Goal: Task Accomplishment & Management: Use online tool/utility

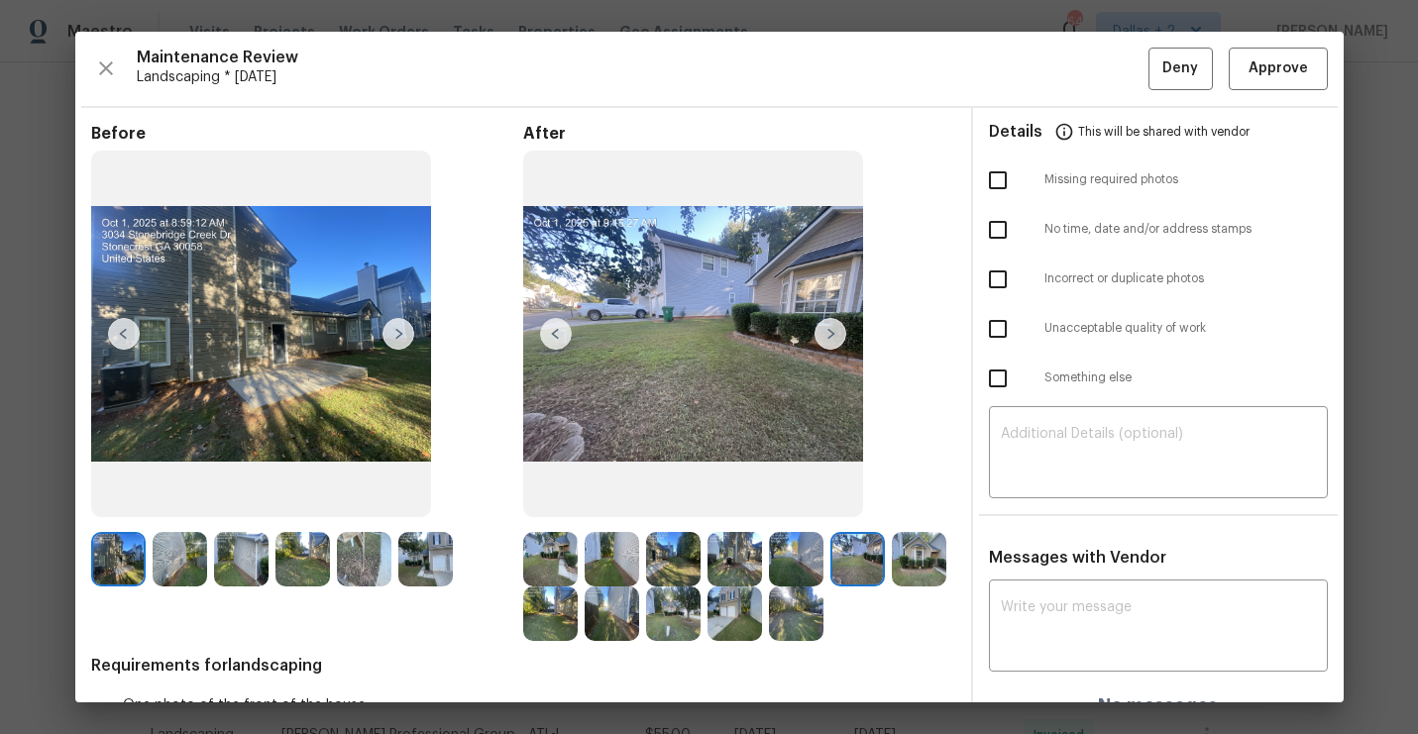
scroll to position [308, 0]
click at [547, 554] on img at bounding box center [550, 559] width 54 height 54
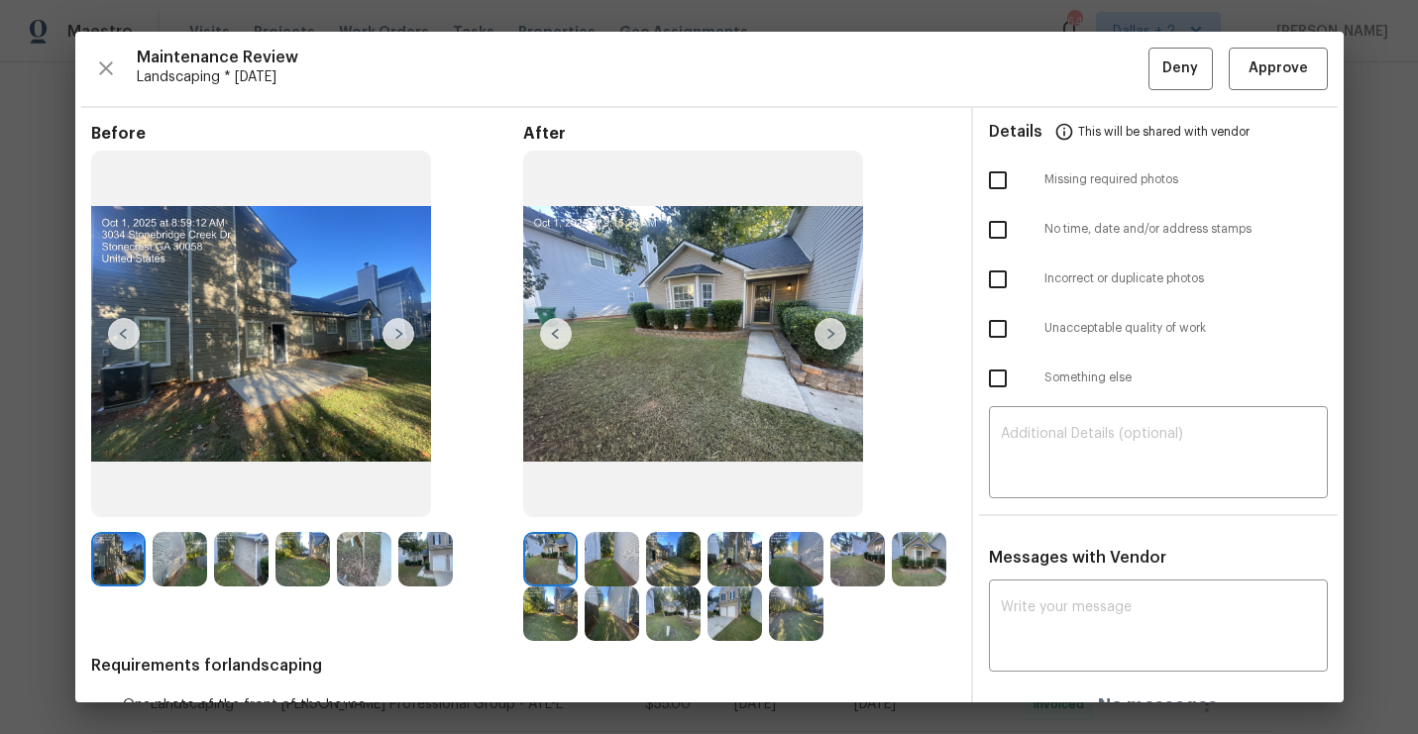
click at [837, 335] on img at bounding box center [831, 334] width 32 height 32
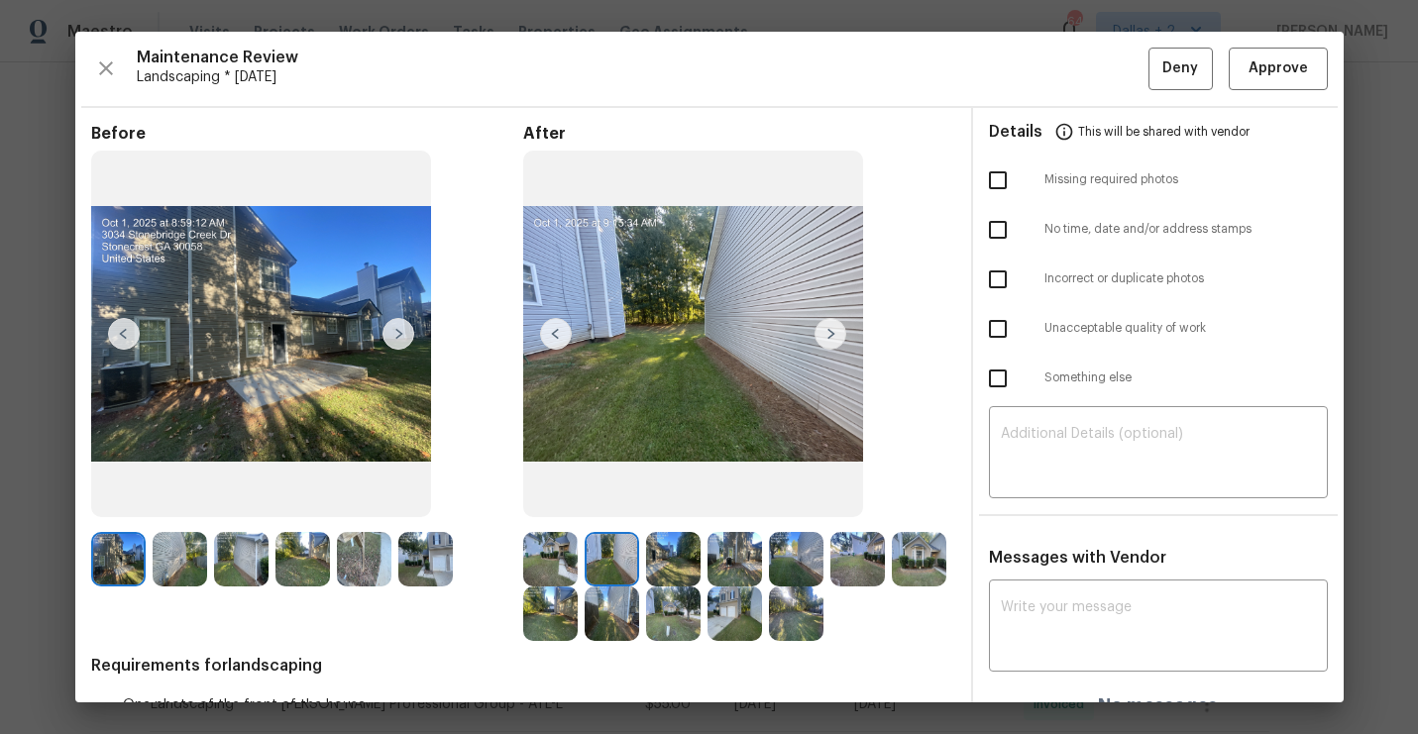
click at [837, 333] on img at bounding box center [831, 334] width 32 height 32
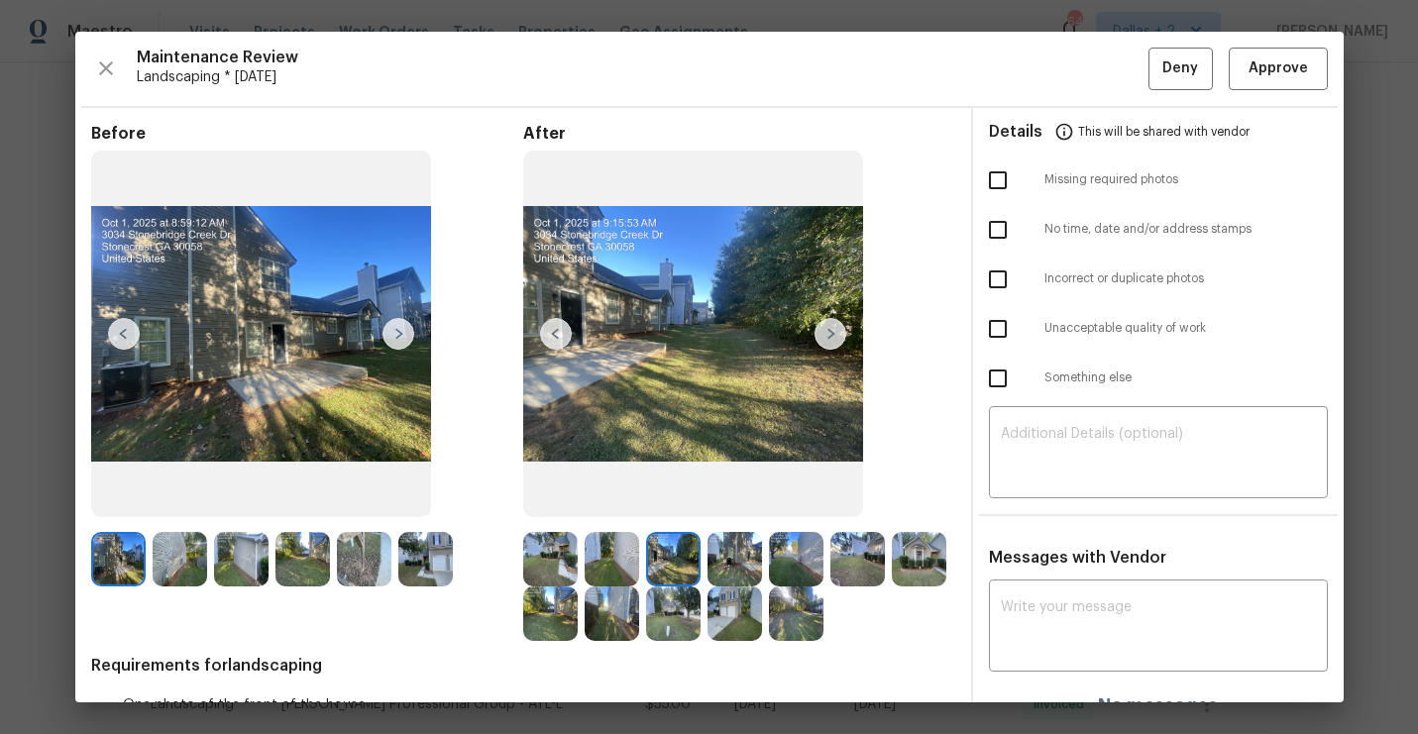
click at [837, 333] on img at bounding box center [831, 334] width 32 height 32
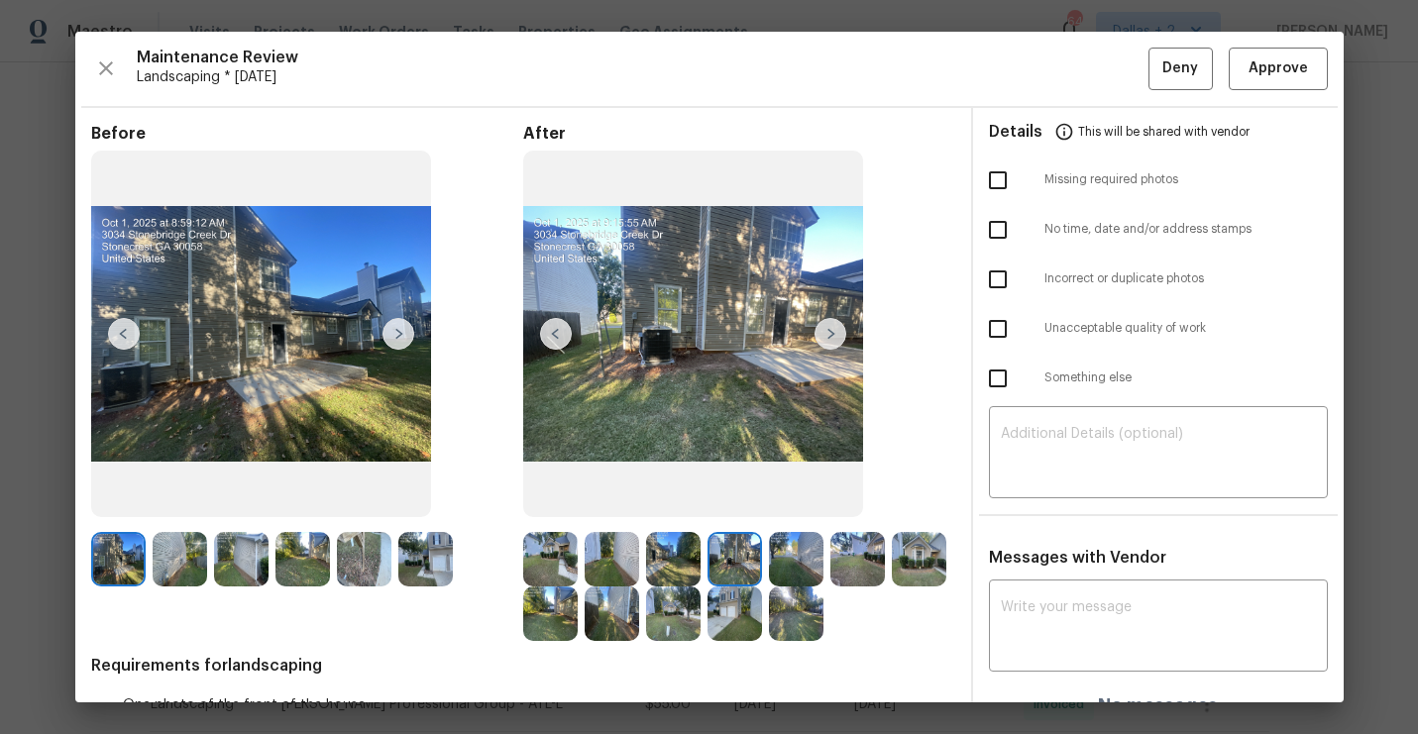
click at [837, 333] on img at bounding box center [831, 334] width 32 height 32
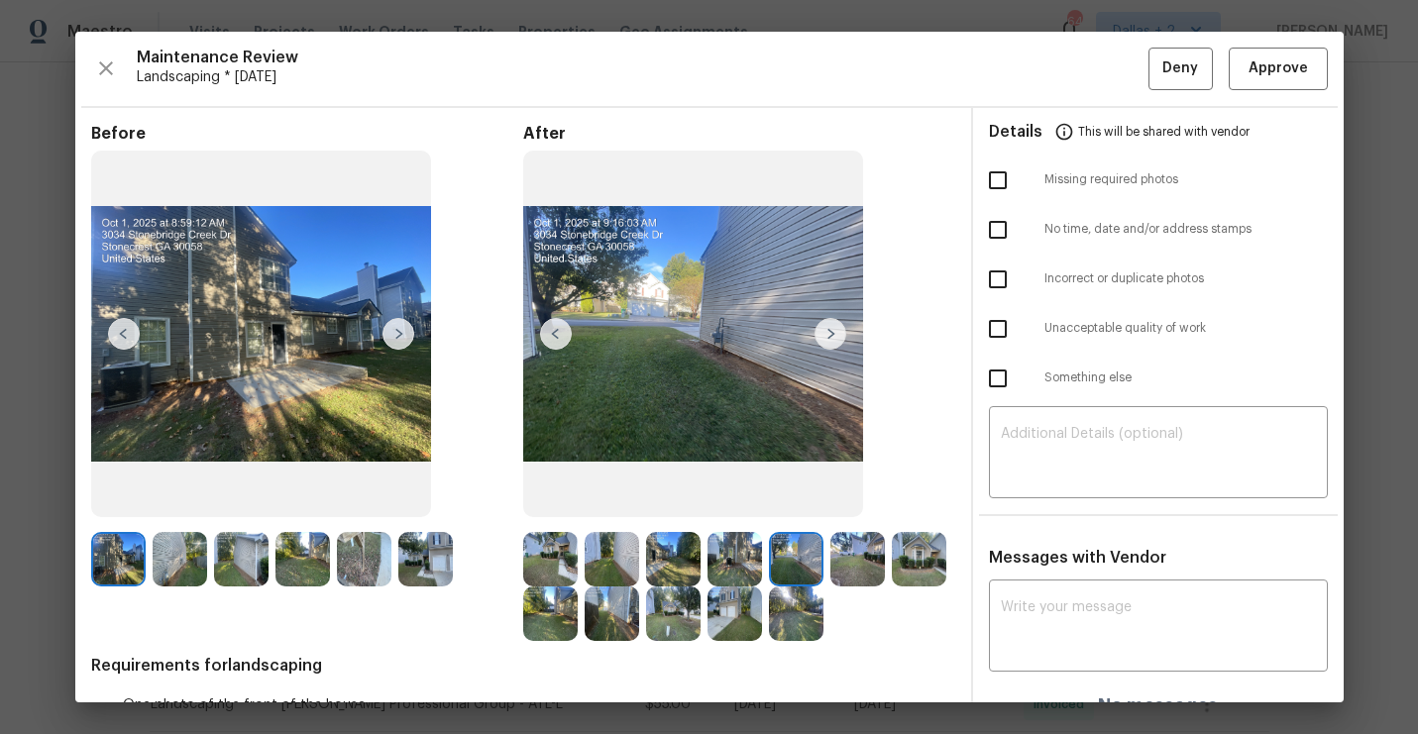
click at [837, 333] on img at bounding box center [831, 334] width 32 height 32
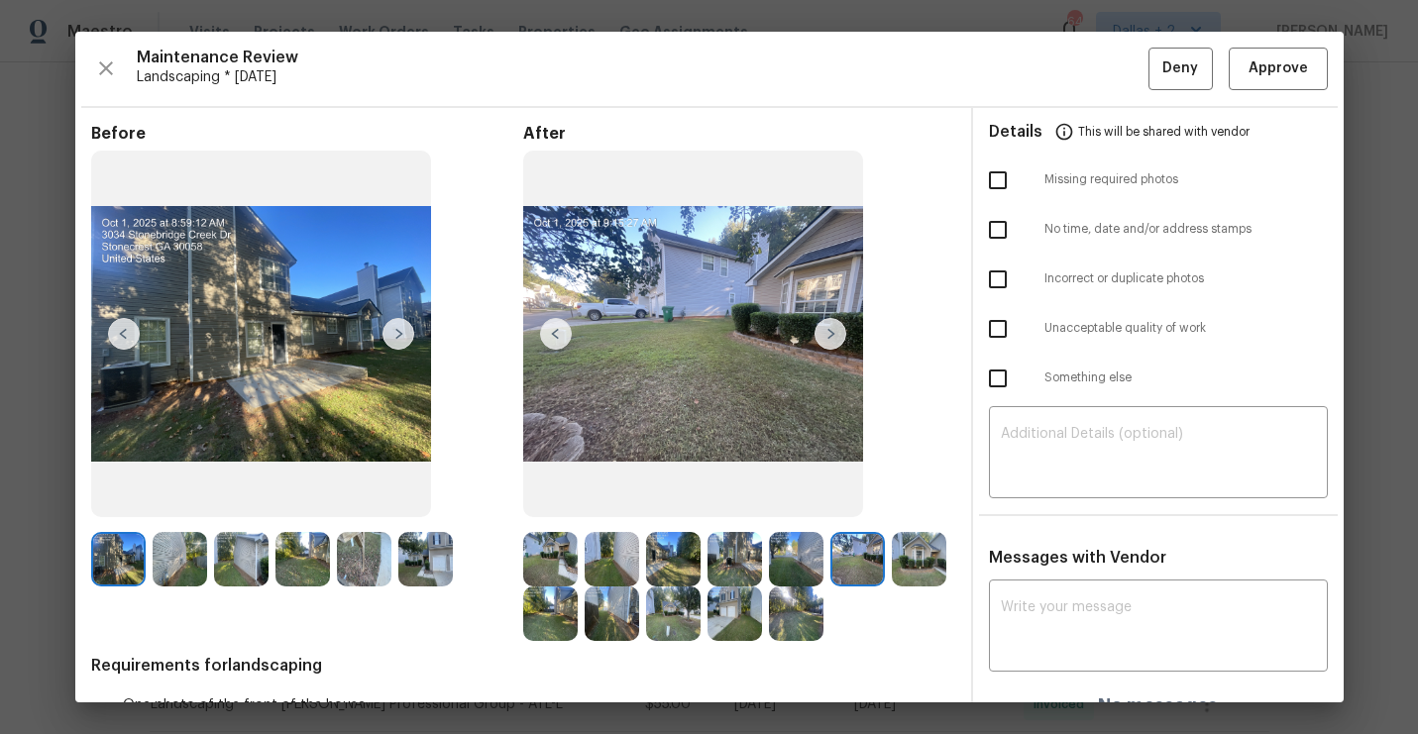
click at [837, 333] on img at bounding box center [831, 334] width 32 height 32
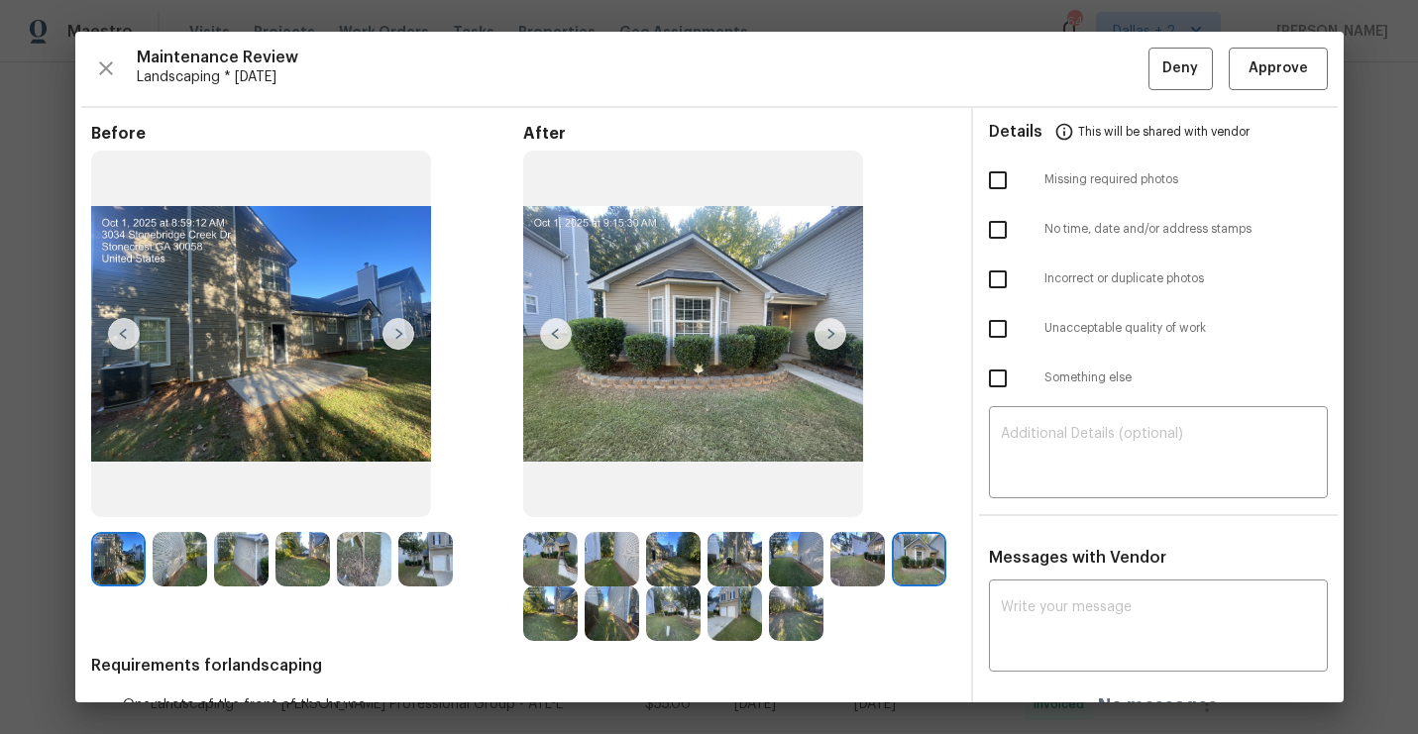
click at [837, 333] on img at bounding box center [831, 334] width 32 height 32
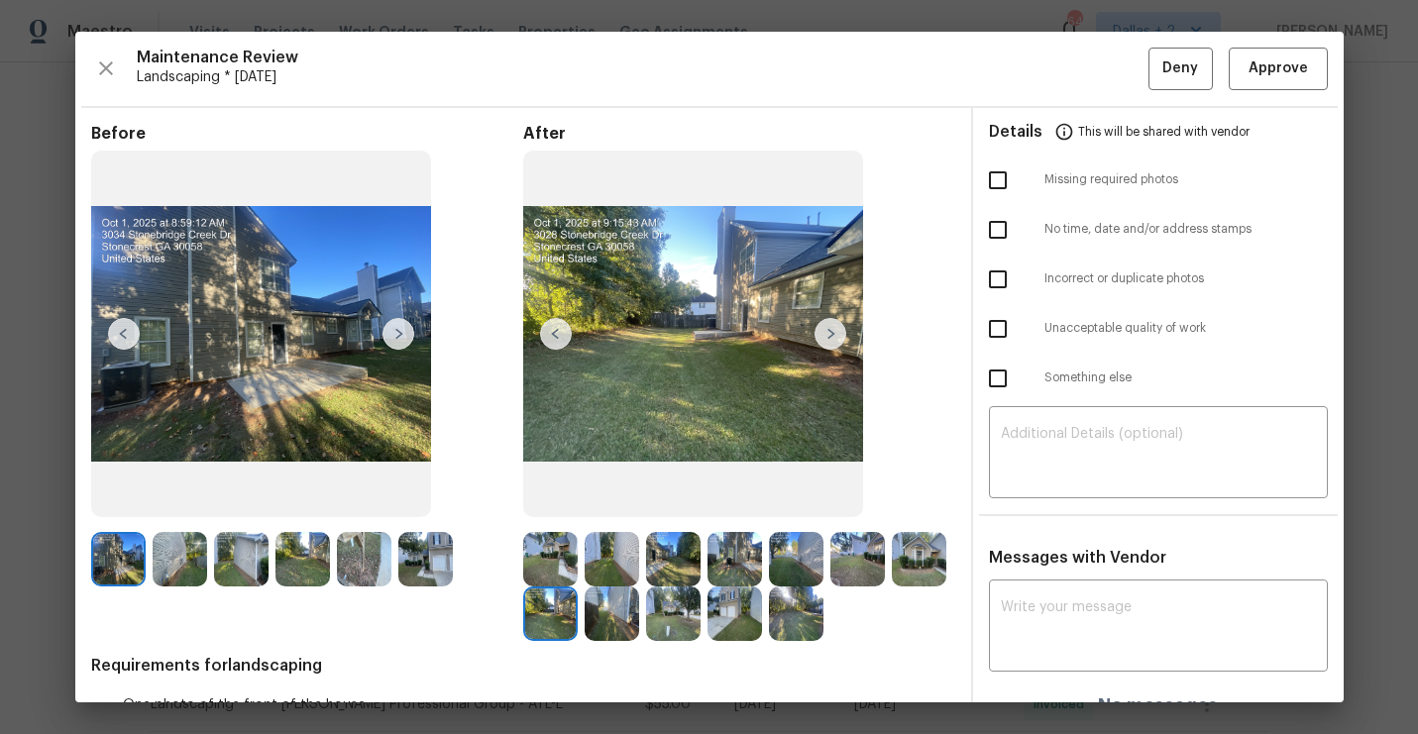
click at [835, 334] on img at bounding box center [831, 334] width 32 height 32
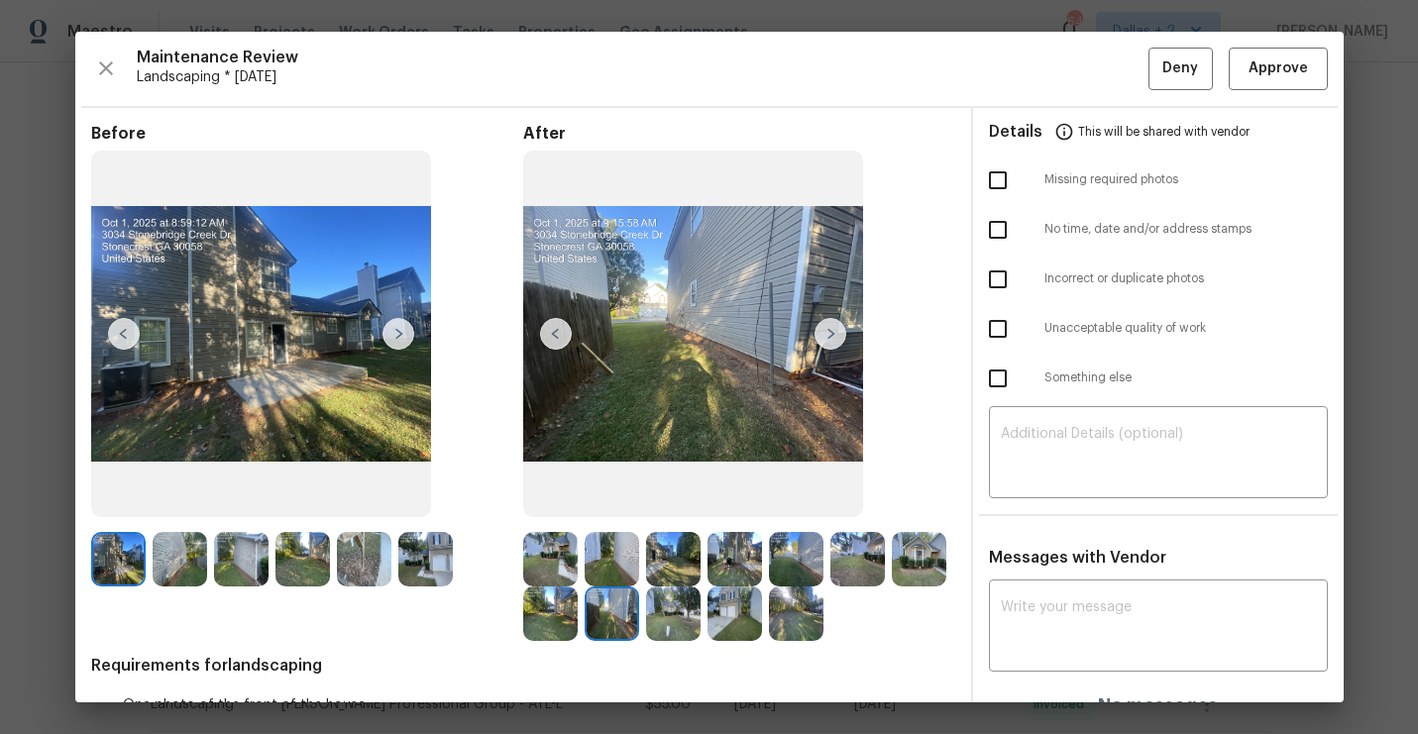
click at [835, 334] on img at bounding box center [831, 334] width 32 height 32
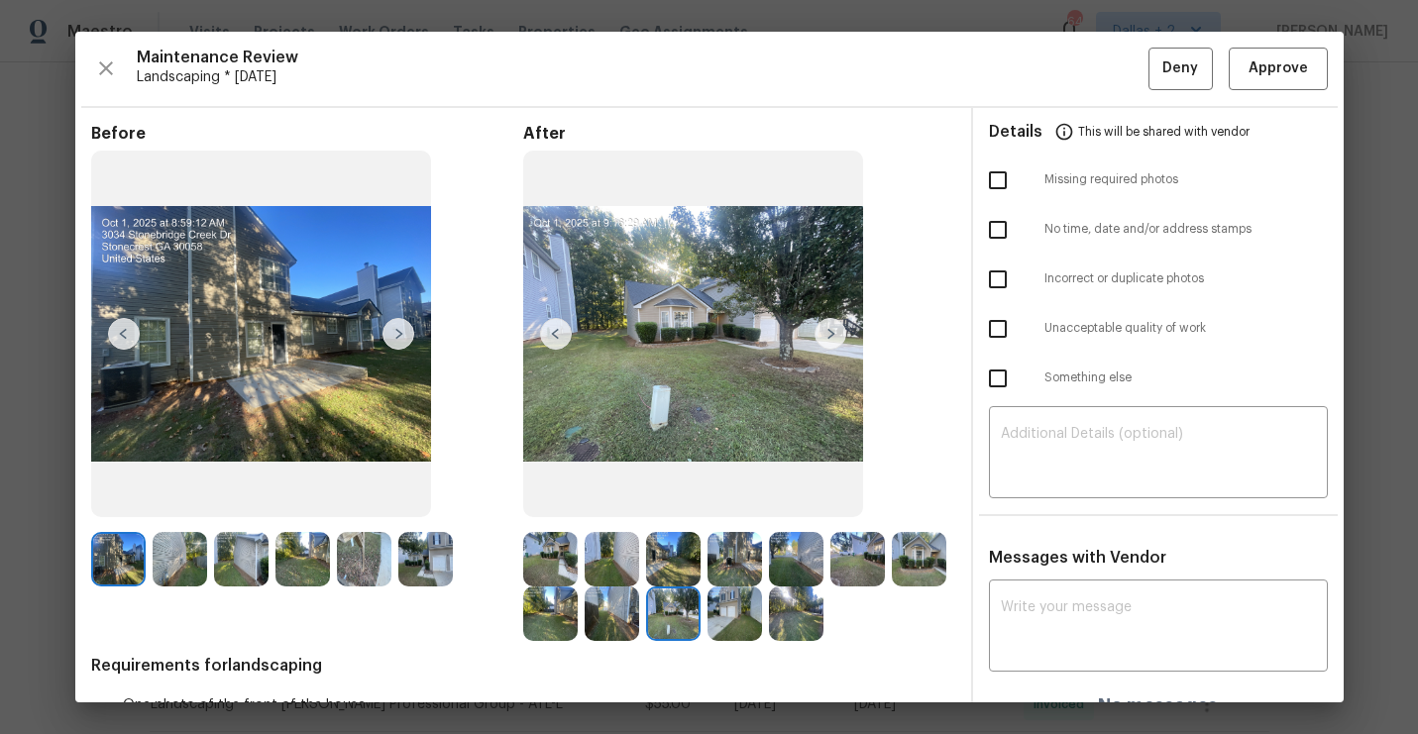
click at [835, 334] on img at bounding box center [831, 334] width 32 height 32
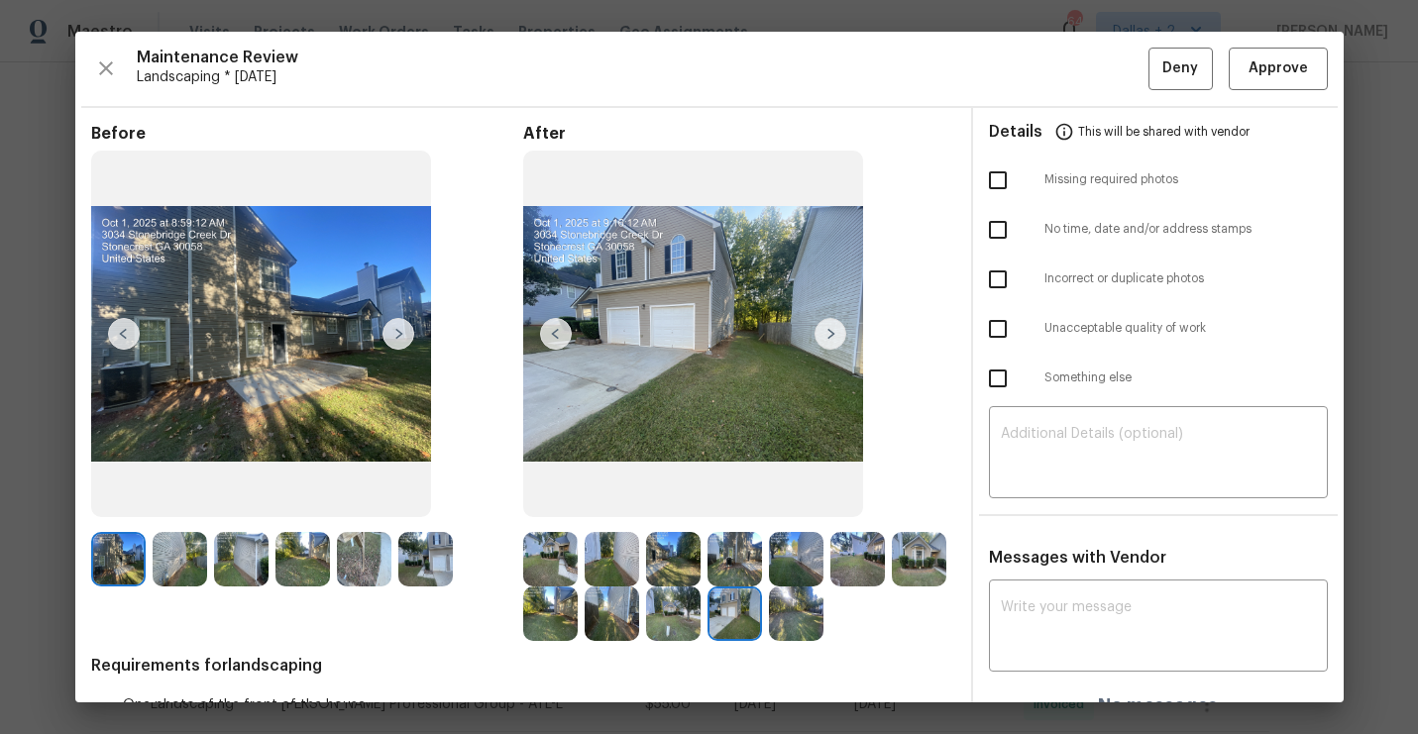
click at [835, 334] on img at bounding box center [831, 334] width 32 height 32
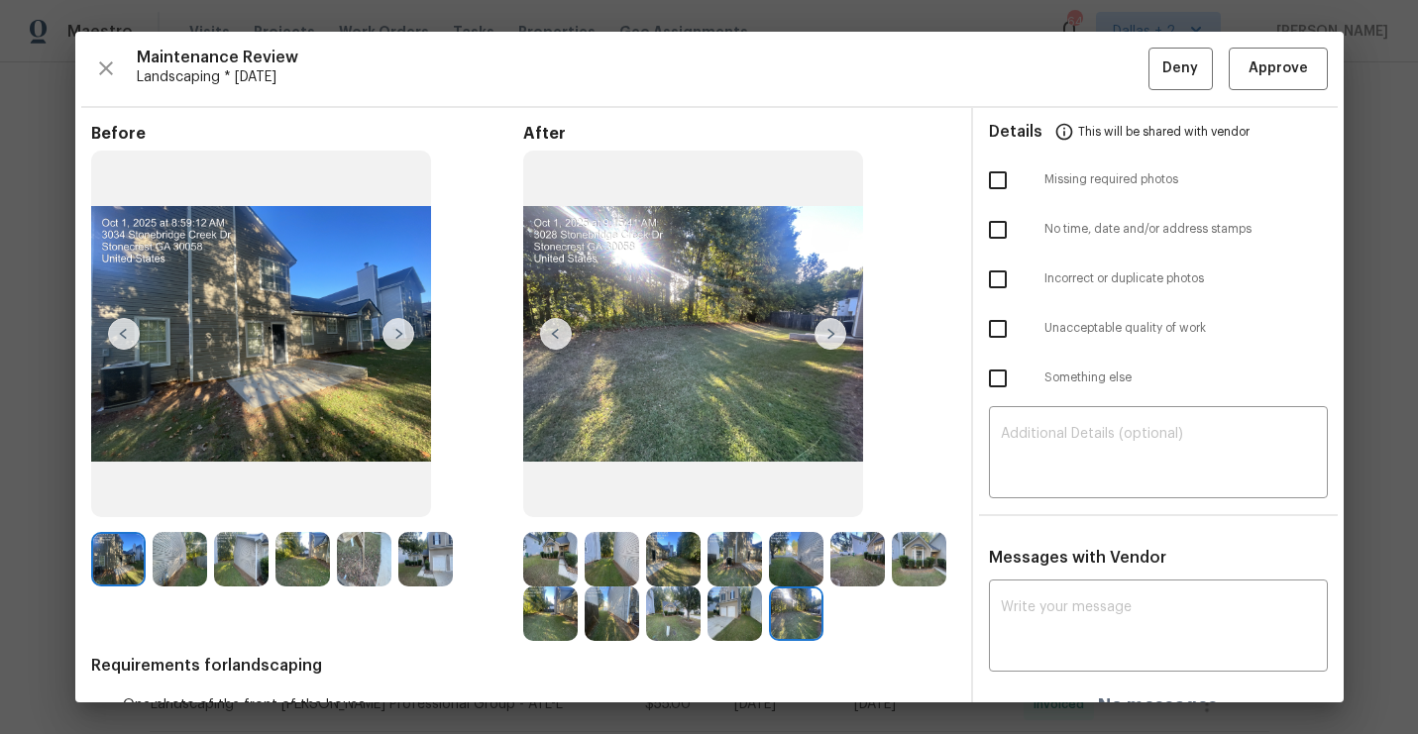
click at [835, 334] on img at bounding box center [831, 334] width 32 height 32
click at [557, 333] on img at bounding box center [556, 334] width 32 height 32
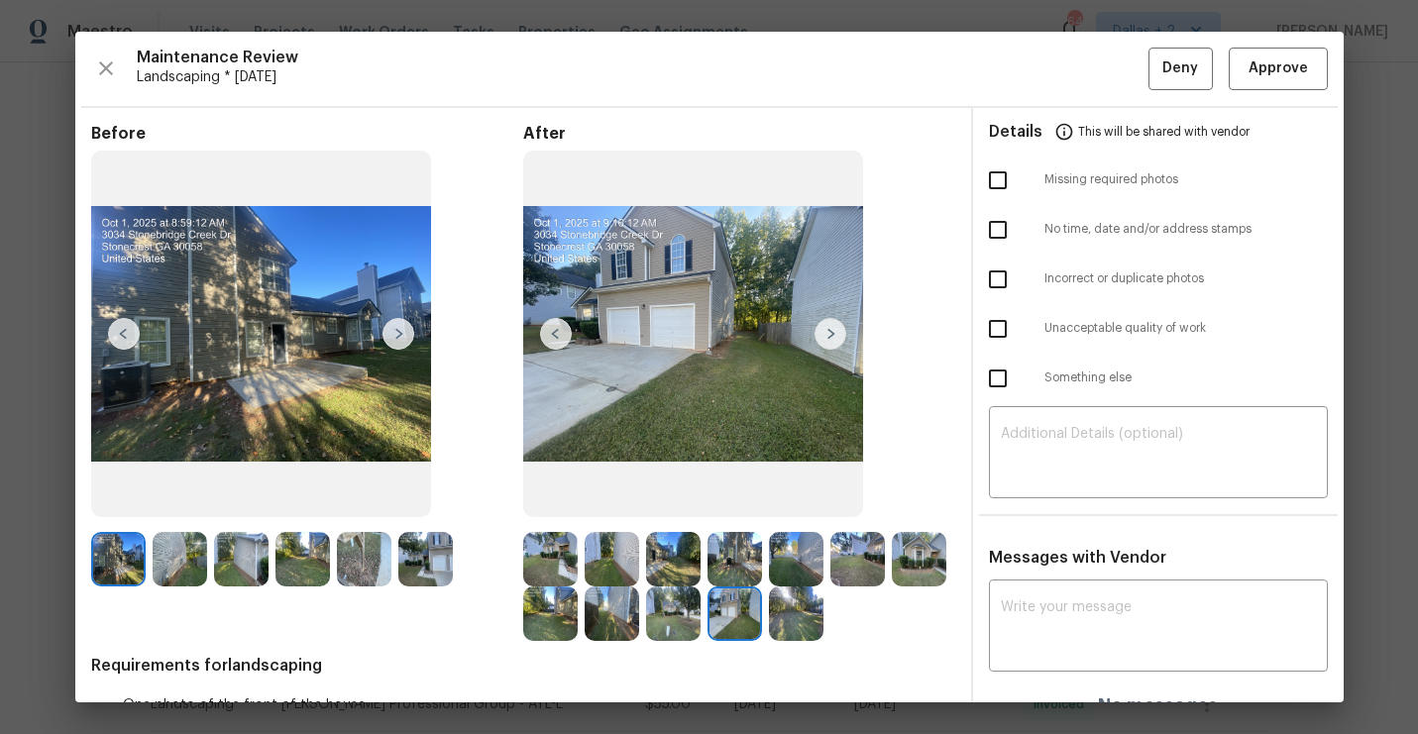
click at [557, 333] on img at bounding box center [556, 334] width 32 height 32
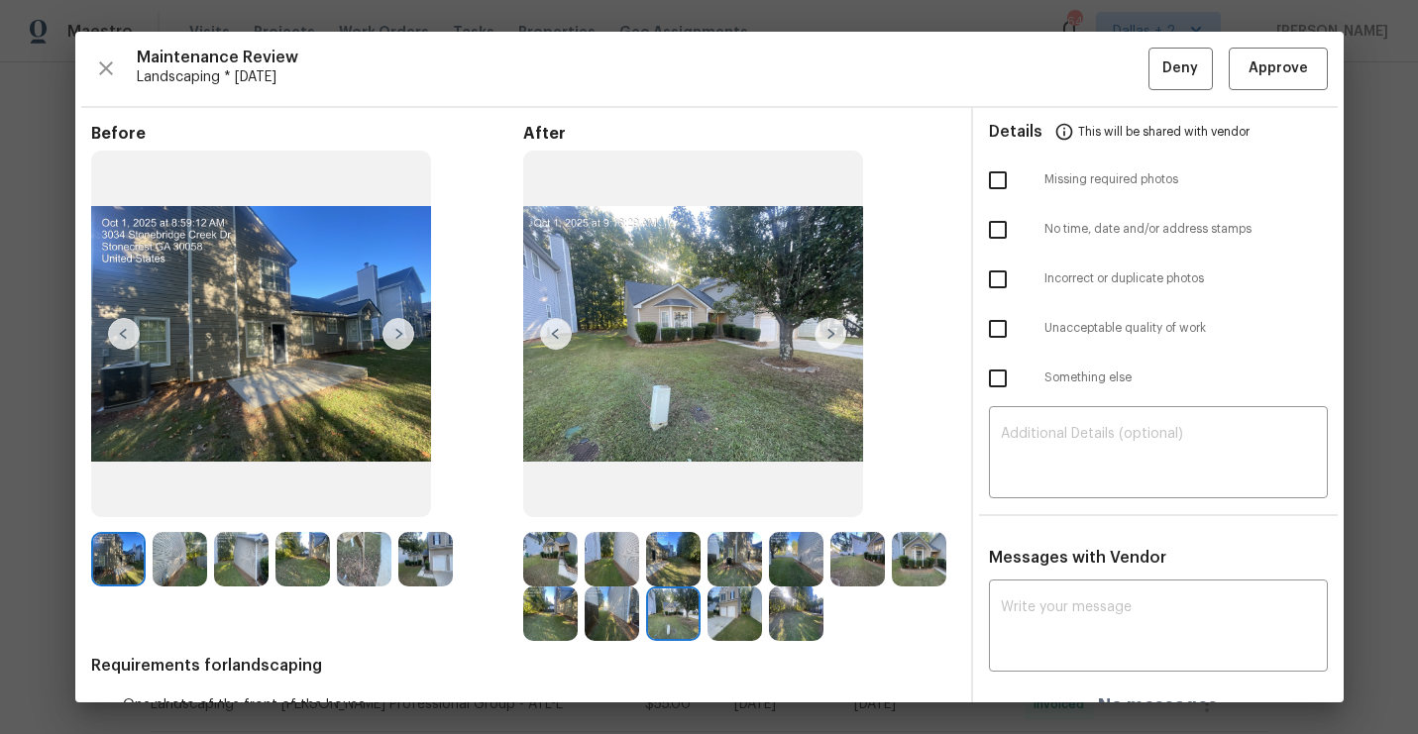
click at [557, 333] on img at bounding box center [556, 334] width 32 height 32
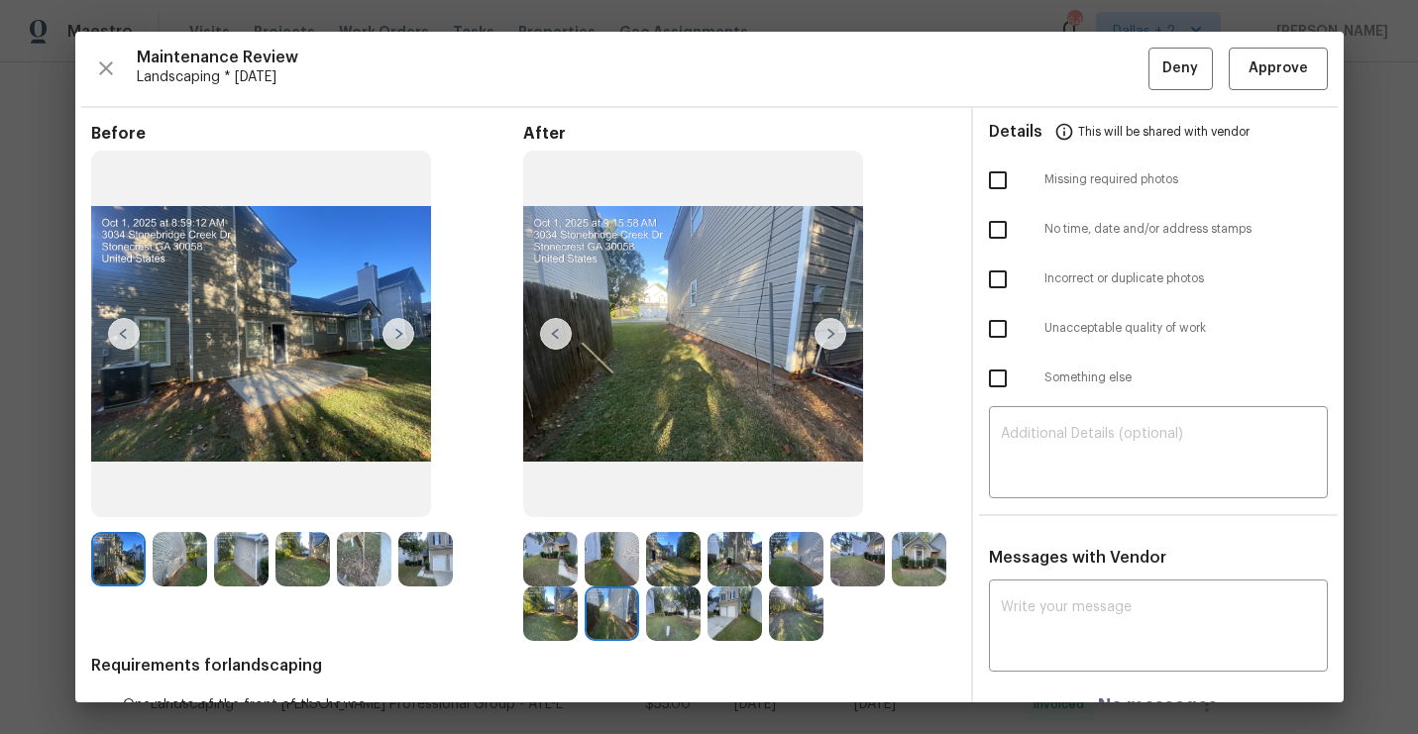
click at [557, 333] on img at bounding box center [556, 334] width 32 height 32
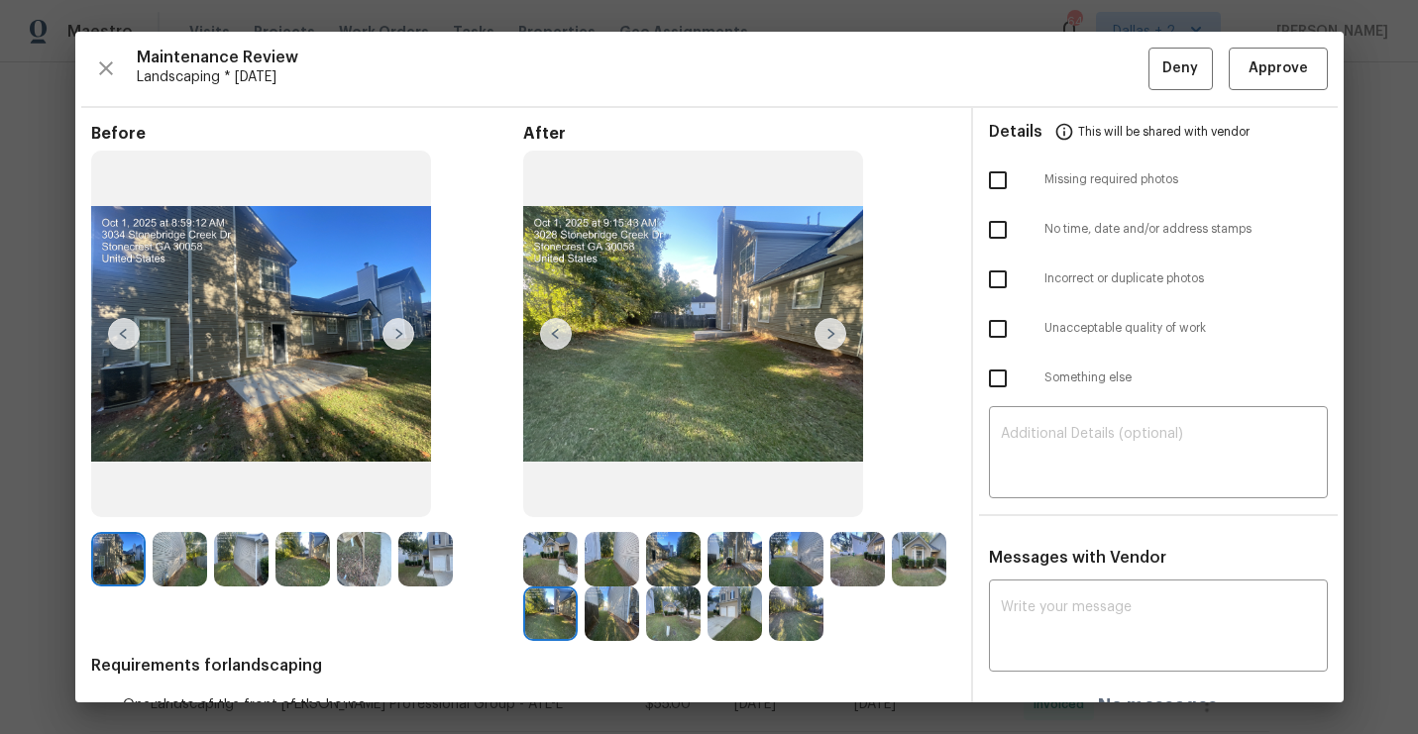
click at [834, 337] on img at bounding box center [831, 334] width 32 height 32
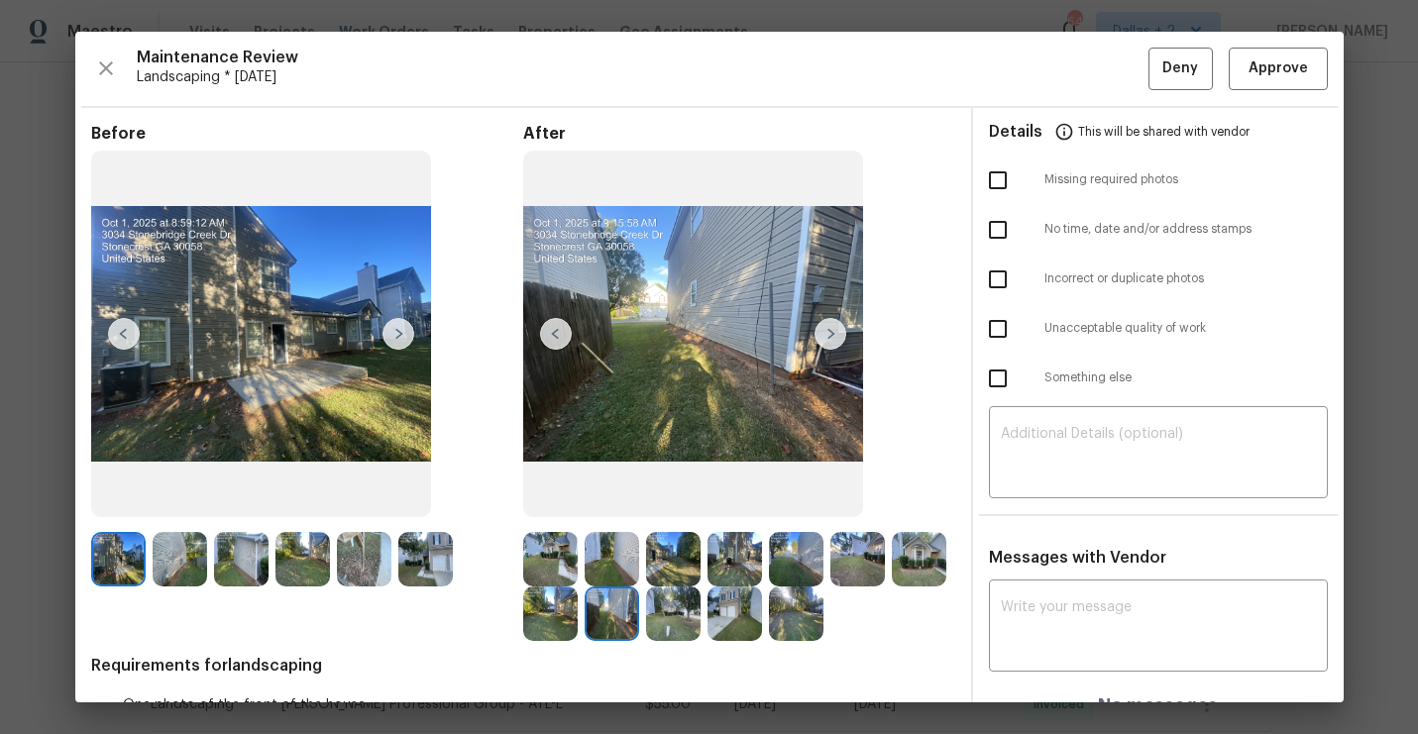
click at [833, 346] on img at bounding box center [831, 334] width 32 height 32
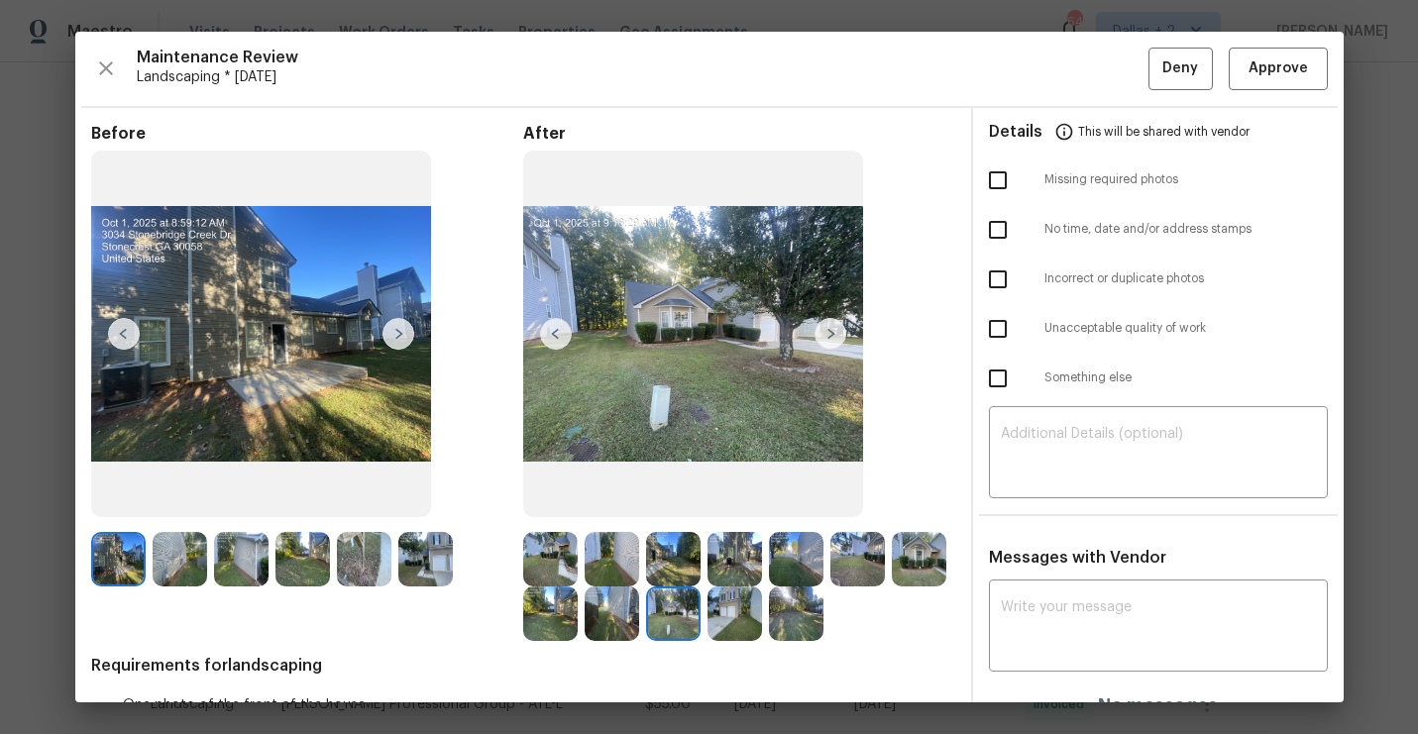
click at [831, 343] on img at bounding box center [831, 334] width 32 height 32
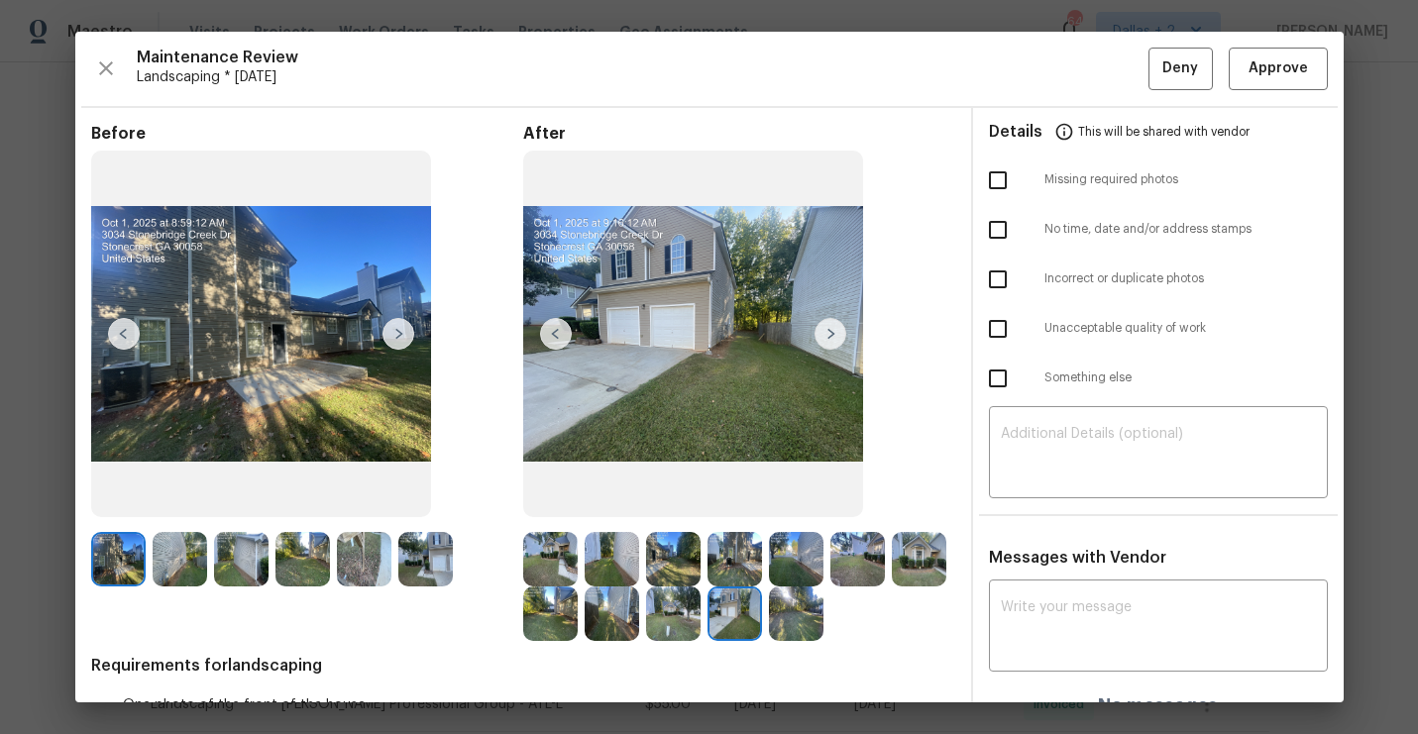
click at [513, 569] on div at bounding box center [307, 559] width 432 height 54
click at [566, 569] on img at bounding box center [550, 559] width 54 height 54
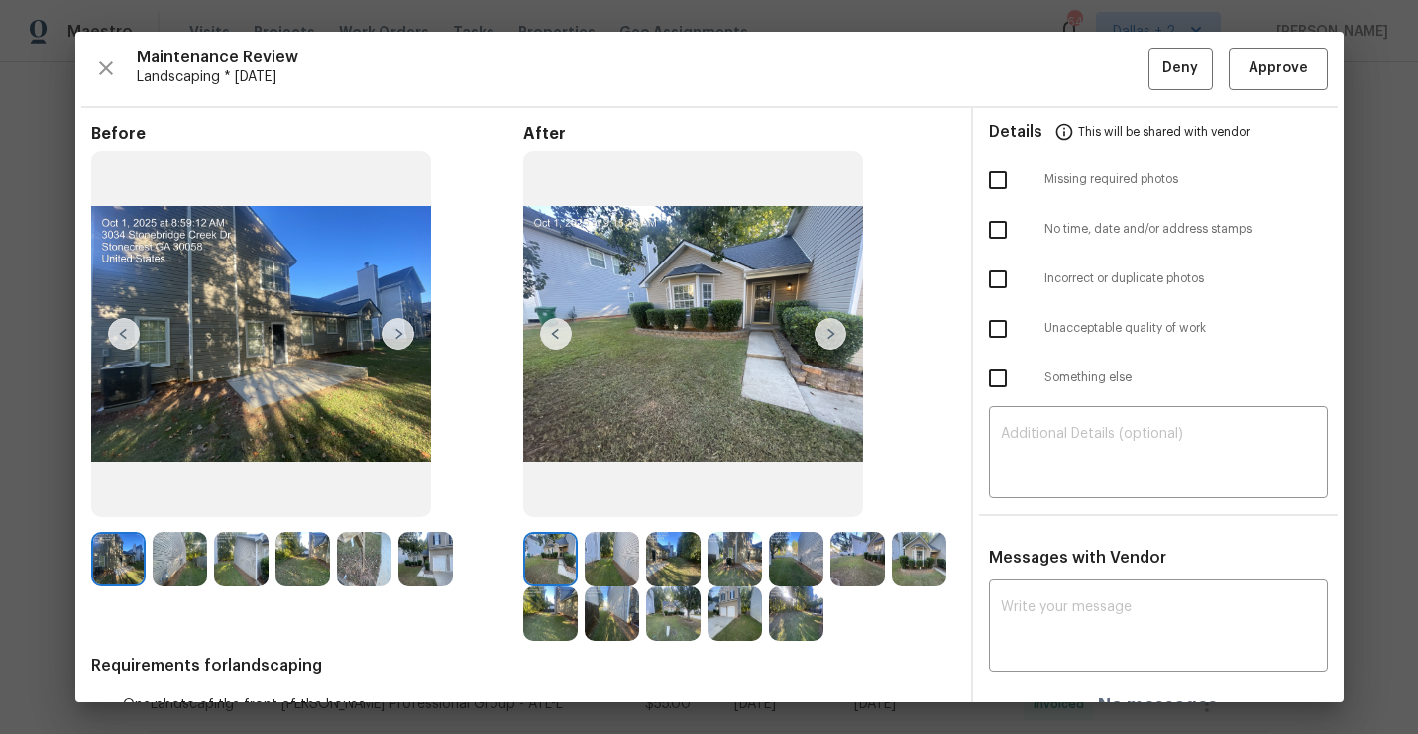
click at [613, 554] on img at bounding box center [612, 559] width 54 height 54
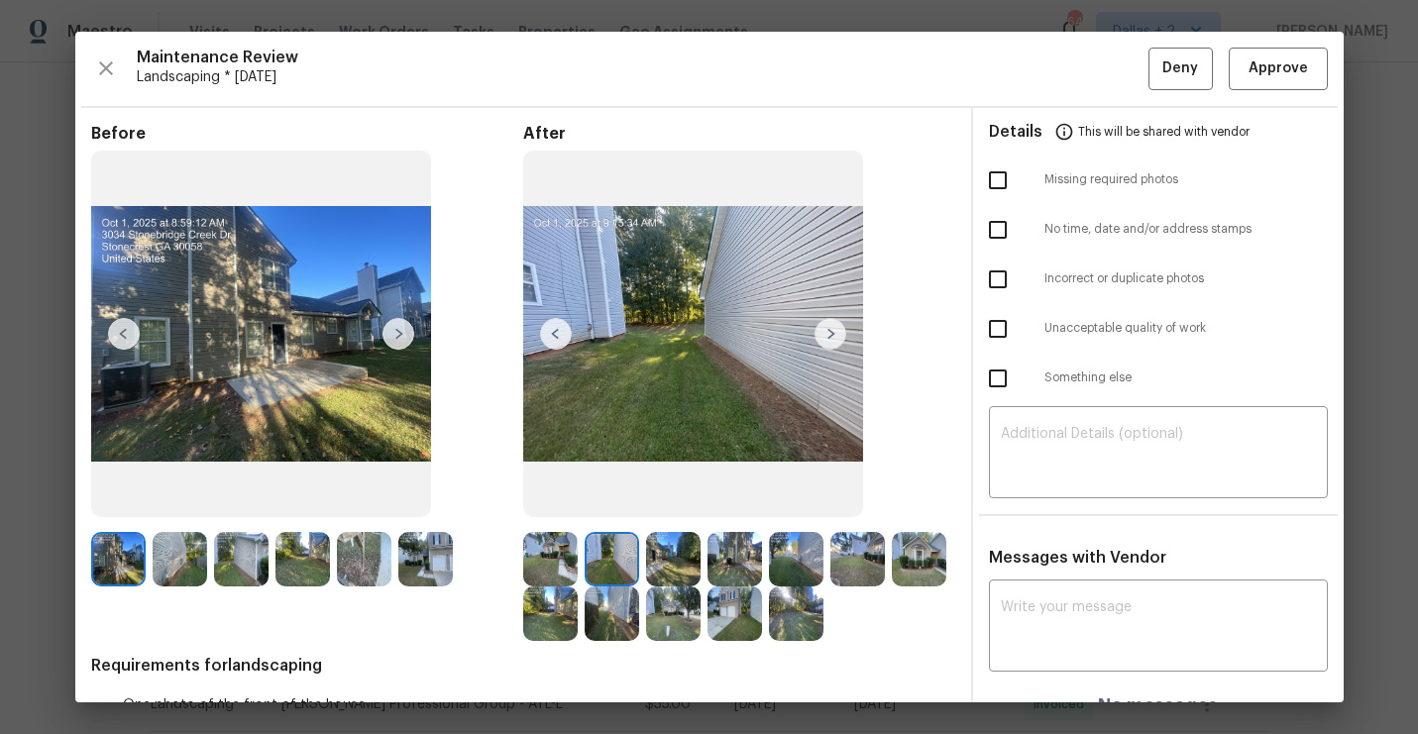
click at [657, 562] on img at bounding box center [673, 559] width 54 height 54
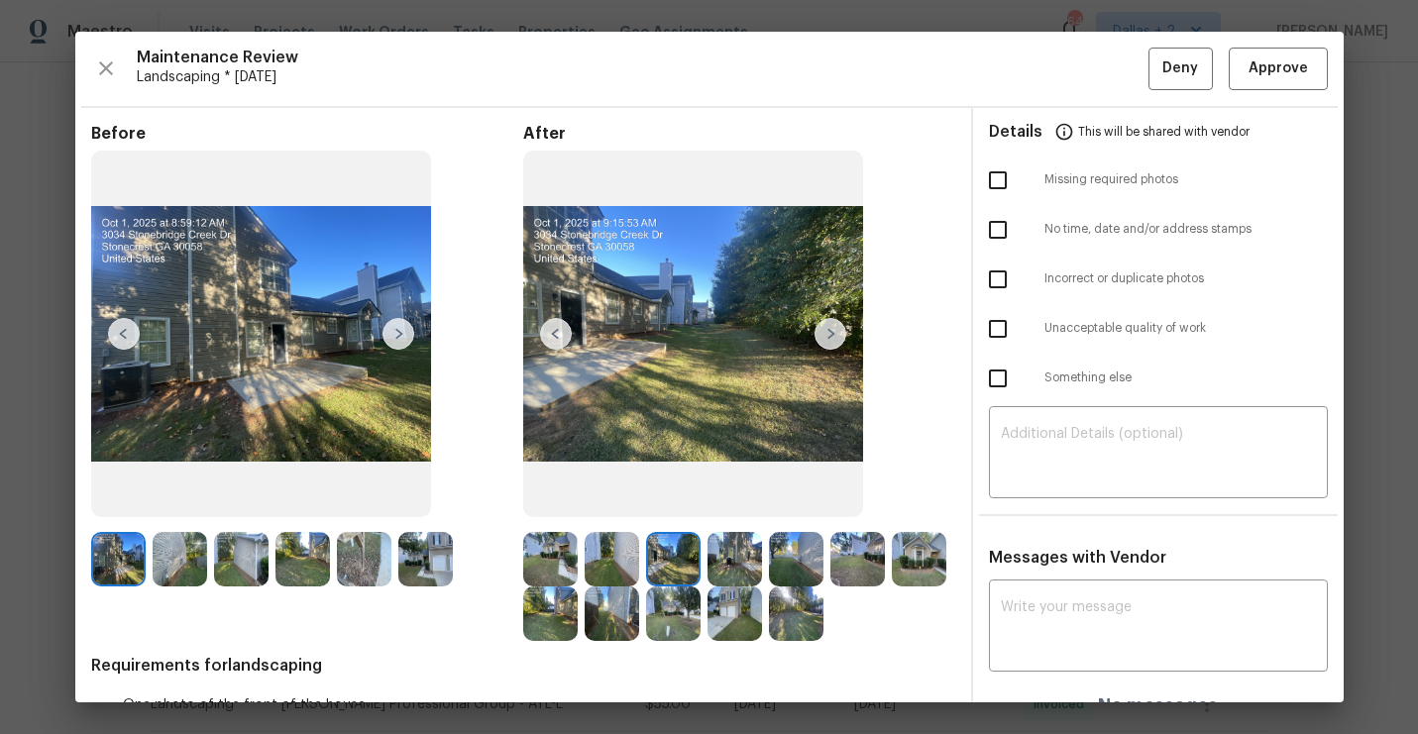
click at [726, 556] on img at bounding box center [734, 559] width 54 height 54
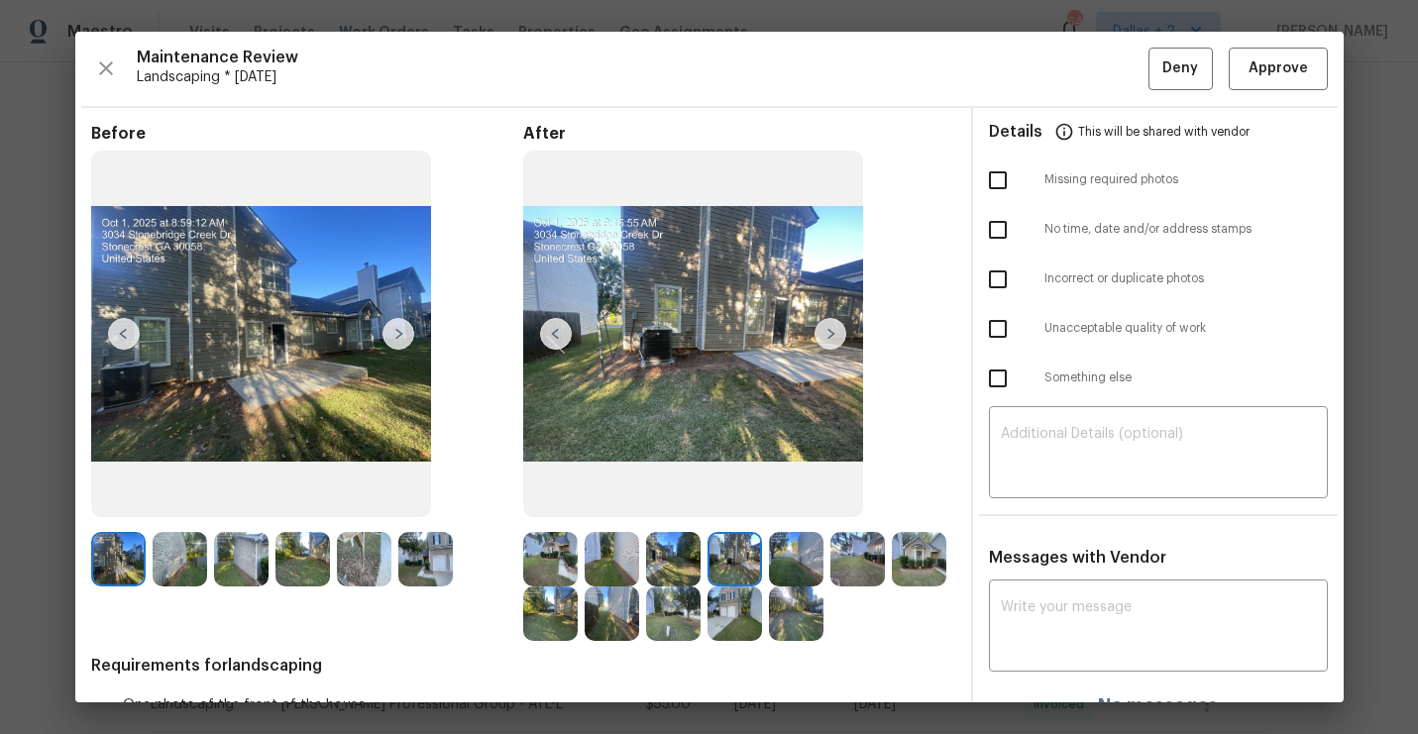
click at [759, 579] on img at bounding box center [734, 559] width 54 height 54
click at [772, 568] on img at bounding box center [796, 559] width 54 height 54
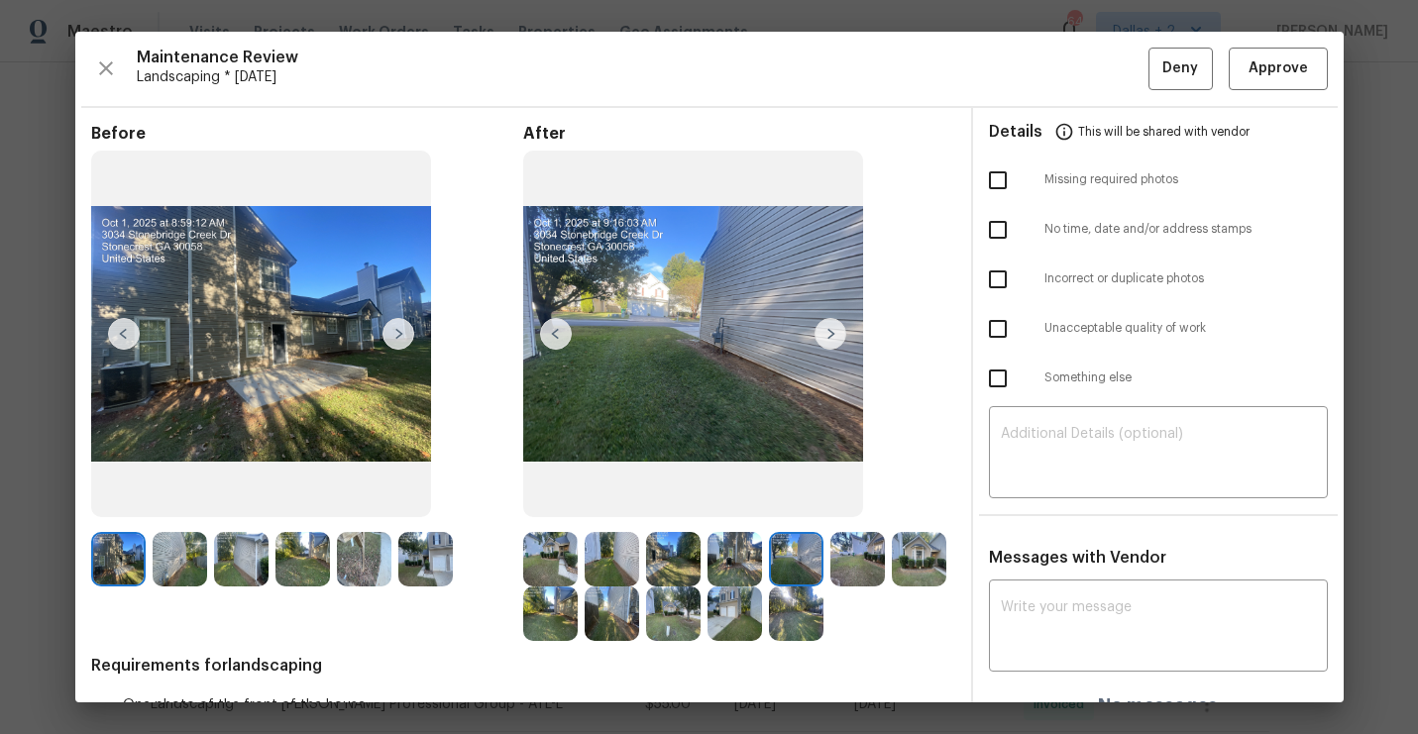
click at [813, 569] on img at bounding box center [796, 559] width 54 height 54
click at [826, 571] on div at bounding box center [799, 559] width 61 height 54
click at [703, 622] on div at bounding box center [676, 614] width 61 height 54
click at [561, 548] on img at bounding box center [550, 559] width 54 height 54
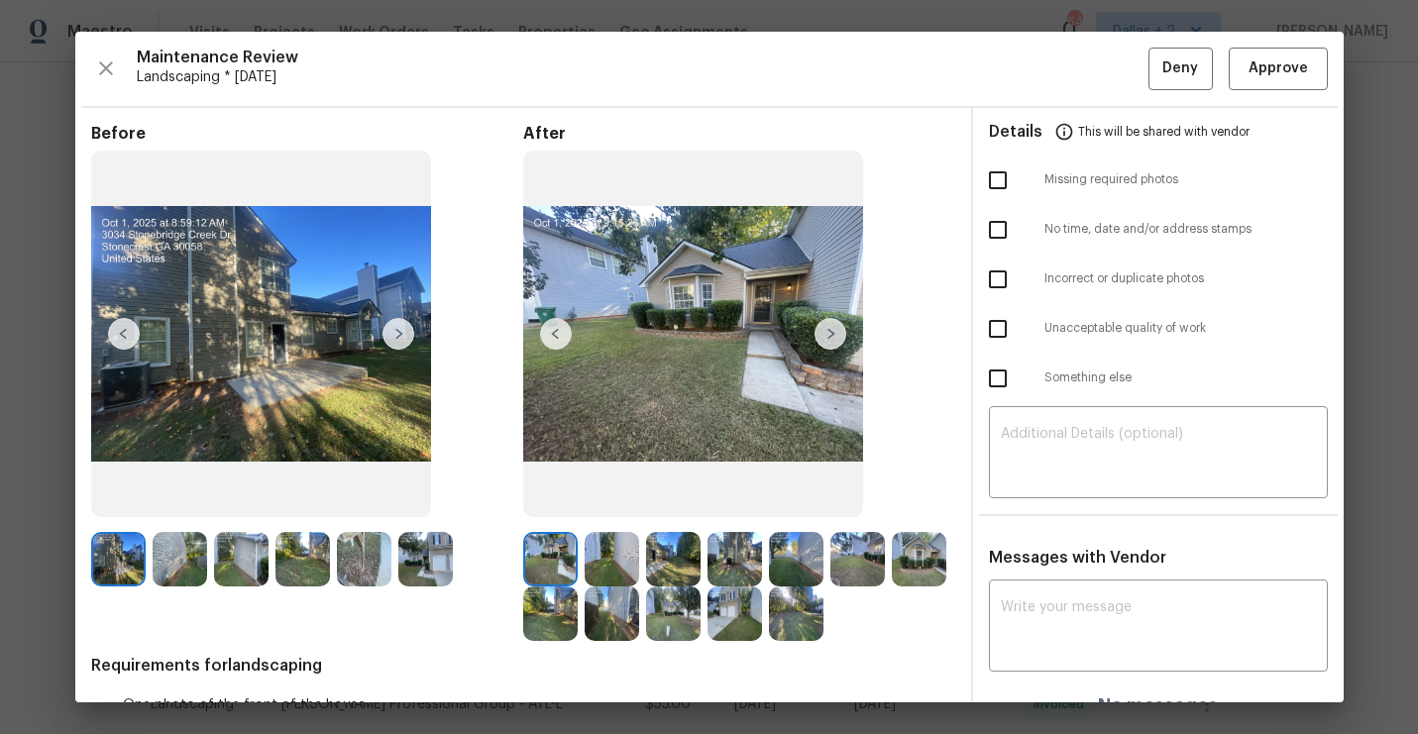
click at [824, 334] on img at bounding box center [831, 334] width 32 height 32
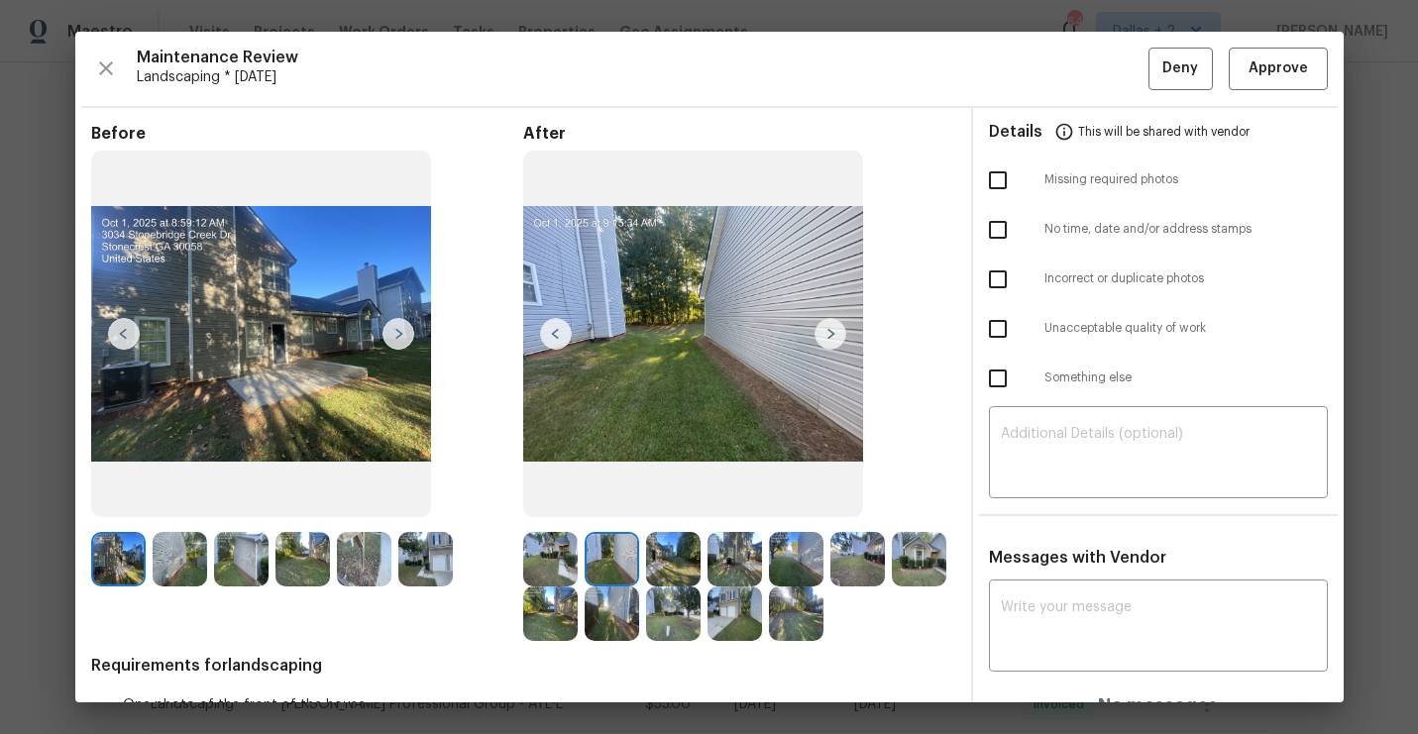
click at [824, 334] on img at bounding box center [831, 334] width 32 height 32
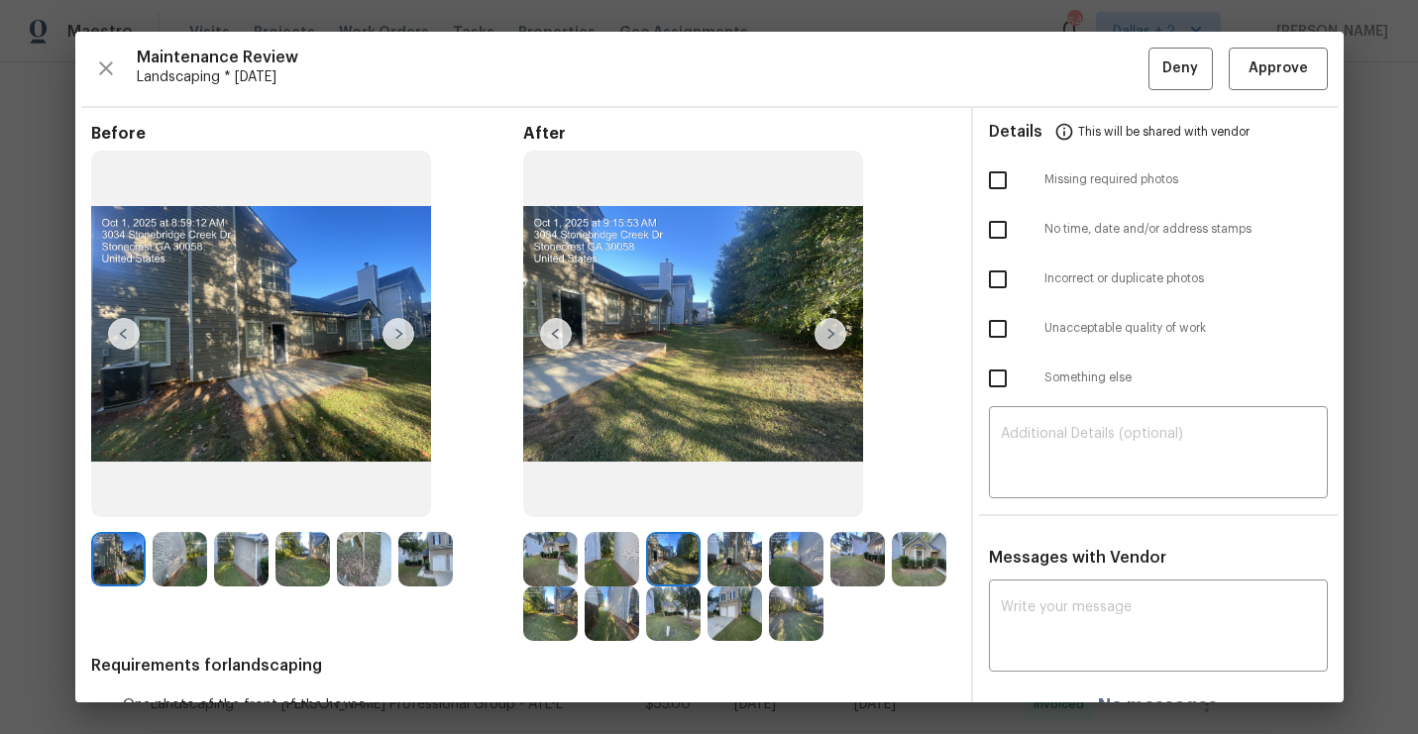
click at [824, 334] on img at bounding box center [831, 334] width 32 height 32
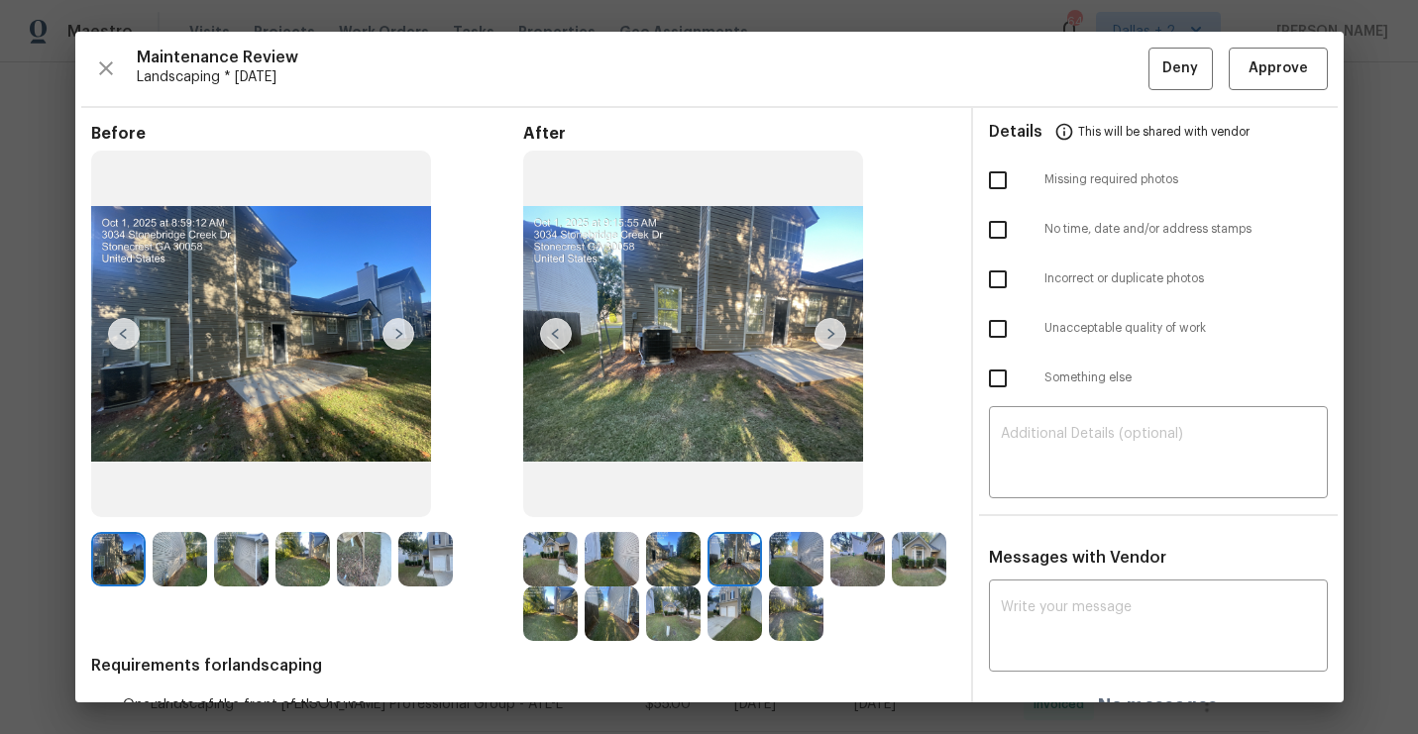
click at [824, 334] on img at bounding box center [831, 334] width 32 height 32
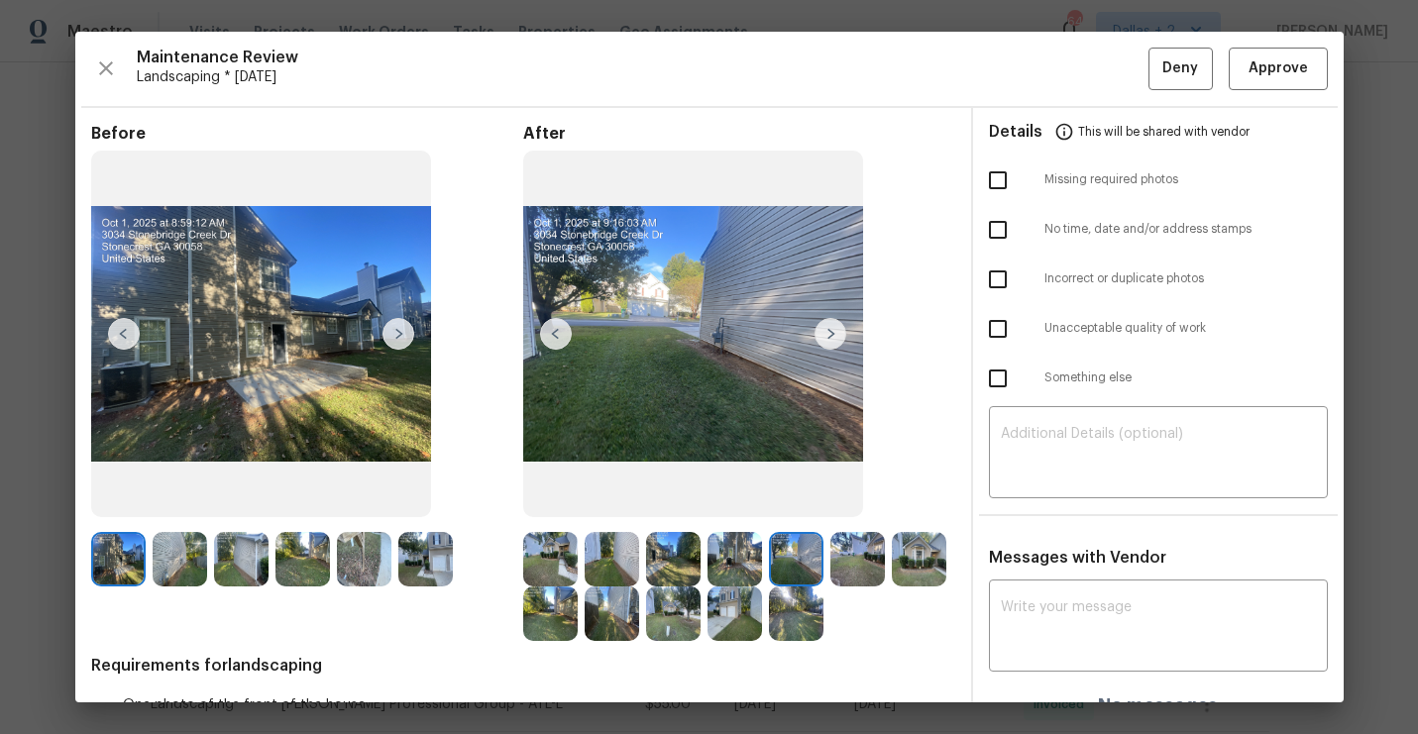
click at [824, 334] on img at bounding box center [831, 334] width 32 height 32
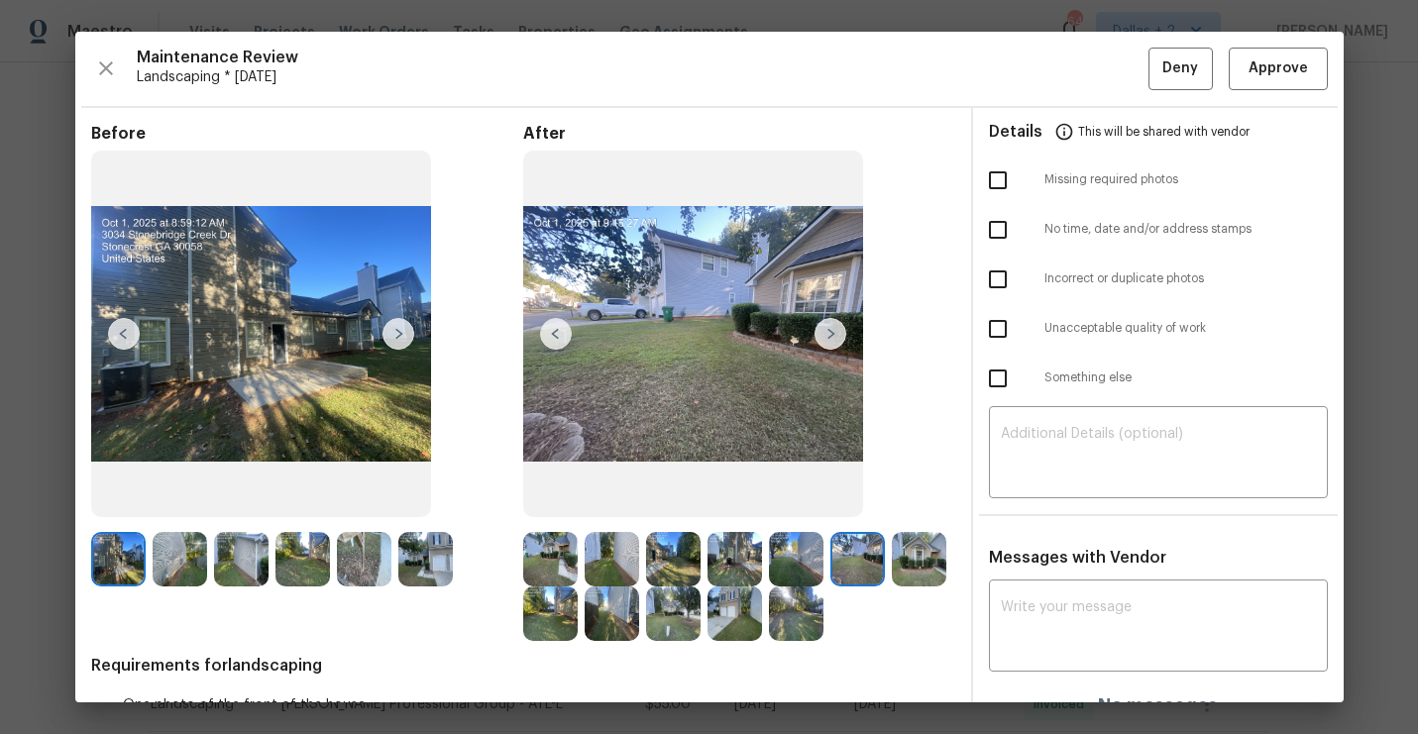
click at [824, 334] on img at bounding box center [831, 334] width 32 height 32
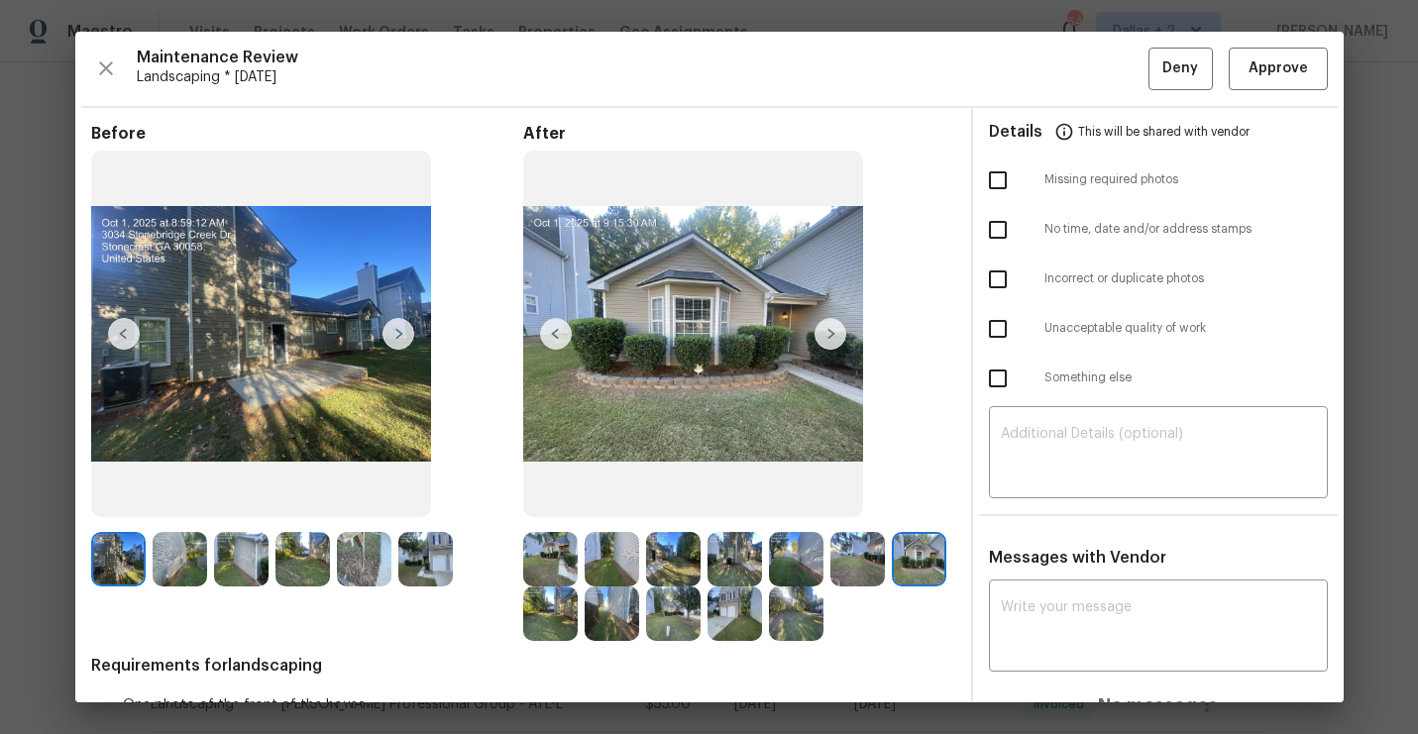
click at [824, 334] on img at bounding box center [831, 334] width 32 height 32
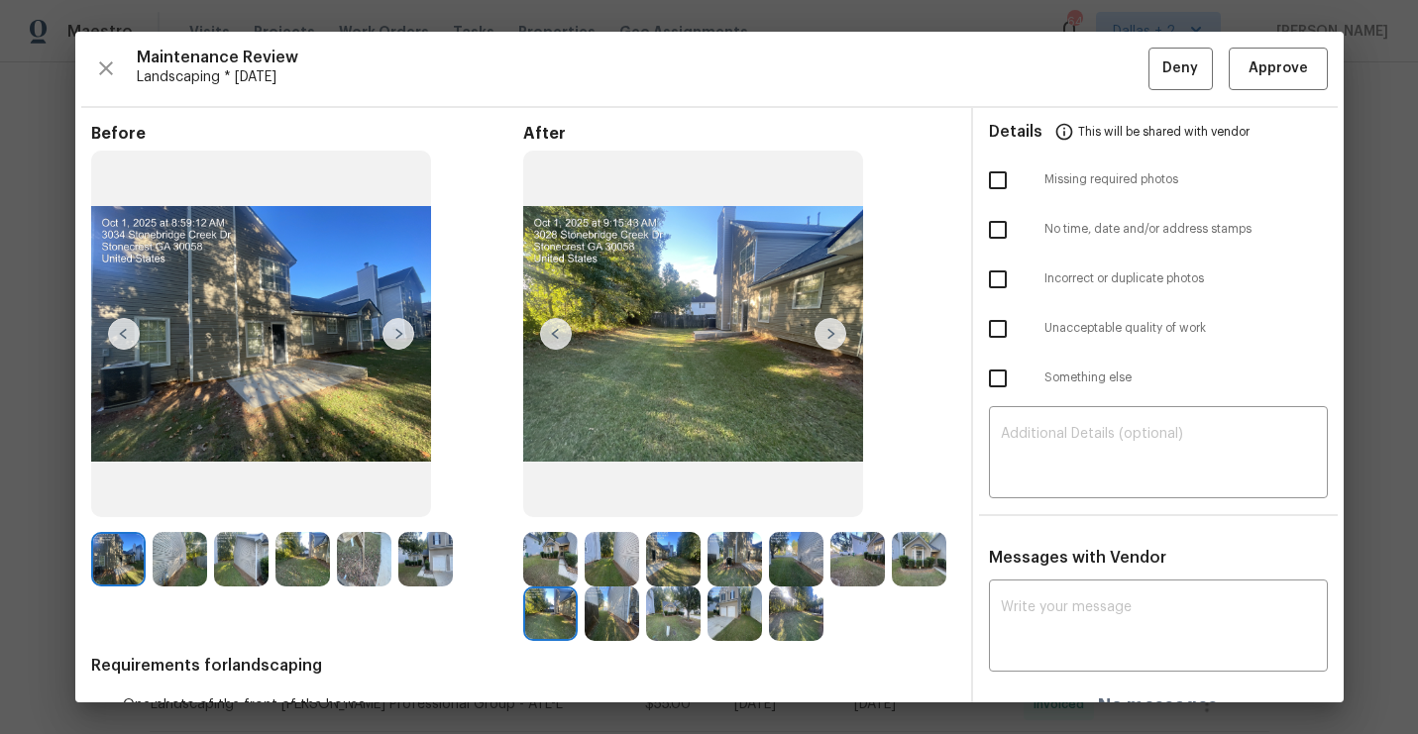
click at [820, 337] on img at bounding box center [831, 334] width 32 height 32
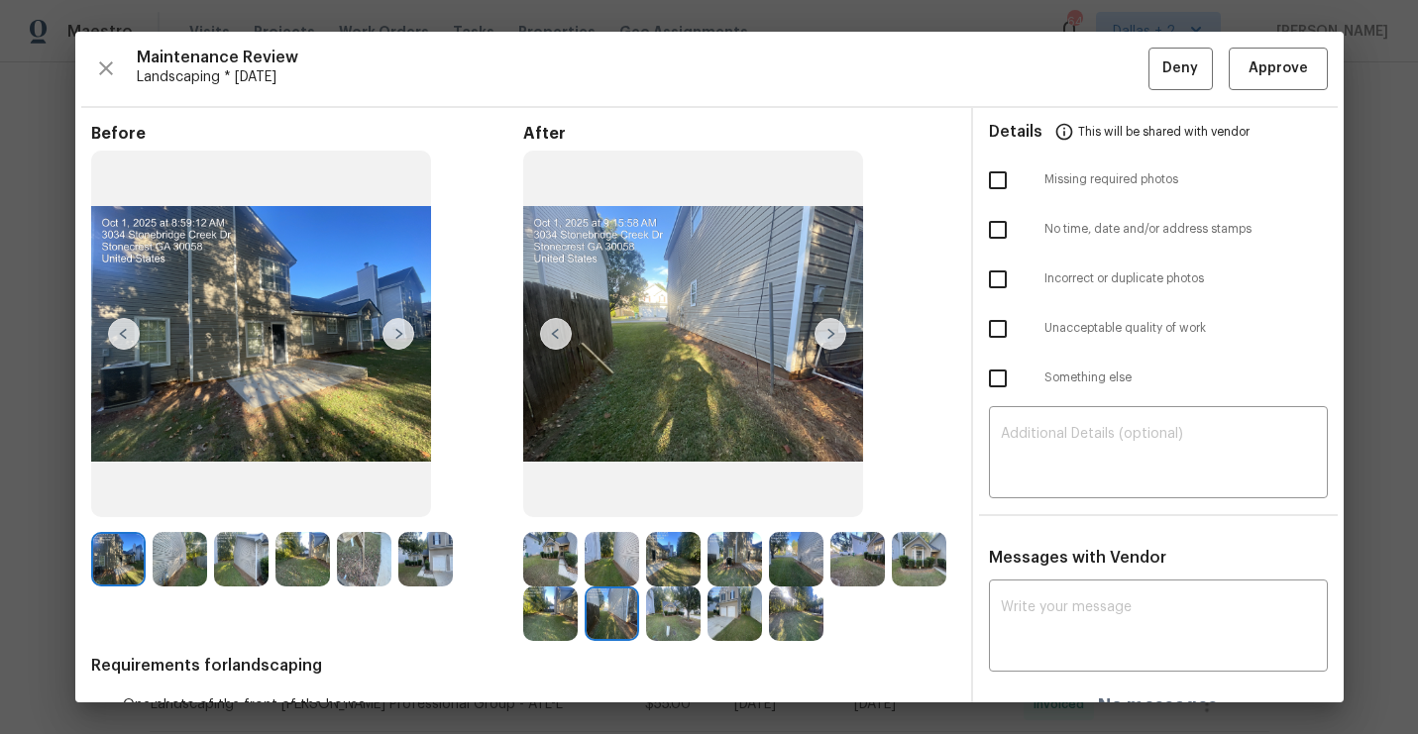
drag, startPoint x: 820, startPoint y: 337, endPoint x: 552, endPoint y: 559, distance: 348.4
click at [552, 559] on img at bounding box center [550, 559] width 54 height 54
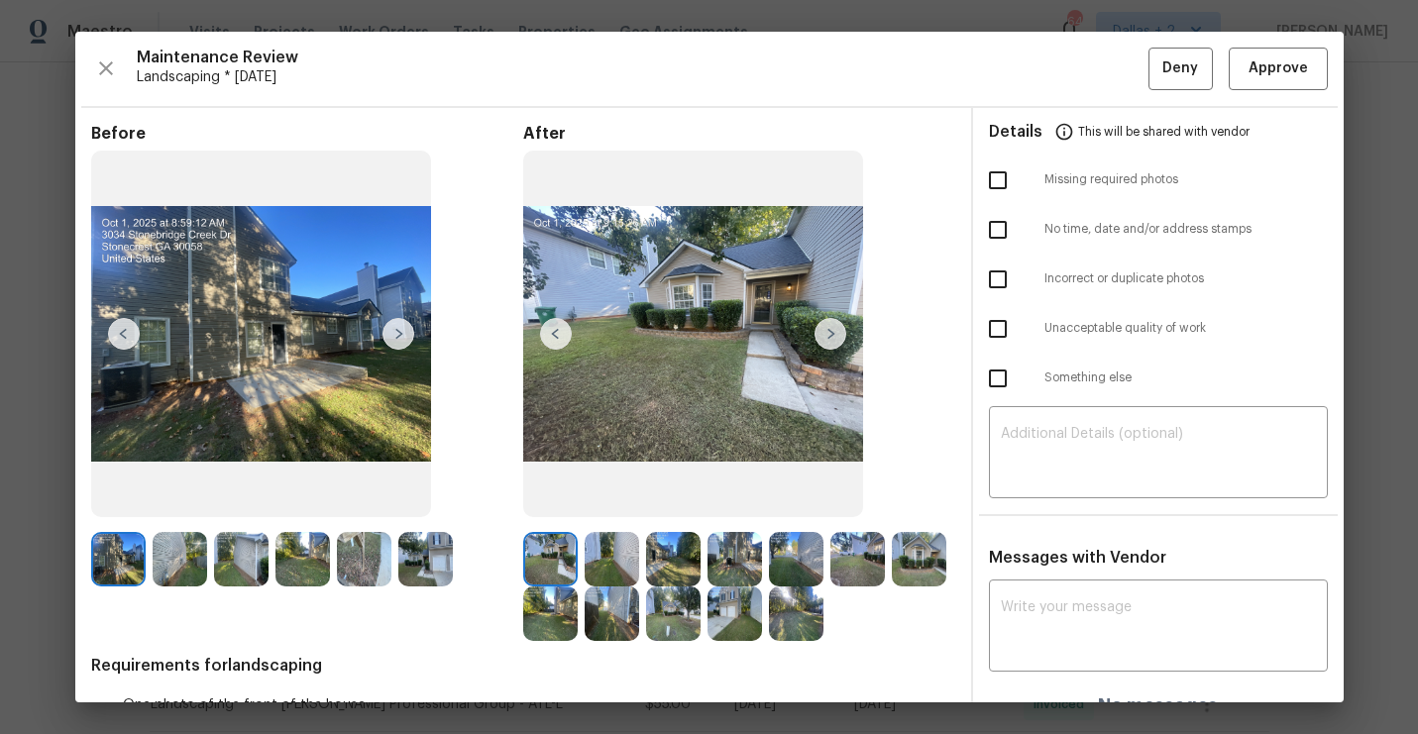
click at [824, 336] on img at bounding box center [831, 334] width 32 height 32
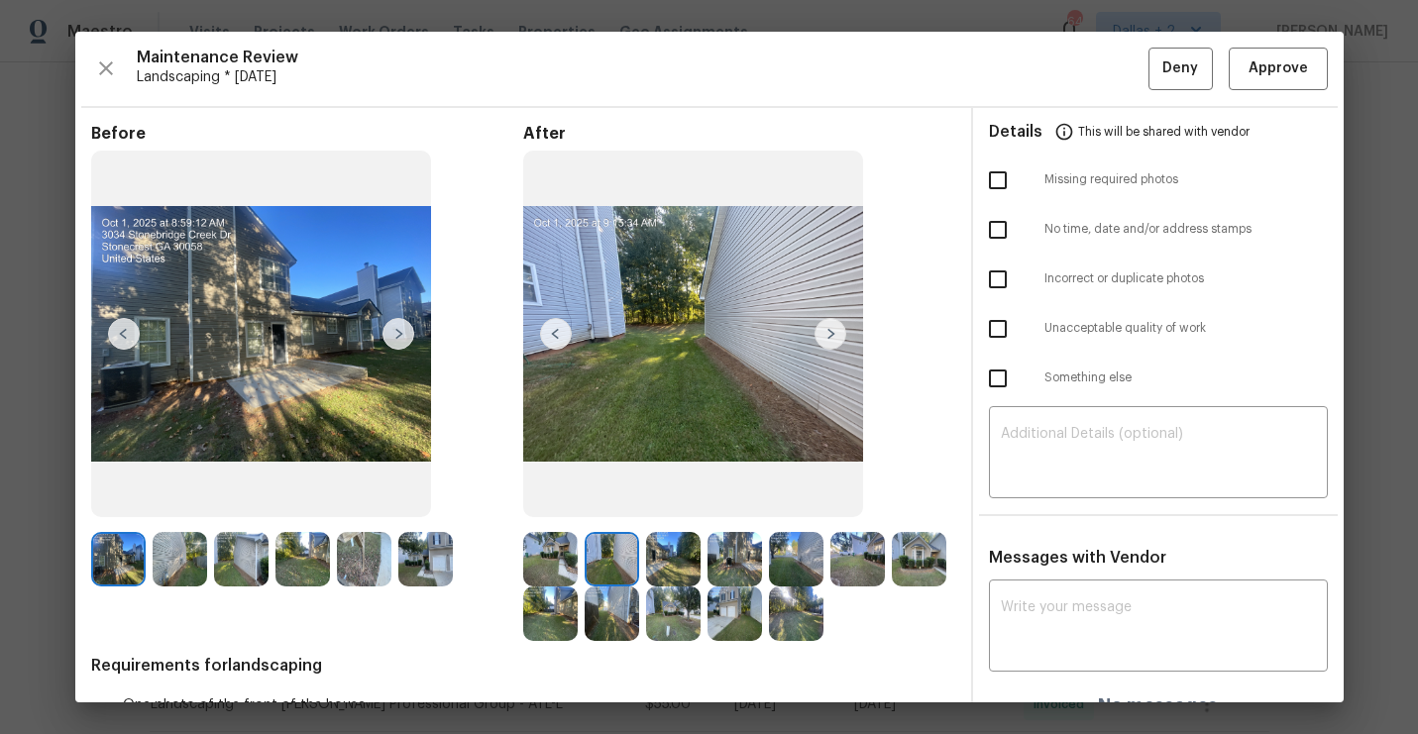
click at [824, 336] on img at bounding box center [831, 334] width 32 height 32
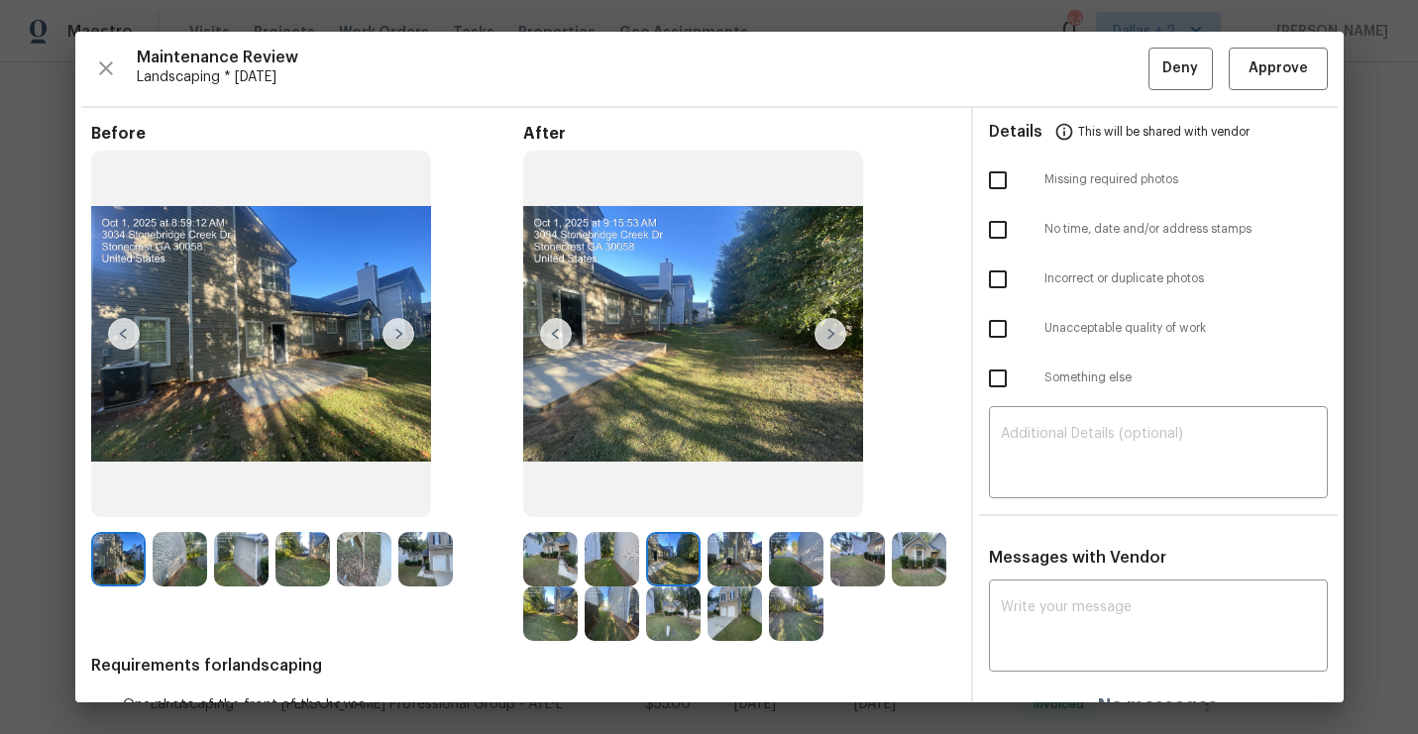
click at [824, 329] on img at bounding box center [831, 334] width 32 height 32
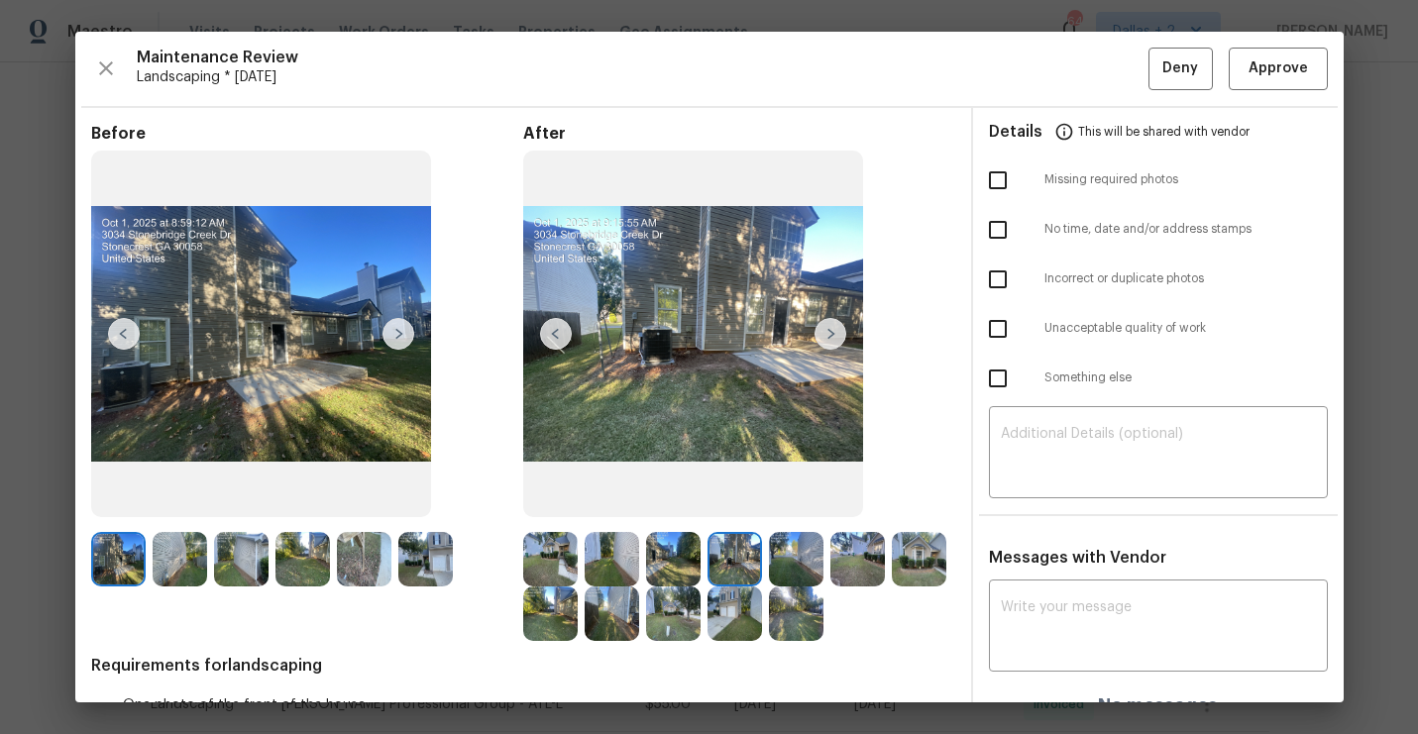
click at [824, 329] on img at bounding box center [831, 334] width 32 height 32
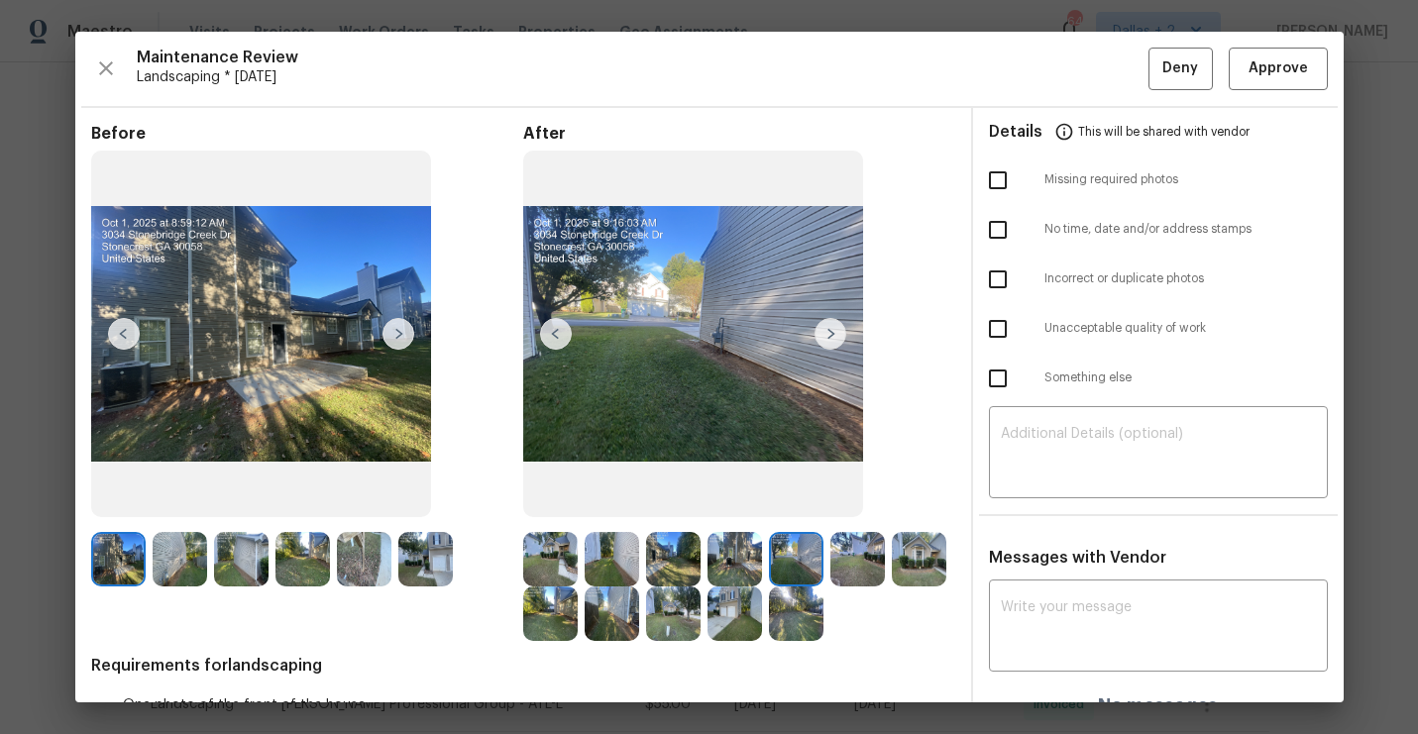
click at [824, 329] on img at bounding box center [831, 334] width 32 height 32
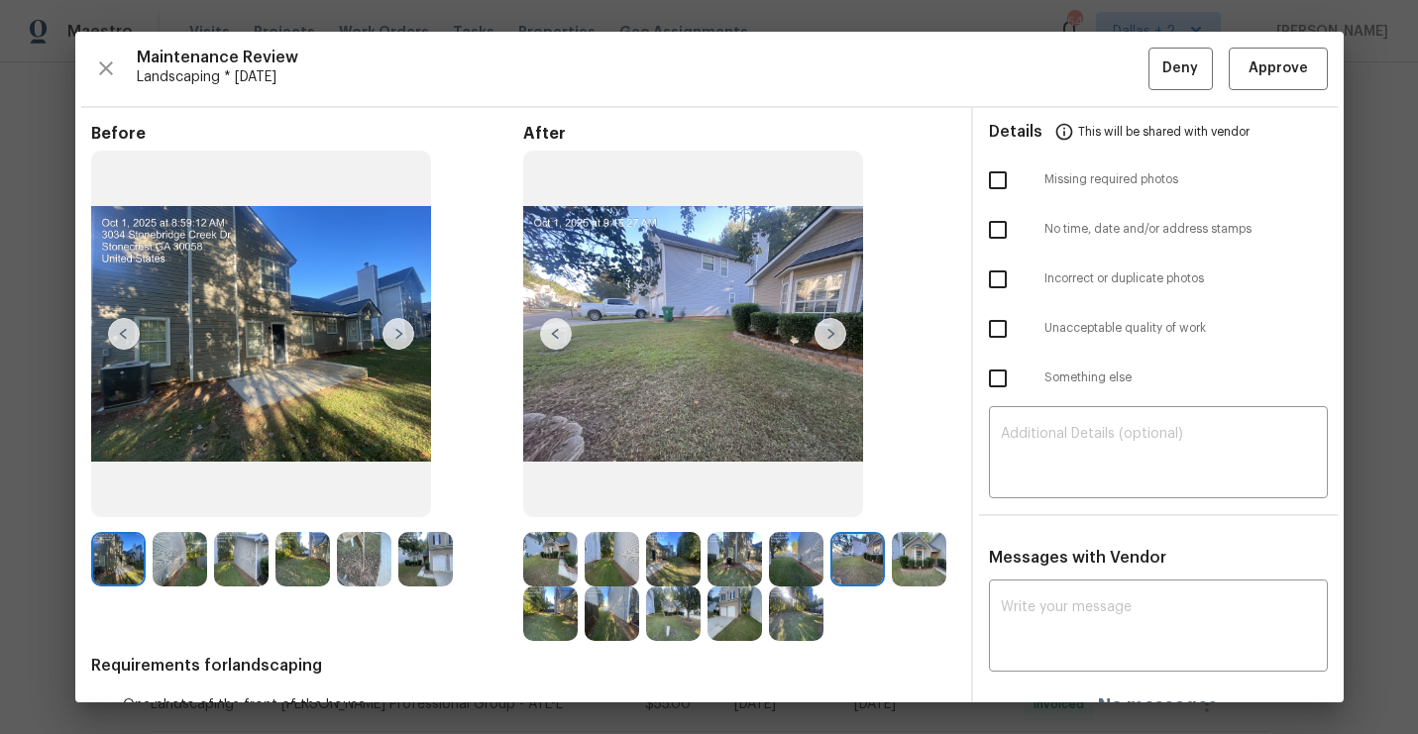
click at [824, 329] on img at bounding box center [831, 334] width 32 height 32
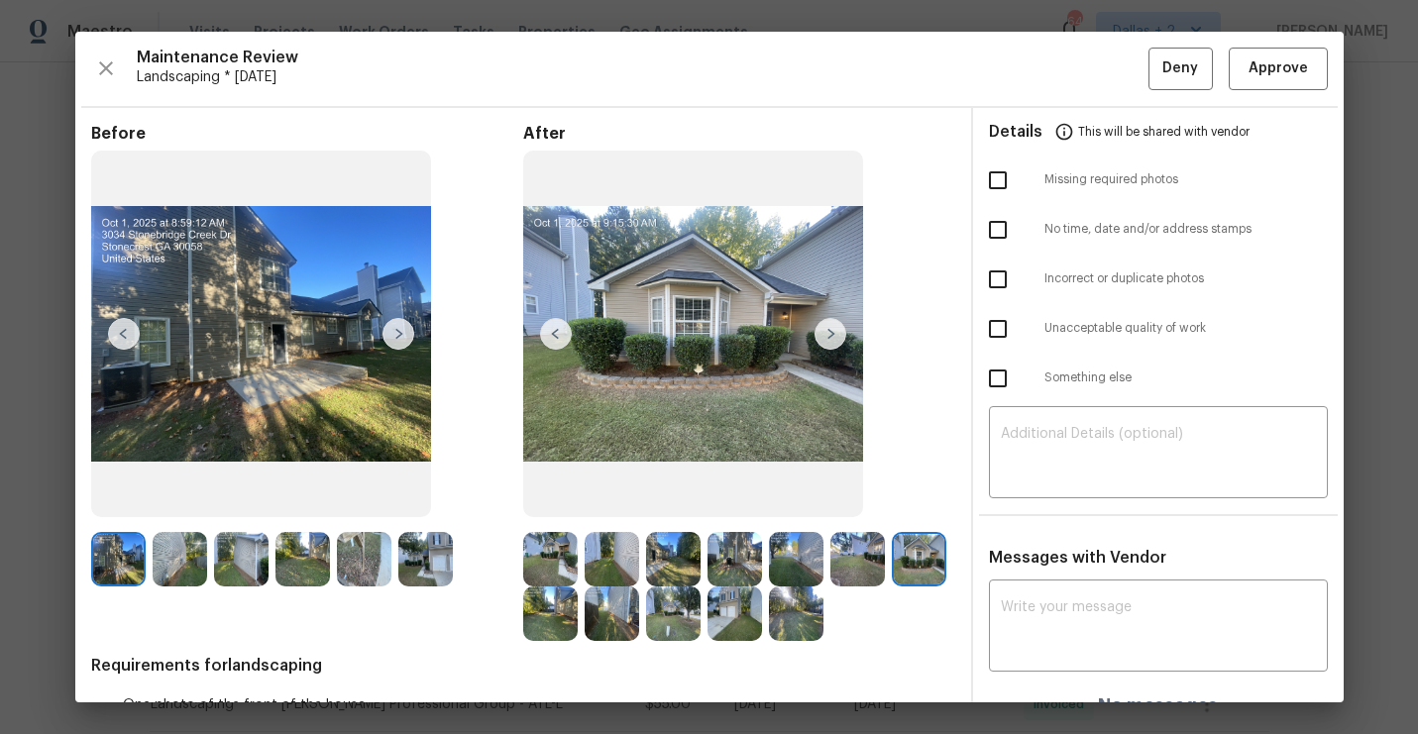
click at [839, 328] on img at bounding box center [831, 334] width 32 height 32
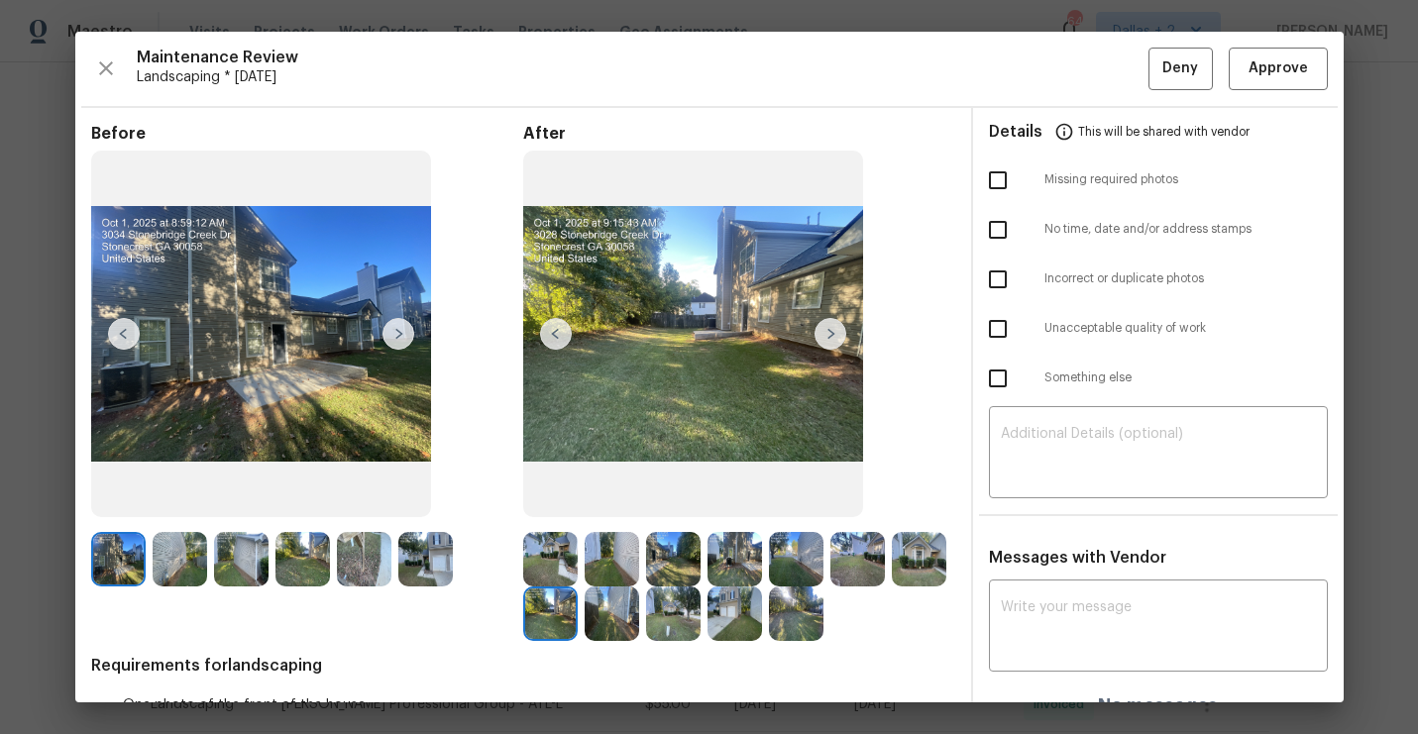
click at [839, 328] on img at bounding box center [831, 334] width 32 height 32
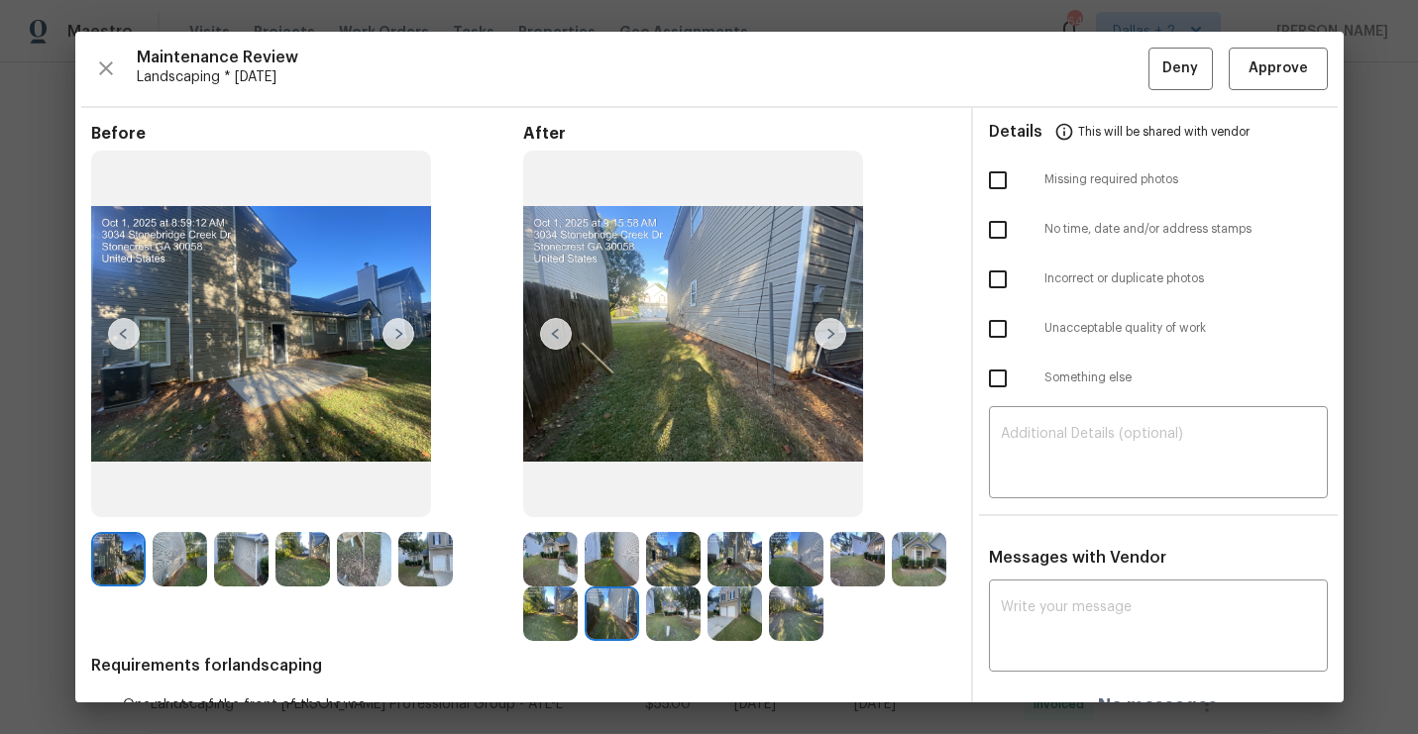
click at [839, 328] on img at bounding box center [831, 334] width 32 height 32
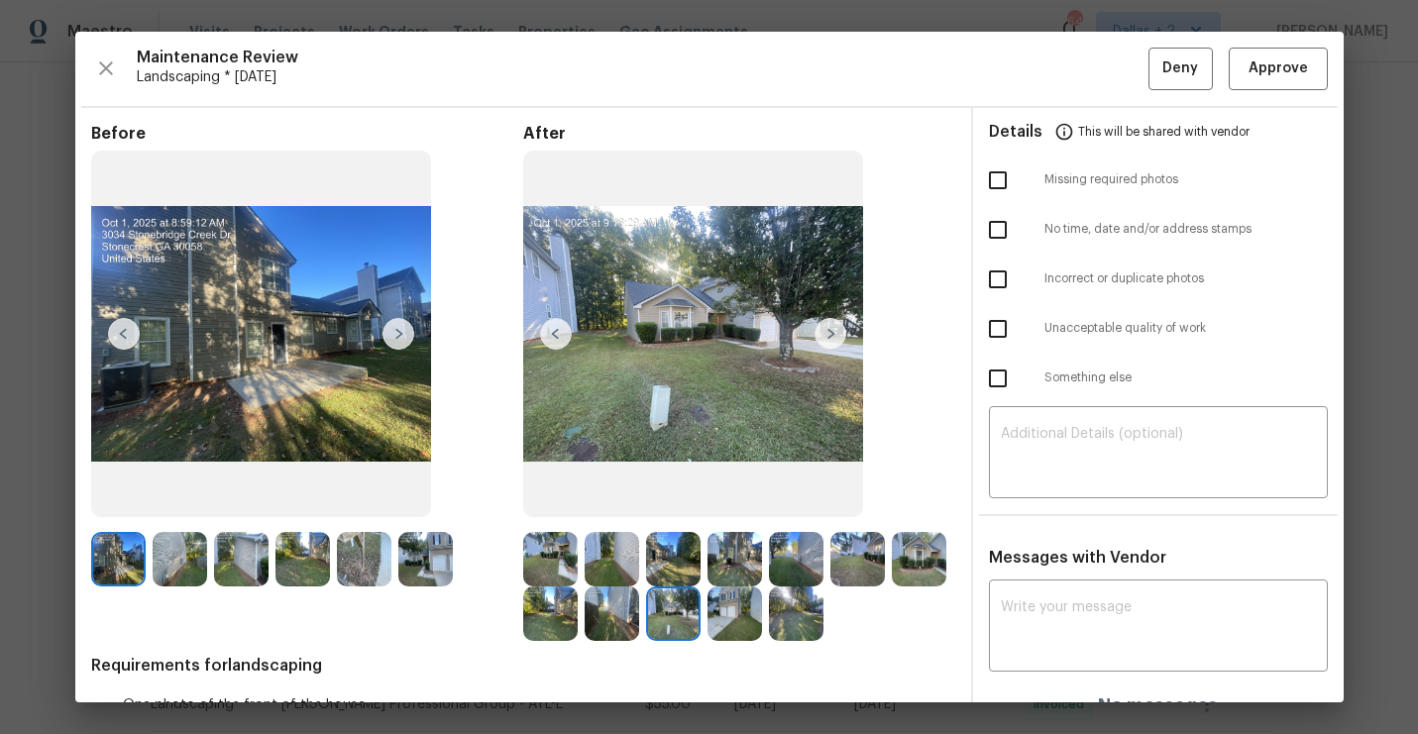
click at [825, 356] on img at bounding box center [693, 335] width 340 height 368
click at [827, 320] on img at bounding box center [831, 334] width 32 height 32
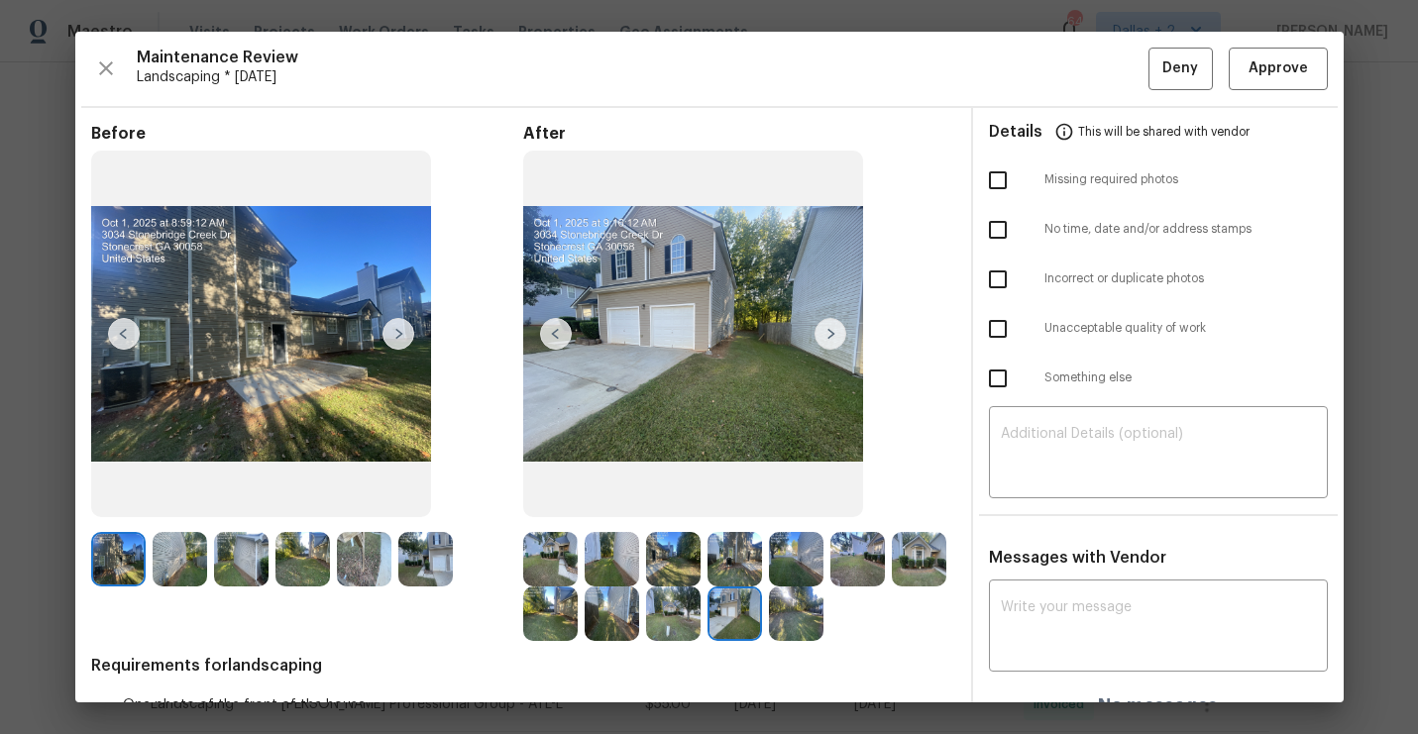
click at [827, 320] on img at bounding box center [831, 334] width 32 height 32
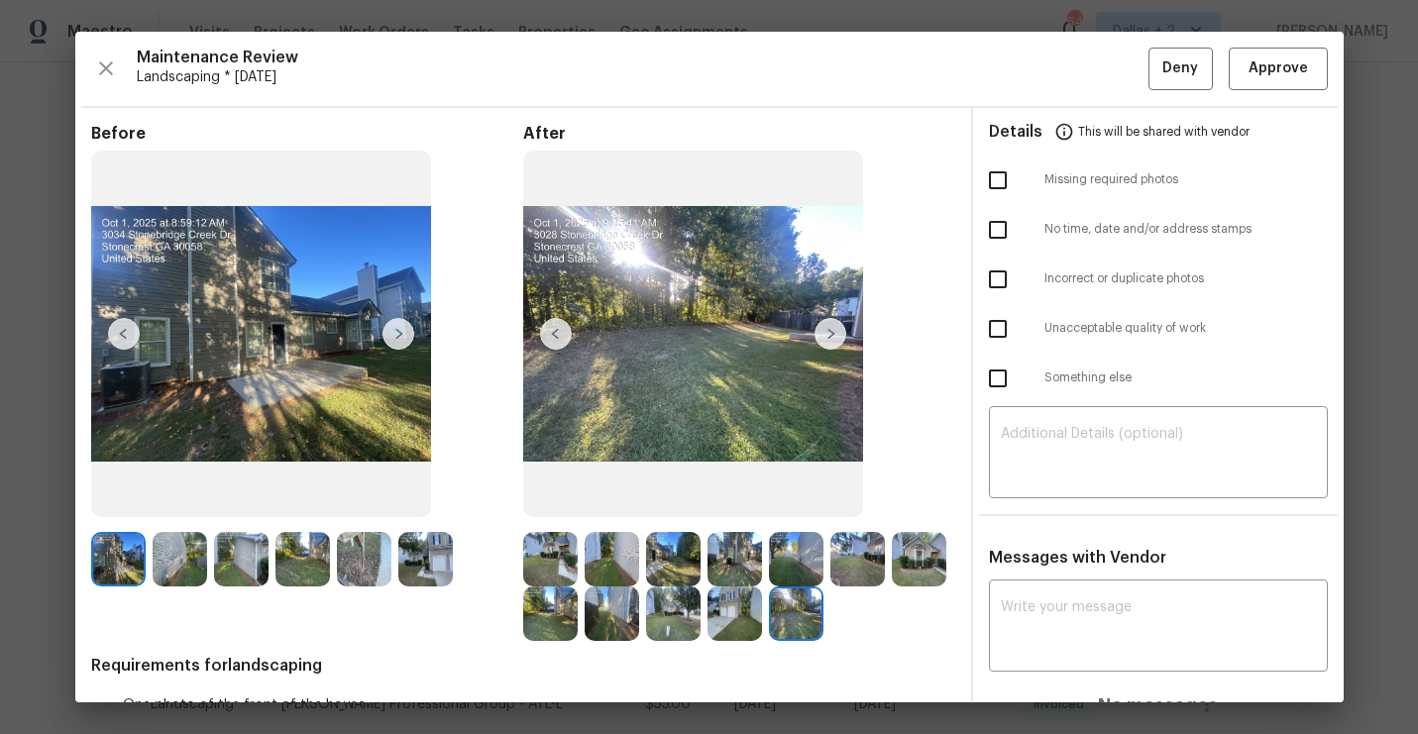
click at [827, 320] on img at bounding box center [831, 334] width 32 height 32
click at [1314, 83] on button "Approve" at bounding box center [1278, 69] width 99 height 43
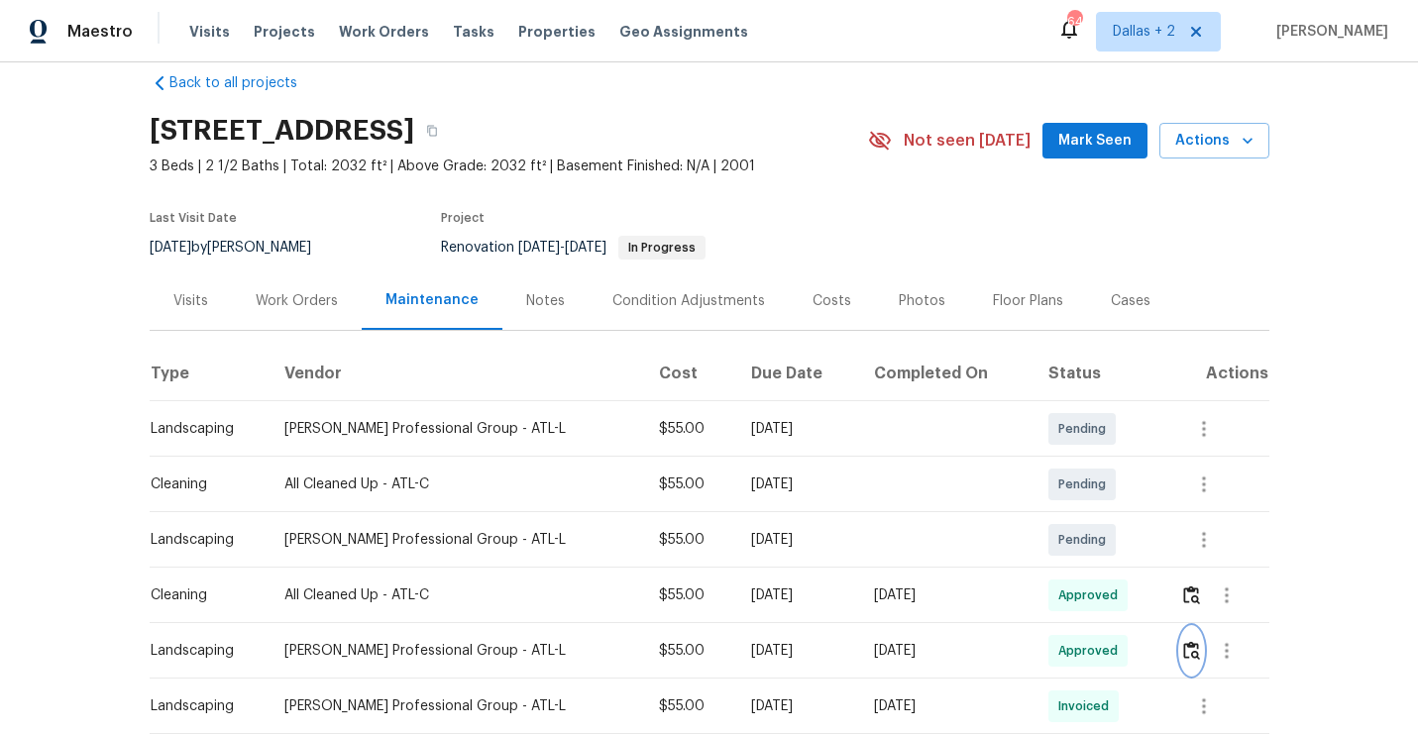
scroll to position [0, 0]
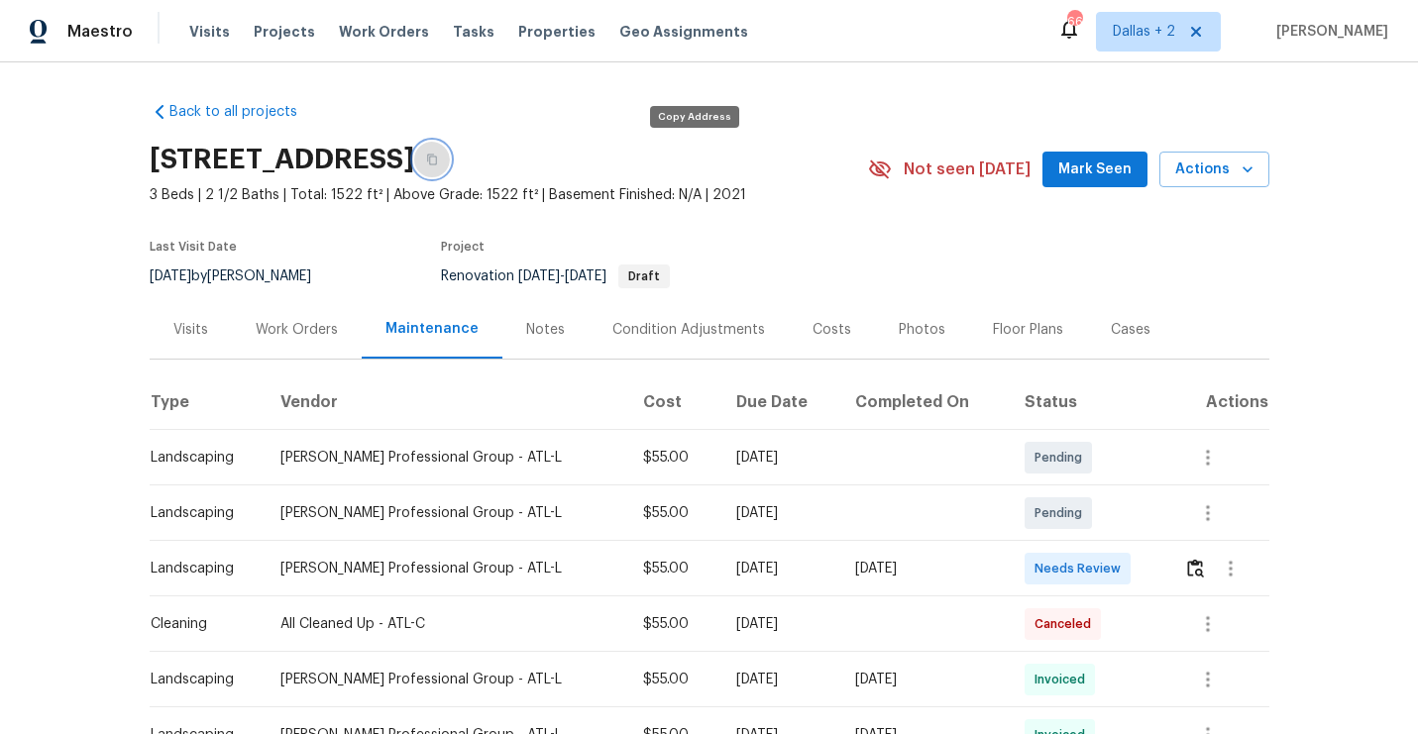
click at [438, 161] on icon "button" at bounding box center [432, 160] width 12 height 12
click at [450, 168] on button "button" at bounding box center [432, 160] width 36 height 36
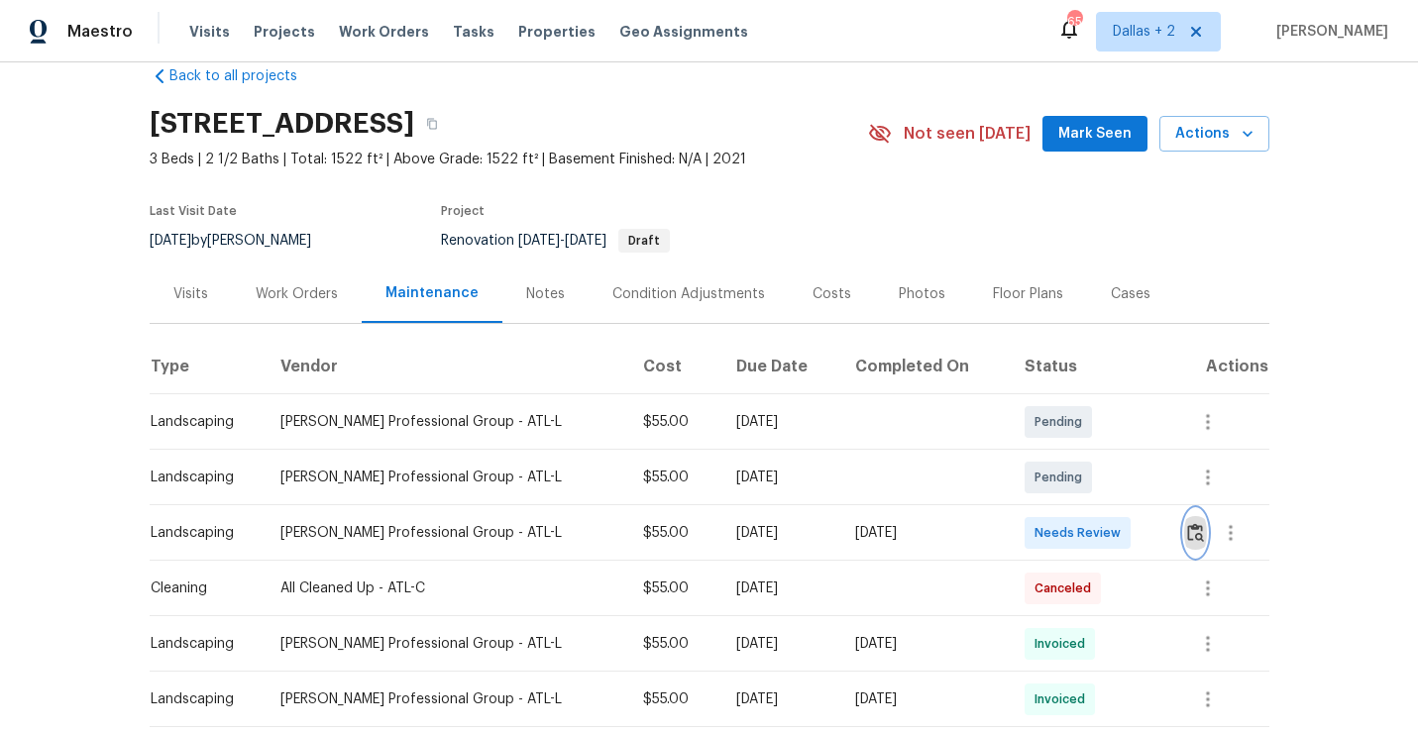
click at [1191, 535] on img "button" at bounding box center [1195, 532] width 17 height 19
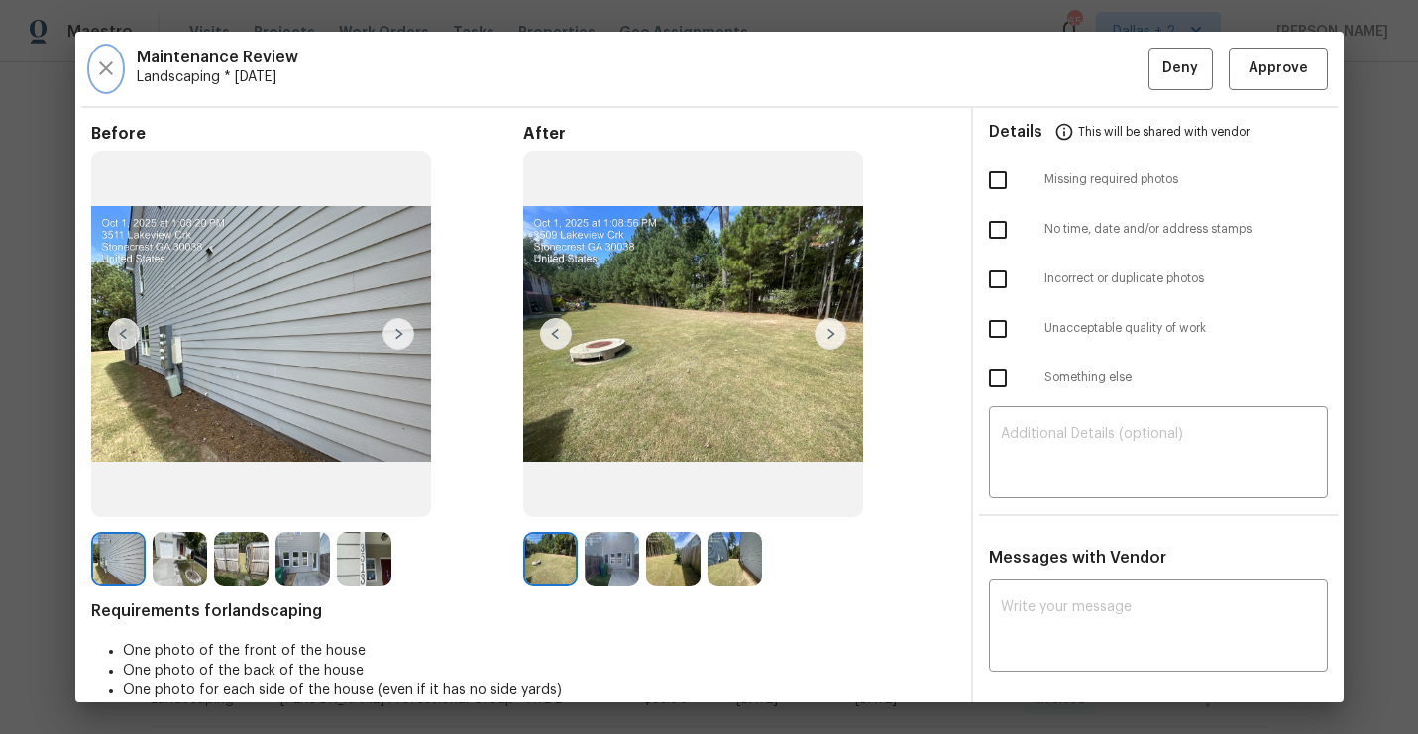
click at [99, 75] on icon "button" at bounding box center [106, 68] width 14 height 14
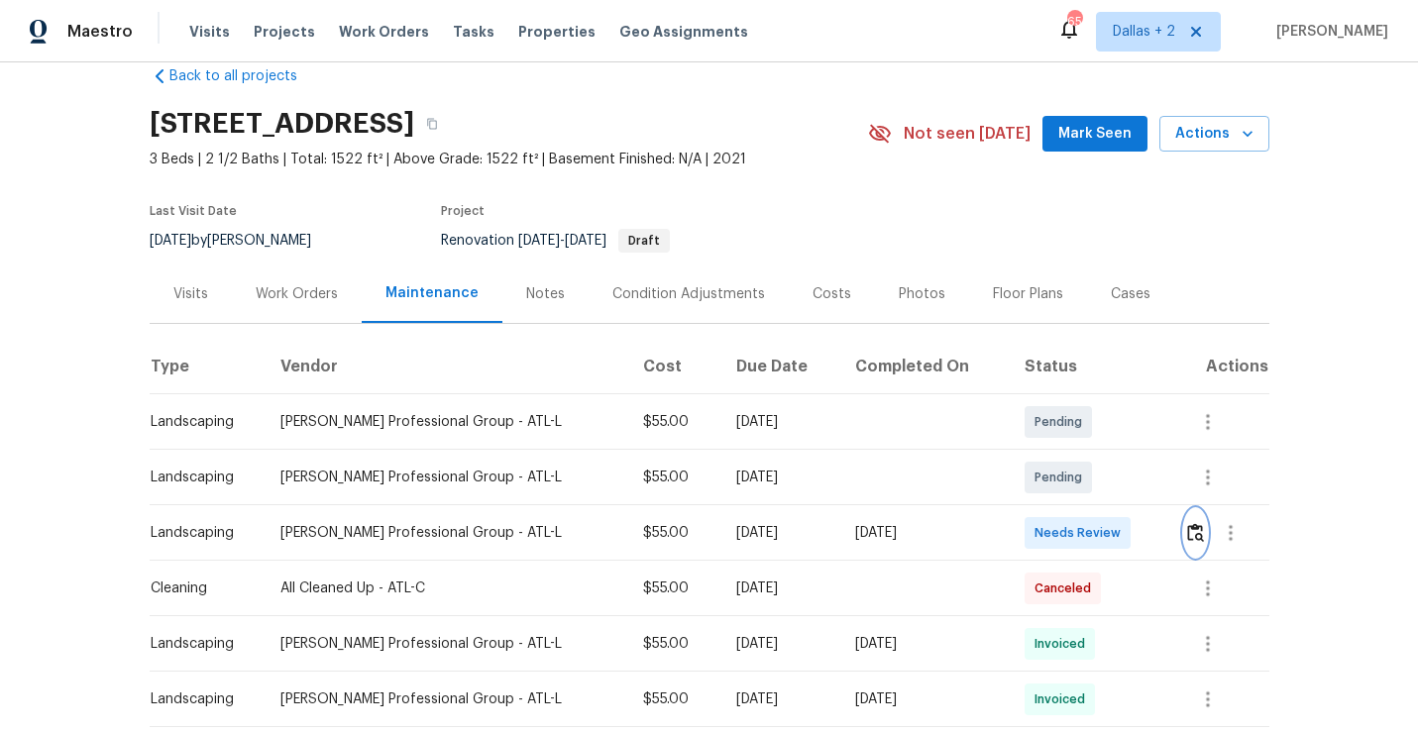
click at [1202, 537] on img "button" at bounding box center [1195, 532] width 17 height 19
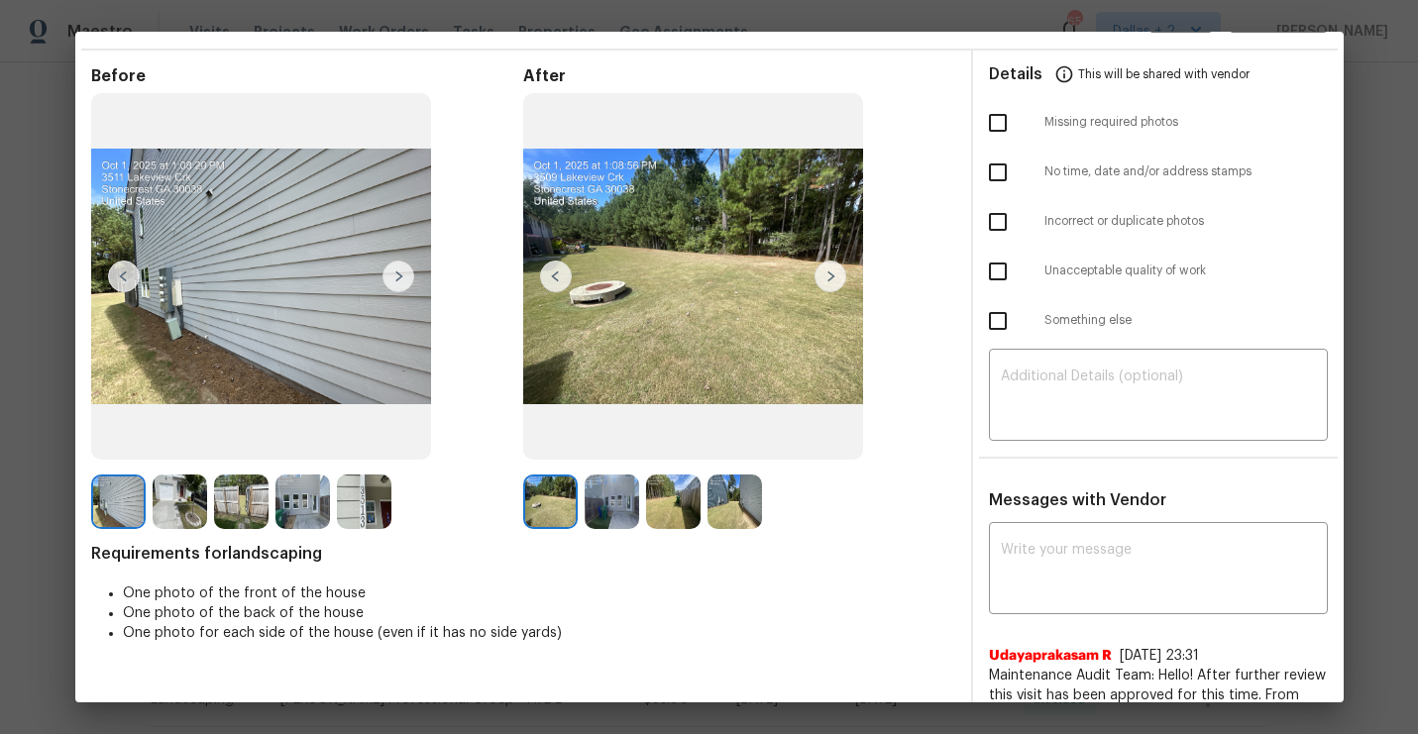
scroll to position [0, 0]
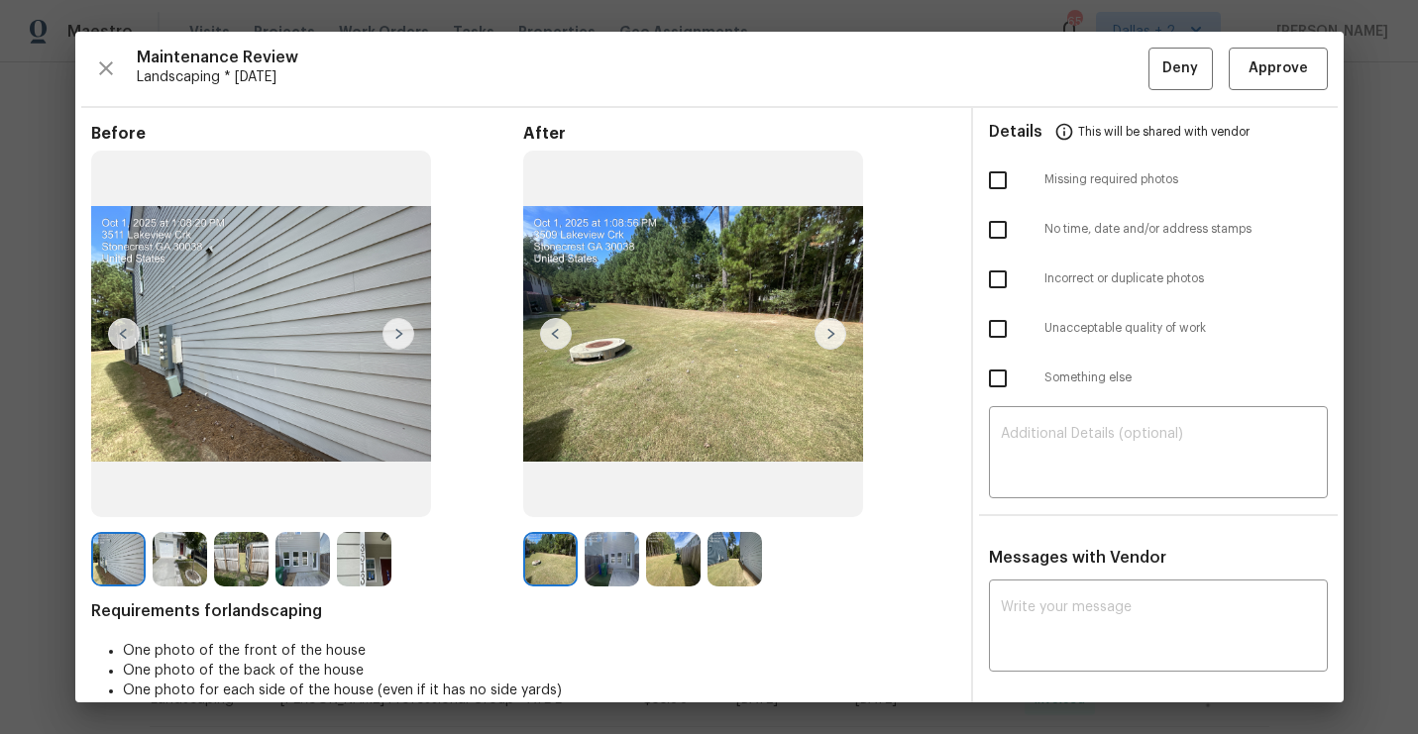
click at [827, 332] on img at bounding box center [831, 334] width 32 height 32
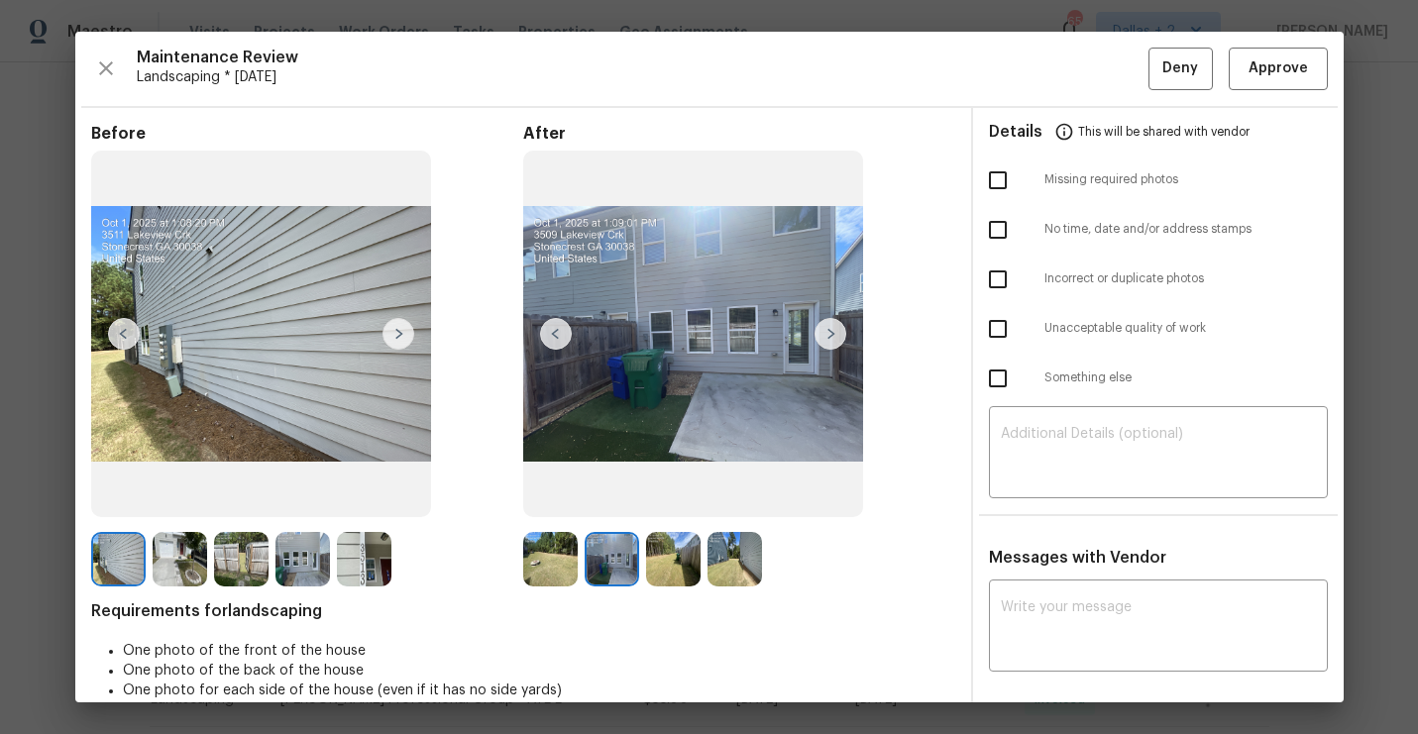
click at [827, 331] on img at bounding box center [831, 334] width 32 height 32
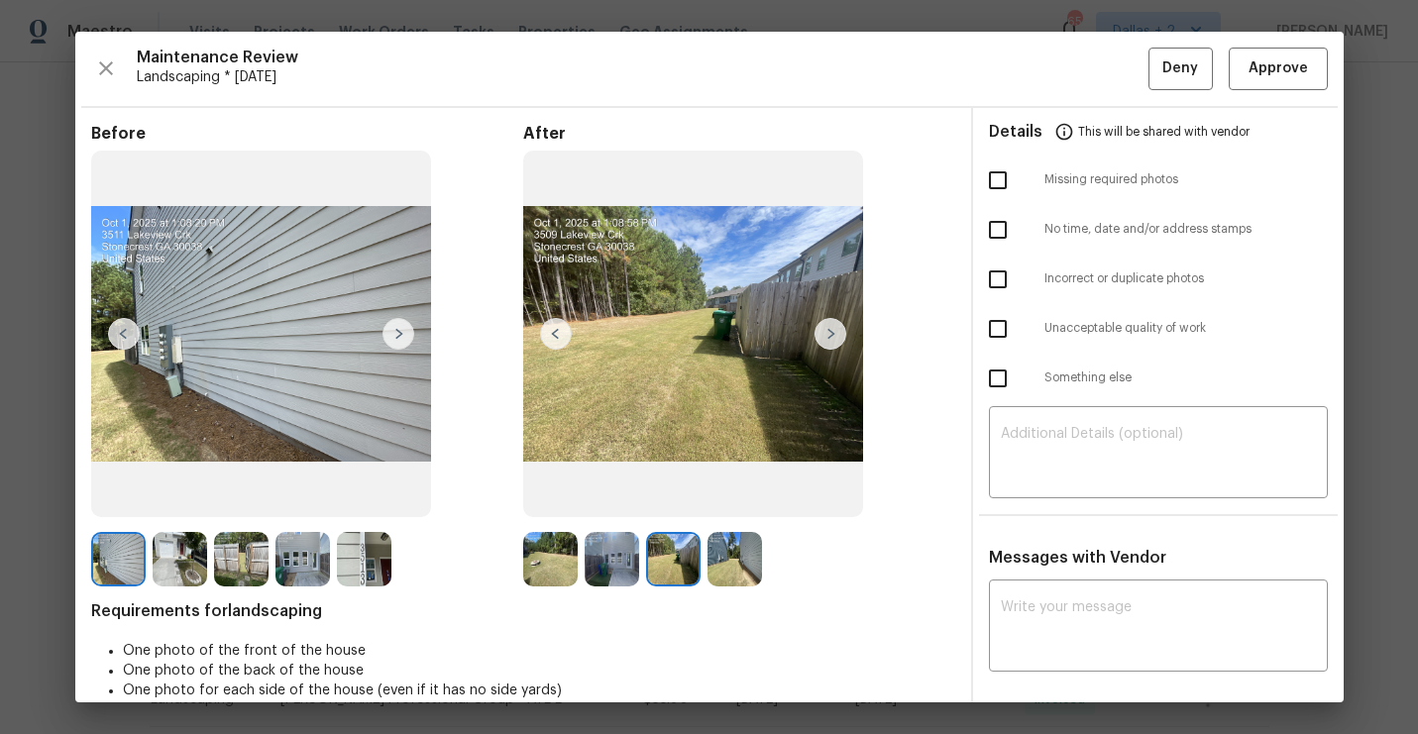
click at [827, 325] on img at bounding box center [831, 334] width 32 height 32
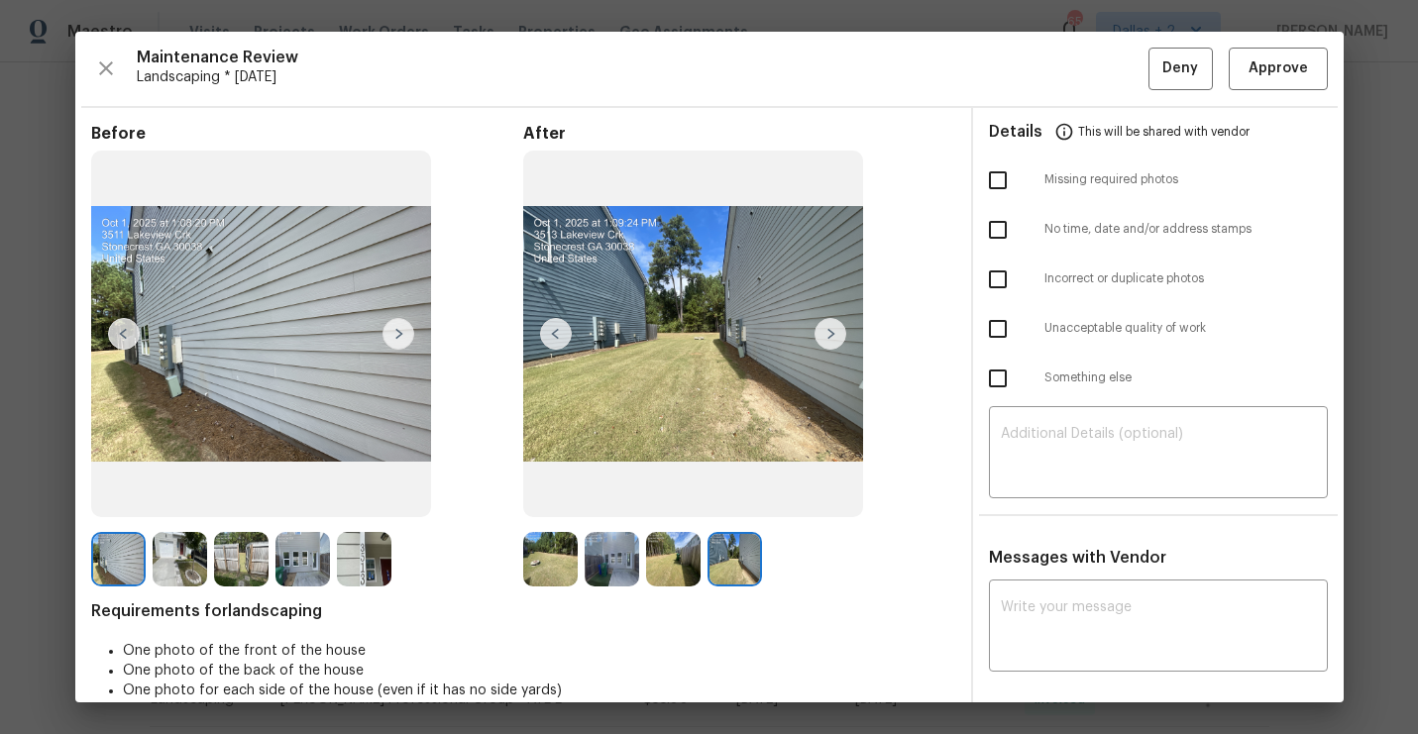
click at [560, 526] on div "After" at bounding box center [739, 356] width 432 height 464
click at [547, 561] on img at bounding box center [550, 559] width 54 height 54
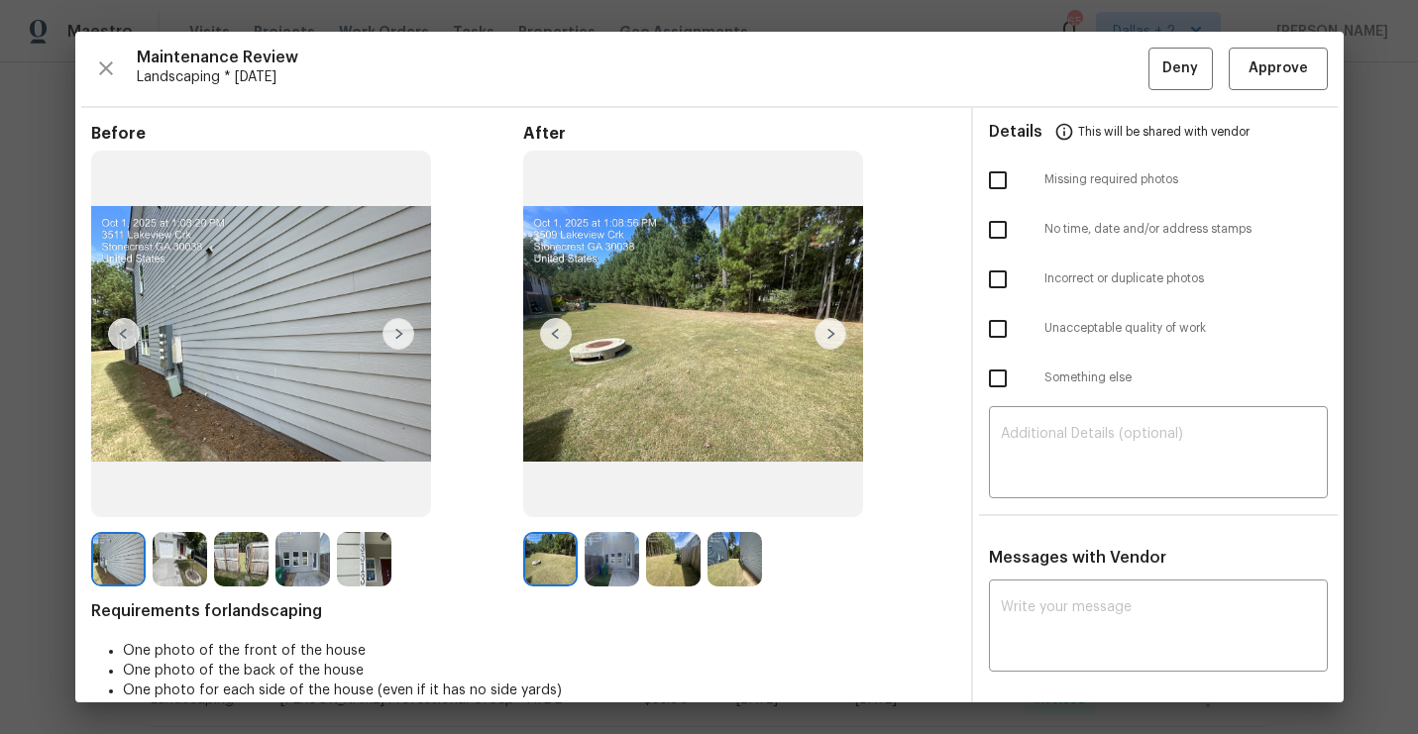
click at [841, 333] on img at bounding box center [831, 334] width 32 height 32
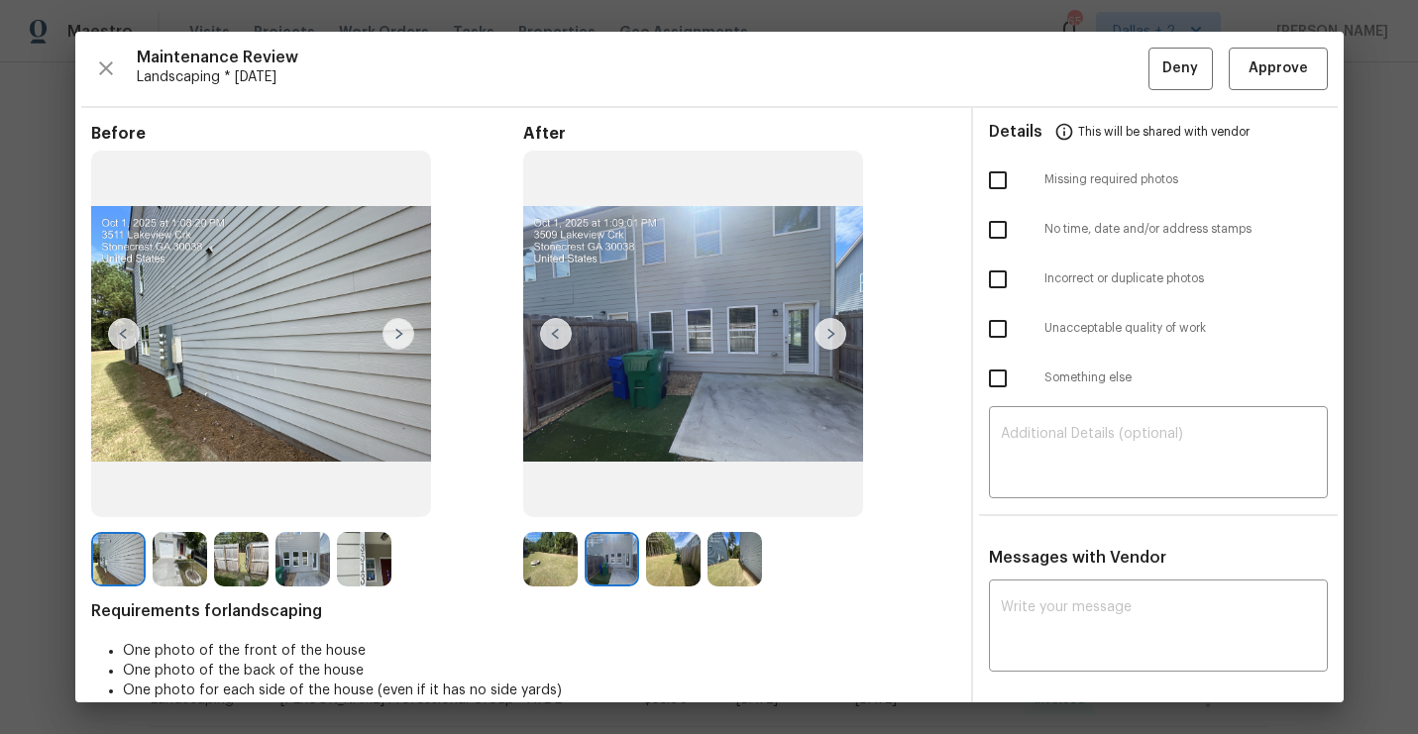
click at [838, 332] on img at bounding box center [831, 334] width 32 height 32
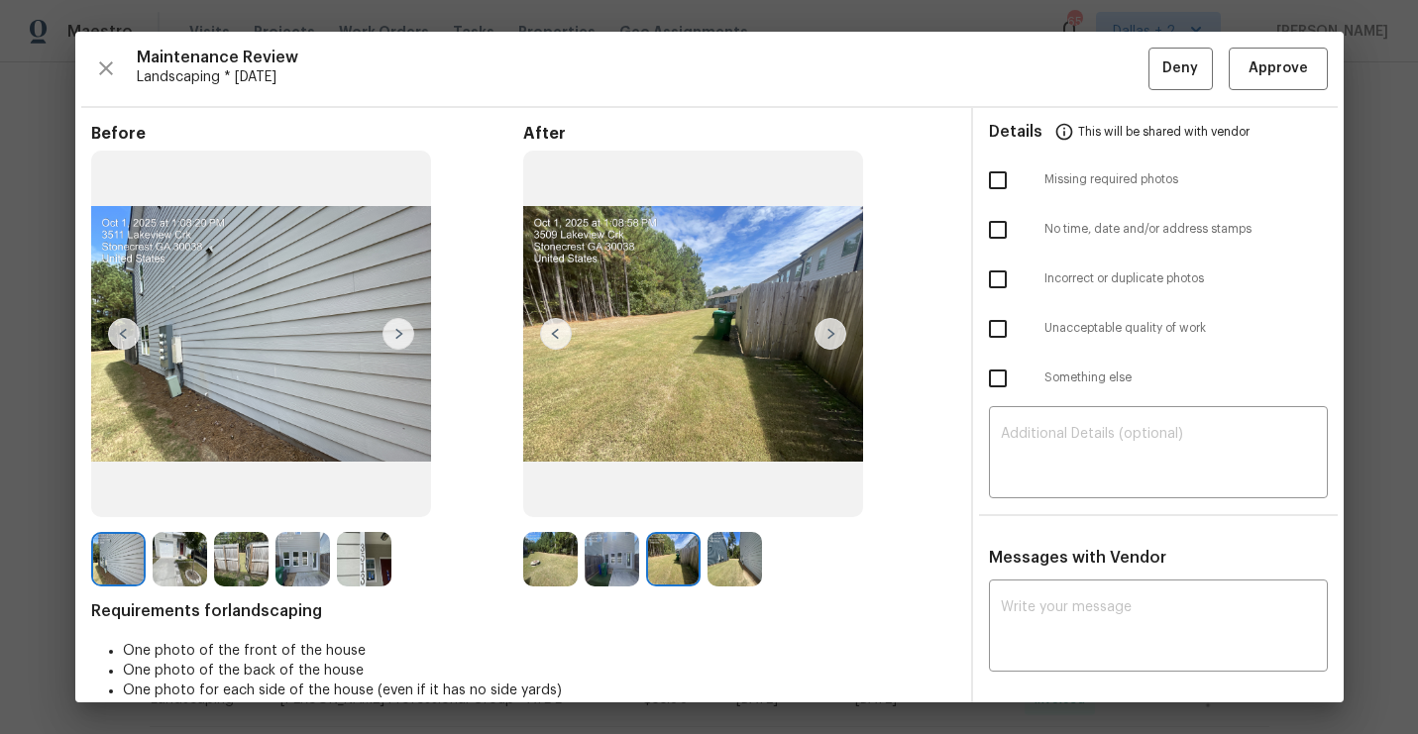
click at [827, 338] on img at bounding box center [831, 334] width 32 height 32
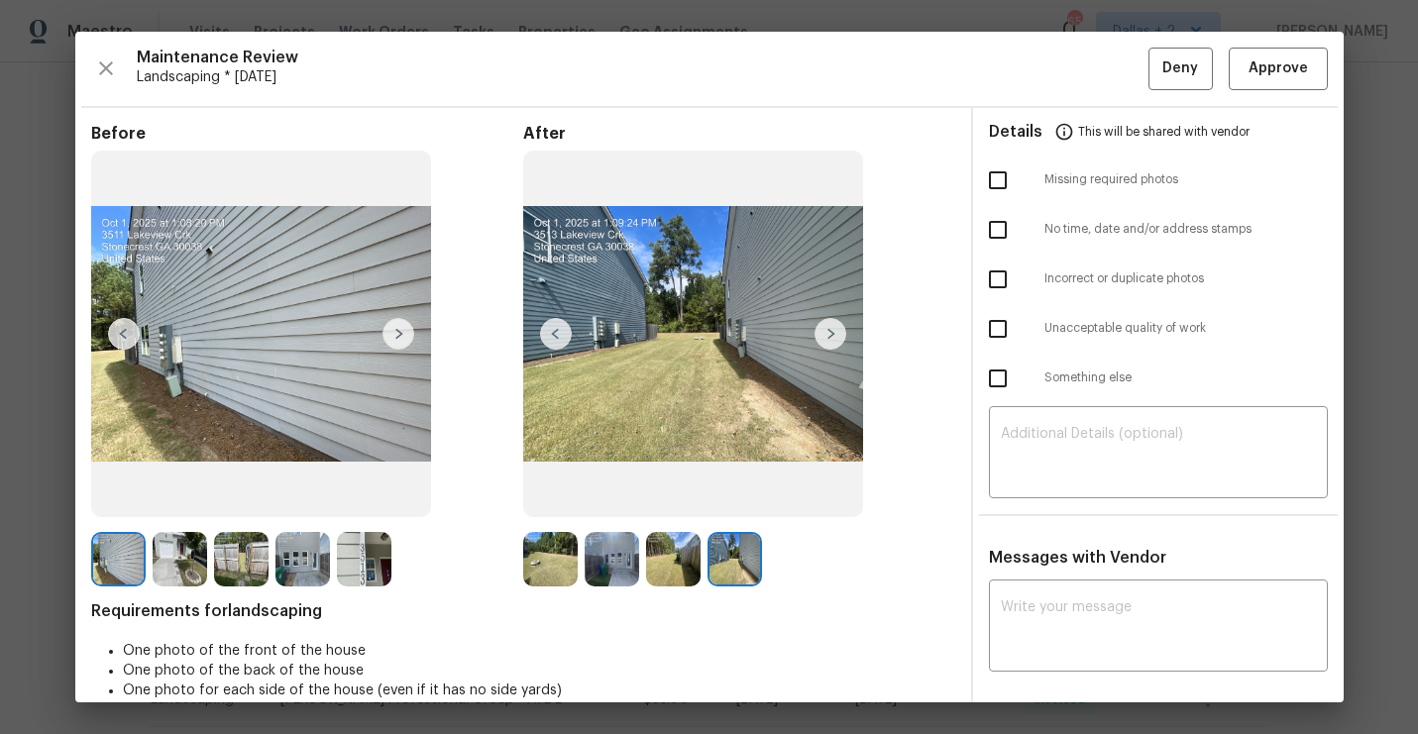
click at [827, 338] on img at bounding box center [831, 334] width 32 height 32
click at [815, 337] on img at bounding box center [831, 334] width 32 height 32
click at [835, 332] on img at bounding box center [831, 334] width 32 height 32
click at [730, 588] on div "Before After Requirements for landscaping One photo of the front of the house O…" at bounding box center [523, 519] width 864 height 790
click at [703, 575] on div at bounding box center [676, 559] width 61 height 54
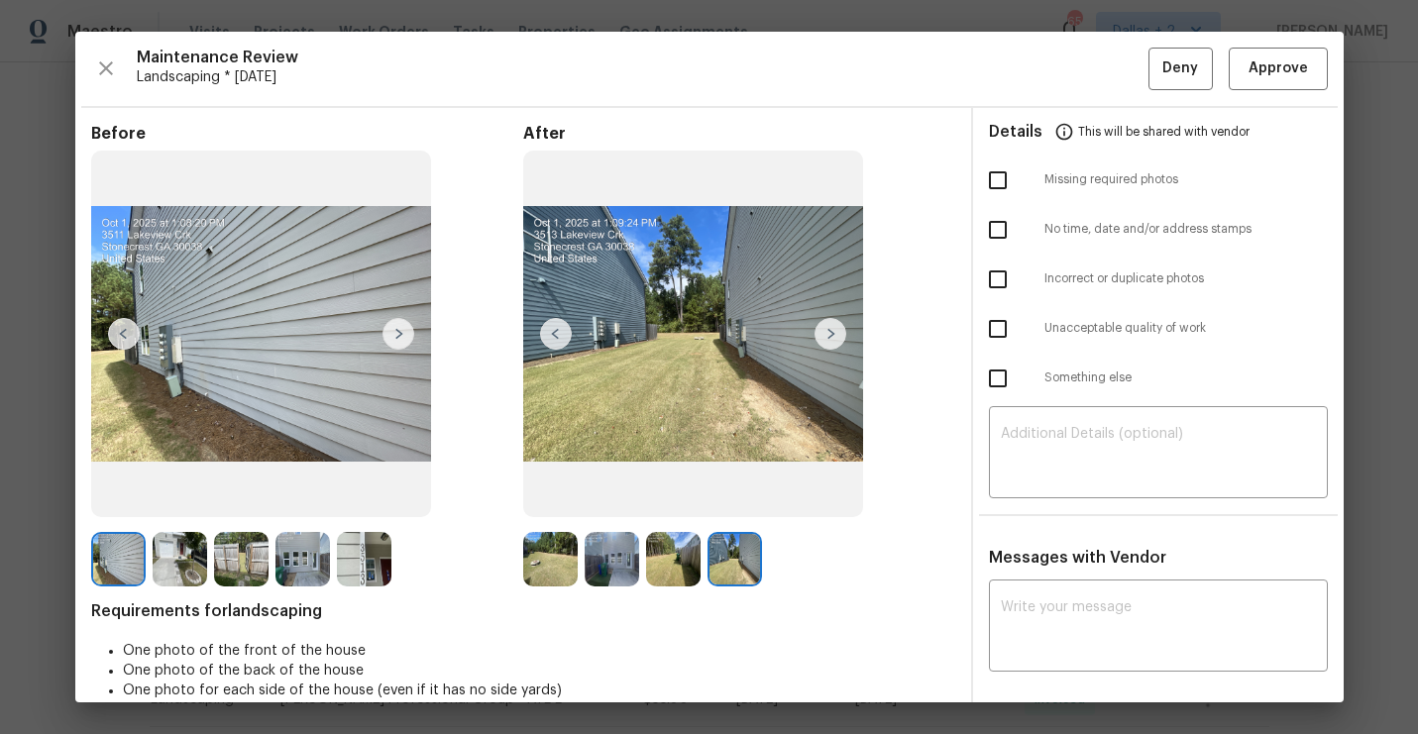
click at [556, 553] on img at bounding box center [550, 559] width 54 height 54
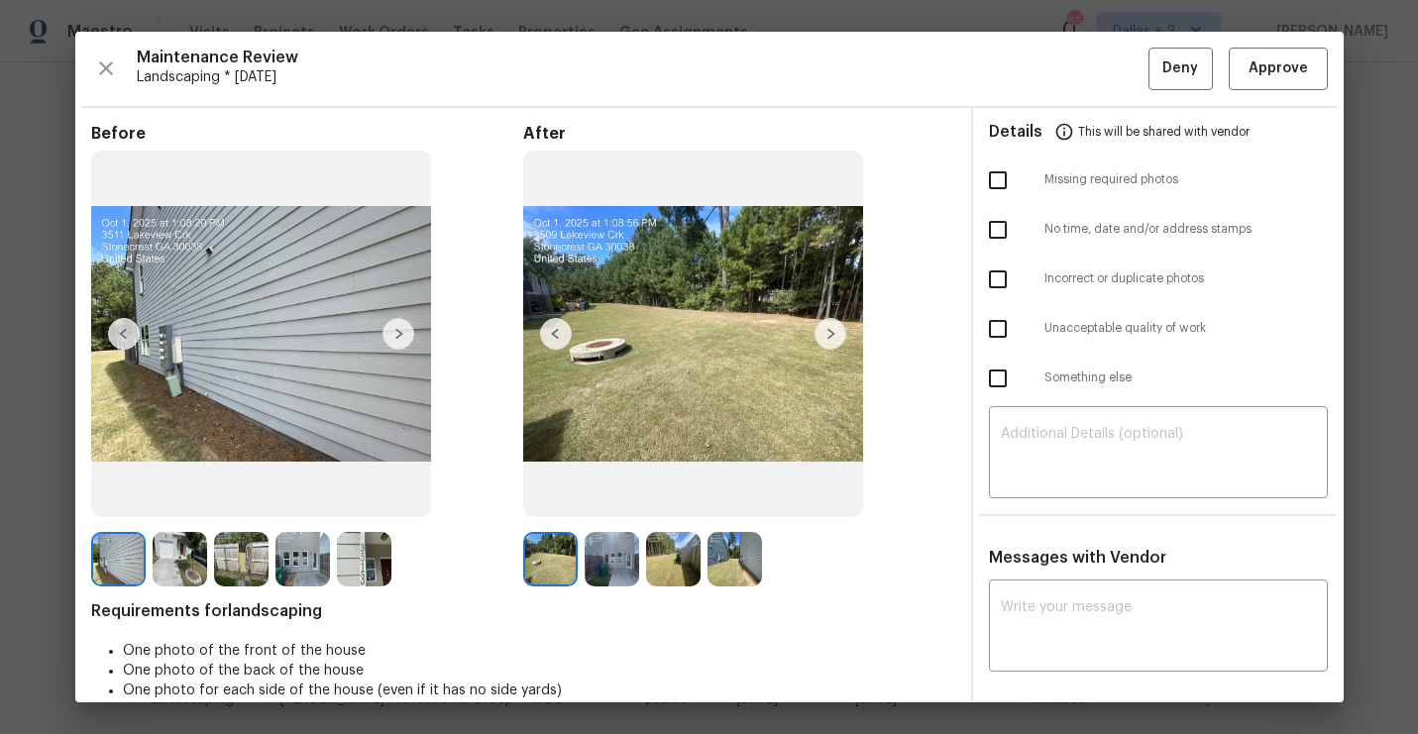
click at [835, 341] on img at bounding box center [831, 334] width 32 height 32
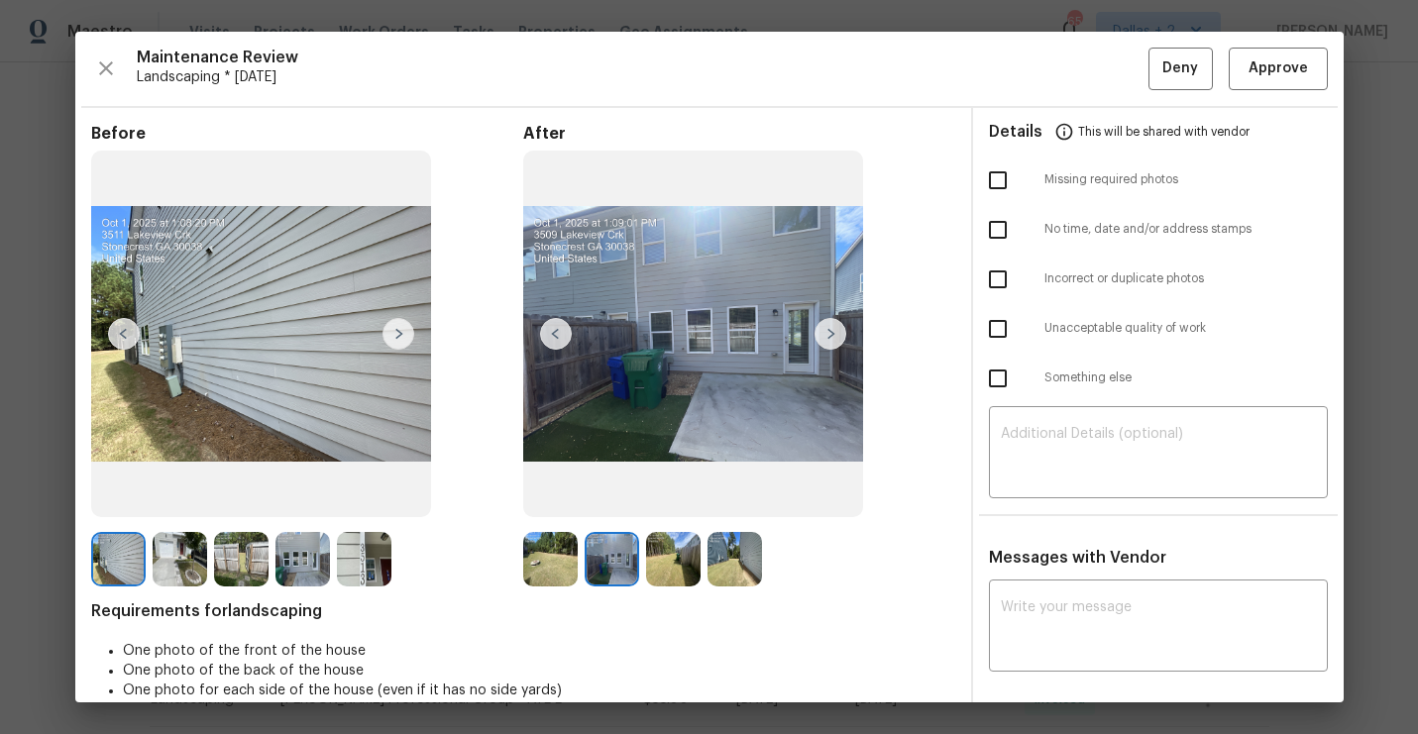
click at [833, 341] on img at bounding box center [831, 334] width 32 height 32
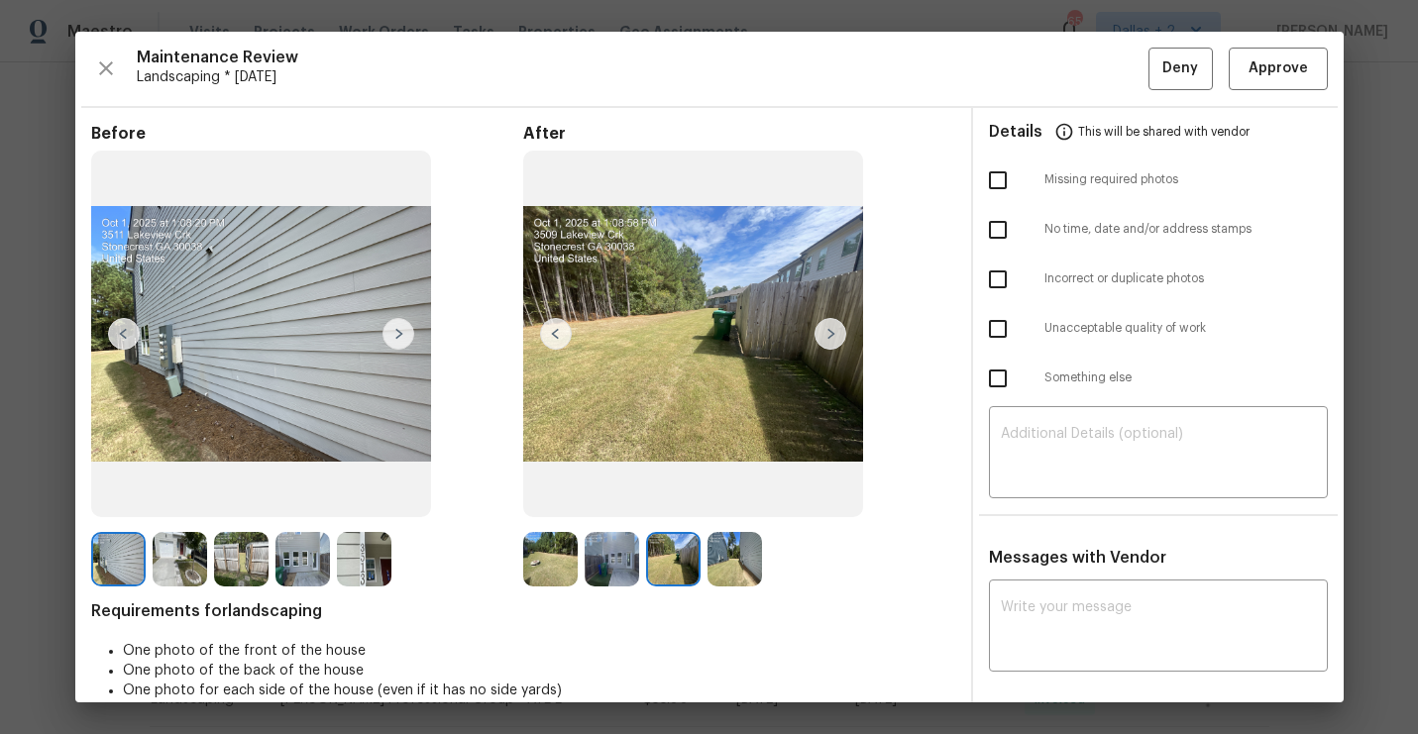
click at [537, 563] on img at bounding box center [550, 559] width 54 height 54
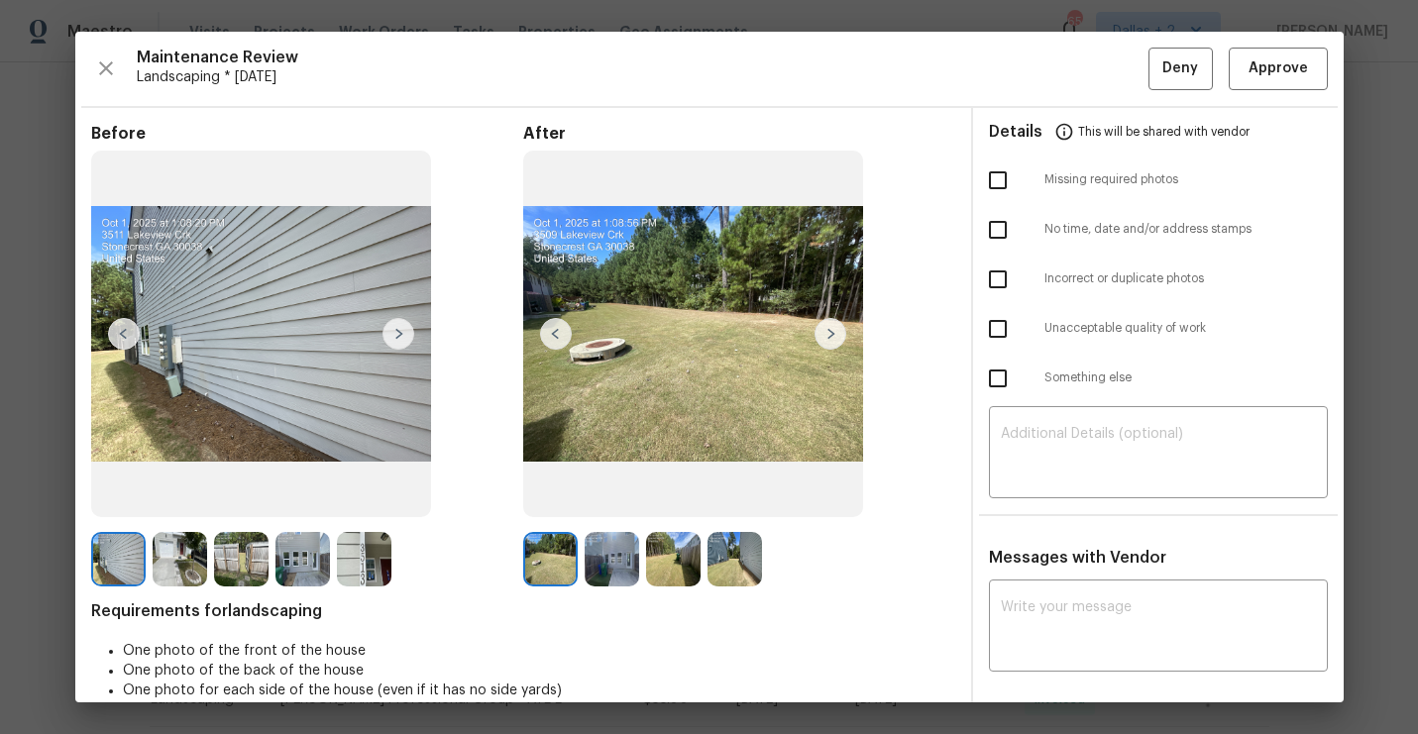
click at [828, 330] on img at bounding box center [831, 334] width 32 height 32
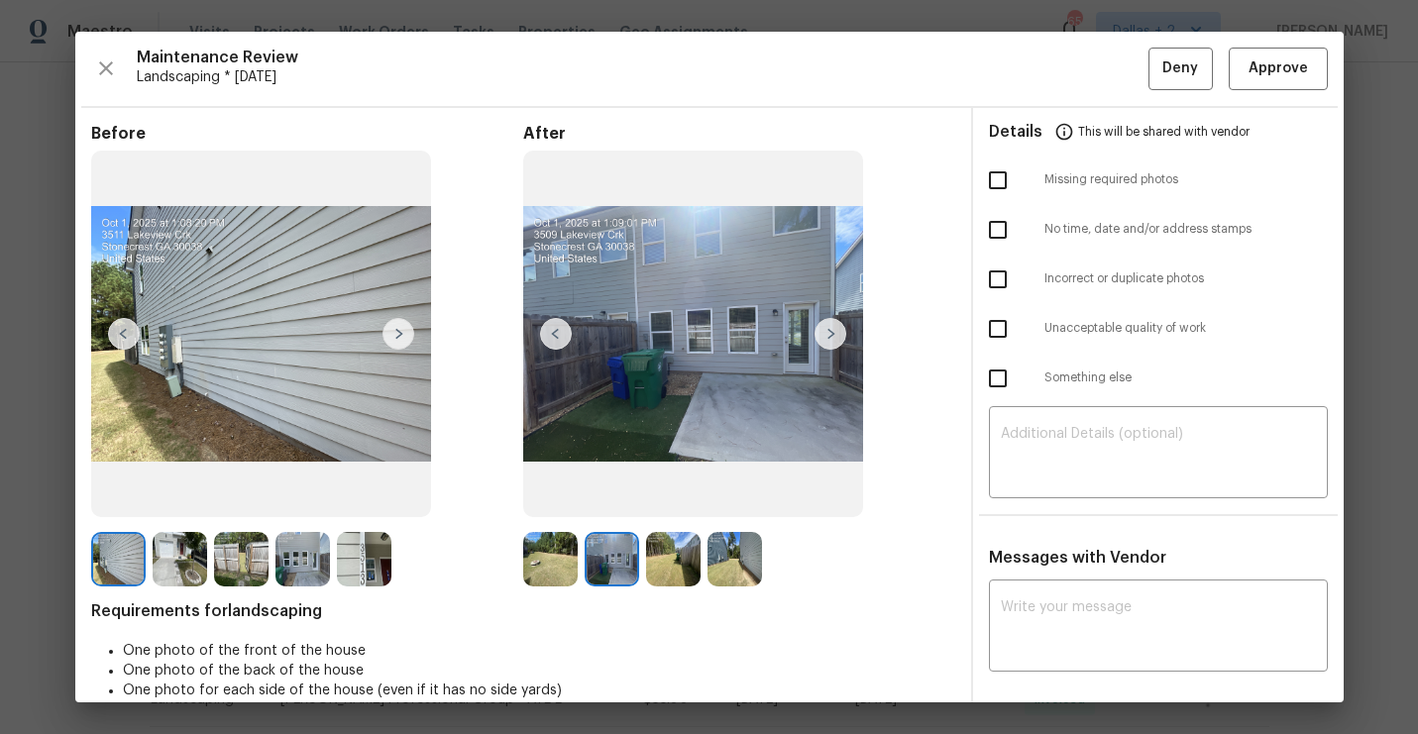
click at [835, 319] on img at bounding box center [831, 334] width 32 height 32
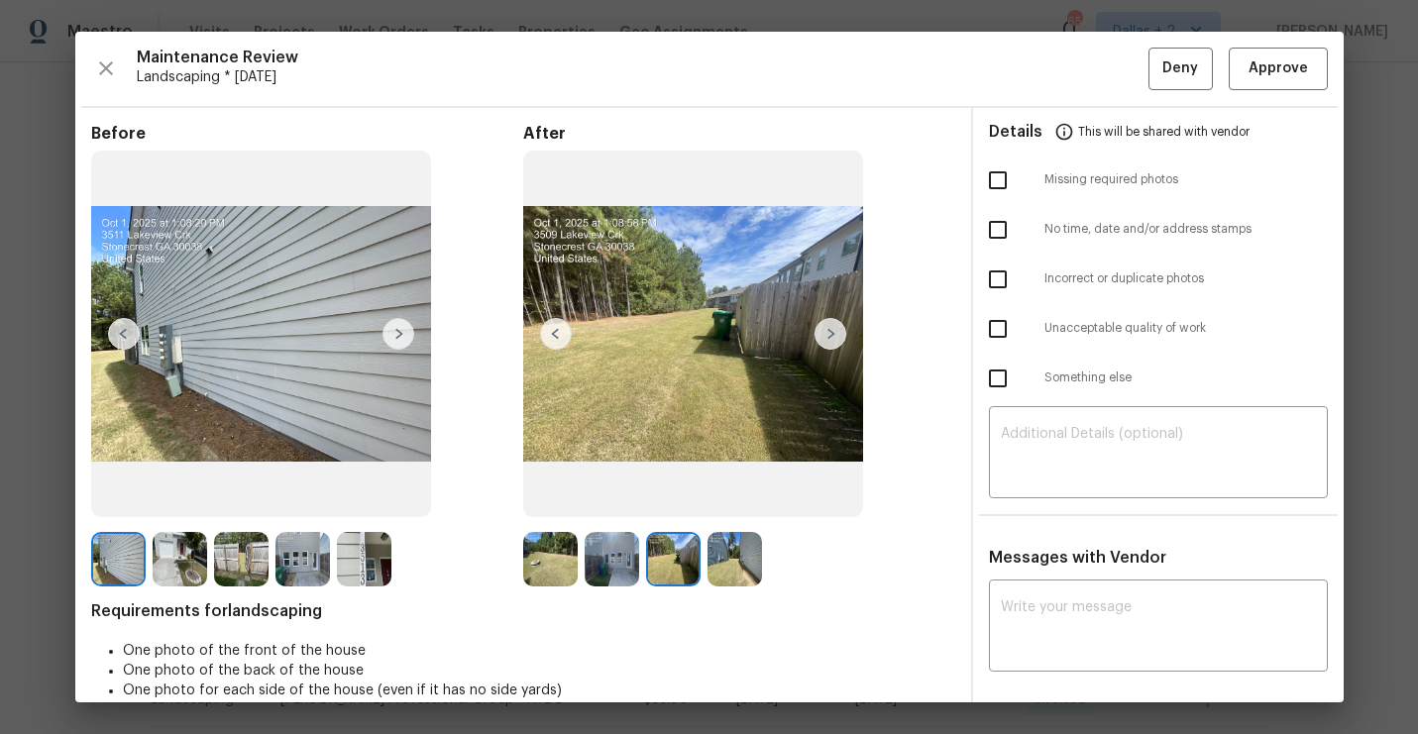
click at [533, 552] on img at bounding box center [550, 559] width 54 height 54
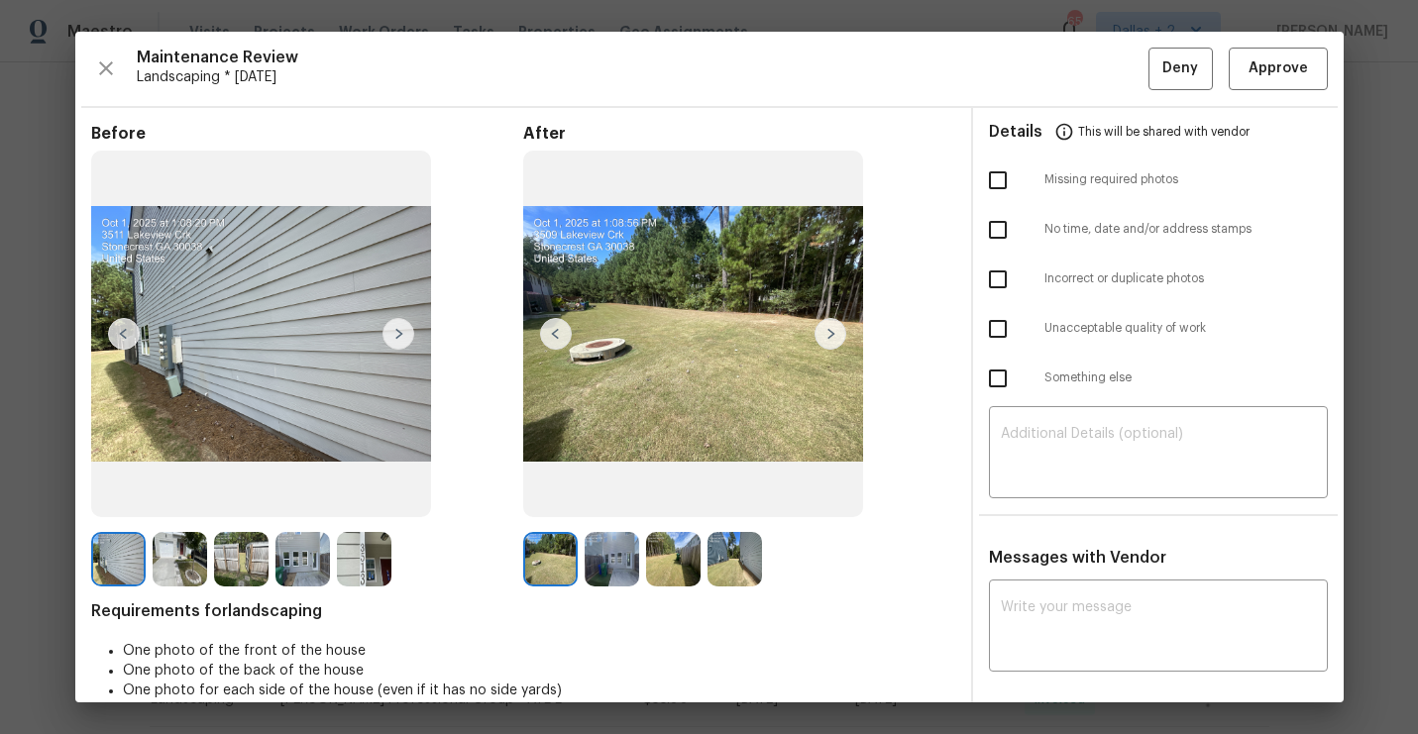
click at [557, 554] on img at bounding box center [550, 559] width 54 height 54
click at [827, 330] on img at bounding box center [831, 334] width 32 height 32
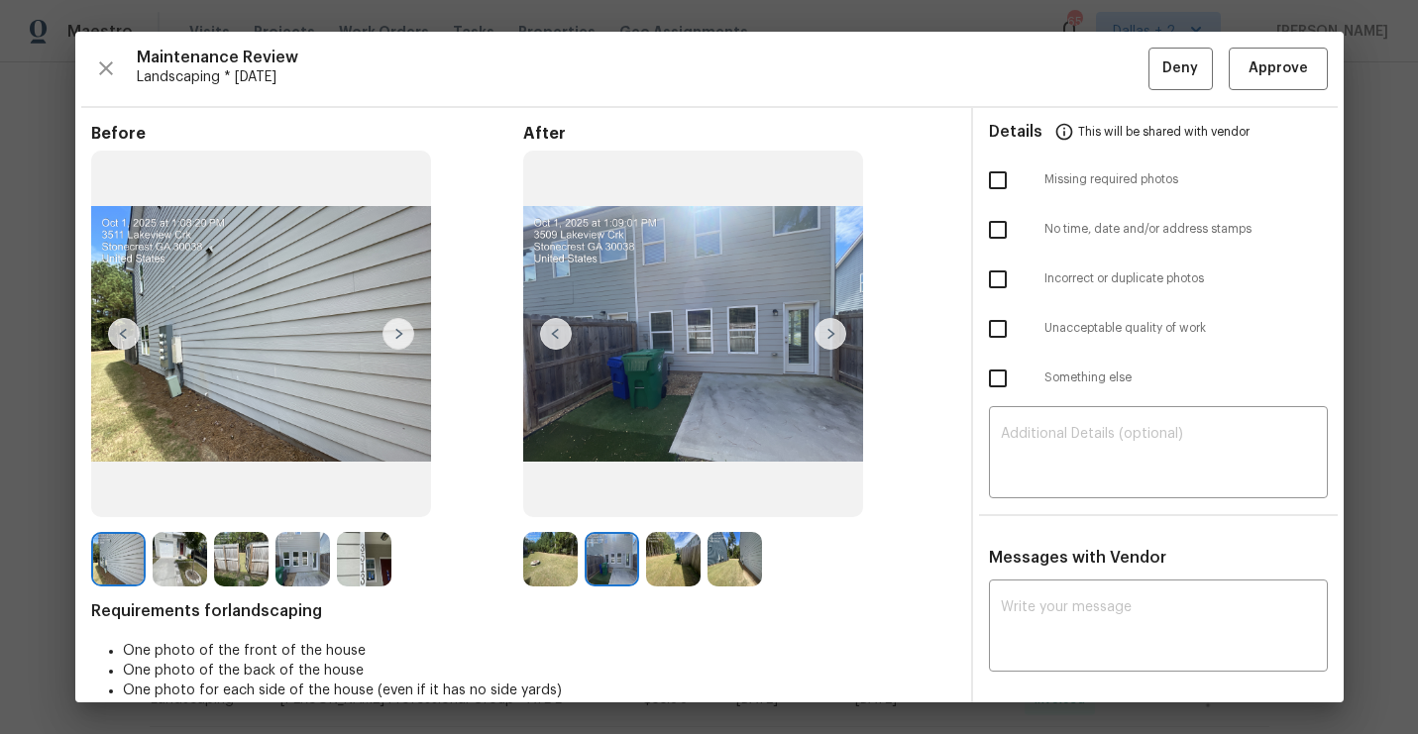
click at [827, 330] on img at bounding box center [831, 334] width 32 height 32
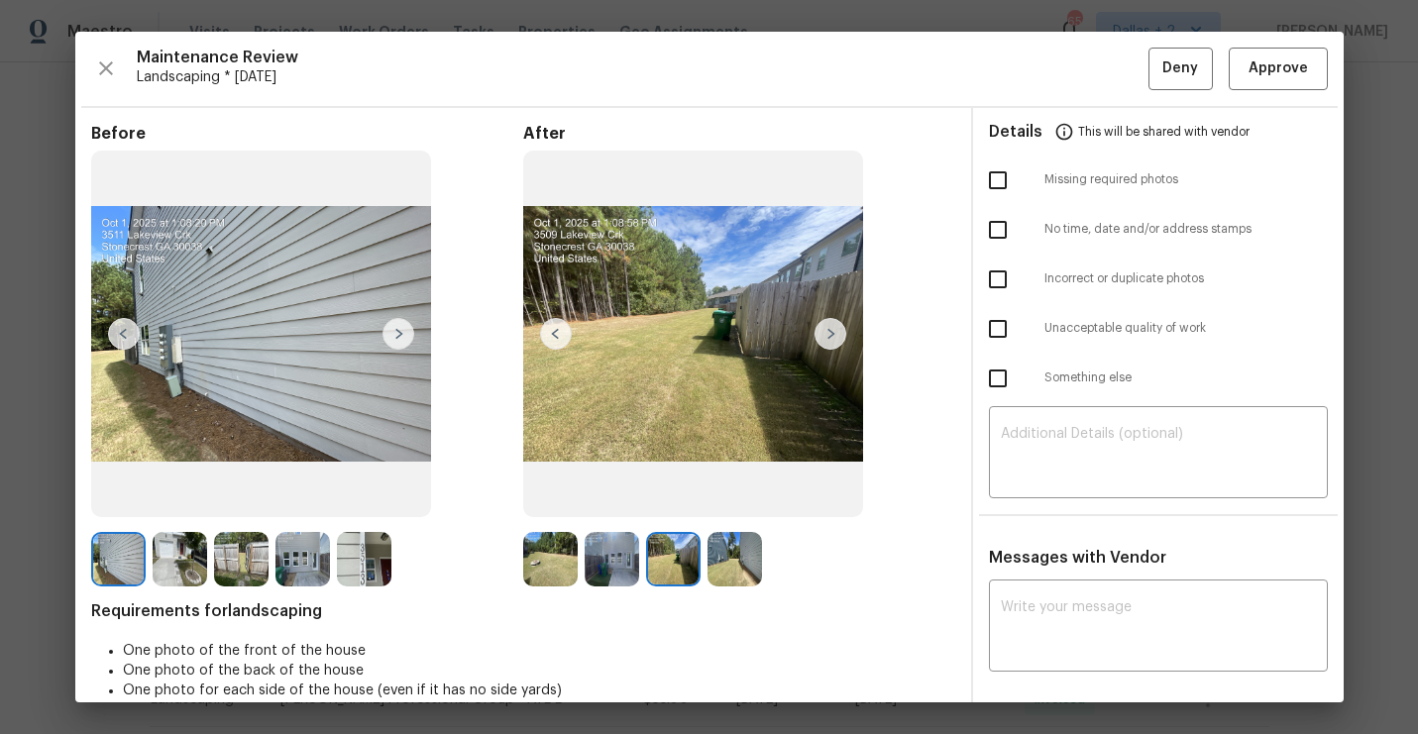
click at [827, 330] on img at bounding box center [831, 334] width 32 height 32
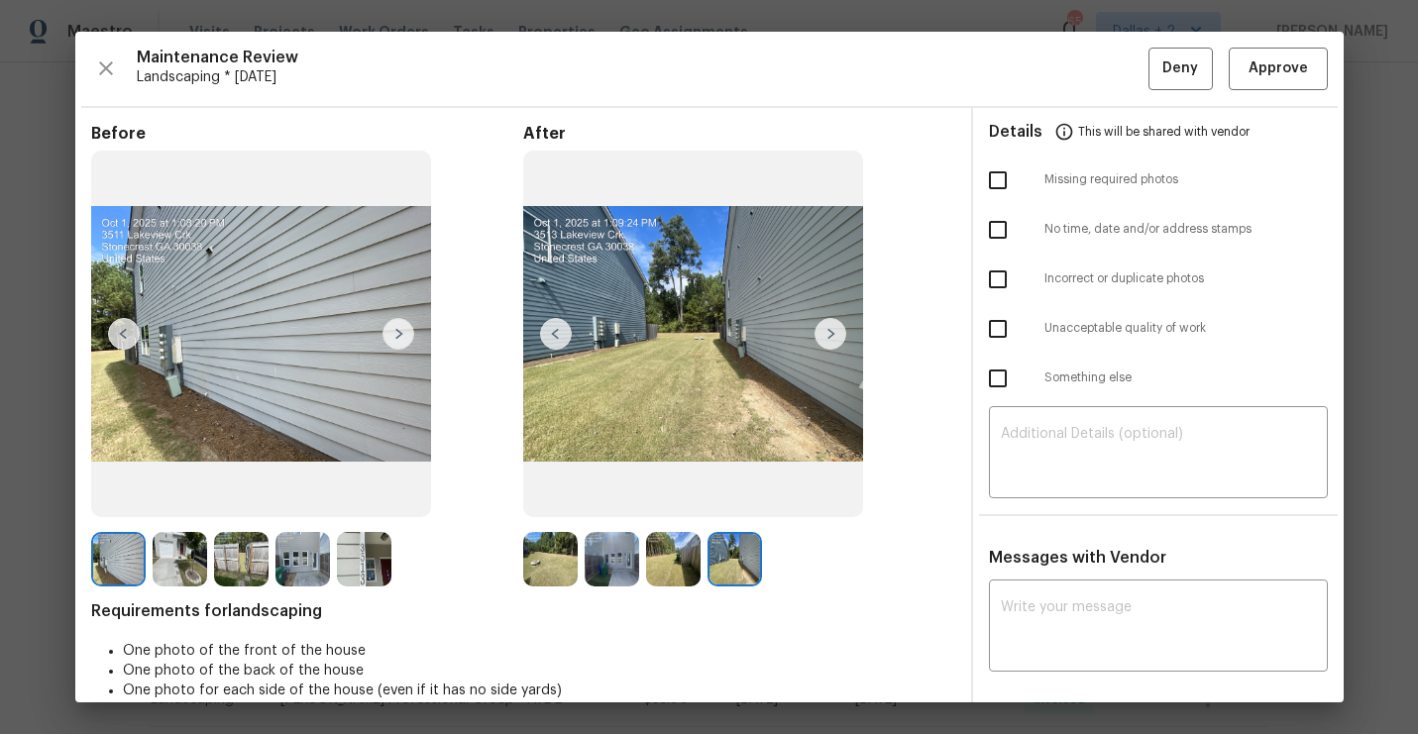
click at [827, 330] on img at bounding box center [831, 334] width 32 height 32
click at [560, 325] on img at bounding box center [556, 334] width 32 height 32
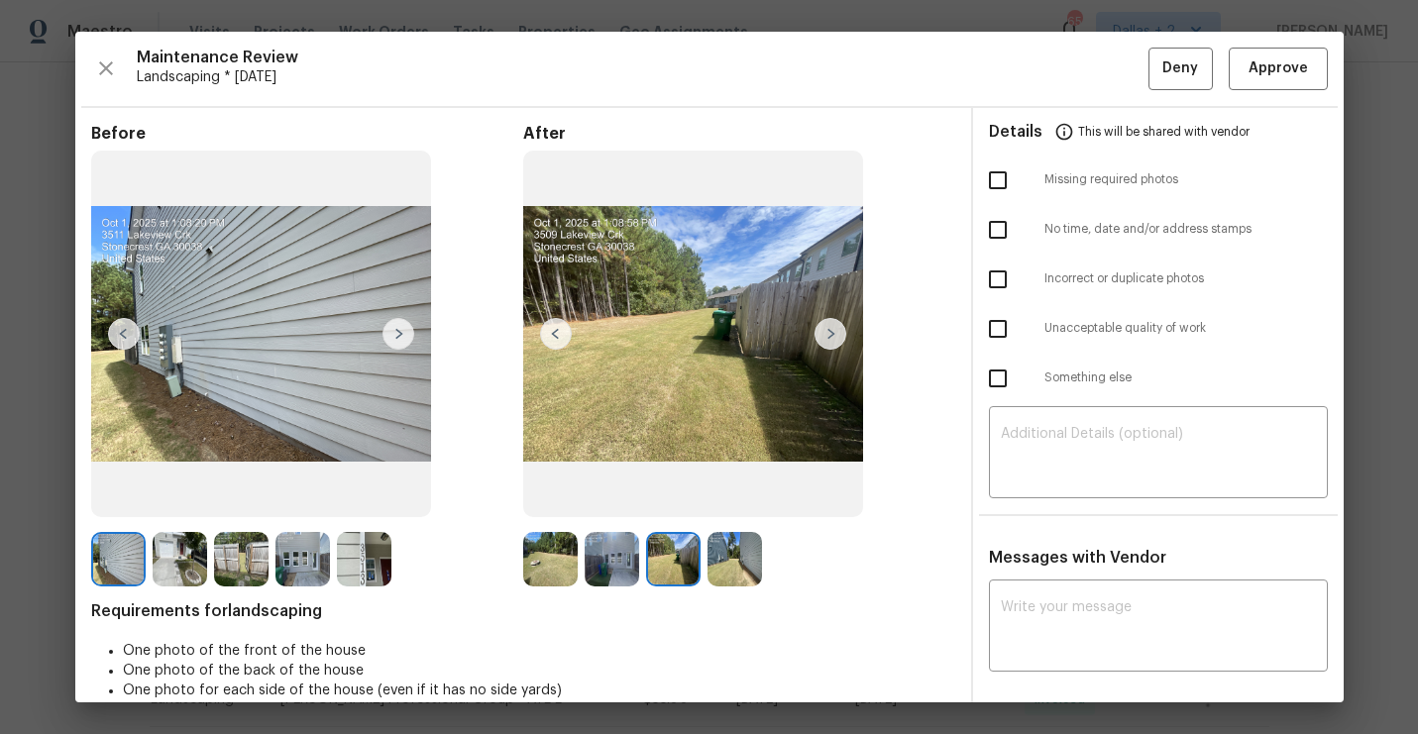
click at [561, 336] on img at bounding box center [556, 334] width 32 height 32
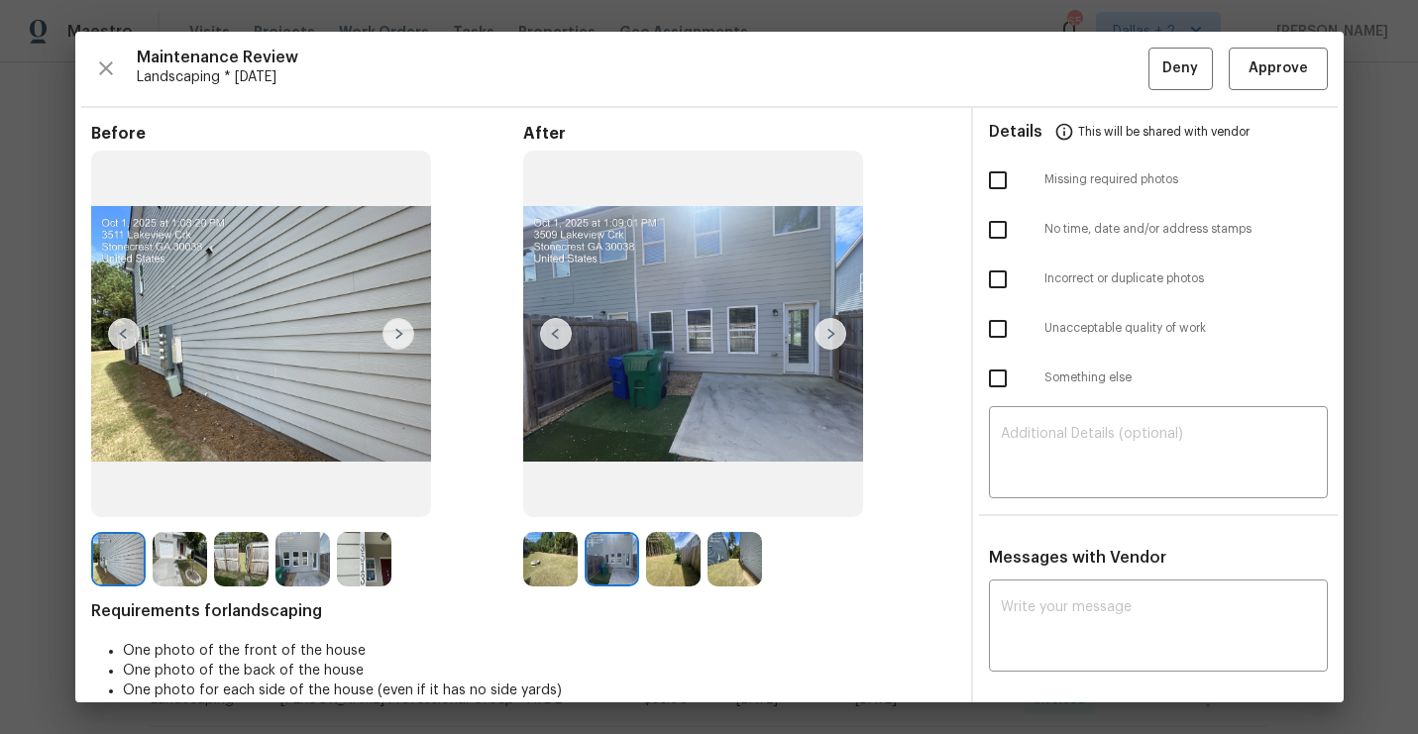
click at [561, 336] on img at bounding box center [556, 334] width 32 height 32
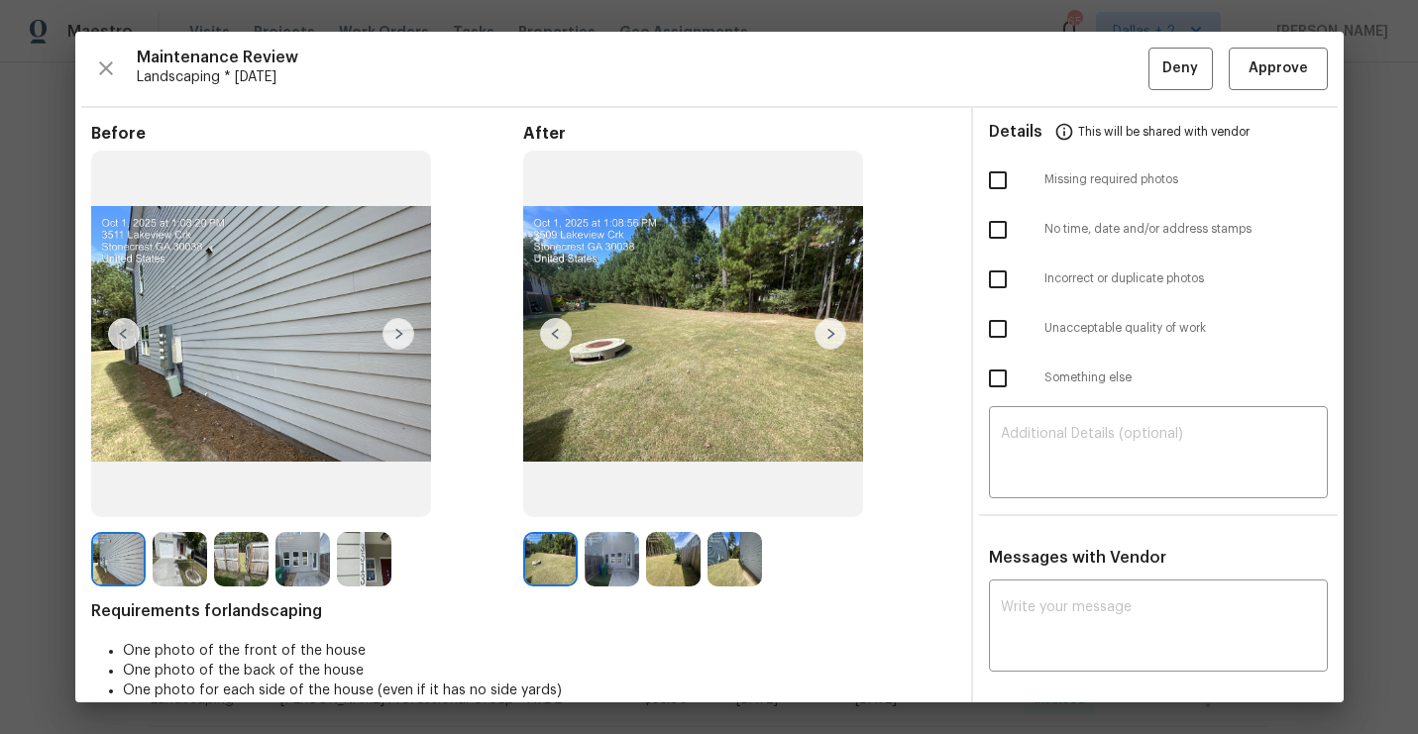
click at [561, 336] on img at bounding box center [556, 334] width 32 height 32
click at [828, 331] on img at bounding box center [831, 334] width 32 height 32
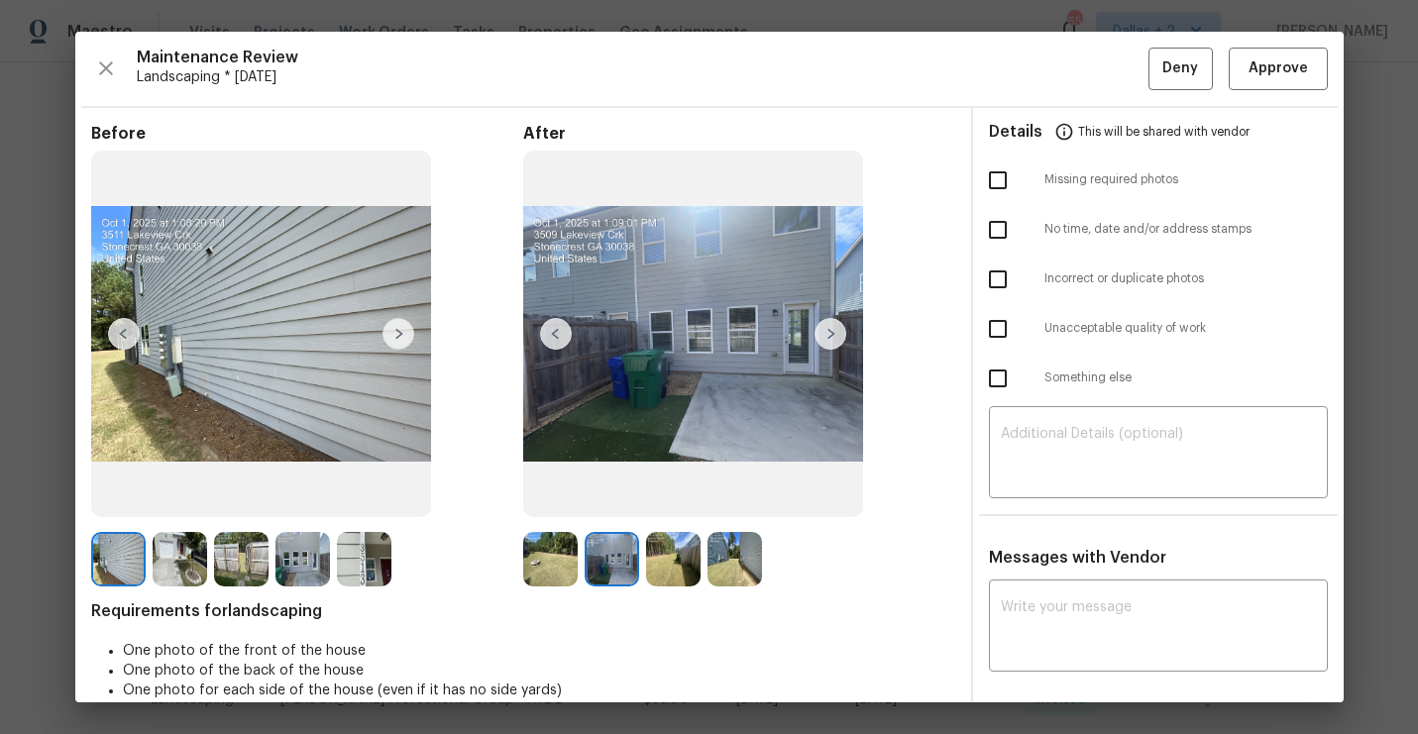
click at [828, 331] on img at bounding box center [831, 334] width 32 height 32
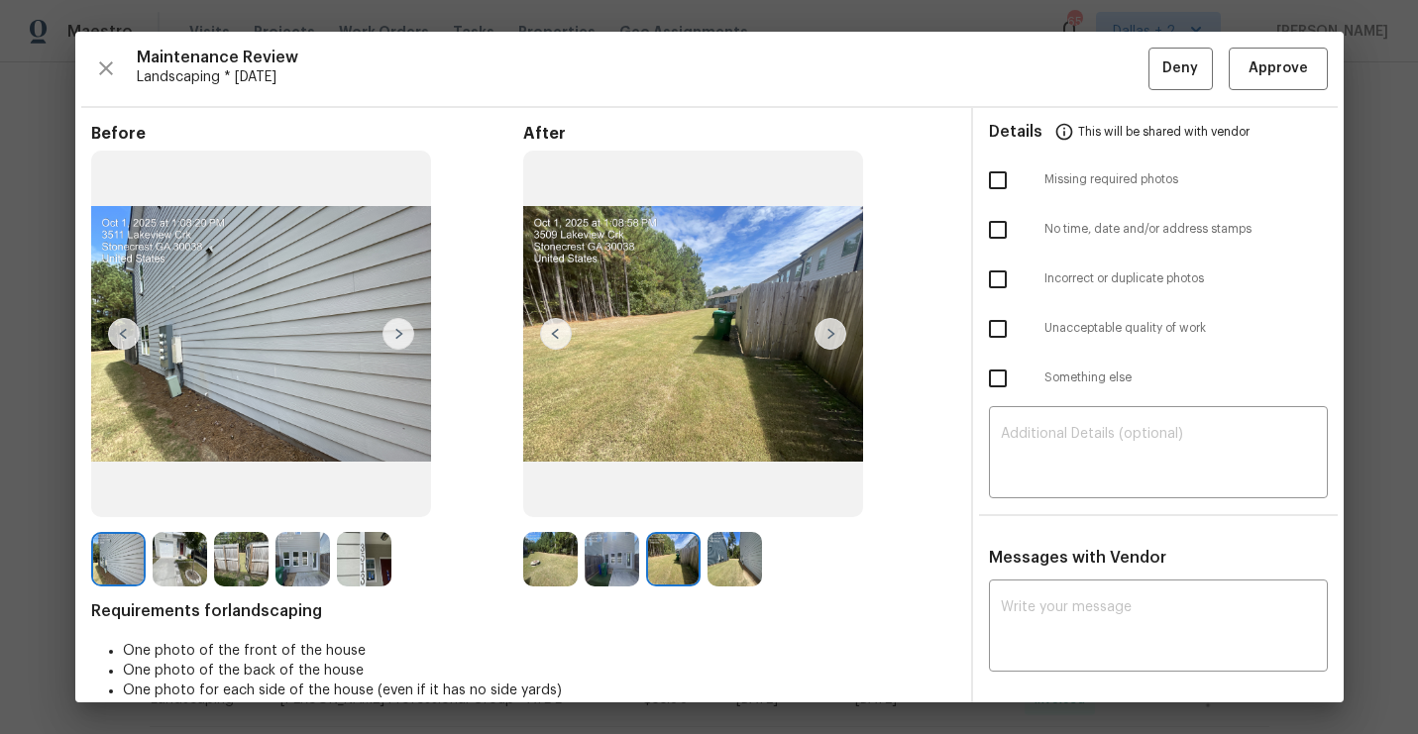
click at [828, 331] on img at bounding box center [831, 334] width 32 height 32
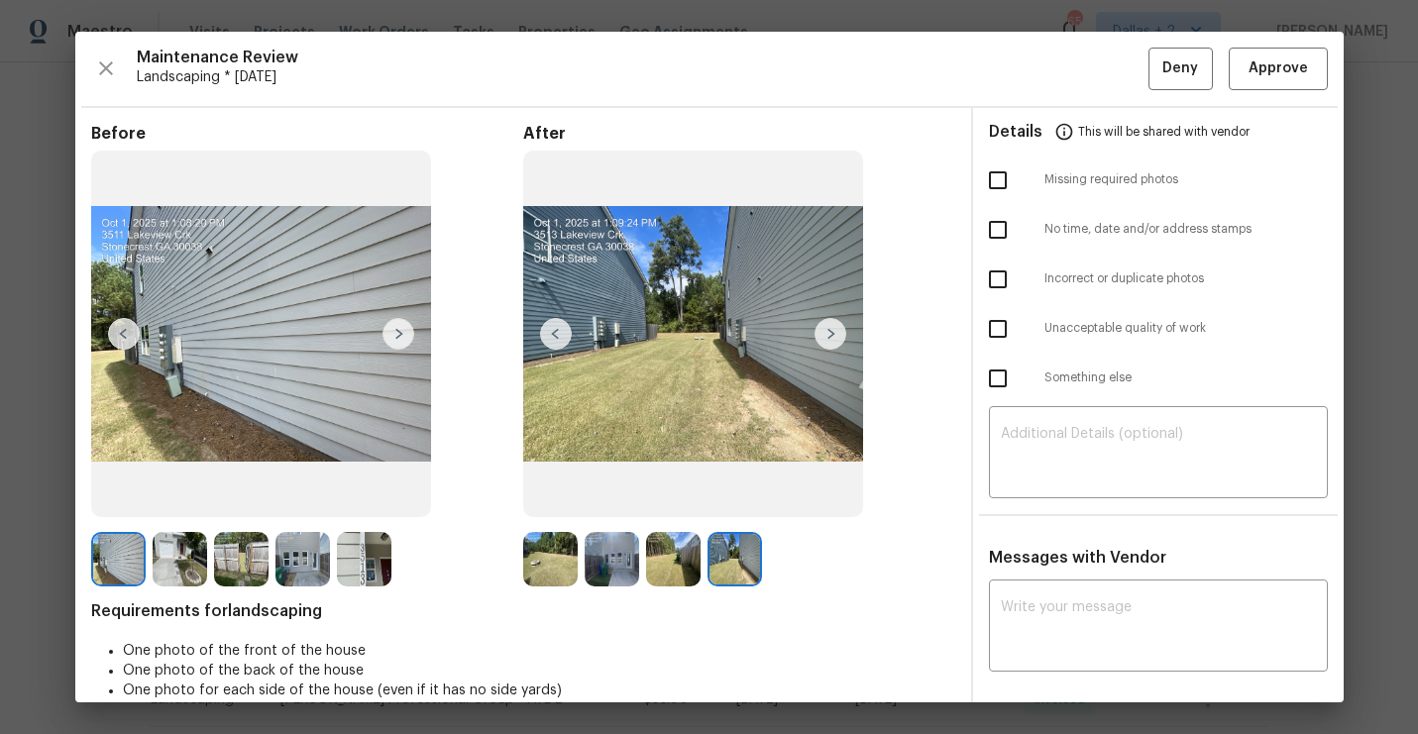
click at [828, 331] on img at bounding box center [831, 334] width 32 height 32
click at [565, 558] on img at bounding box center [550, 559] width 54 height 54
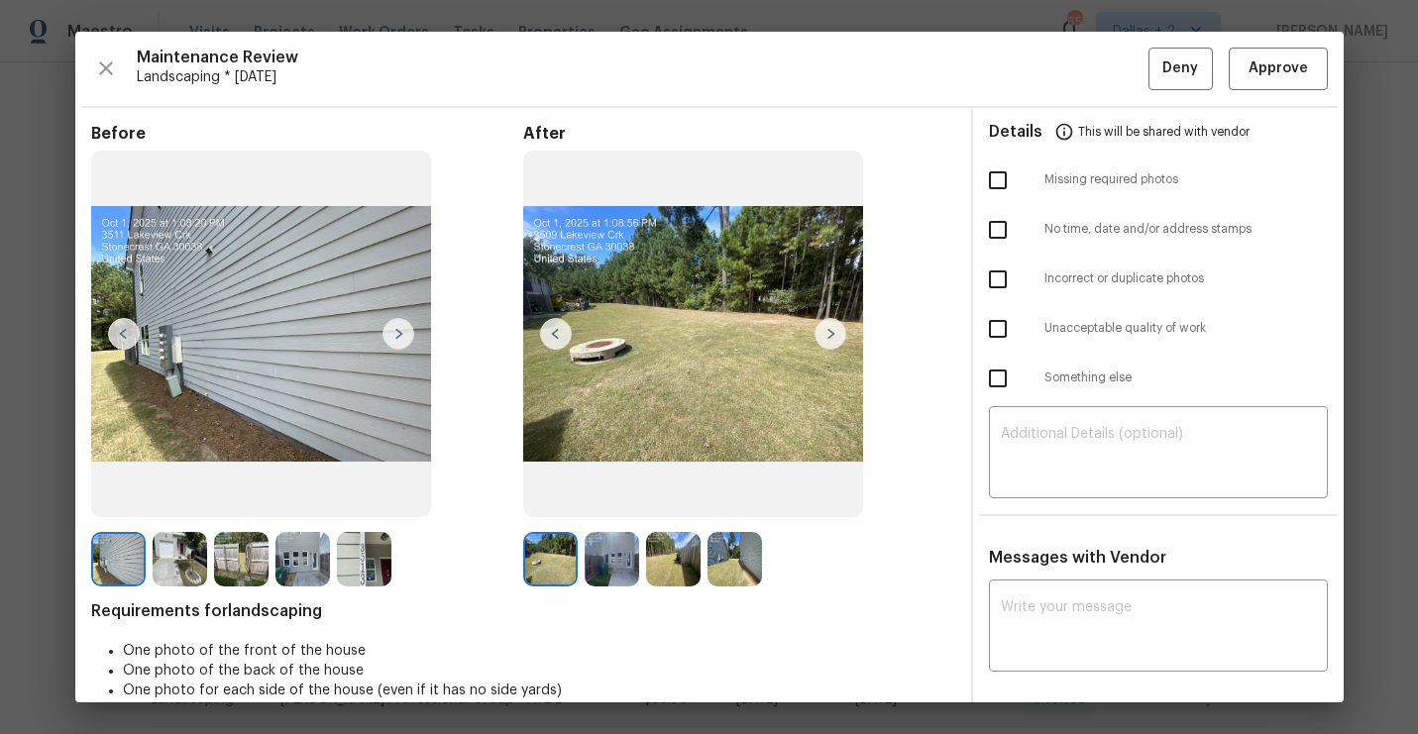
click at [833, 338] on img at bounding box center [831, 334] width 32 height 32
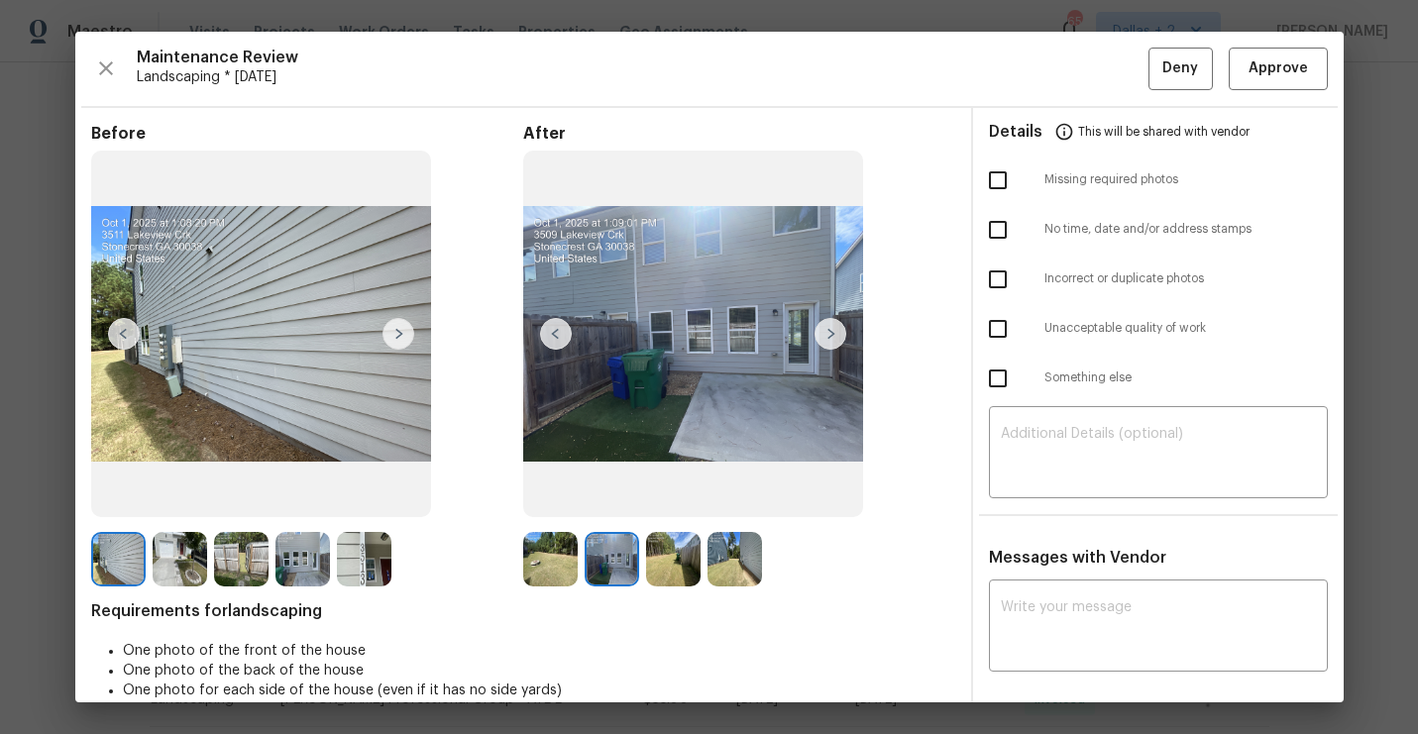
click at [833, 338] on img at bounding box center [831, 334] width 32 height 32
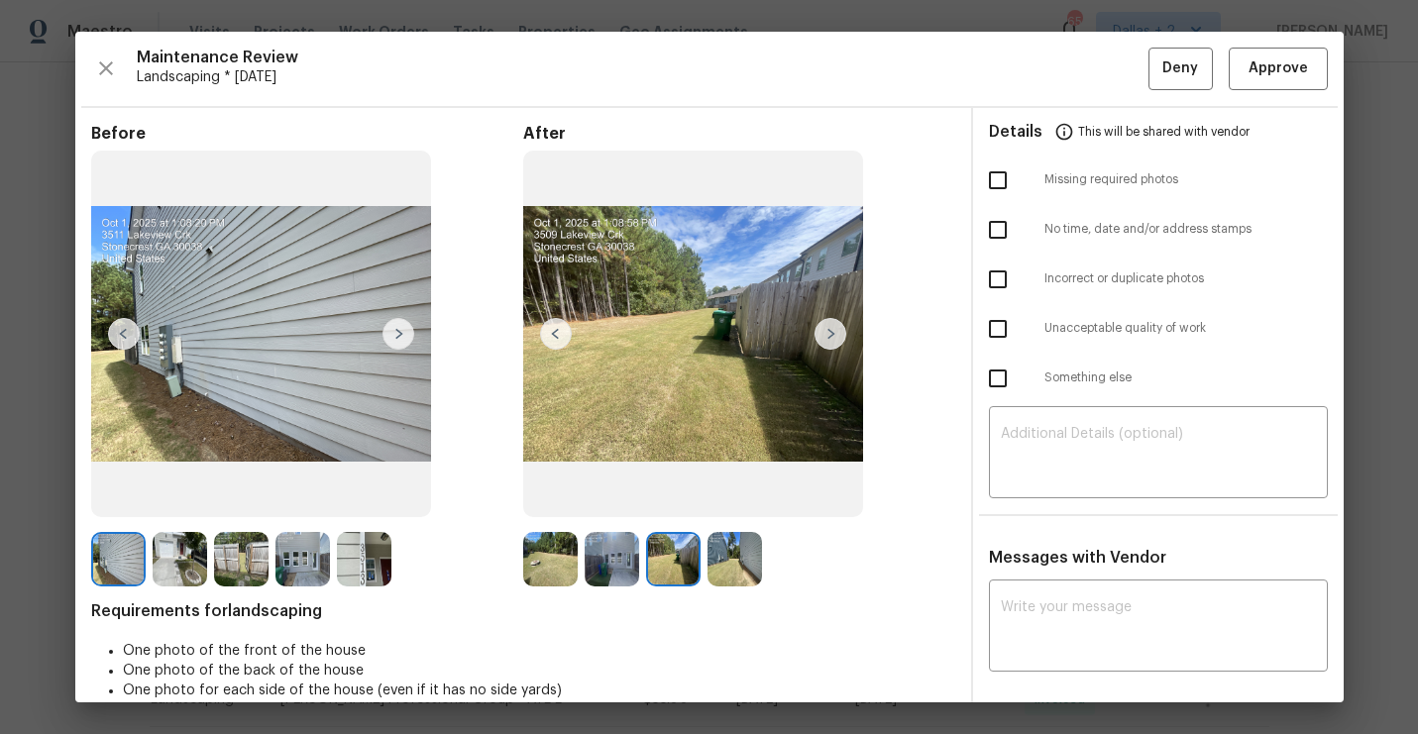
click at [833, 338] on img at bounding box center [831, 334] width 32 height 32
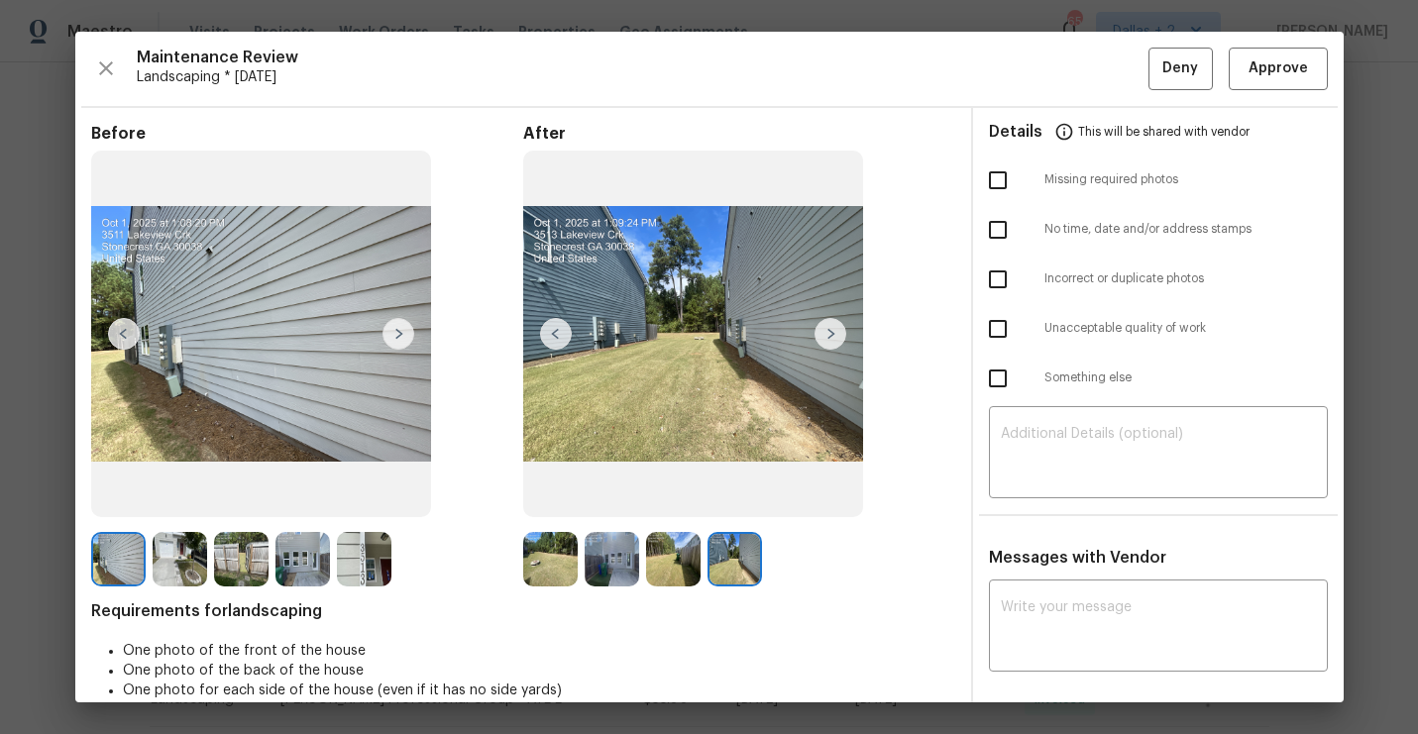
click at [833, 338] on img at bounding box center [831, 334] width 32 height 32
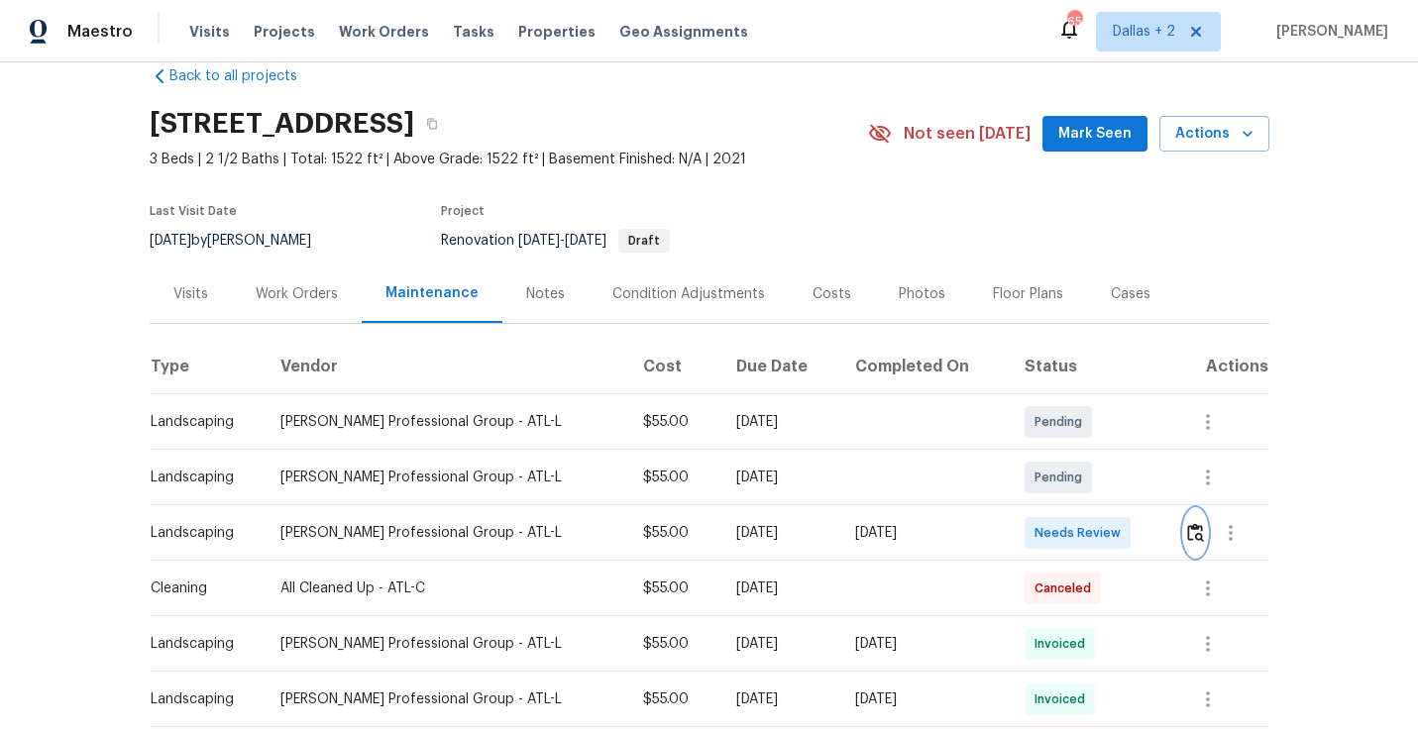
click at [1187, 525] on img "button" at bounding box center [1195, 532] width 17 height 19
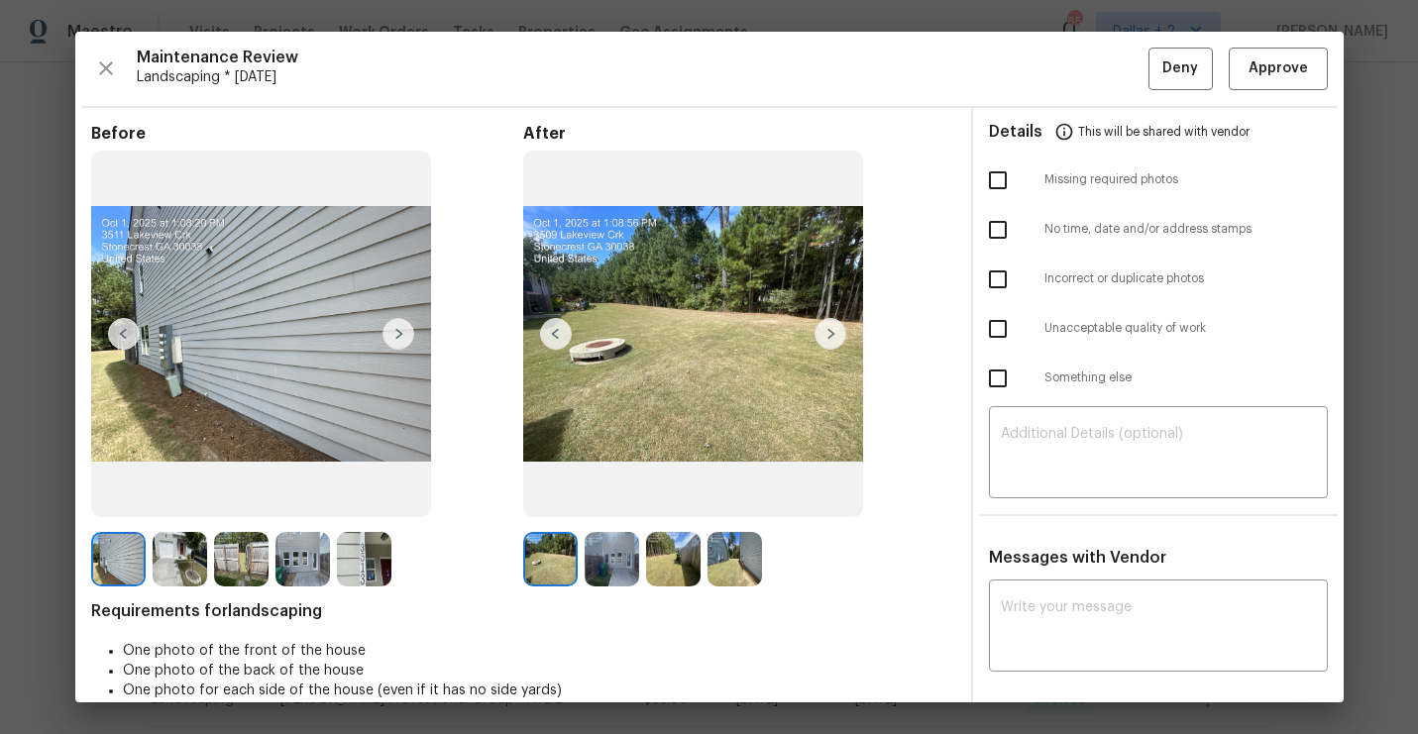
click at [620, 571] on img at bounding box center [612, 559] width 54 height 54
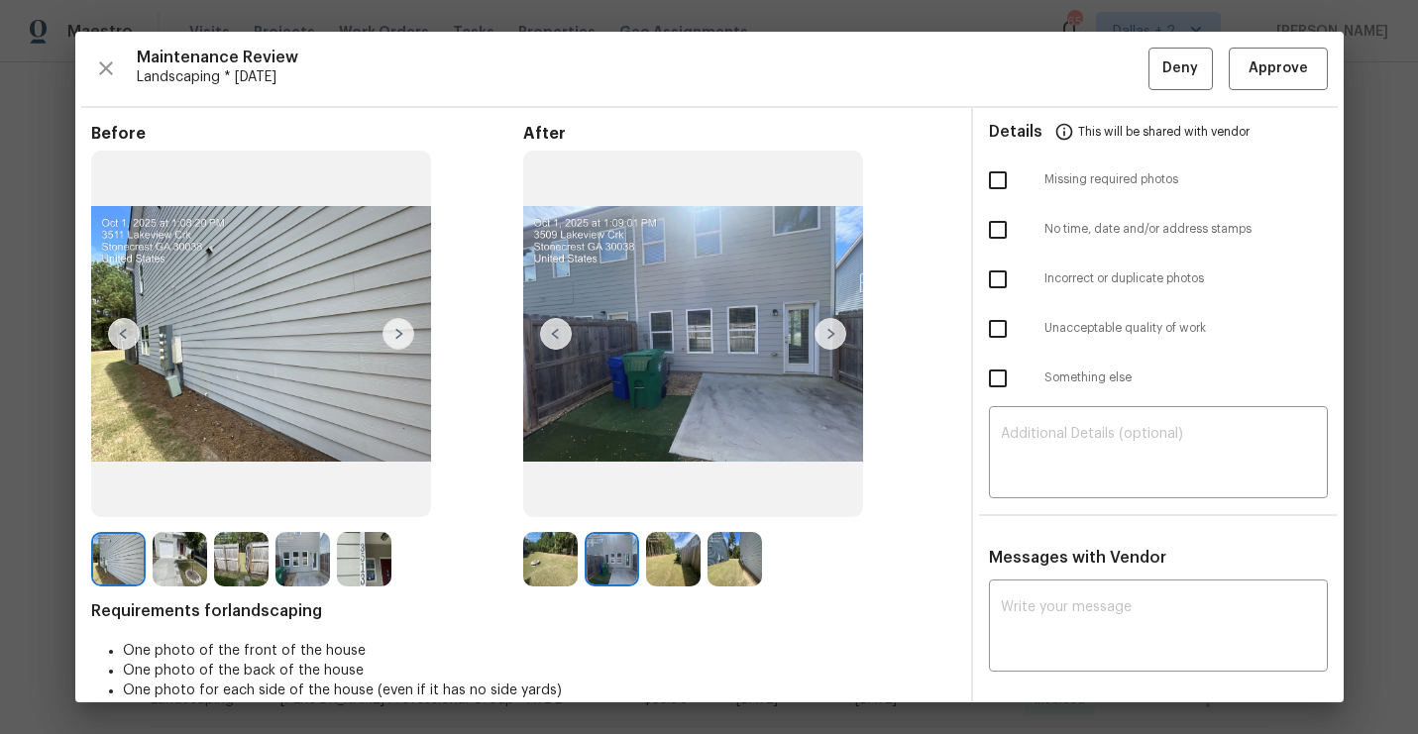
click at [669, 543] on img at bounding box center [673, 559] width 54 height 54
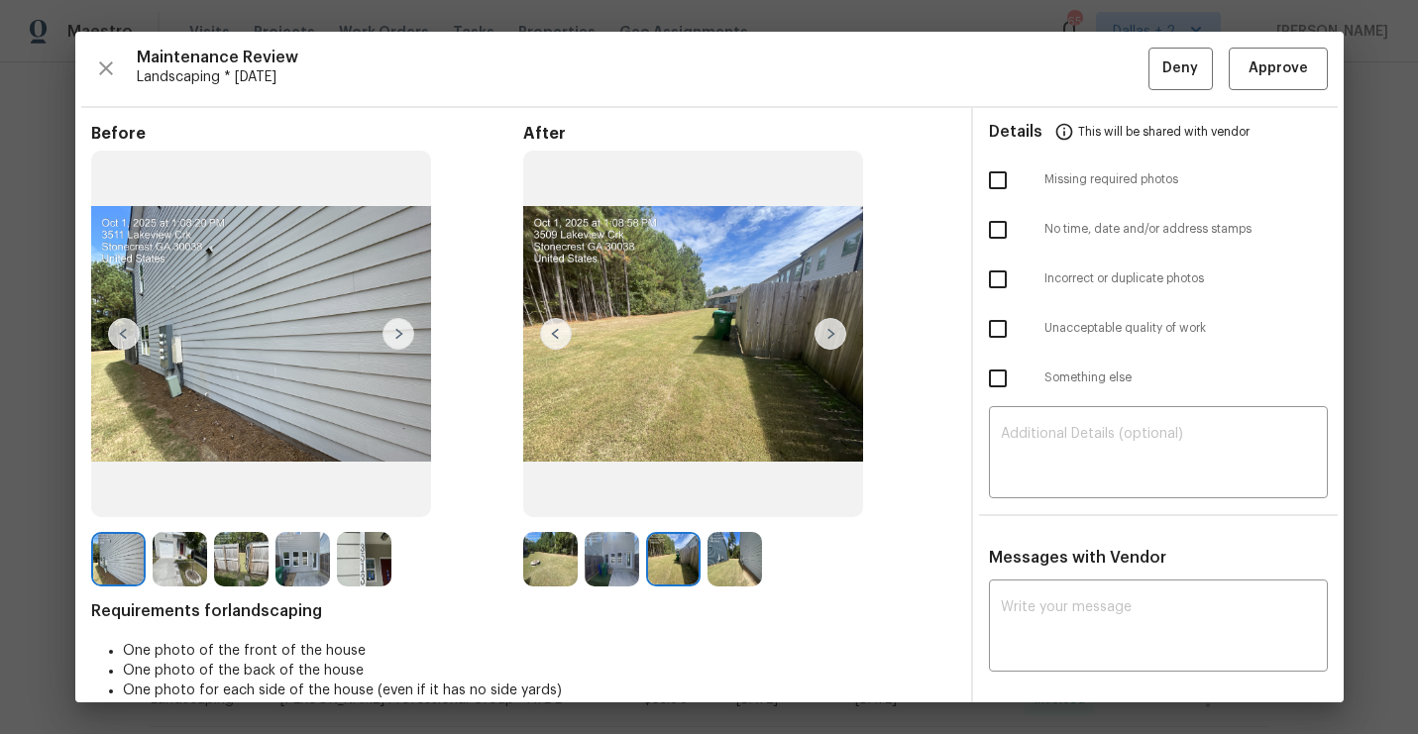
click at [734, 538] on img at bounding box center [734, 559] width 54 height 54
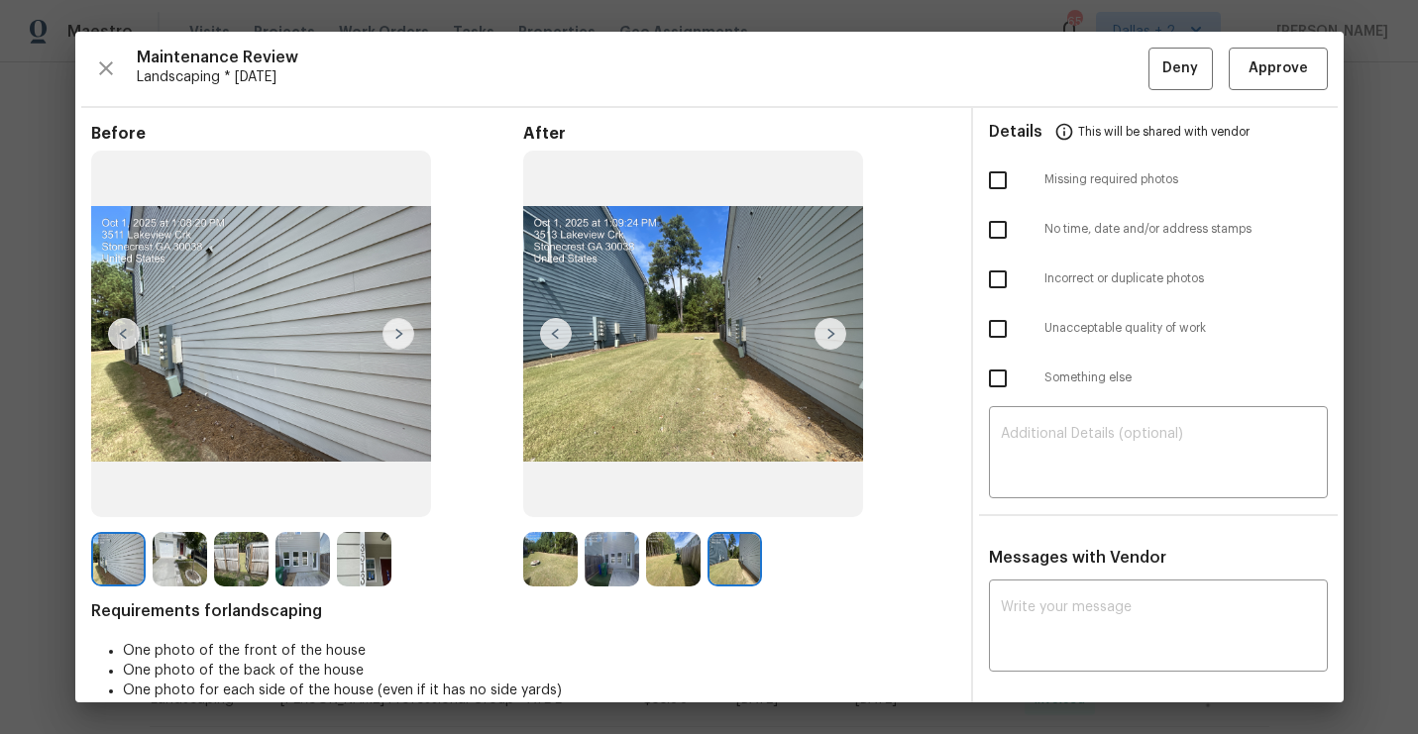
click at [118, 579] on img at bounding box center [118, 559] width 54 height 54
click at [173, 550] on img at bounding box center [180, 559] width 54 height 54
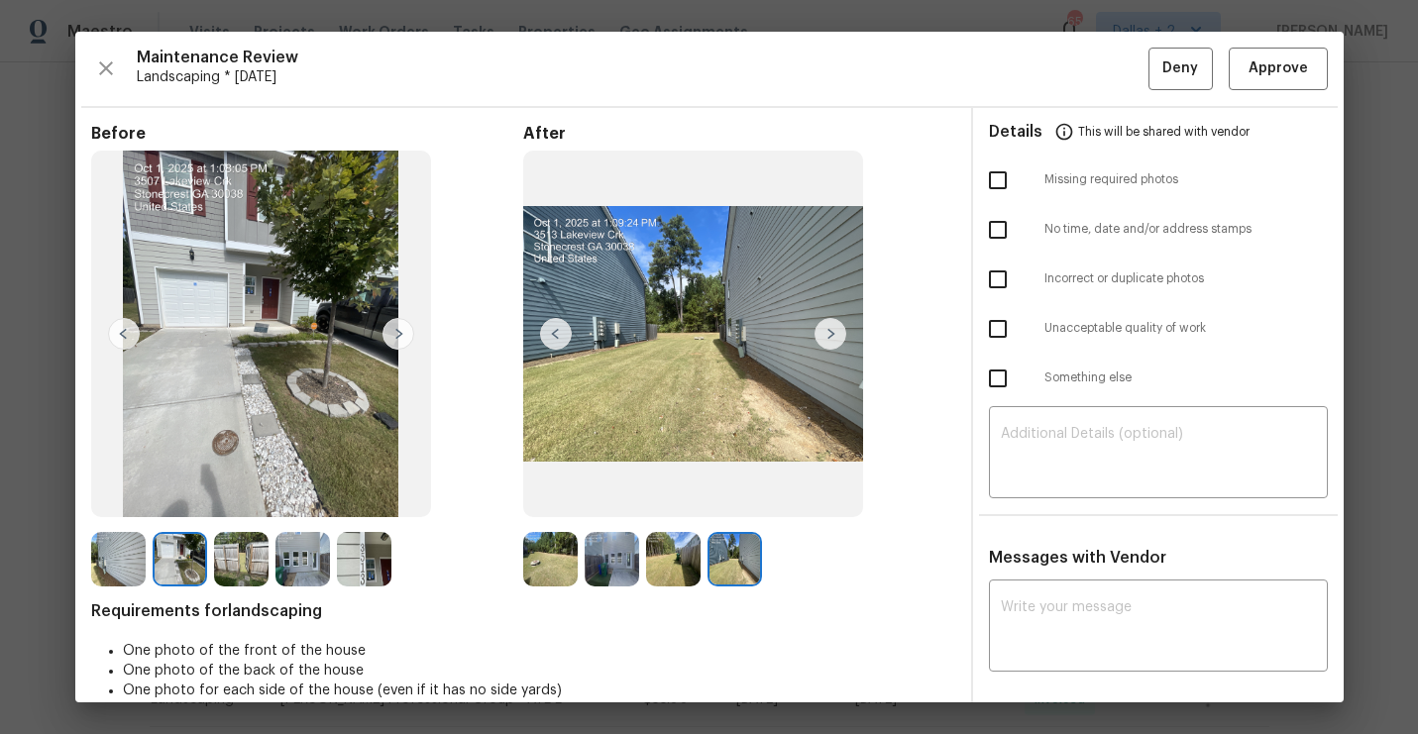
click at [227, 546] on img at bounding box center [241, 559] width 54 height 54
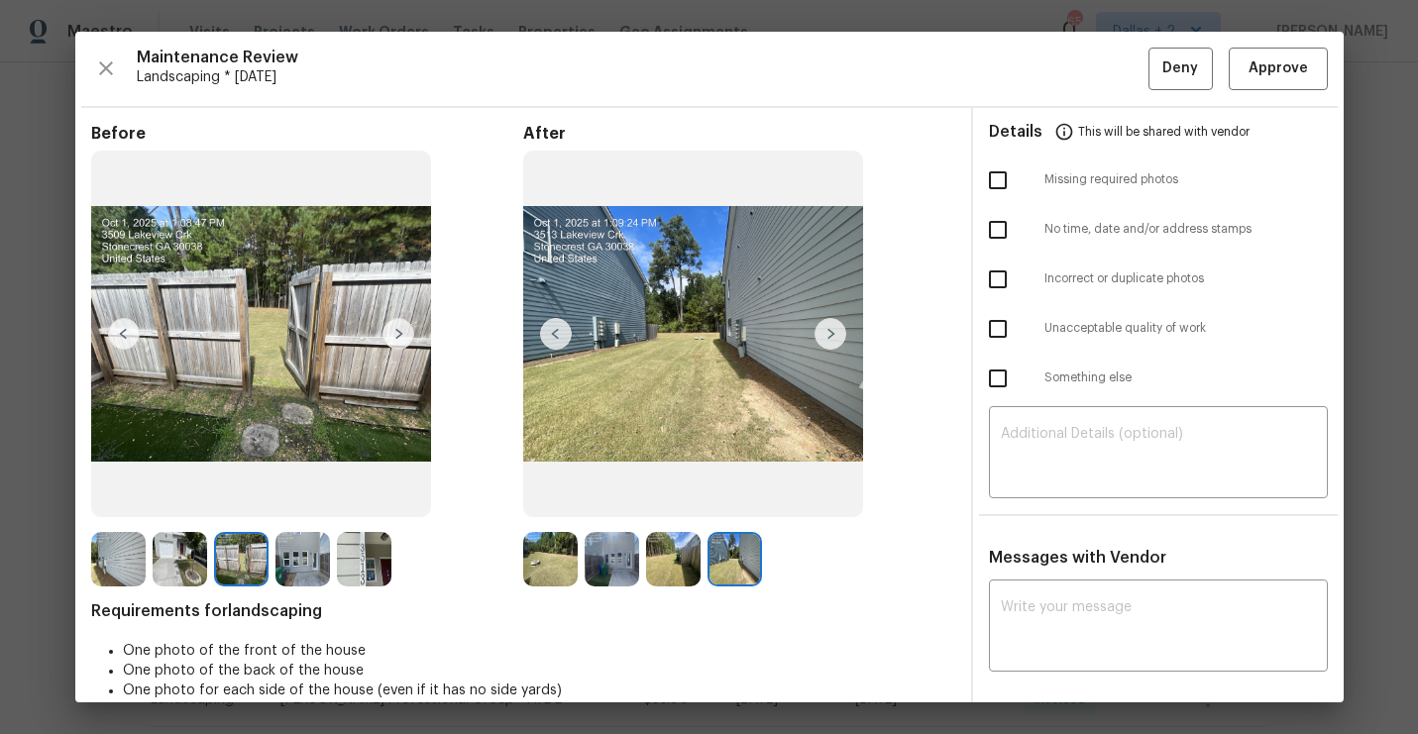
click at [297, 564] on img at bounding box center [302, 559] width 54 height 54
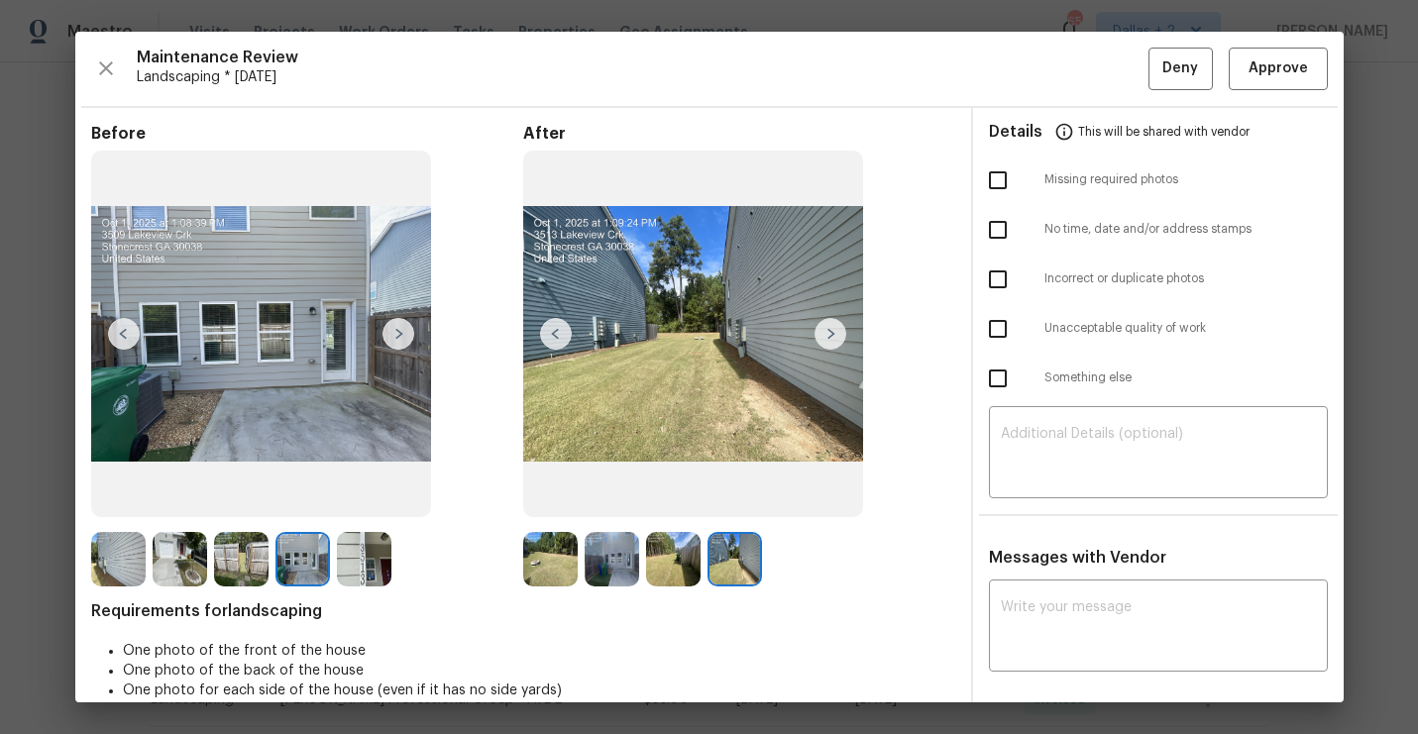
click at [382, 566] on img at bounding box center [364, 559] width 54 height 54
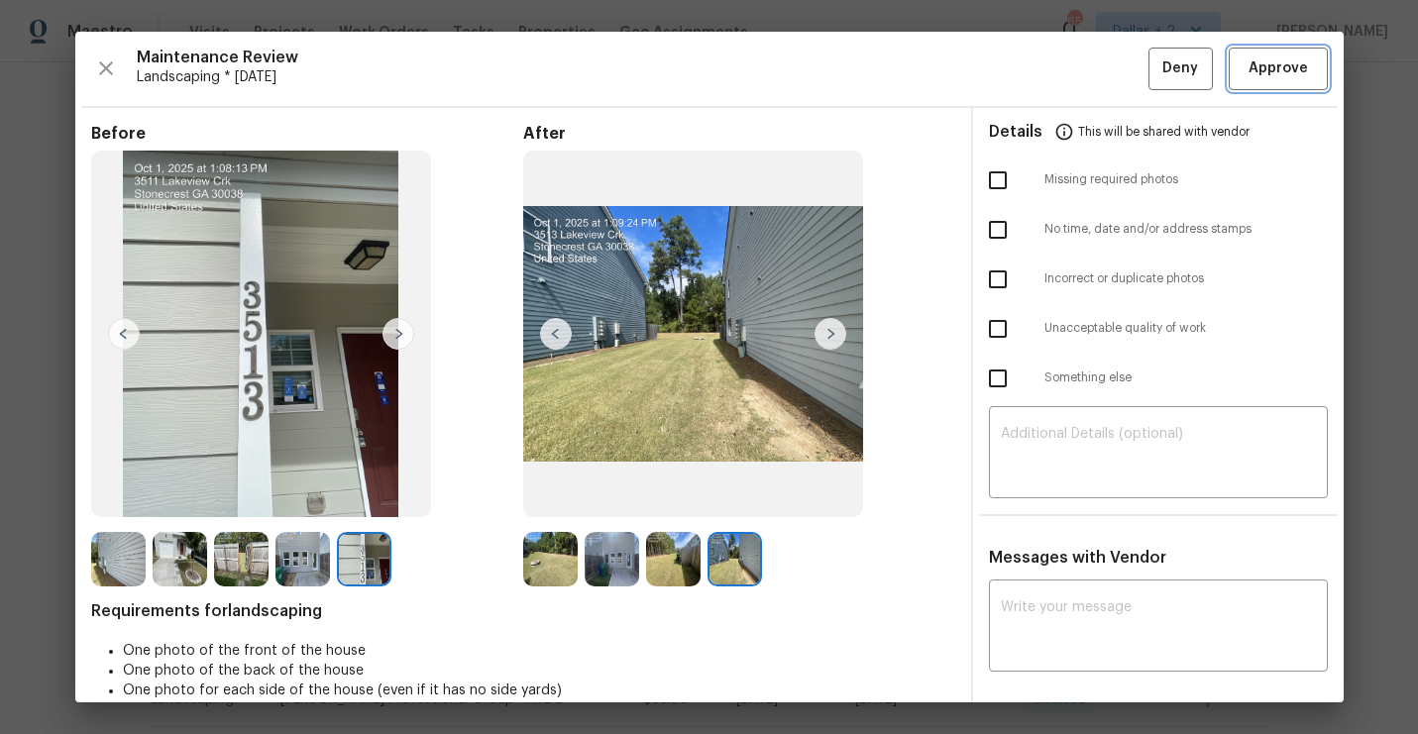
click at [1278, 74] on span "Approve" at bounding box center [1278, 68] width 59 height 25
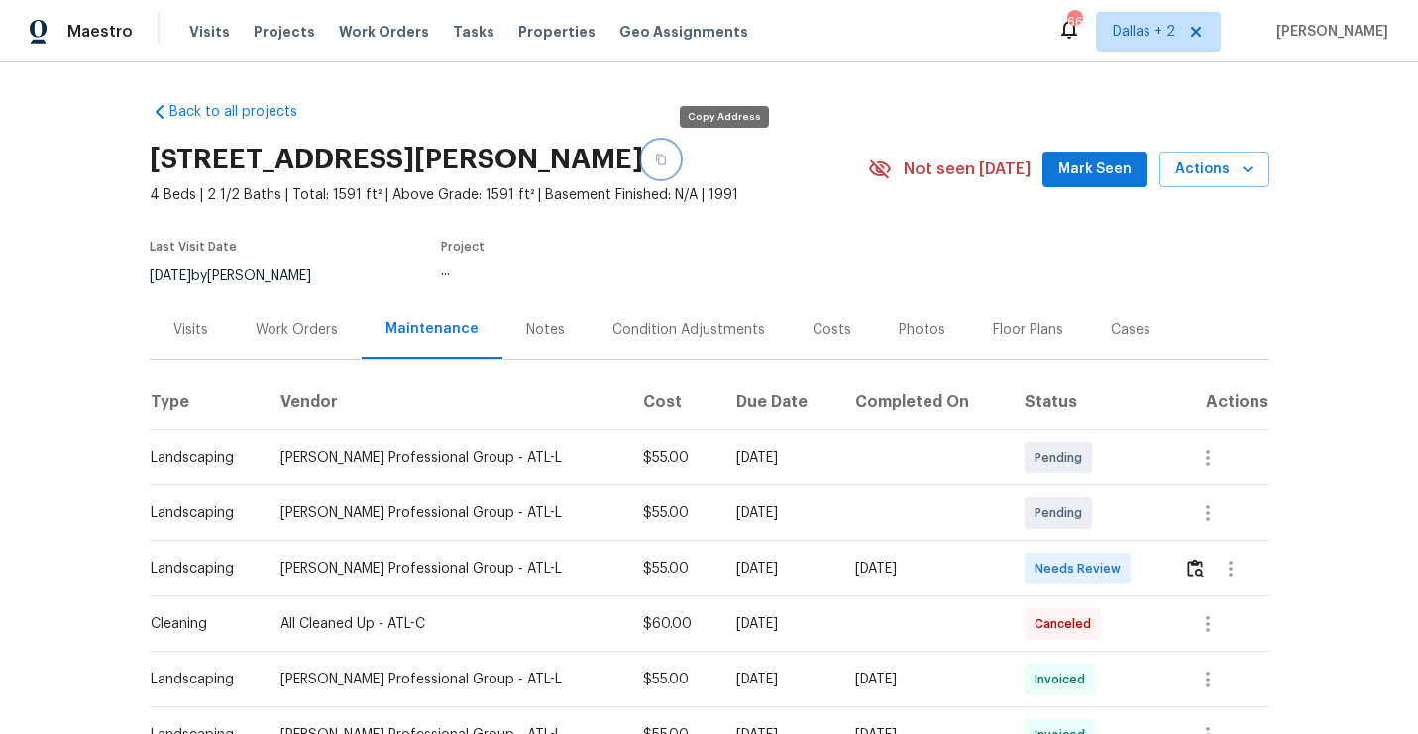
click at [679, 165] on button "button" at bounding box center [661, 160] width 36 height 36
click at [1198, 570] on img "button" at bounding box center [1195, 568] width 17 height 19
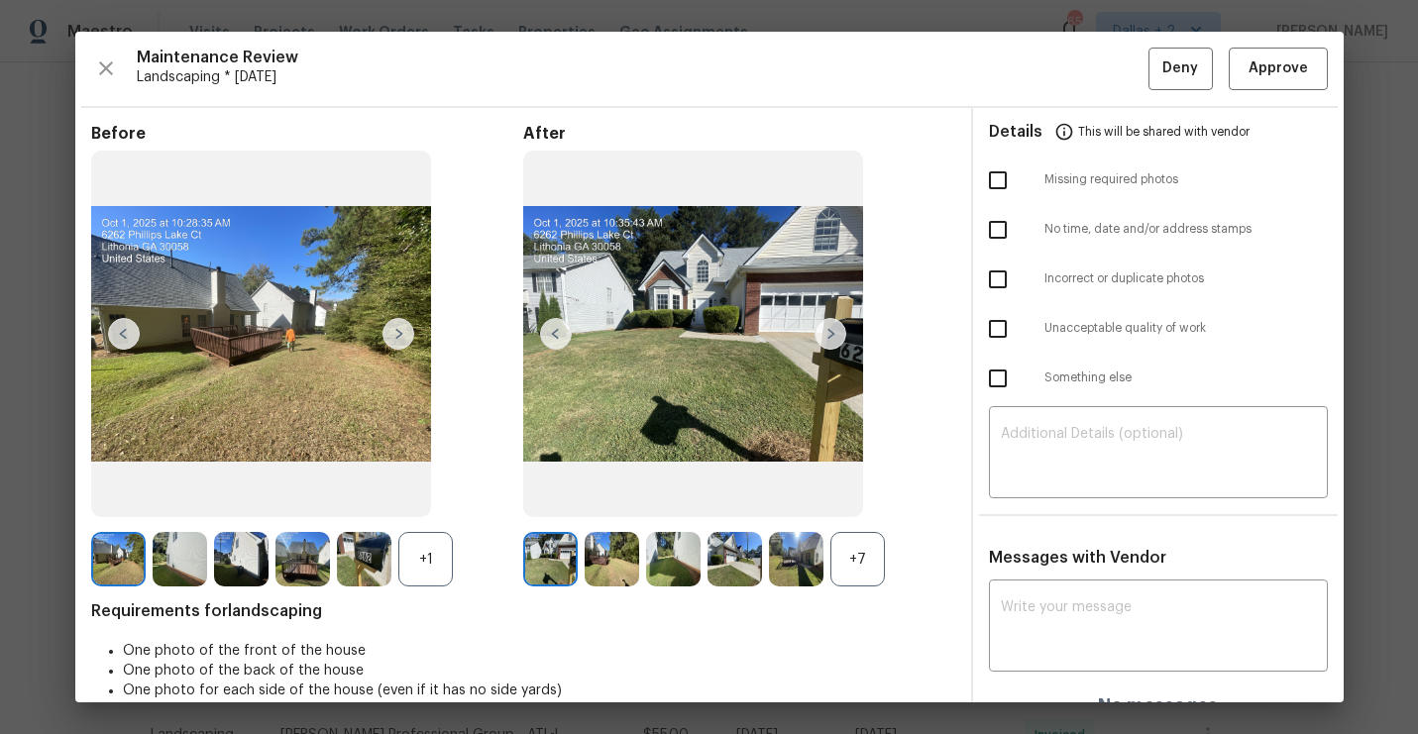
click at [845, 543] on div "+7" at bounding box center [857, 559] width 54 height 54
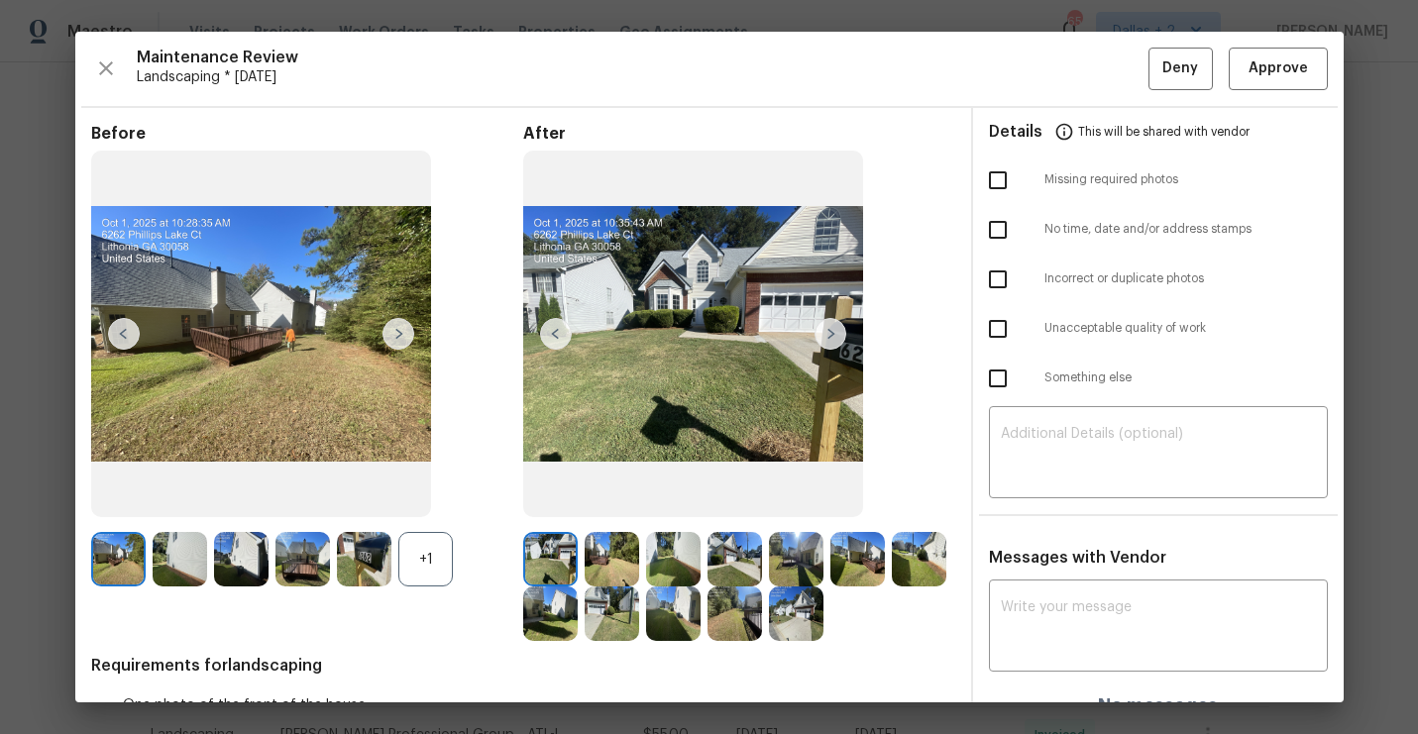
click at [428, 571] on div "+1" at bounding box center [425, 559] width 54 height 54
click at [354, 541] on img at bounding box center [364, 559] width 54 height 54
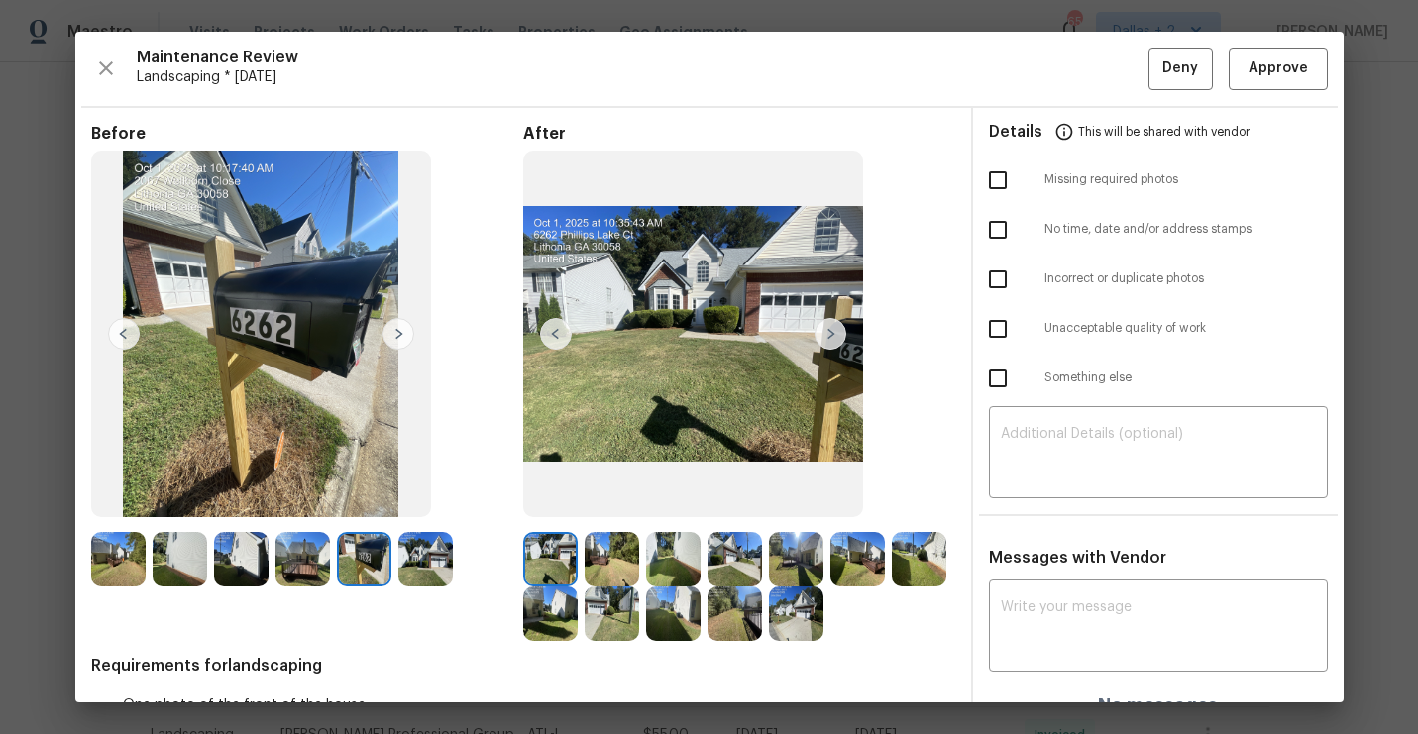
click at [914, 389] on div "After" at bounding box center [739, 383] width 432 height 518
click at [548, 558] on img at bounding box center [550, 559] width 54 height 54
click at [1258, 66] on span "Approve" at bounding box center [1278, 68] width 59 height 25
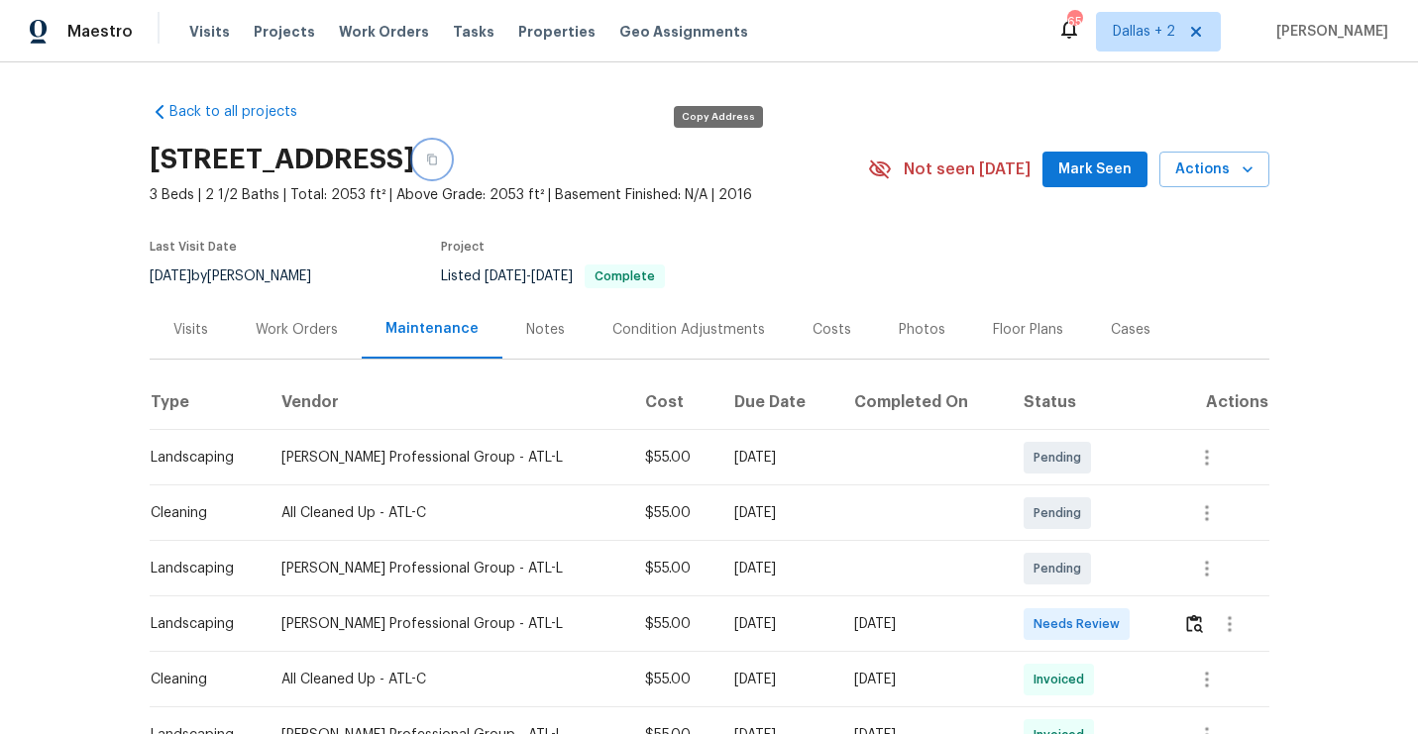
click at [450, 165] on button "button" at bounding box center [432, 160] width 36 height 36
click at [1191, 628] on img "button" at bounding box center [1194, 623] width 17 height 19
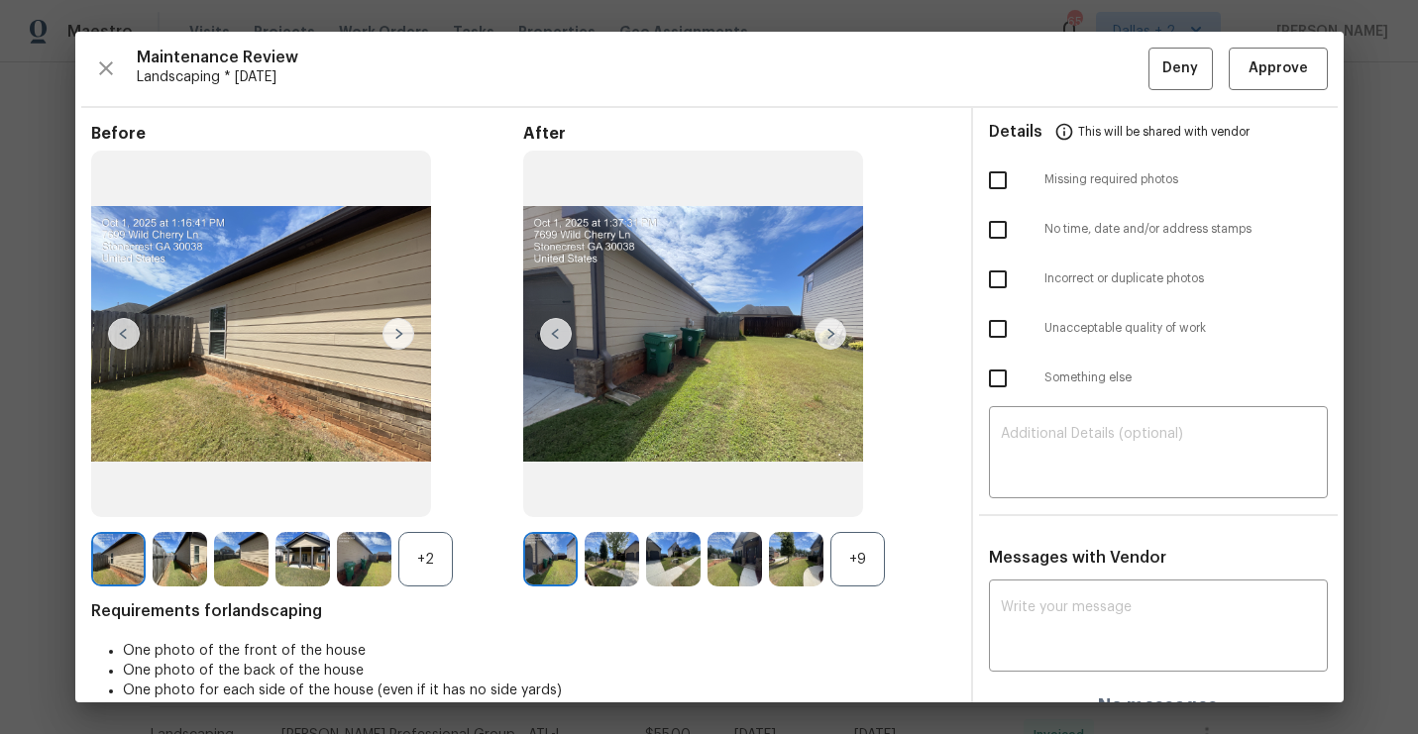
click at [848, 574] on div "+9" at bounding box center [857, 559] width 54 height 54
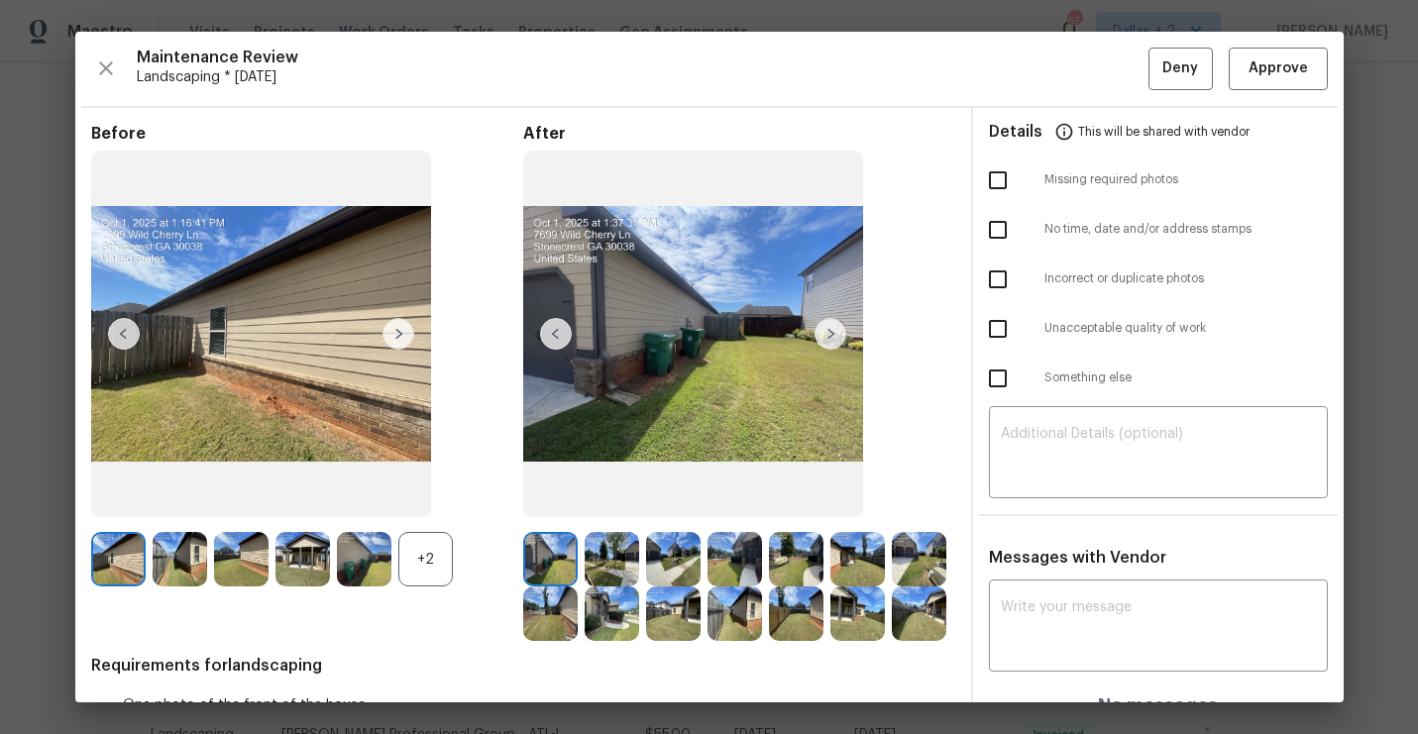
click at [413, 547] on div "+2" at bounding box center [425, 559] width 54 height 54
click at [366, 568] on img at bounding box center [364, 559] width 54 height 54
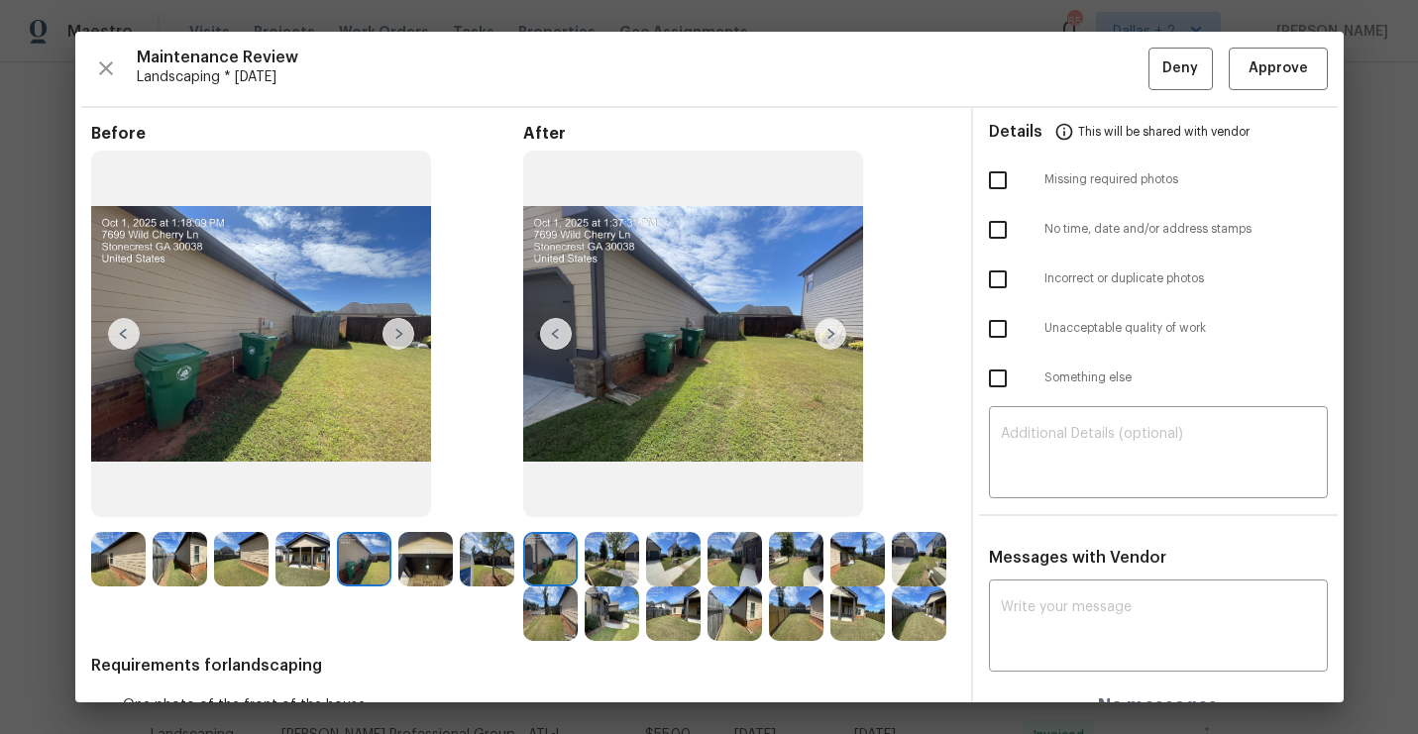
click at [101, 556] on img at bounding box center [118, 559] width 54 height 54
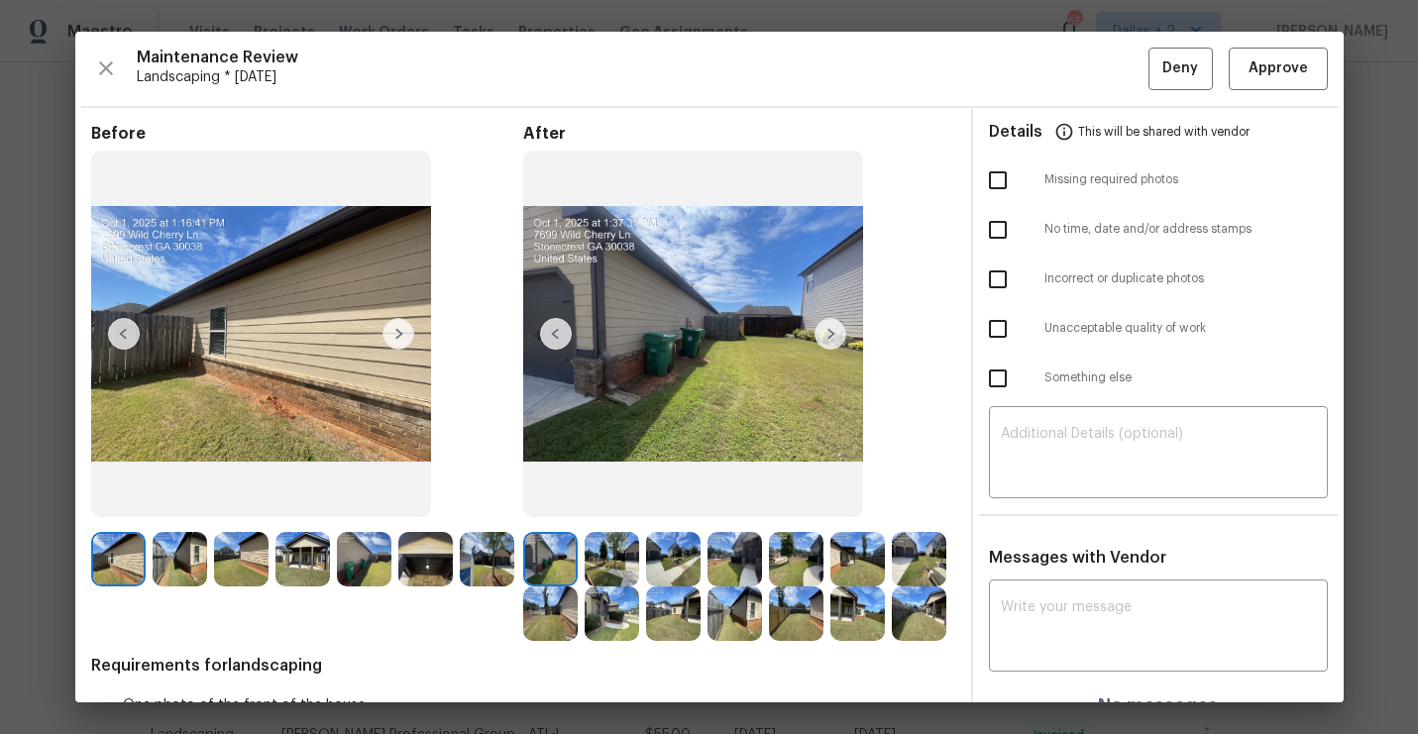
click at [394, 330] on img at bounding box center [398, 334] width 32 height 32
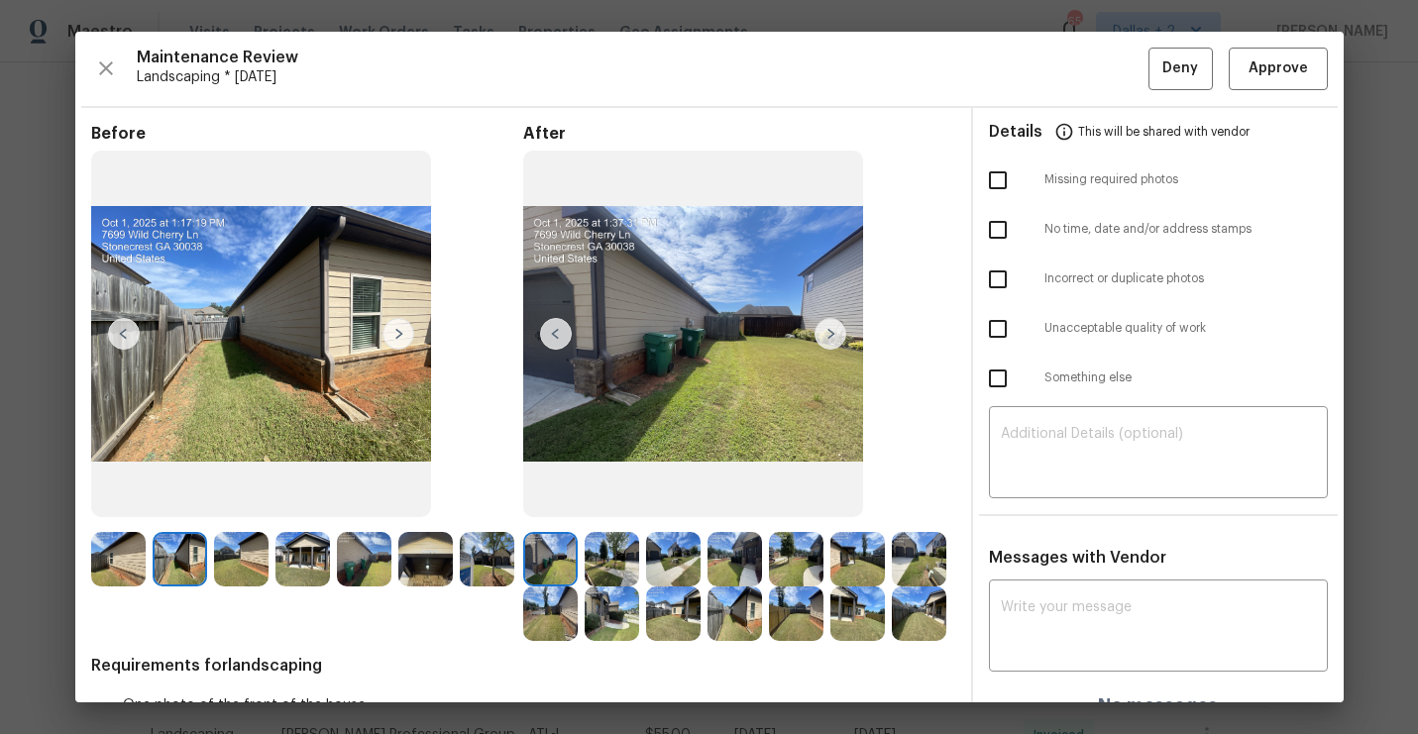
click at [394, 330] on img at bounding box center [398, 334] width 32 height 32
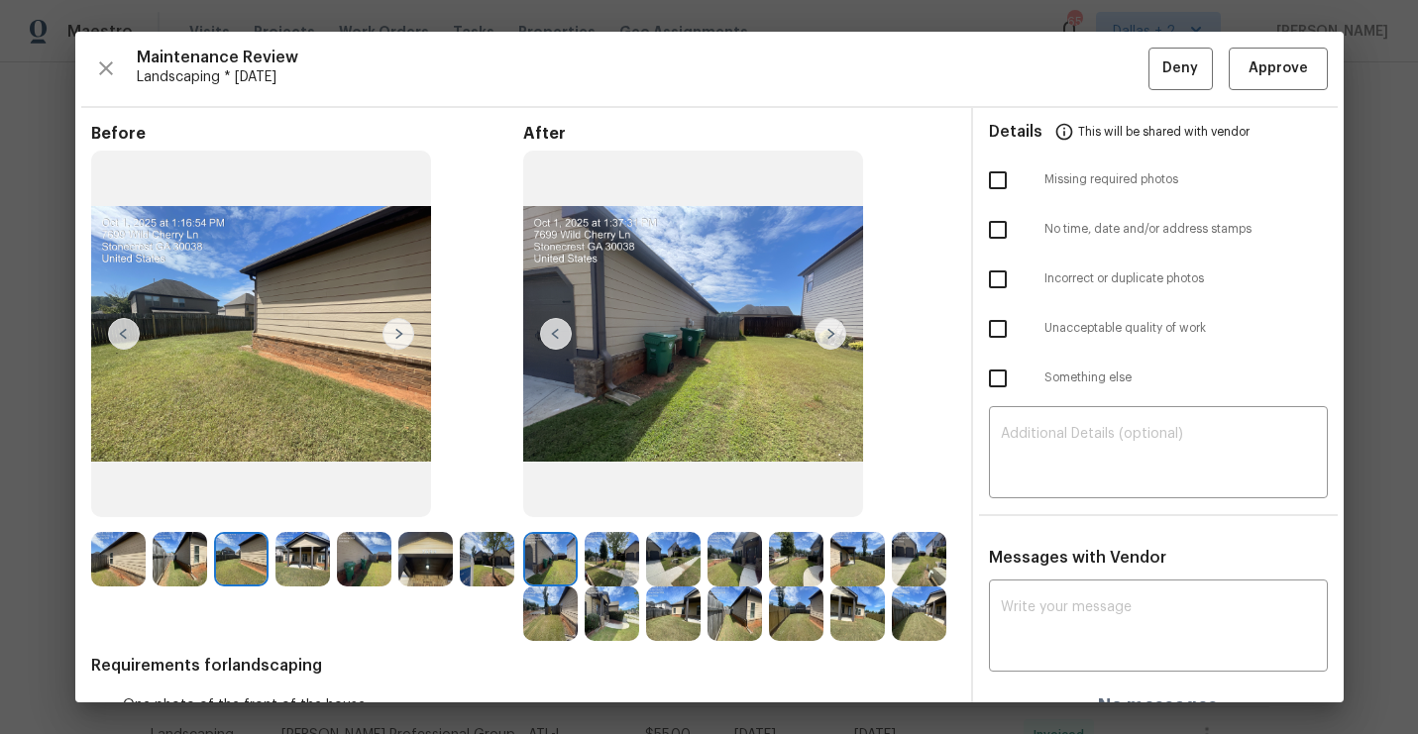
click at [394, 330] on img at bounding box center [398, 334] width 32 height 32
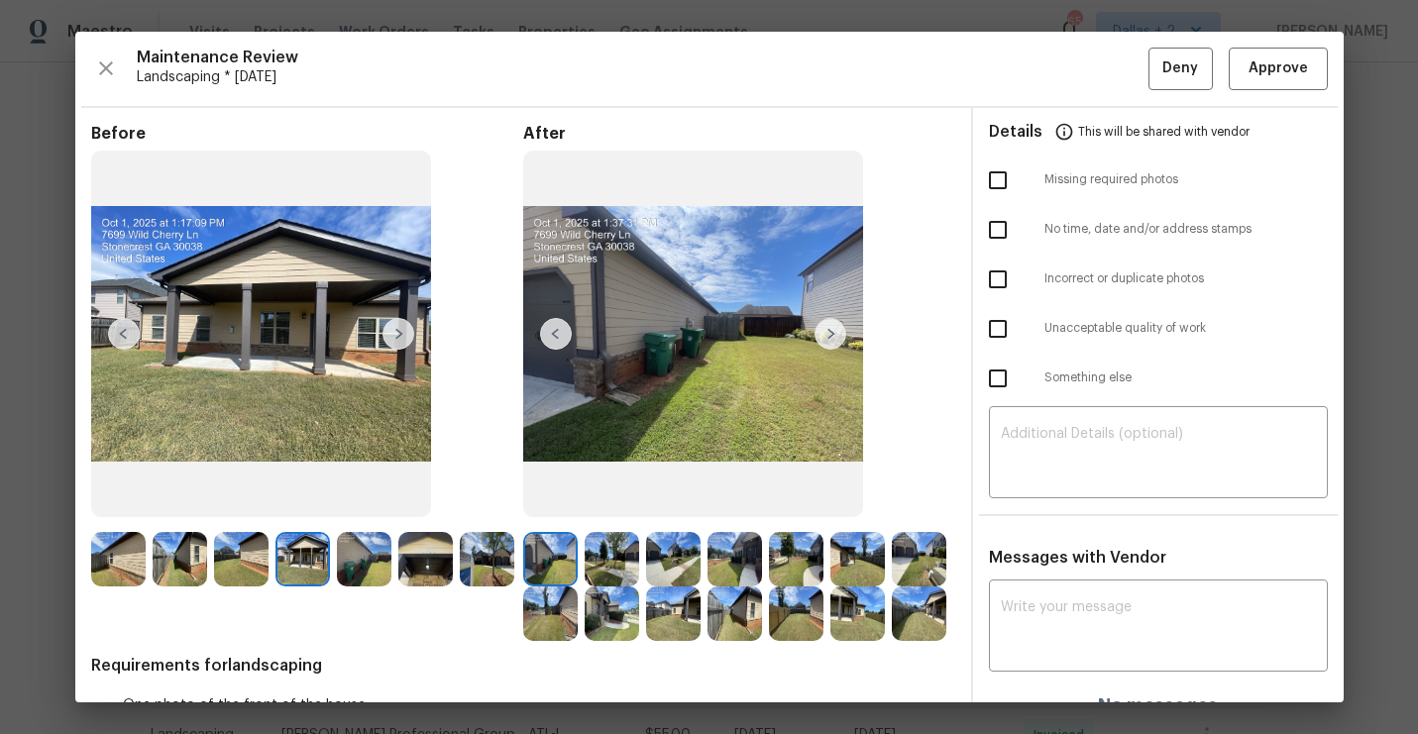
click at [100, 564] on img at bounding box center [118, 559] width 54 height 54
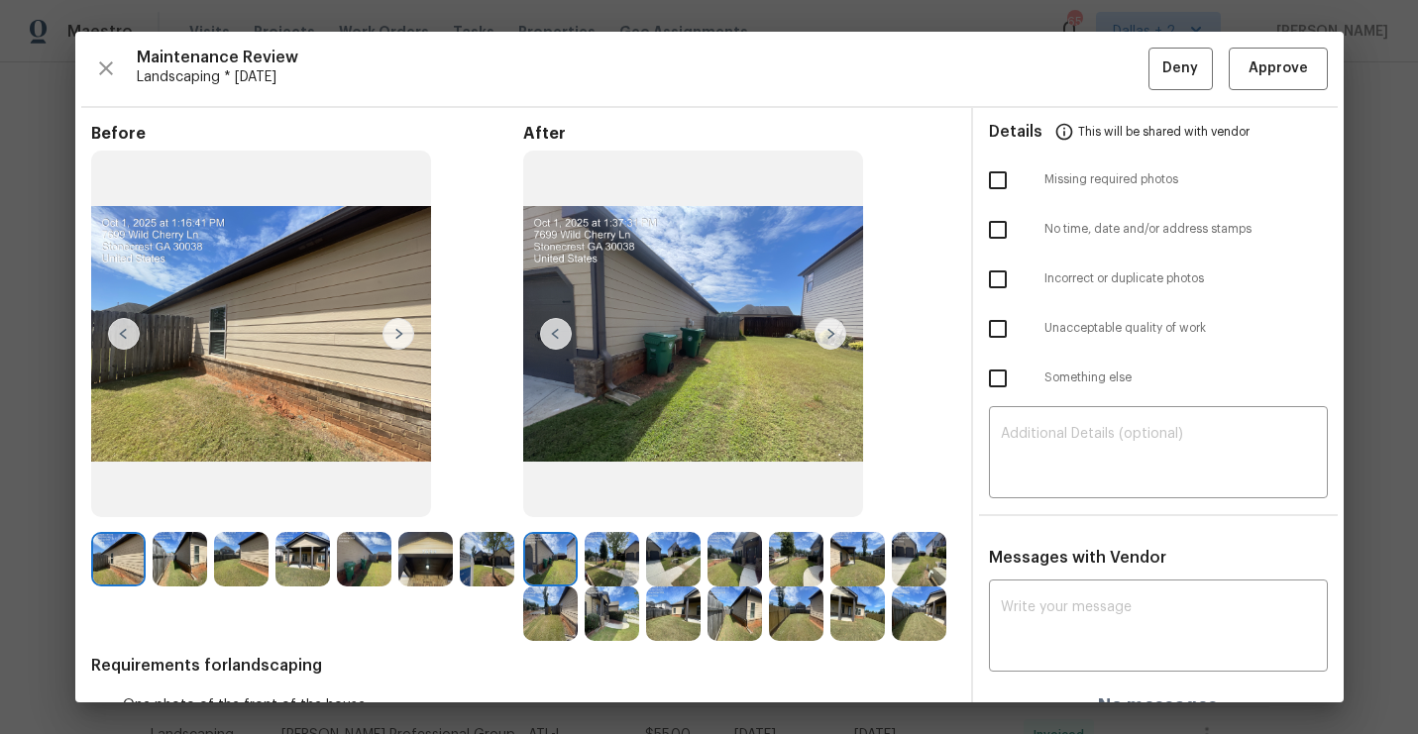
click at [394, 338] on img at bounding box center [398, 334] width 32 height 32
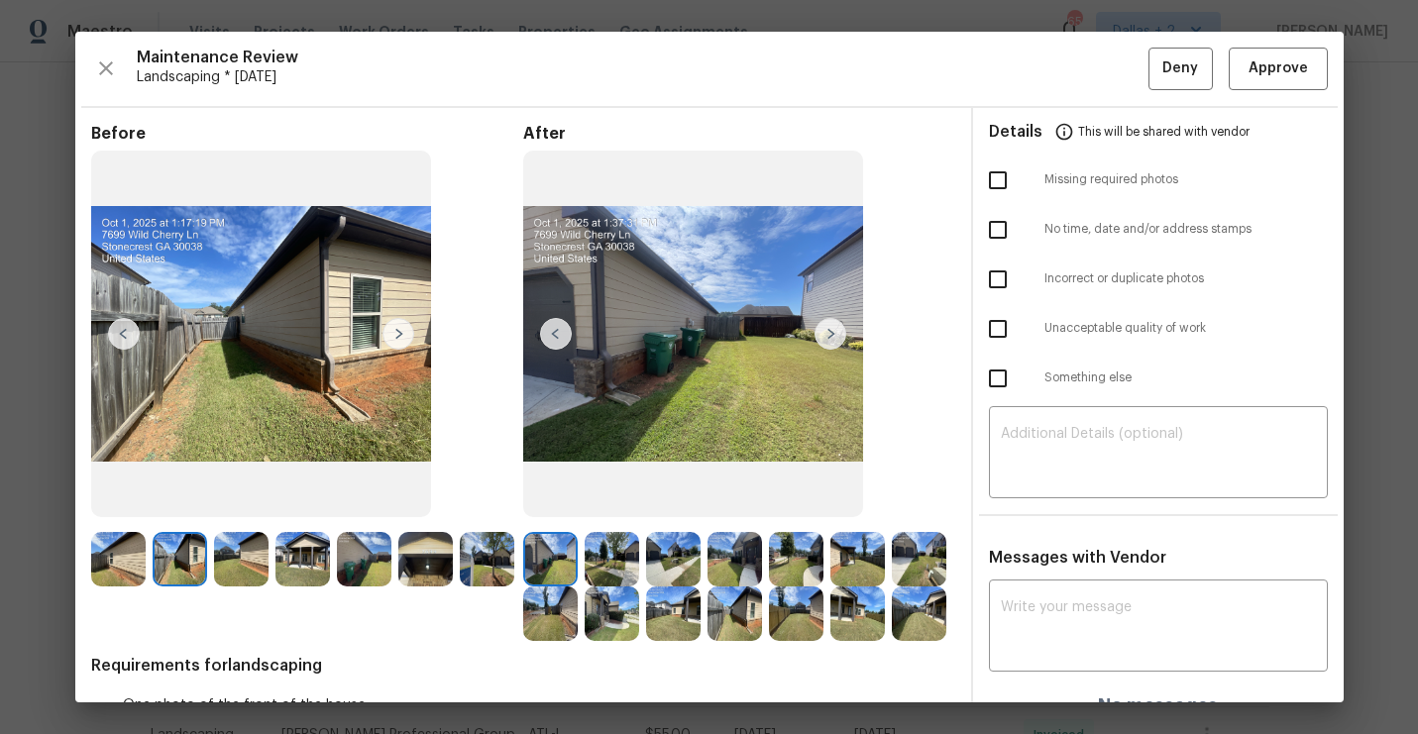
click at [394, 338] on img at bounding box center [398, 334] width 32 height 32
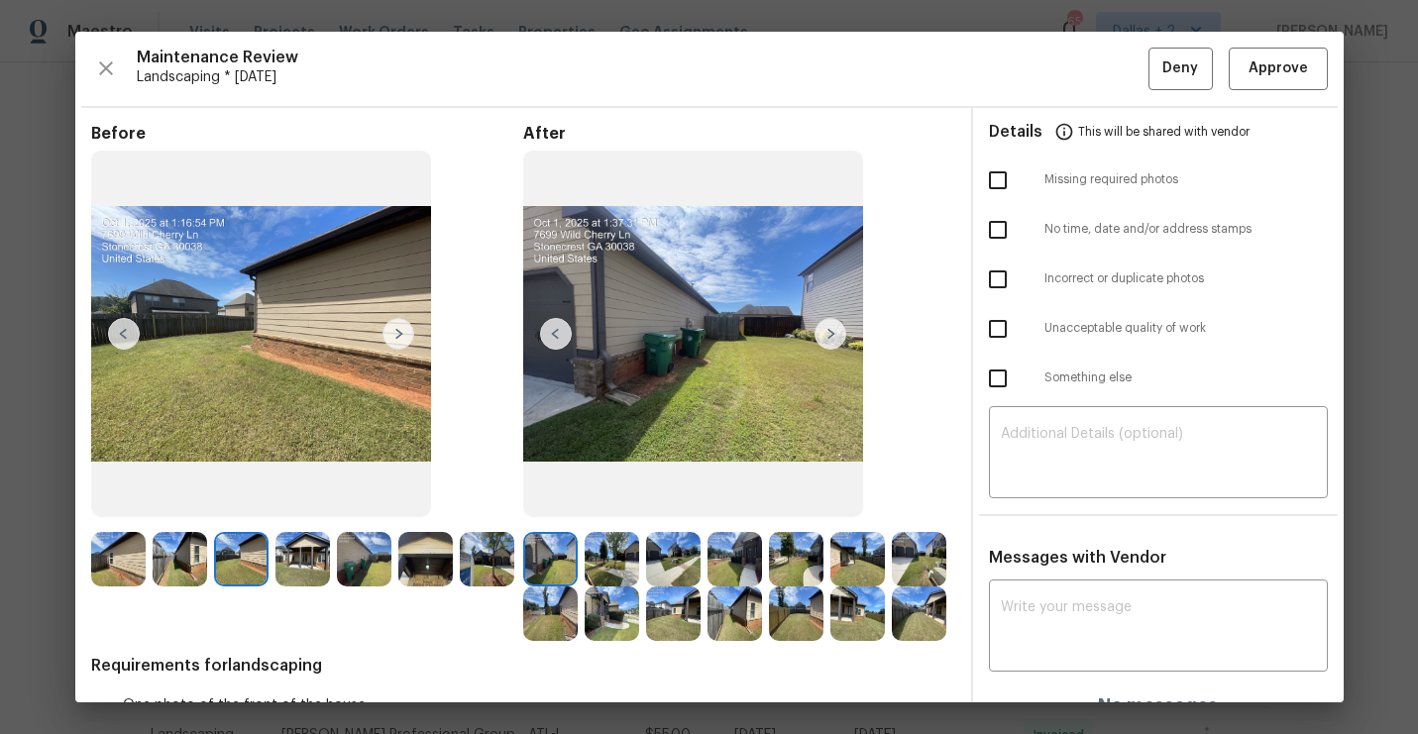
click at [394, 338] on img at bounding box center [398, 334] width 32 height 32
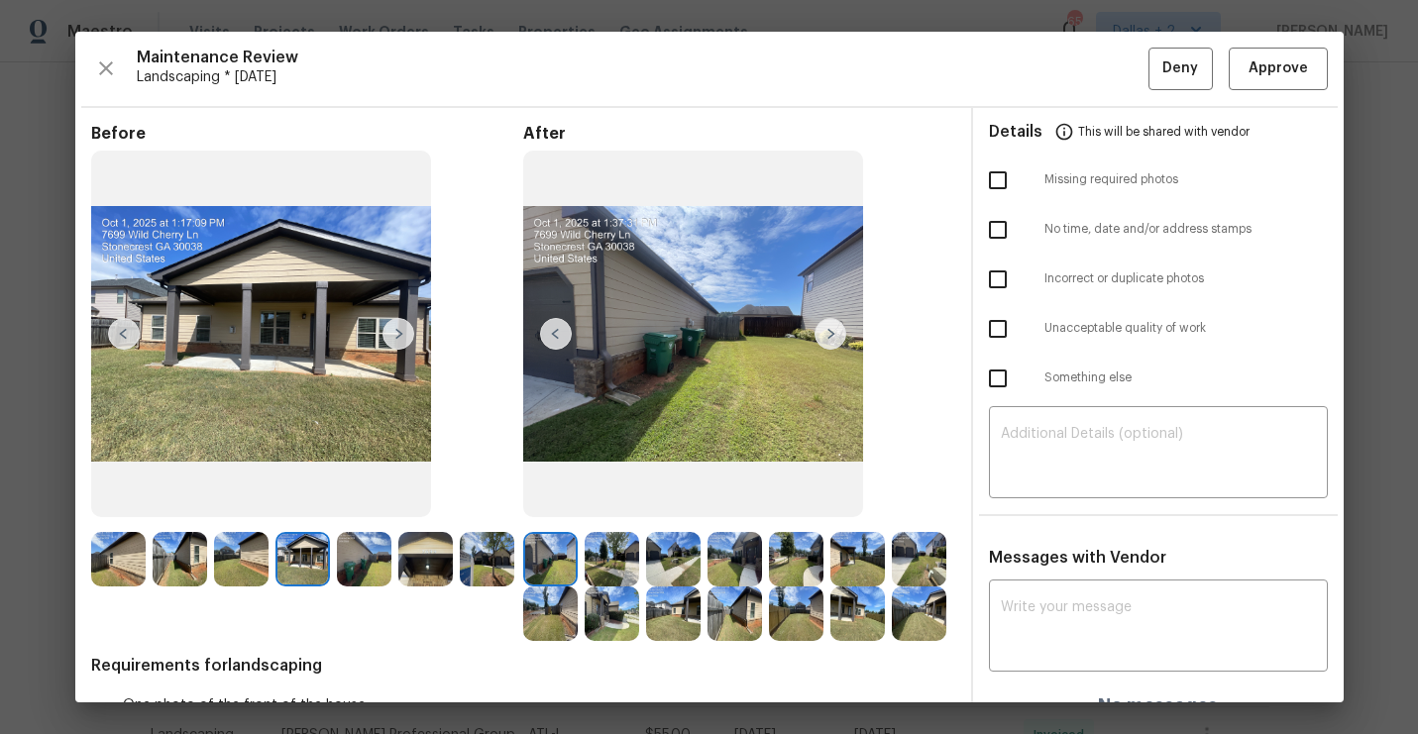
click at [394, 338] on img at bounding box center [398, 334] width 32 height 32
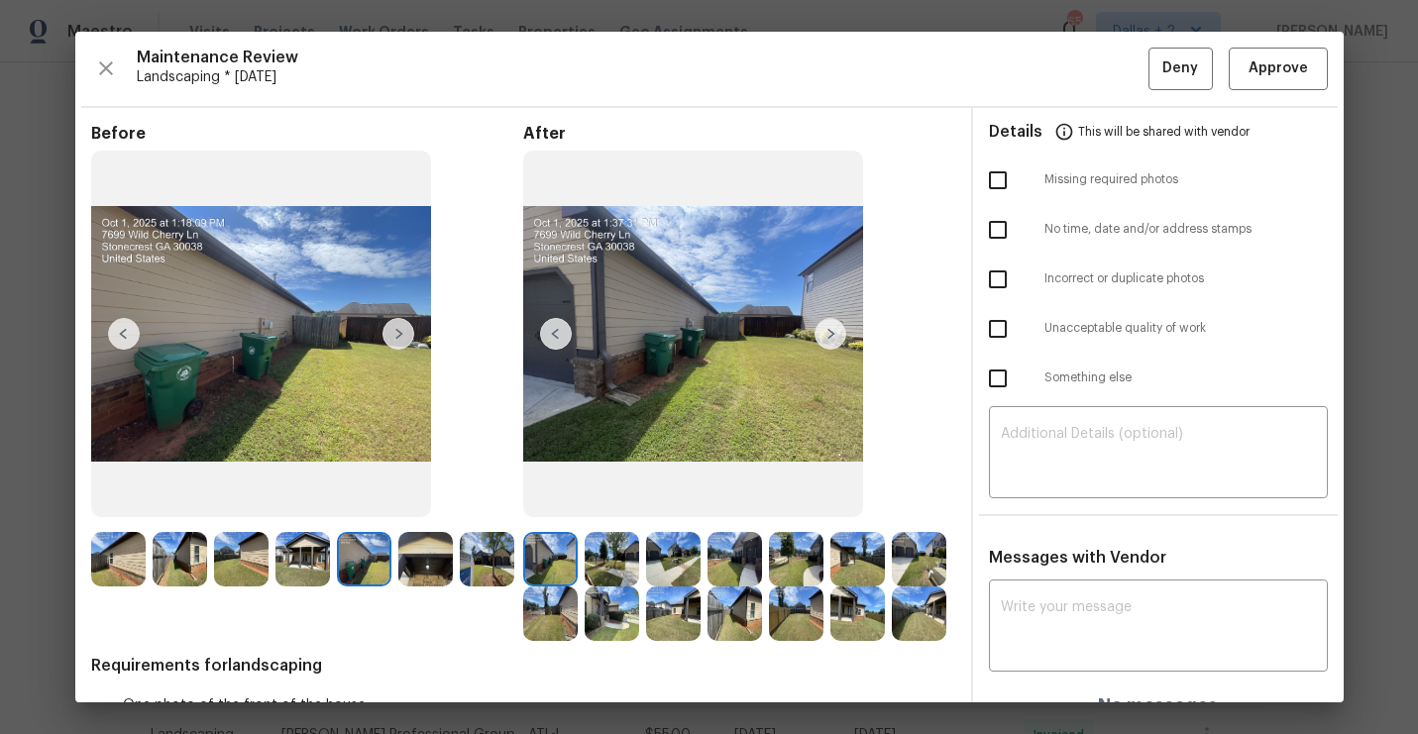
click at [394, 338] on img at bounding box center [398, 334] width 32 height 32
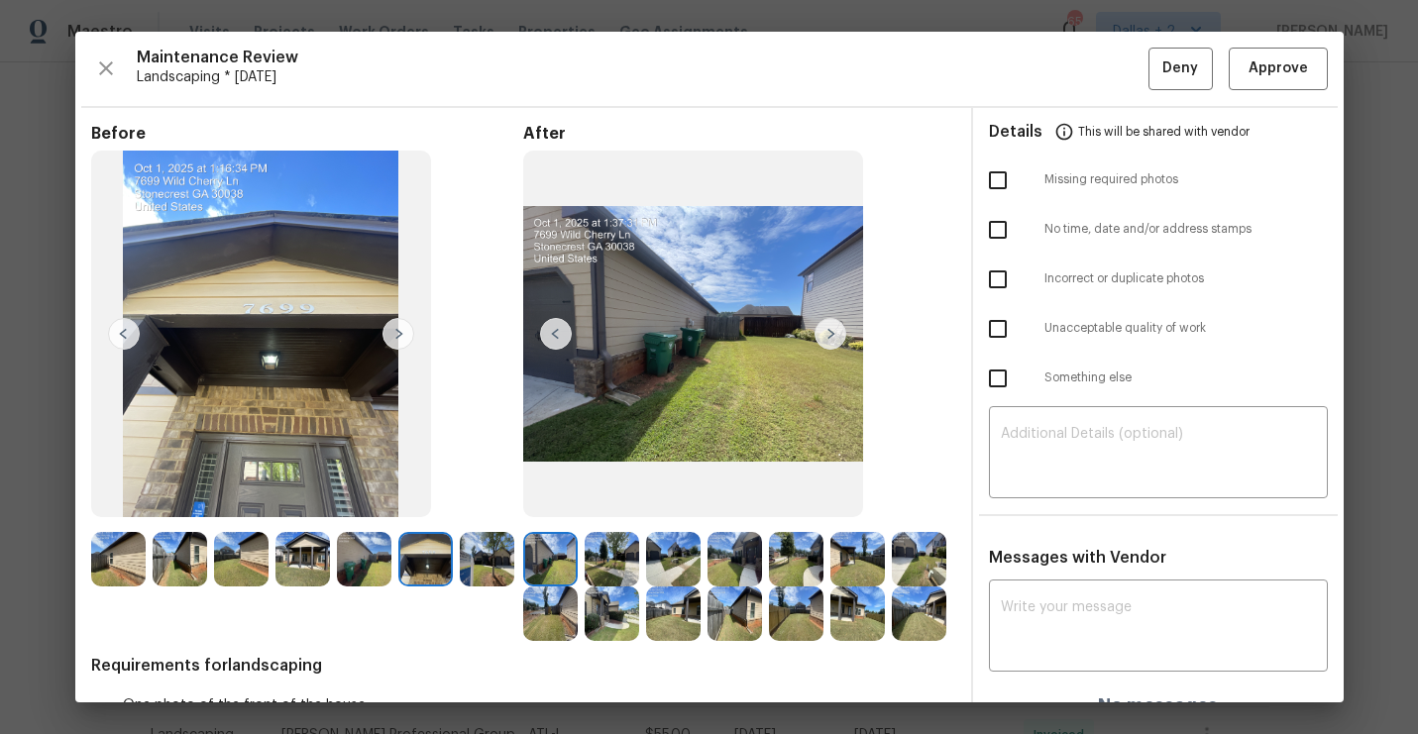
click at [553, 539] on img at bounding box center [550, 559] width 54 height 54
click at [835, 309] on img at bounding box center [693, 335] width 340 height 368
click at [835, 325] on img at bounding box center [831, 334] width 32 height 32
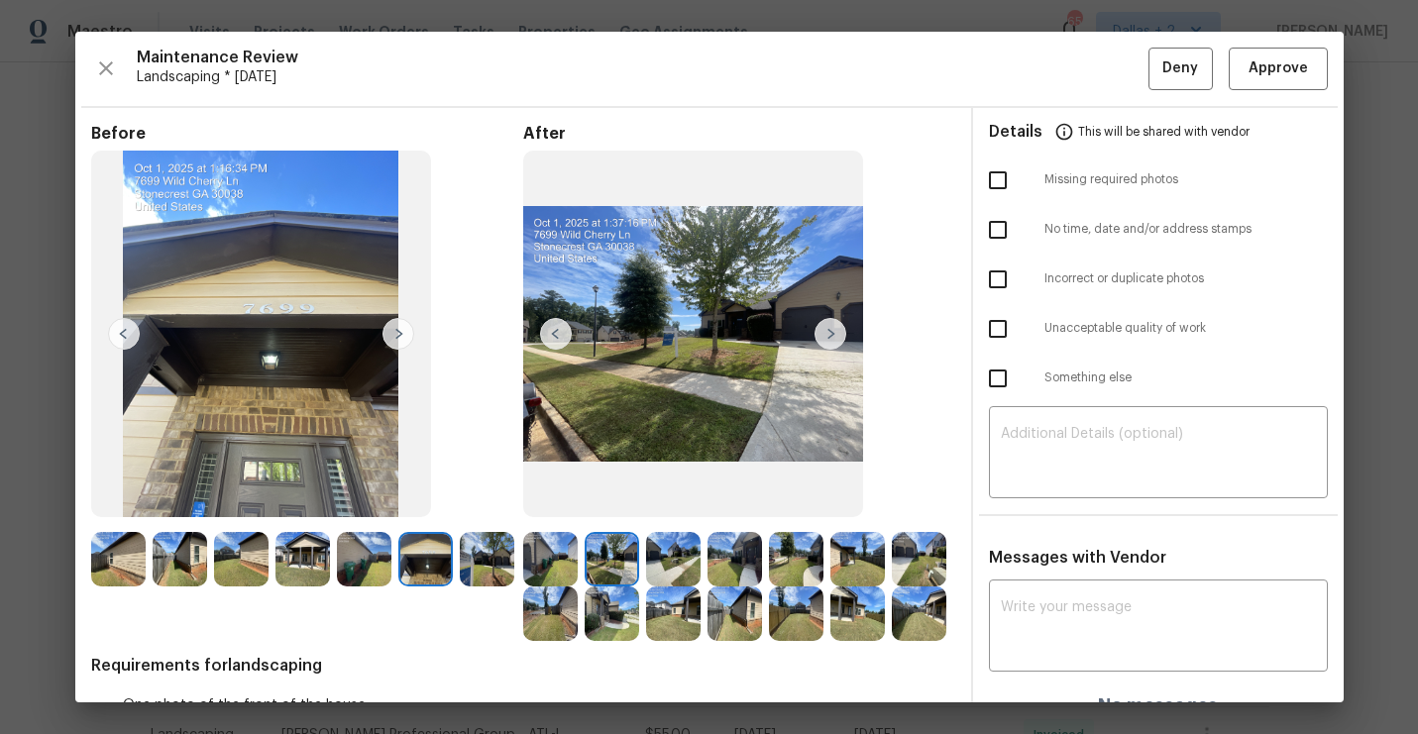
click at [754, 387] on img at bounding box center [693, 335] width 340 height 368
click at [753, 389] on img at bounding box center [693, 335] width 340 height 368
click at [565, 552] on img at bounding box center [550, 558] width 54 height 54
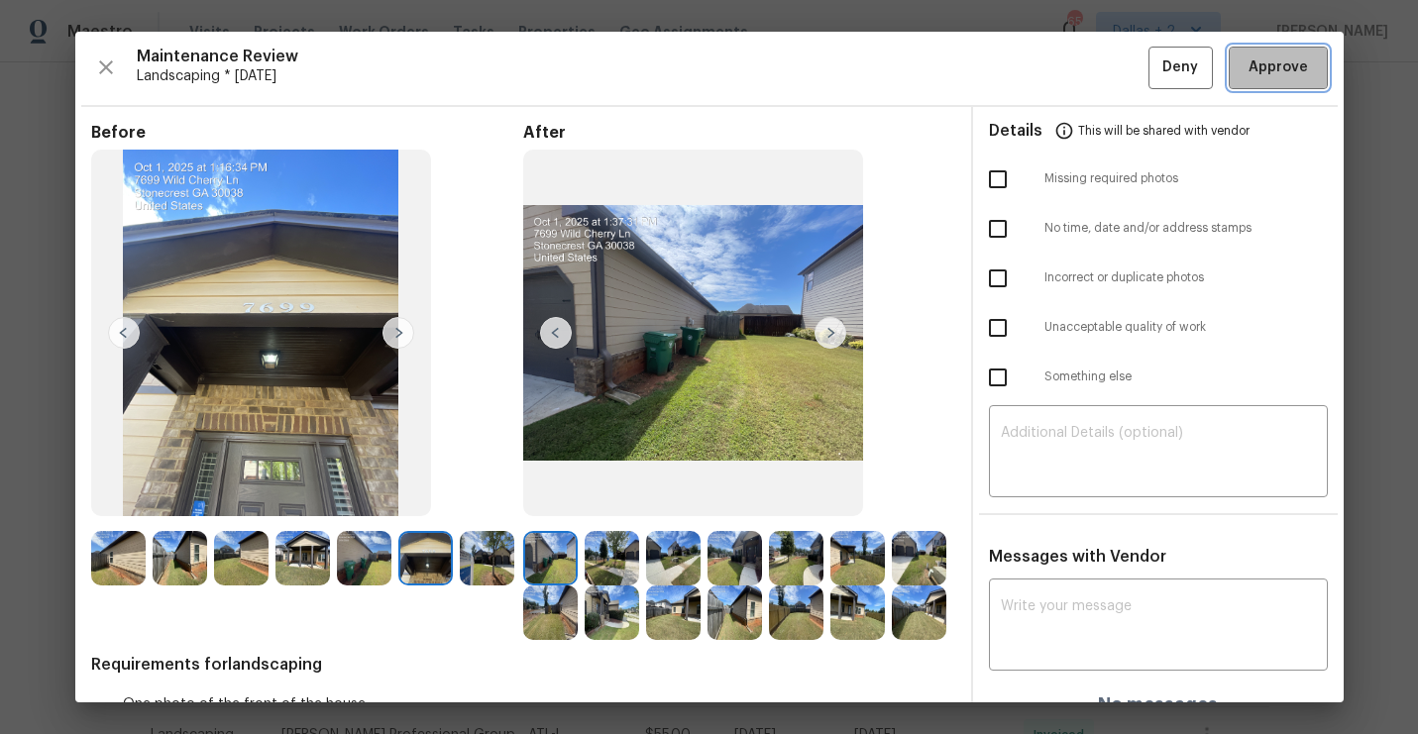
click at [1274, 71] on span "Approve" at bounding box center [1278, 67] width 59 height 25
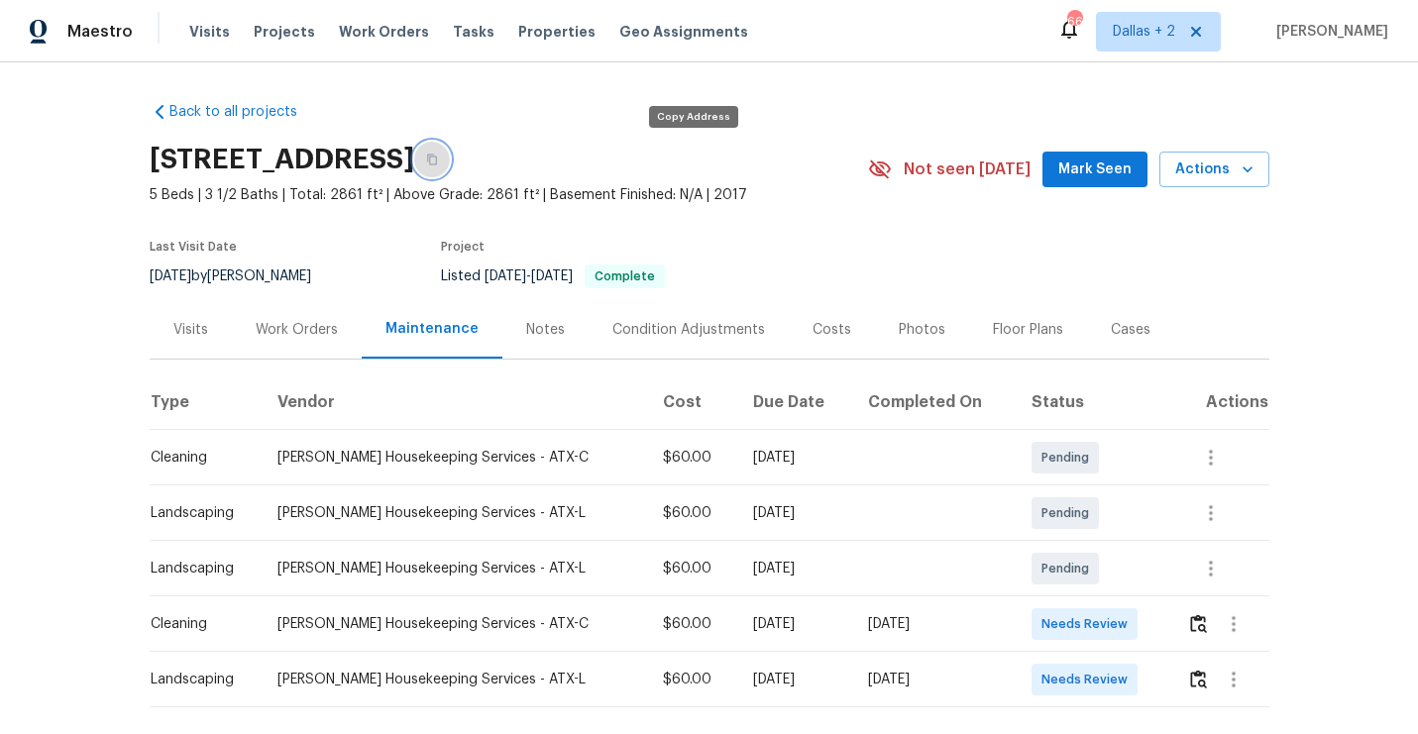
click at [450, 147] on button "button" at bounding box center [432, 160] width 36 height 36
click at [1194, 621] on img "button" at bounding box center [1198, 623] width 17 height 19
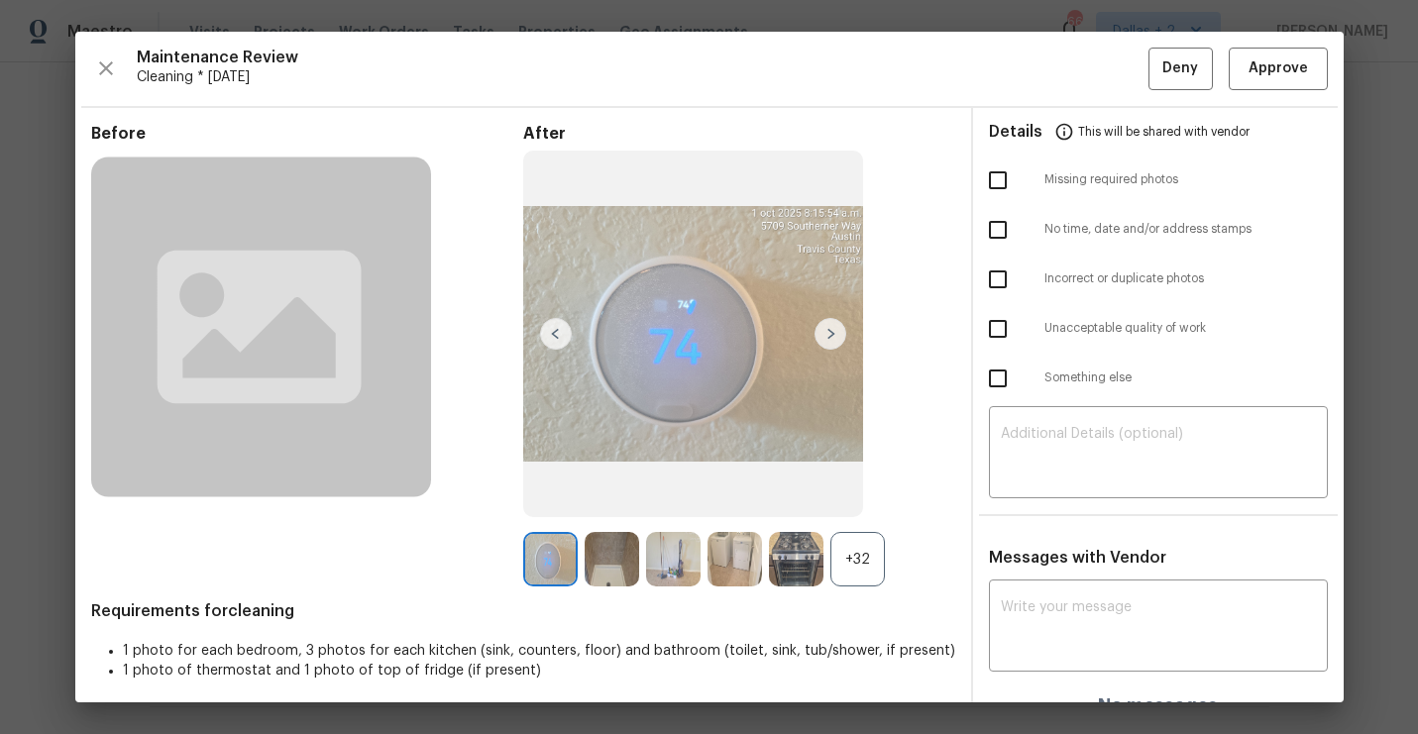
click at [846, 562] on div "+32" at bounding box center [857, 559] width 54 height 54
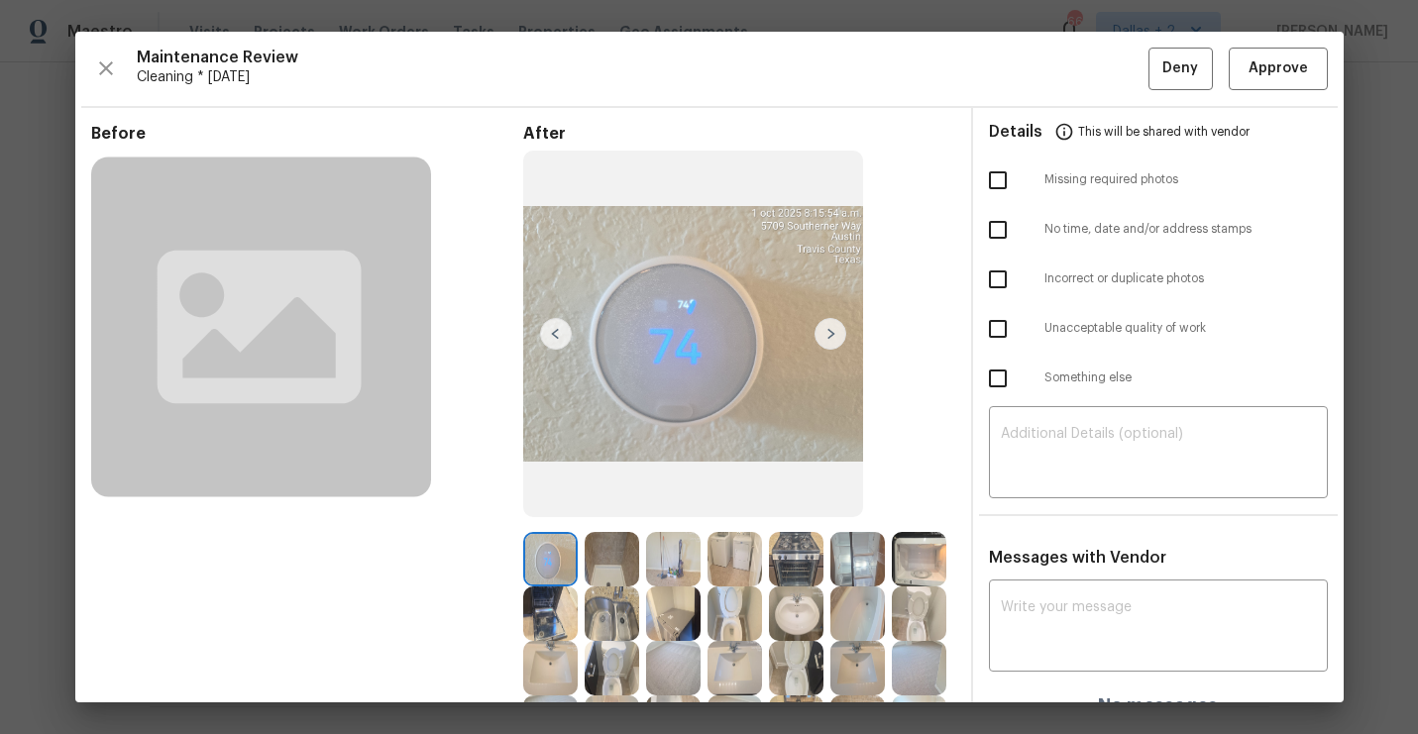
click at [604, 555] on img at bounding box center [612, 559] width 54 height 54
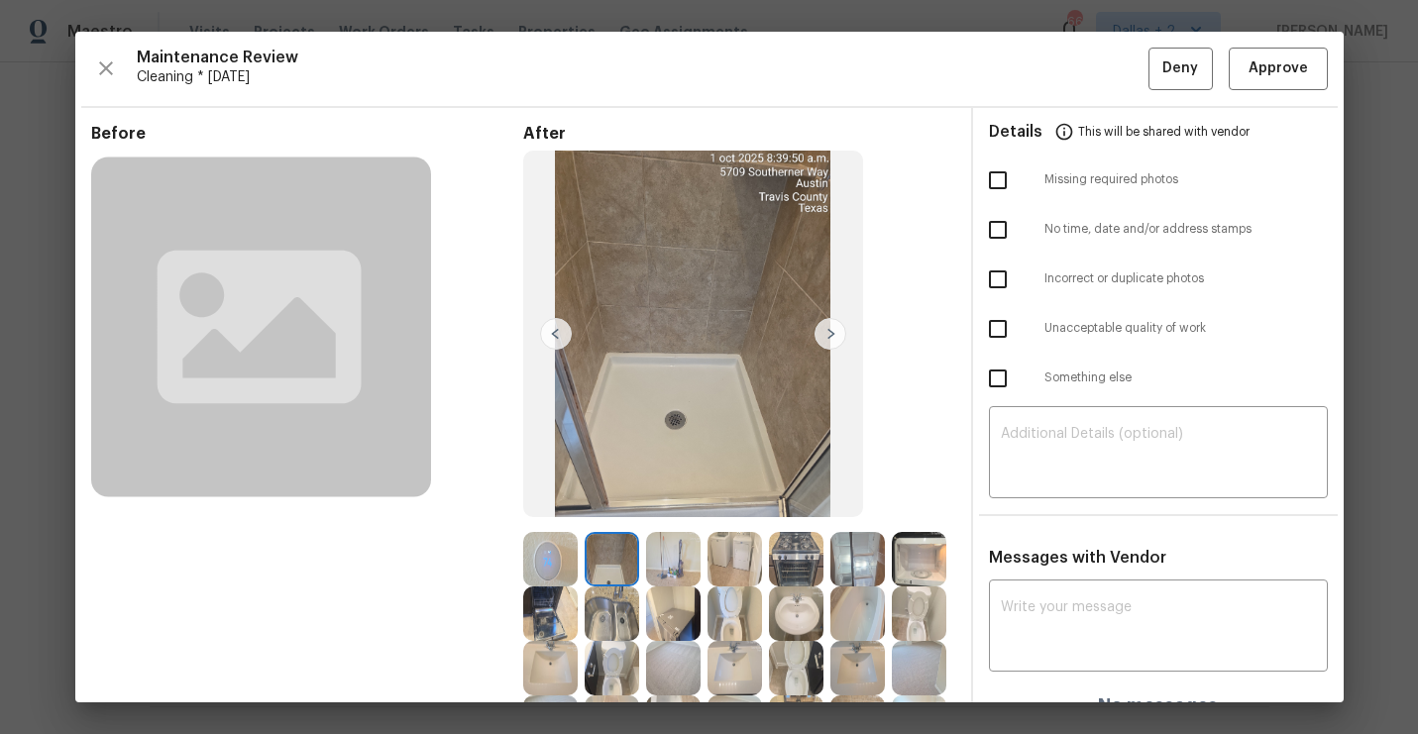
click at [689, 575] on img at bounding box center [673, 559] width 54 height 54
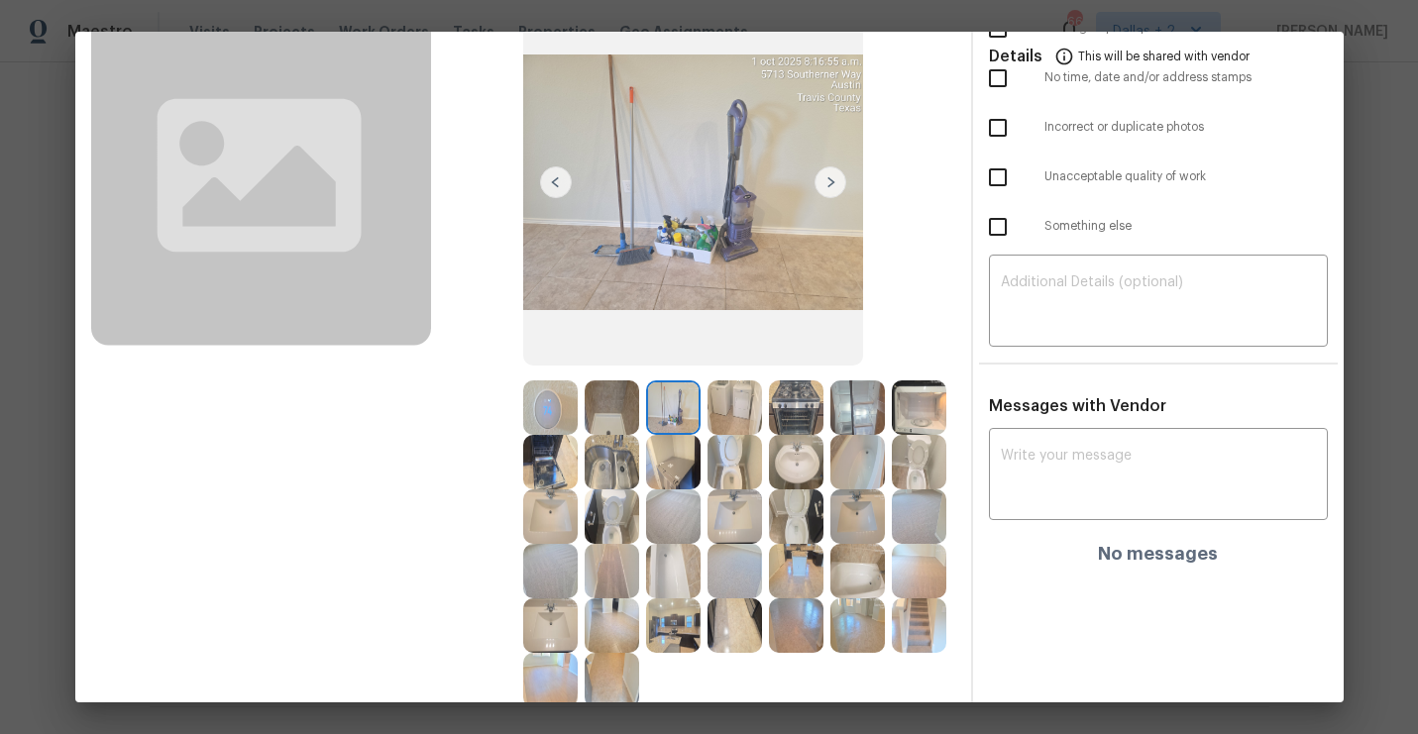
scroll to position [157, 0]
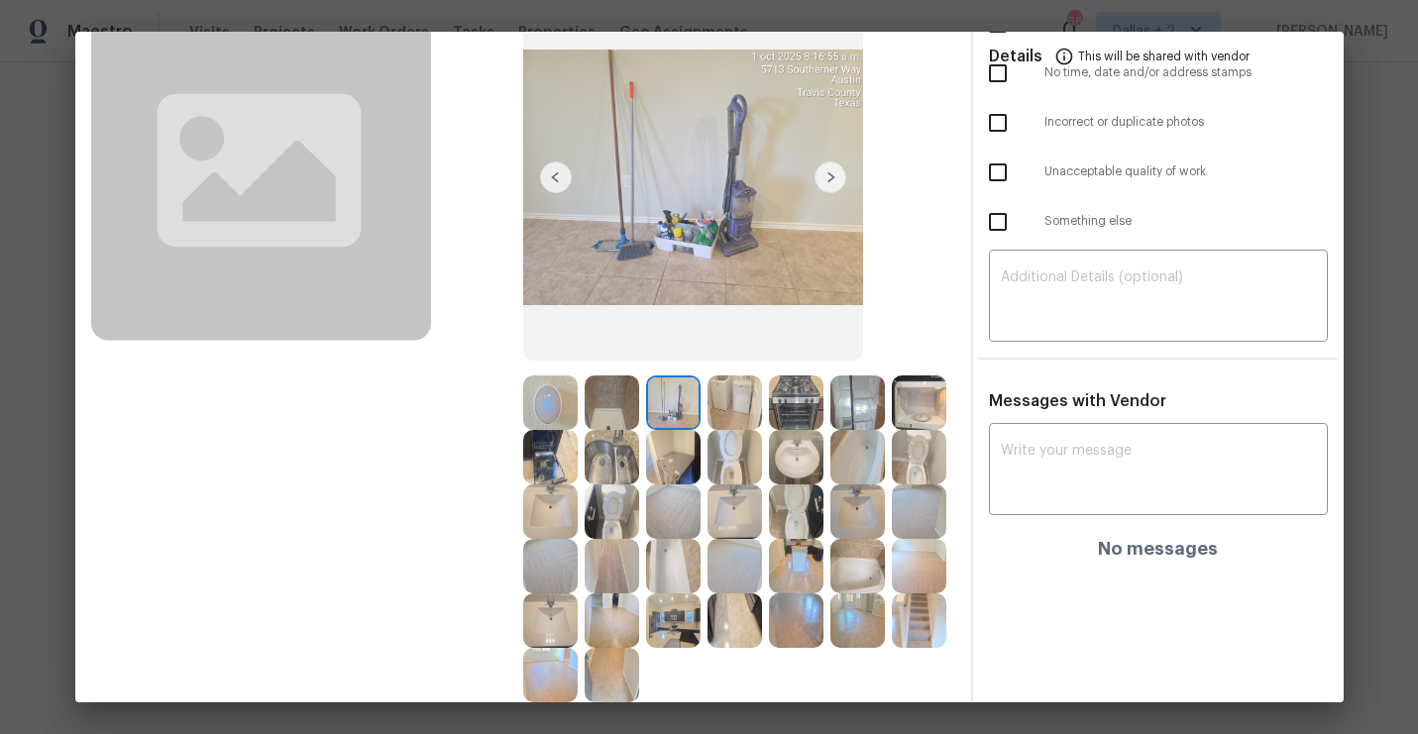
click at [688, 610] on img at bounding box center [673, 621] width 54 height 54
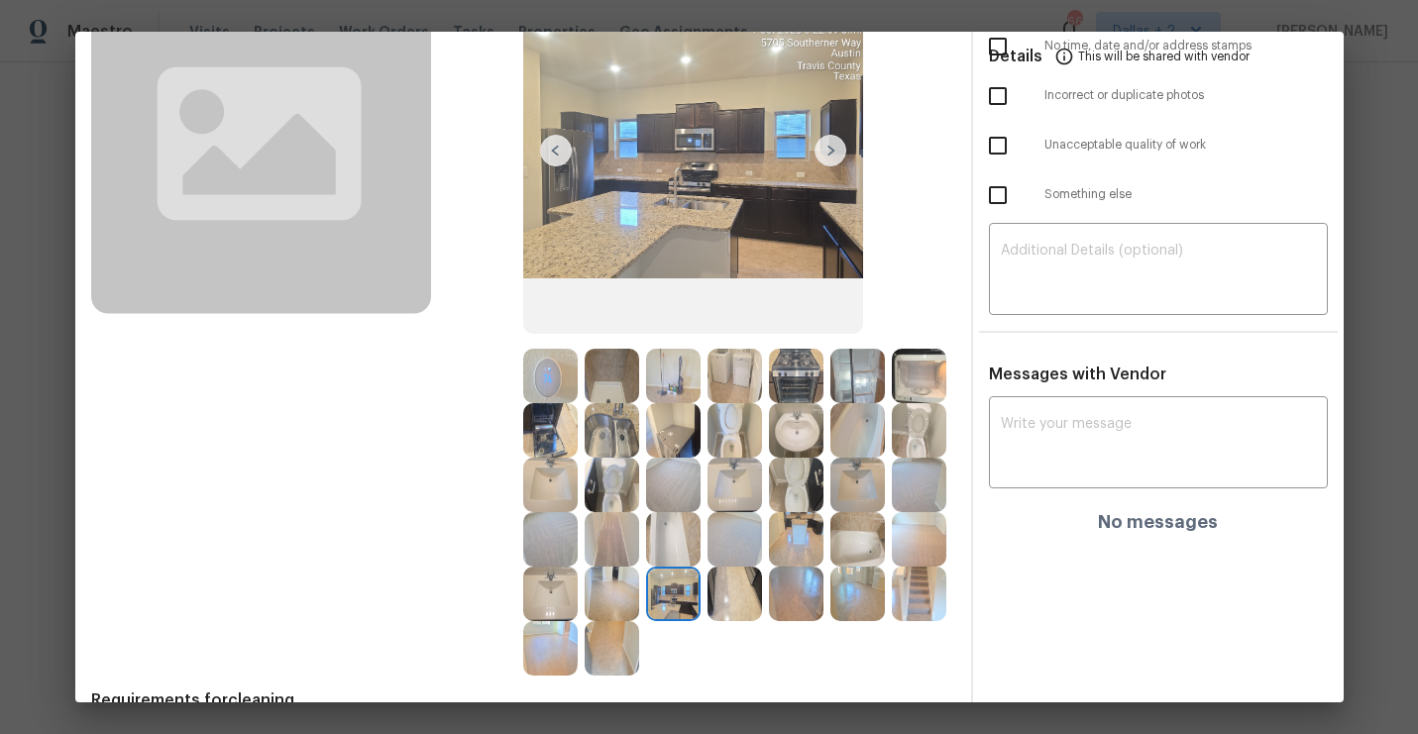
scroll to position [184, 0]
click at [602, 383] on img at bounding box center [612, 375] width 54 height 54
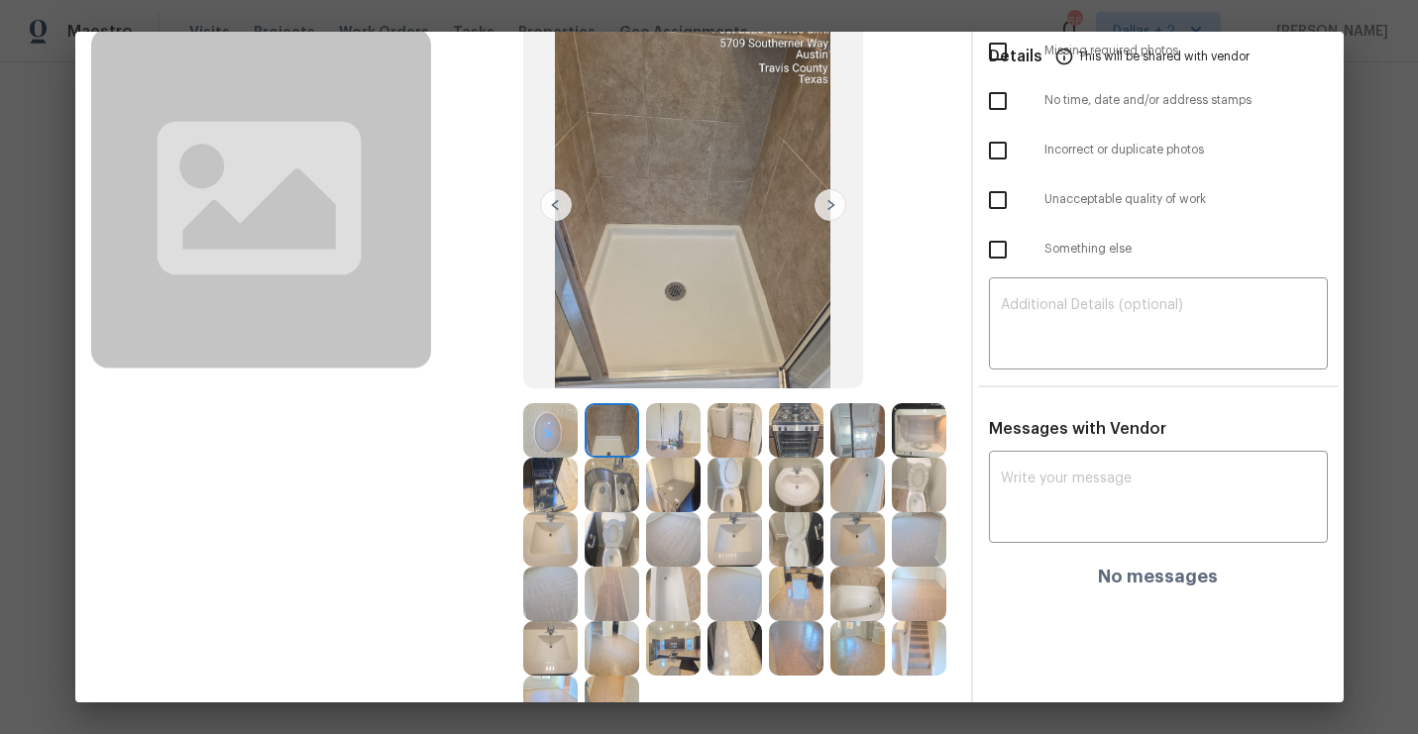
scroll to position [131, 0]
click at [606, 432] on img at bounding box center [612, 428] width 54 height 54
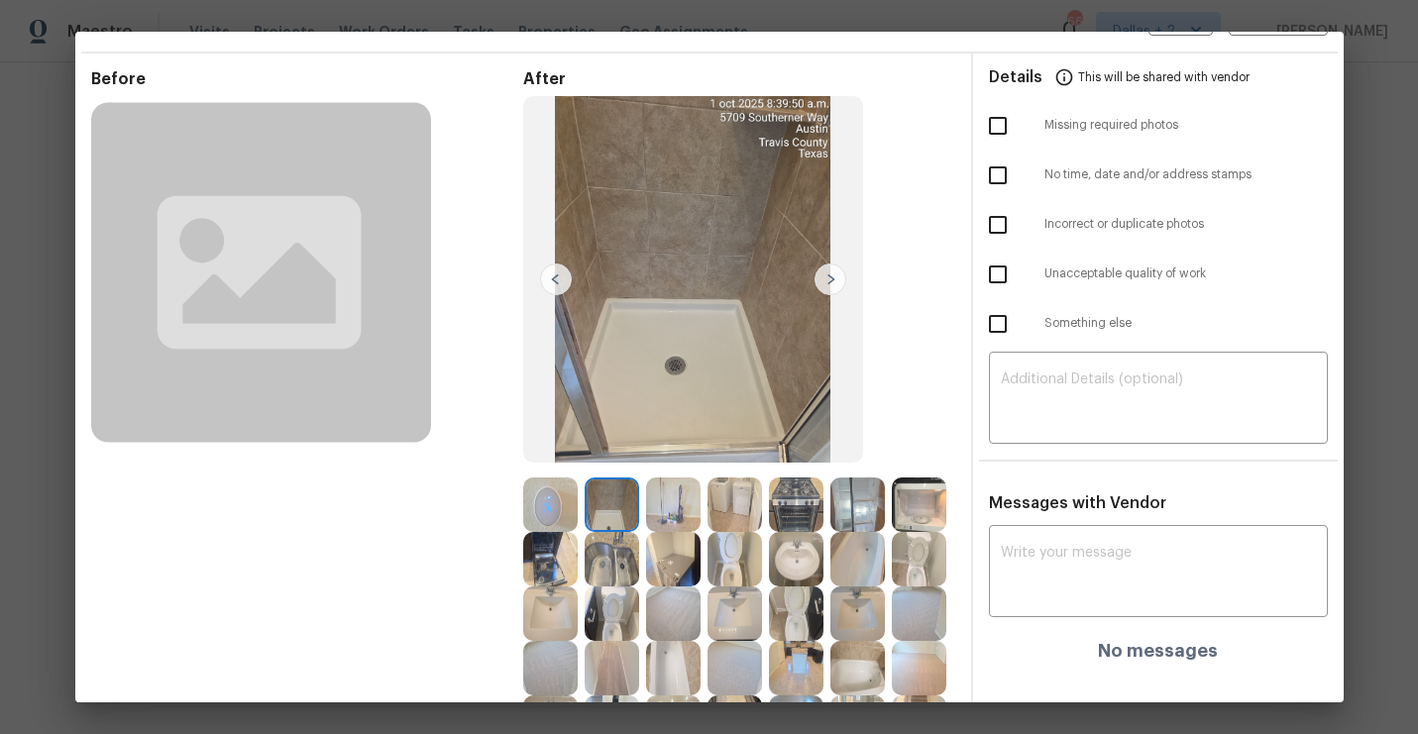
click at [609, 498] on img at bounding box center [612, 505] width 54 height 54
click at [829, 280] on img at bounding box center [831, 280] width 32 height 32
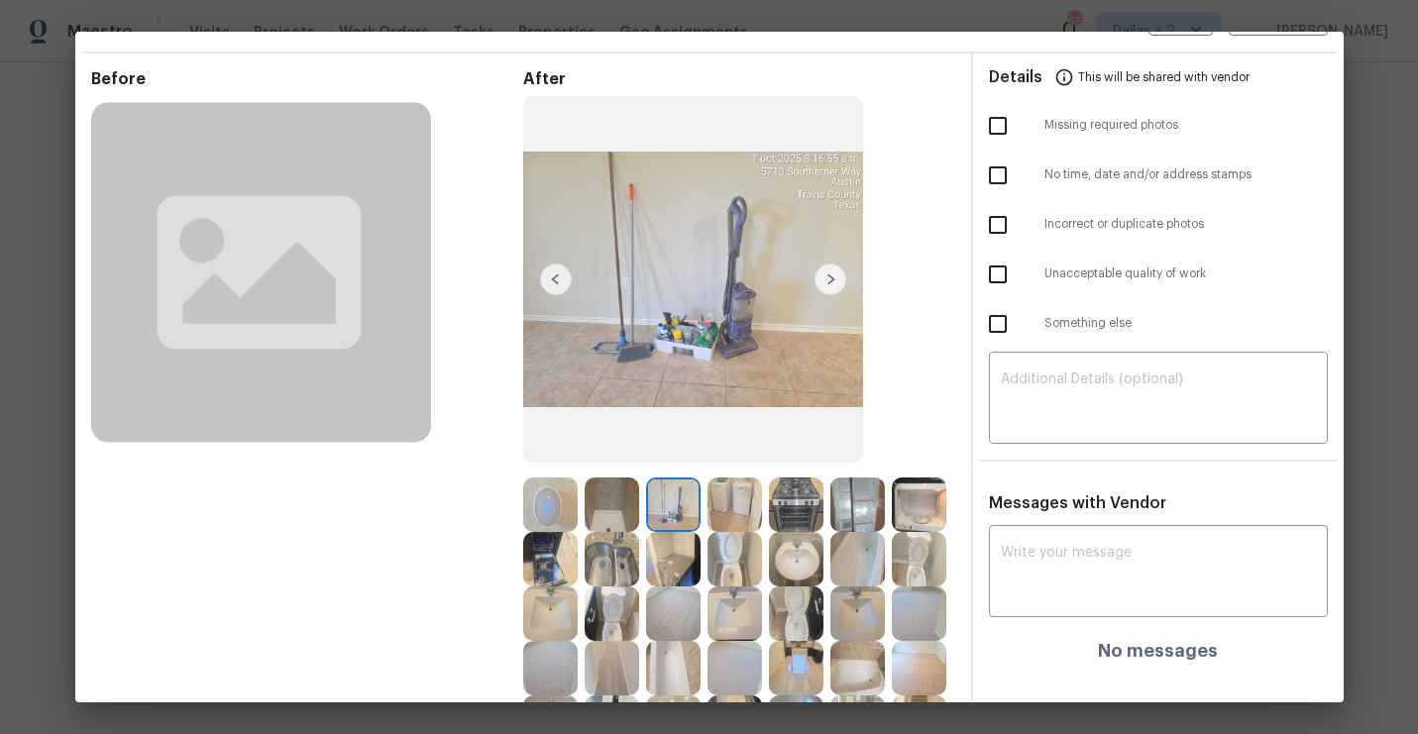
click at [829, 280] on img at bounding box center [831, 280] width 32 height 32
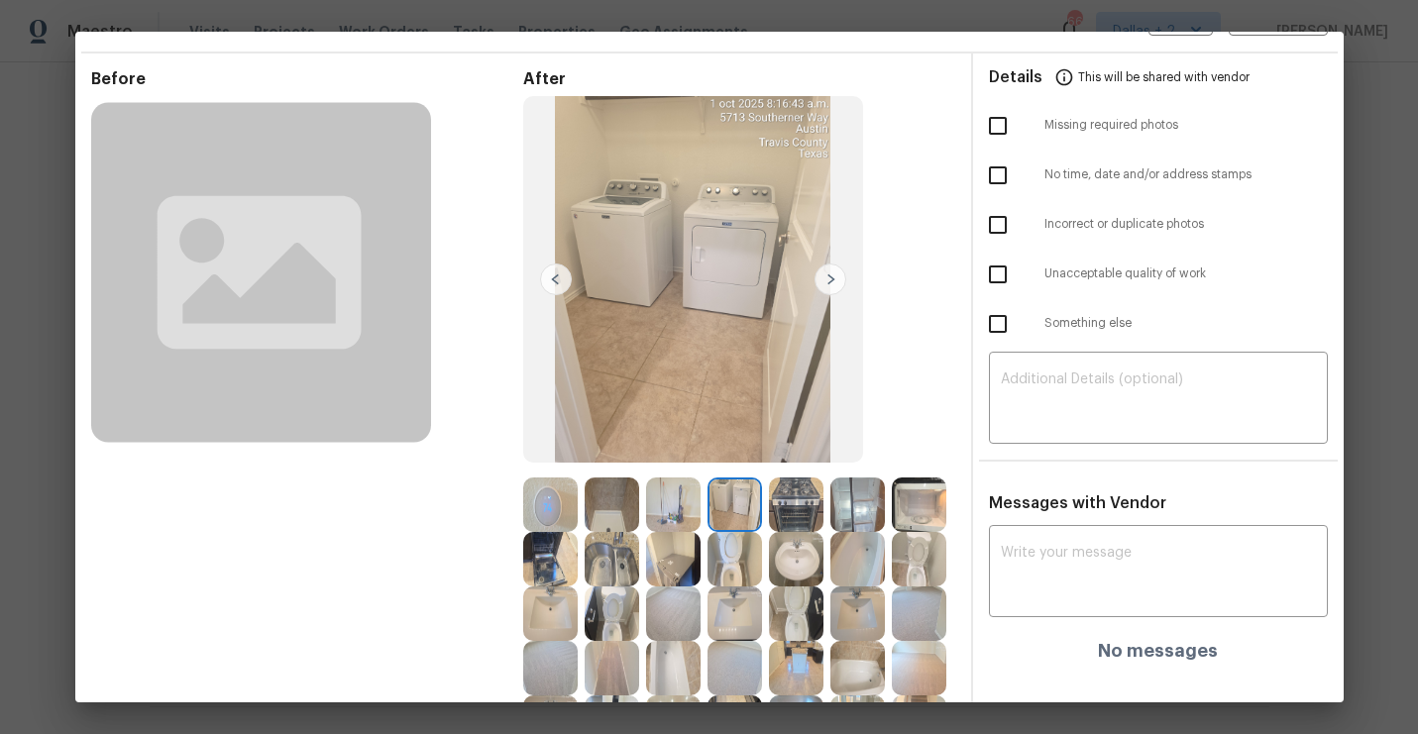
click at [829, 280] on img at bounding box center [831, 280] width 32 height 32
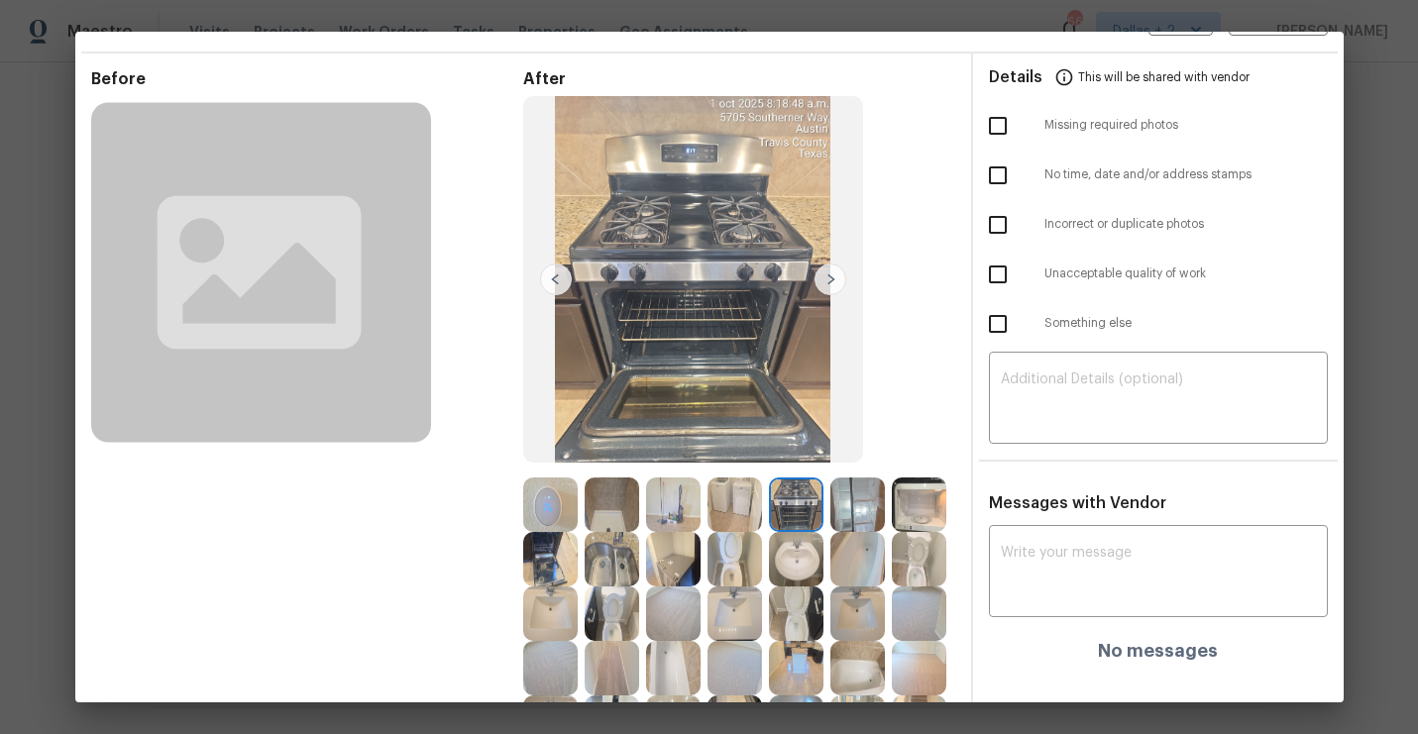
click at [829, 280] on img at bounding box center [831, 280] width 32 height 32
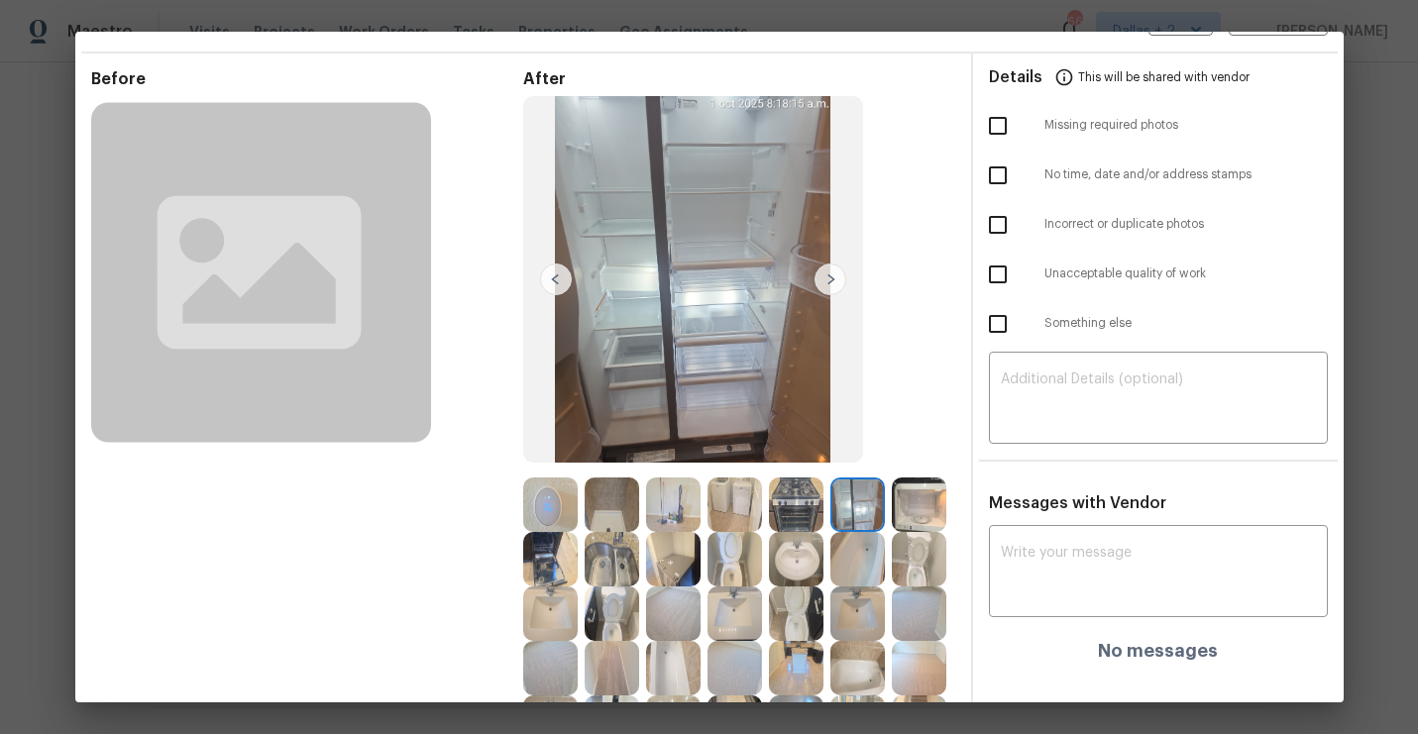
click at [829, 280] on img at bounding box center [831, 280] width 32 height 32
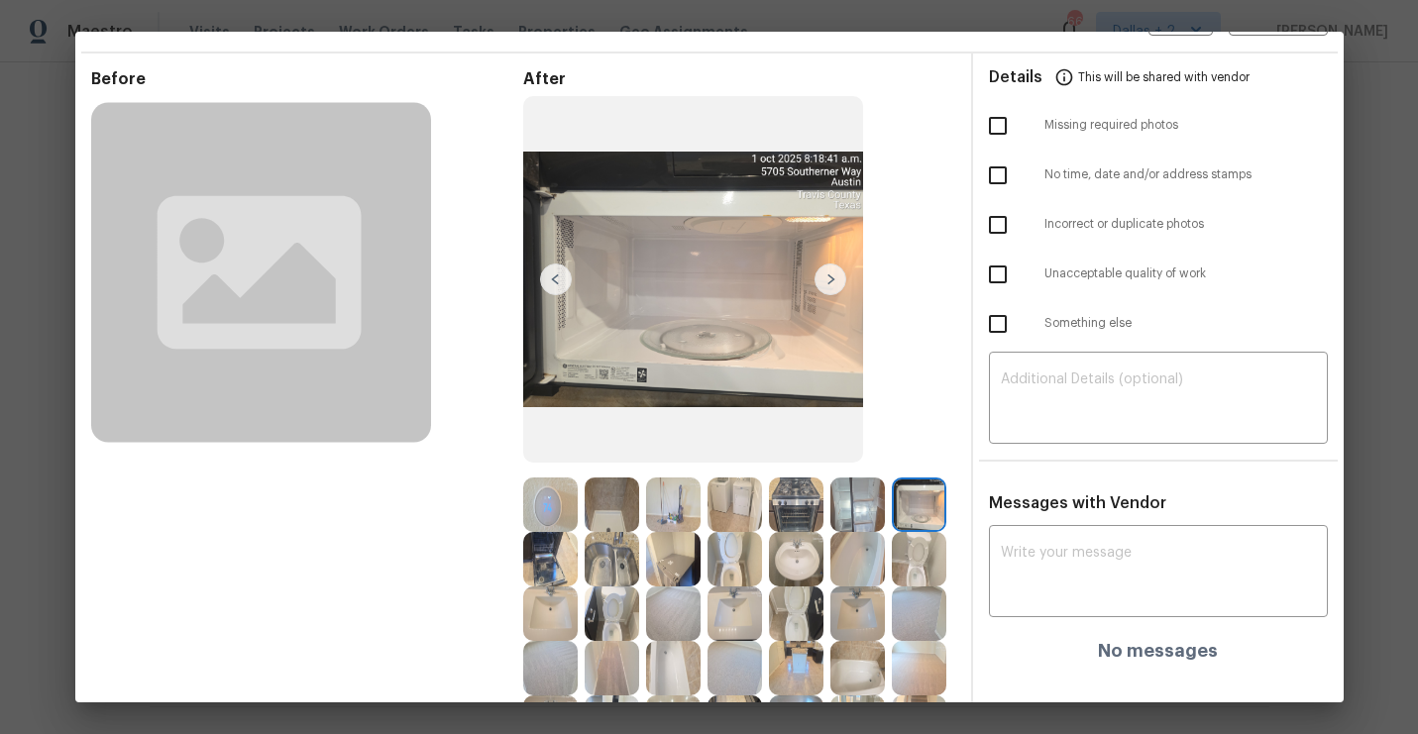
click at [829, 280] on img at bounding box center [831, 280] width 32 height 32
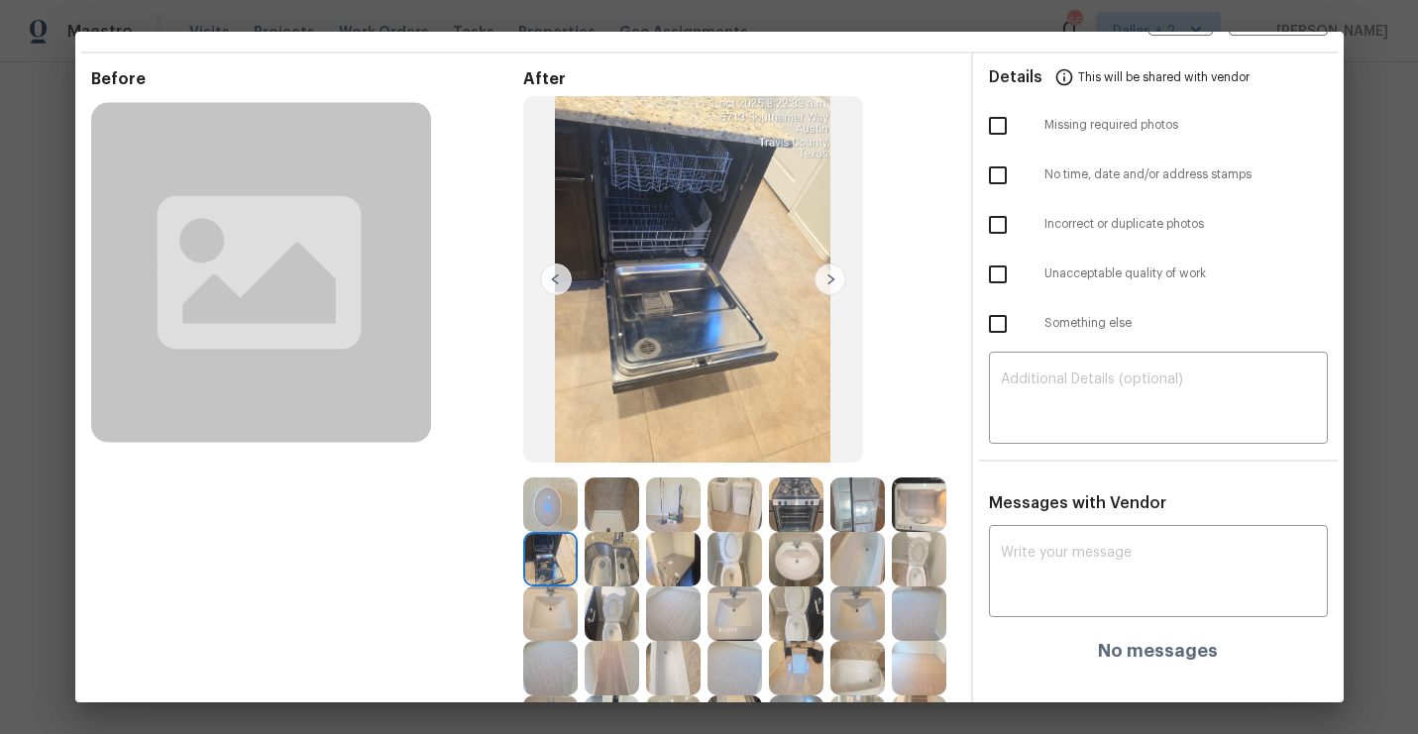
click at [829, 280] on img at bounding box center [831, 280] width 32 height 32
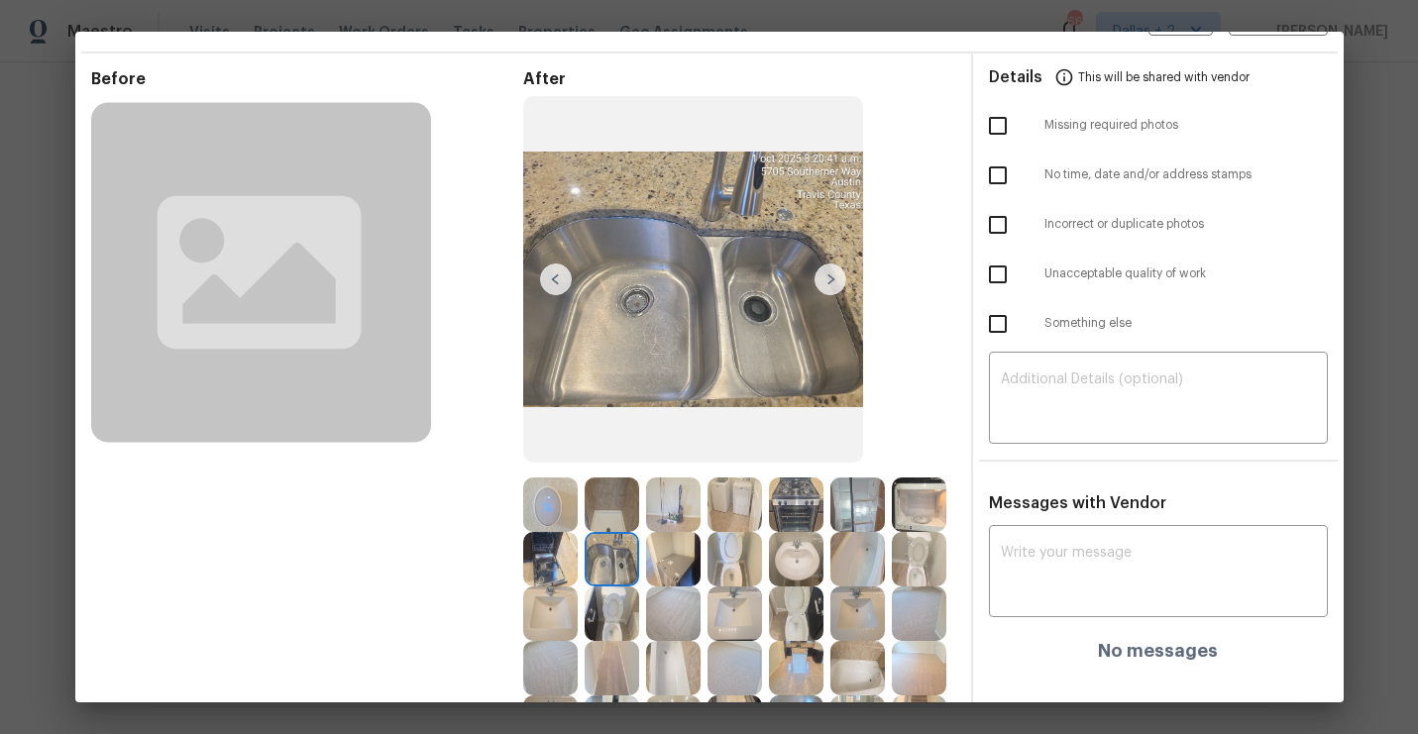
click at [829, 280] on img at bounding box center [831, 280] width 32 height 32
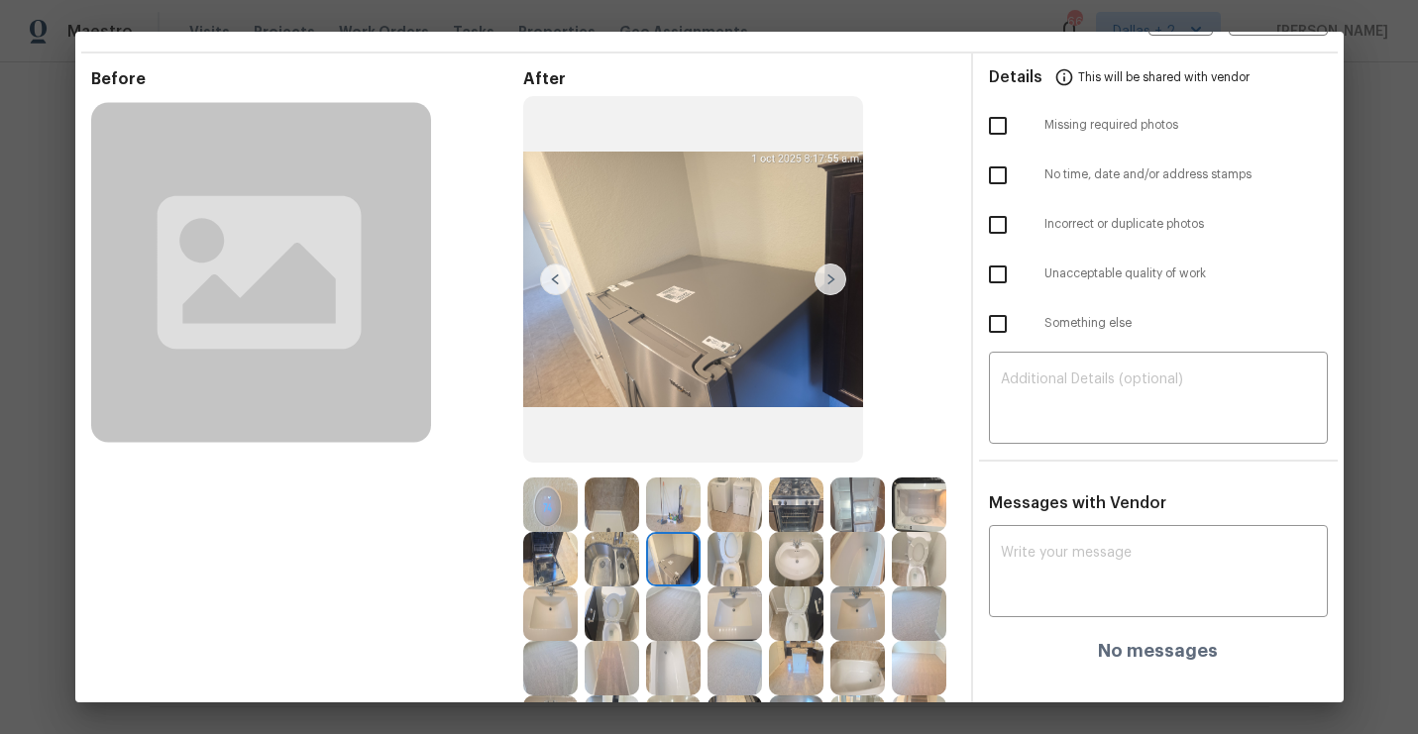
click at [829, 280] on img at bounding box center [831, 280] width 32 height 32
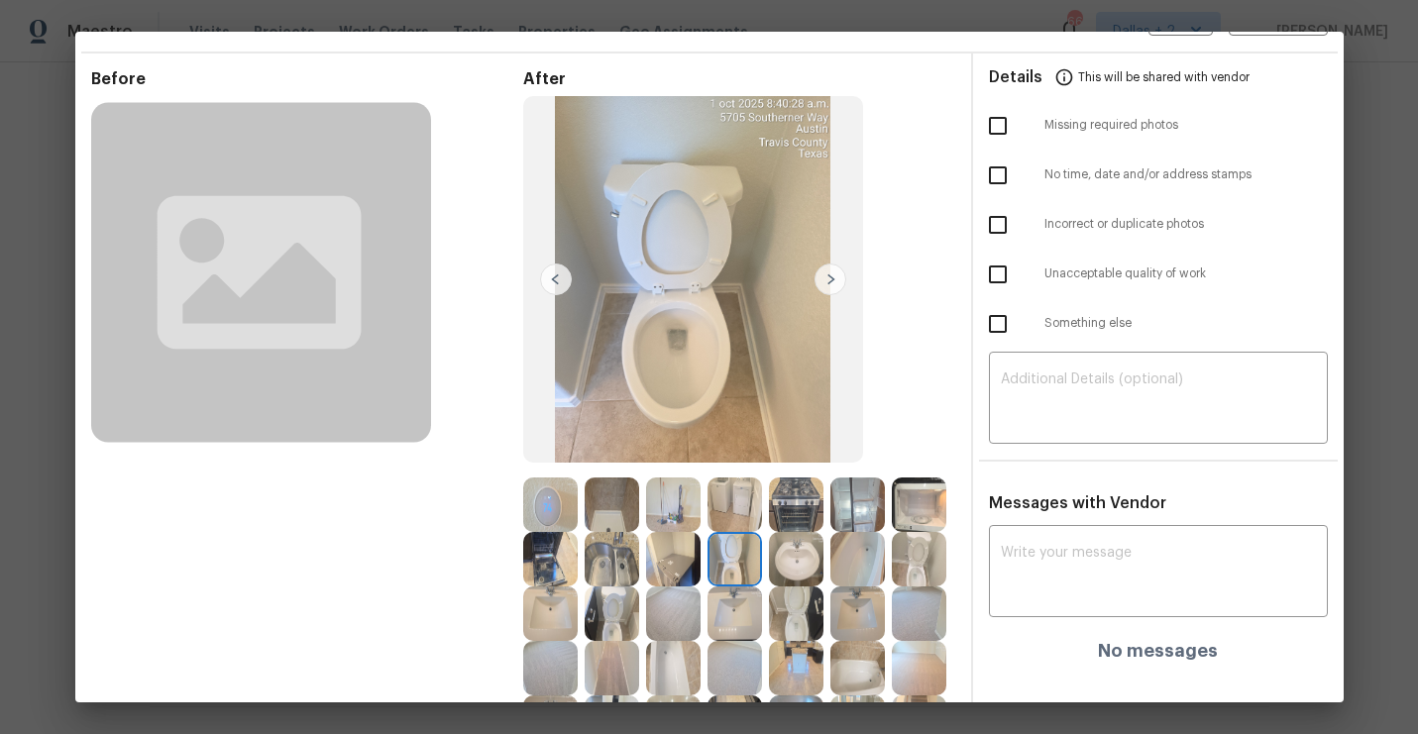
click at [829, 280] on img at bounding box center [831, 280] width 32 height 32
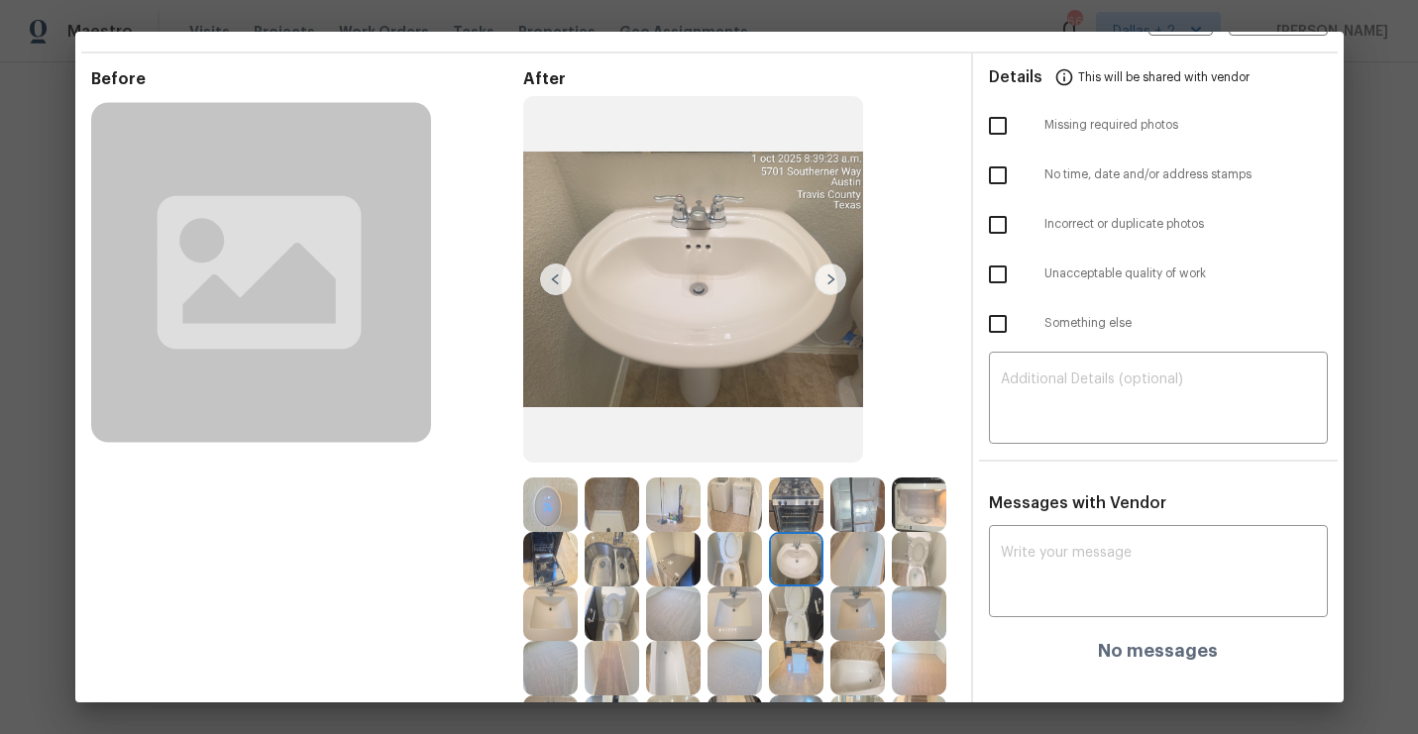
click at [829, 280] on img at bounding box center [831, 280] width 32 height 32
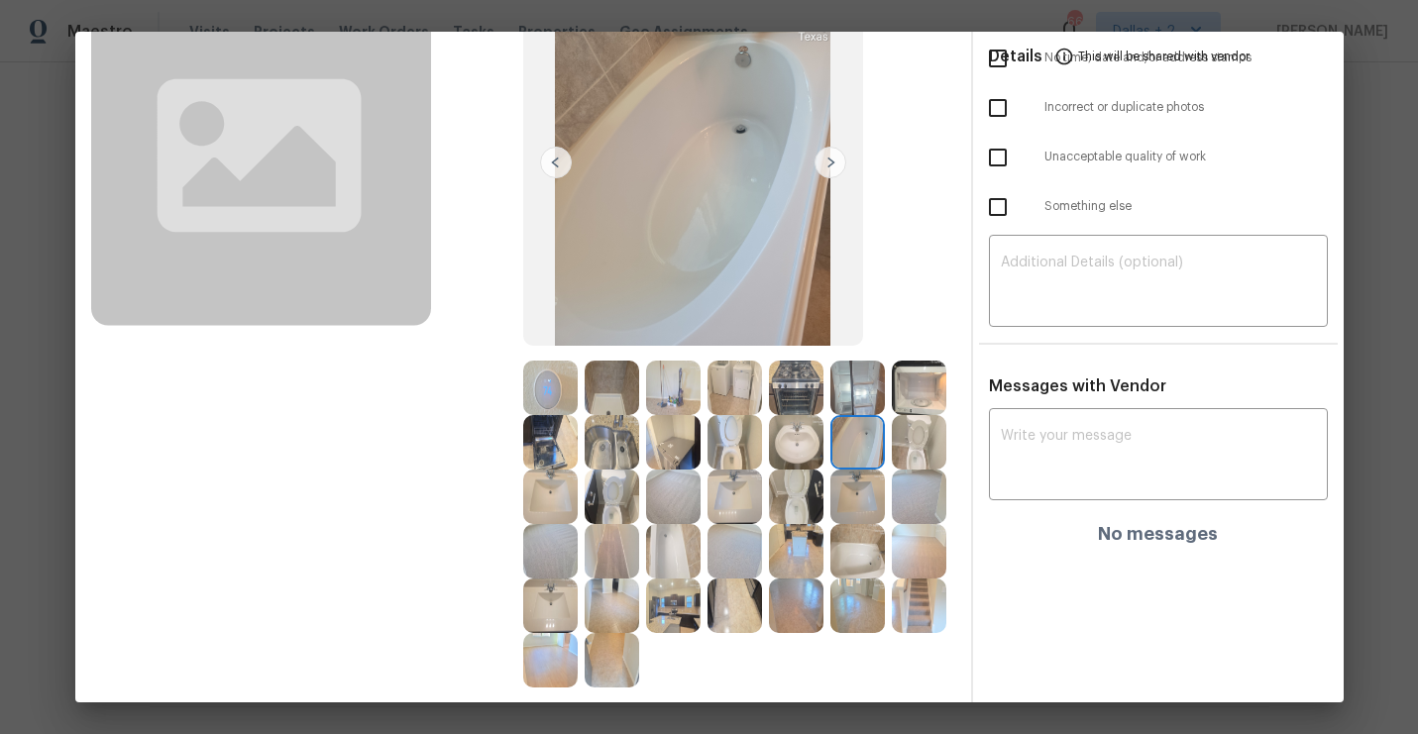
scroll to position [173, 0]
click at [836, 162] on img at bounding box center [831, 161] width 32 height 32
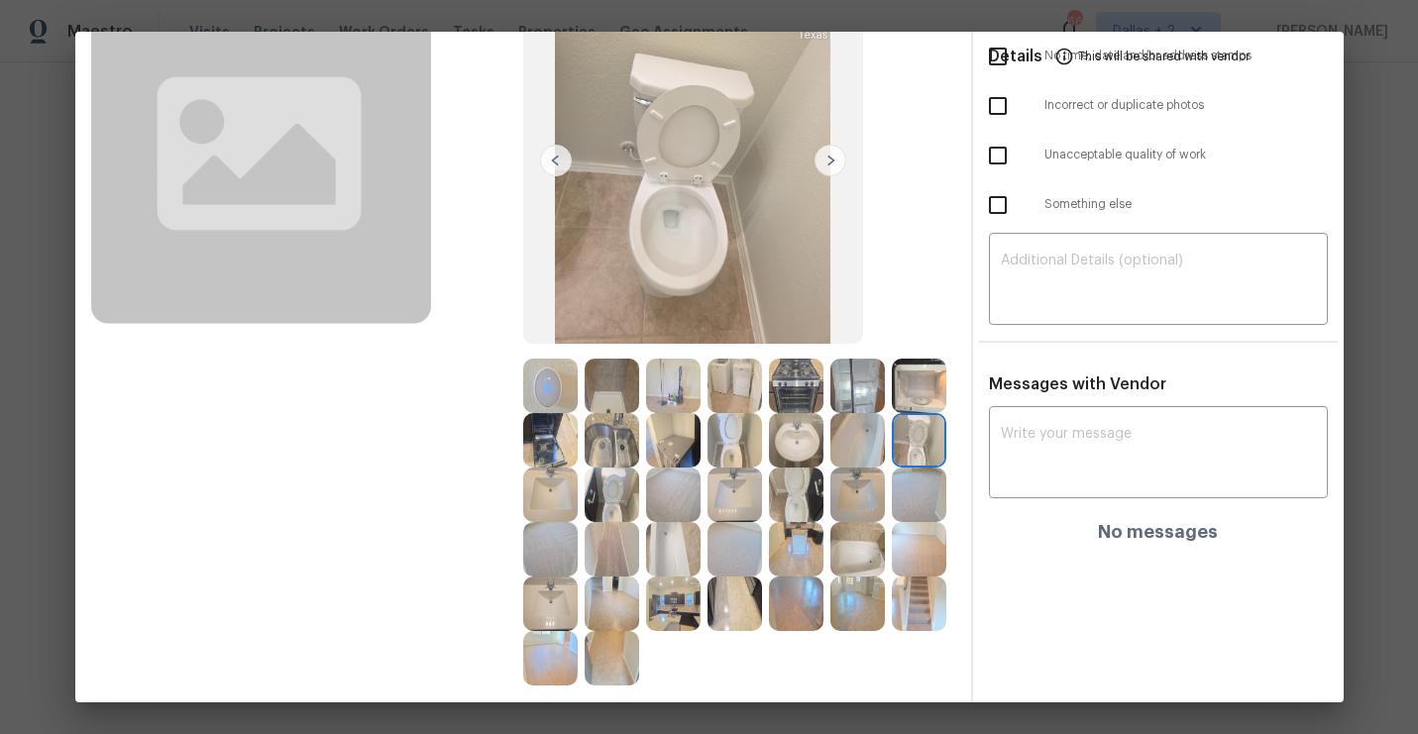
click at [836, 162] on img at bounding box center [831, 161] width 32 height 32
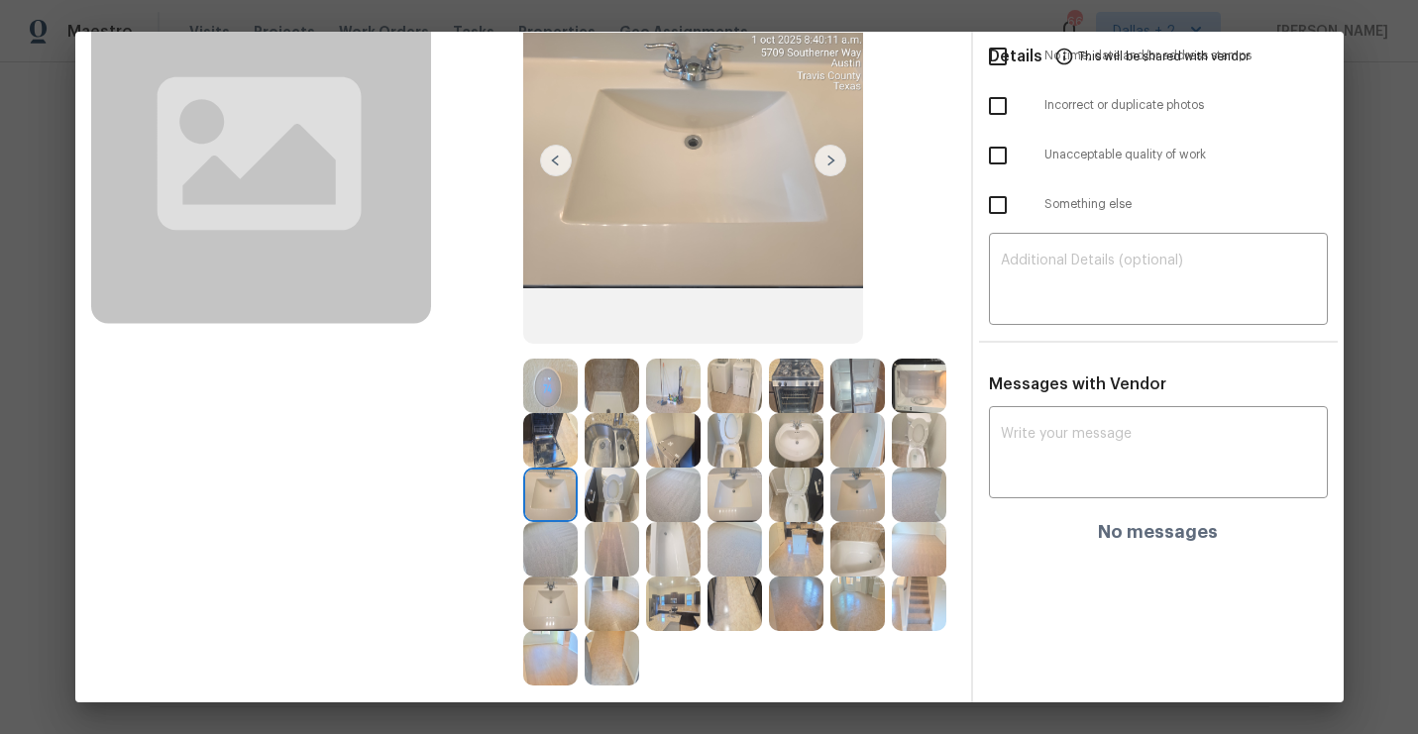
click at [836, 162] on img at bounding box center [831, 161] width 32 height 32
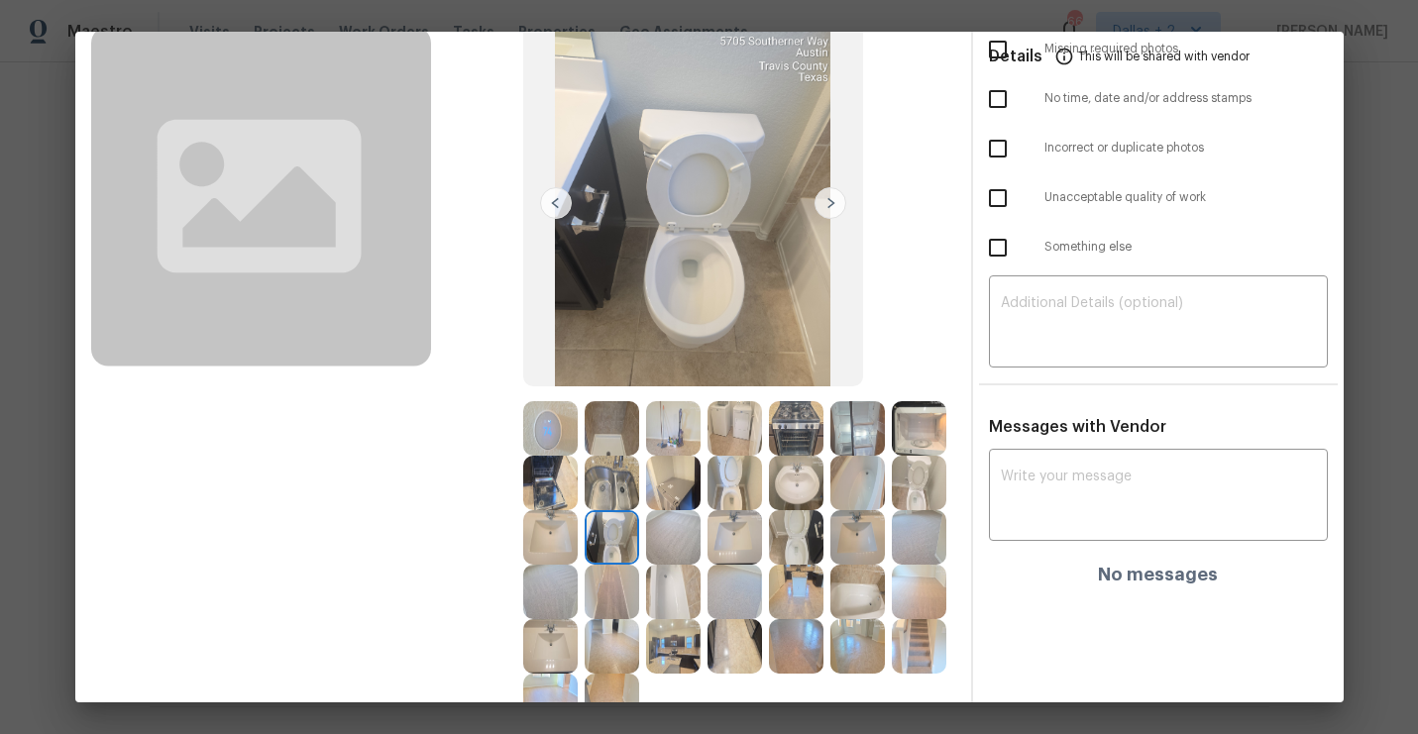
scroll to position [129, 0]
click at [832, 211] on img at bounding box center [831, 205] width 32 height 32
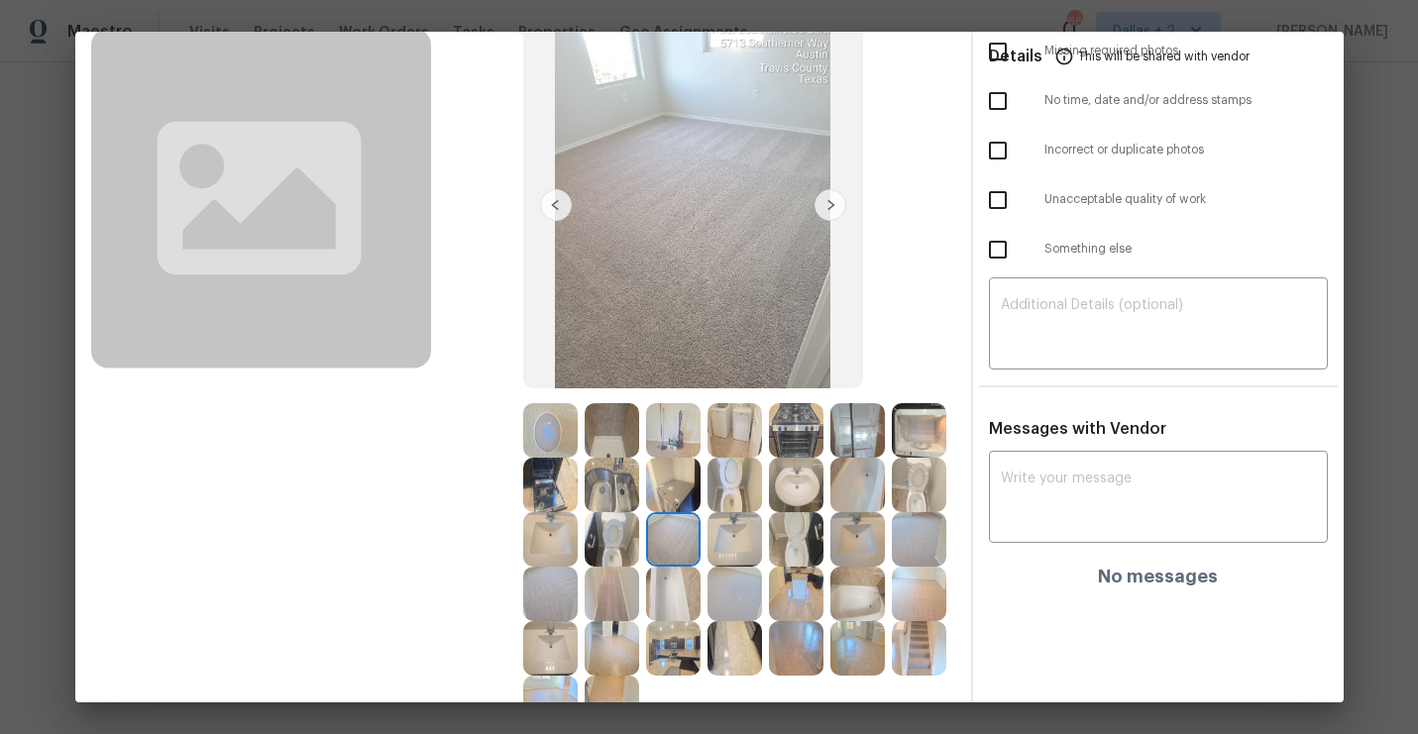
click at [743, 532] on img at bounding box center [734, 539] width 54 height 54
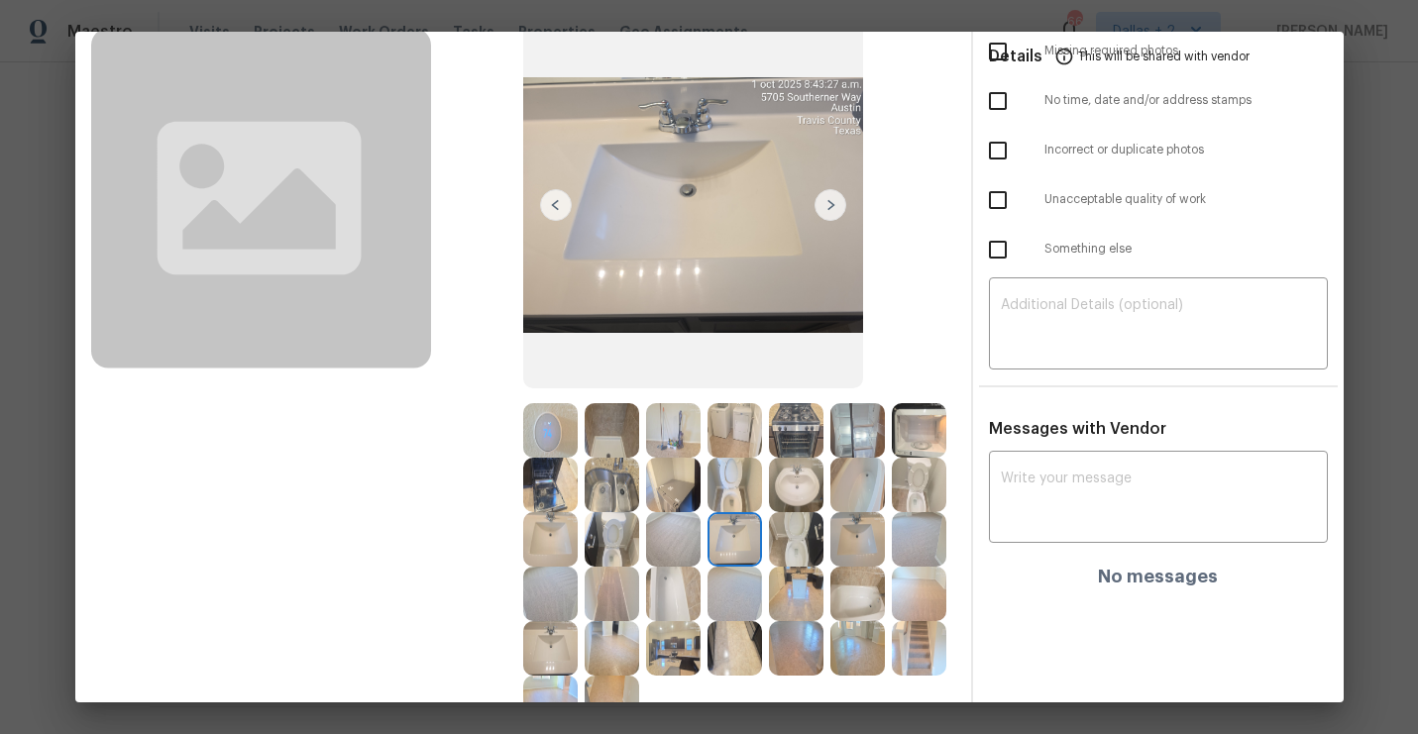
click at [800, 536] on img at bounding box center [796, 539] width 54 height 54
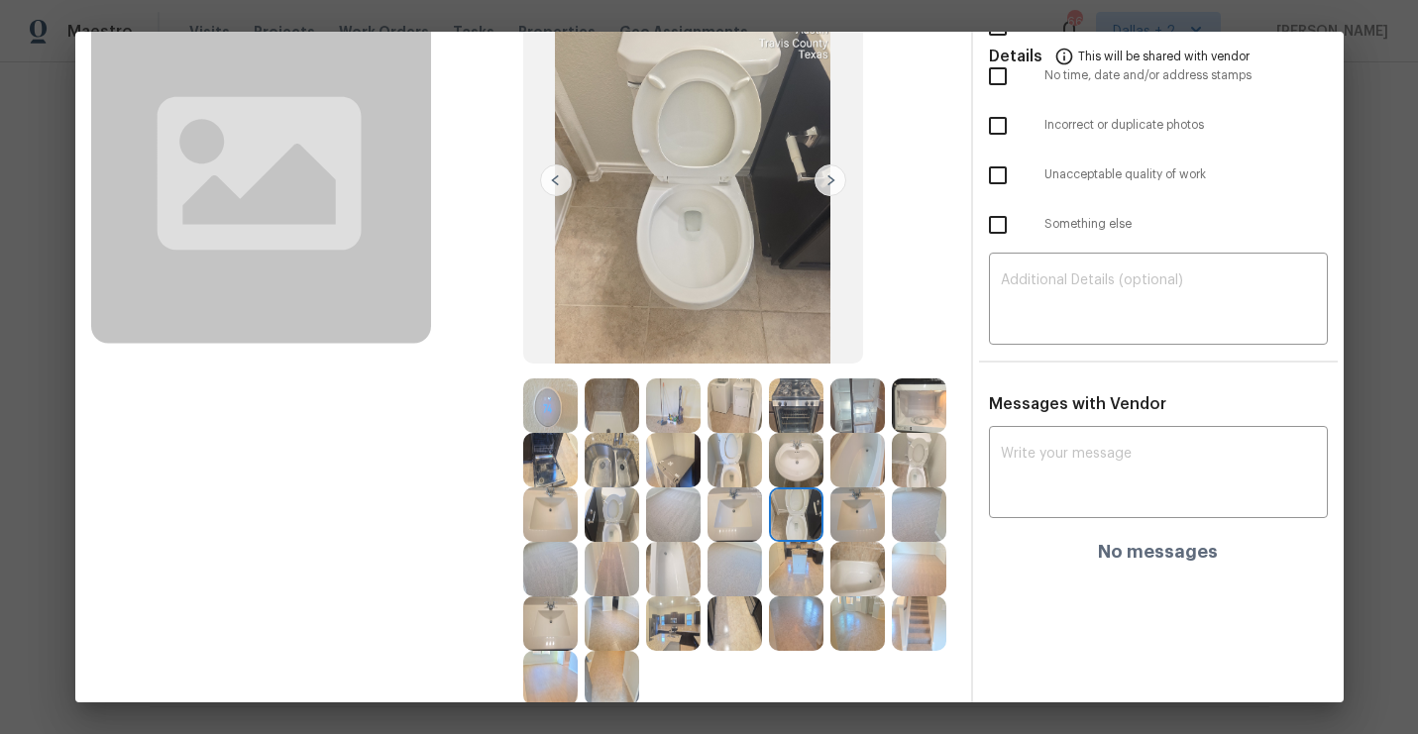
scroll to position [162, 0]
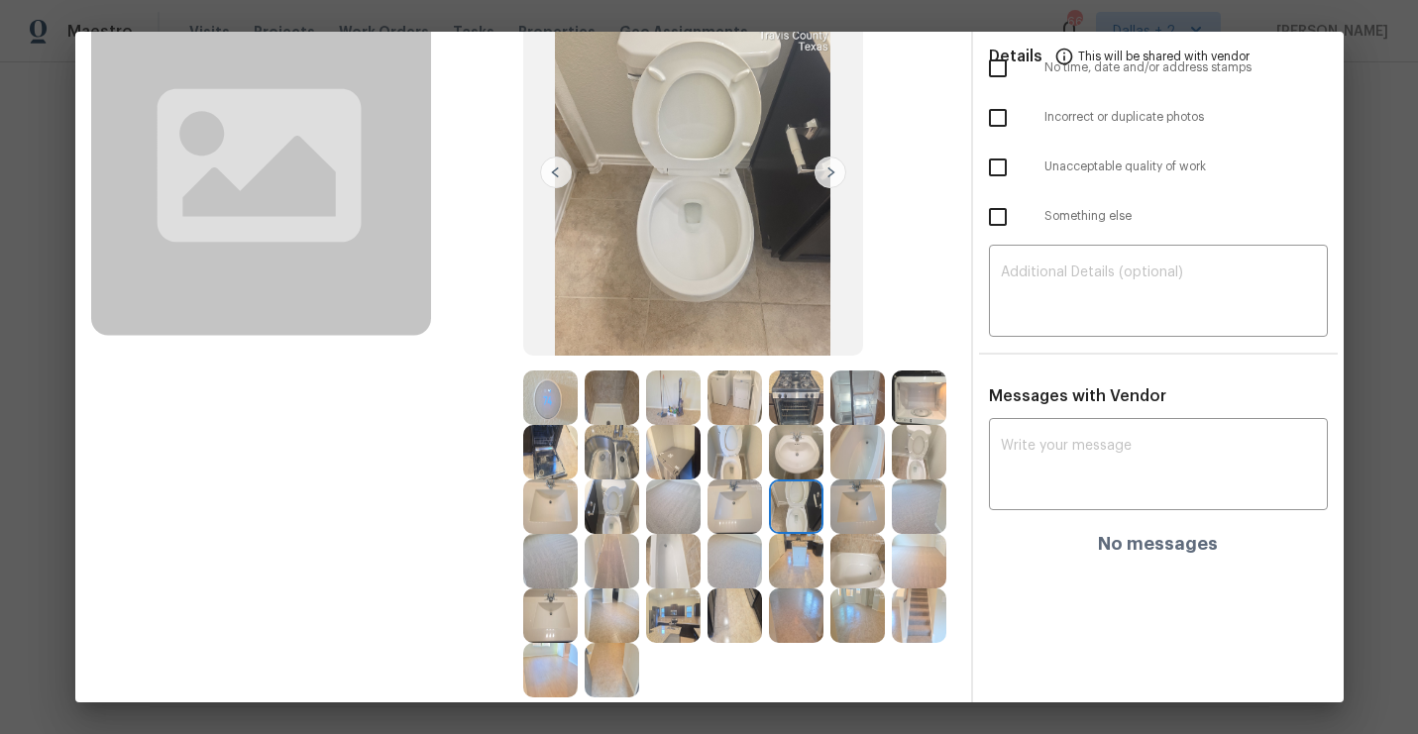
click at [848, 508] on img at bounding box center [857, 507] width 54 height 54
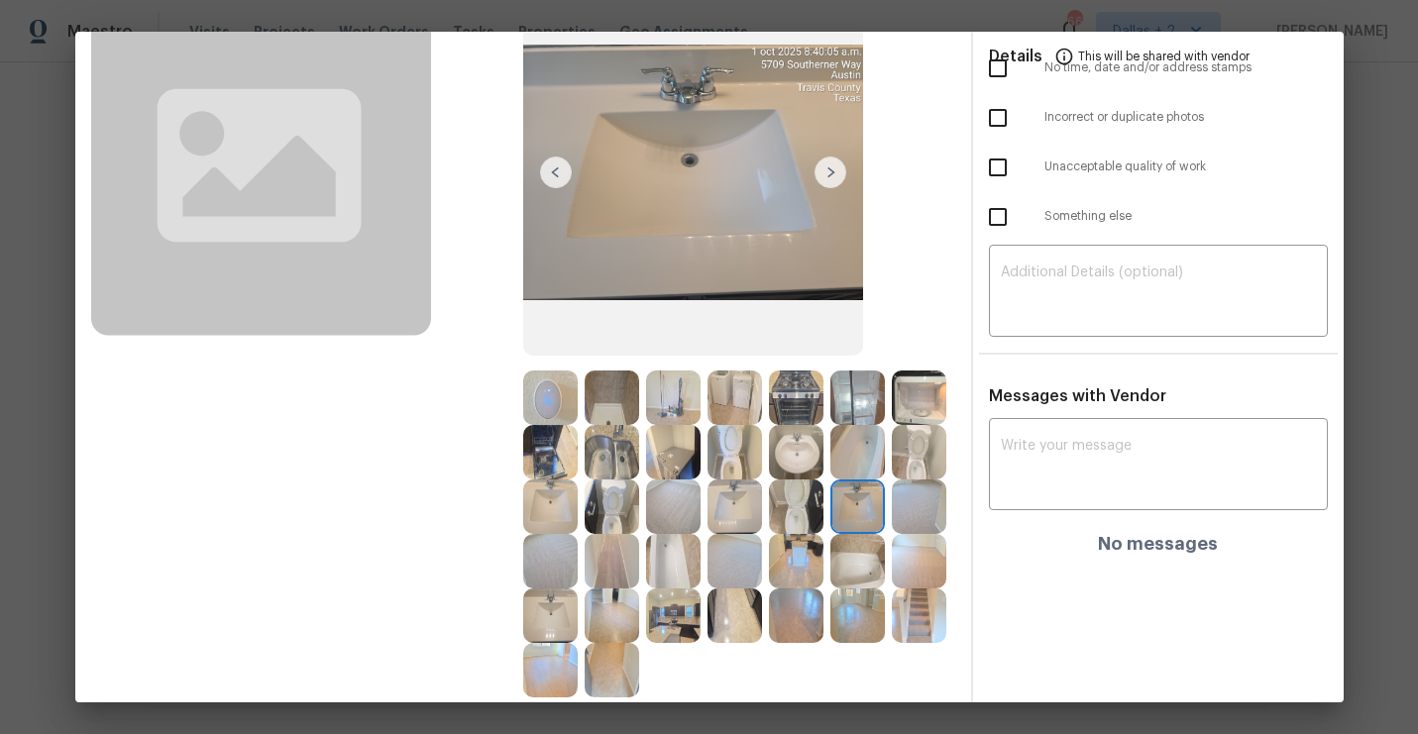
click at [910, 497] on img at bounding box center [919, 507] width 54 height 54
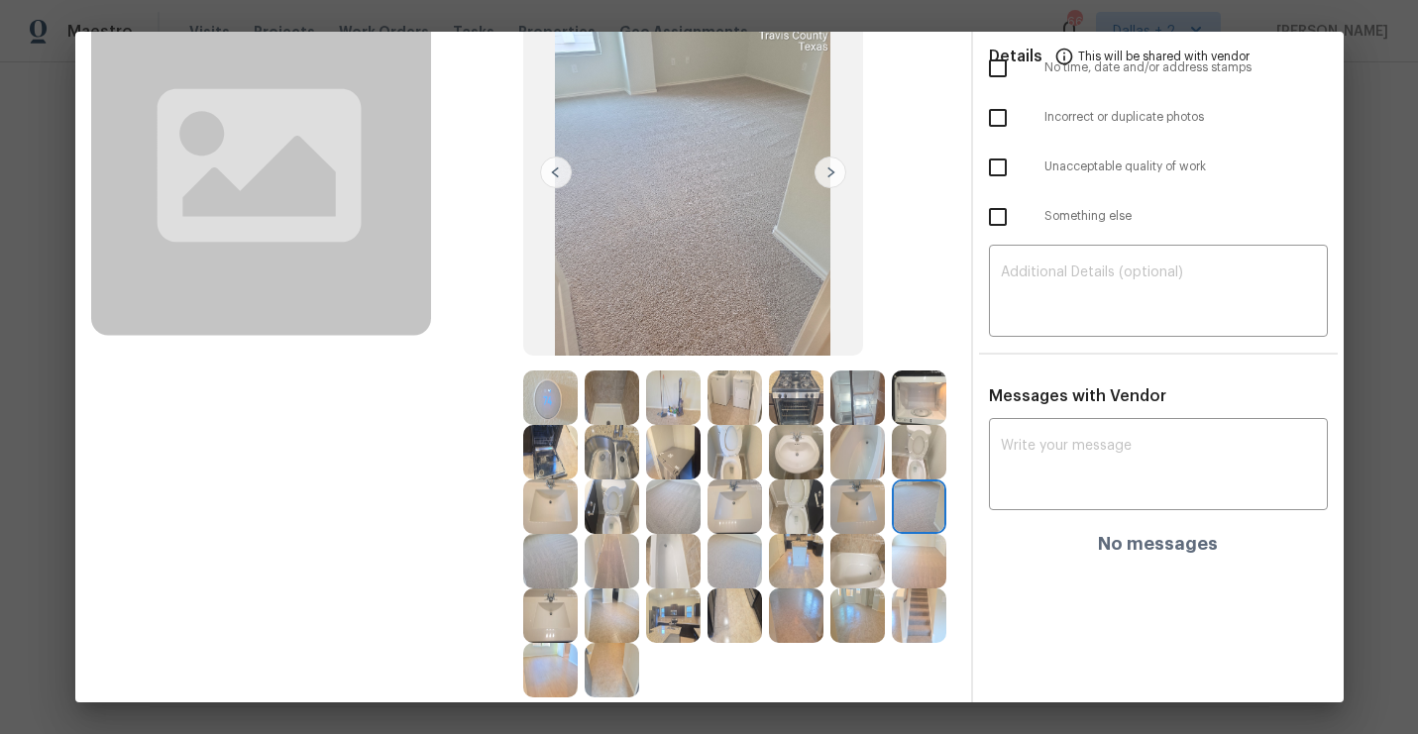
scroll to position [0, 0]
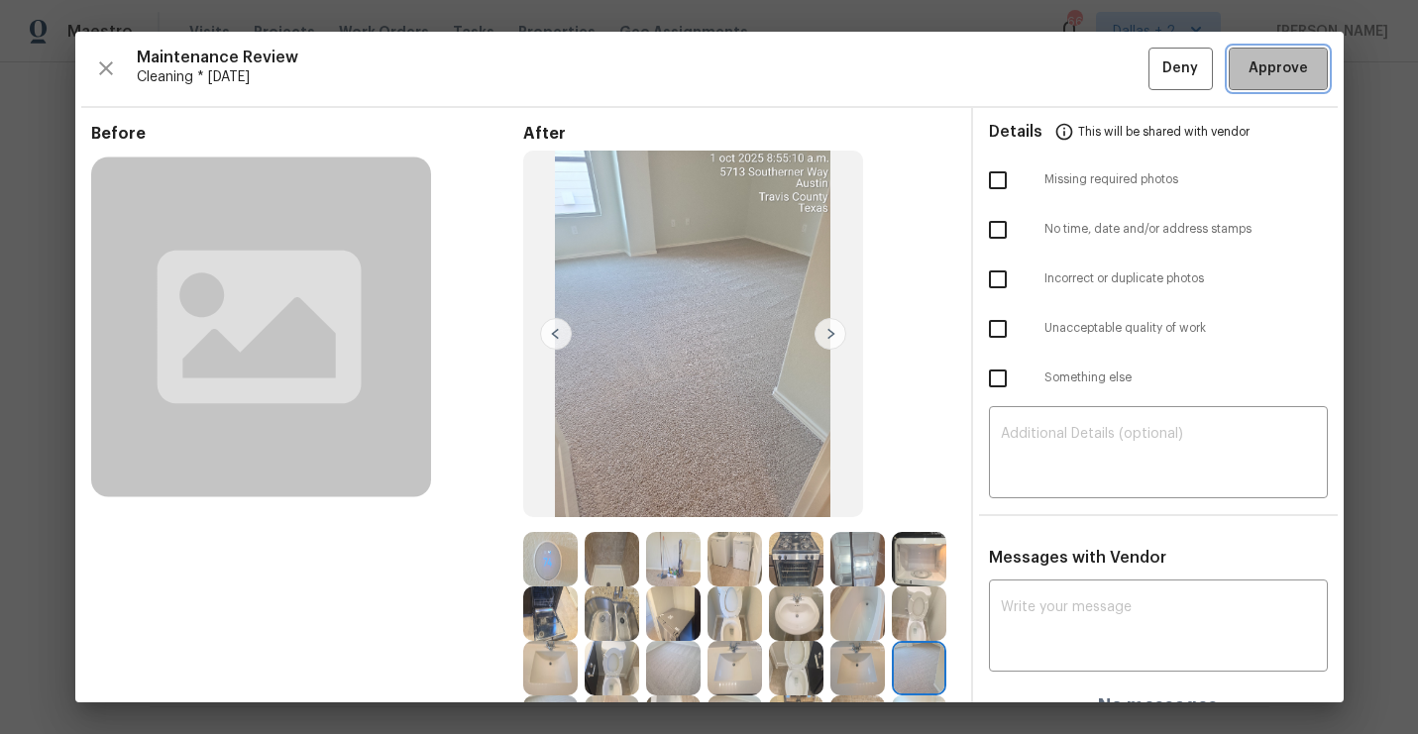
click at [1283, 83] on button "Approve" at bounding box center [1278, 69] width 99 height 43
click at [1274, 61] on span "Approve" at bounding box center [1278, 68] width 59 height 25
click at [103, 59] on icon "button" at bounding box center [106, 68] width 24 height 24
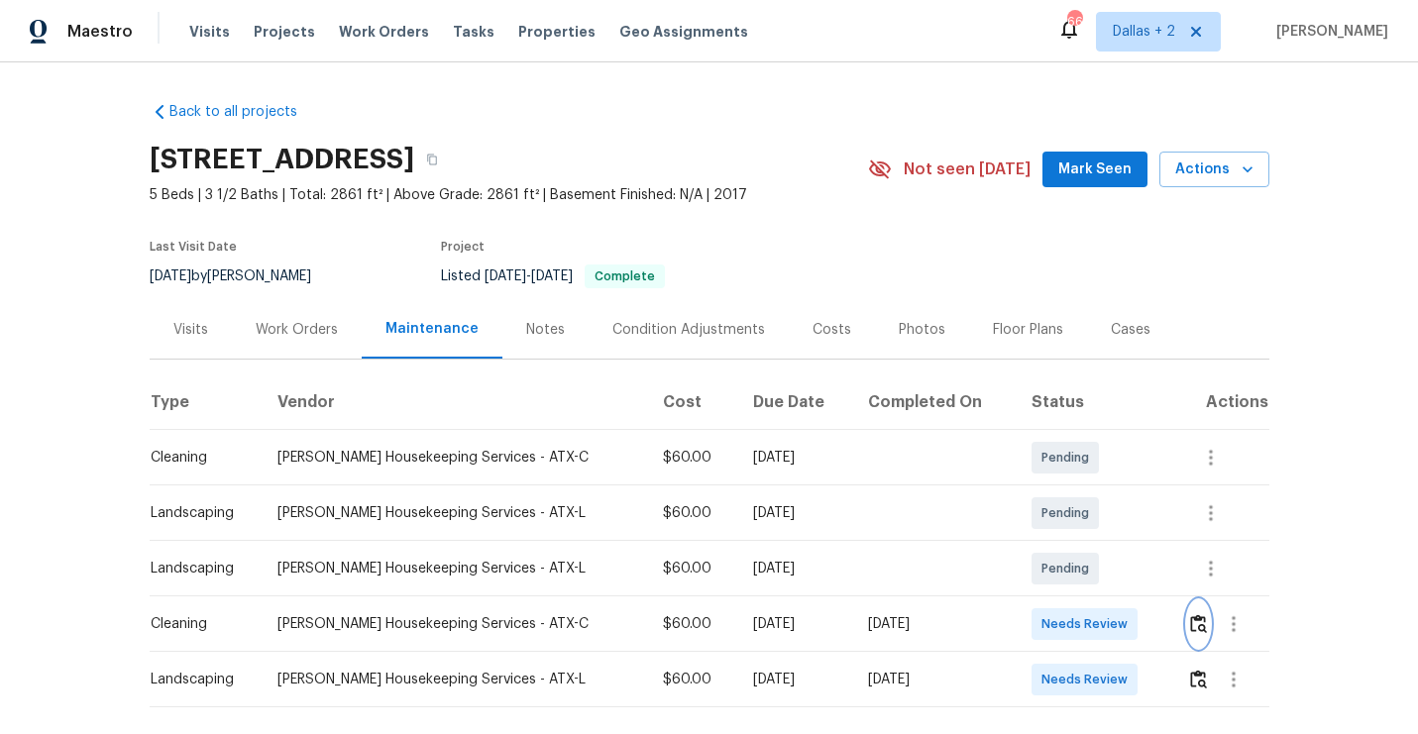
click at [1192, 628] on img "button" at bounding box center [1198, 623] width 17 height 19
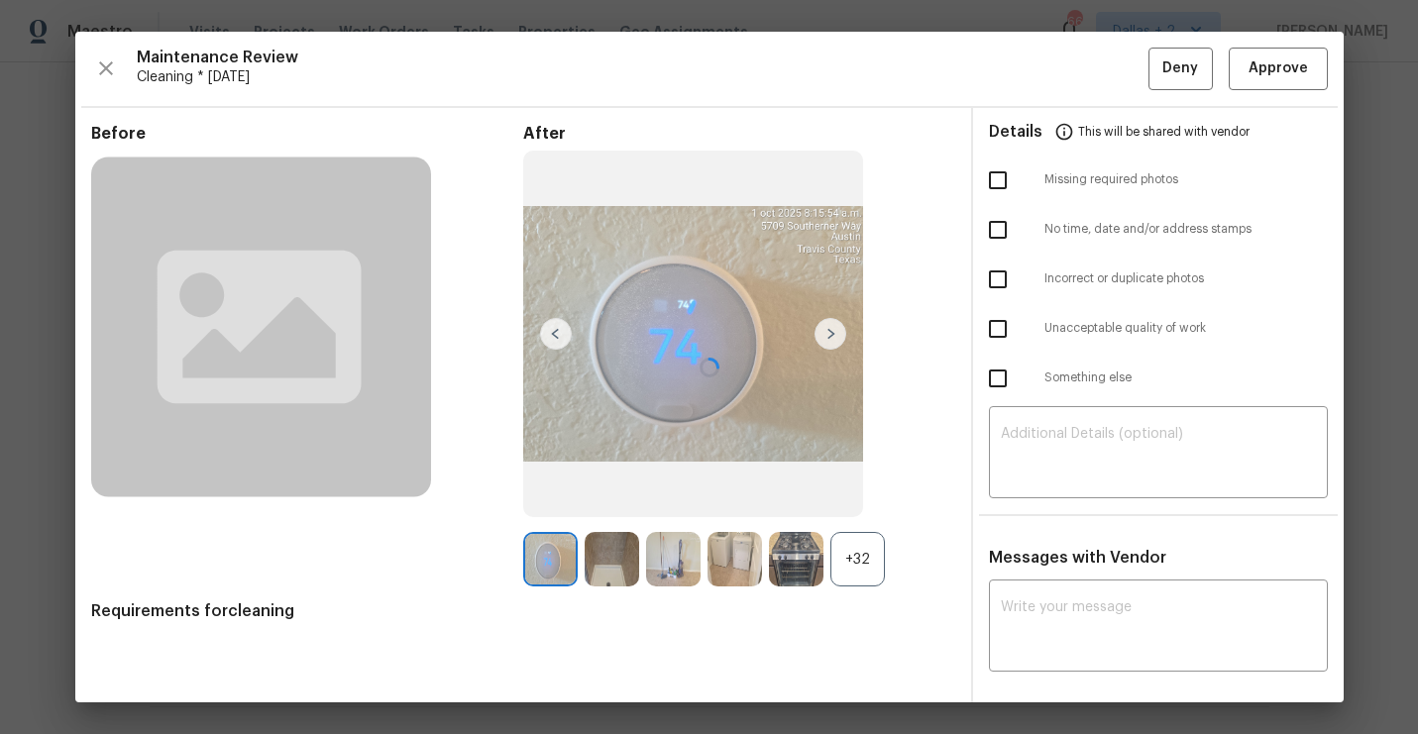
click at [1319, 56] on div at bounding box center [709, 367] width 1268 height 671
click at [1287, 58] on span "Approve" at bounding box center [1278, 68] width 59 height 25
click at [1301, 89] on button "Approve" at bounding box center [1278, 69] width 99 height 43
click at [857, 574] on div "+32" at bounding box center [857, 559] width 54 height 54
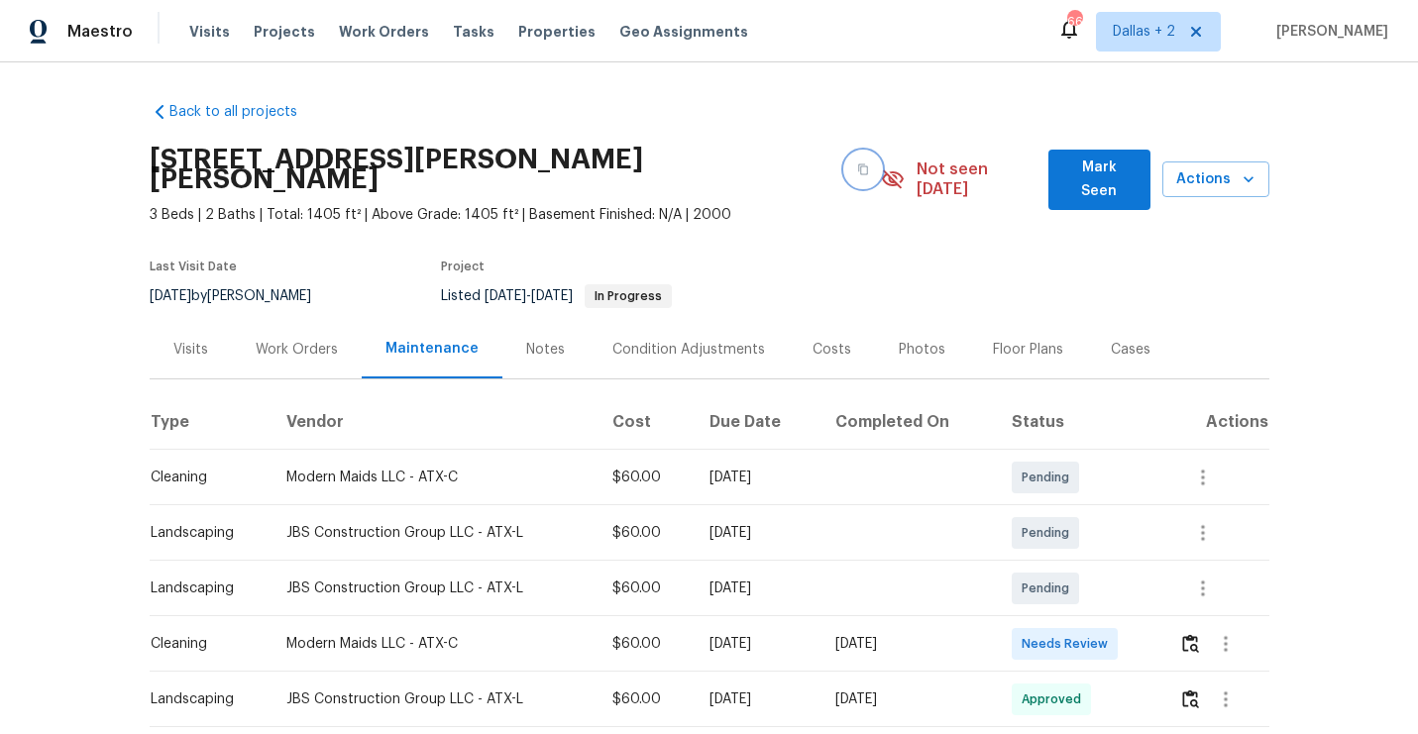
click at [845, 161] on button "button" at bounding box center [863, 170] width 36 height 36
click at [1202, 629] on button "button" at bounding box center [1190, 644] width 23 height 48
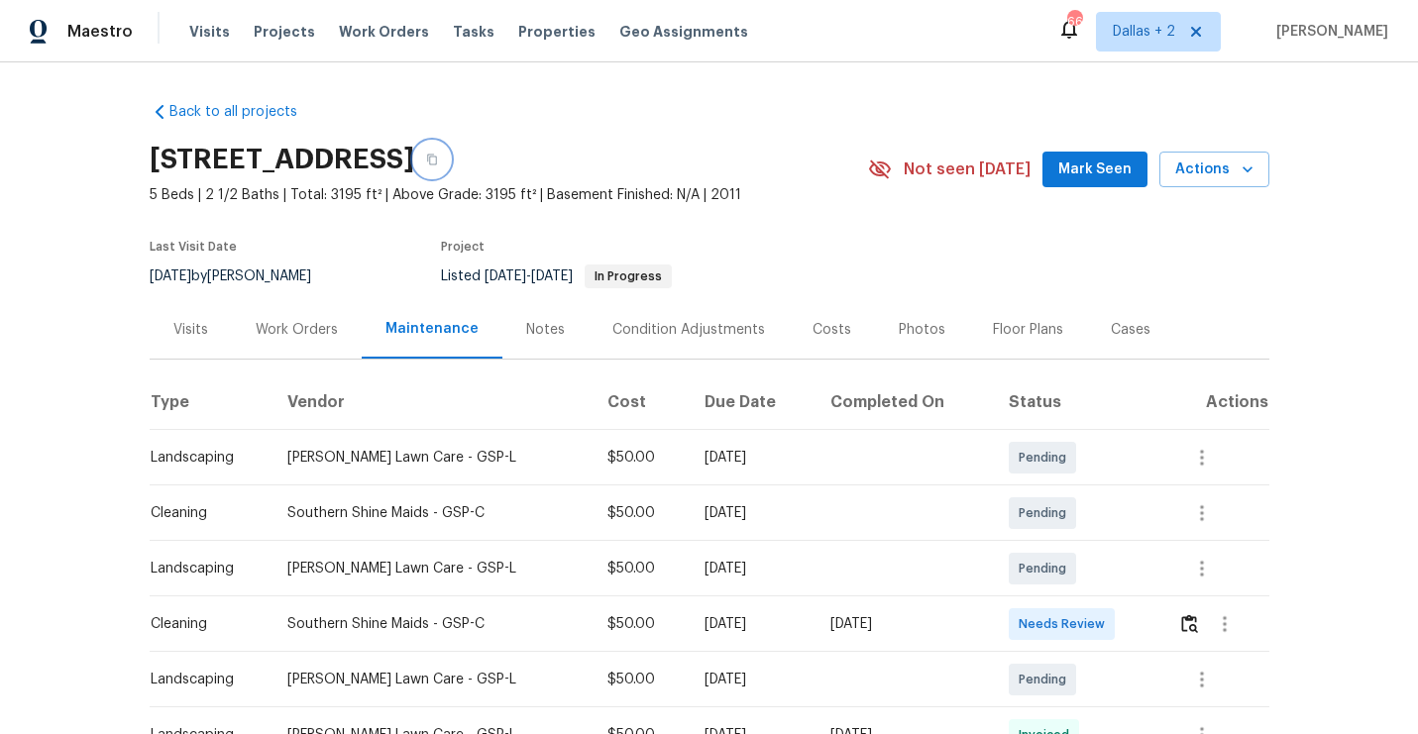
click at [450, 167] on button "button" at bounding box center [432, 160] width 36 height 36
click at [1189, 621] on img "button" at bounding box center [1189, 623] width 17 height 19
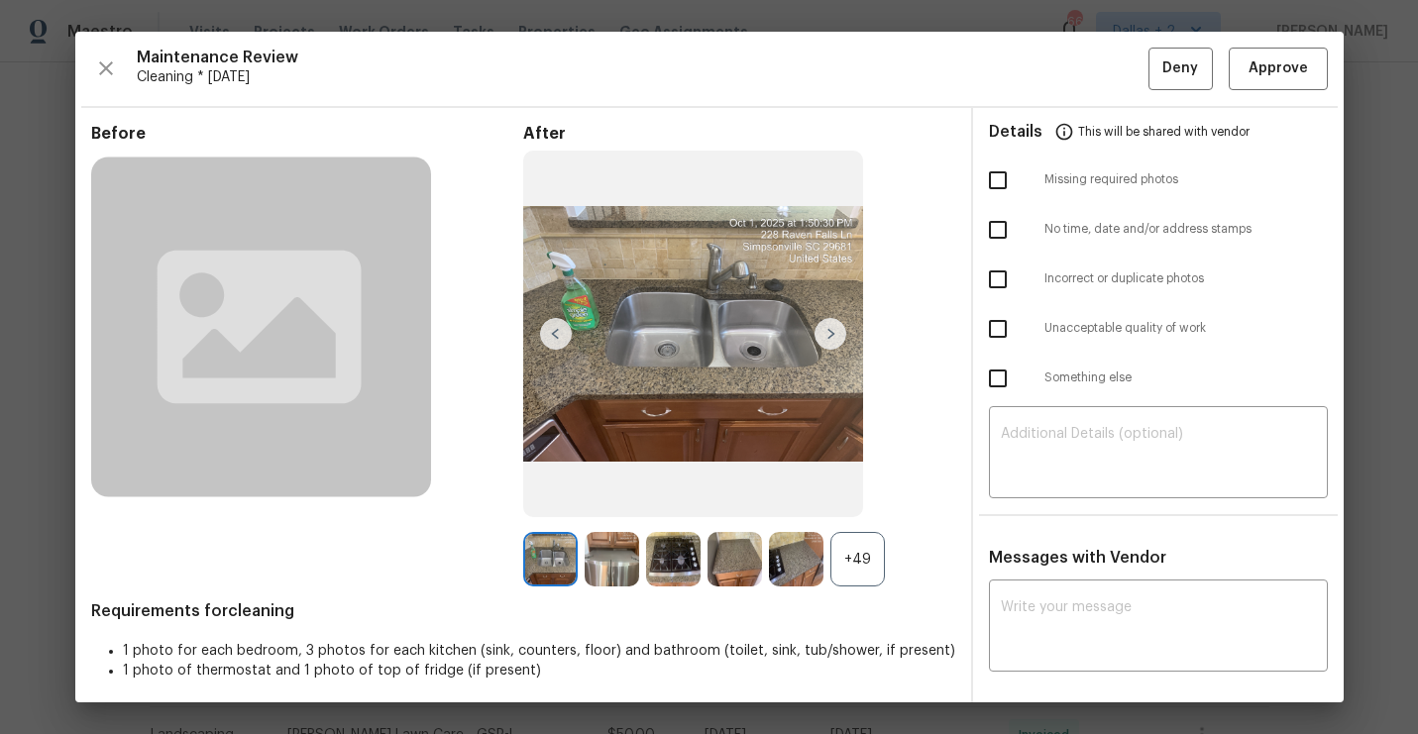
click at [862, 546] on div "+49" at bounding box center [857, 559] width 54 height 54
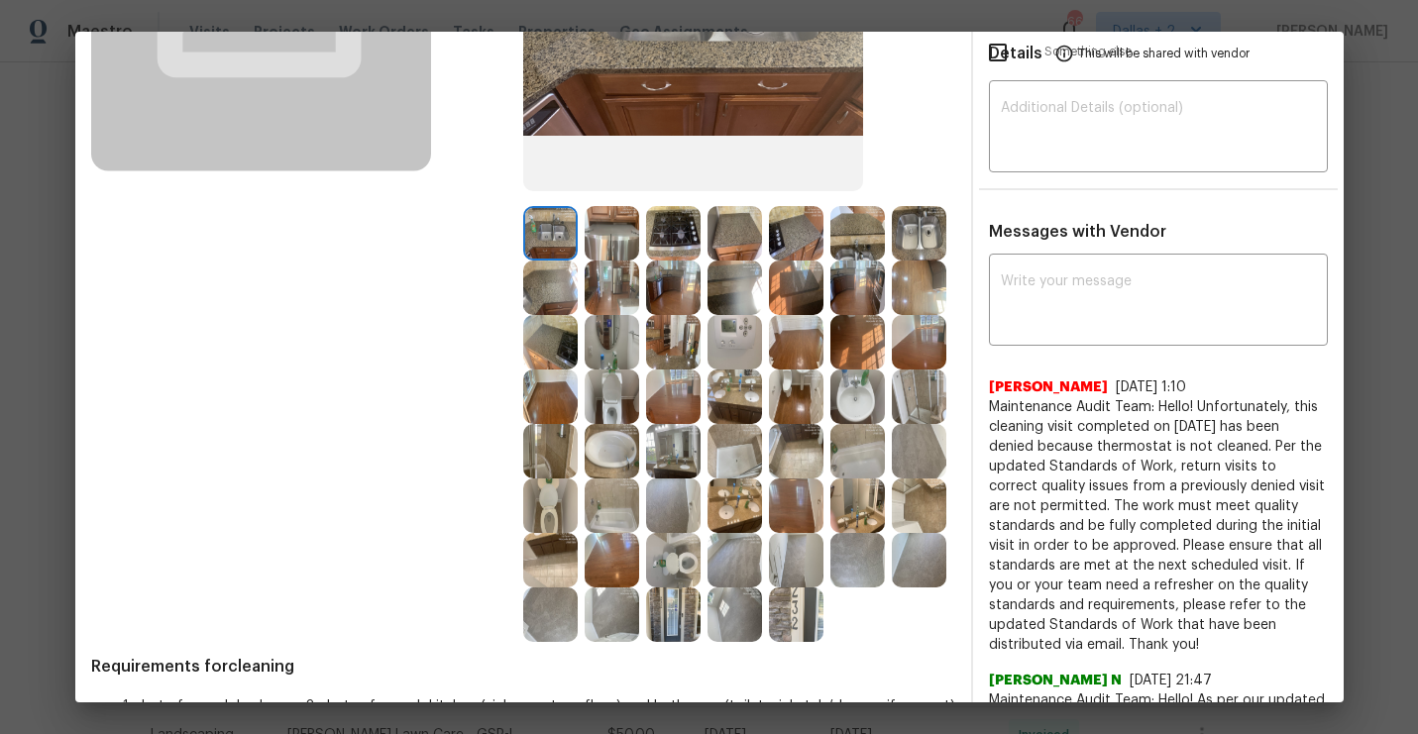
scroll to position [269, 0]
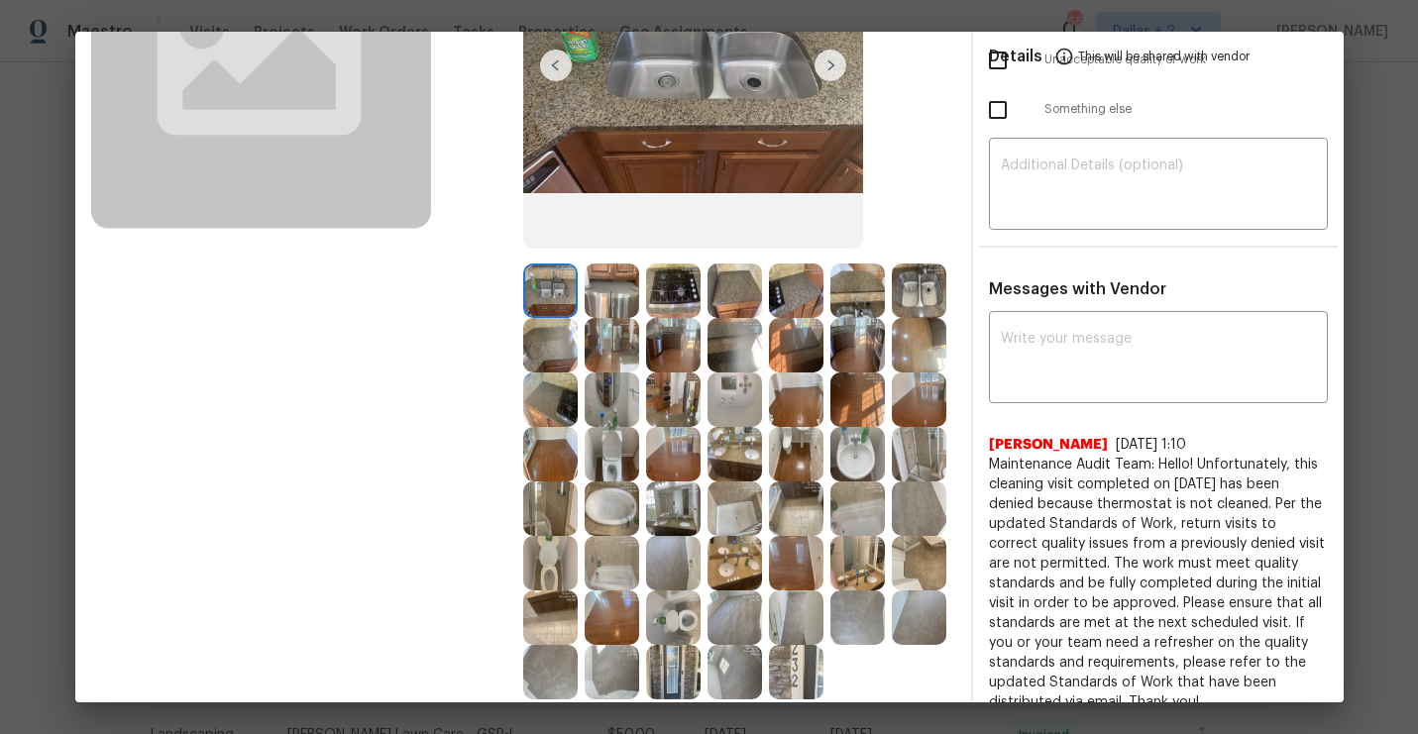
click at [755, 376] on img at bounding box center [734, 400] width 54 height 54
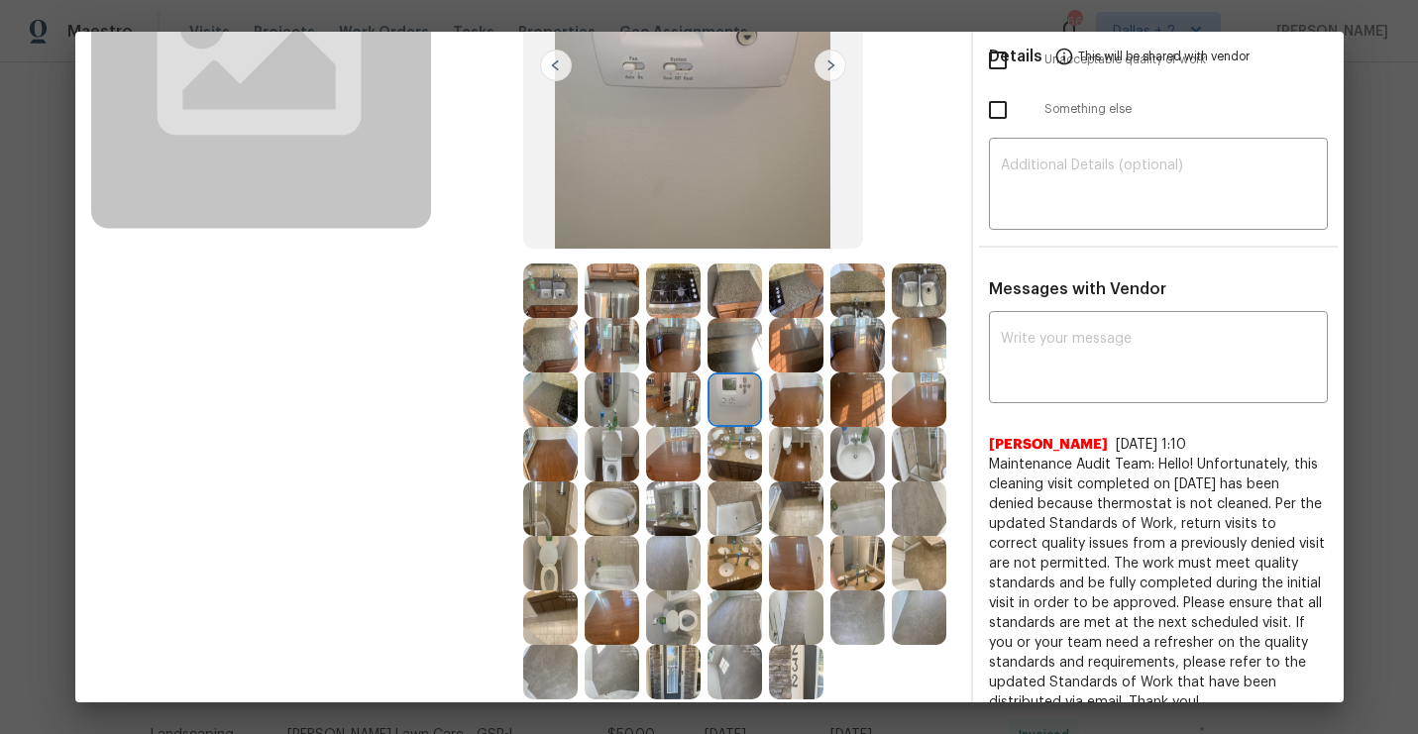
click at [743, 367] on img at bounding box center [734, 345] width 54 height 54
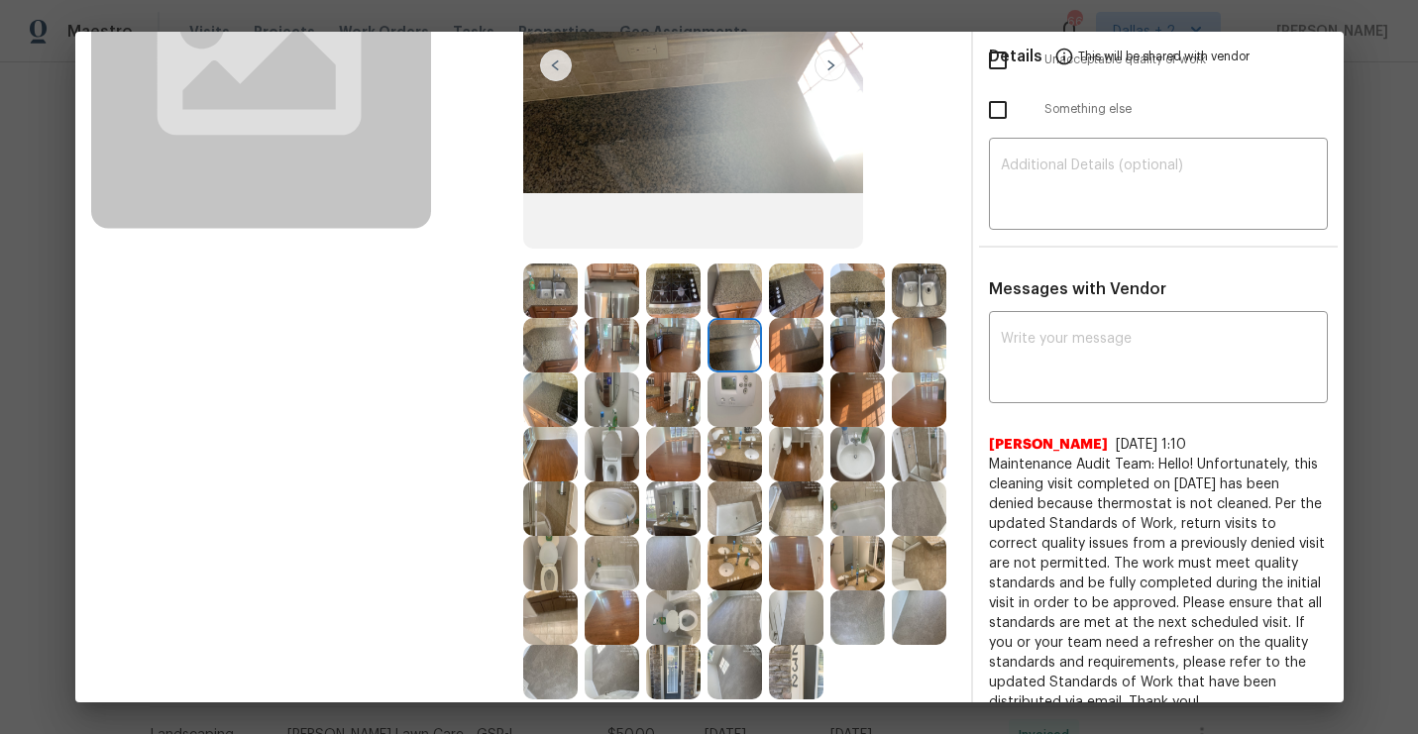
click at [732, 399] on img at bounding box center [734, 400] width 54 height 54
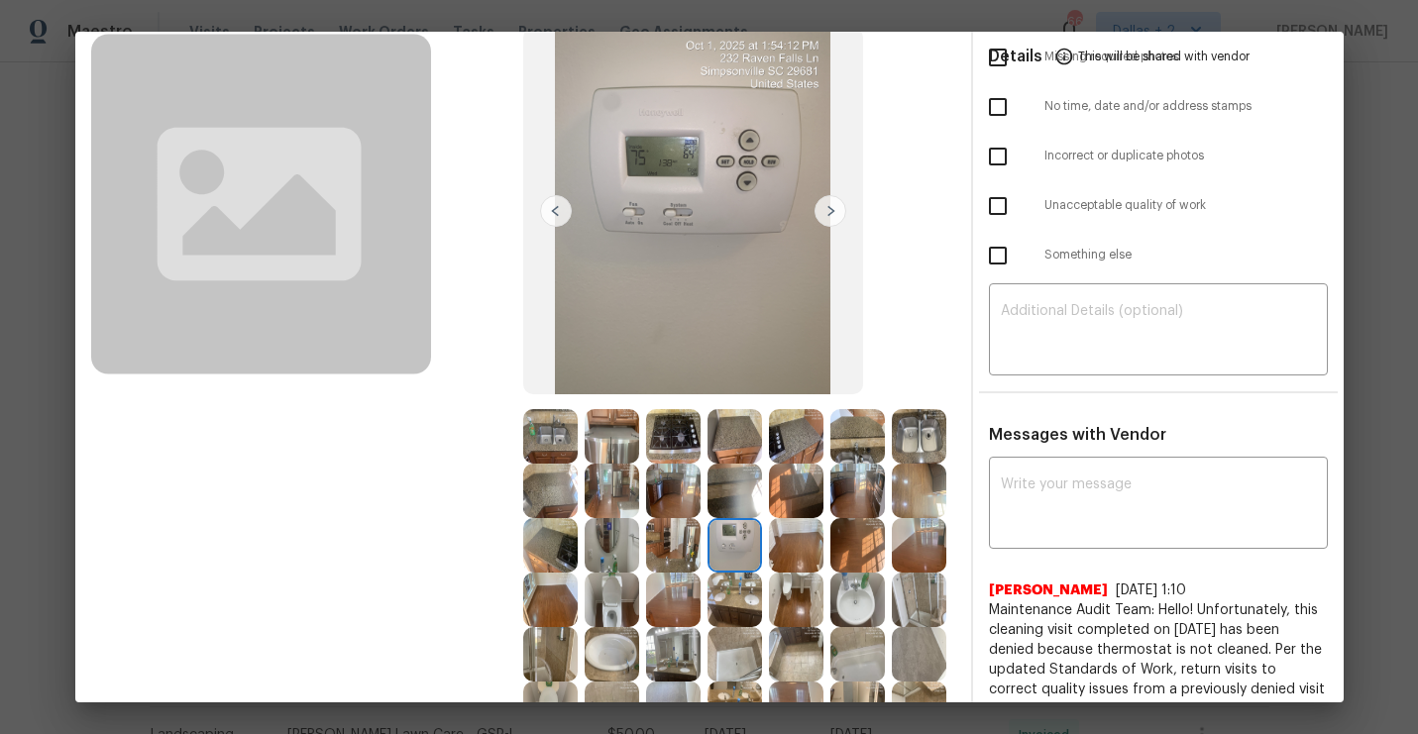
scroll to position [131, 0]
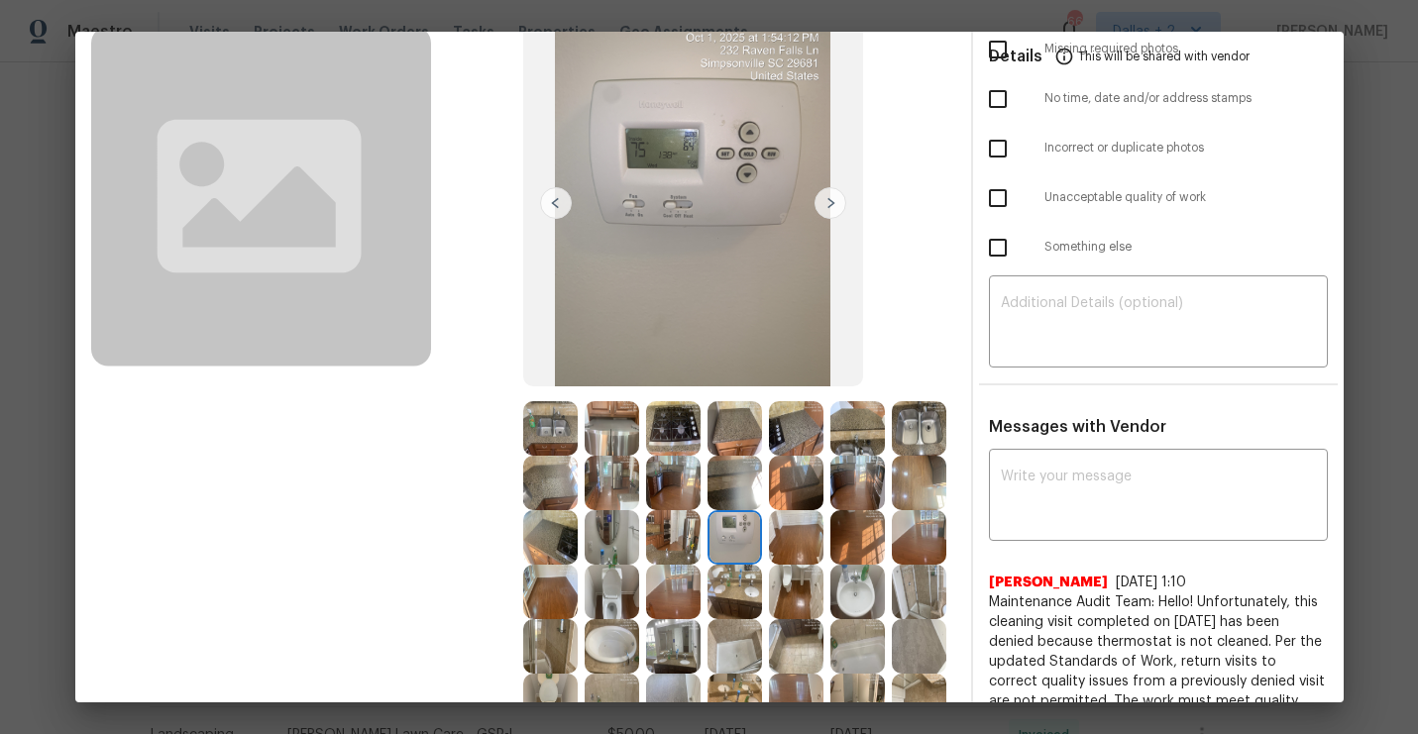
click at [611, 534] on img at bounding box center [612, 537] width 54 height 54
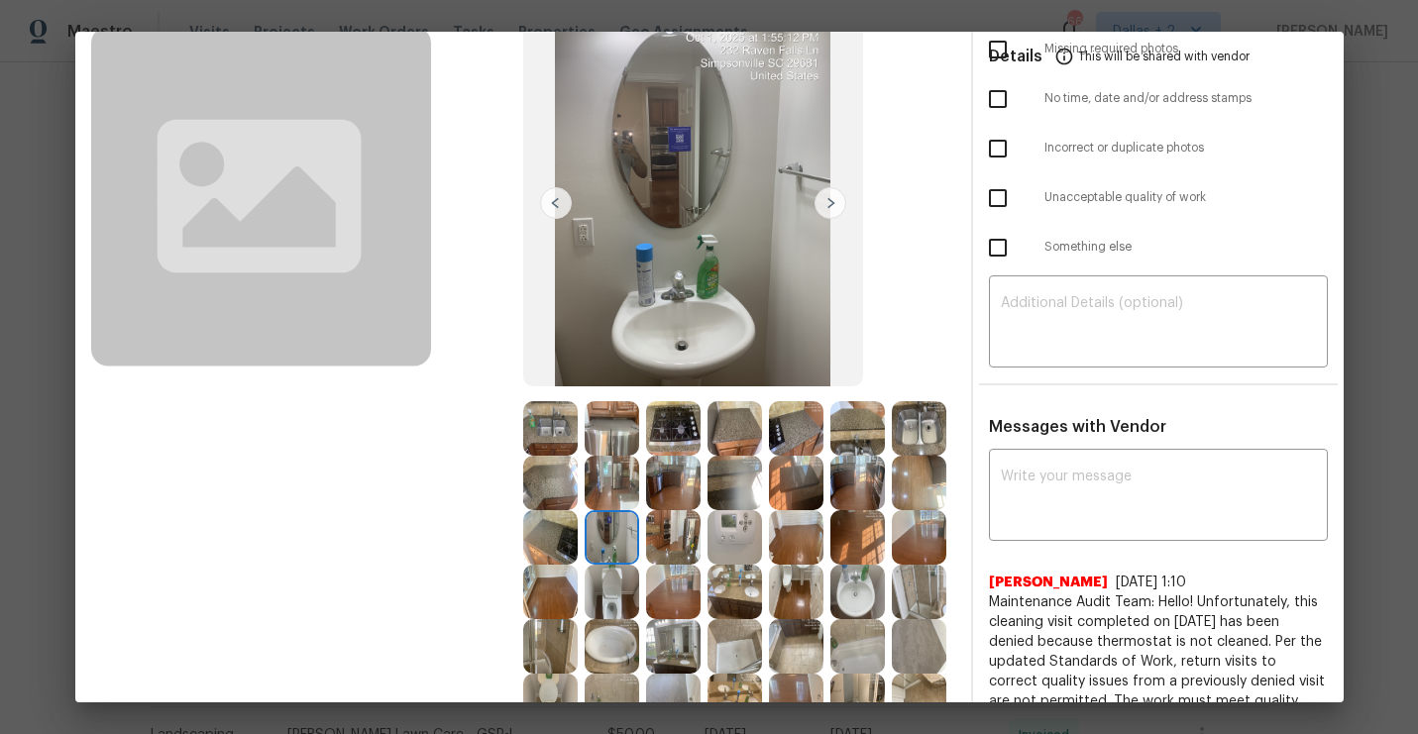
click at [806, 489] on img at bounding box center [796, 483] width 54 height 54
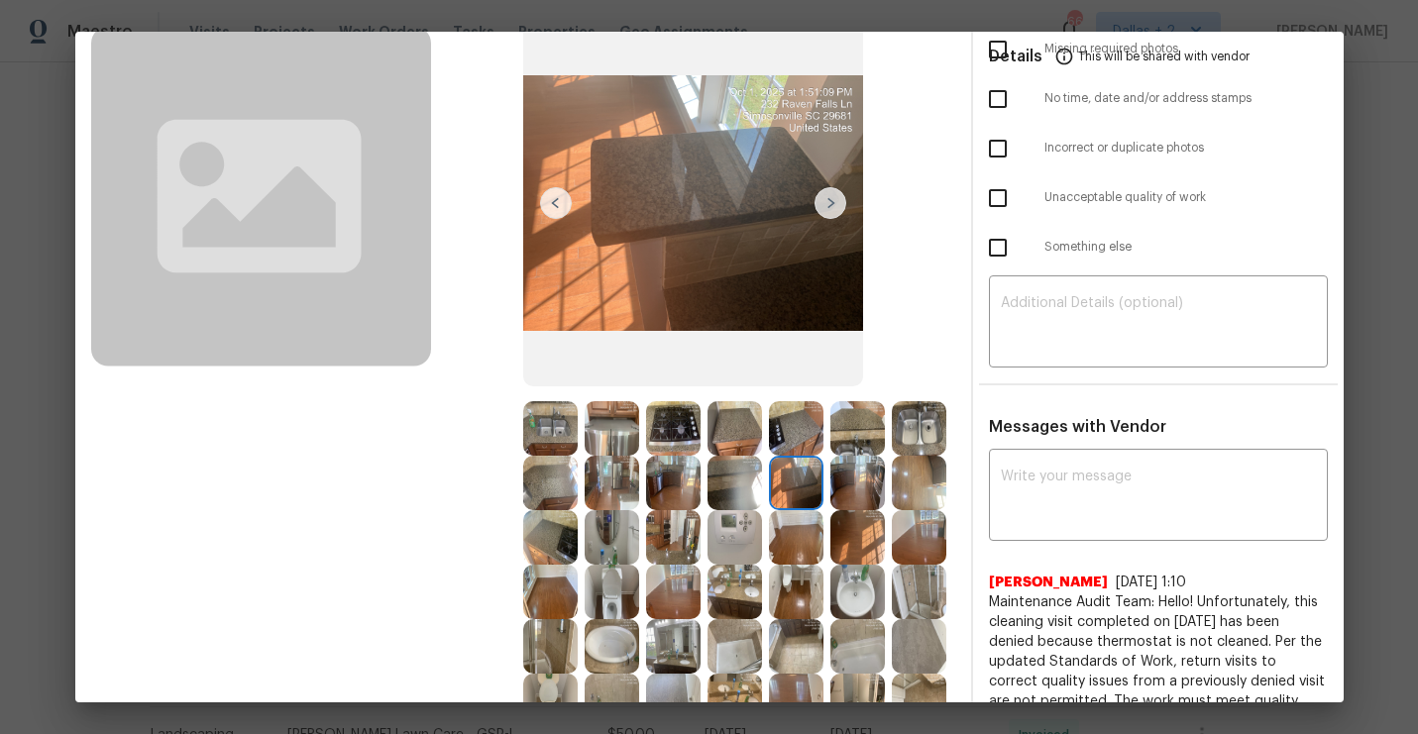
click at [850, 428] on img at bounding box center [857, 428] width 54 height 54
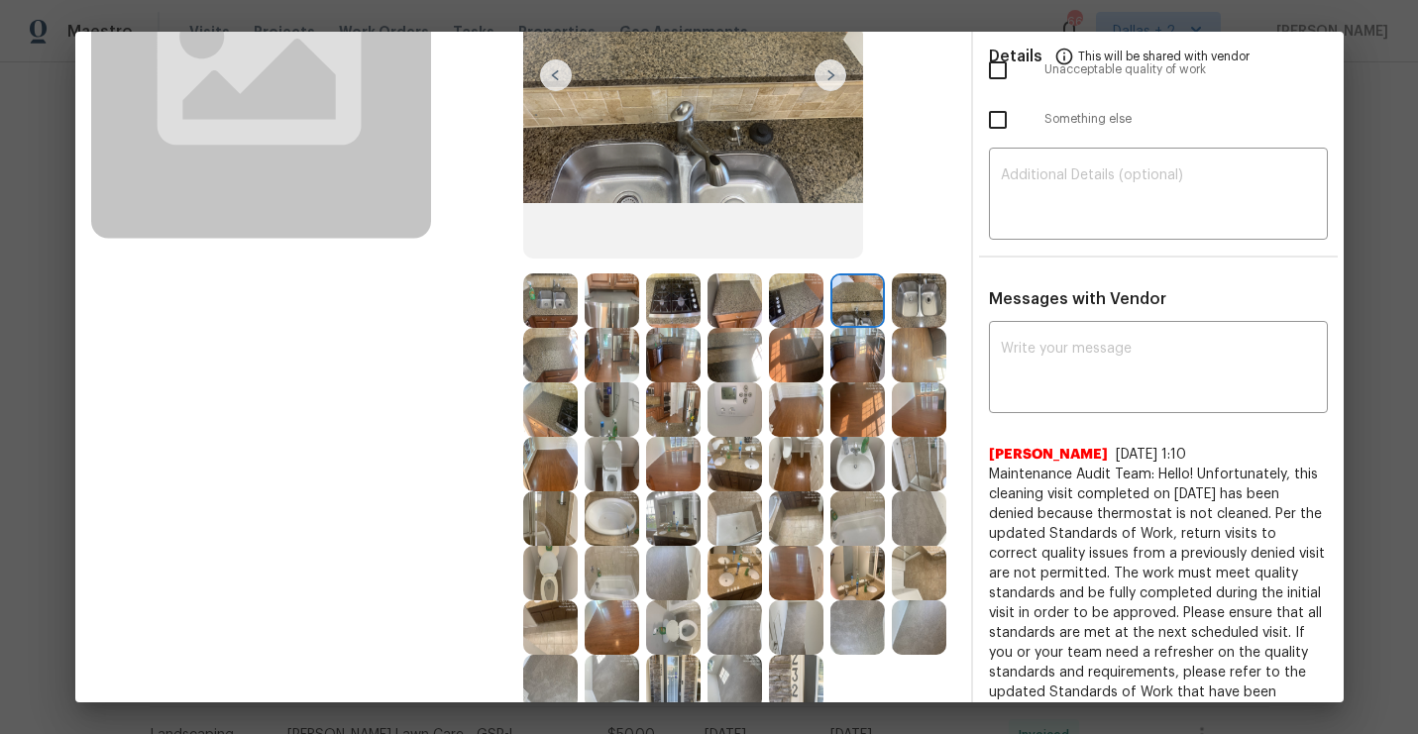
scroll to position [258, 0]
click at [744, 417] on img at bounding box center [734, 410] width 54 height 54
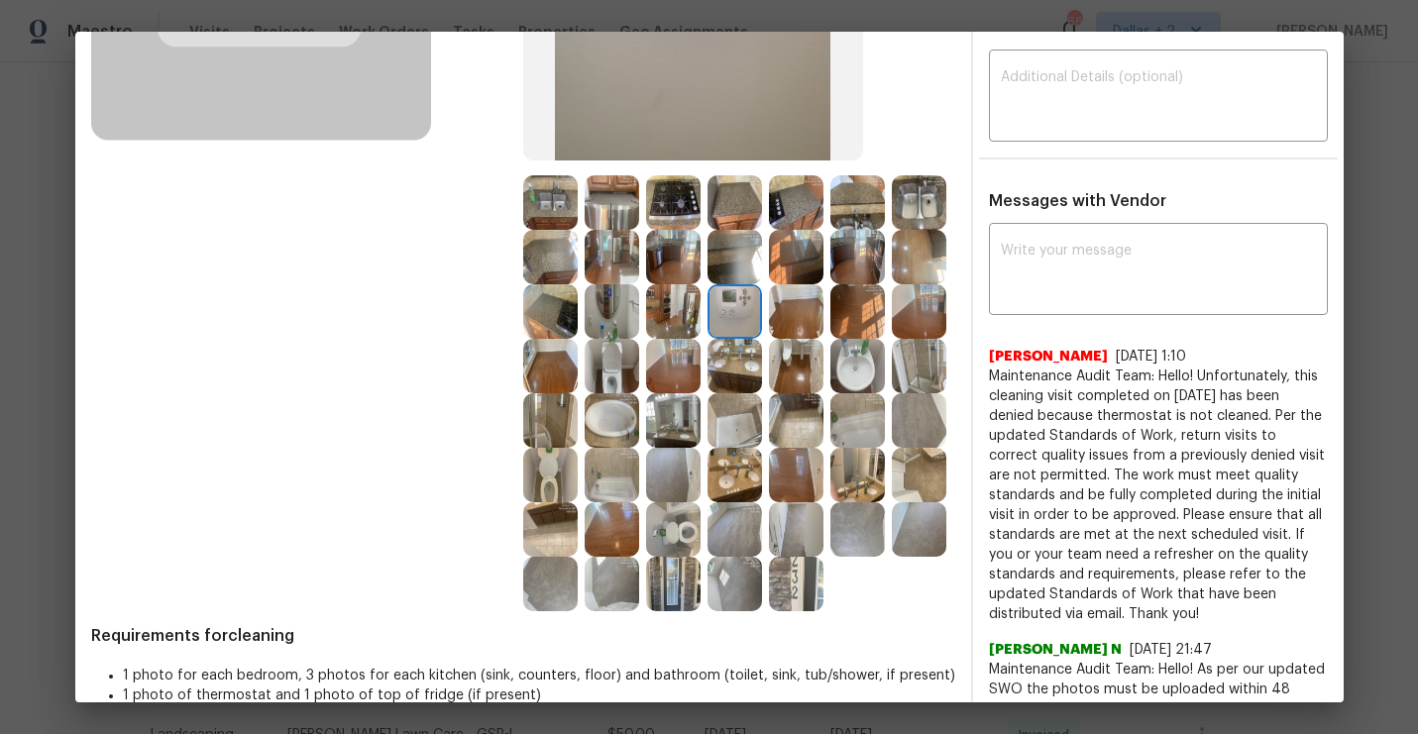
scroll to position [361, 0]
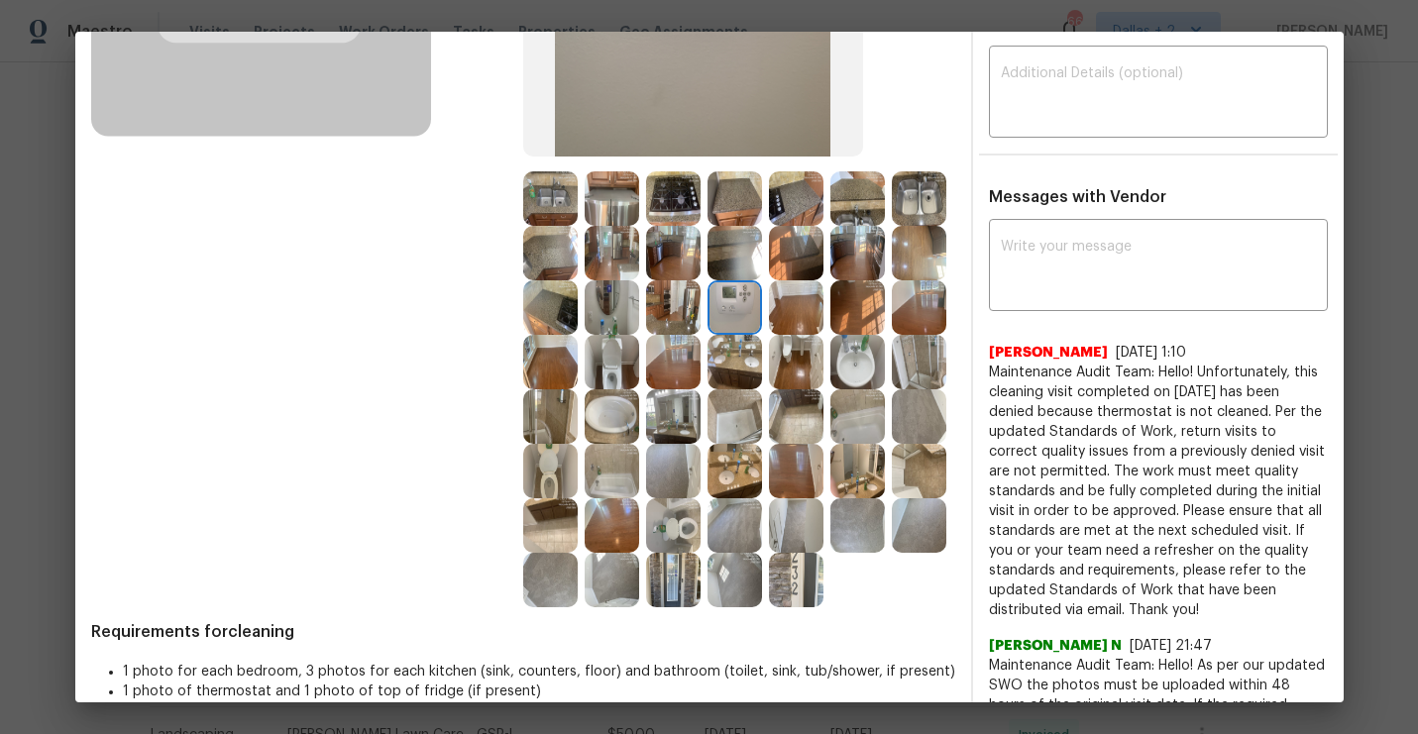
click at [868, 352] on img at bounding box center [857, 362] width 54 height 54
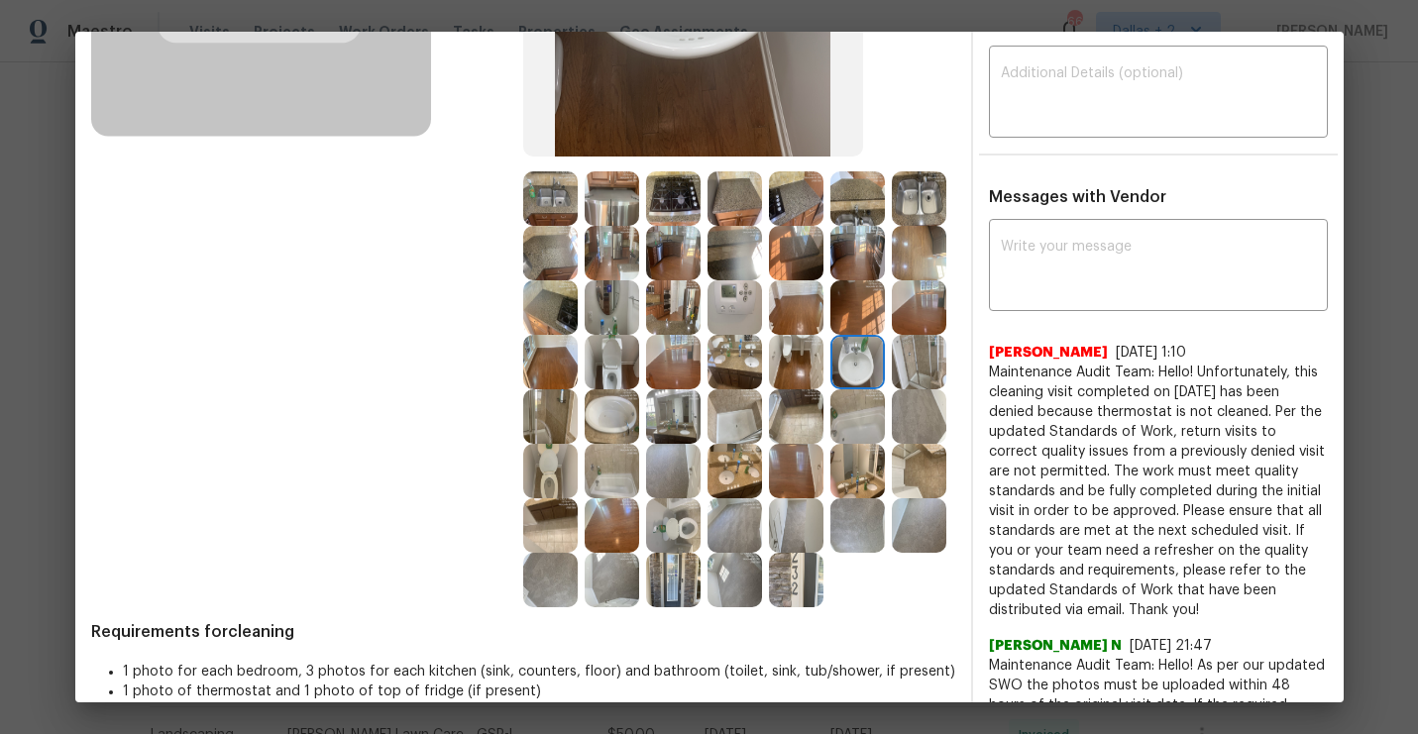
click at [680, 422] on img at bounding box center [673, 416] width 54 height 54
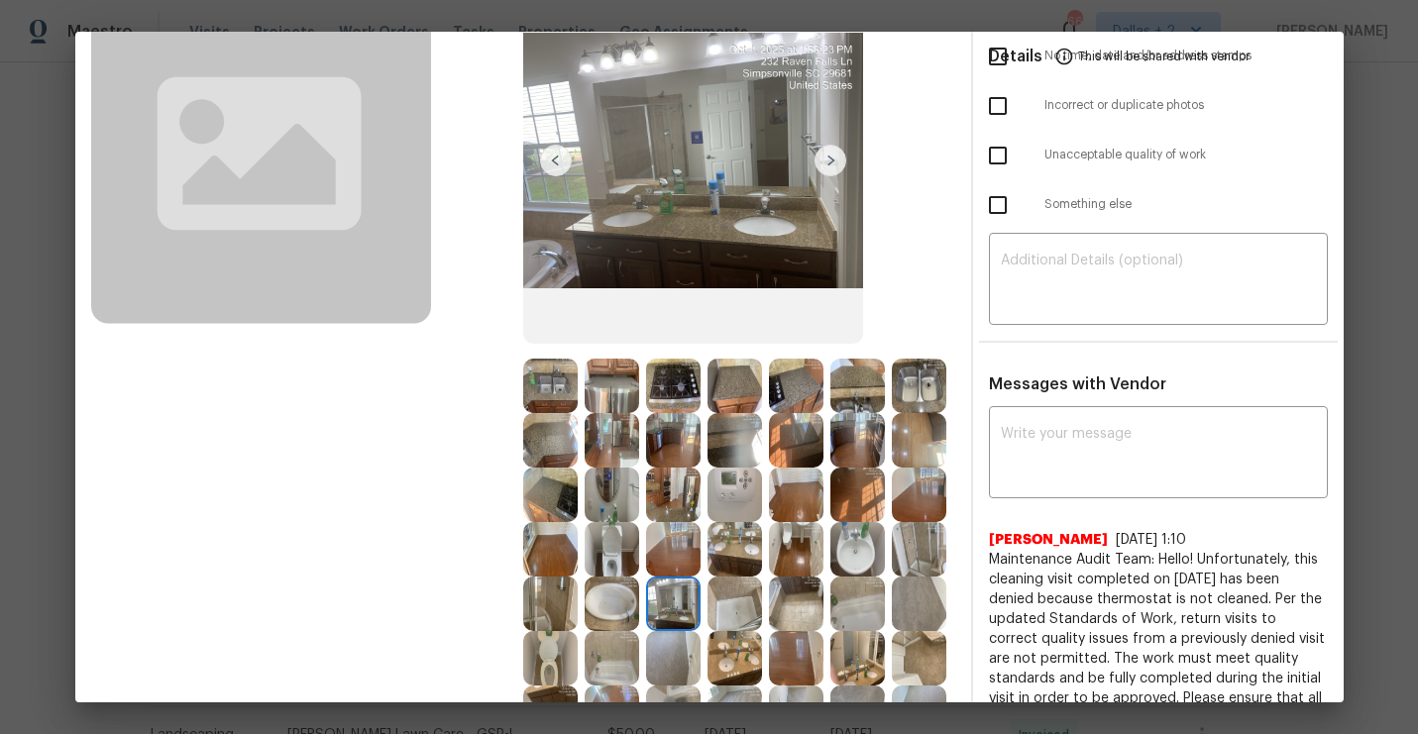
scroll to position [179, 0]
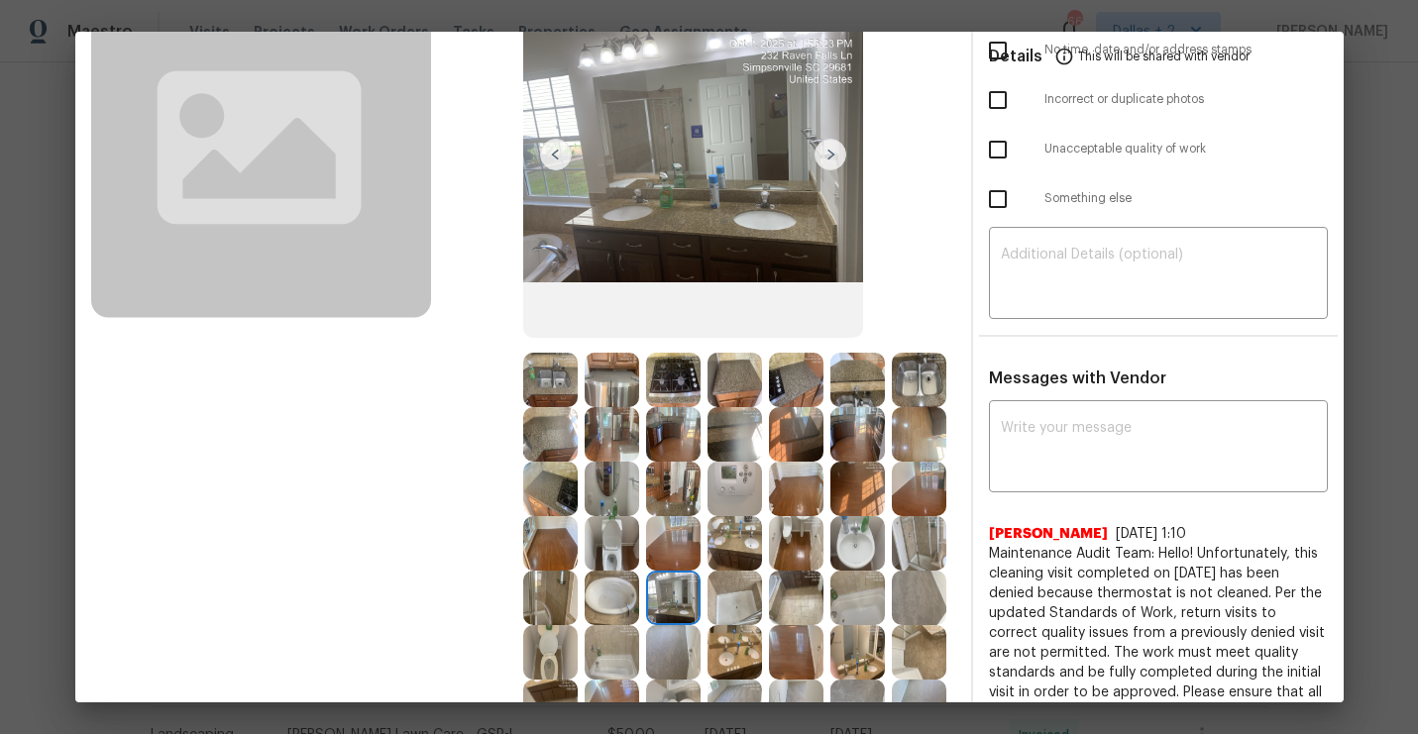
click at [614, 380] on img at bounding box center [612, 380] width 54 height 54
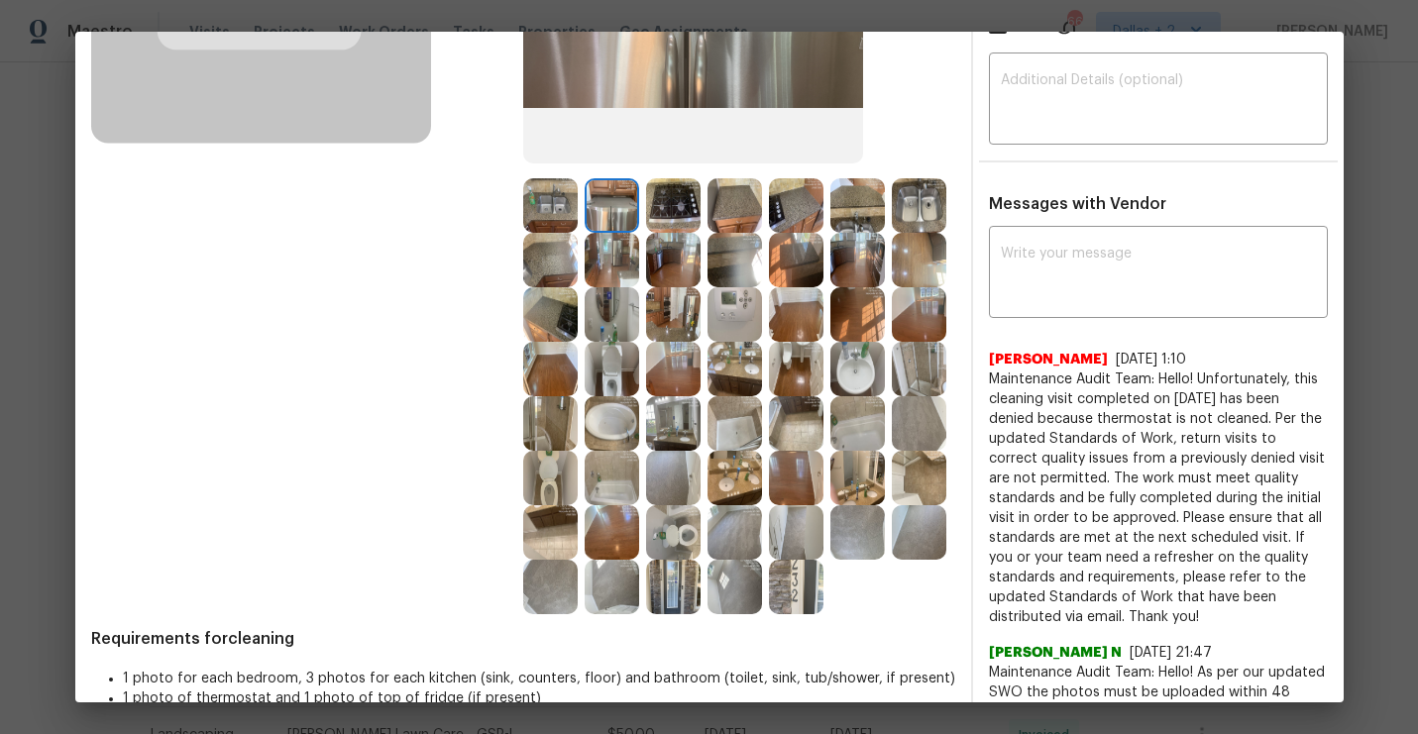
scroll to position [341, 0]
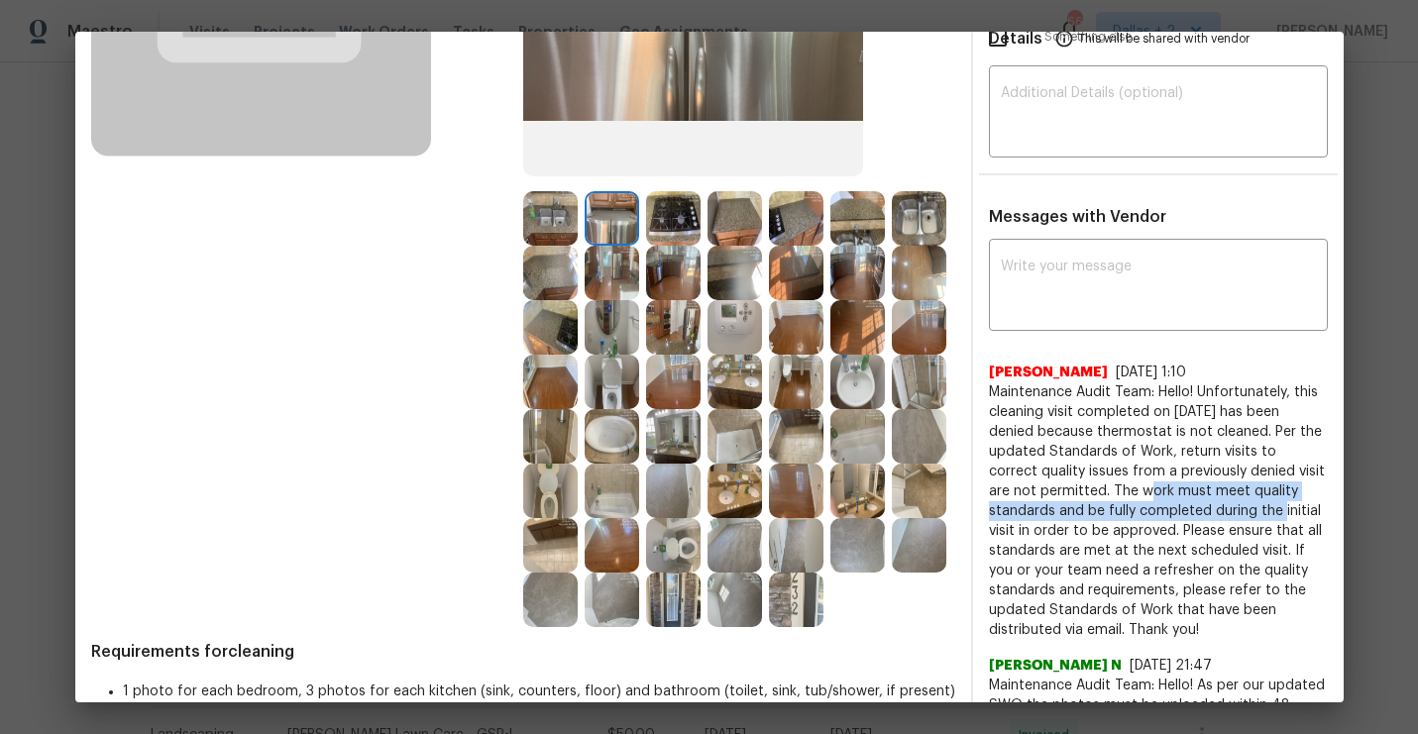
drag, startPoint x: 1064, startPoint y: 485, endPoint x: 1188, endPoint y: 513, distance: 127.2
click at [1188, 513] on span "Maintenance Audit Team: Hello! Unfortunately, this cleaning visit completed on …" at bounding box center [1158, 511] width 339 height 258
click at [664, 442] on img at bounding box center [673, 436] width 54 height 54
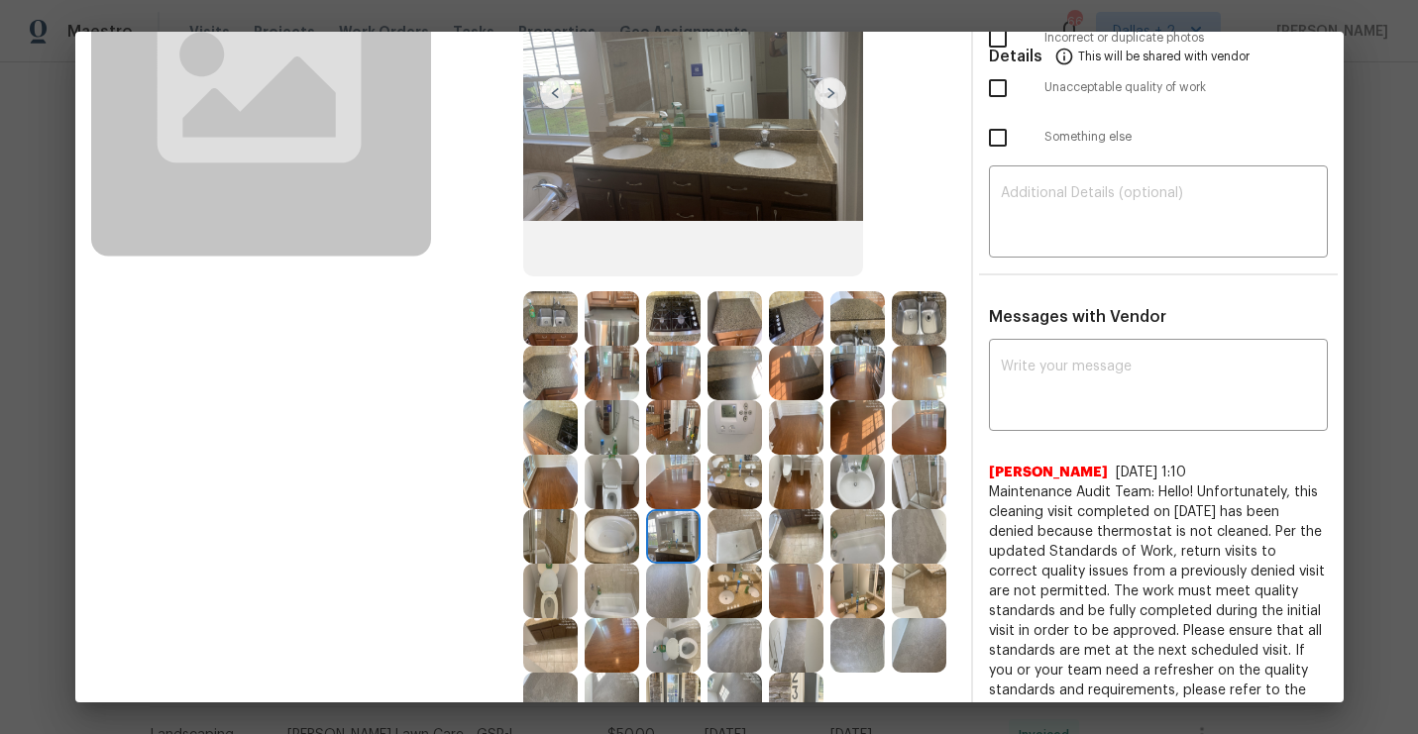
scroll to position [262, 0]
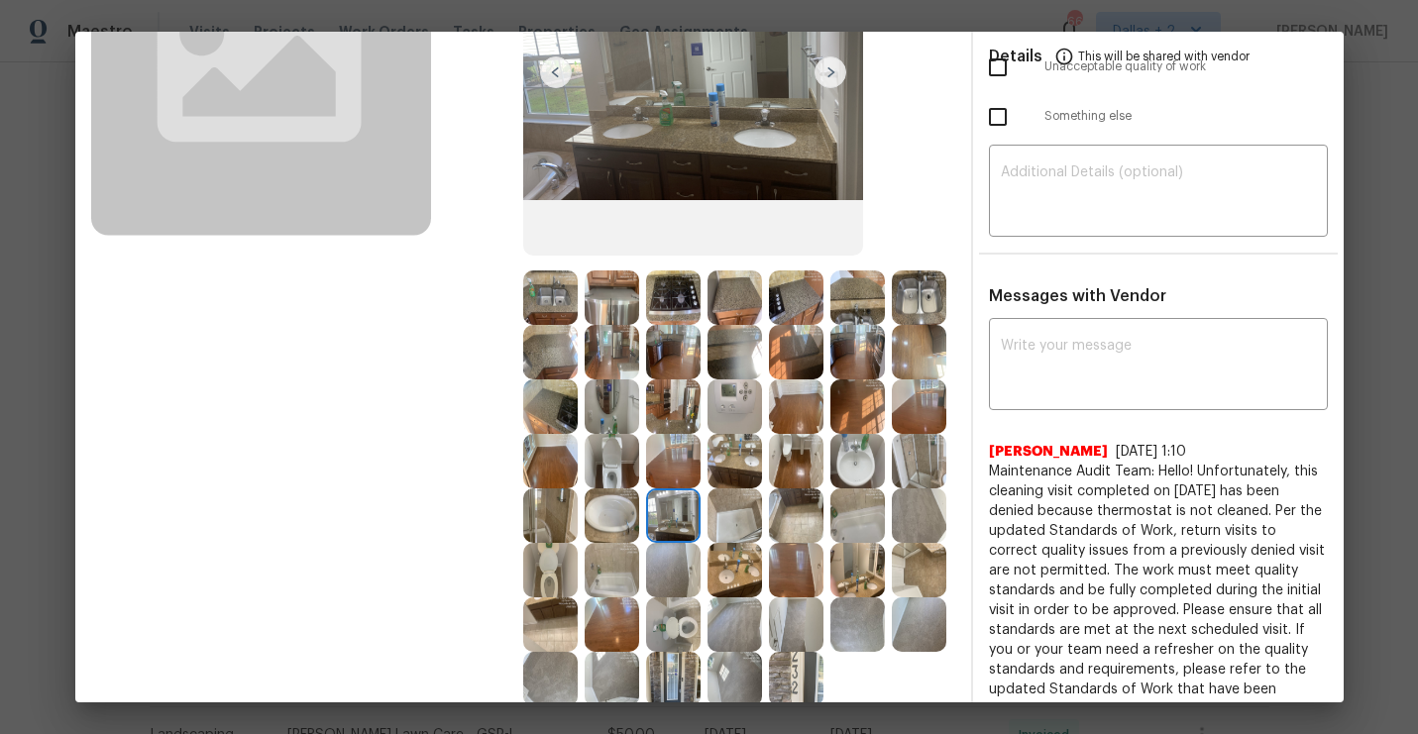
click at [797, 566] on img at bounding box center [796, 570] width 54 height 54
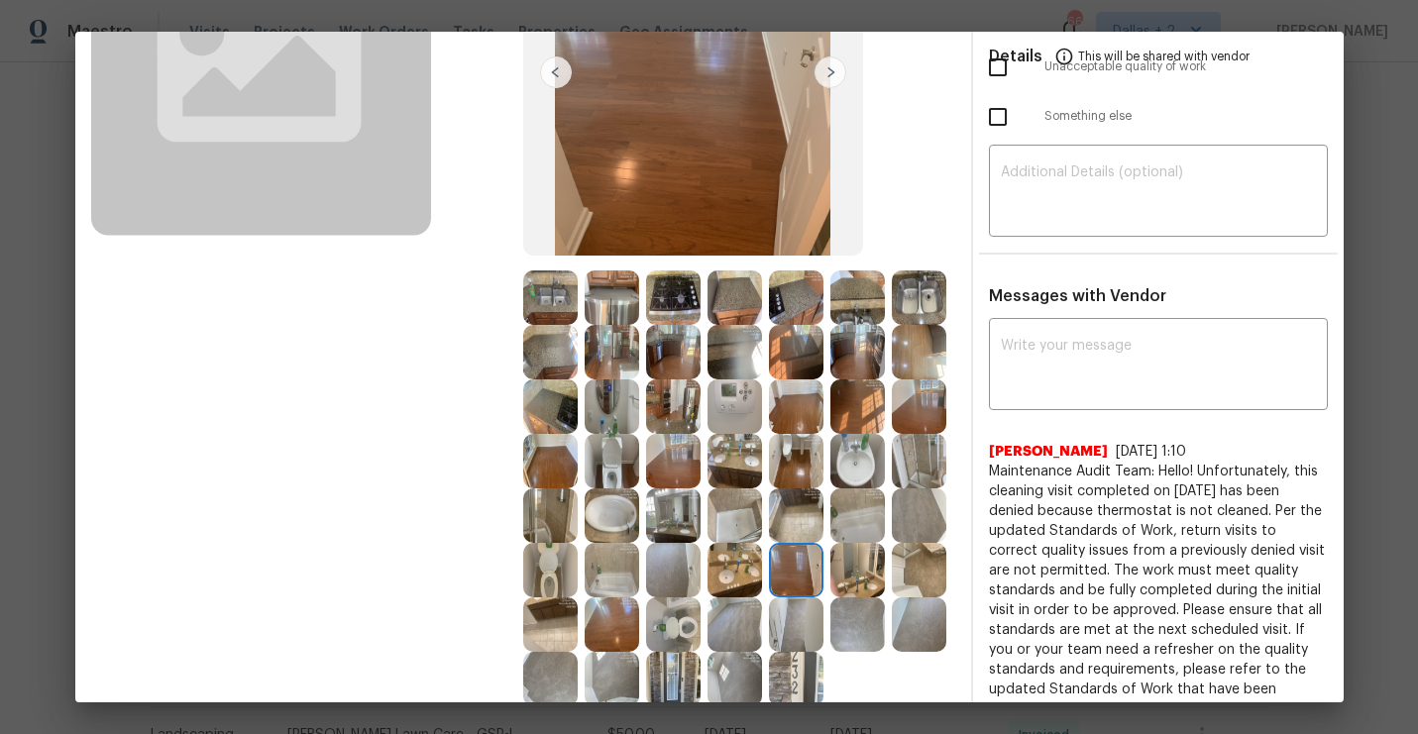
click at [730, 575] on img at bounding box center [734, 570] width 54 height 54
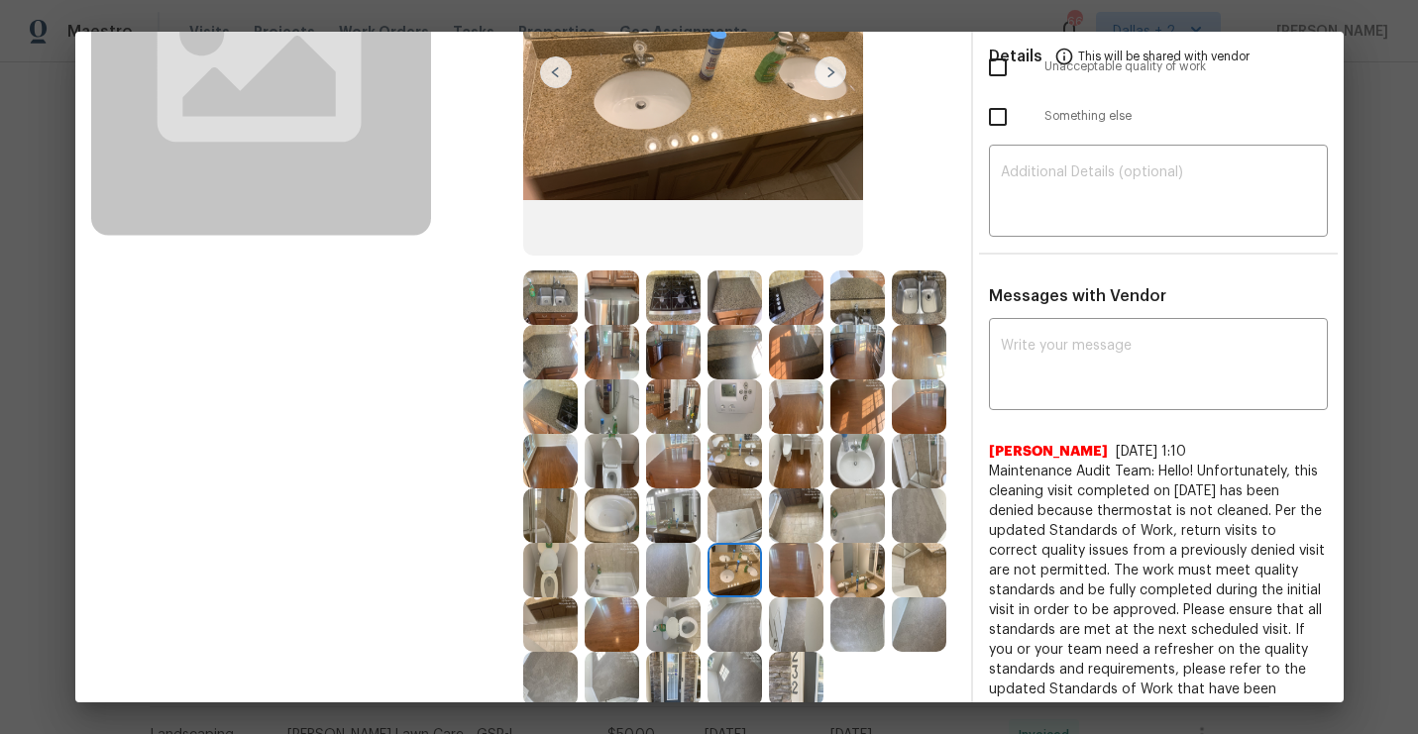
click at [864, 576] on img at bounding box center [857, 570] width 54 height 54
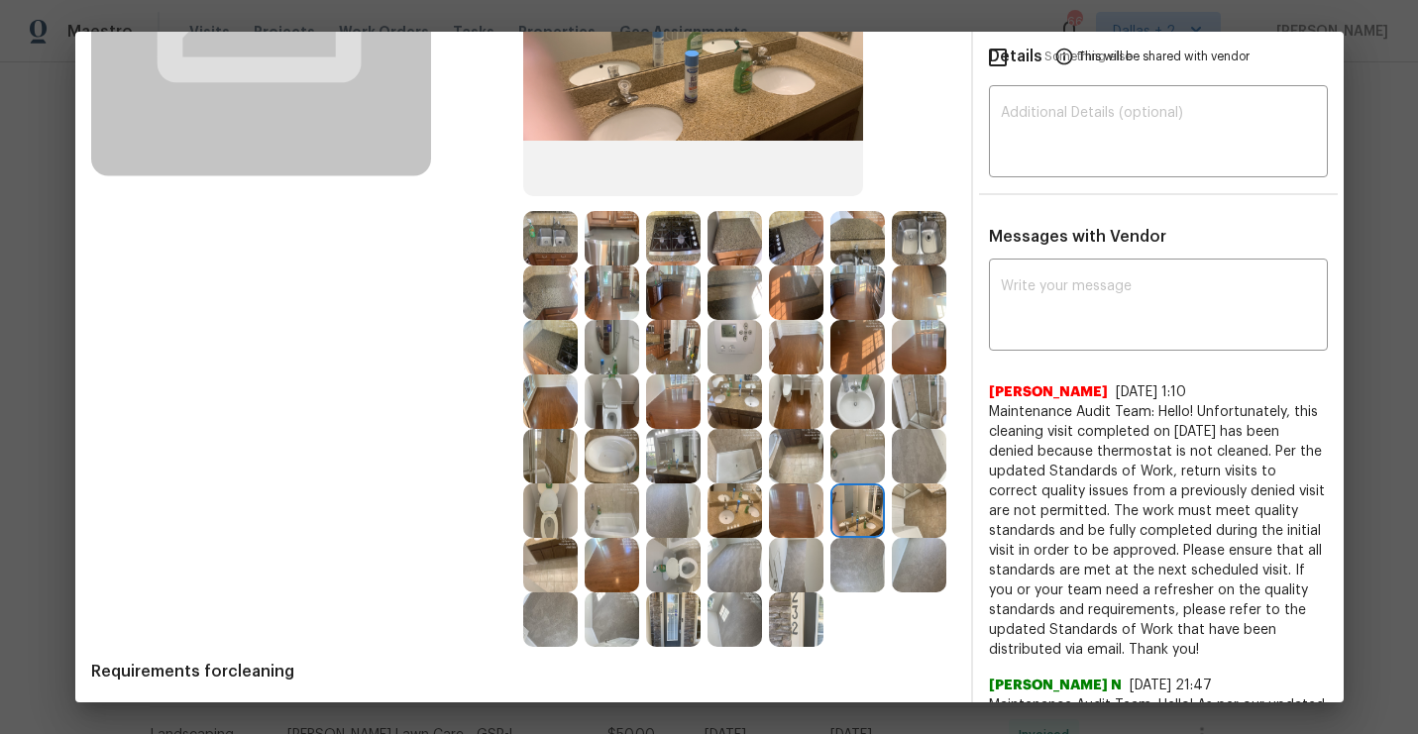
scroll to position [322, 0]
click at [672, 572] on img at bounding box center [673, 564] width 54 height 54
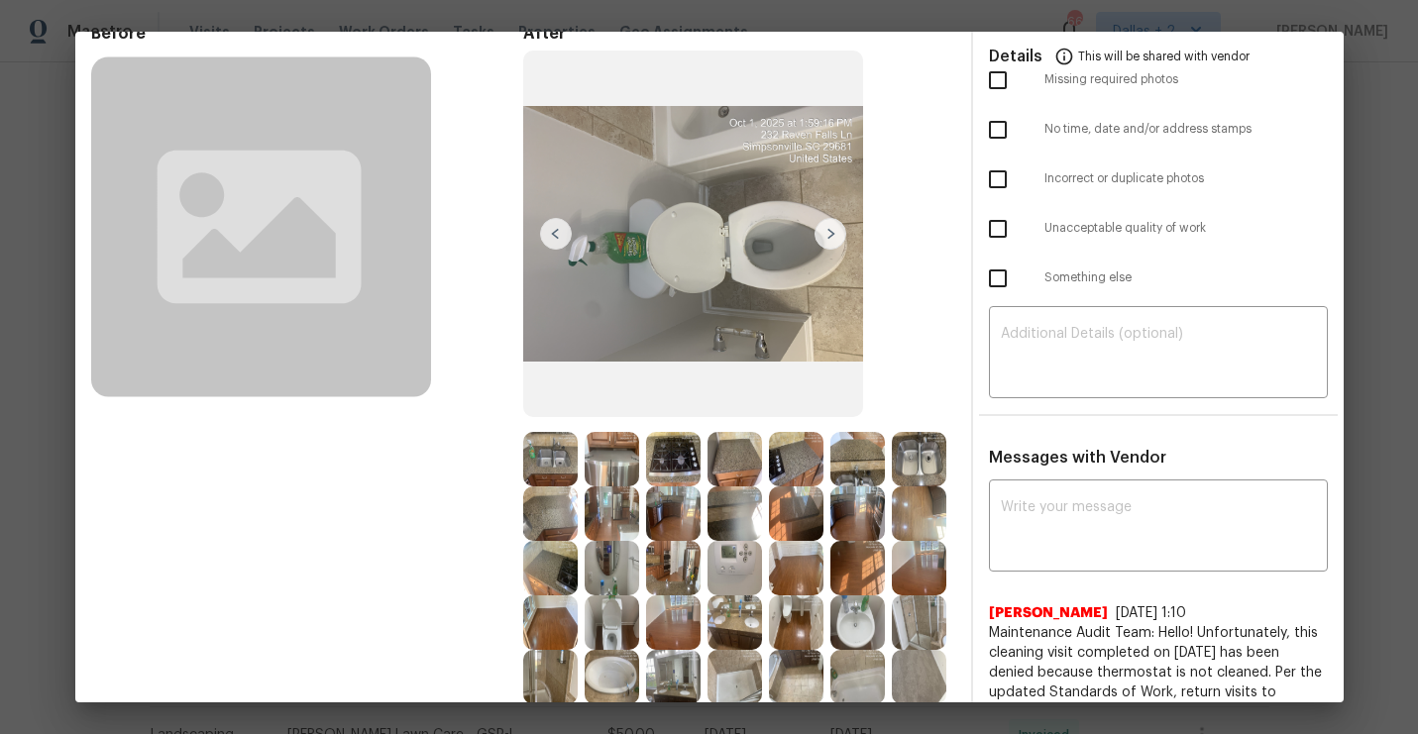
scroll to position [103, 0]
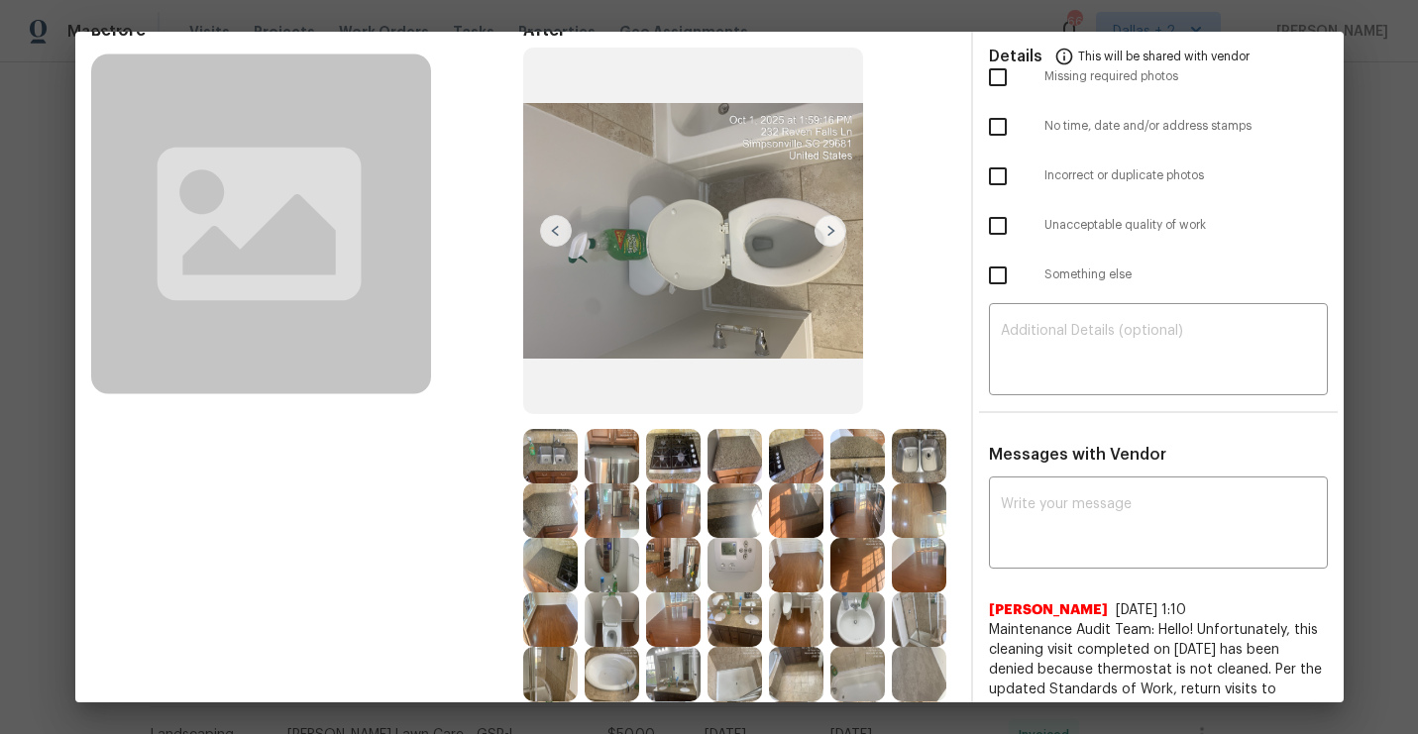
click at [739, 623] on img at bounding box center [734, 620] width 54 height 54
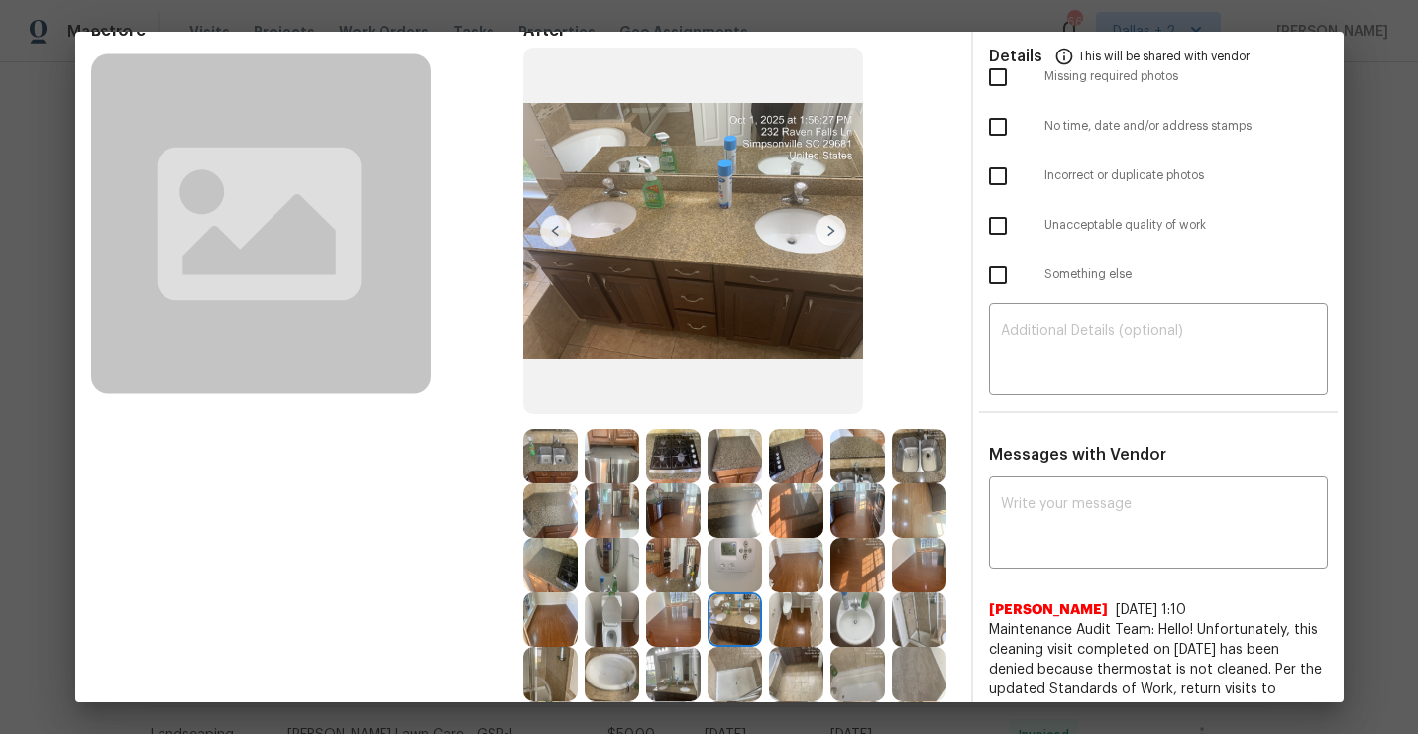
click at [544, 573] on img at bounding box center [550, 565] width 54 height 54
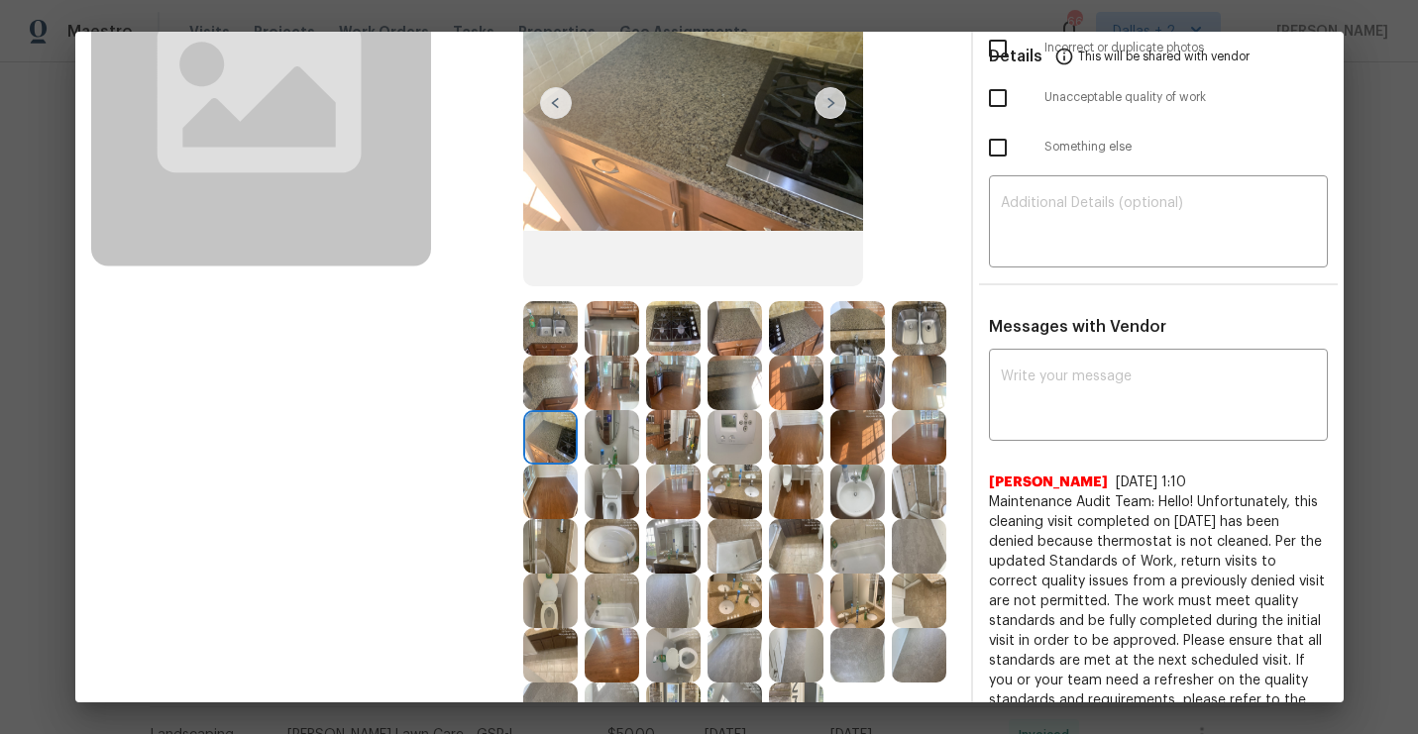
scroll to position [240, 0]
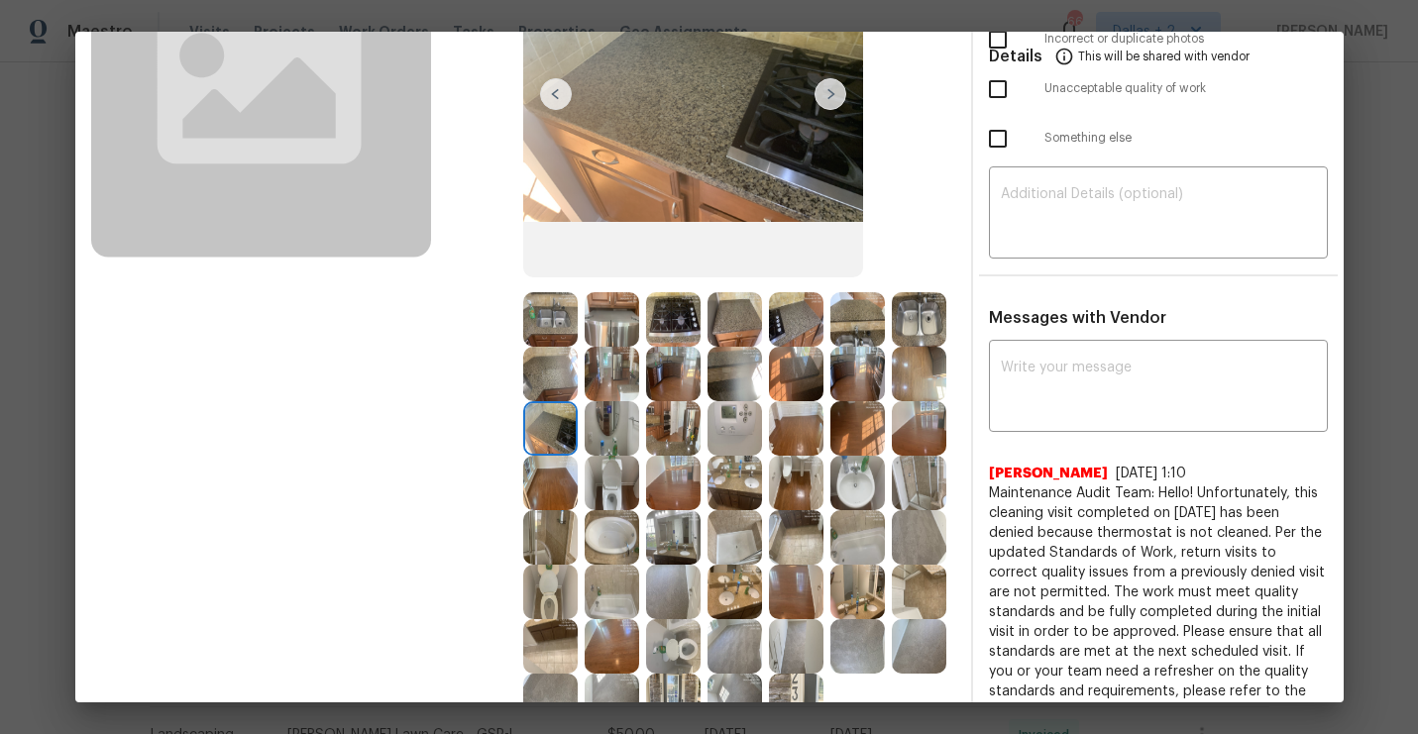
click at [690, 545] on img at bounding box center [673, 537] width 54 height 54
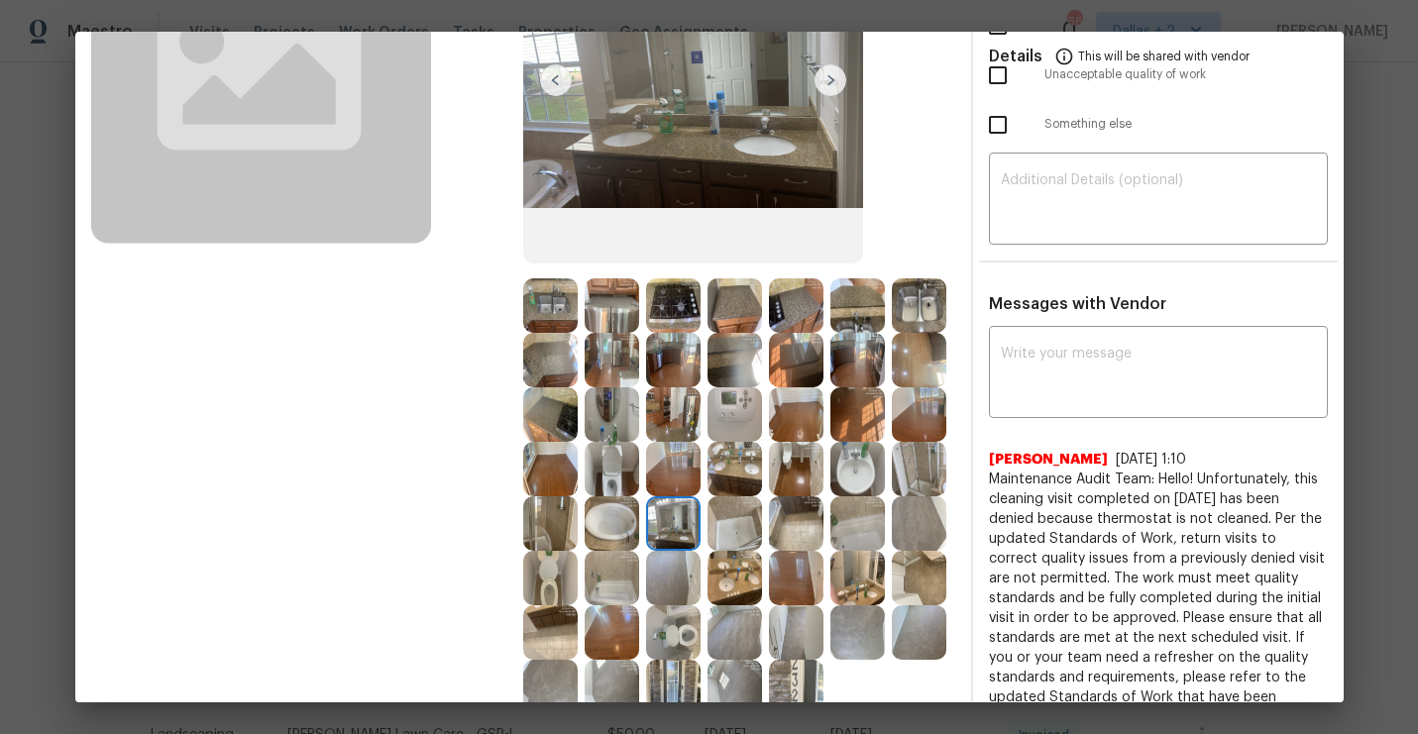
scroll to position [310, 0]
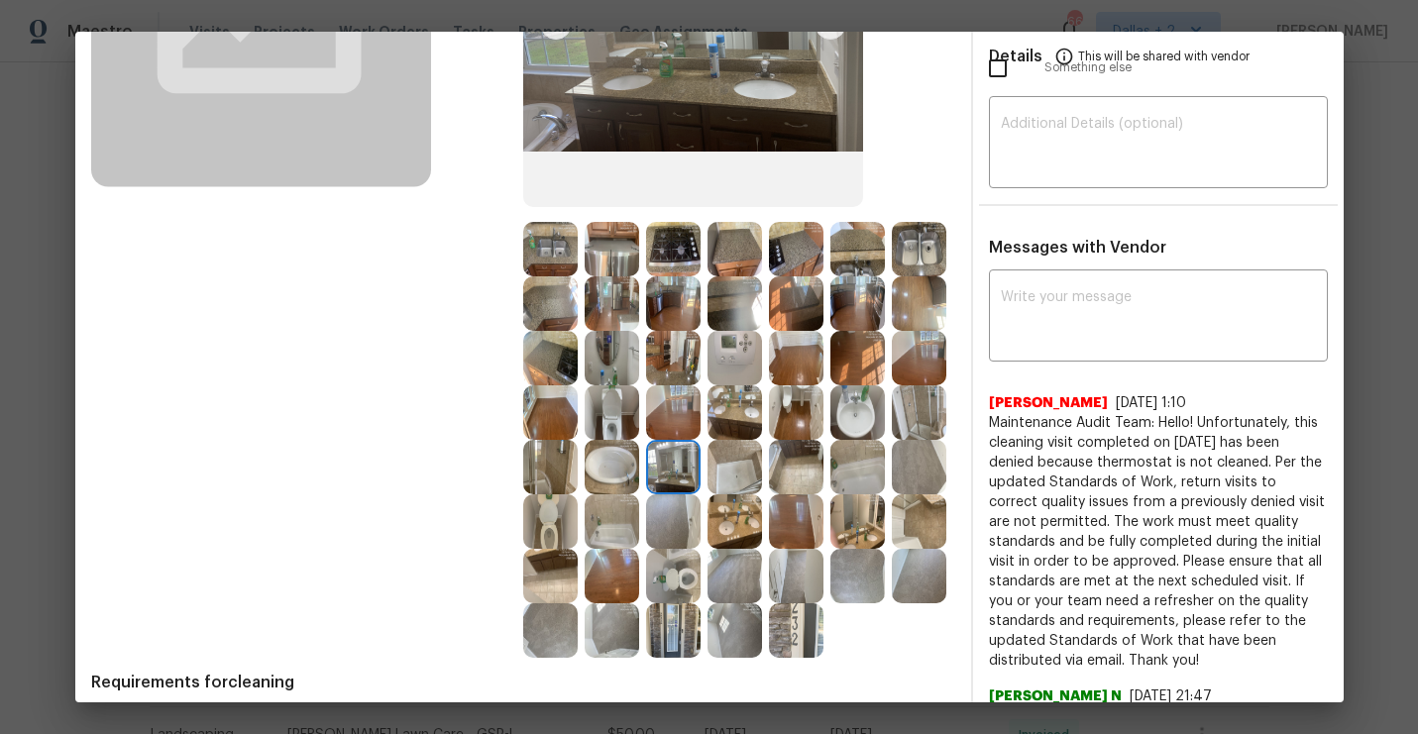
click at [747, 534] on img at bounding box center [734, 521] width 54 height 54
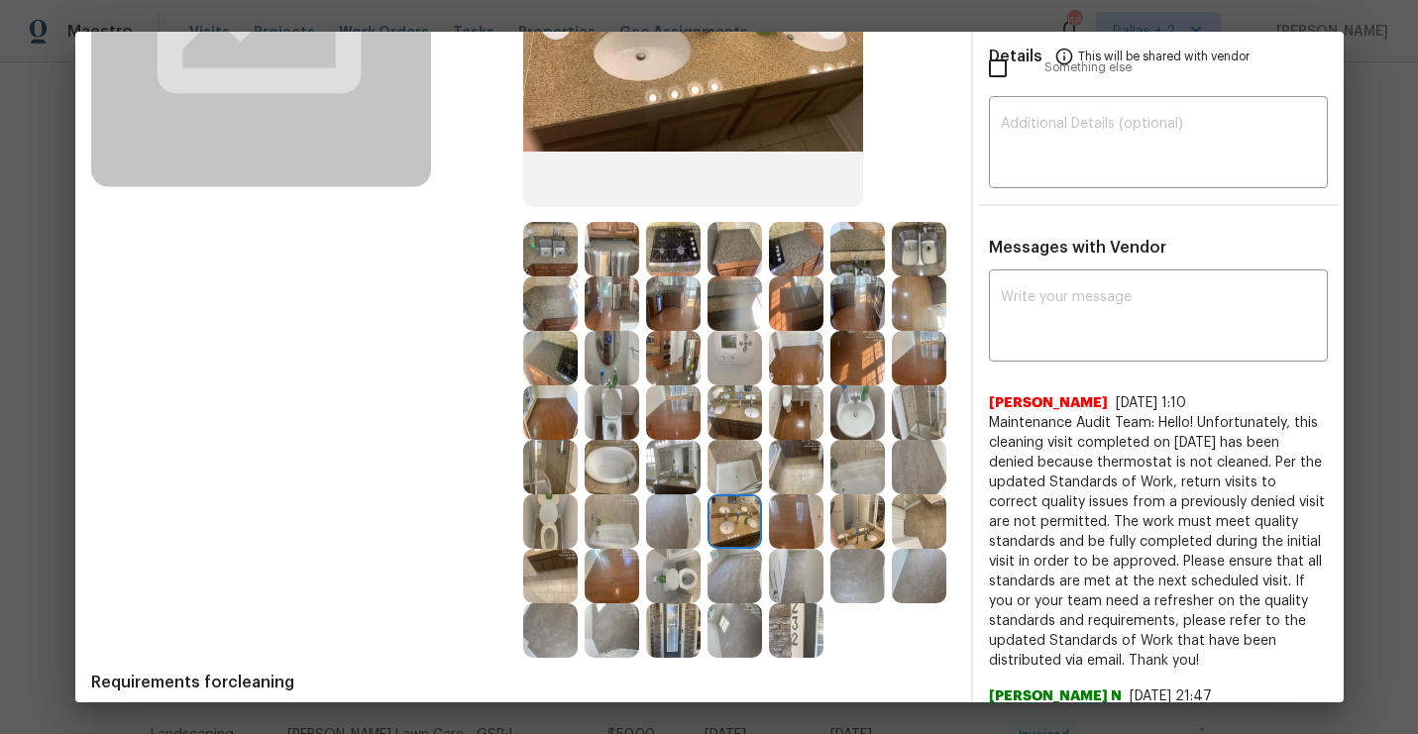
click at [797, 513] on img at bounding box center [796, 521] width 54 height 54
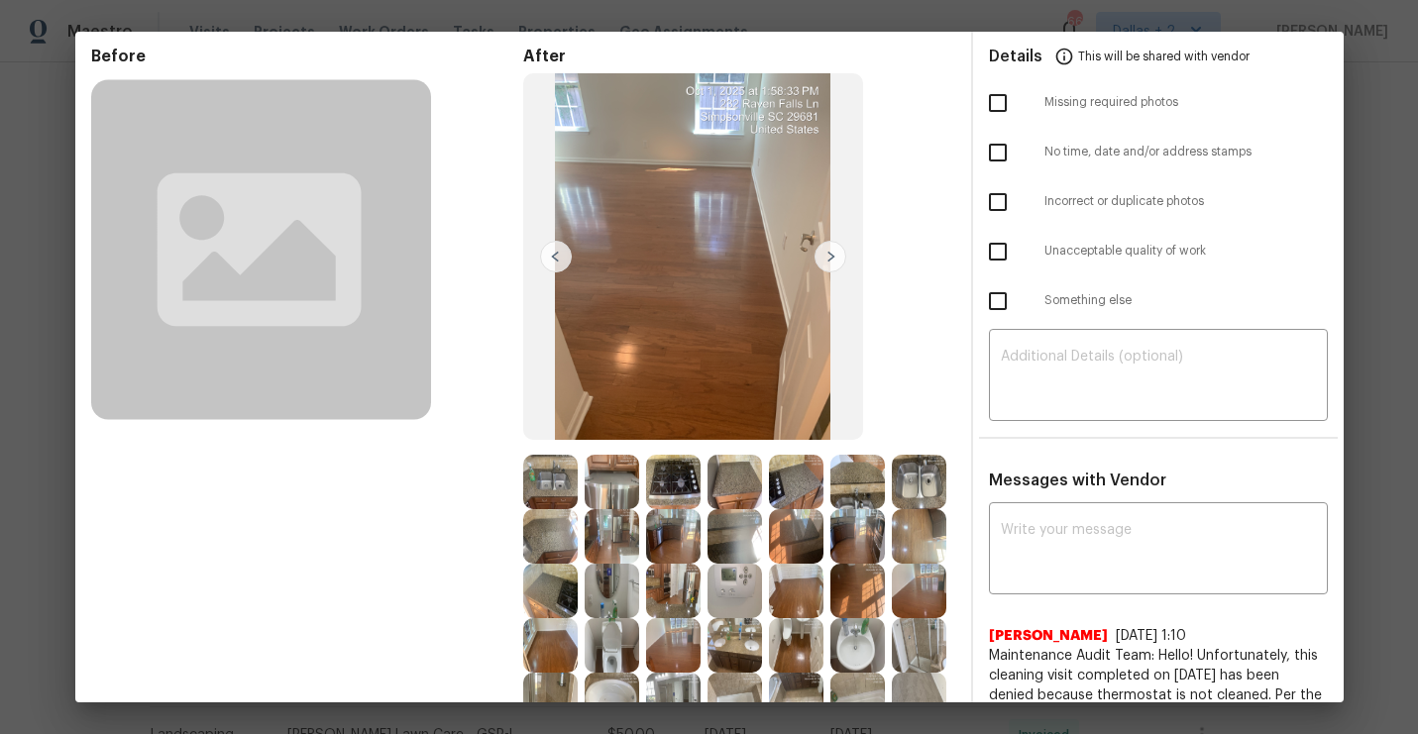
scroll to position [0, 0]
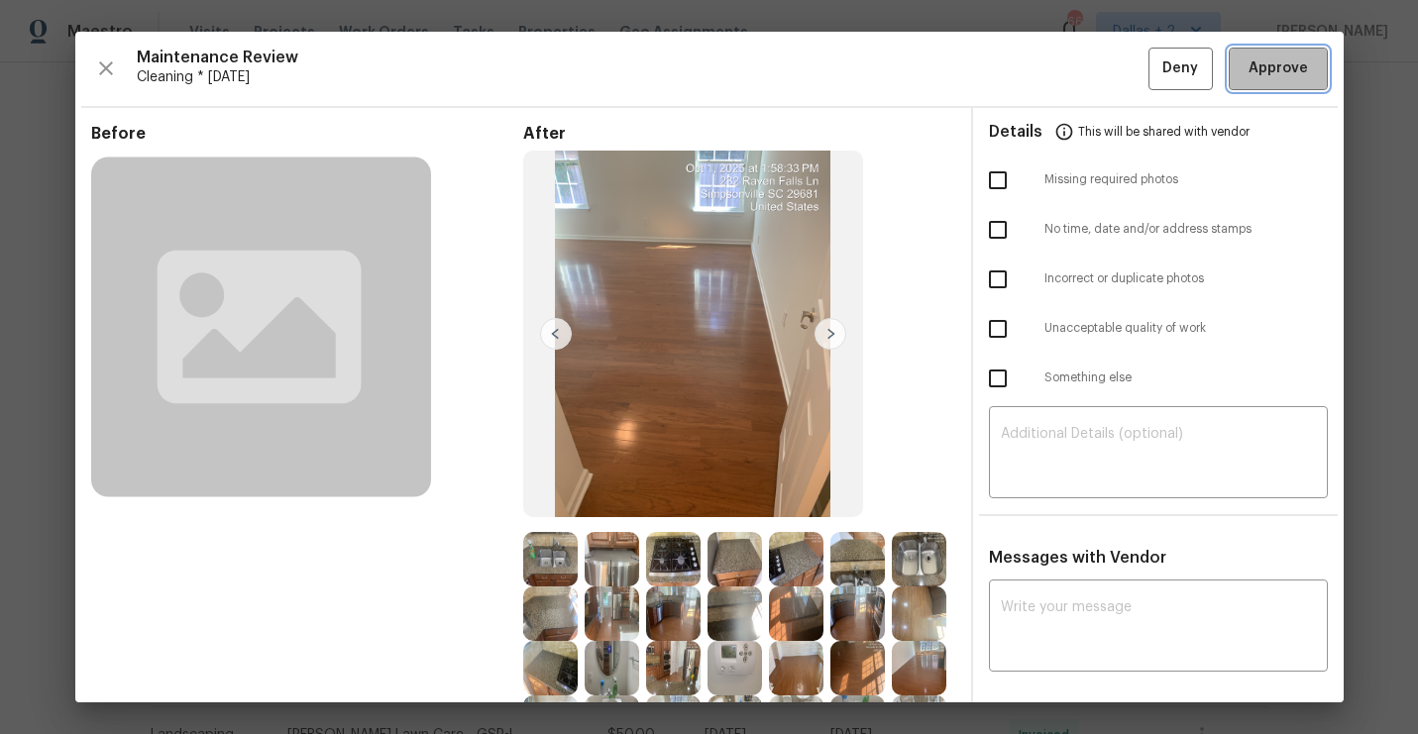
click at [1286, 78] on span "Approve" at bounding box center [1278, 68] width 59 height 25
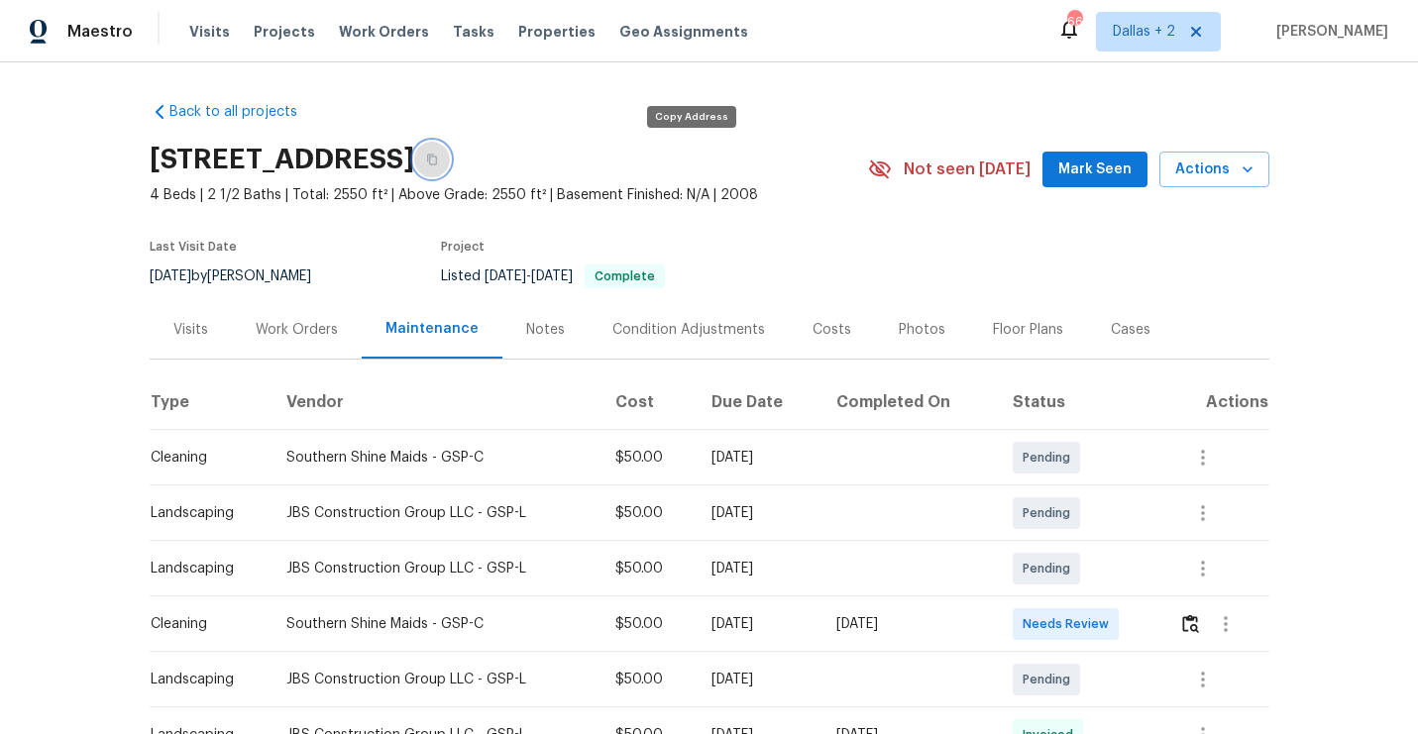
click at [450, 169] on button "button" at bounding box center [432, 160] width 36 height 36
click at [1199, 624] on img "button" at bounding box center [1190, 623] width 17 height 19
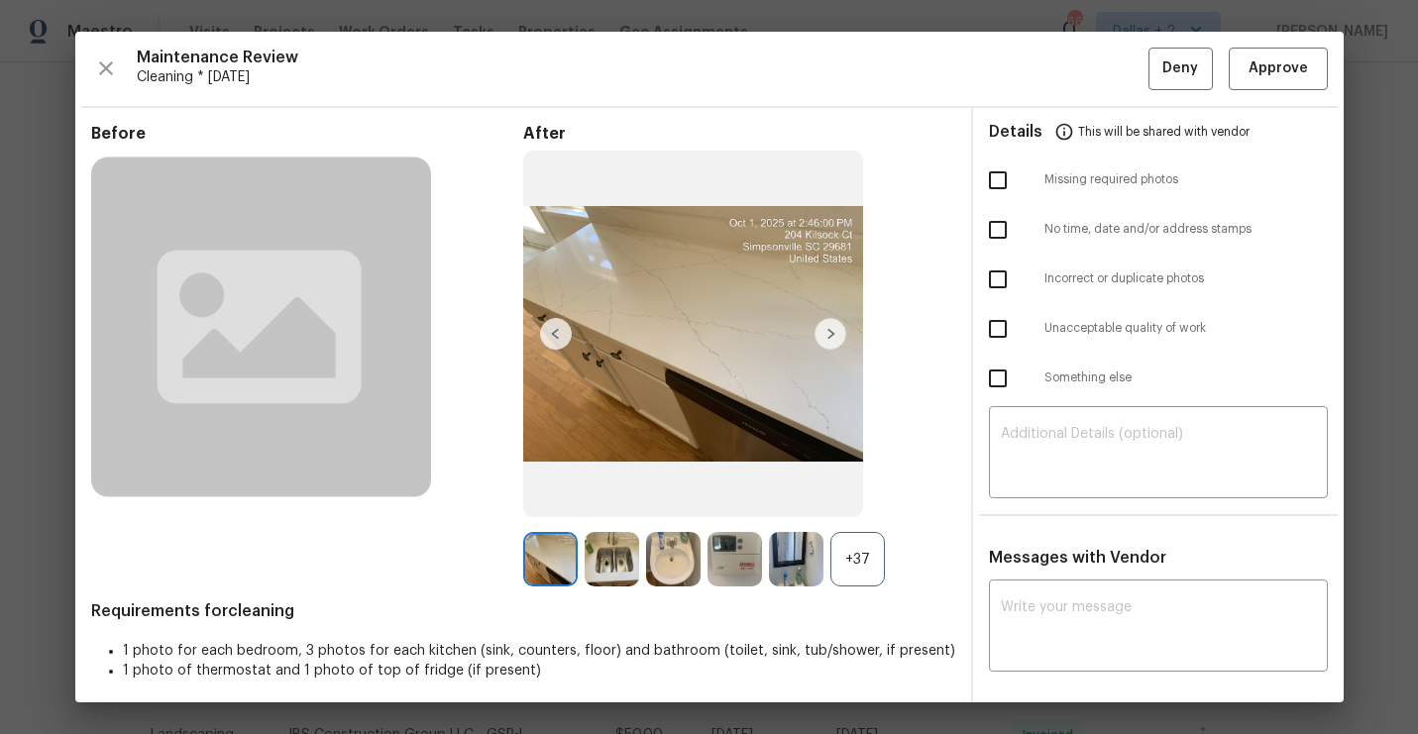
click at [854, 569] on div "+37" at bounding box center [857, 559] width 54 height 54
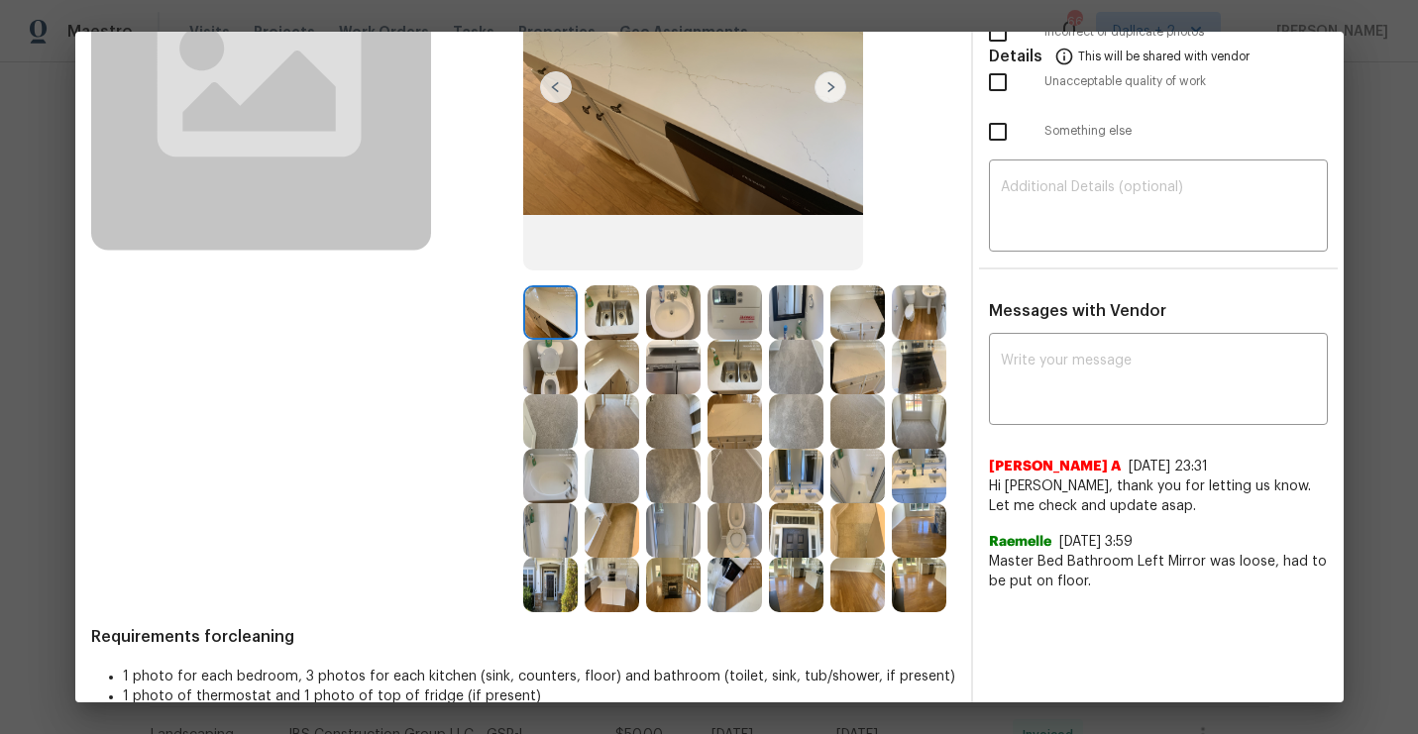
scroll to position [248, 0]
click at [681, 367] on img at bounding box center [673, 366] width 54 height 54
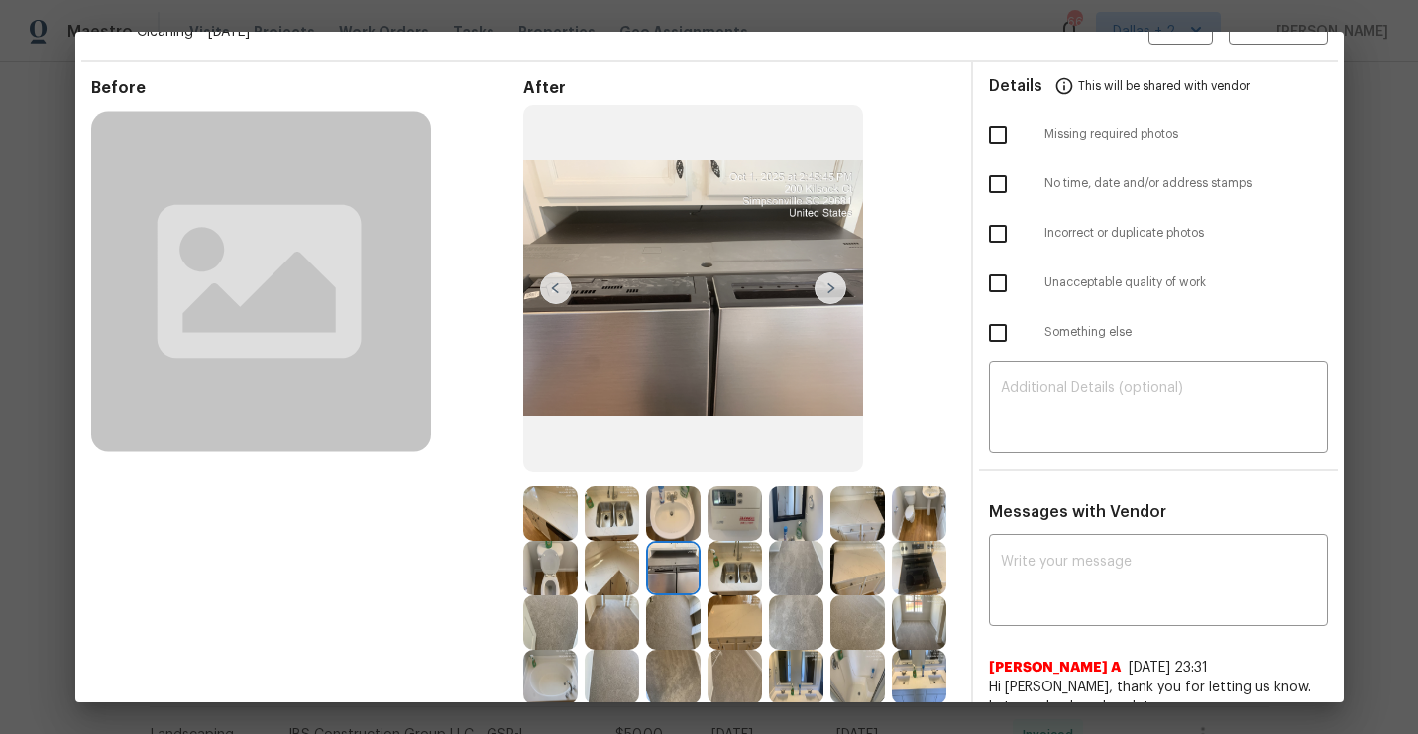
scroll to position [279, 0]
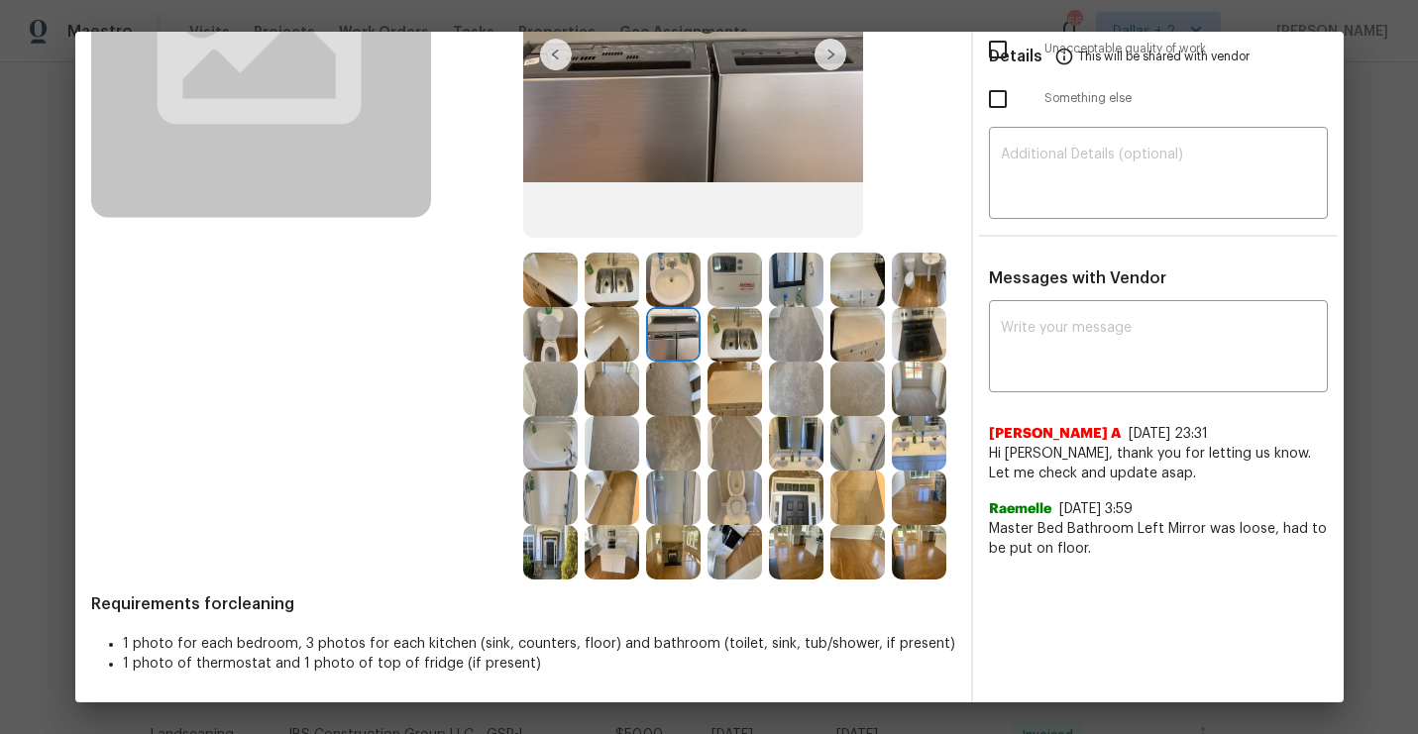
click at [774, 505] on img at bounding box center [796, 498] width 54 height 54
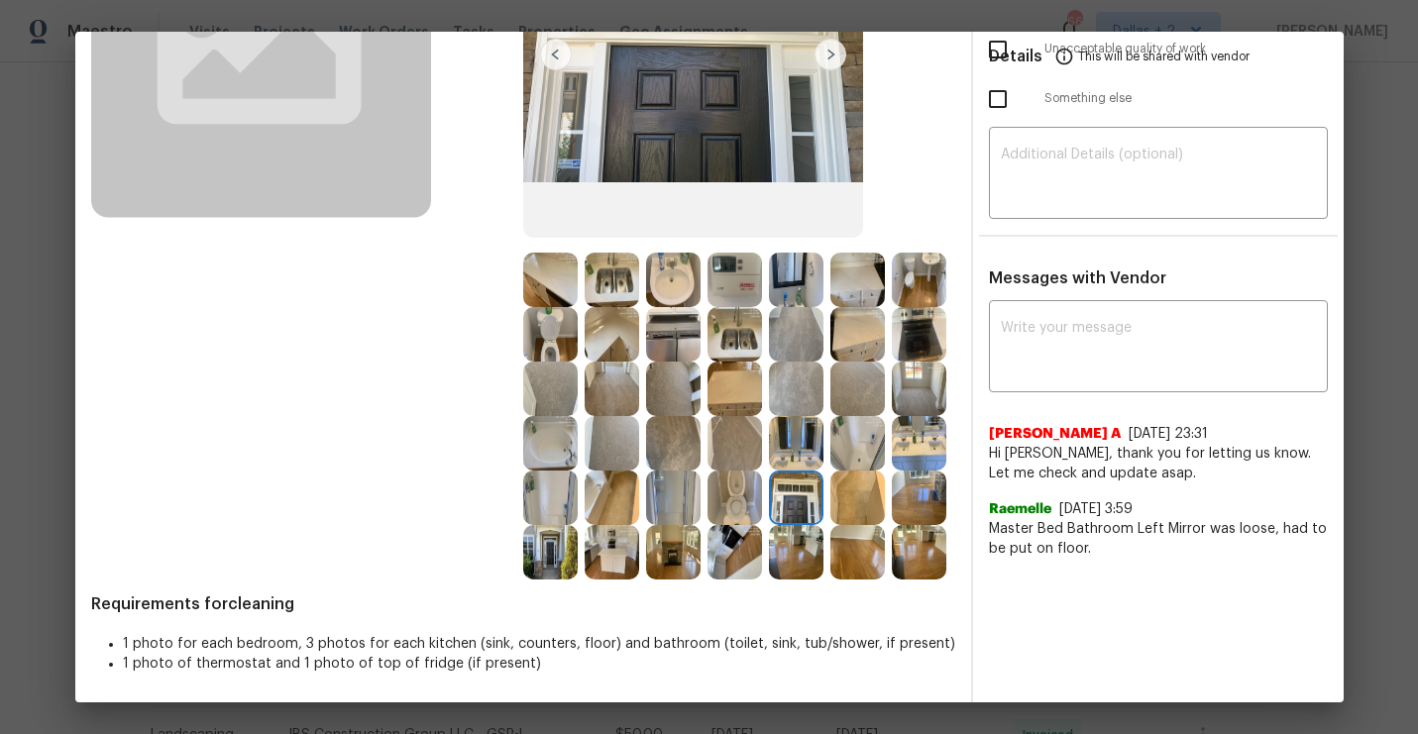
click at [611, 506] on img at bounding box center [612, 498] width 54 height 54
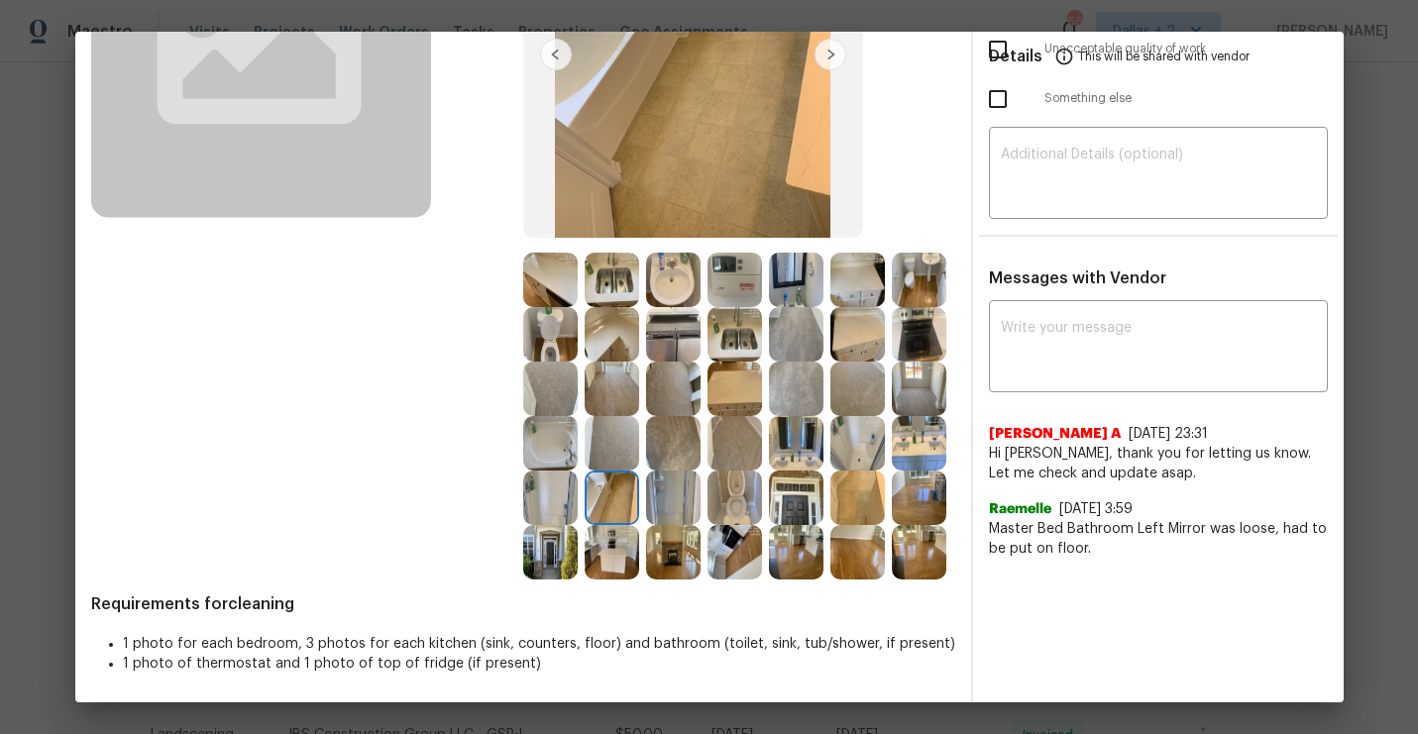
click at [531, 513] on img at bounding box center [550, 498] width 54 height 54
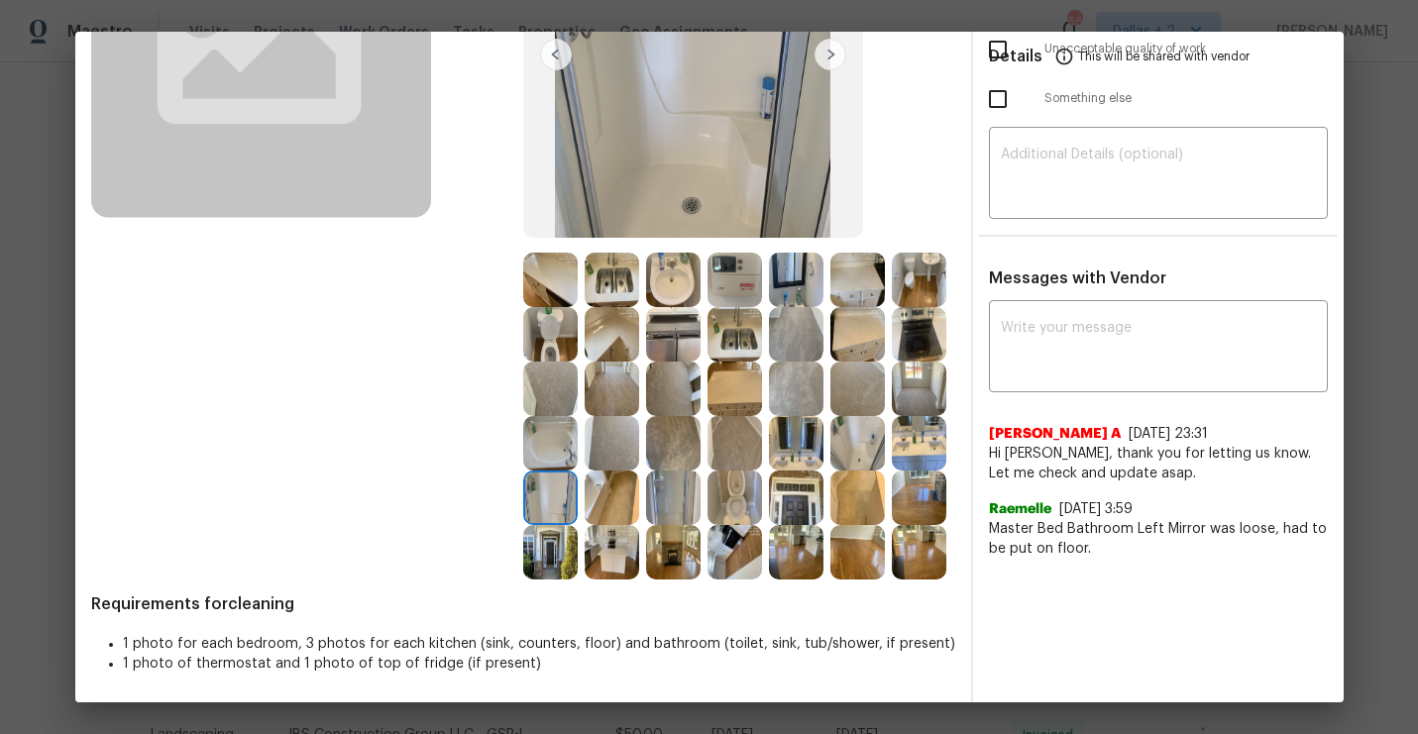
scroll to position [173, 0]
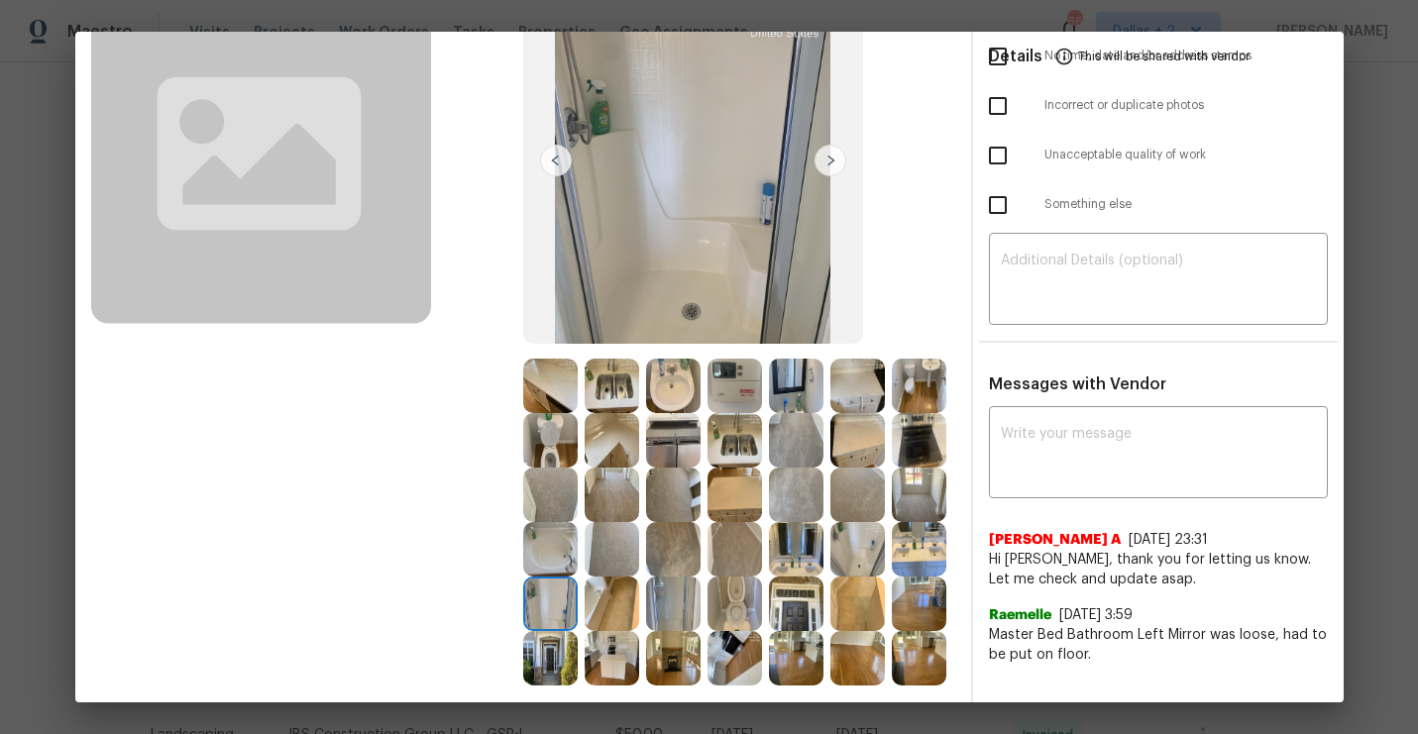
click at [935, 399] on img at bounding box center [919, 386] width 54 height 54
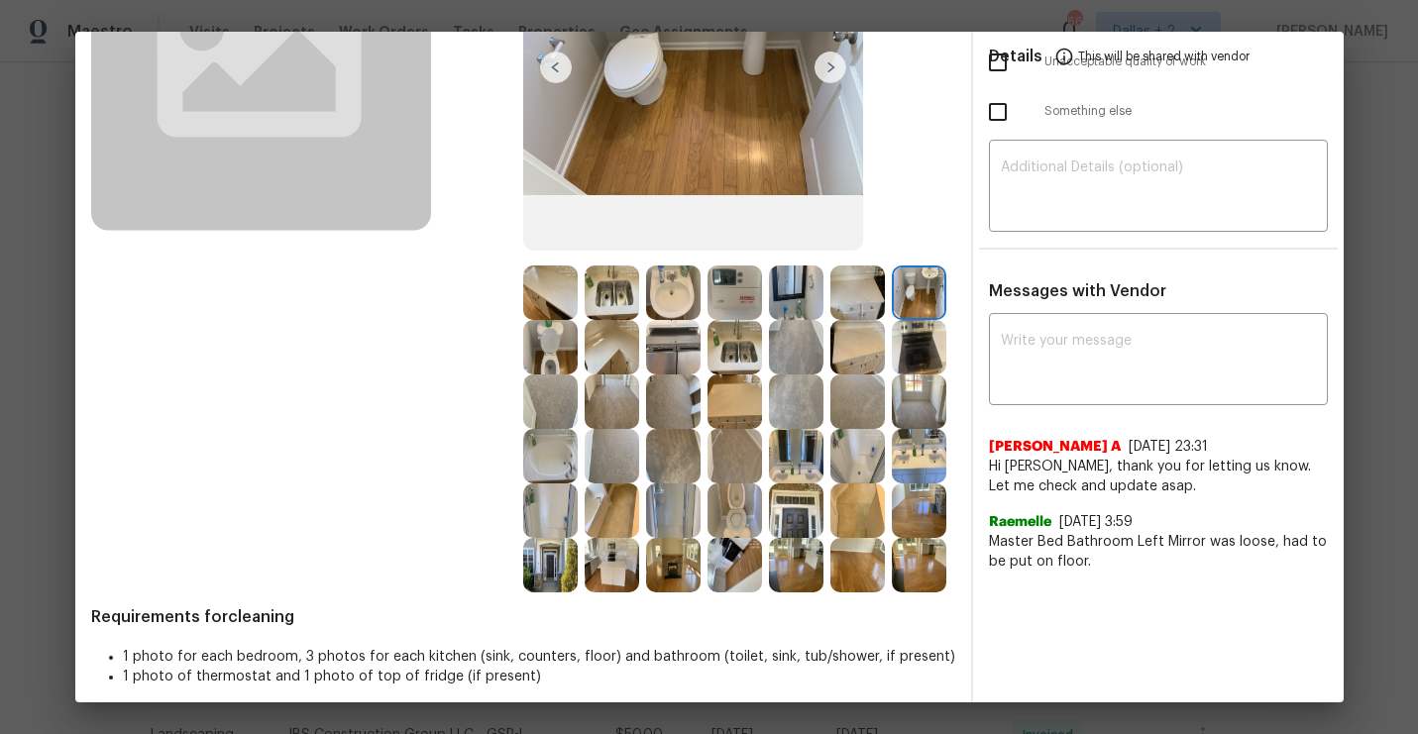
scroll to position [272, 0]
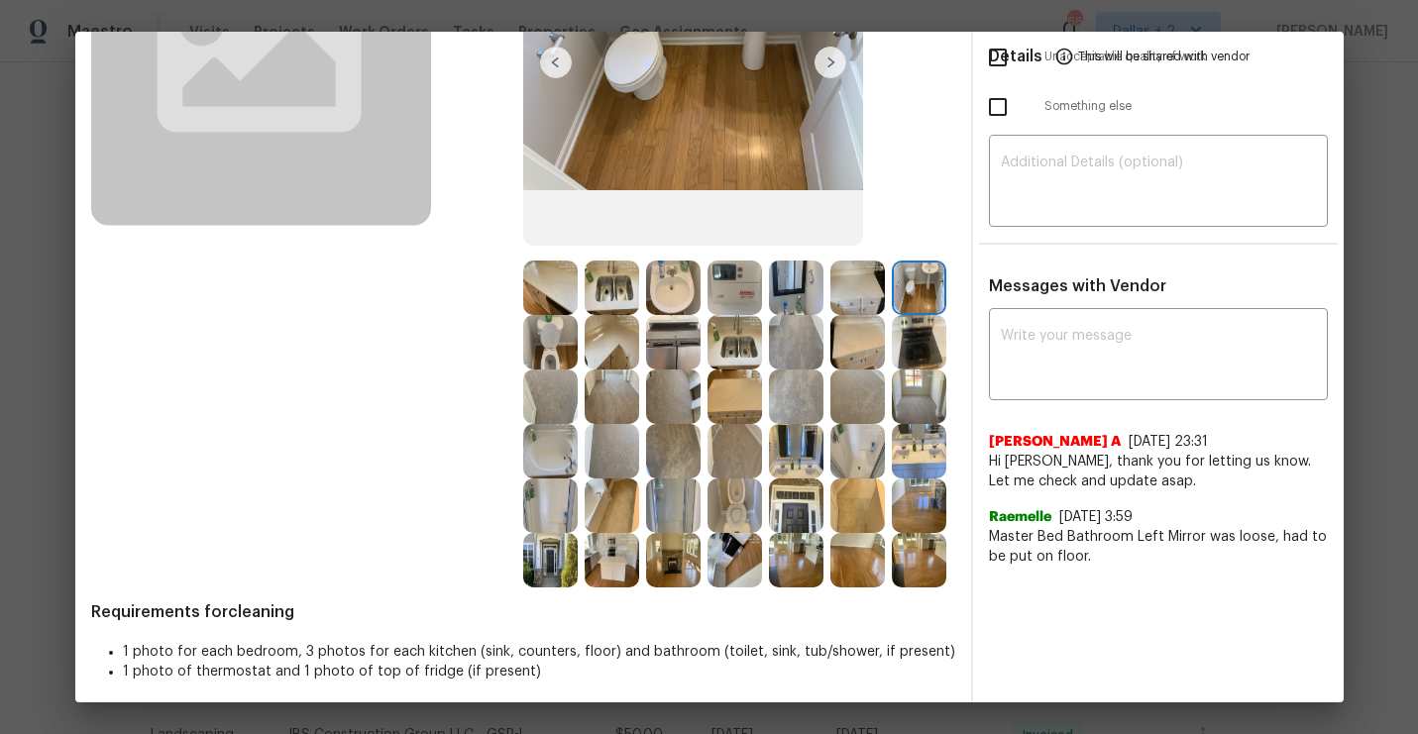
click at [805, 518] on img at bounding box center [796, 506] width 54 height 54
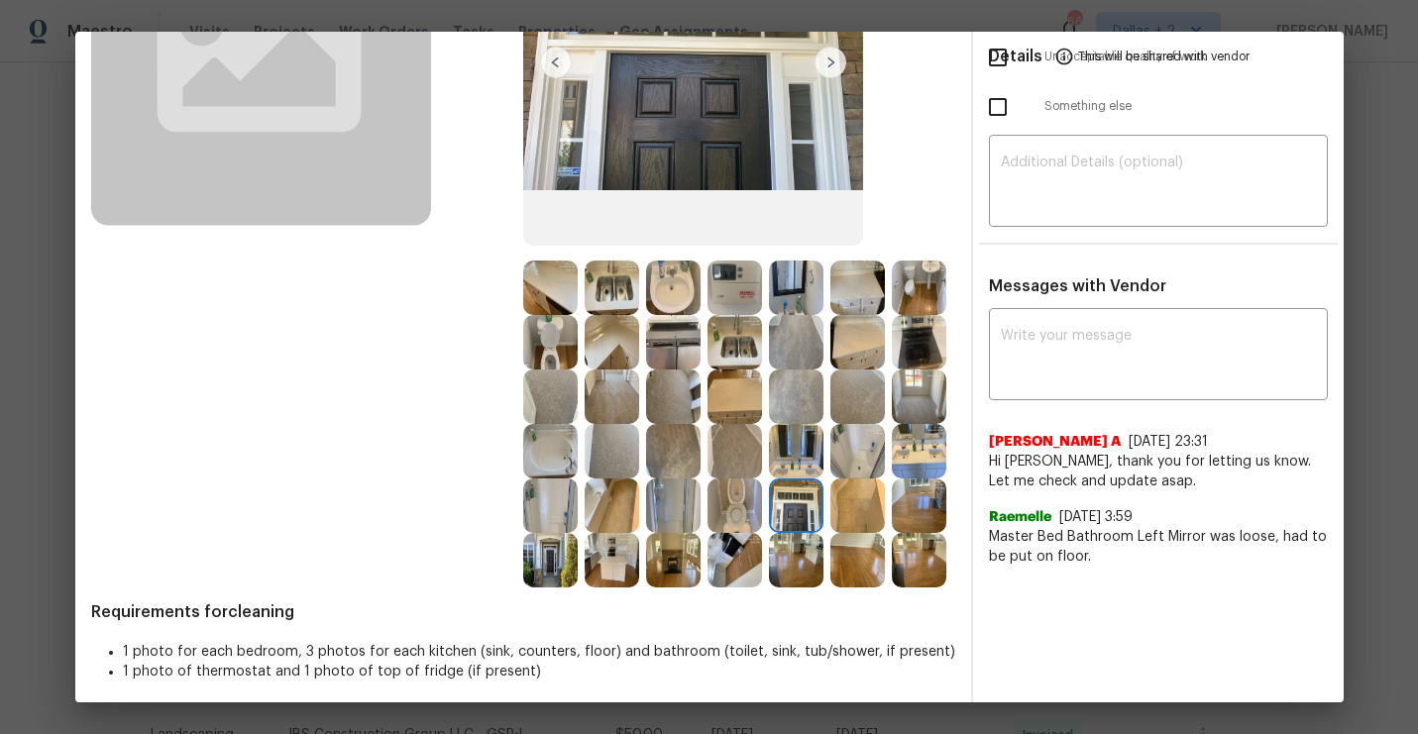
click at [859, 435] on img at bounding box center [857, 451] width 54 height 54
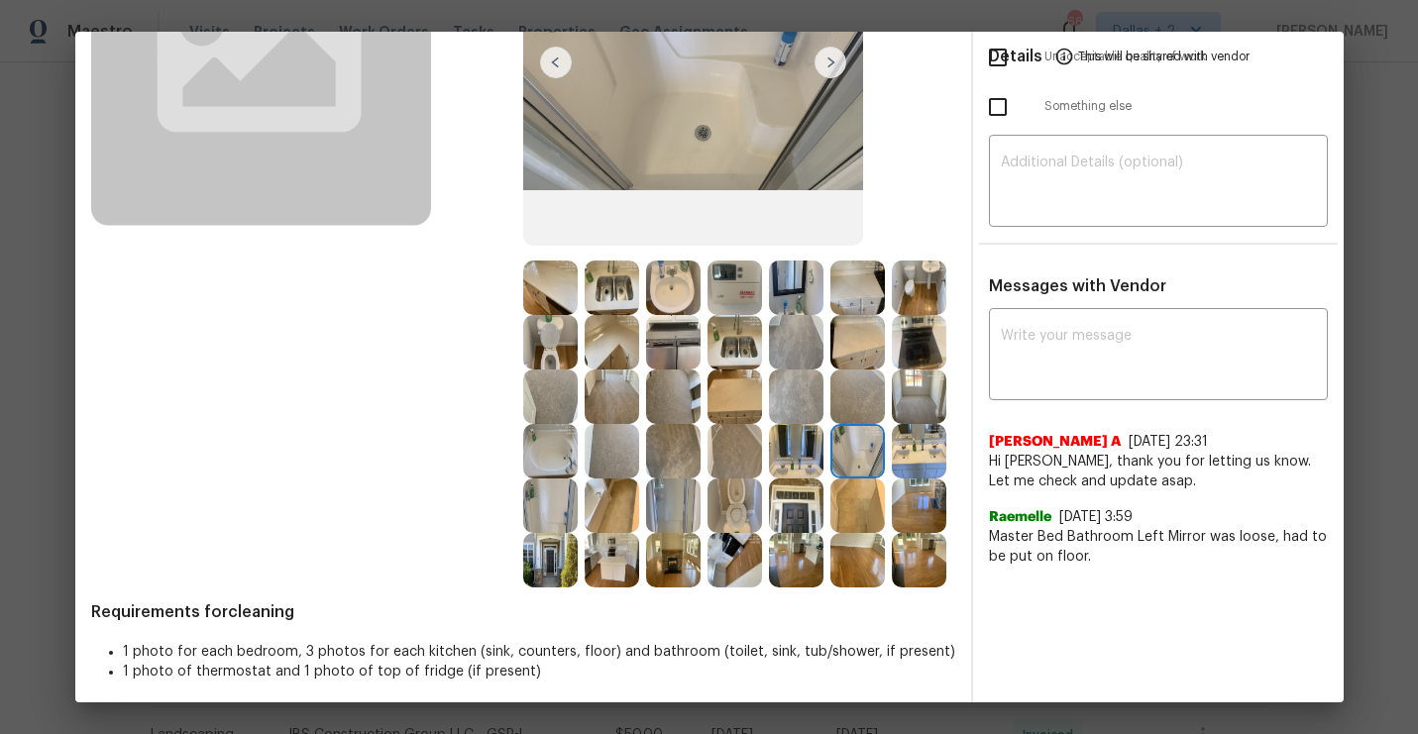
click at [924, 461] on img at bounding box center [919, 451] width 54 height 54
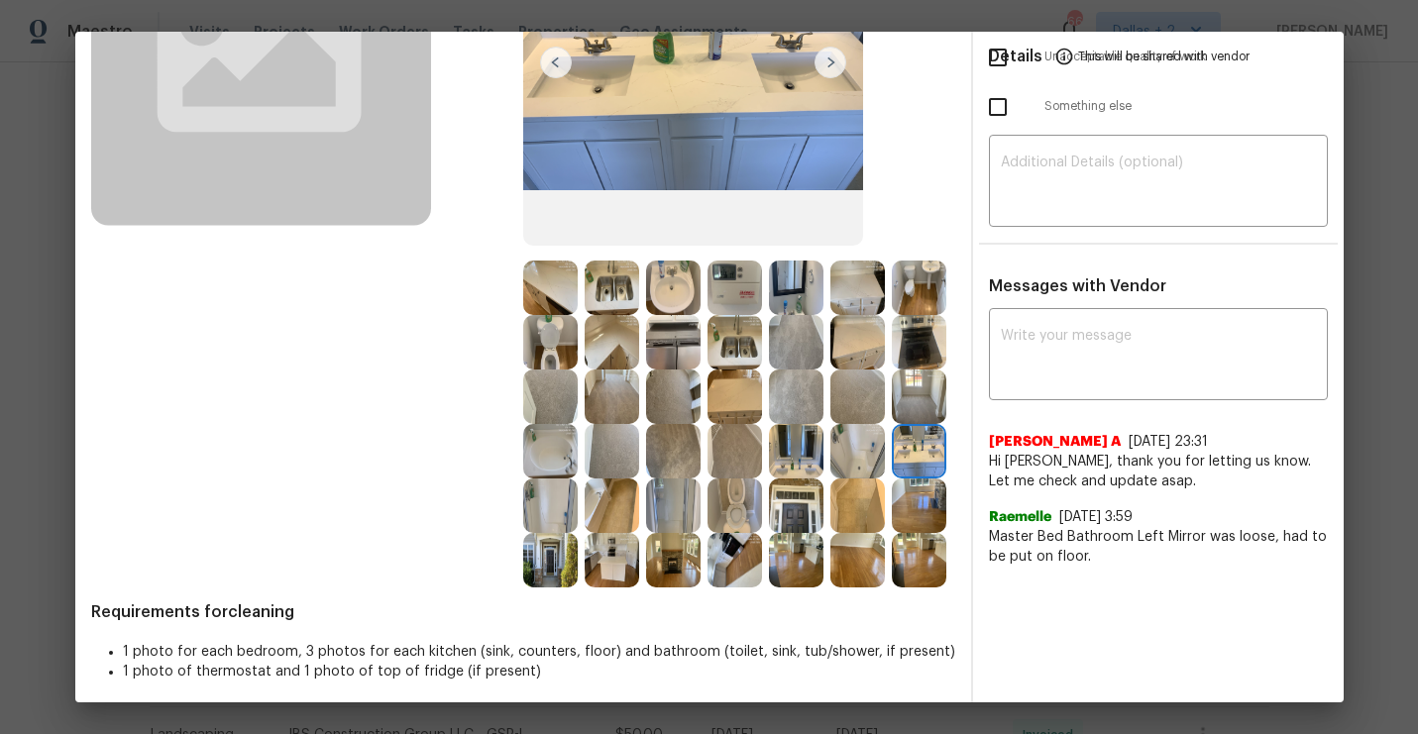
click at [930, 548] on img at bounding box center [919, 560] width 54 height 54
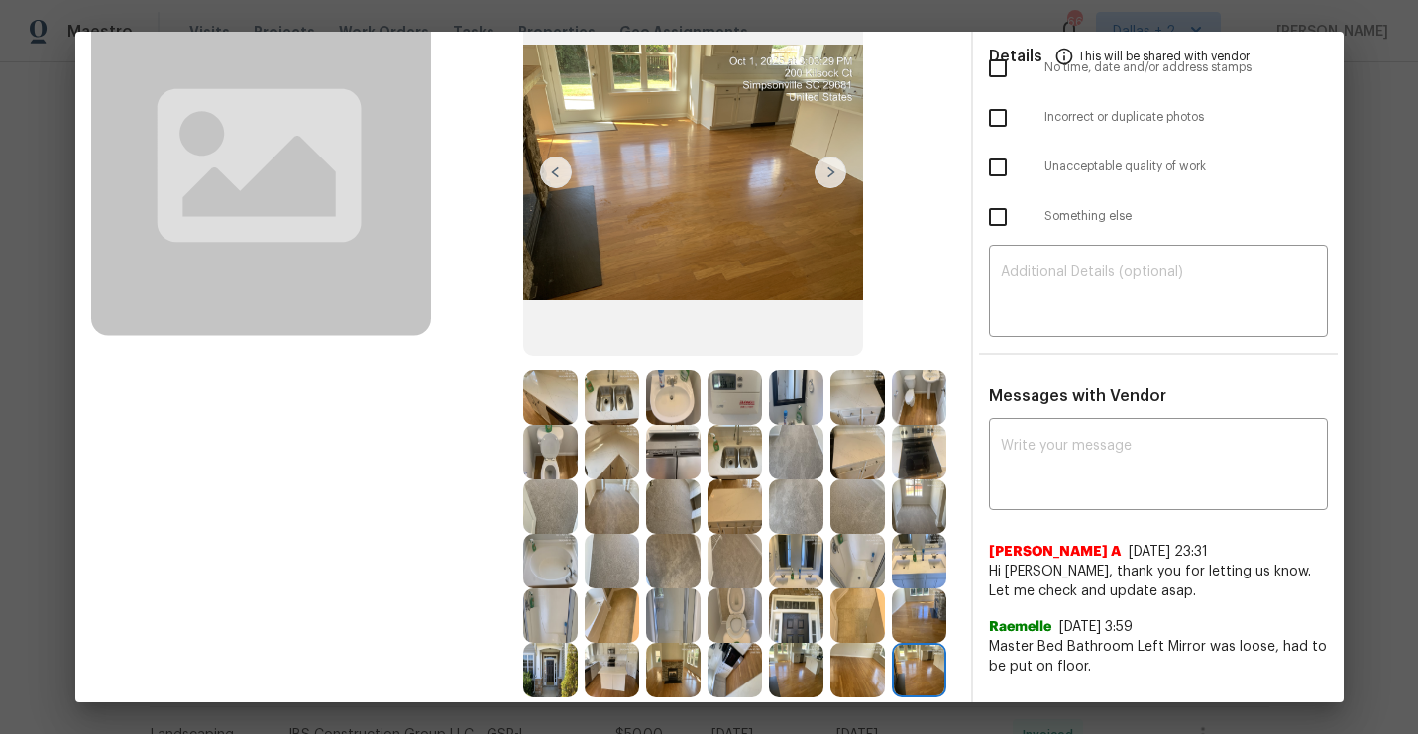
scroll to position [279, 0]
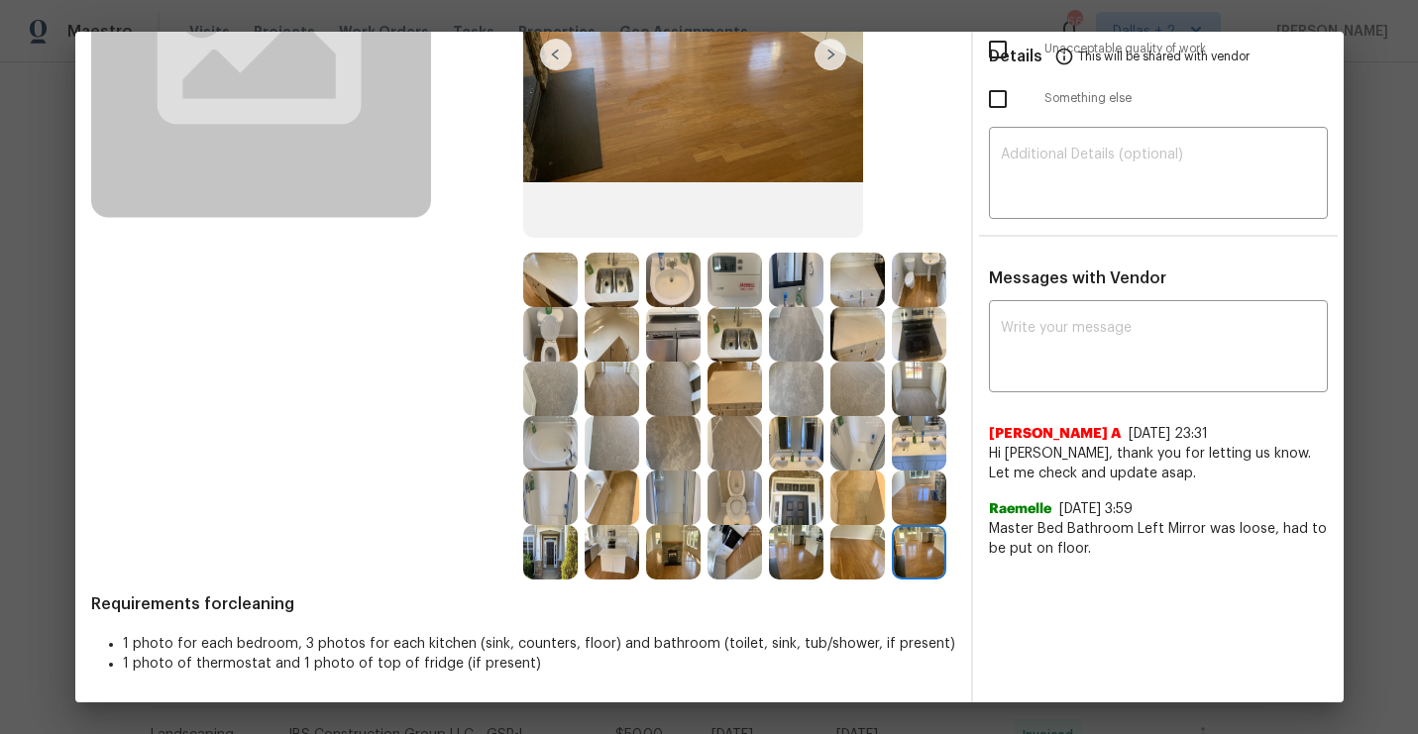
click at [793, 436] on img at bounding box center [796, 443] width 54 height 54
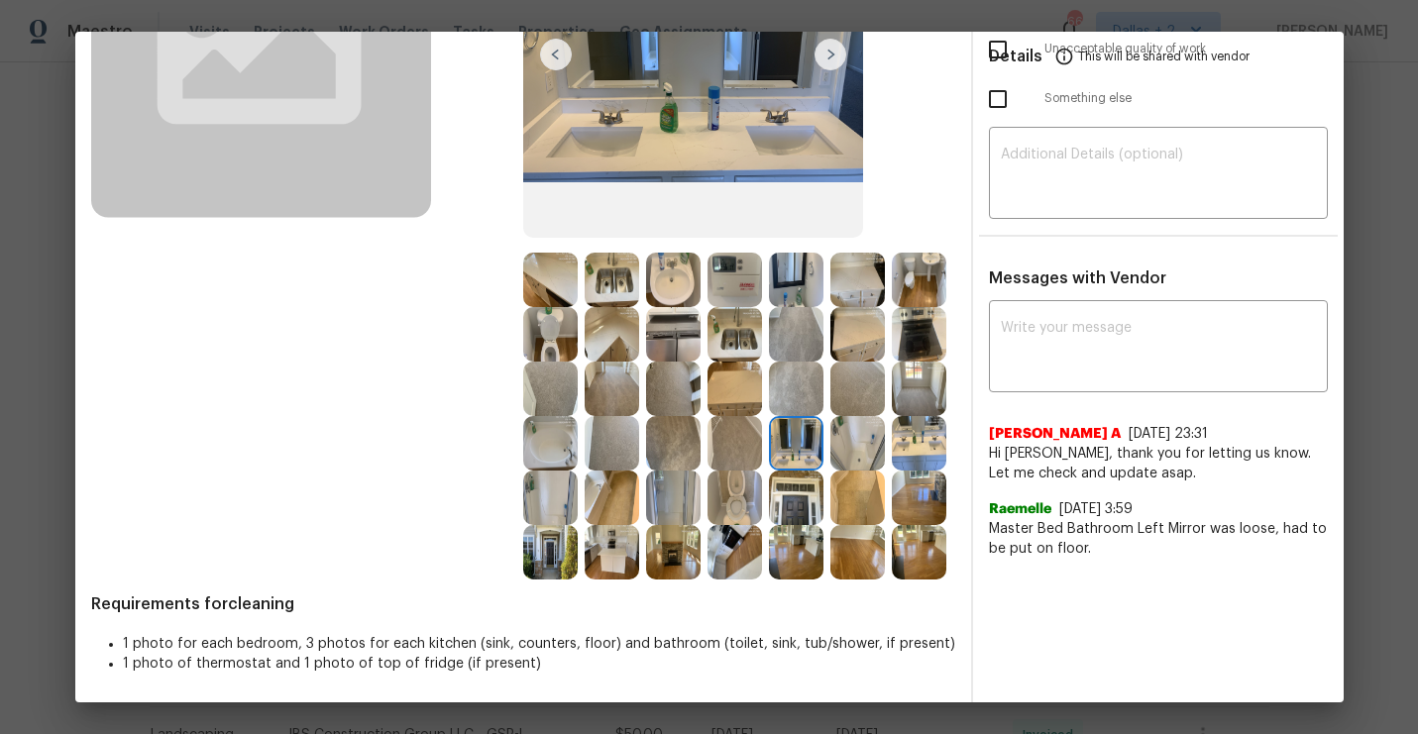
click at [925, 431] on img at bounding box center [919, 443] width 54 height 54
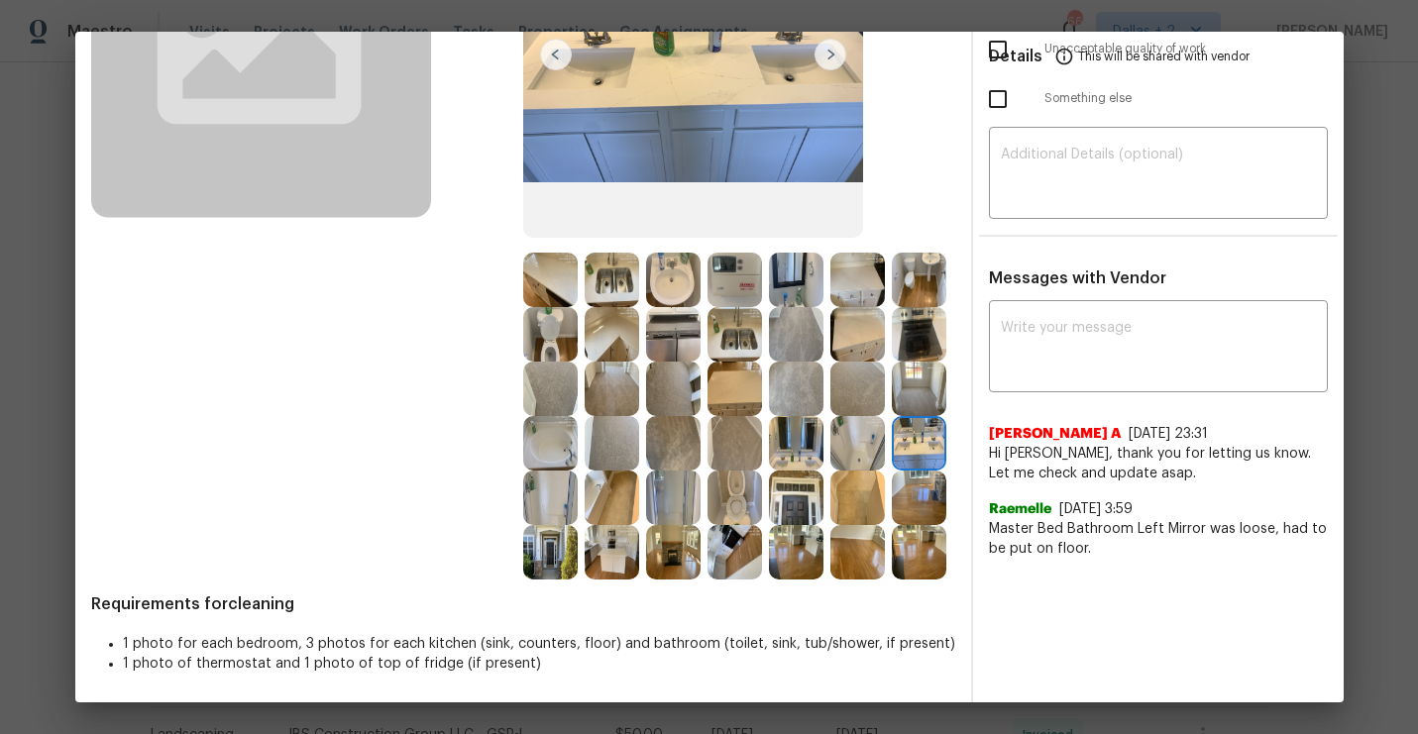
click at [667, 506] on img at bounding box center [673, 498] width 54 height 54
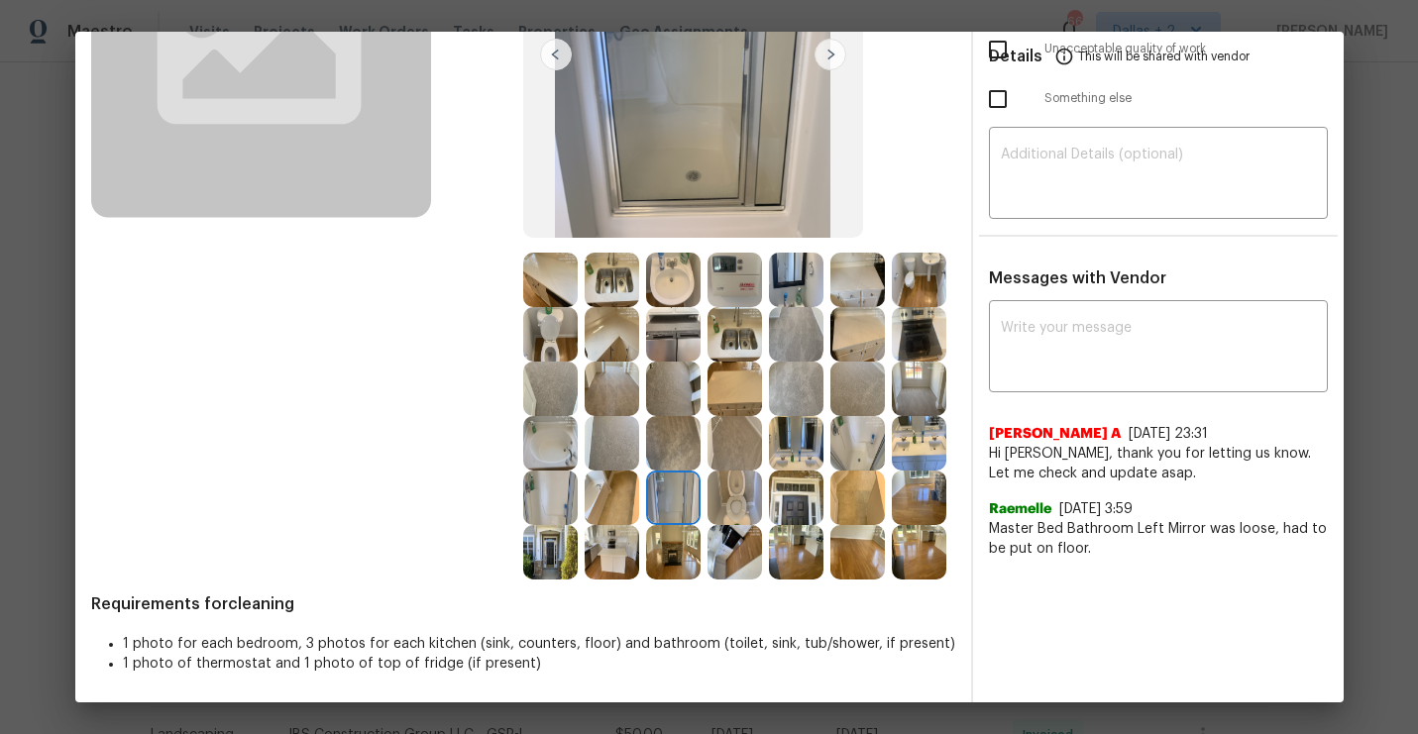
click at [740, 509] on img at bounding box center [734, 498] width 54 height 54
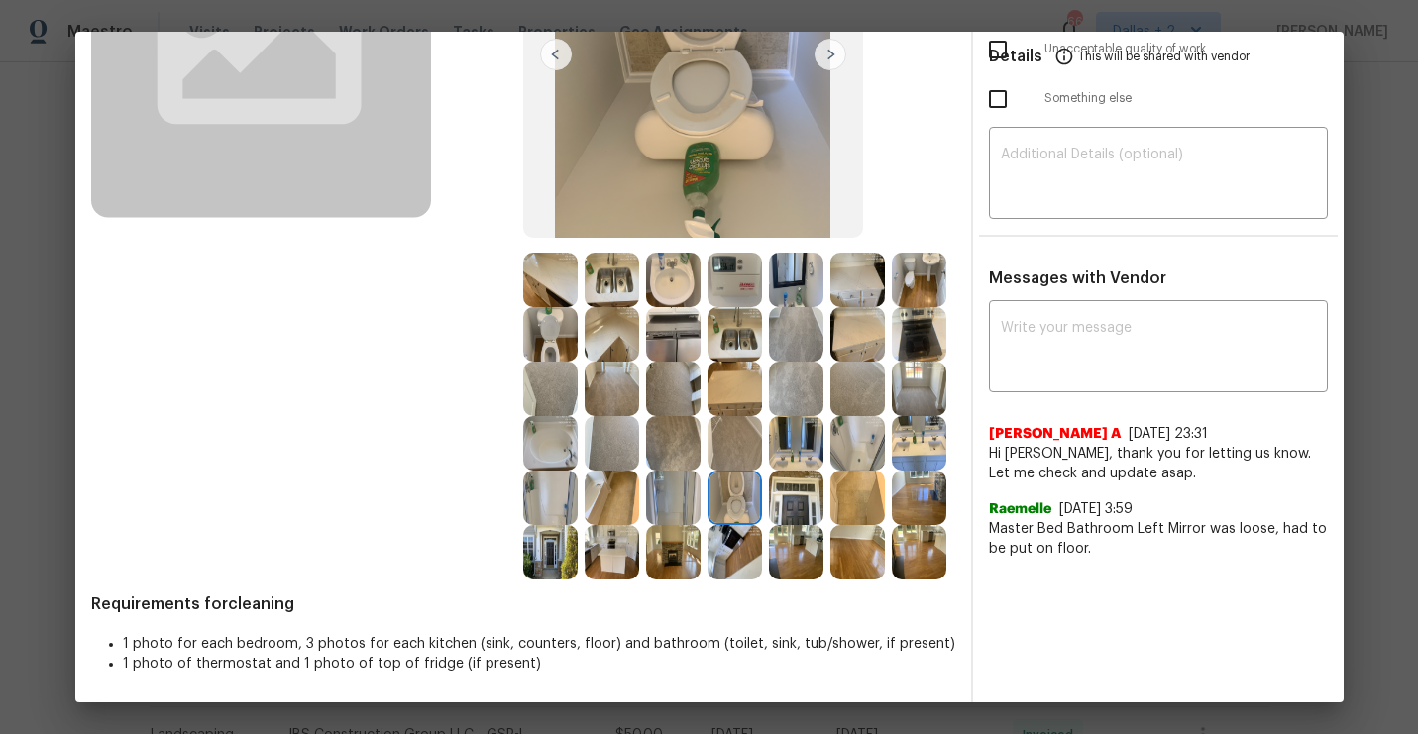
click at [646, 566] on img at bounding box center [673, 552] width 54 height 54
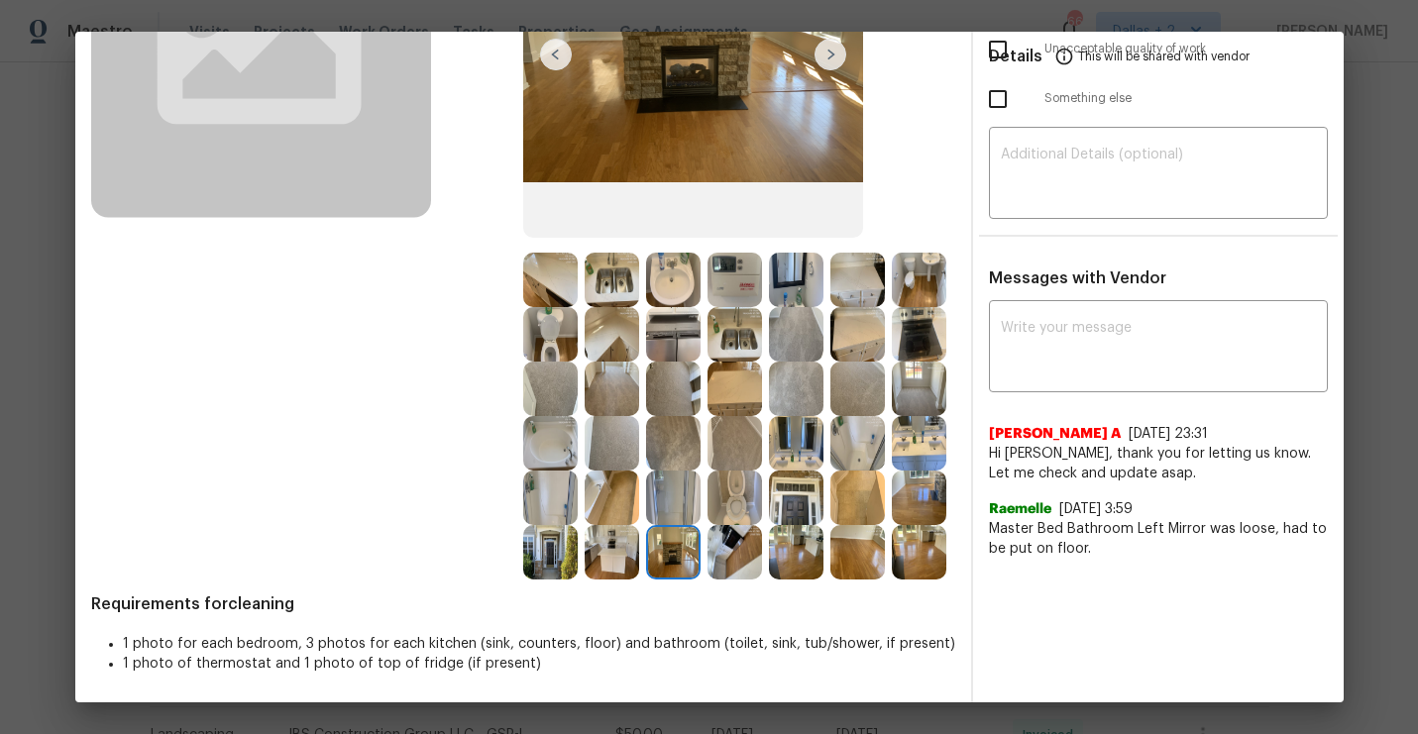
click at [592, 563] on img at bounding box center [612, 552] width 54 height 54
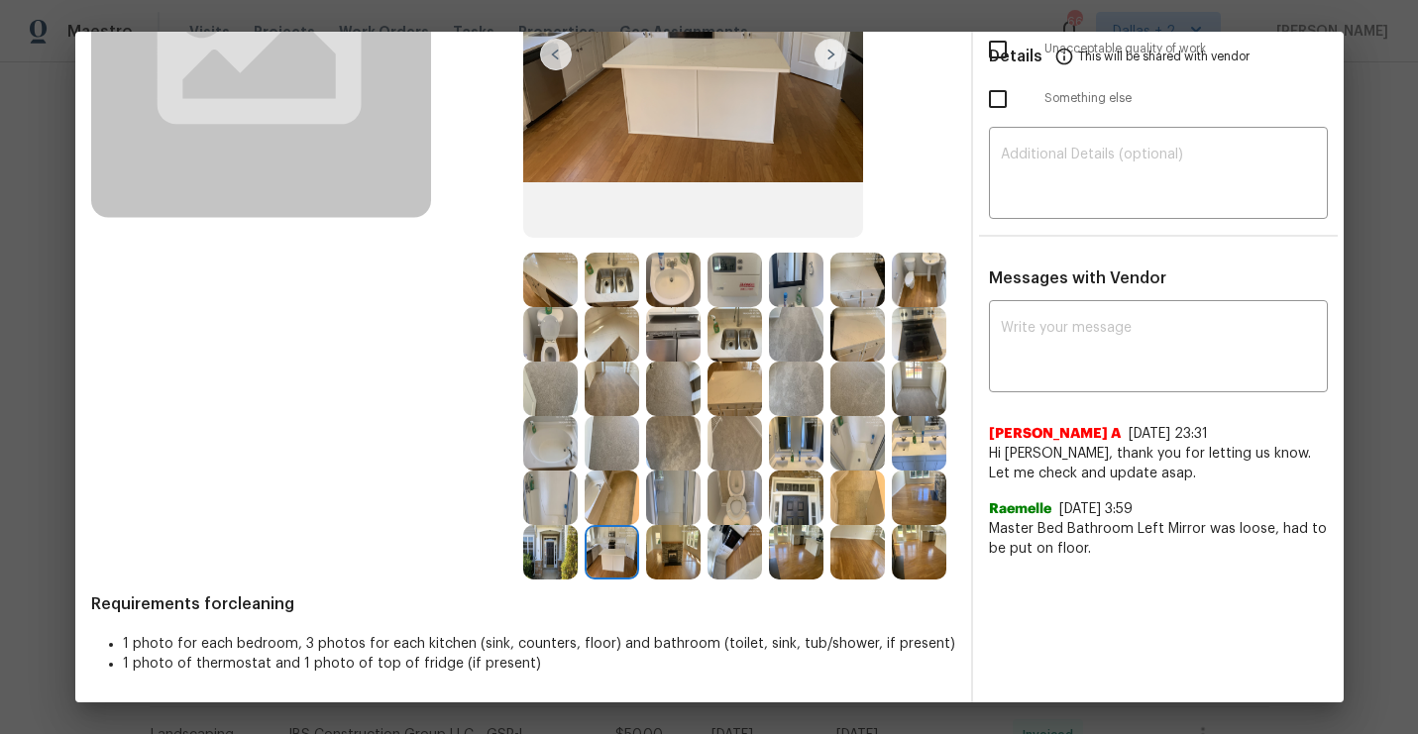
click at [530, 565] on img at bounding box center [550, 552] width 54 height 54
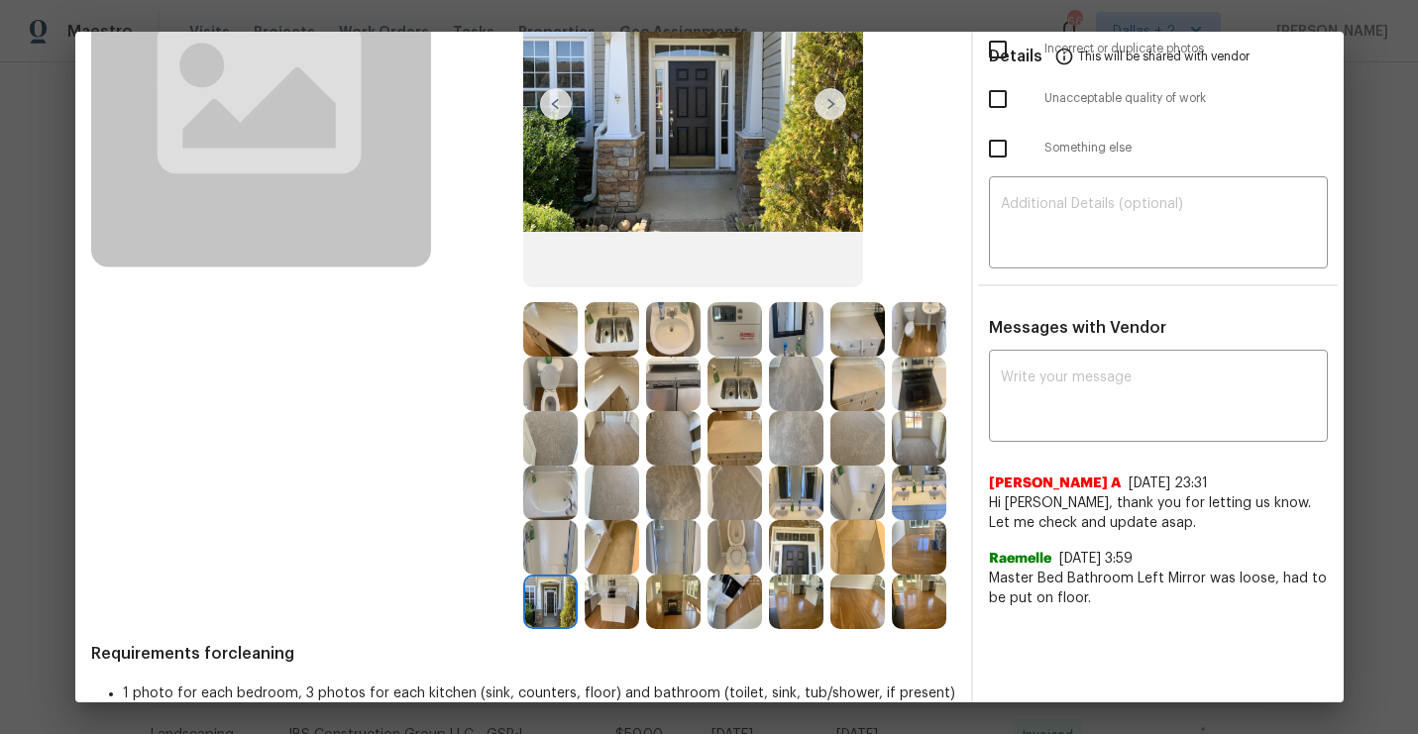
scroll to position [0, 0]
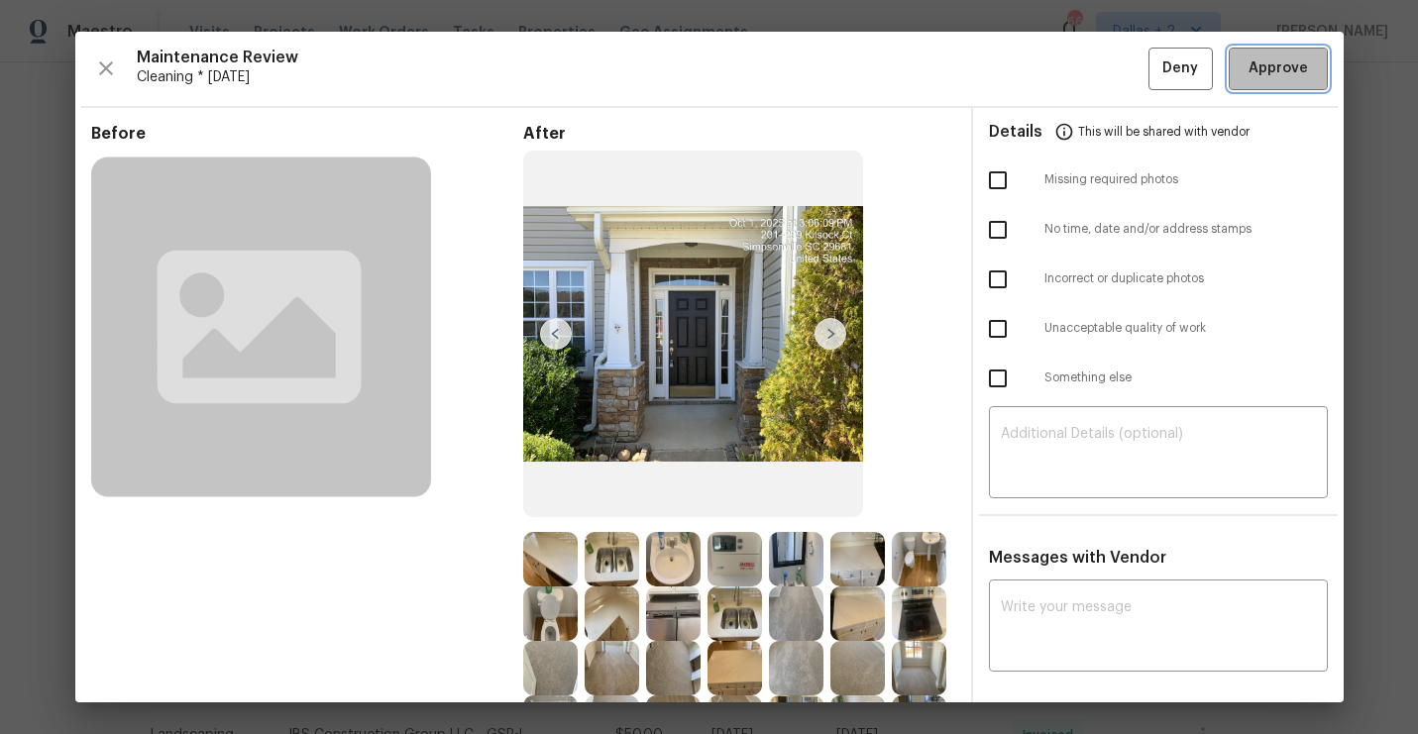
click at [1257, 78] on span "Approve" at bounding box center [1278, 68] width 59 height 25
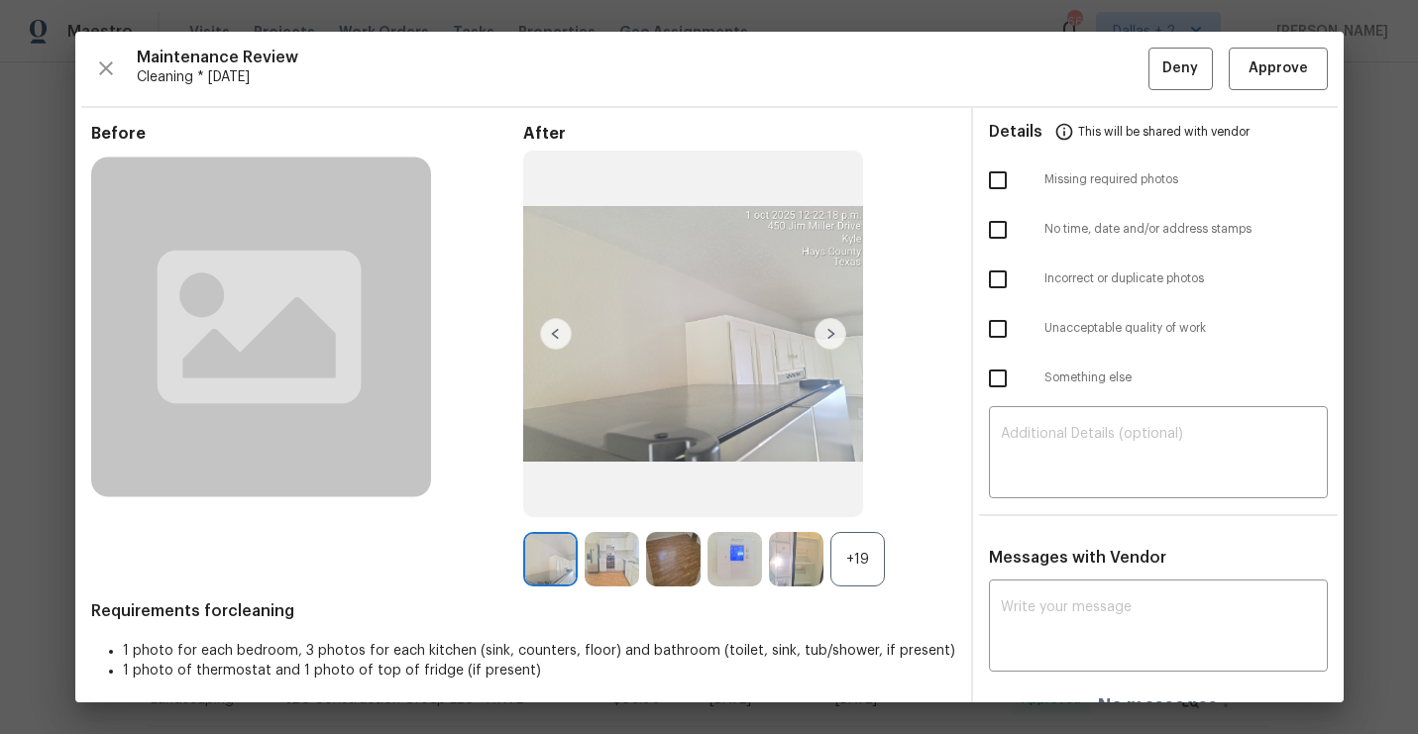
click at [873, 544] on div "+19" at bounding box center [857, 559] width 54 height 54
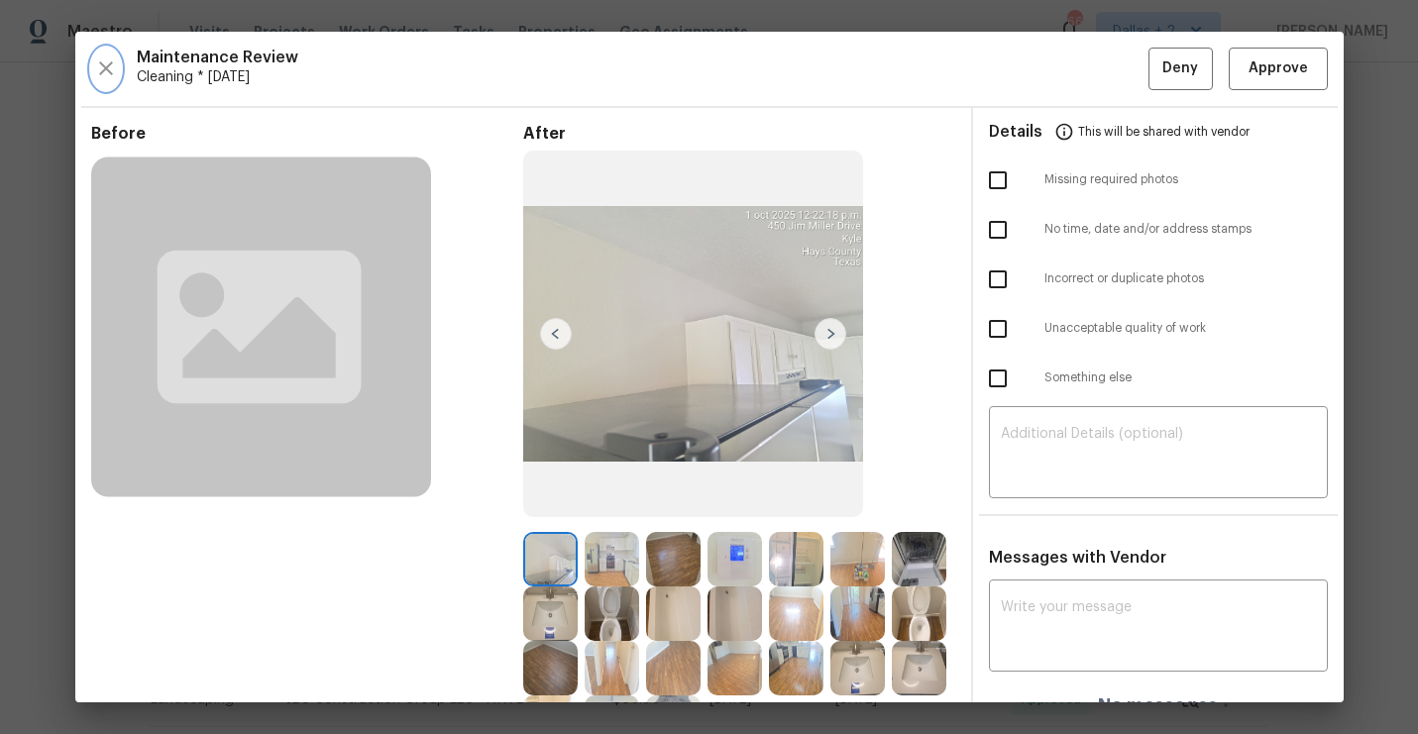
click at [98, 59] on icon "button" at bounding box center [106, 68] width 24 height 24
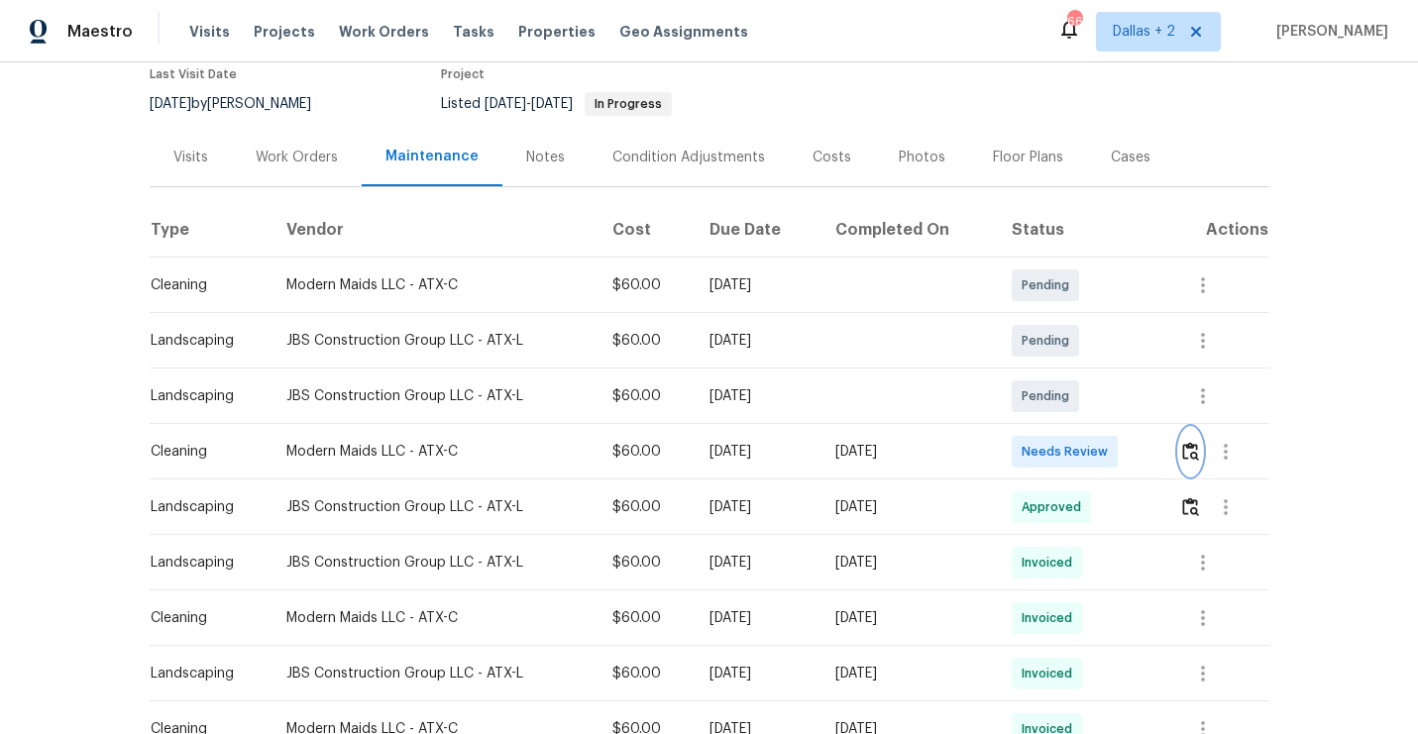
scroll to position [233, 0]
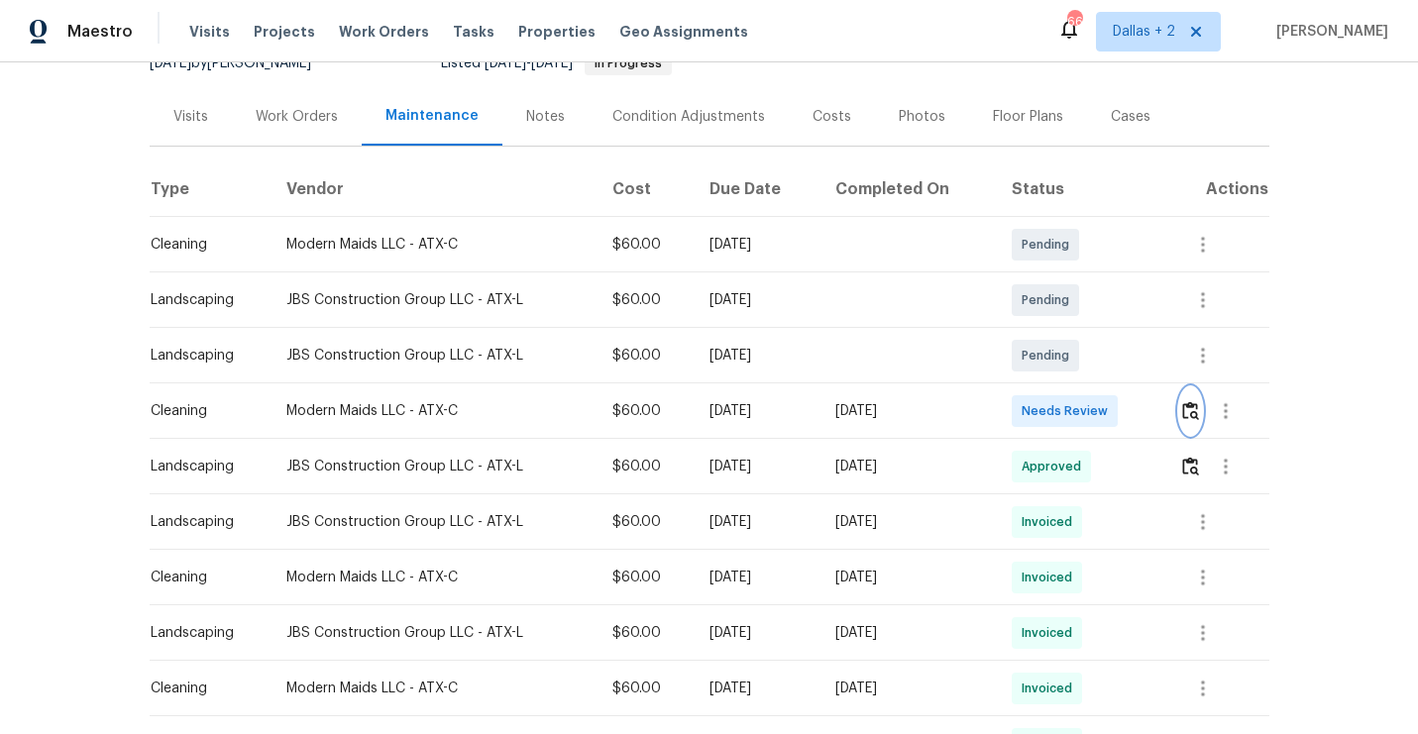
click at [1194, 401] on img "button" at bounding box center [1190, 410] width 17 height 19
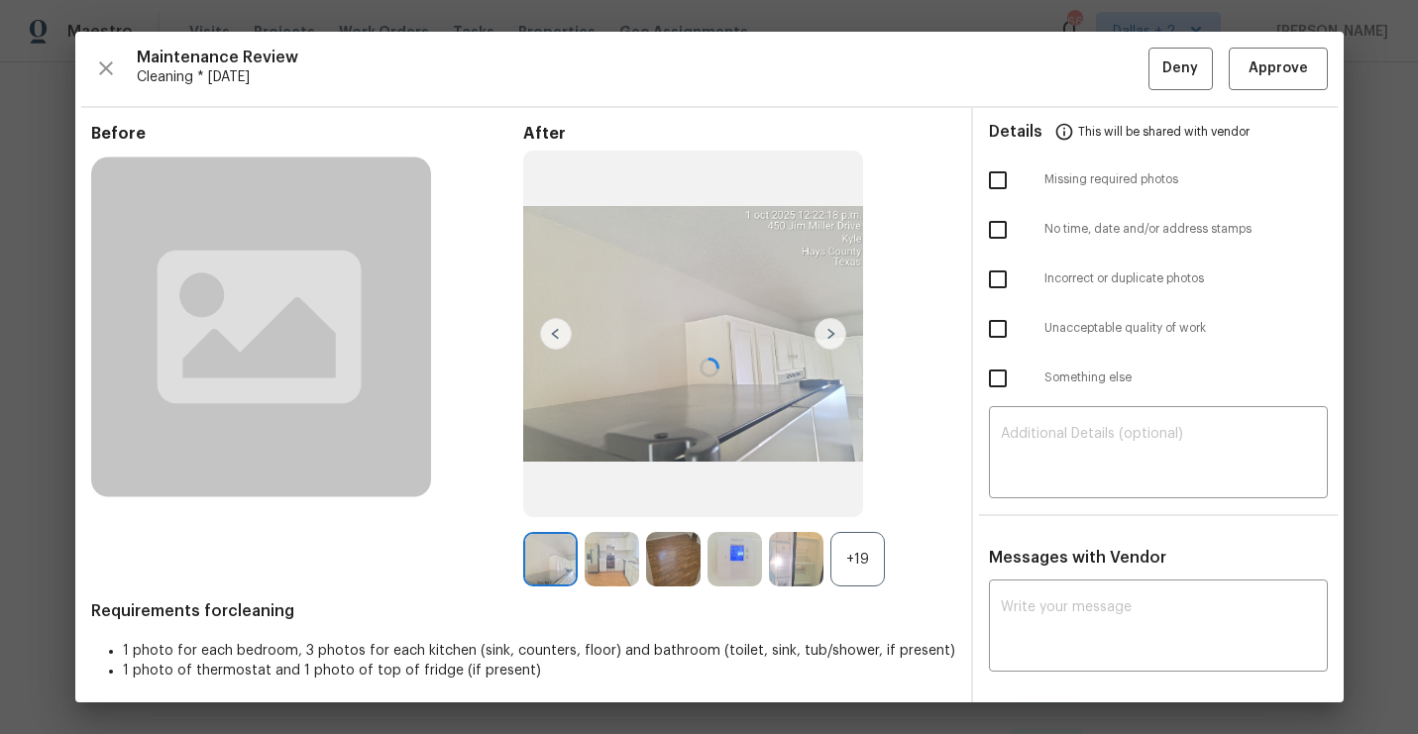
click at [859, 551] on div at bounding box center [709, 367] width 1268 height 671
click at [853, 561] on div "+19" at bounding box center [857, 559] width 54 height 54
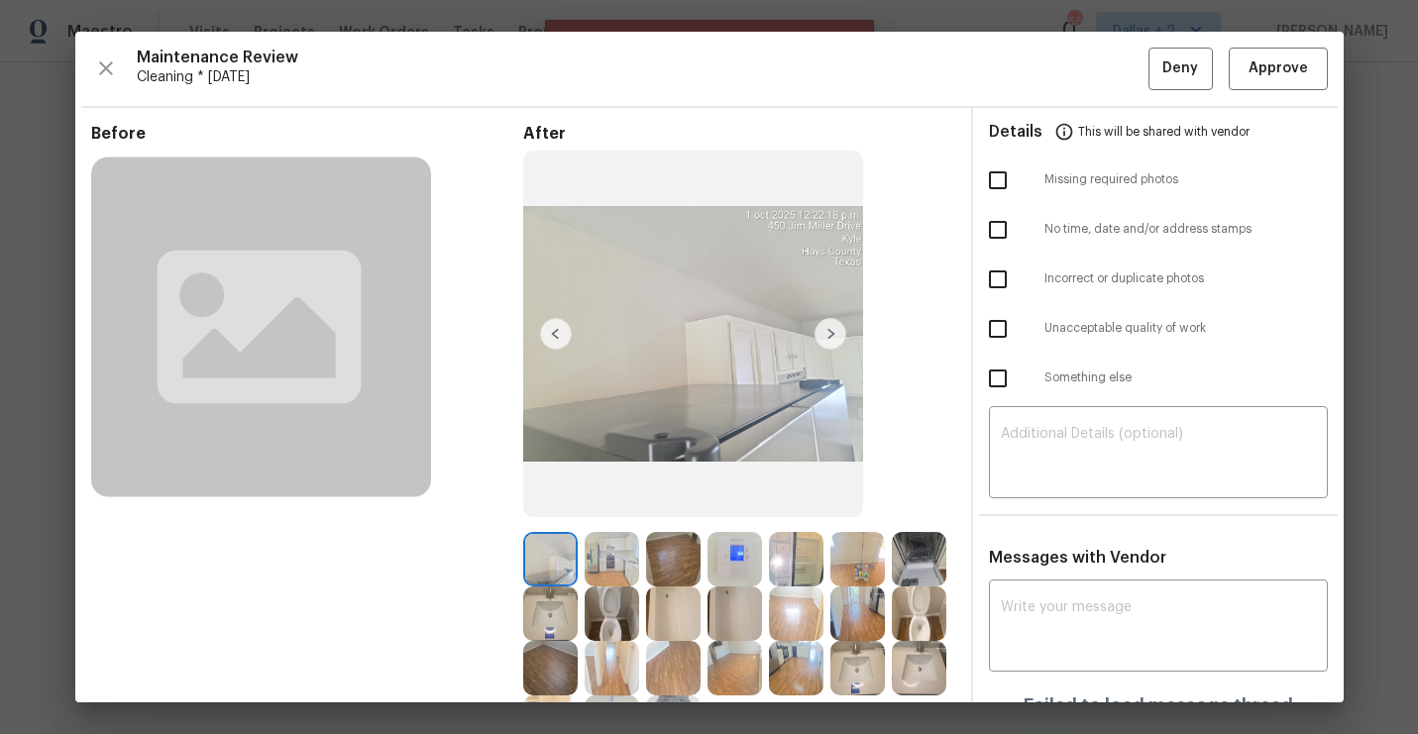
click at [853, 561] on img at bounding box center [857, 559] width 54 height 54
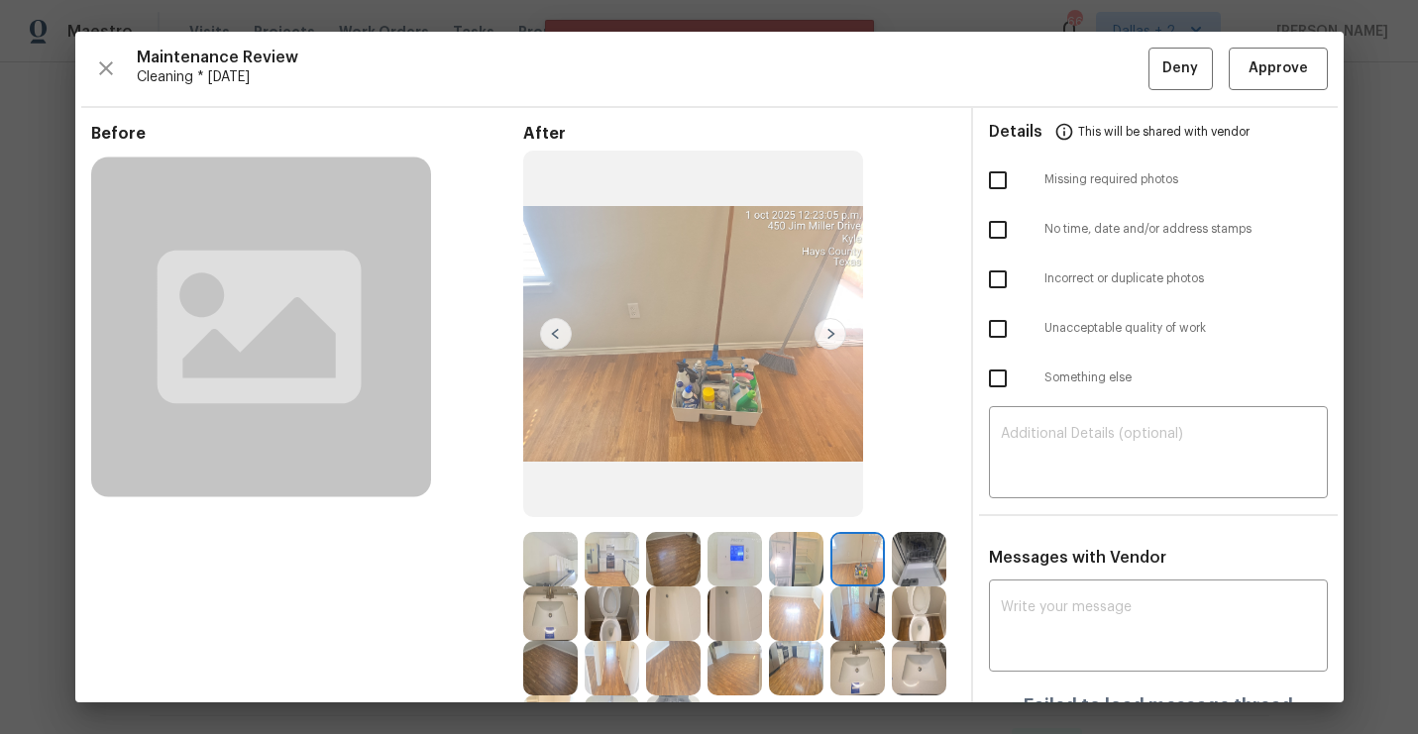
scroll to position [129, 0]
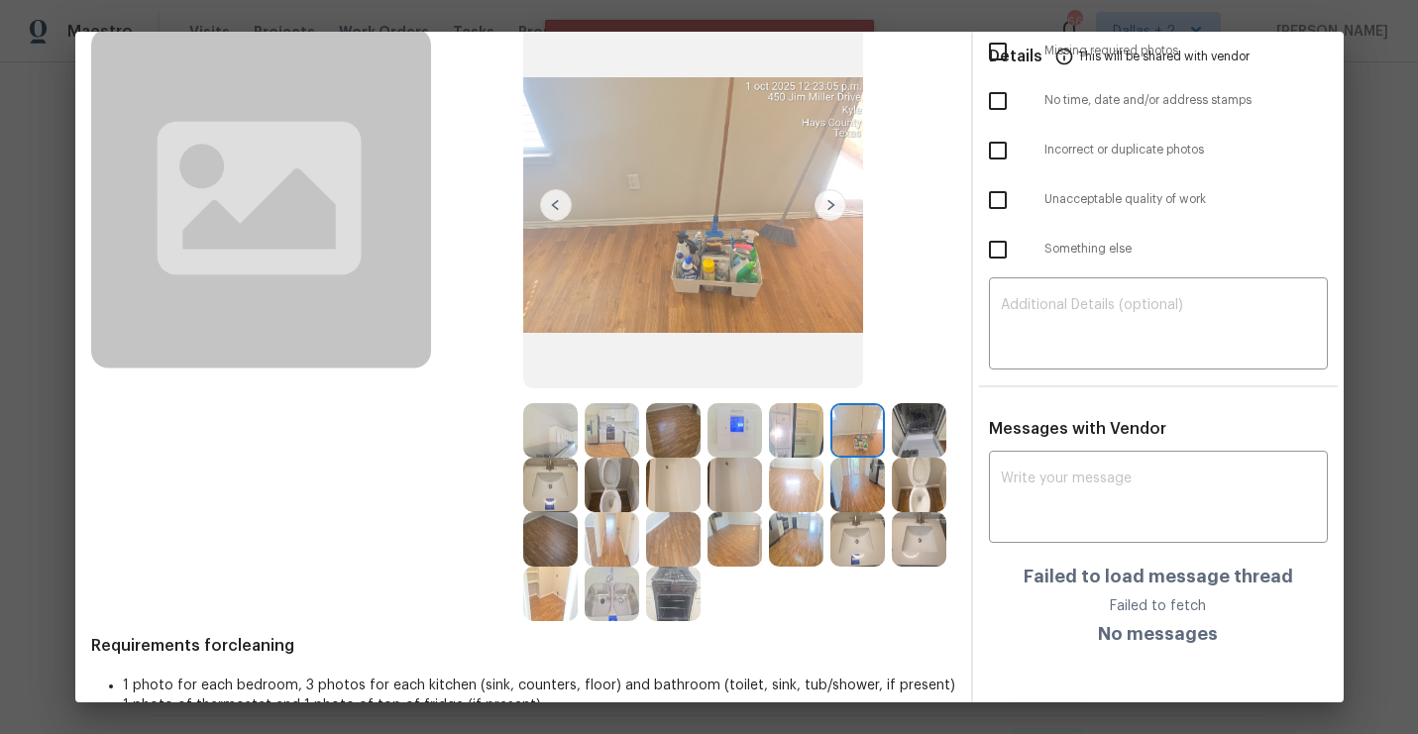
click at [907, 427] on img at bounding box center [919, 430] width 54 height 54
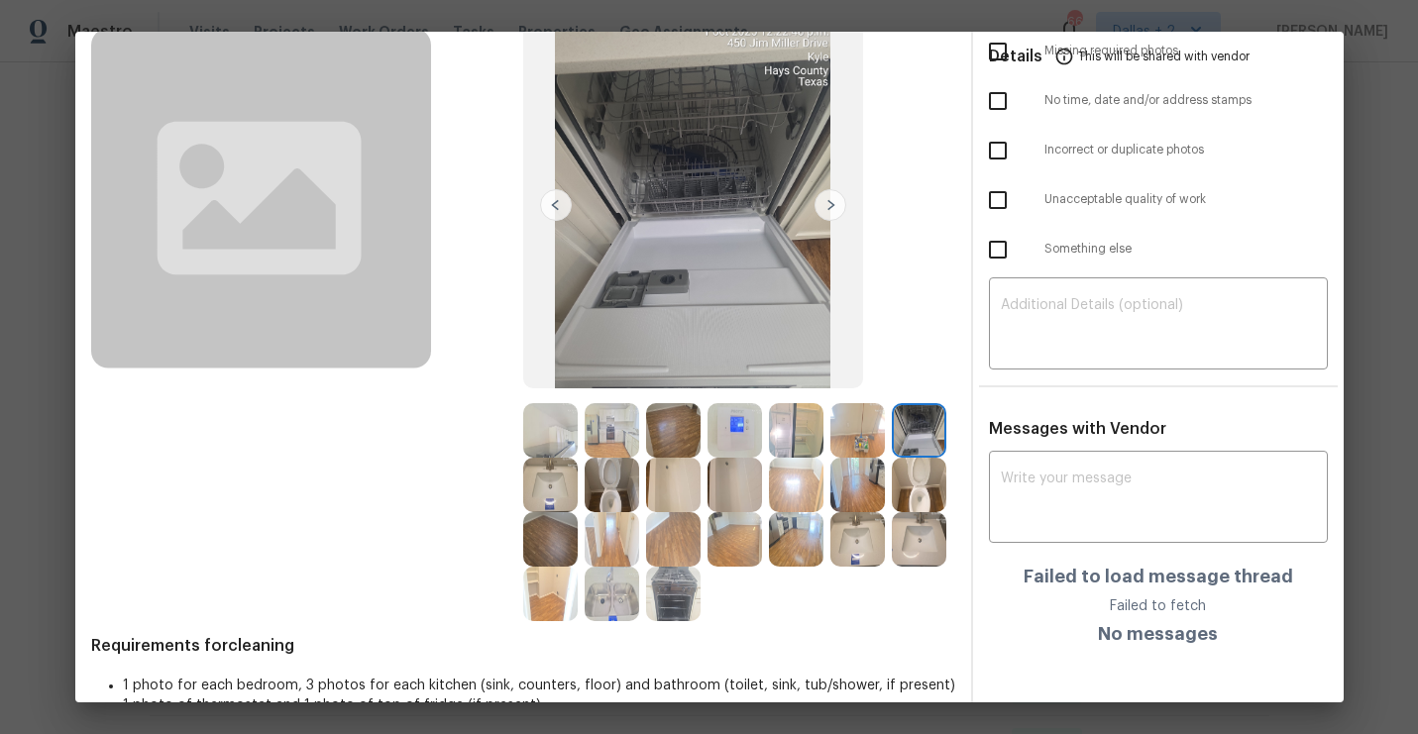
click at [545, 447] on img at bounding box center [550, 430] width 54 height 54
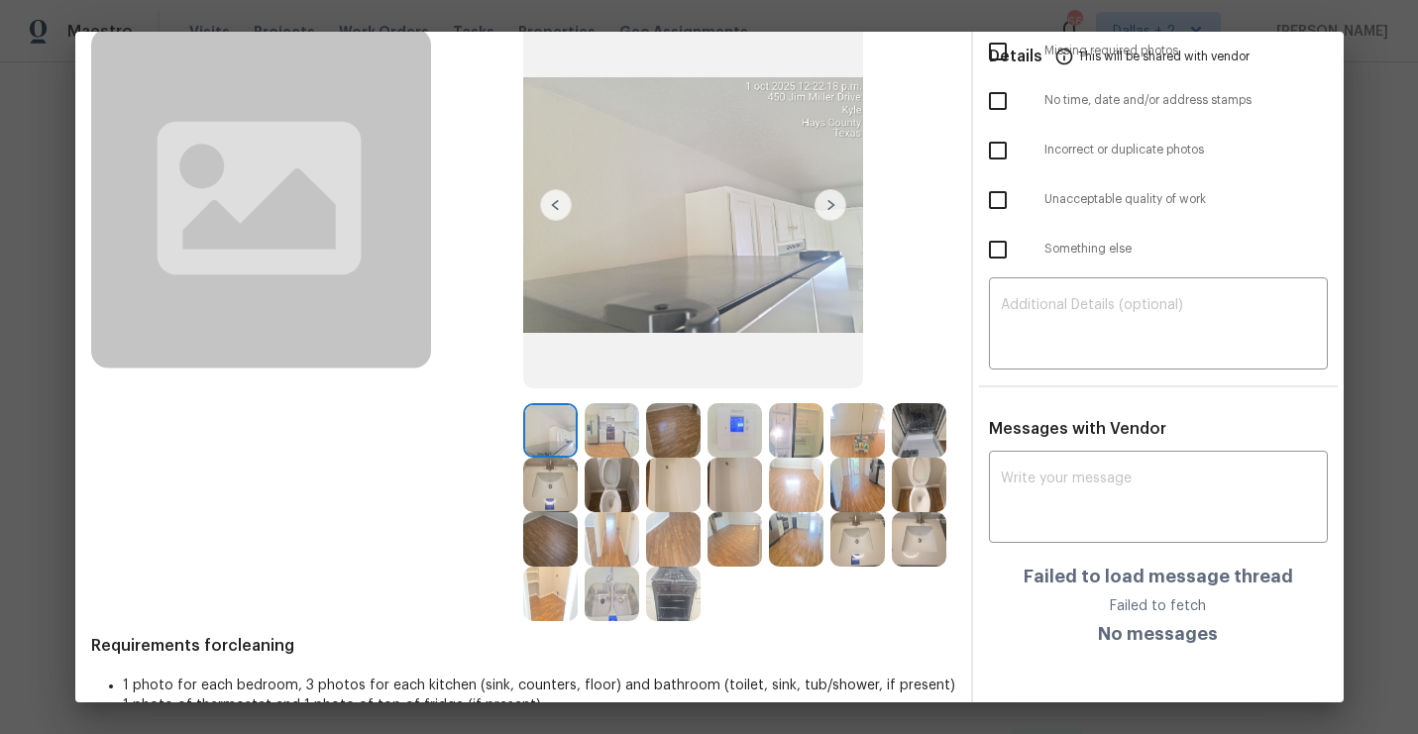
click at [707, 422] on img at bounding box center [734, 430] width 54 height 54
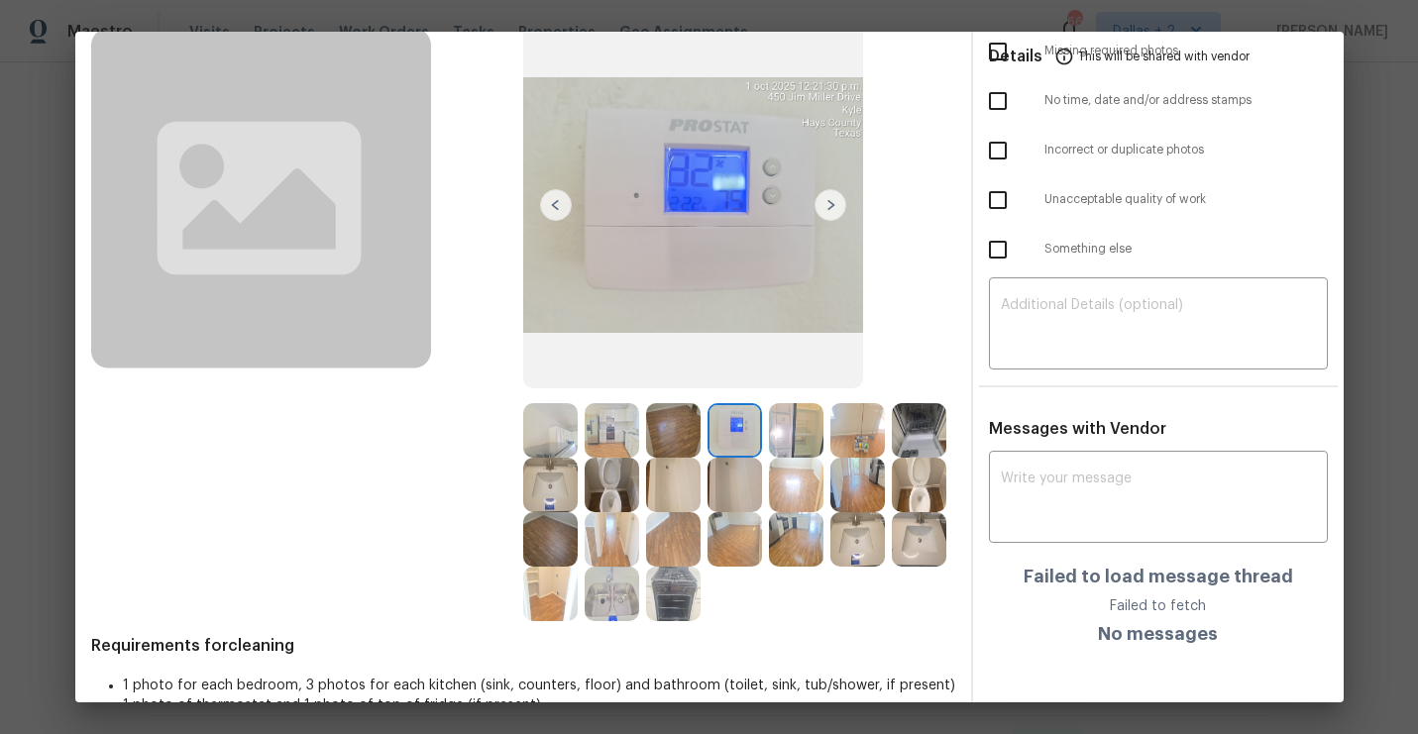
click at [795, 424] on img at bounding box center [796, 430] width 54 height 54
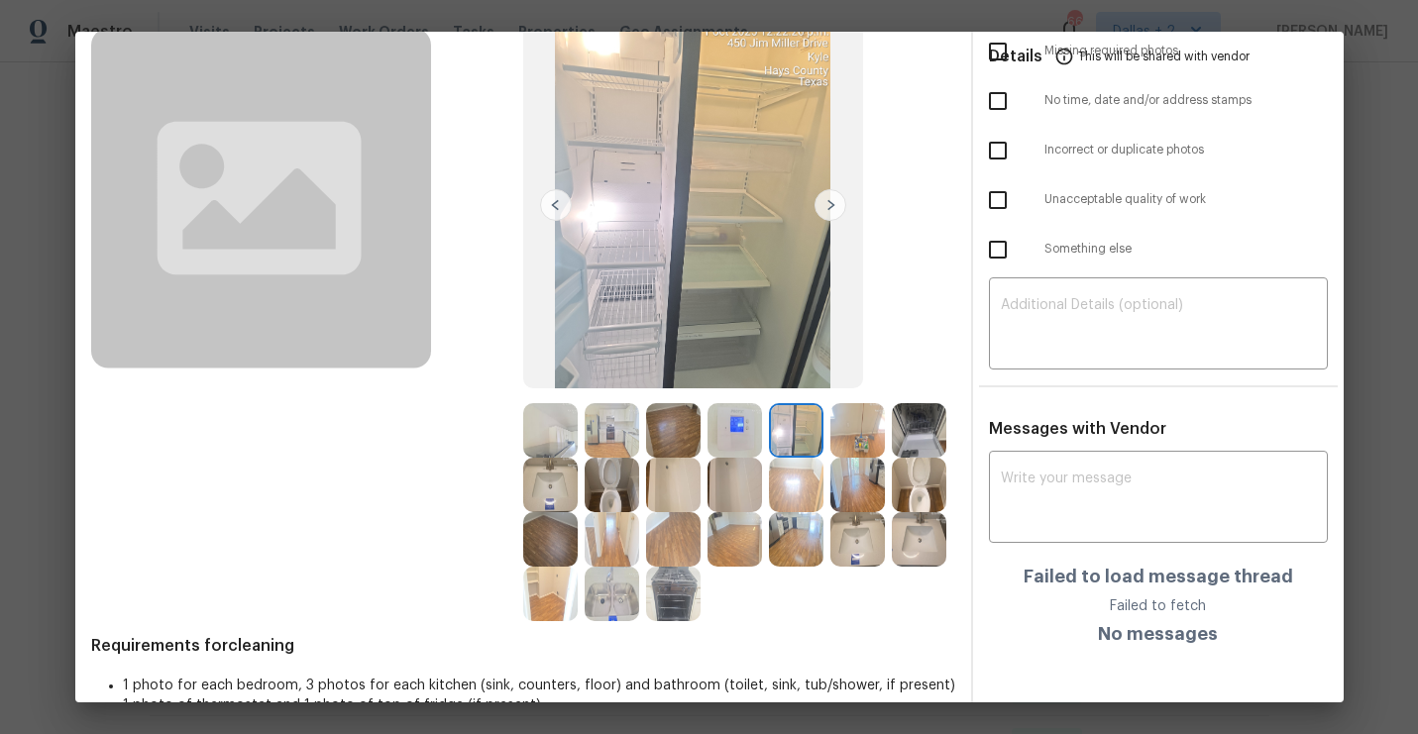
click at [544, 538] on img at bounding box center [550, 539] width 54 height 54
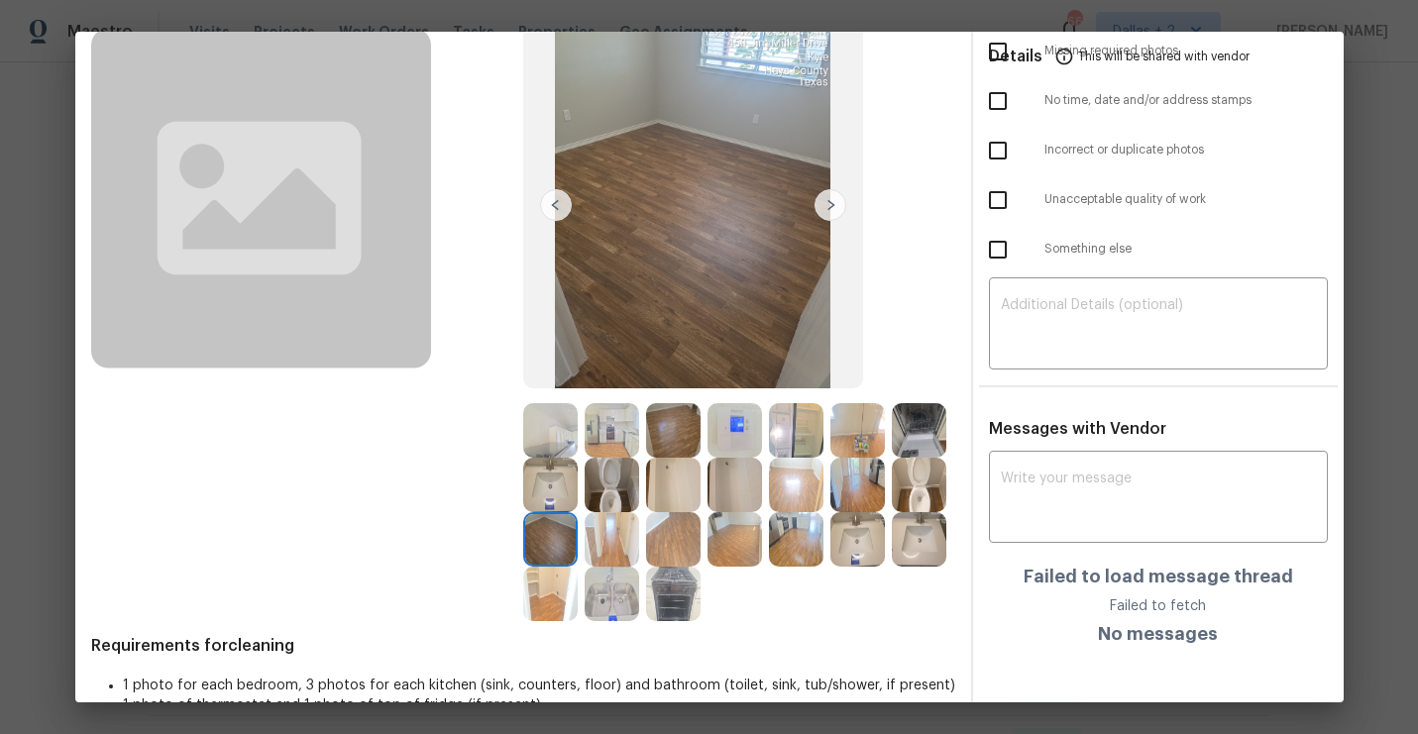
click at [612, 614] on img at bounding box center [612, 594] width 54 height 54
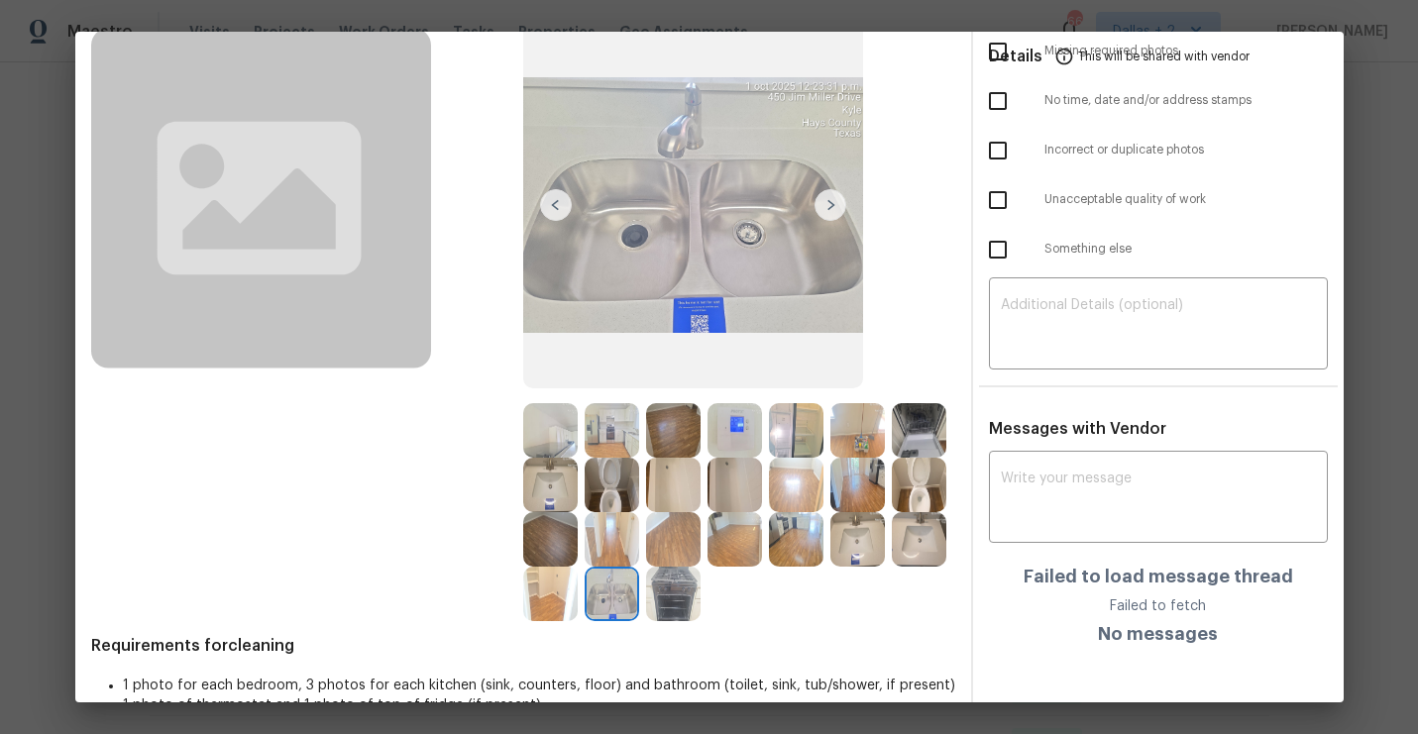
click at [920, 406] on img at bounding box center [919, 430] width 54 height 54
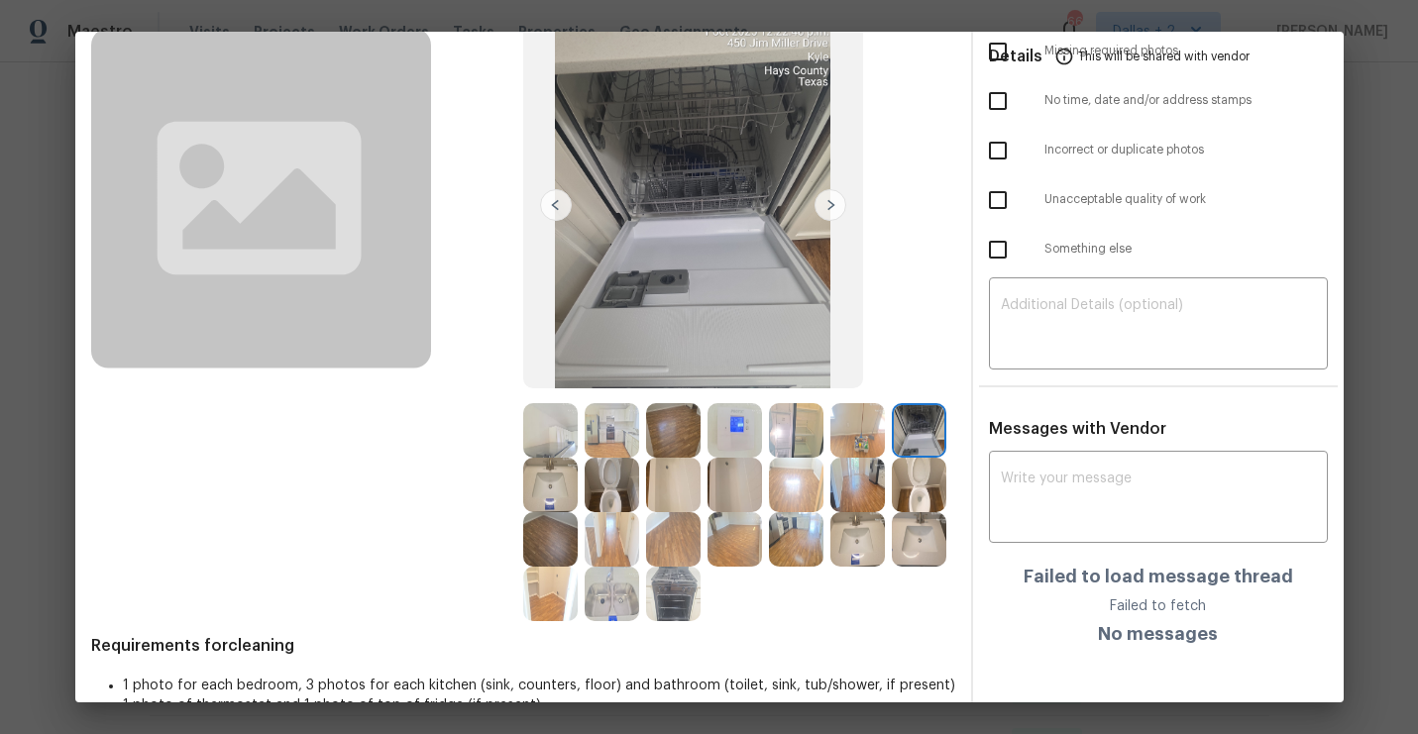
click at [915, 491] on img at bounding box center [919, 485] width 54 height 54
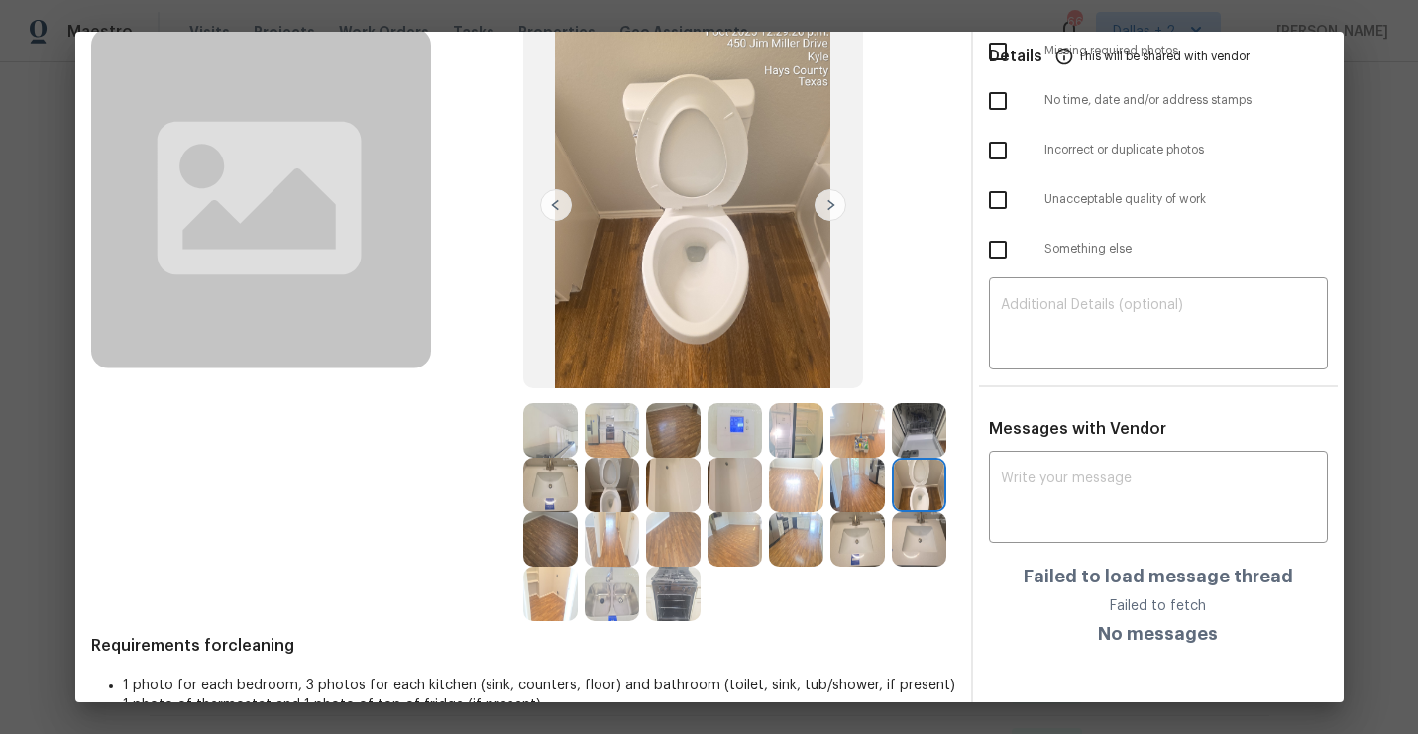
click at [542, 442] on img at bounding box center [550, 430] width 54 height 54
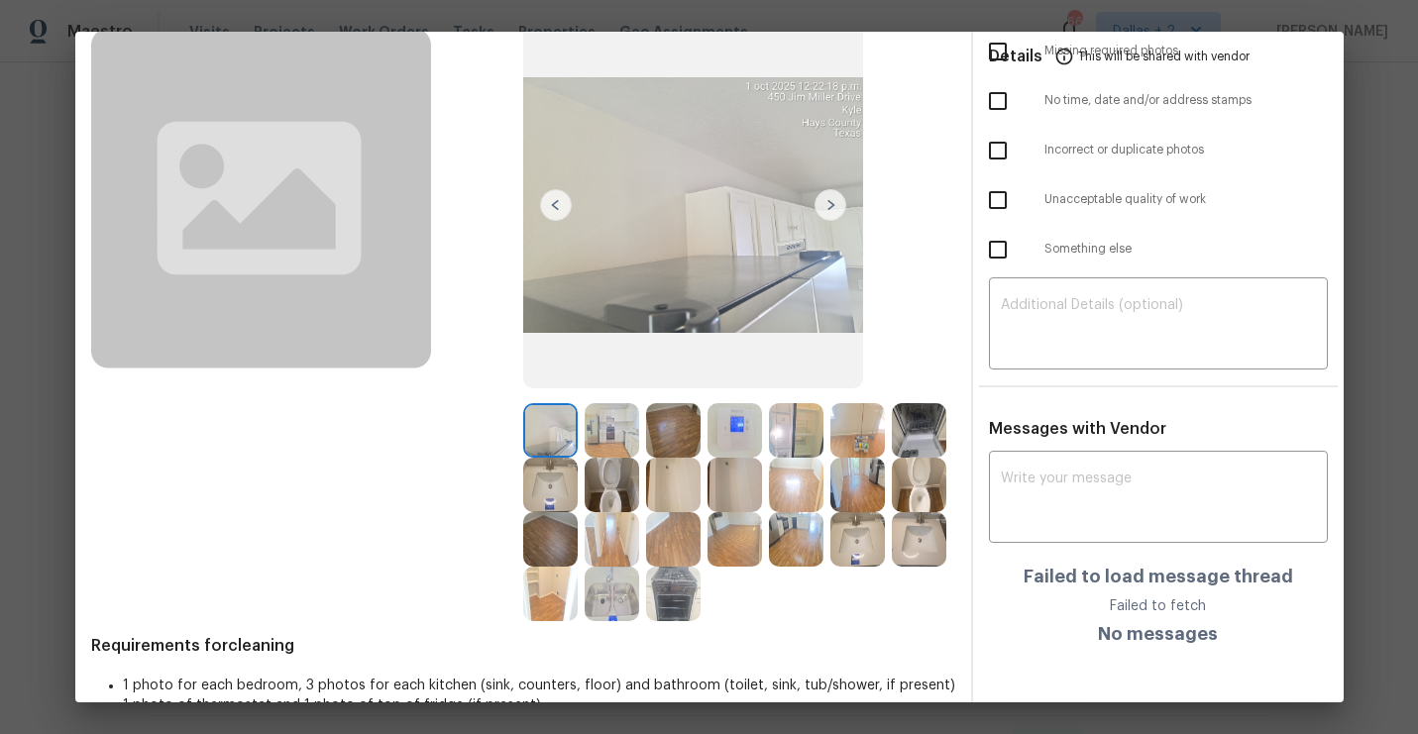
click at [599, 430] on img at bounding box center [612, 430] width 54 height 54
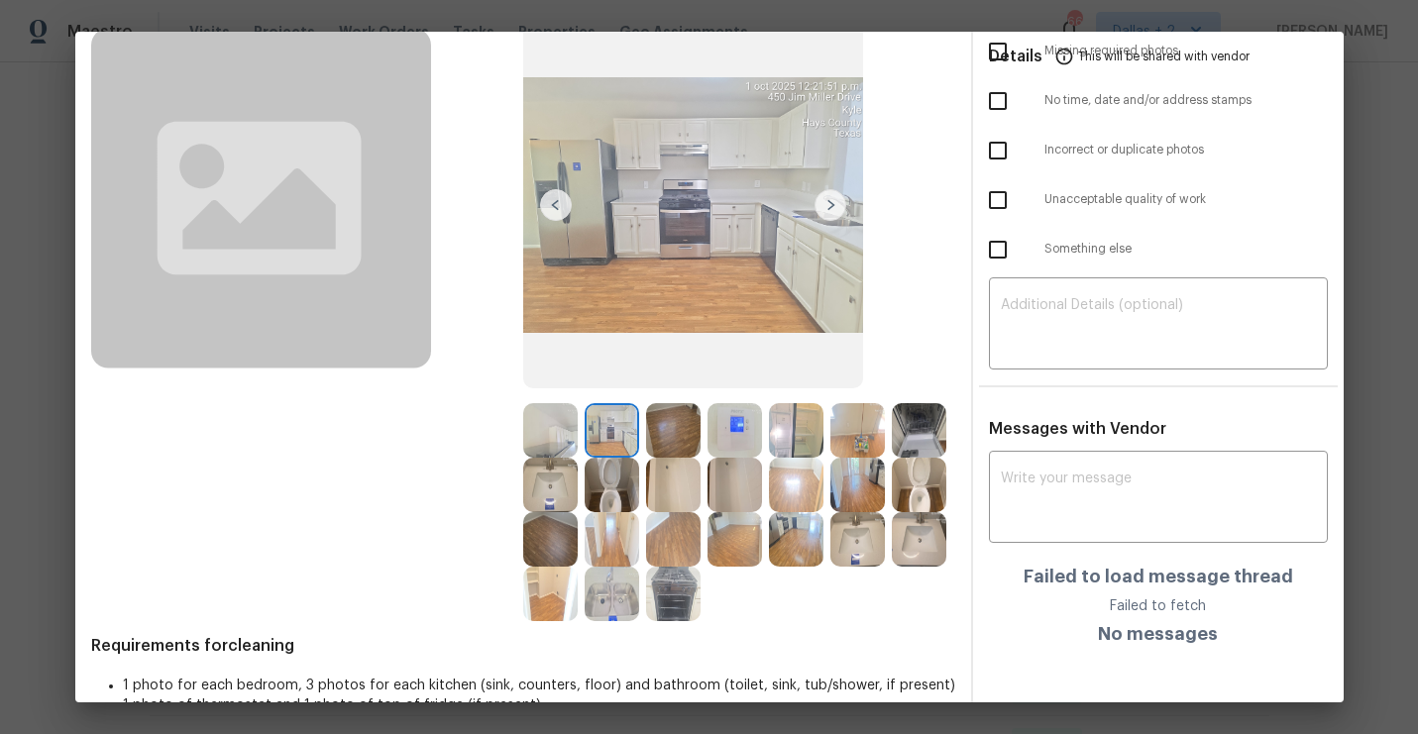
click at [613, 610] on img at bounding box center [612, 594] width 54 height 54
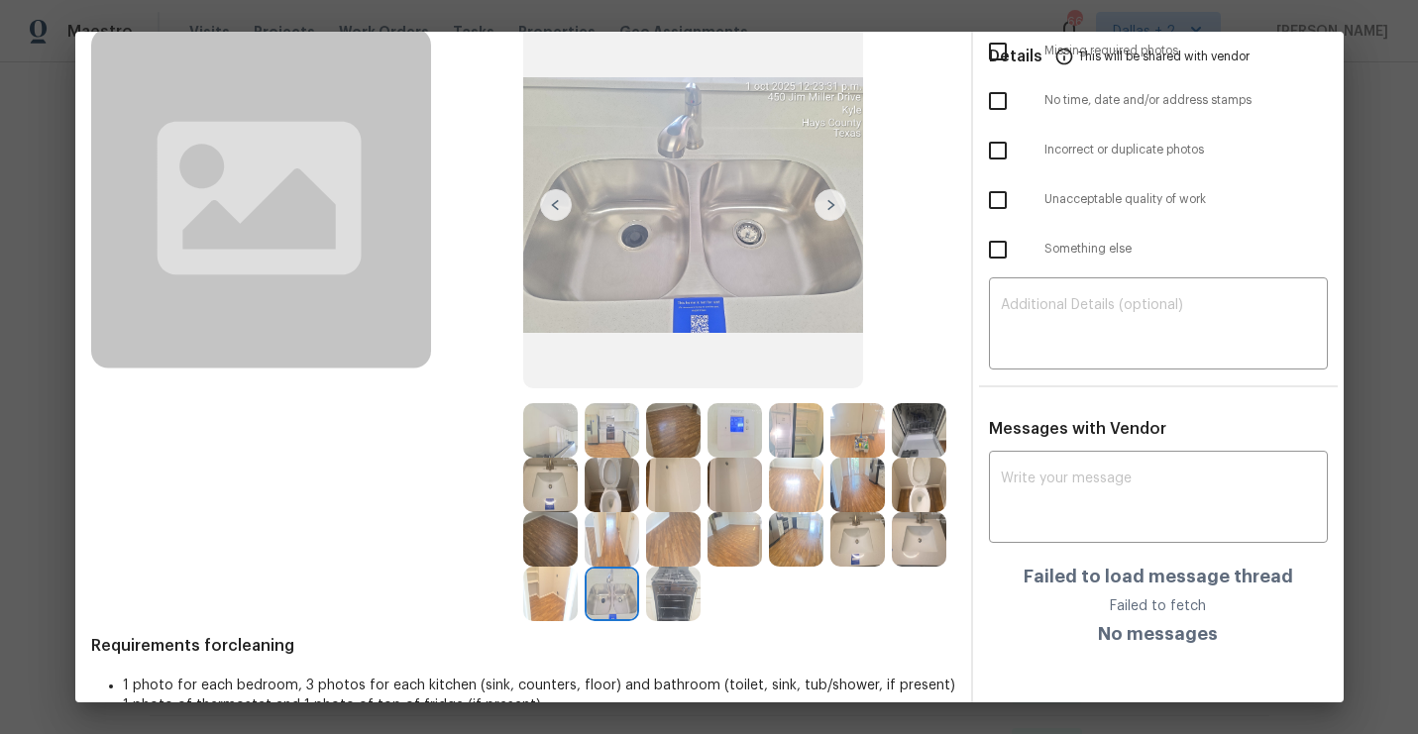
click at [795, 429] on img at bounding box center [796, 430] width 54 height 54
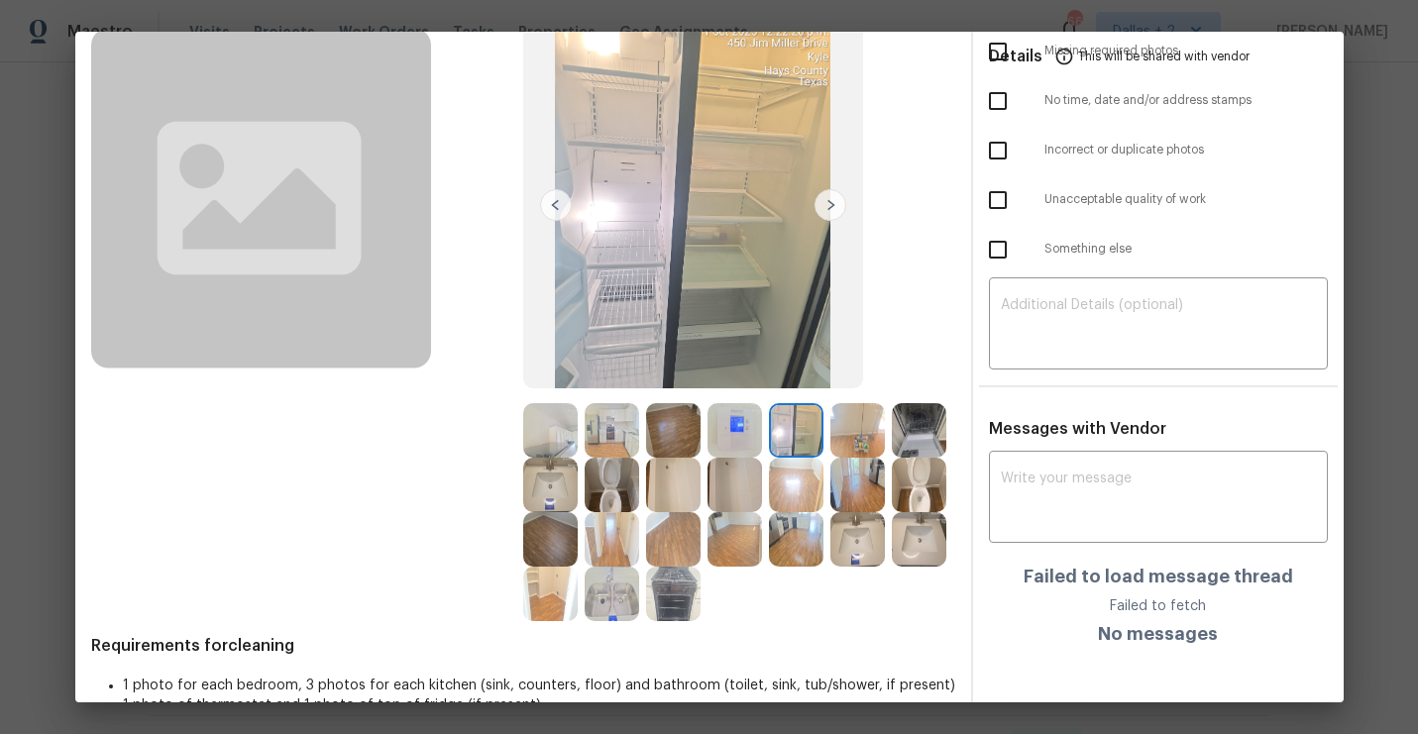
scroll to position [0, 0]
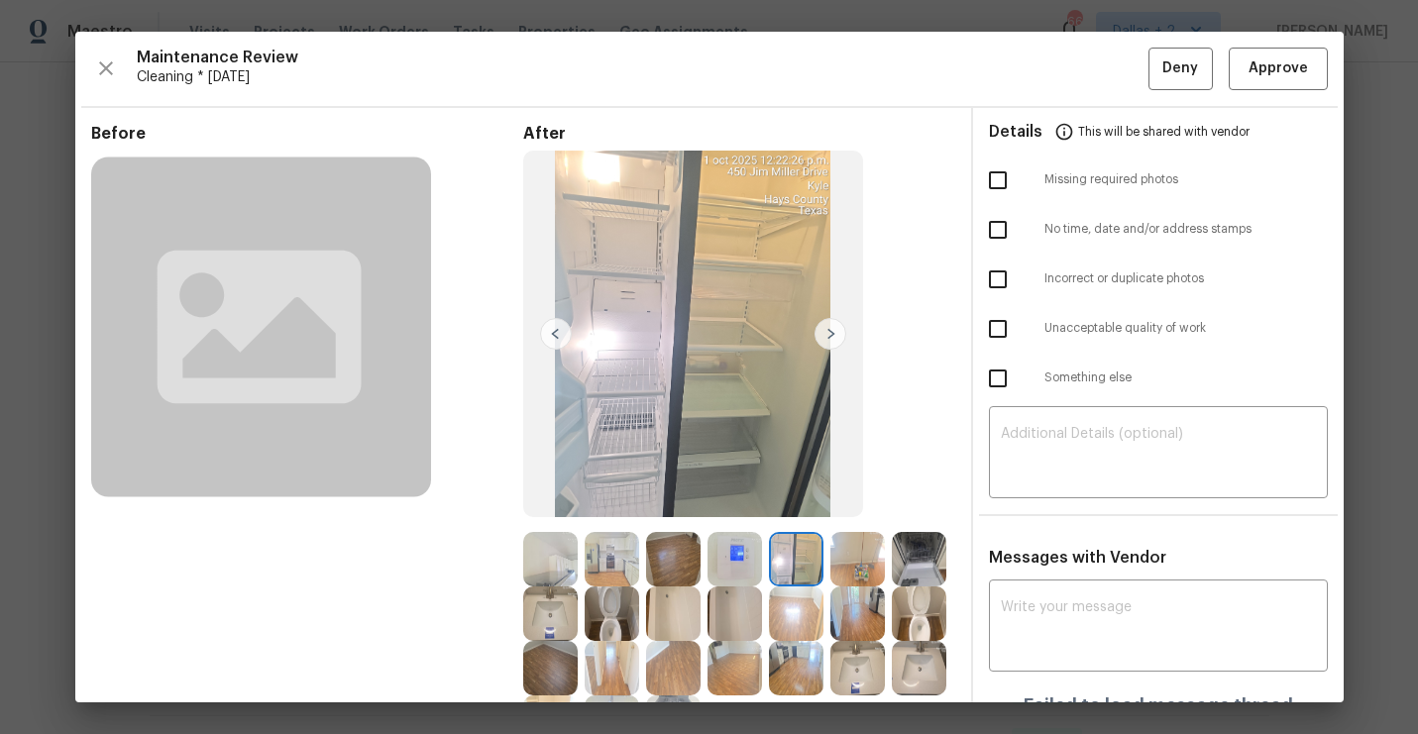
click at [88, 60] on div "Maintenance Review Cleaning * Mon, Sep 29 Deny Approve Before After Requirement…" at bounding box center [709, 367] width 1268 height 671
click at [109, 72] on icon "button" at bounding box center [106, 68] width 14 height 14
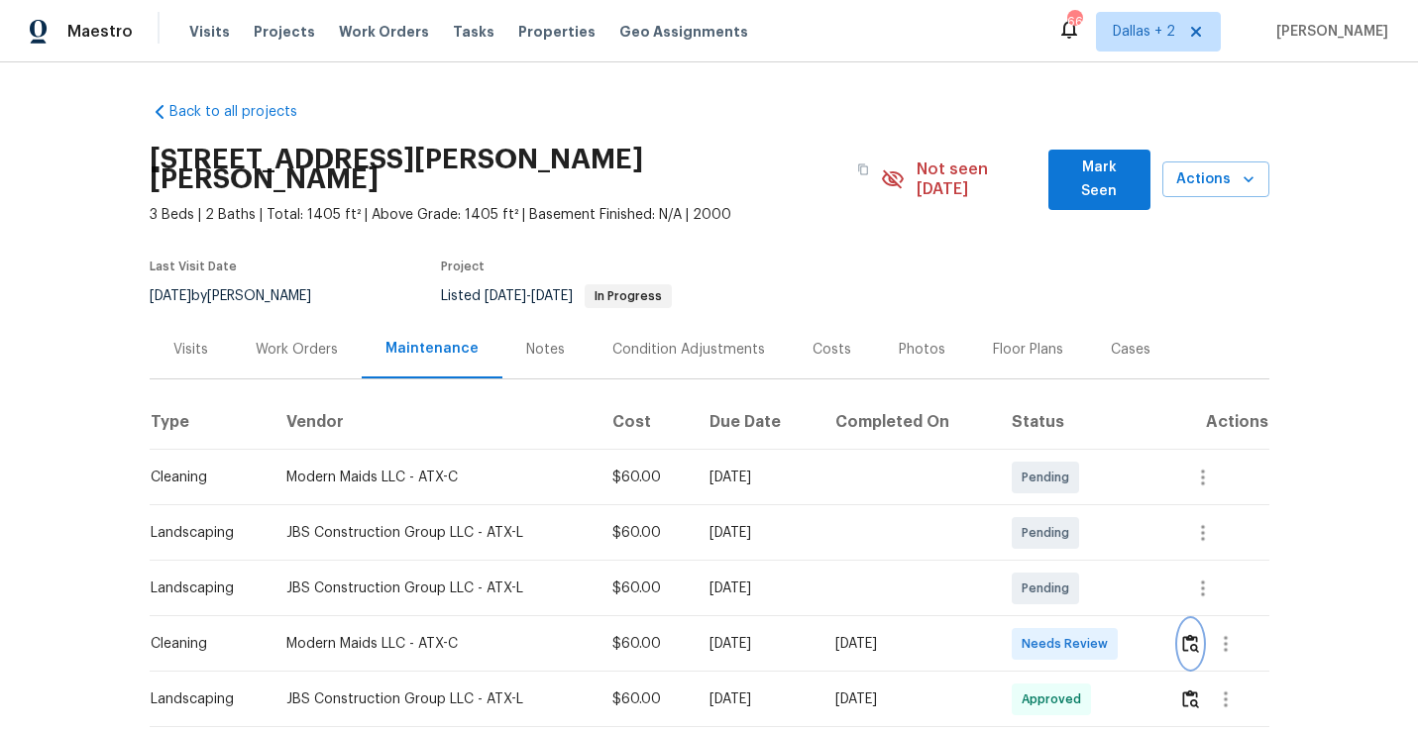
click at [1196, 634] on img "button" at bounding box center [1190, 643] width 17 height 19
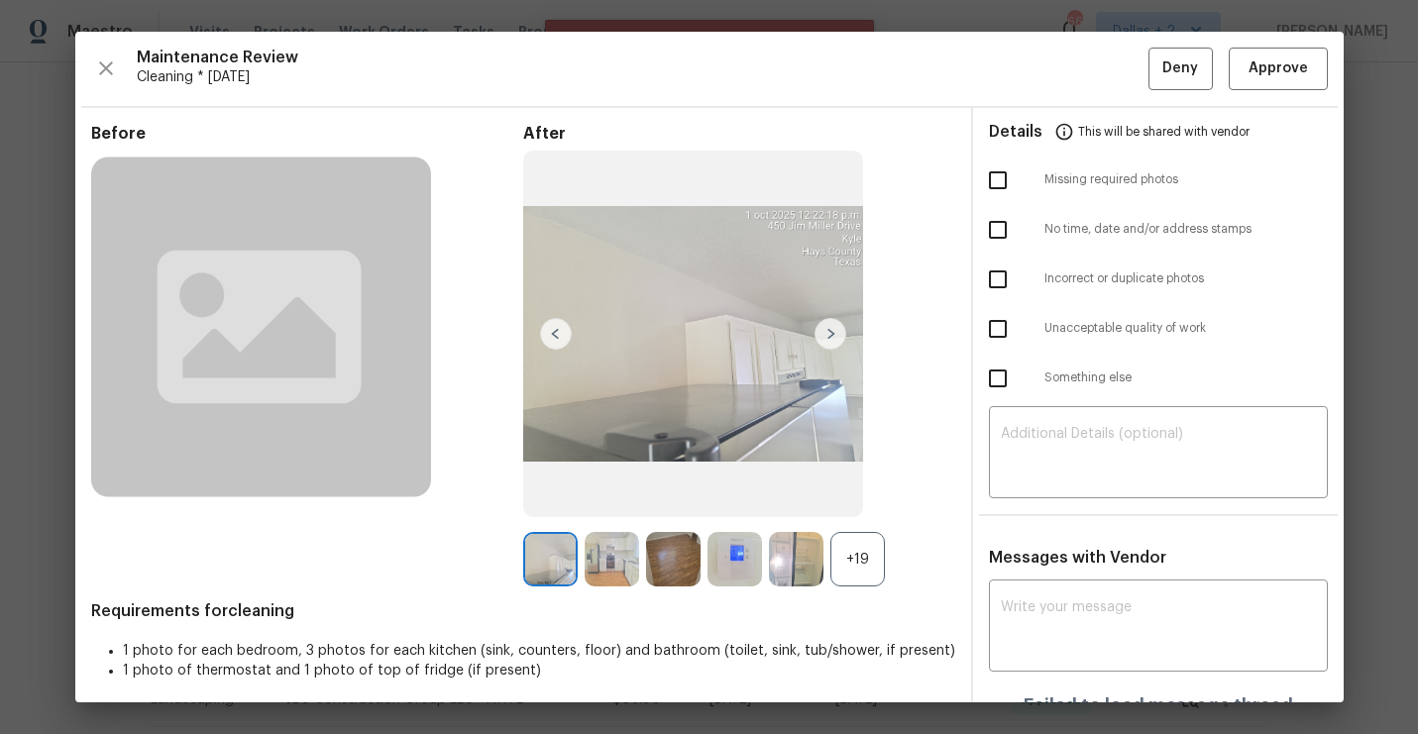
click at [869, 556] on div "+19" at bounding box center [857, 559] width 54 height 54
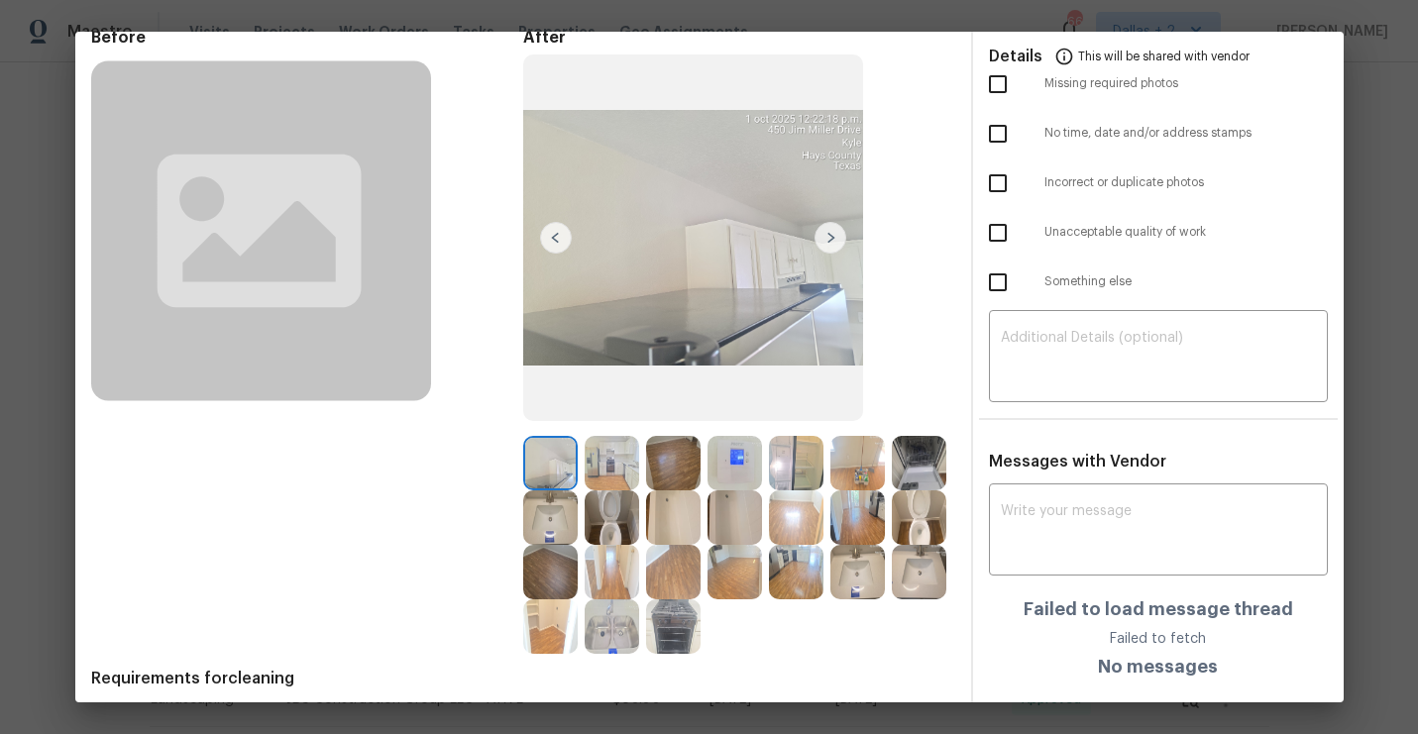
scroll to position [97, 0]
click at [600, 456] on img at bounding box center [612, 462] width 54 height 54
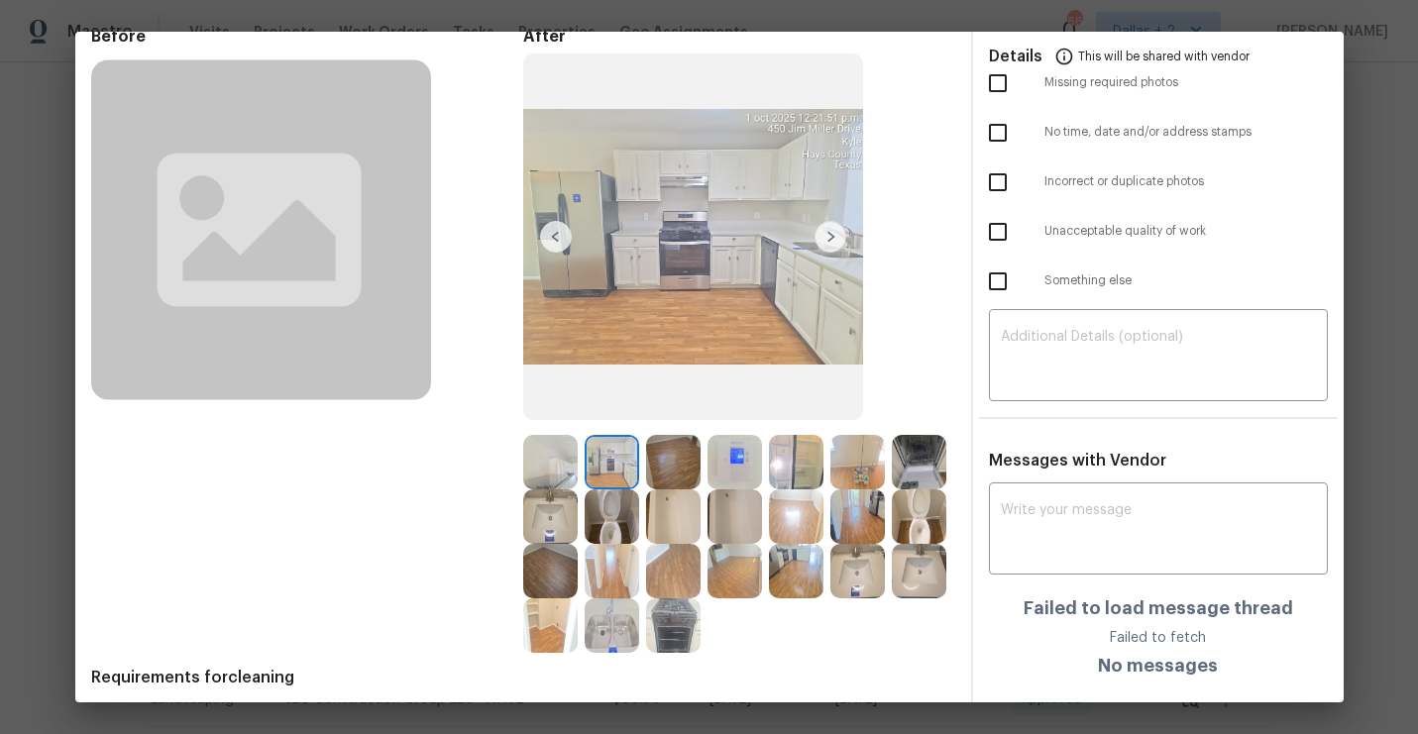
click at [739, 463] on img at bounding box center [734, 462] width 54 height 54
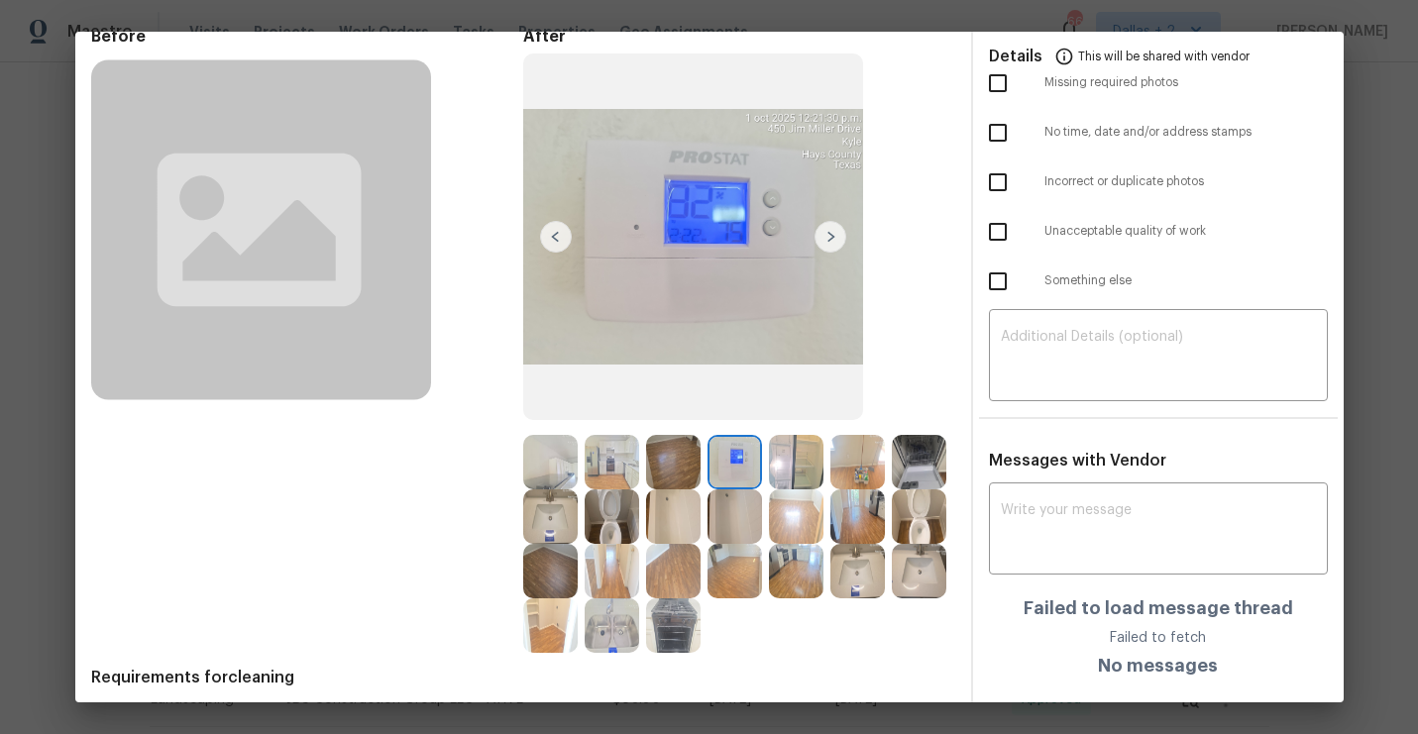
click at [816, 451] on img at bounding box center [796, 462] width 54 height 54
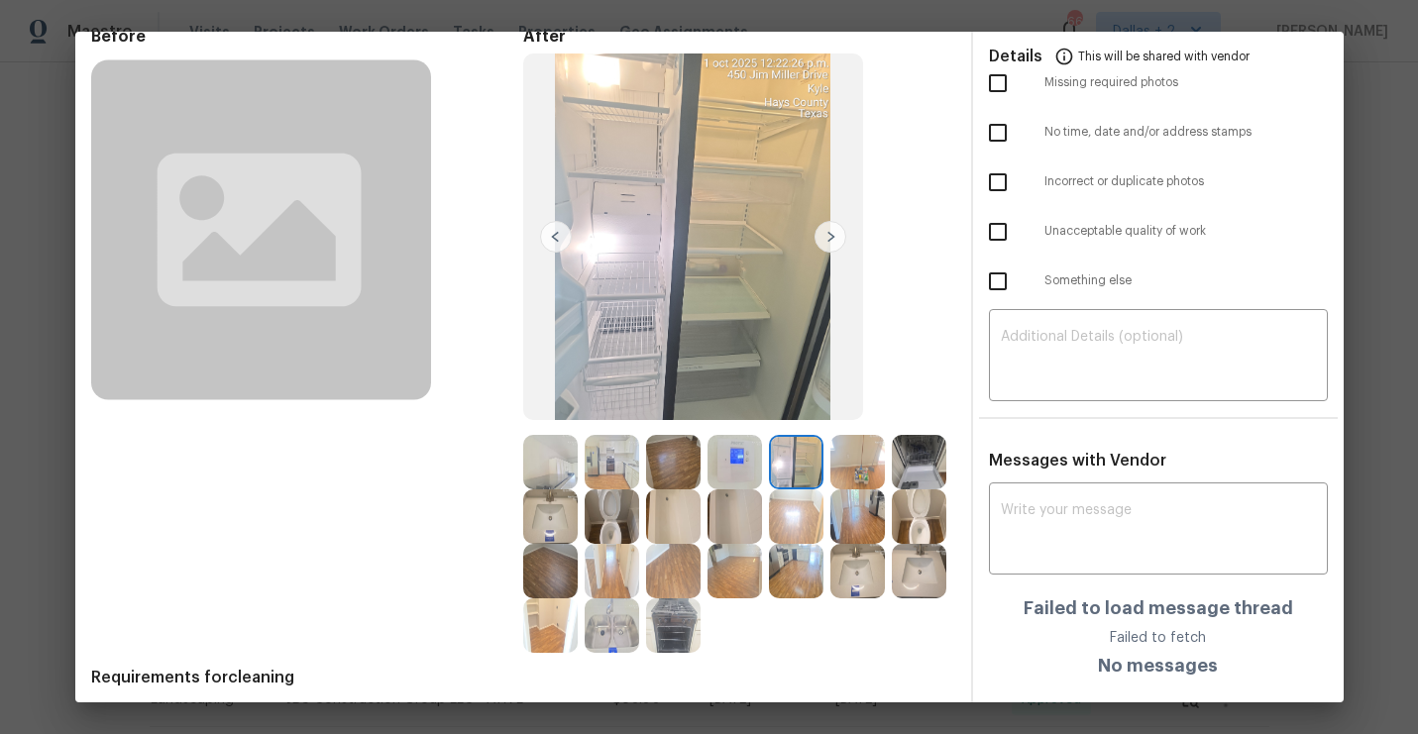
click at [917, 468] on img at bounding box center [919, 462] width 54 height 54
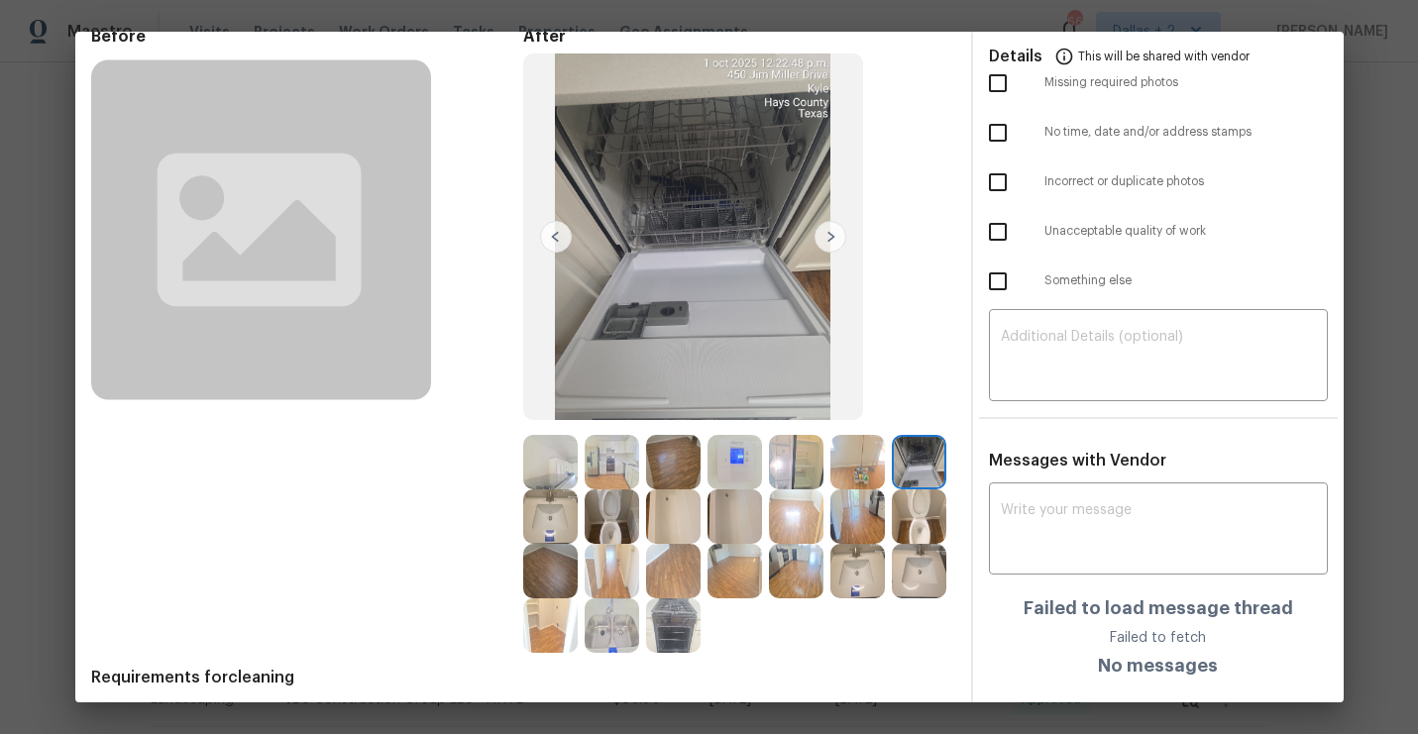
click at [623, 514] on img at bounding box center [612, 516] width 54 height 54
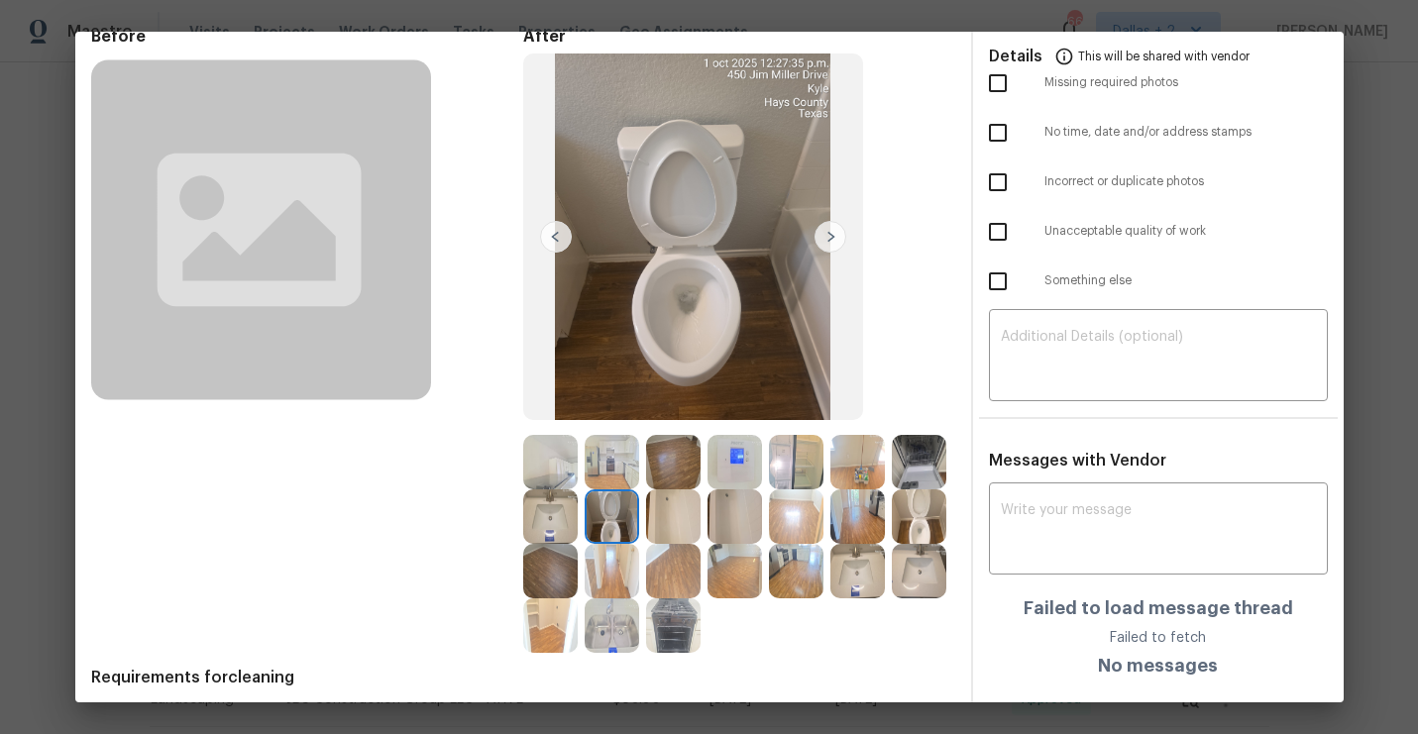
click at [929, 515] on img at bounding box center [919, 516] width 54 height 54
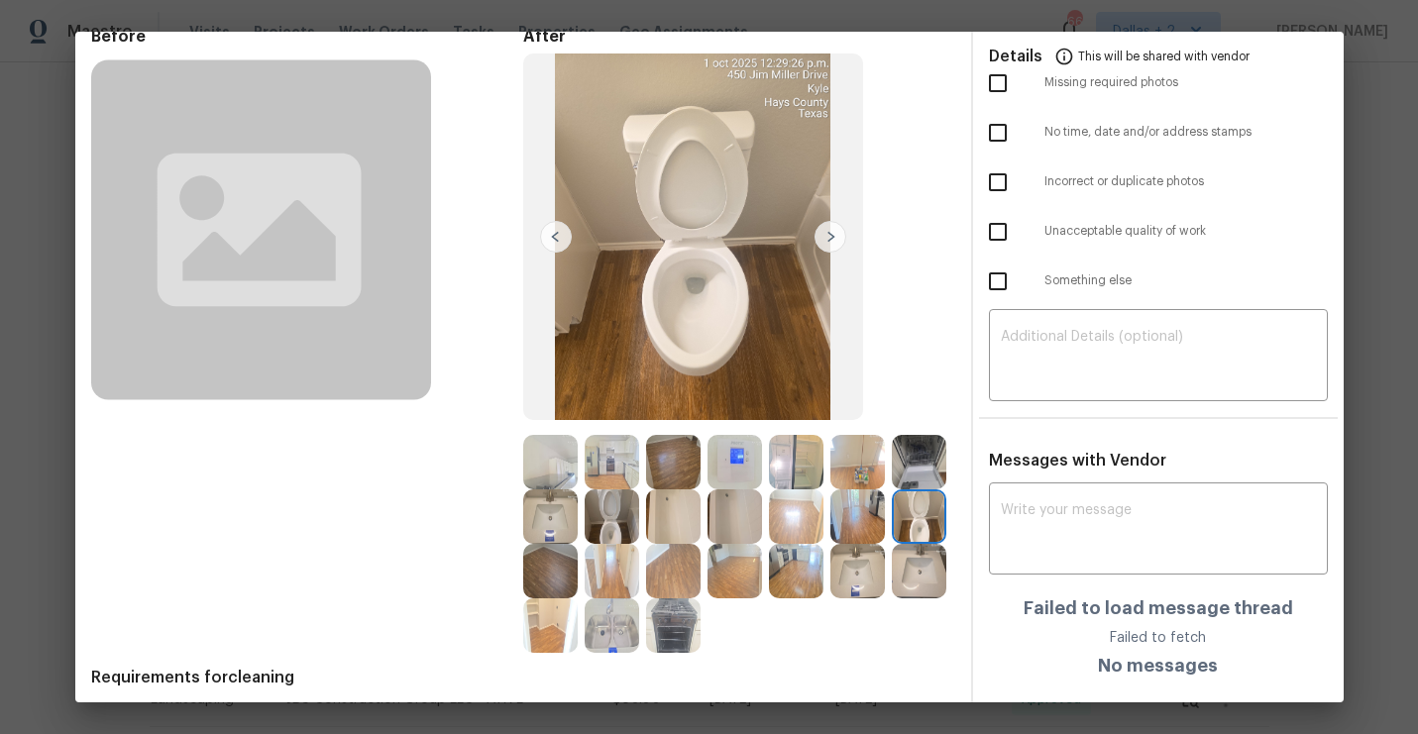
click at [608, 525] on img at bounding box center [612, 516] width 54 height 54
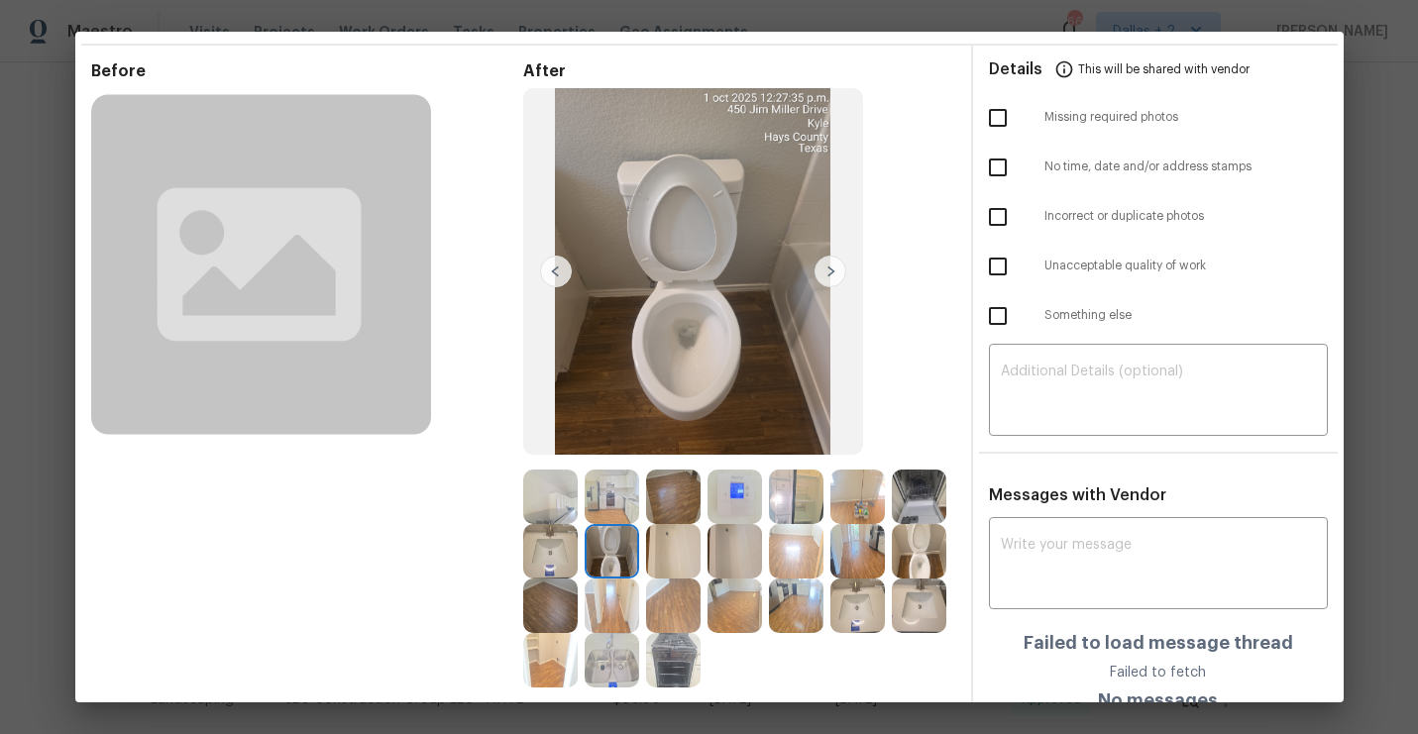
scroll to position [50, 0]
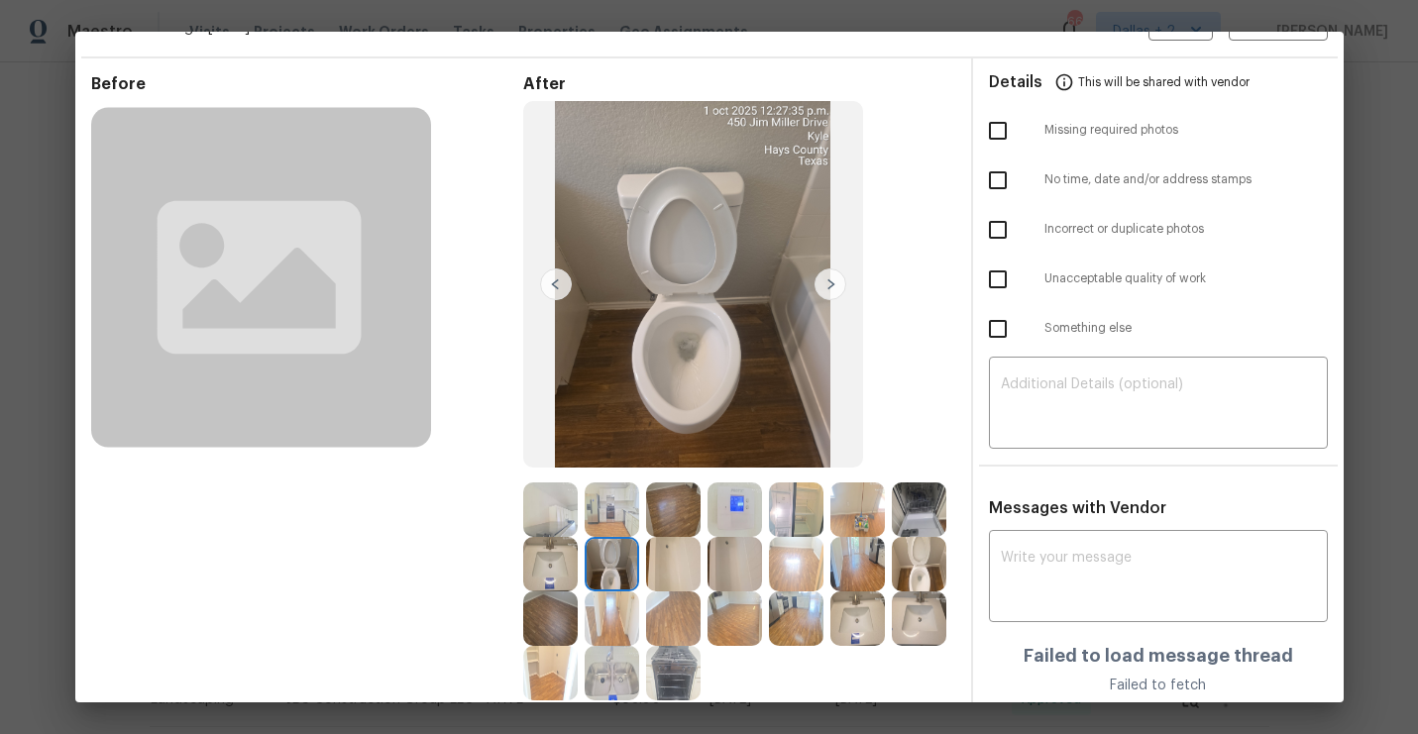
click at [733, 564] on img at bounding box center [734, 564] width 54 height 54
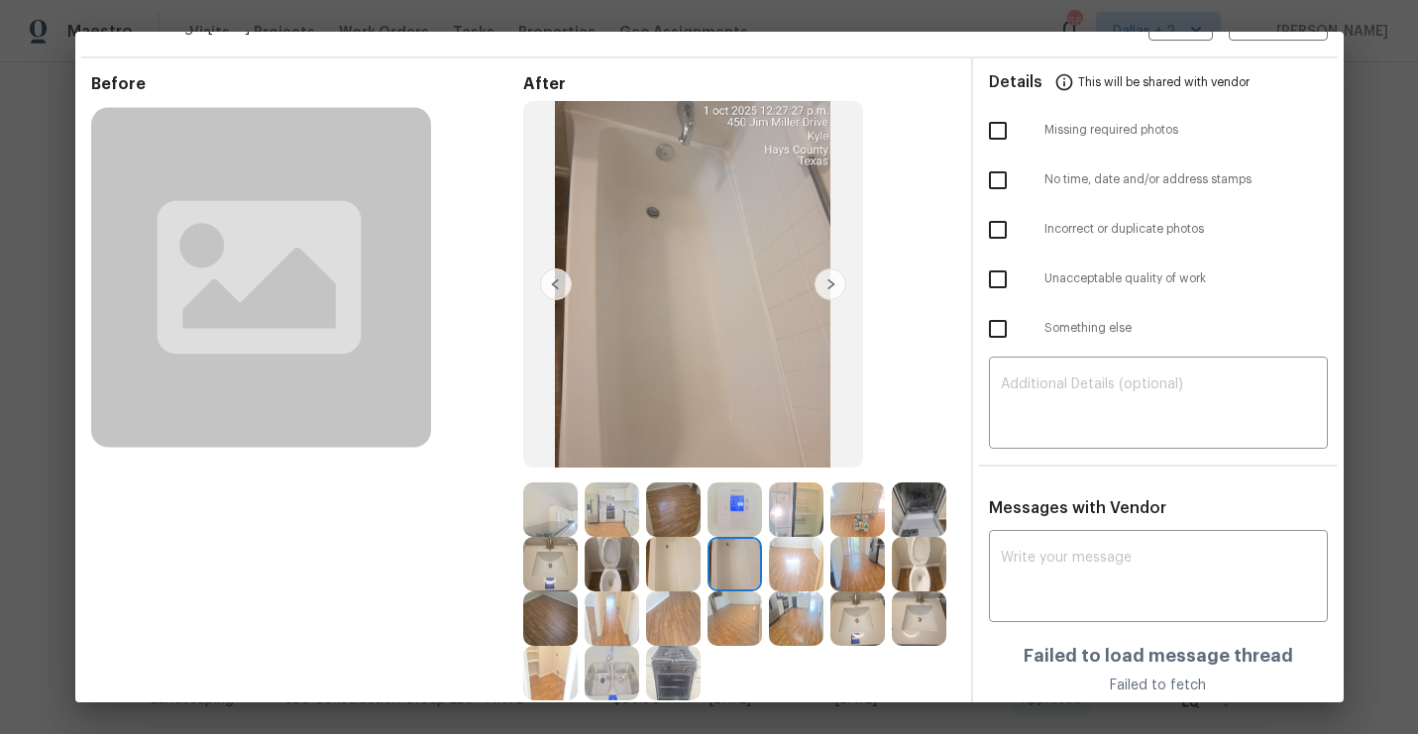
scroll to position [149, 0]
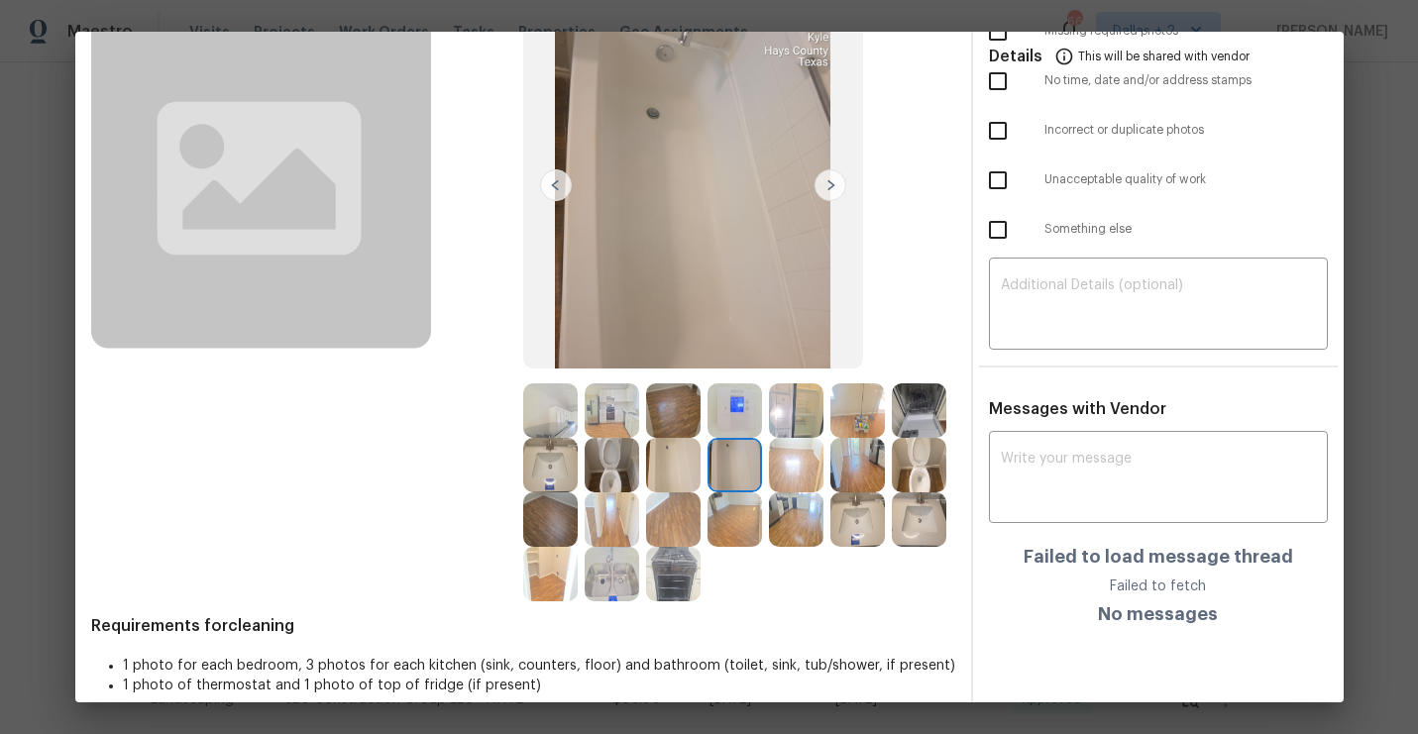
click at [598, 596] on img at bounding box center [612, 574] width 54 height 54
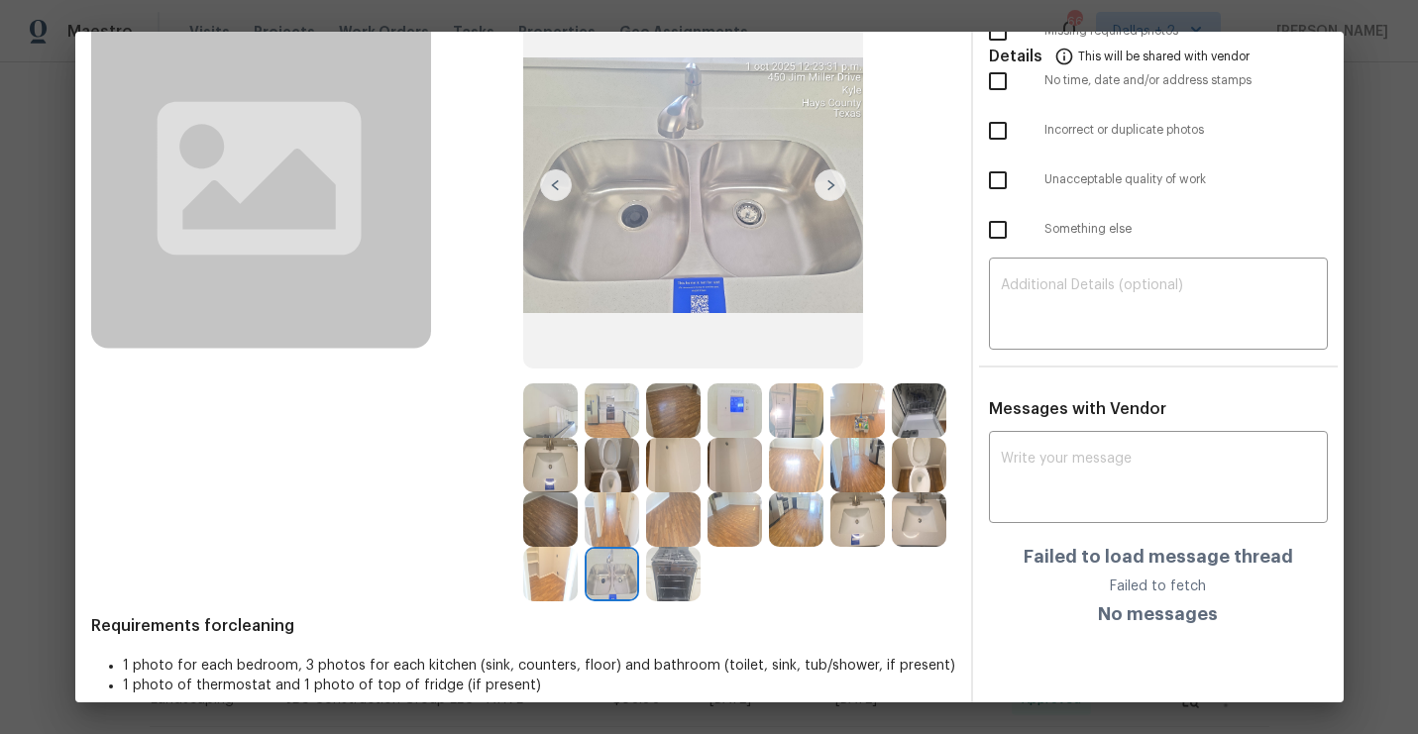
scroll to position [0, 0]
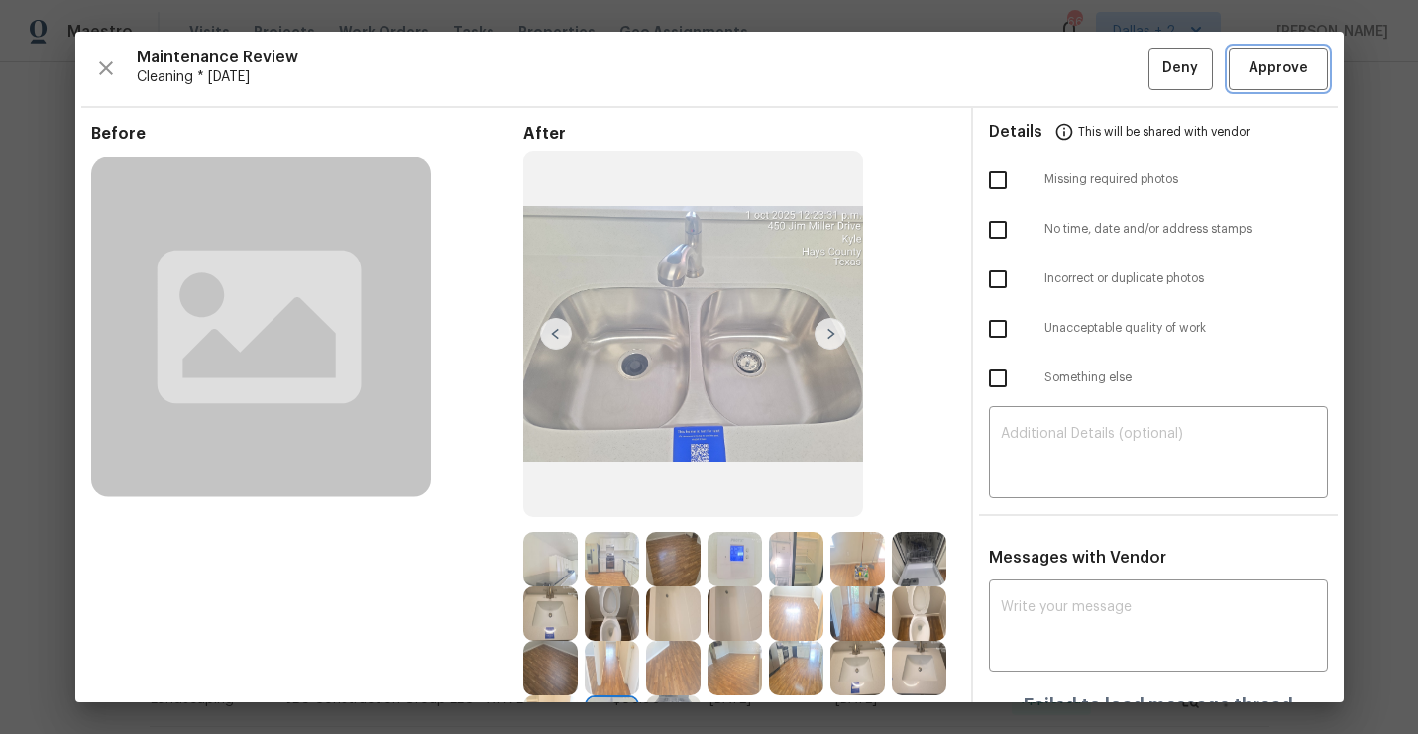
click at [1283, 66] on span "Approve" at bounding box center [1278, 68] width 59 height 25
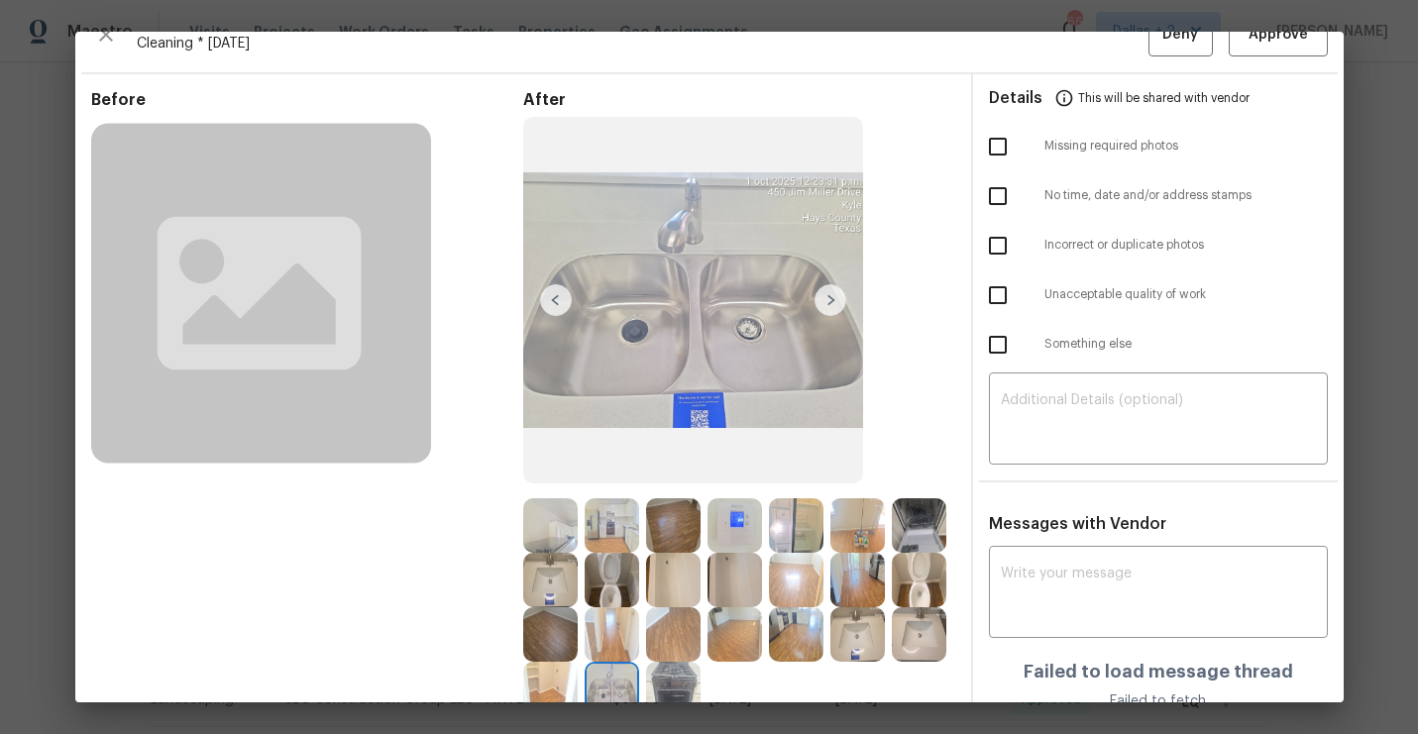
scroll to position [36, 0]
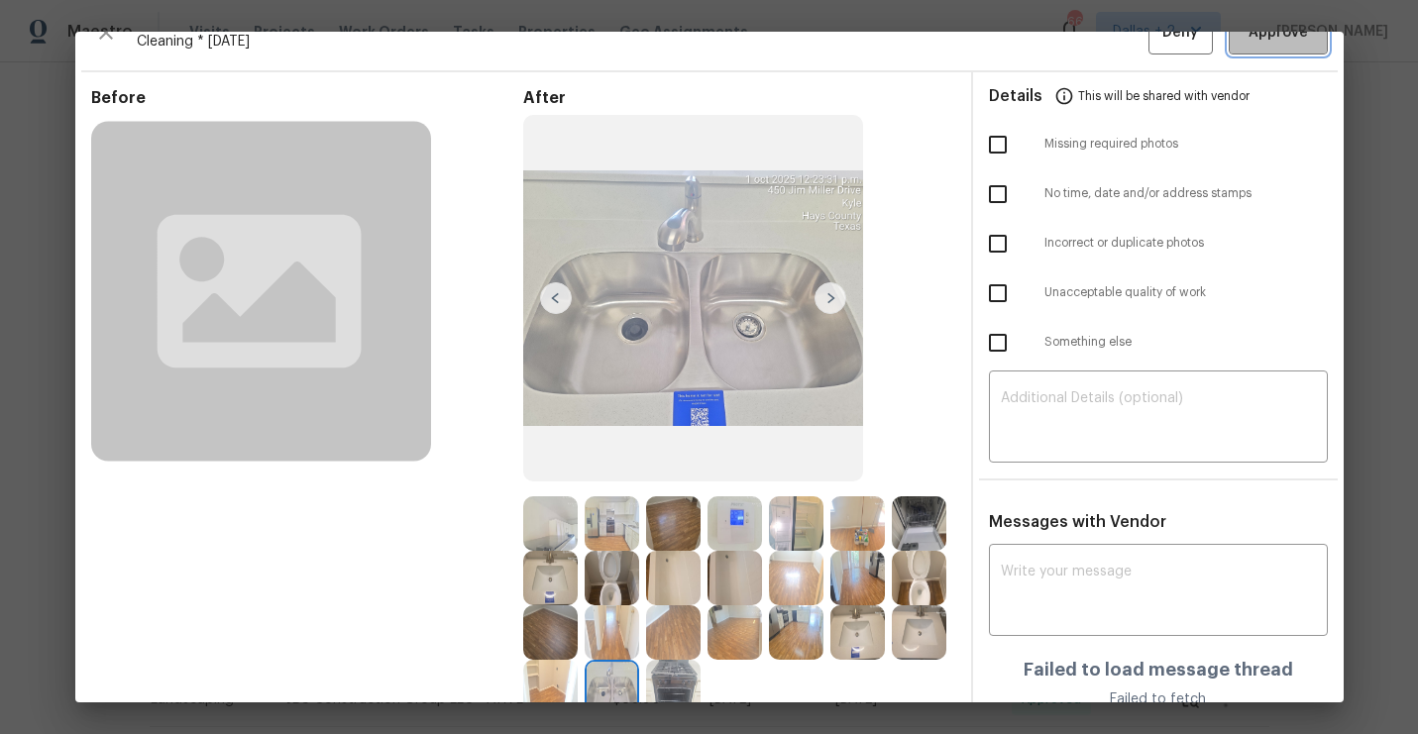
click at [1269, 50] on button "Approve" at bounding box center [1278, 33] width 99 height 43
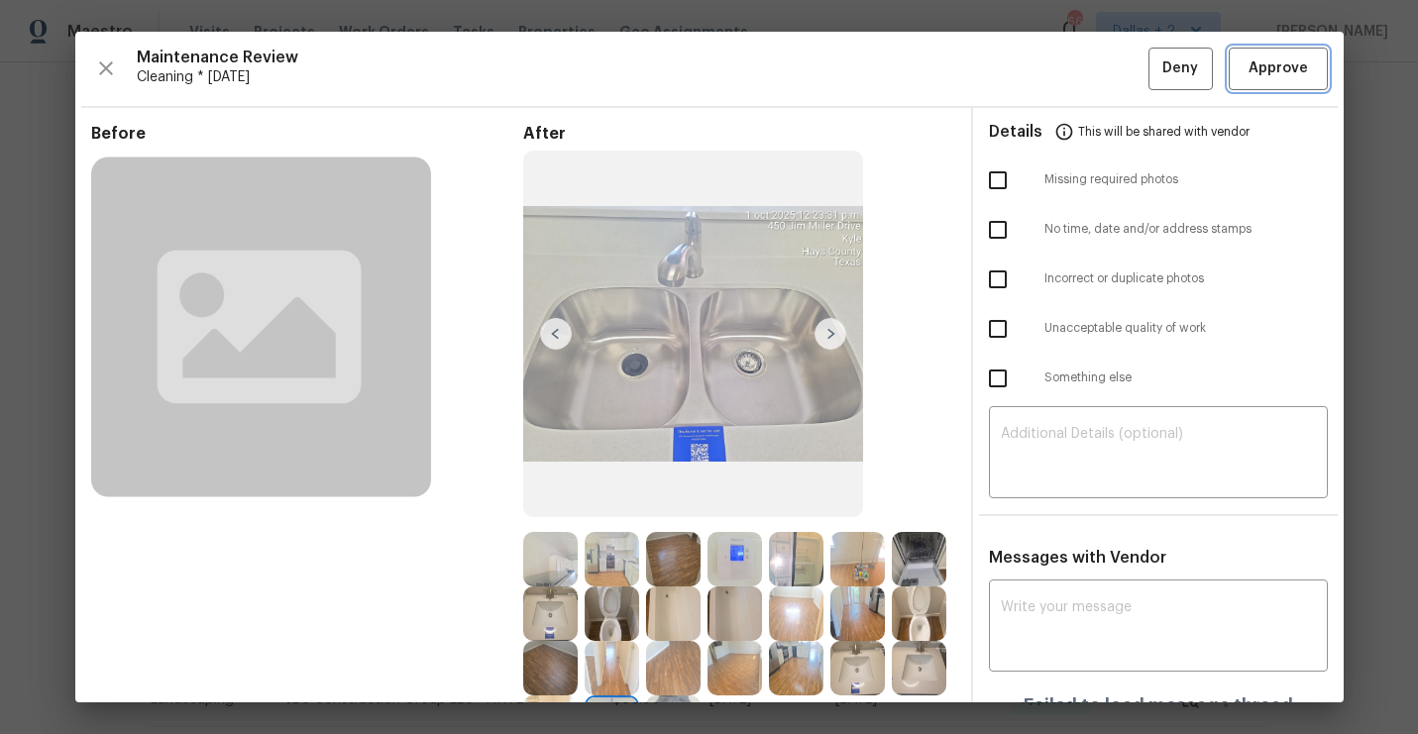
click at [1304, 64] on span "Approve" at bounding box center [1278, 68] width 59 height 25
click at [104, 55] on button "button" at bounding box center [106, 69] width 30 height 43
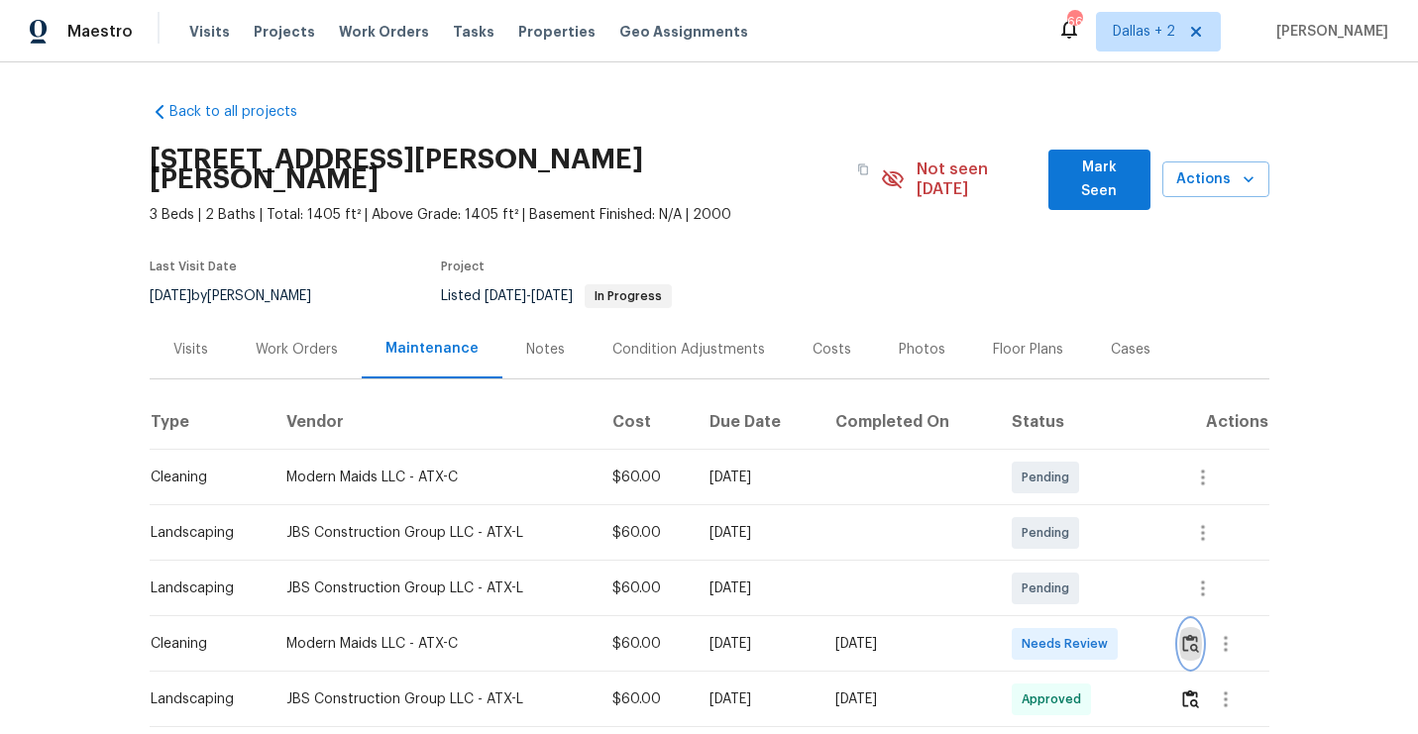
click at [1198, 634] on img "button" at bounding box center [1190, 643] width 17 height 19
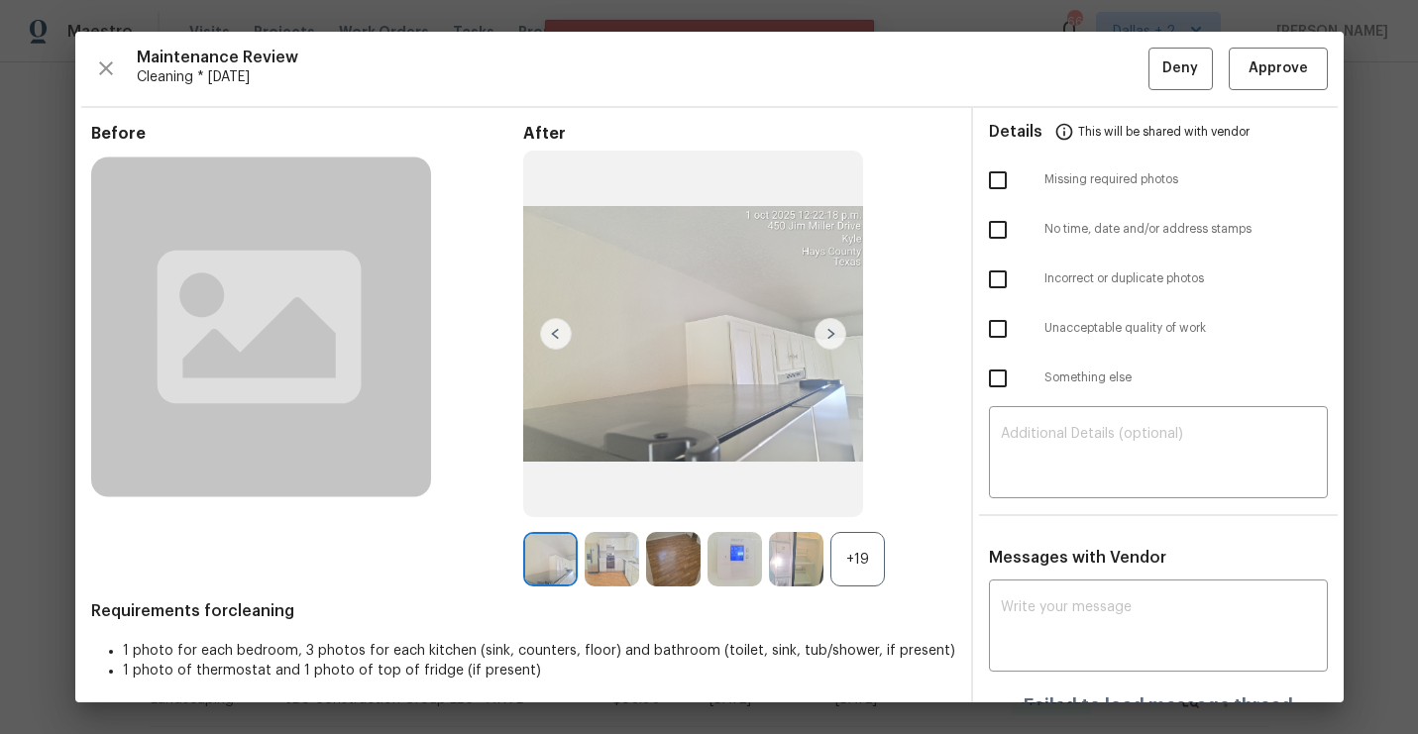
click at [857, 563] on div "+19" at bounding box center [857, 559] width 54 height 54
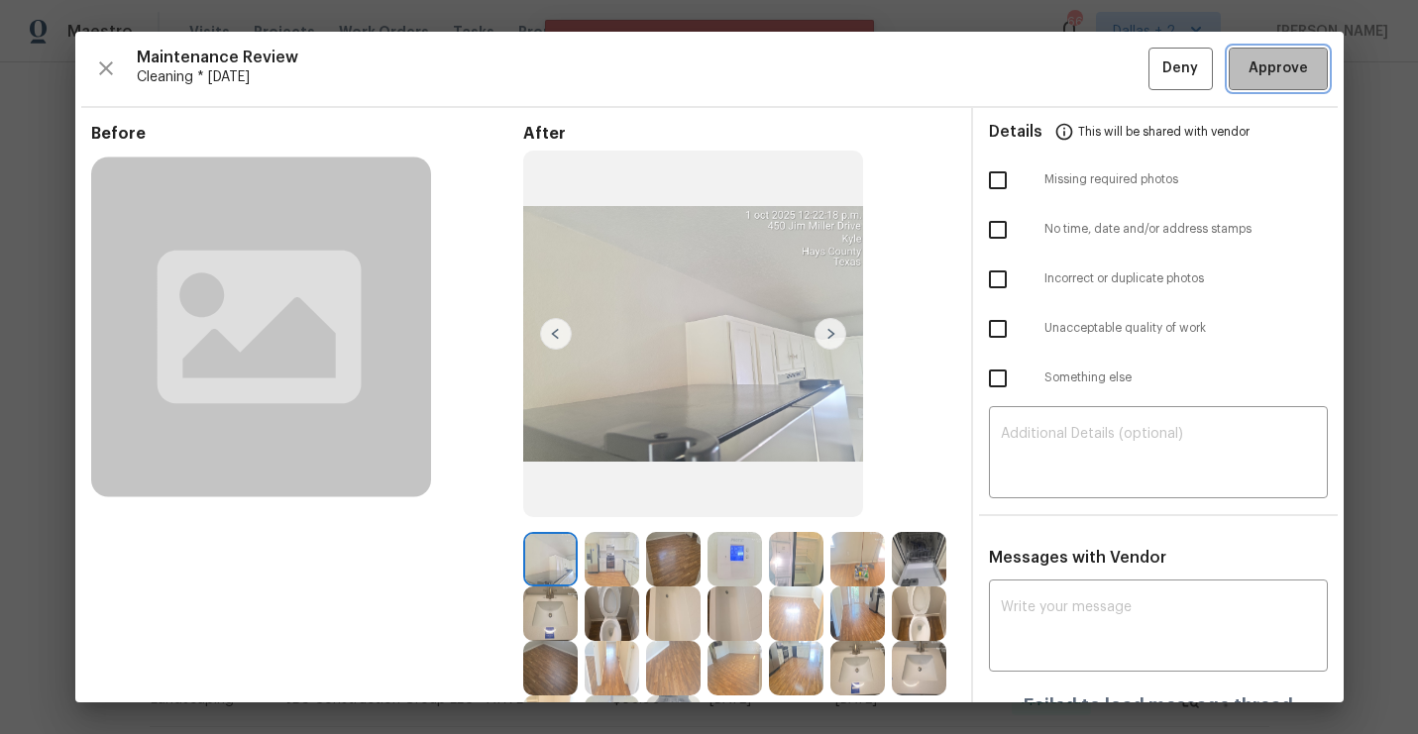
click at [1242, 65] on button "Approve" at bounding box center [1278, 69] width 99 height 43
click at [1284, 57] on span "Approve" at bounding box center [1278, 68] width 59 height 25
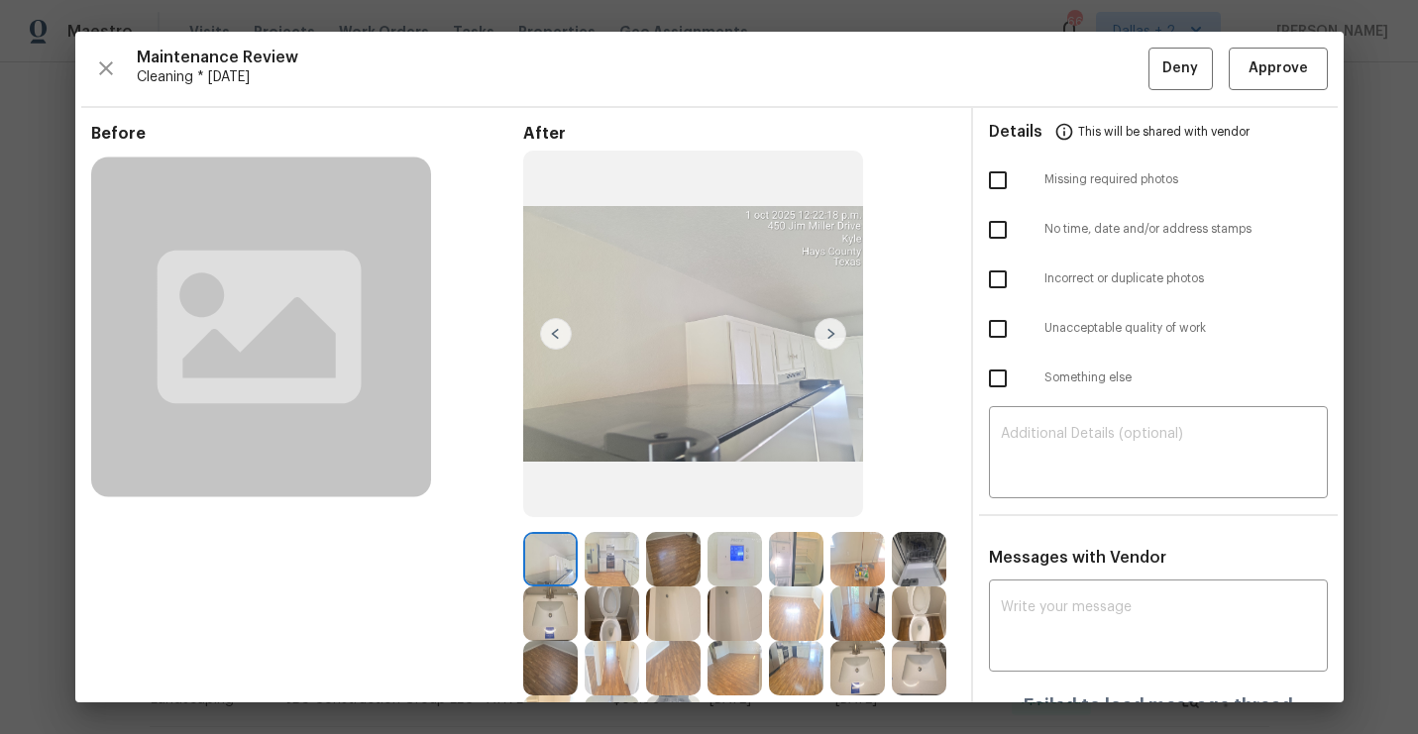
click at [86, 50] on div "Maintenance Review Cleaning * Mon, Sep 29 Deny Approve Before After Requirement…" at bounding box center [709, 367] width 1268 height 671
click at [107, 81] on button "button" at bounding box center [106, 69] width 30 height 43
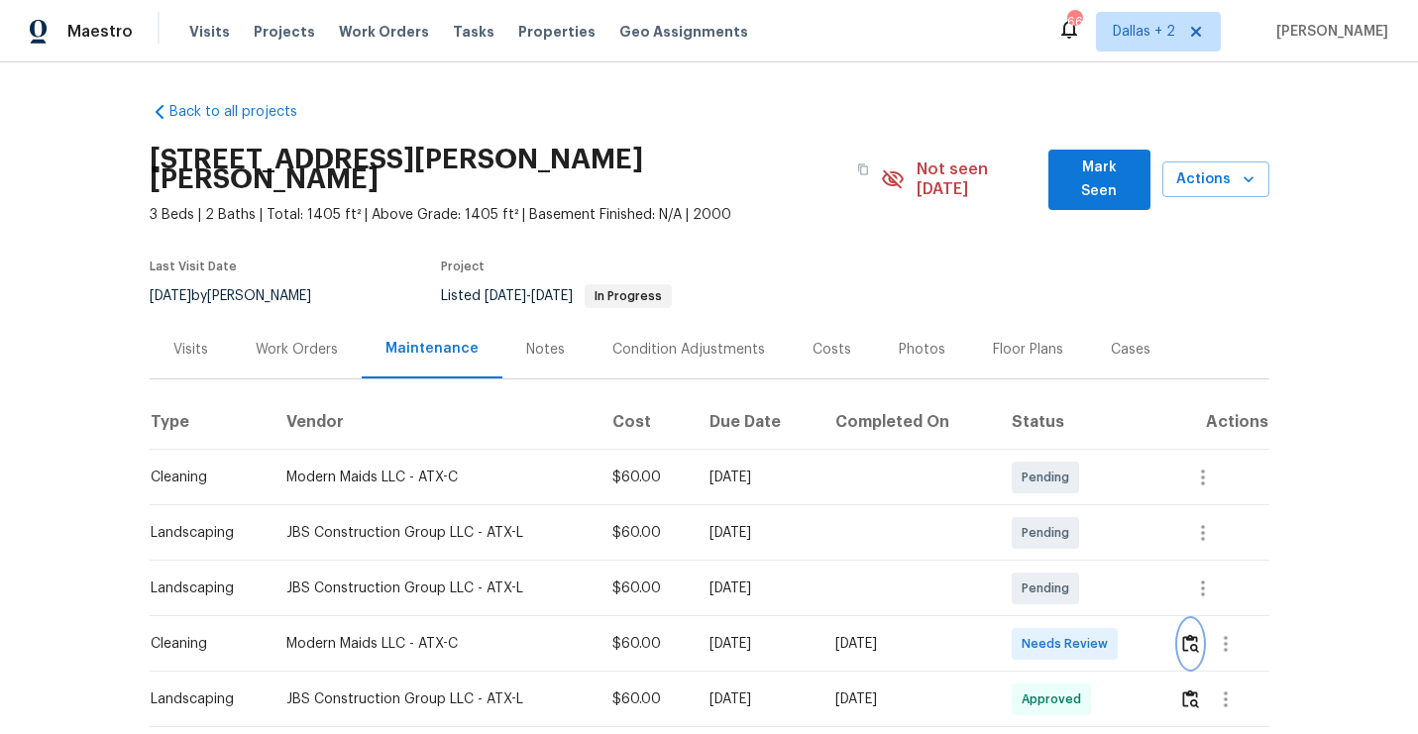
click at [1196, 634] on img "button" at bounding box center [1190, 643] width 17 height 19
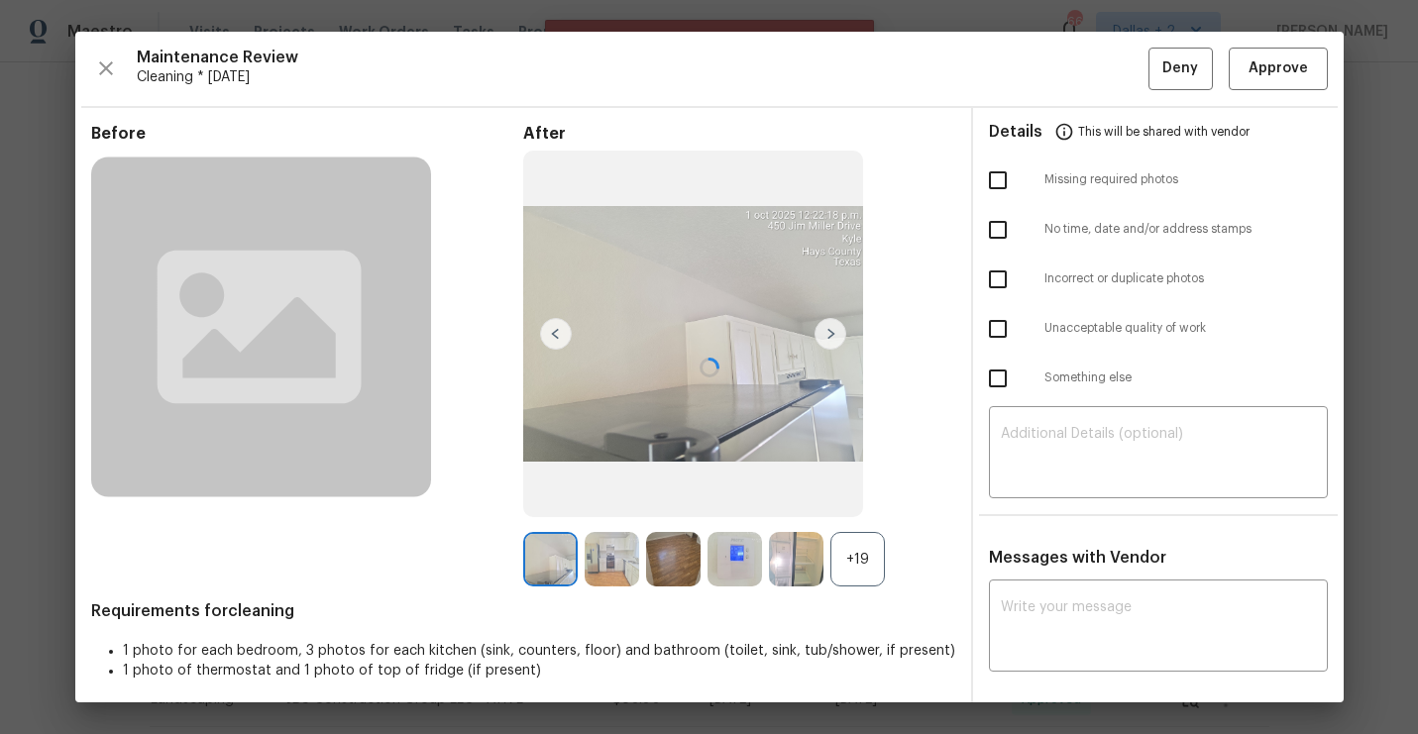
click at [868, 574] on div at bounding box center [709, 367] width 1268 height 671
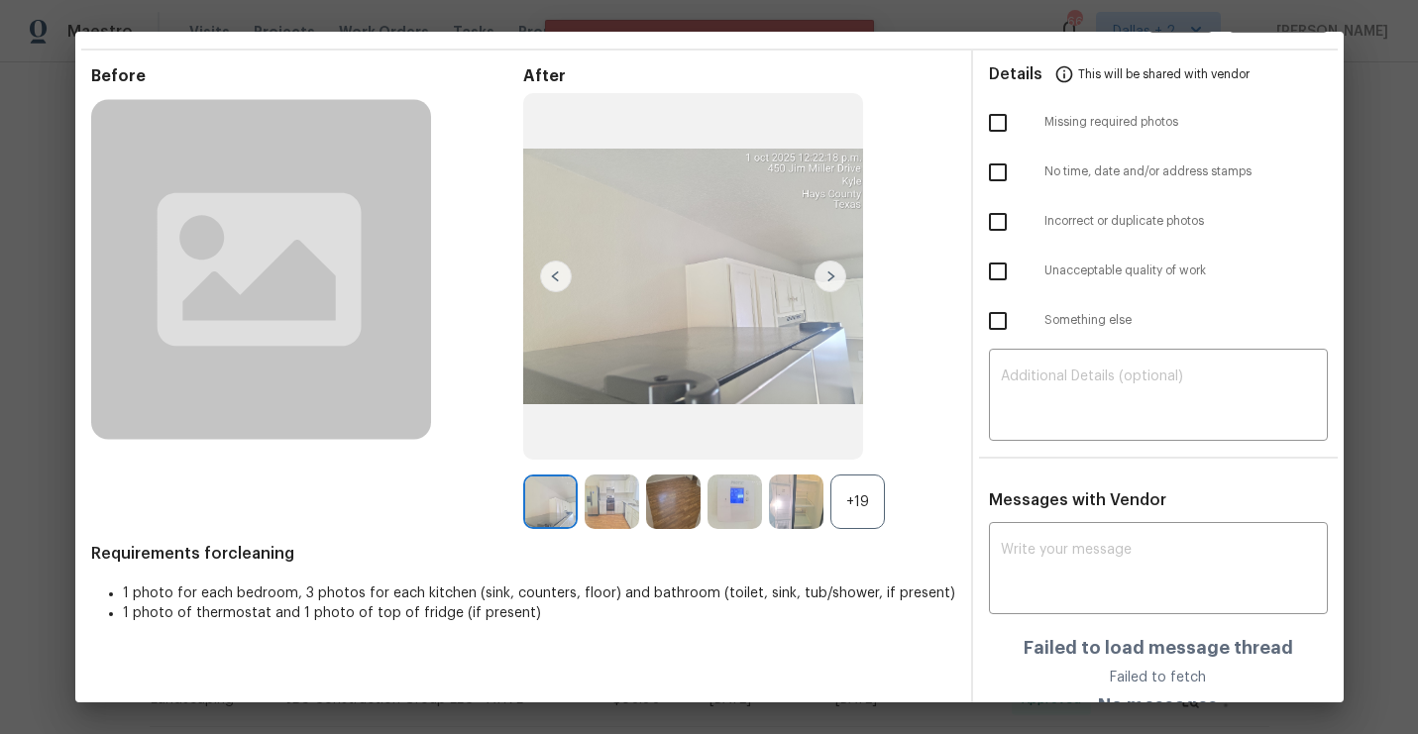
scroll to position [85, 0]
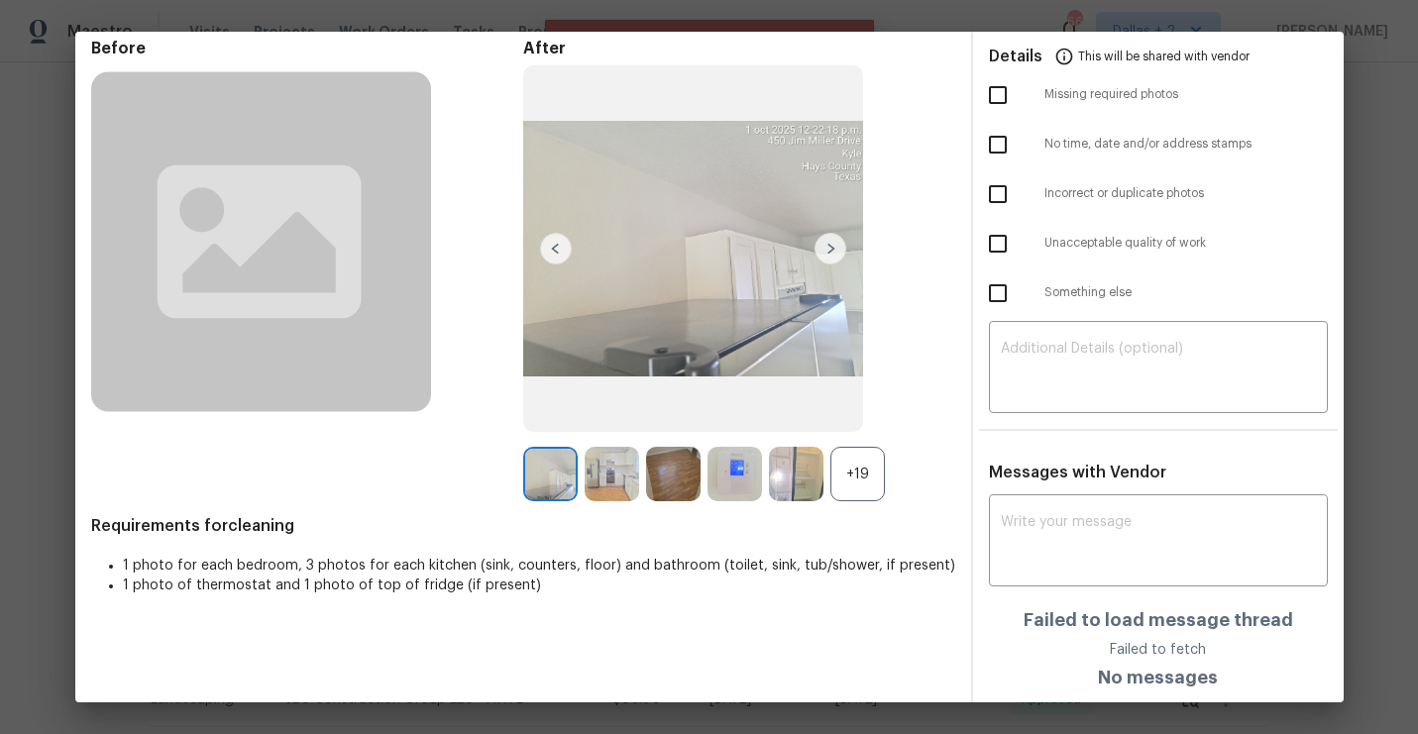
click at [887, 467] on div "+19" at bounding box center [739, 474] width 432 height 54
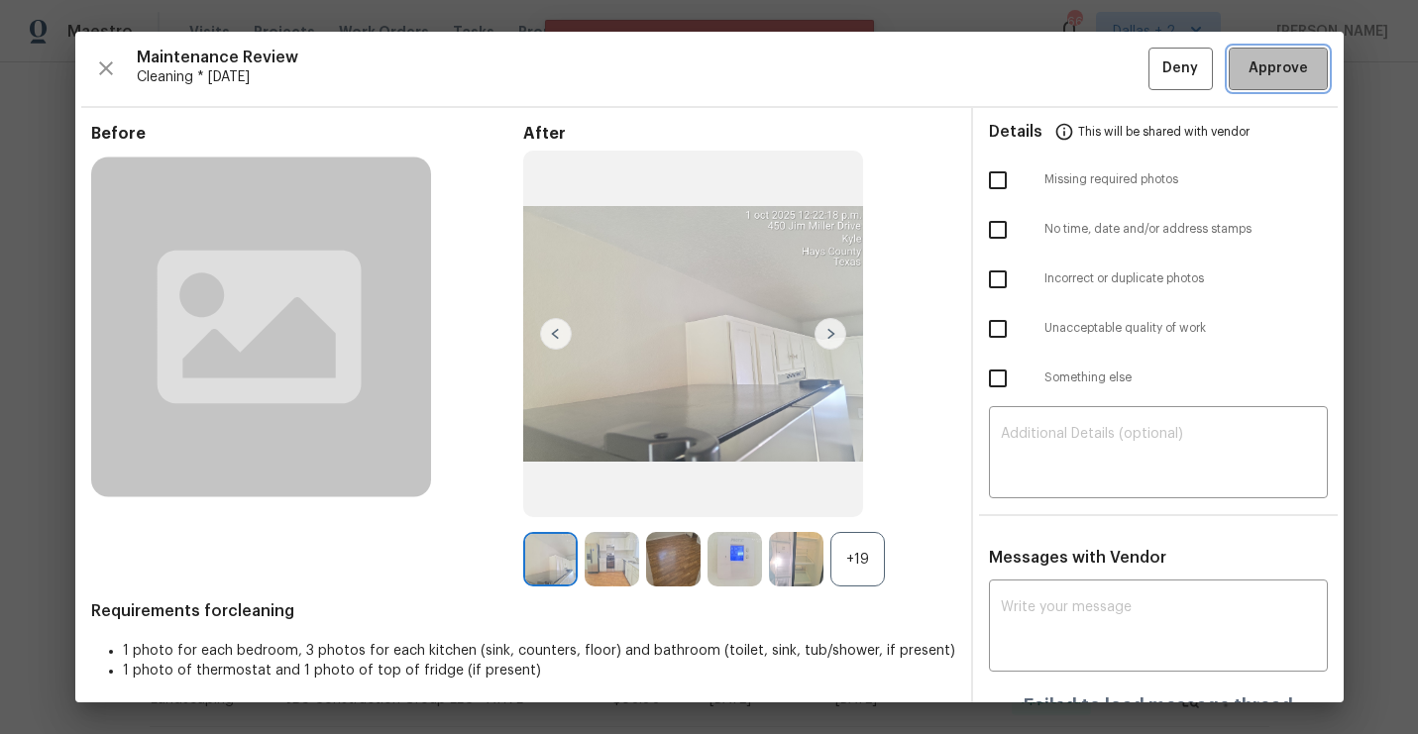
click at [1288, 62] on span "Approve" at bounding box center [1278, 68] width 59 height 25
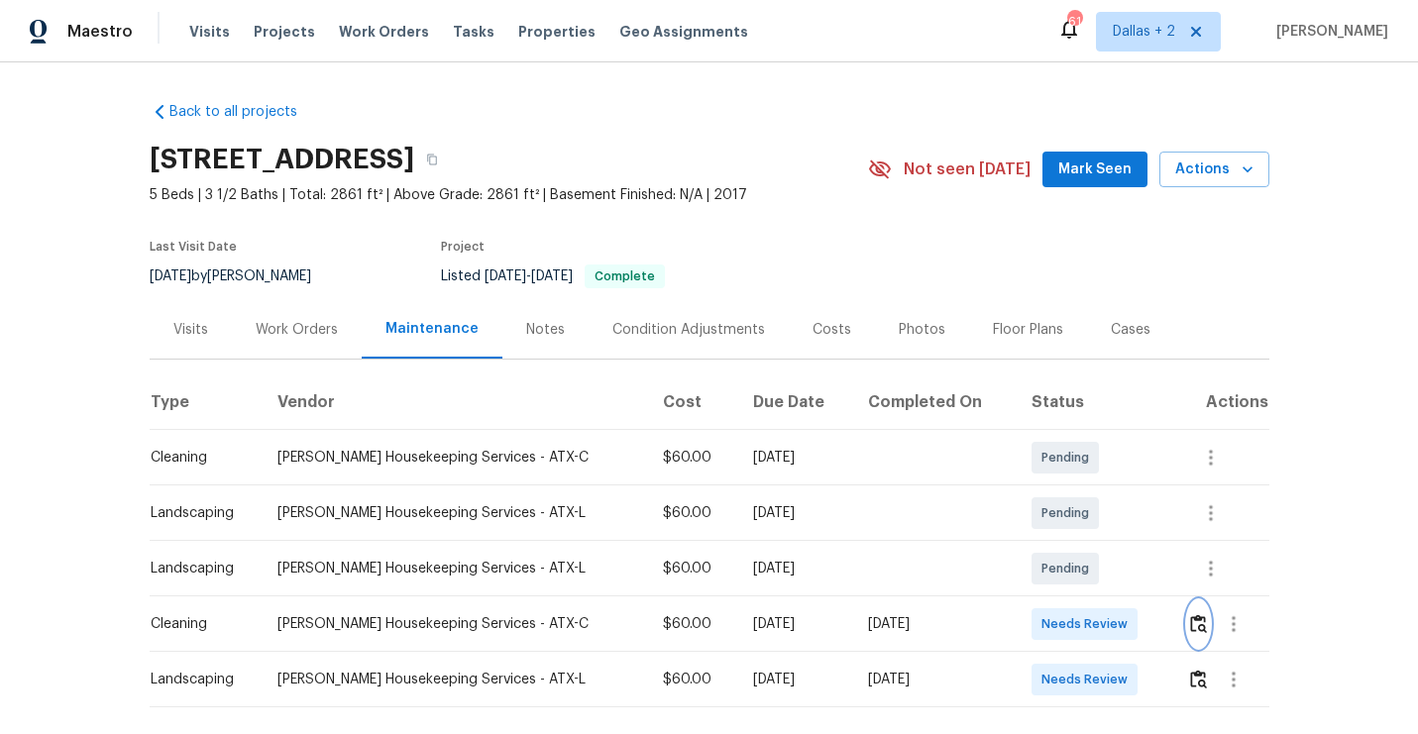
click at [1200, 618] on img "button" at bounding box center [1198, 623] width 17 height 19
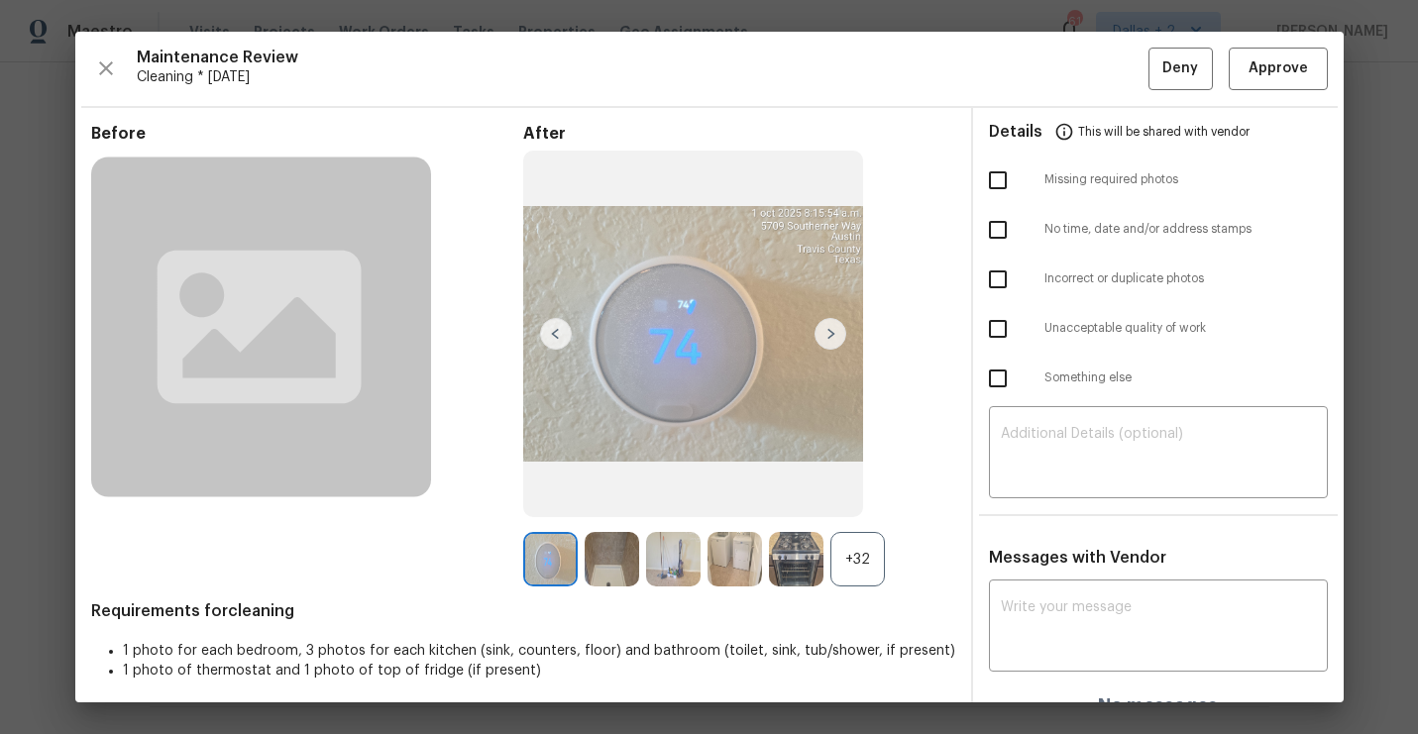
click at [877, 552] on div "+32" at bounding box center [857, 559] width 54 height 54
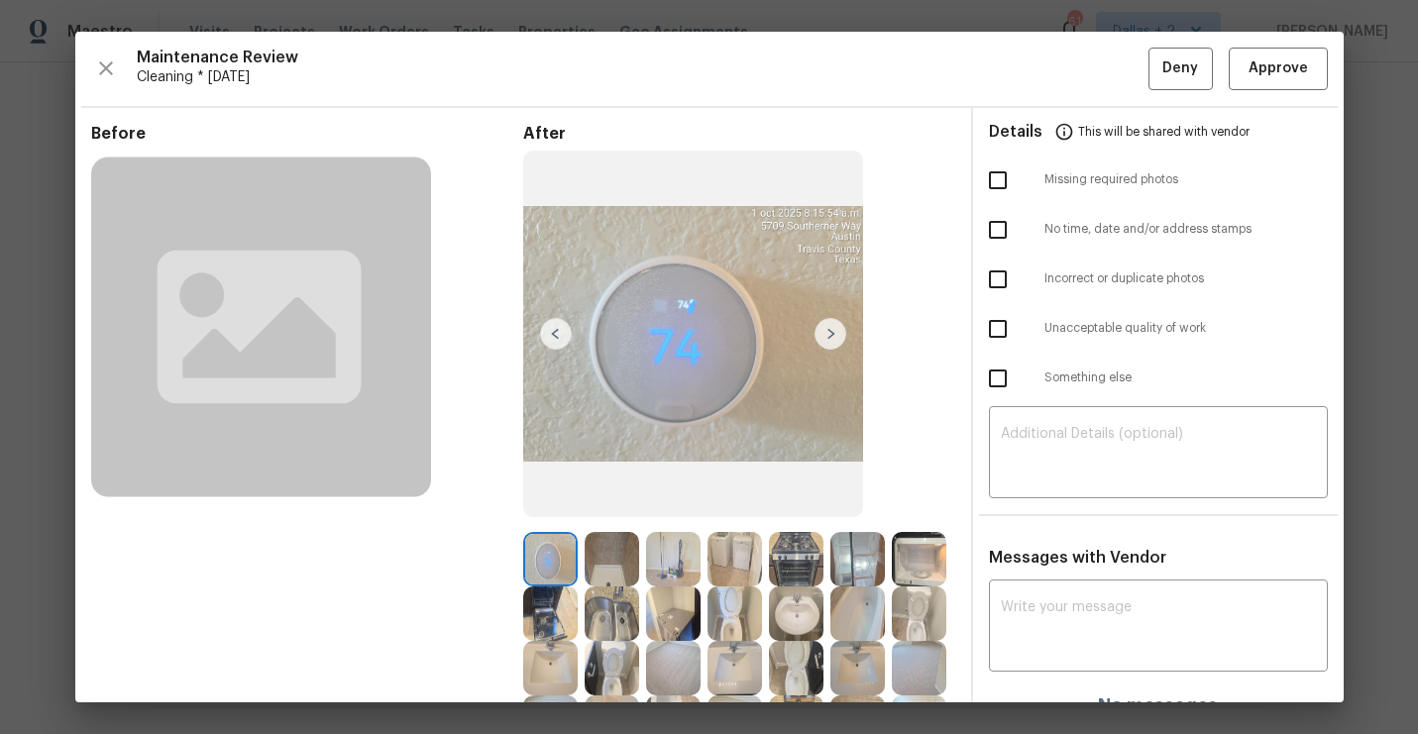
click at [1310, 93] on div "Maintenance Review Cleaning * [DATE] Deny Approve Before After Requirements for…" at bounding box center [709, 367] width 1268 height 671
click at [1284, 65] on span "Approve" at bounding box center [1278, 68] width 59 height 25
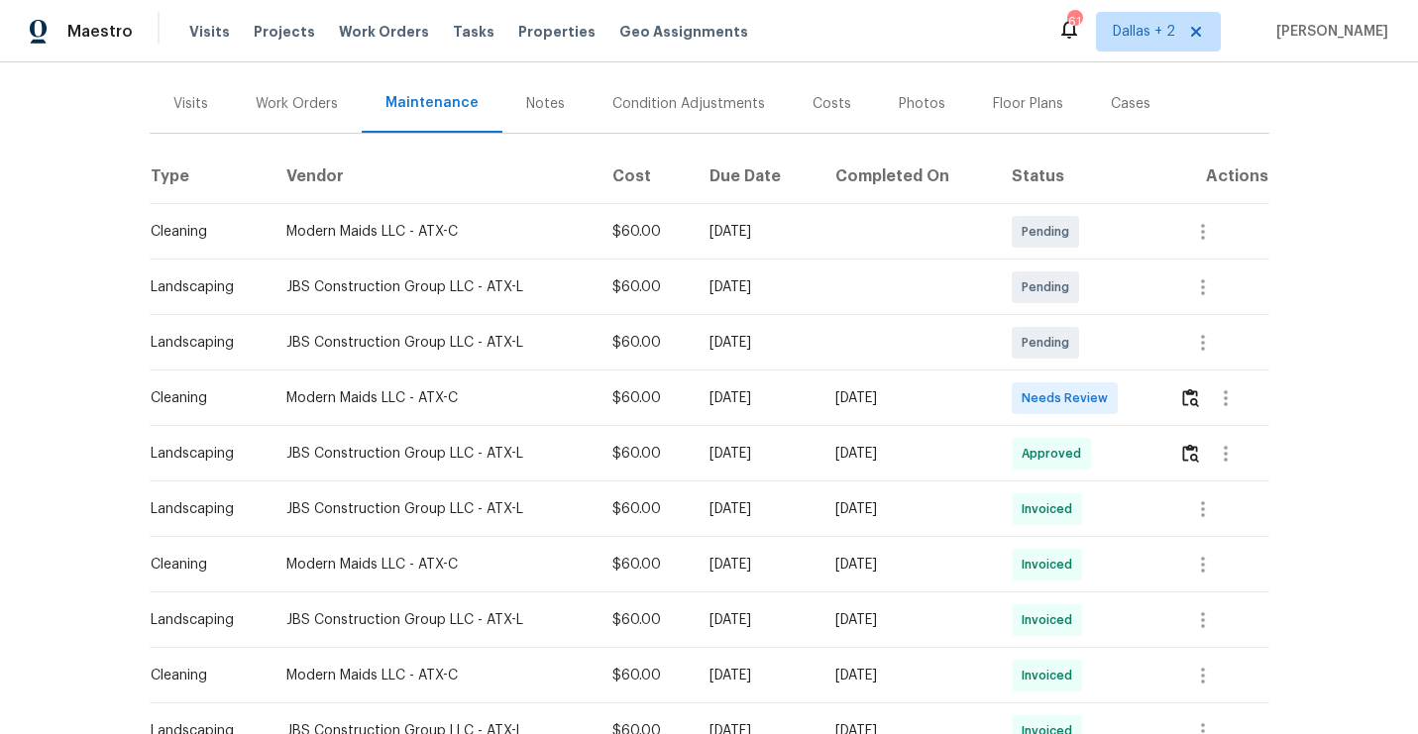
scroll to position [305, 0]
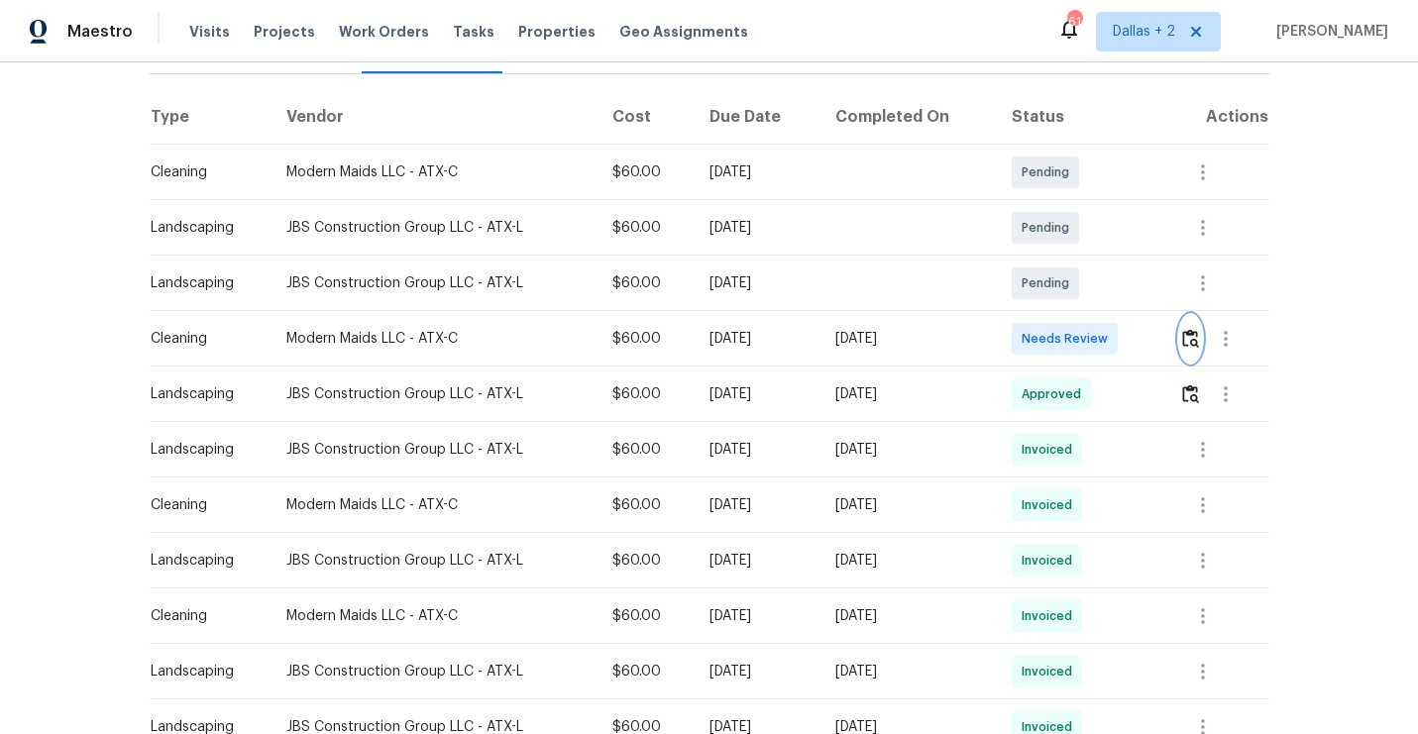
click at [1195, 329] on img "button" at bounding box center [1190, 338] width 17 height 19
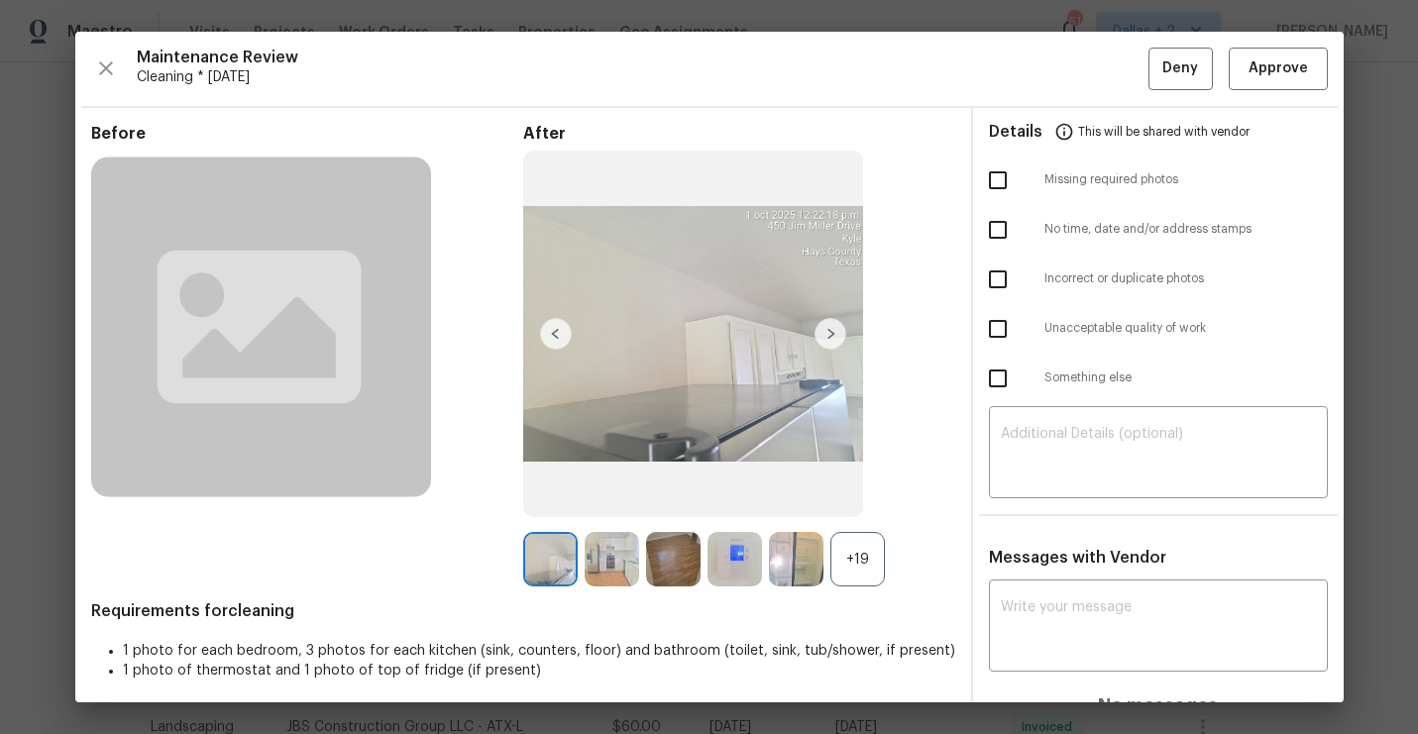
click at [856, 563] on div "+19" at bounding box center [857, 559] width 54 height 54
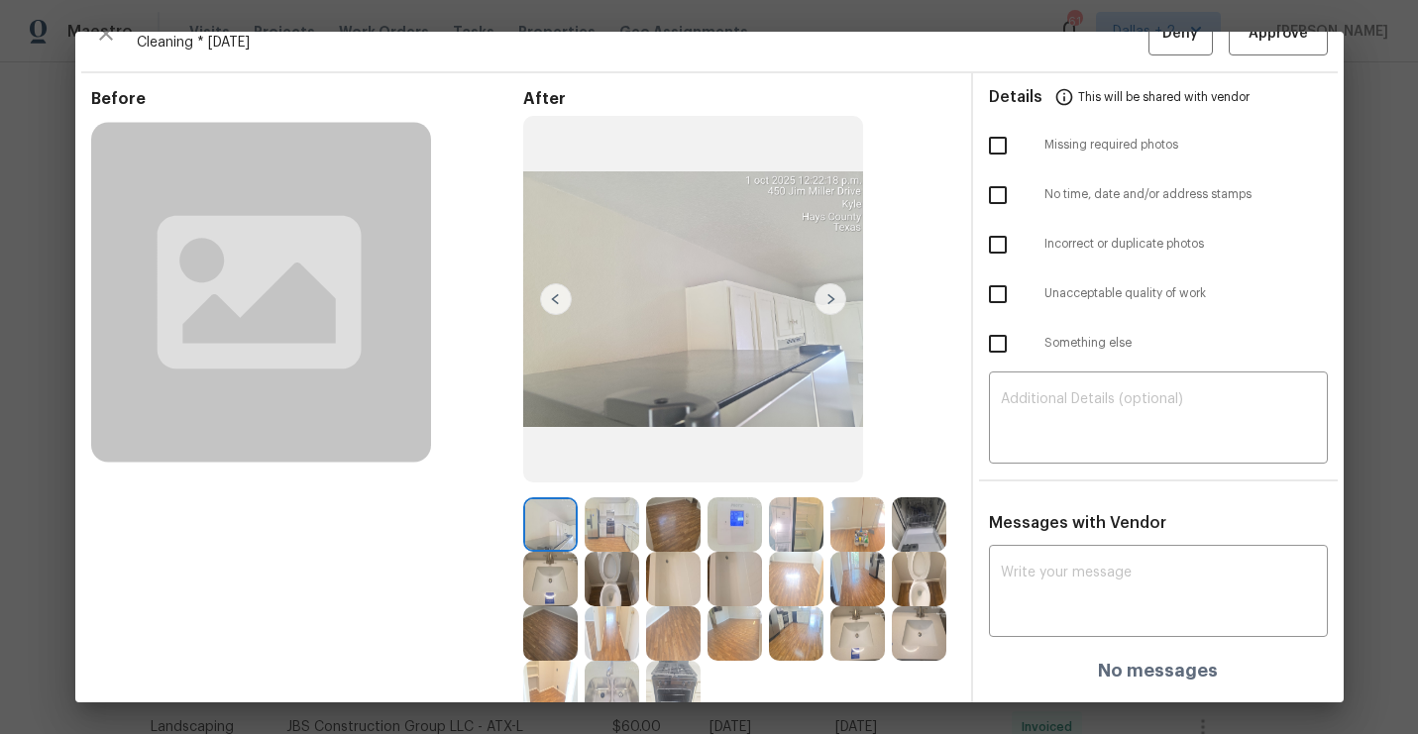
scroll to position [0, 0]
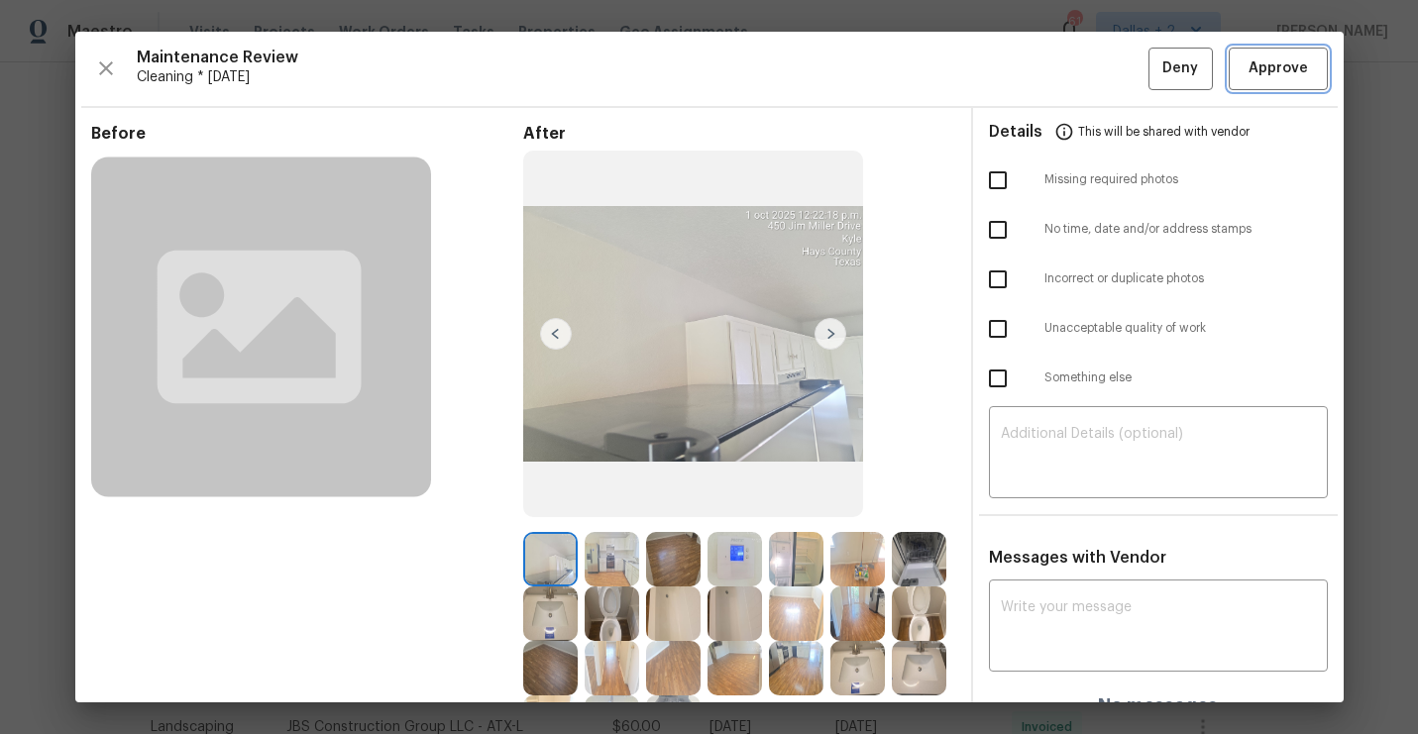
click at [1272, 56] on span "Approve" at bounding box center [1278, 68] width 59 height 25
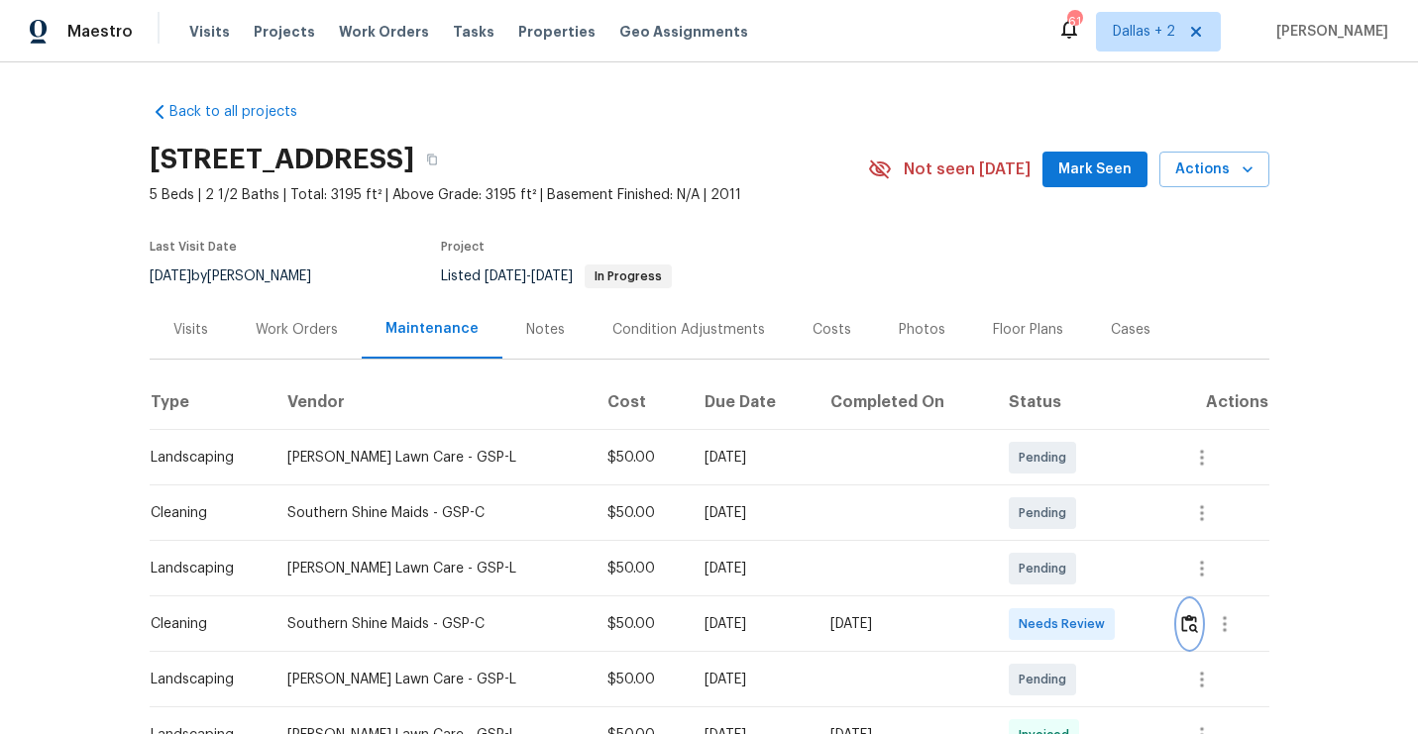
click at [1179, 624] on button "button" at bounding box center [1189, 624] width 23 height 48
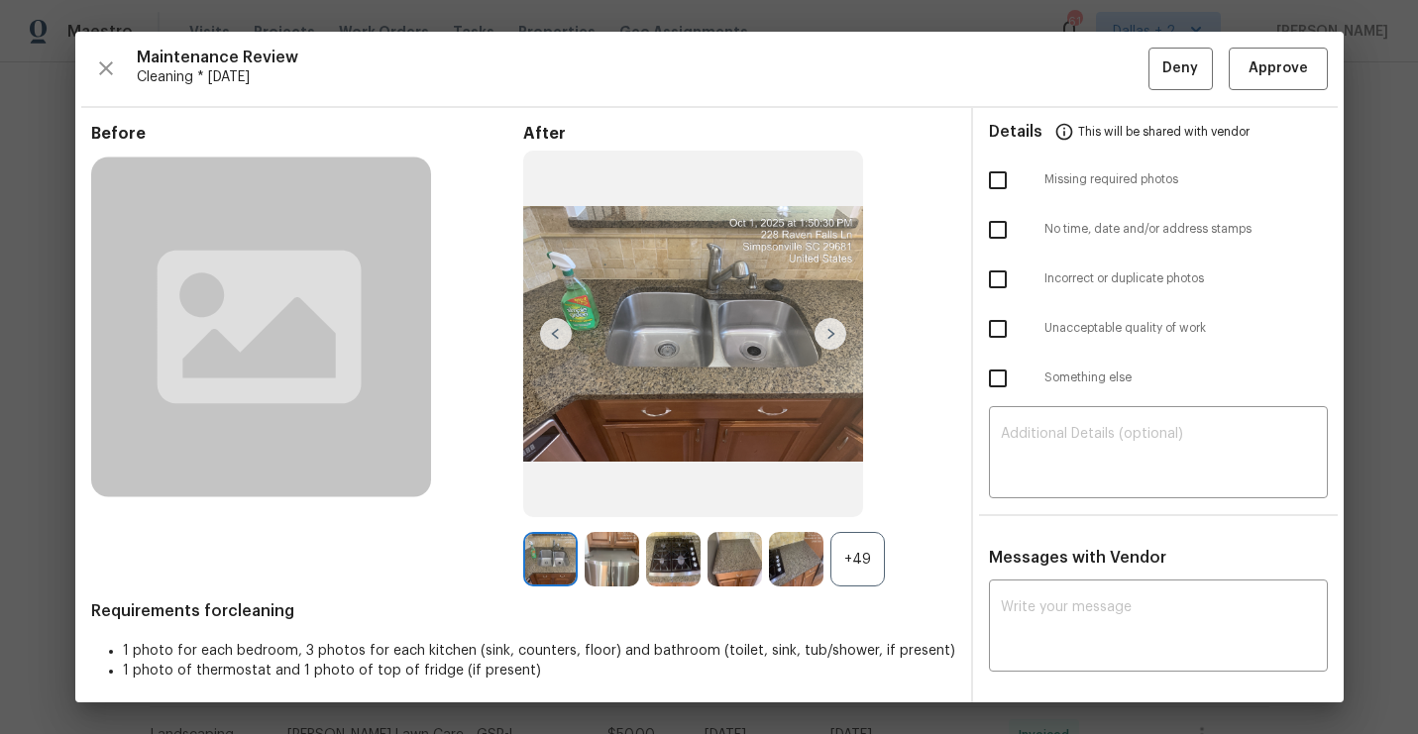
click at [852, 573] on div "+49" at bounding box center [857, 559] width 54 height 54
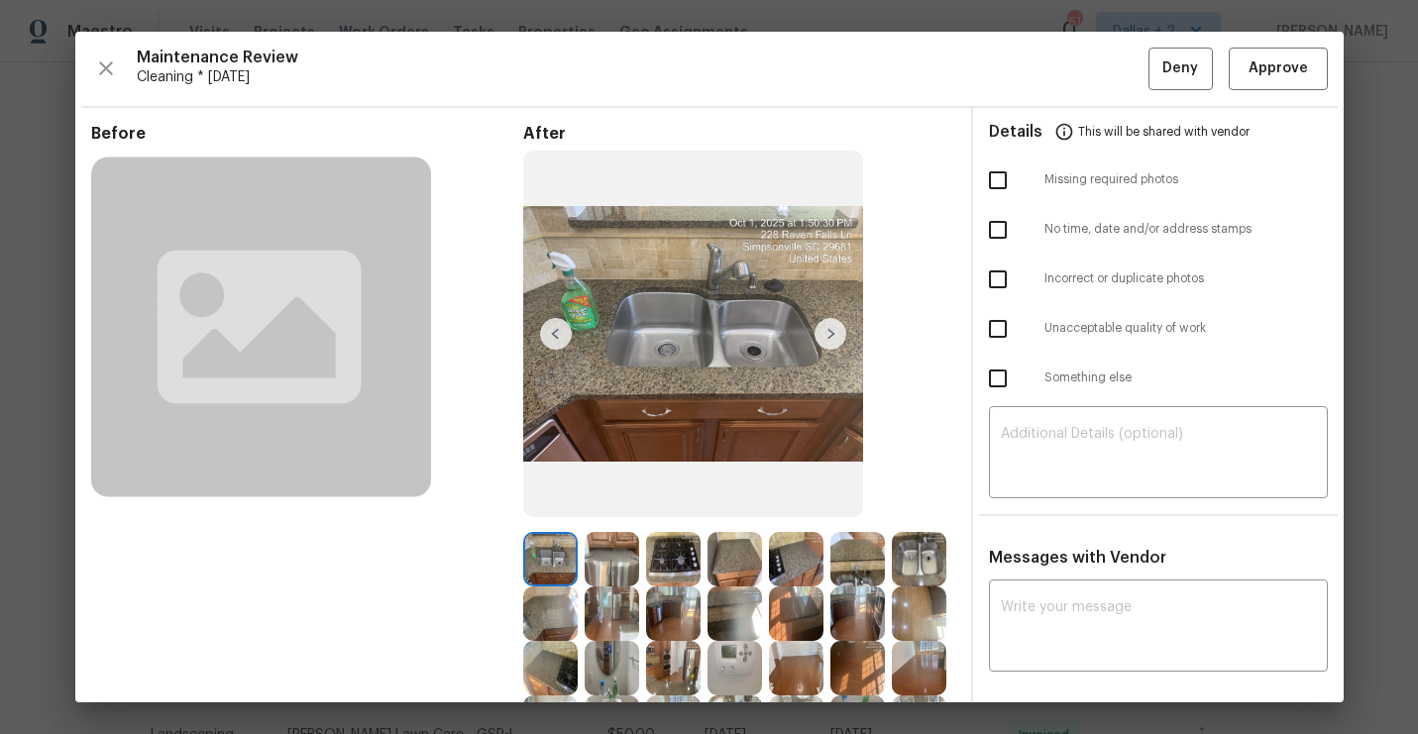
click at [1274, 113] on div "Details This will be shared with vendor" at bounding box center [1158, 132] width 339 height 48
click at [1279, 92] on div "Maintenance Review Cleaning * Wed, Oct 01 Deny Approve Before After Requirement…" at bounding box center [709, 367] width 1268 height 671
click at [1278, 80] on span "Approve" at bounding box center [1278, 68] width 59 height 25
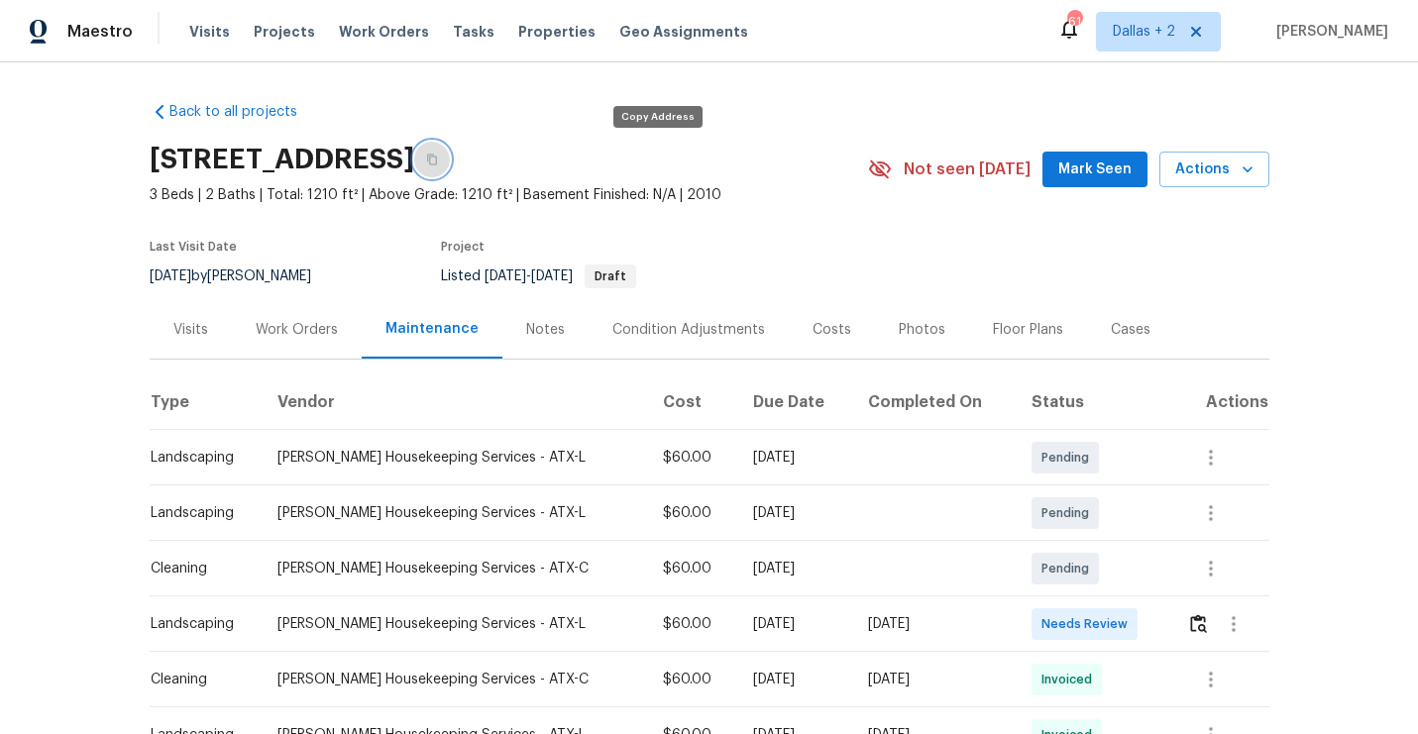
click at [450, 157] on button "button" at bounding box center [432, 160] width 36 height 36
click at [450, 163] on button "button" at bounding box center [432, 160] width 36 height 36
click at [1195, 625] on img "button" at bounding box center [1198, 623] width 17 height 19
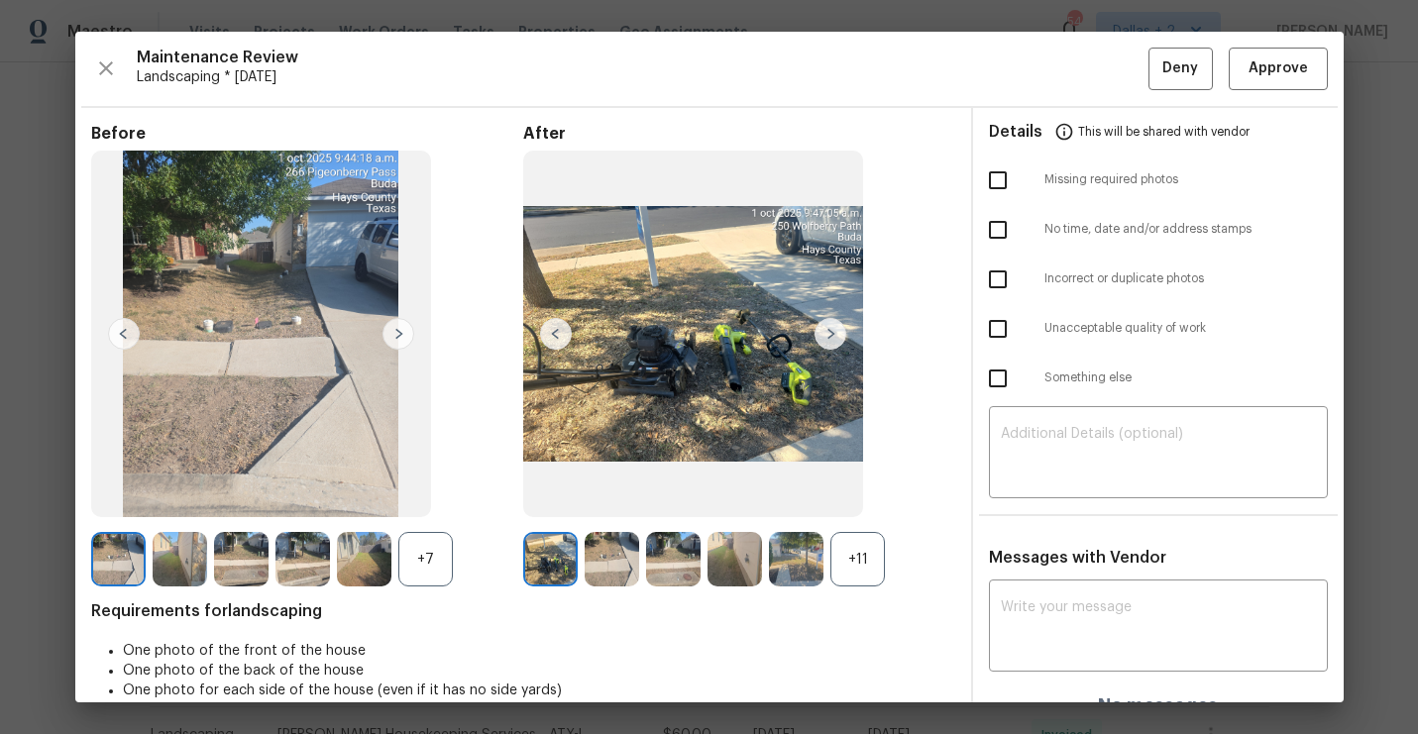
click at [864, 584] on div "+11" at bounding box center [857, 559] width 54 height 54
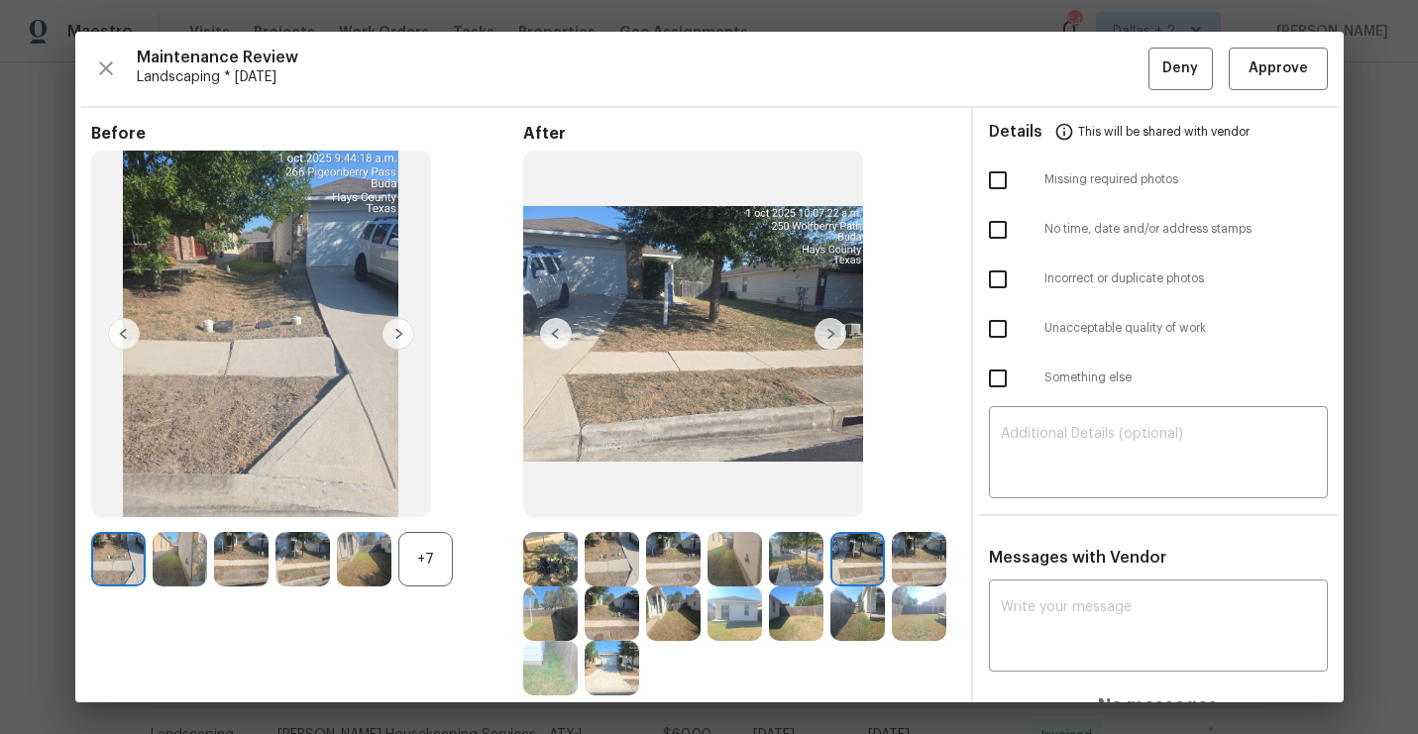
click at [421, 550] on div "+7" at bounding box center [425, 559] width 54 height 54
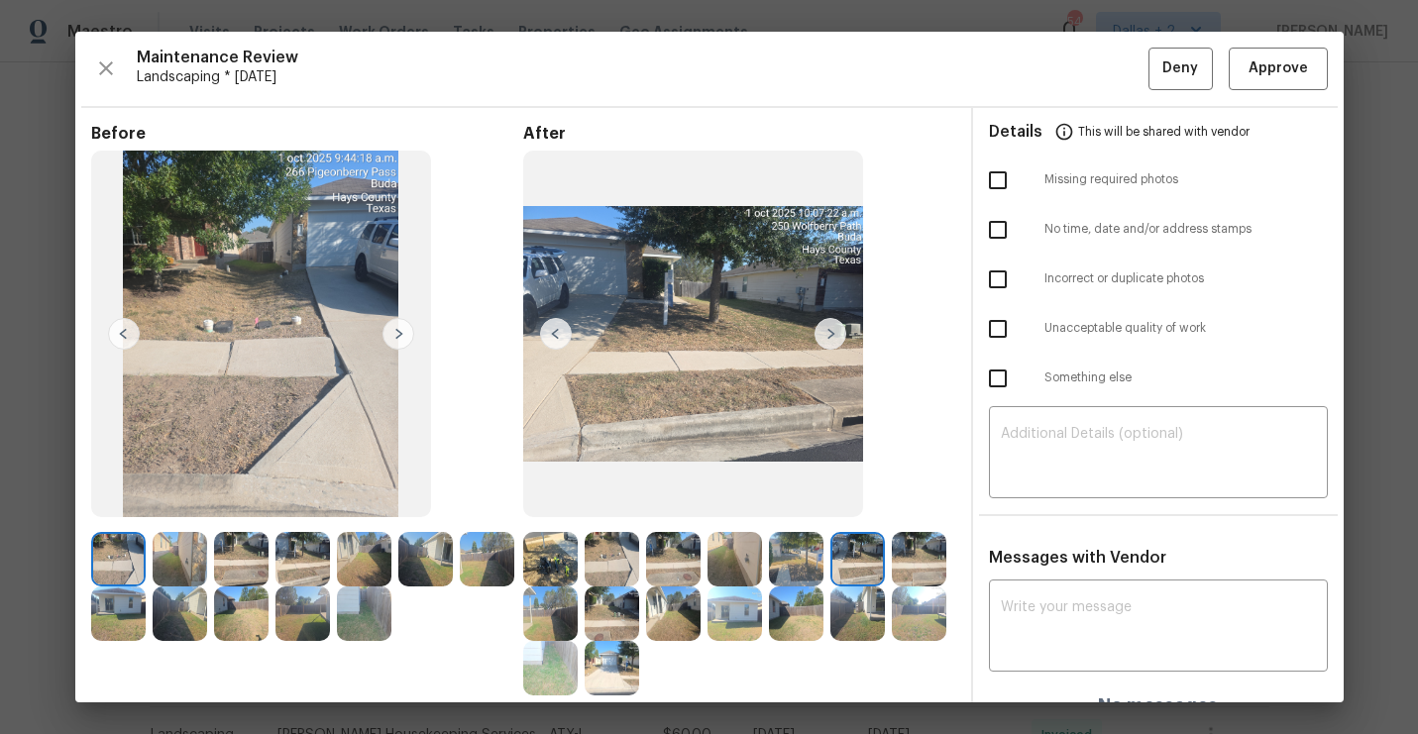
click at [828, 343] on img at bounding box center [831, 334] width 32 height 32
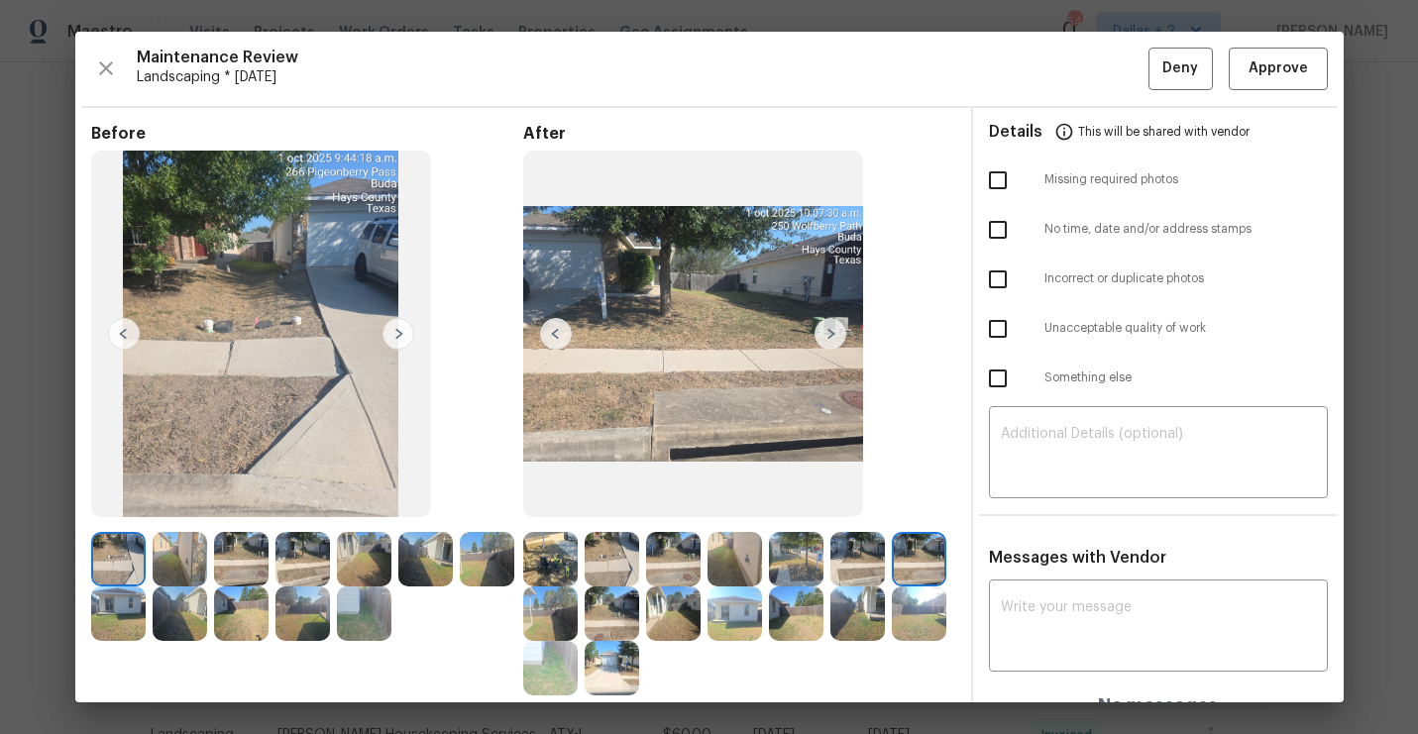
click at [543, 566] on img at bounding box center [550, 559] width 54 height 54
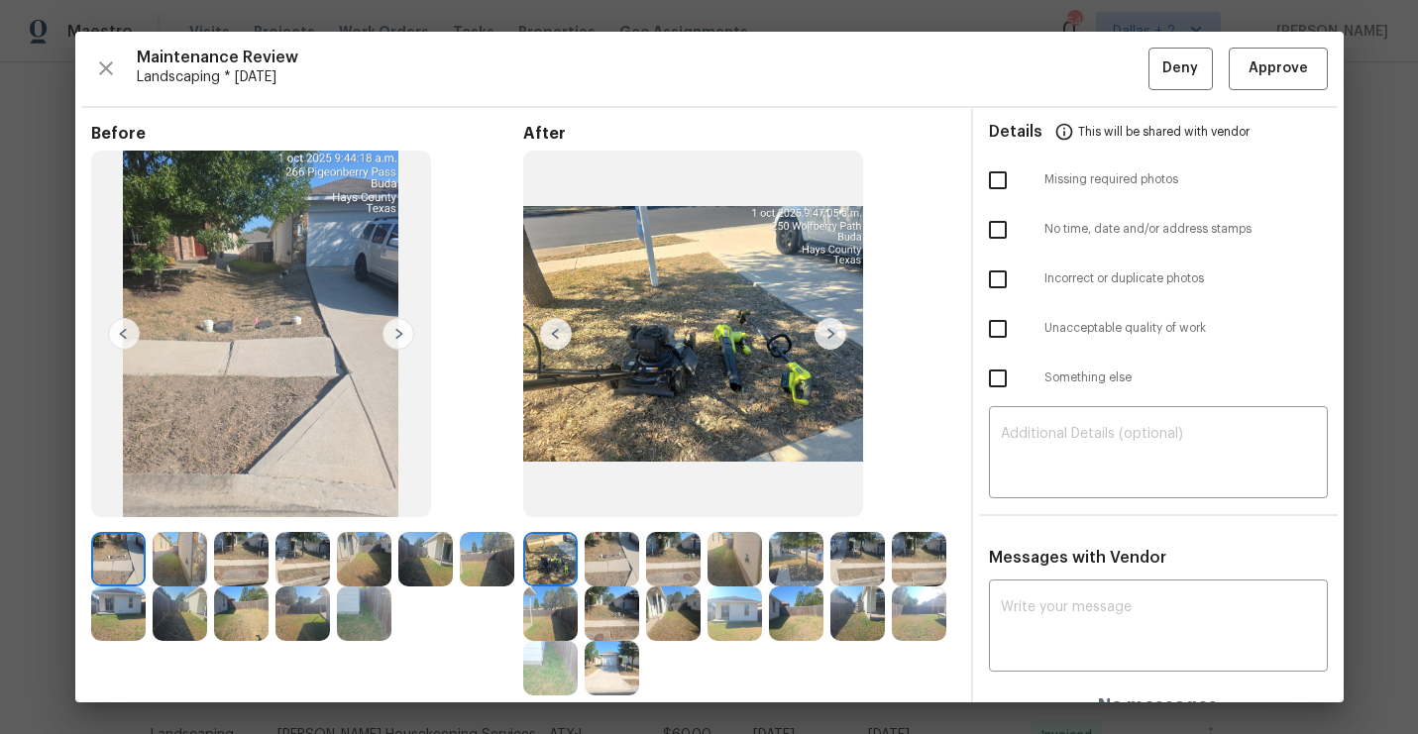
click at [839, 328] on img at bounding box center [831, 334] width 32 height 32
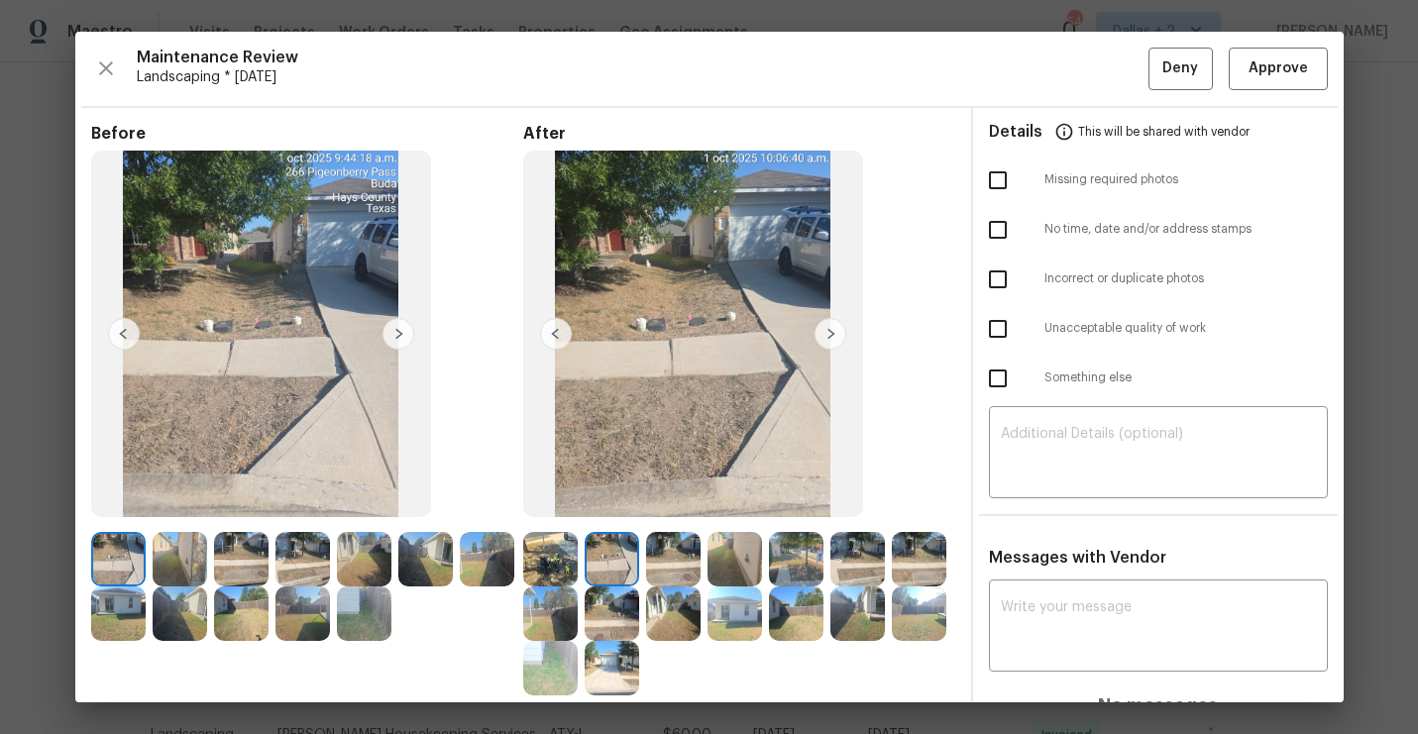
click at [839, 328] on img at bounding box center [831, 334] width 32 height 32
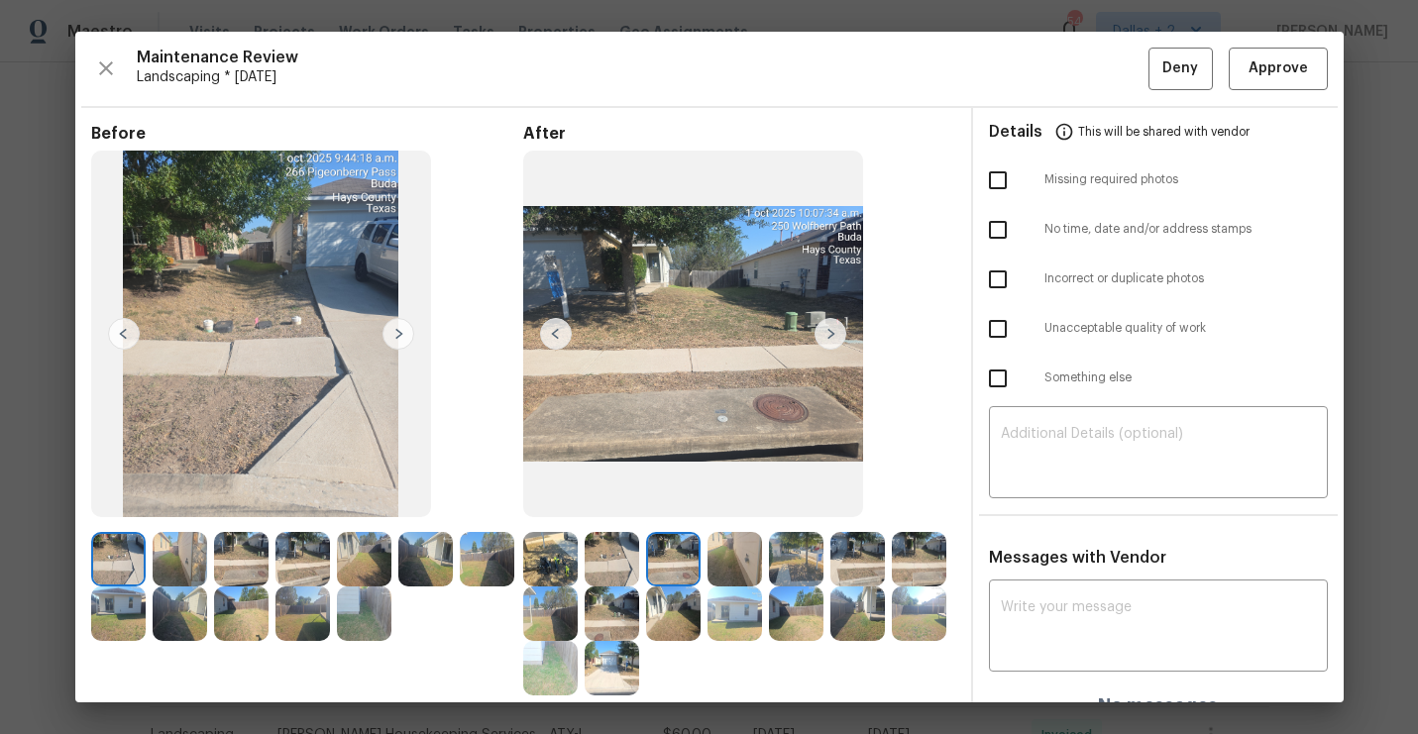
click at [835, 337] on img at bounding box center [831, 334] width 32 height 32
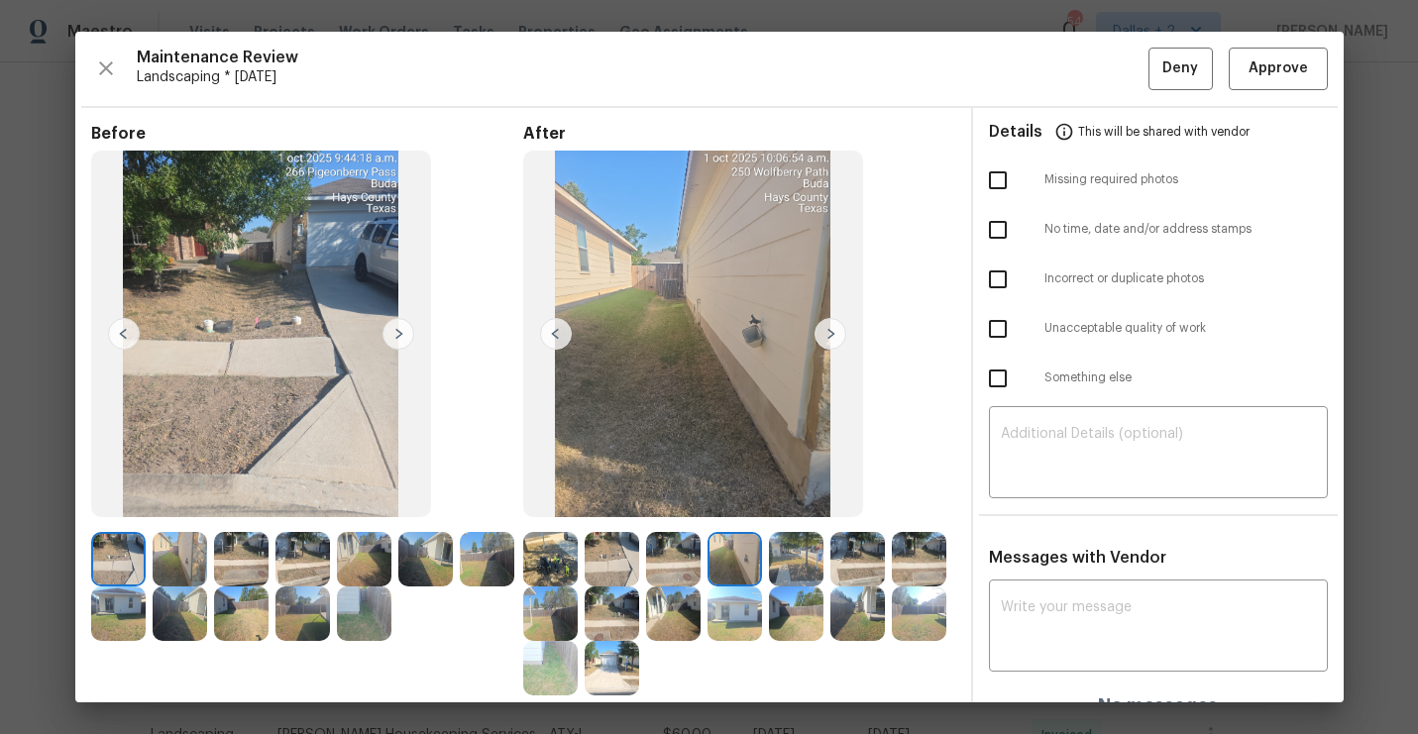
click at [827, 340] on img at bounding box center [831, 334] width 32 height 32
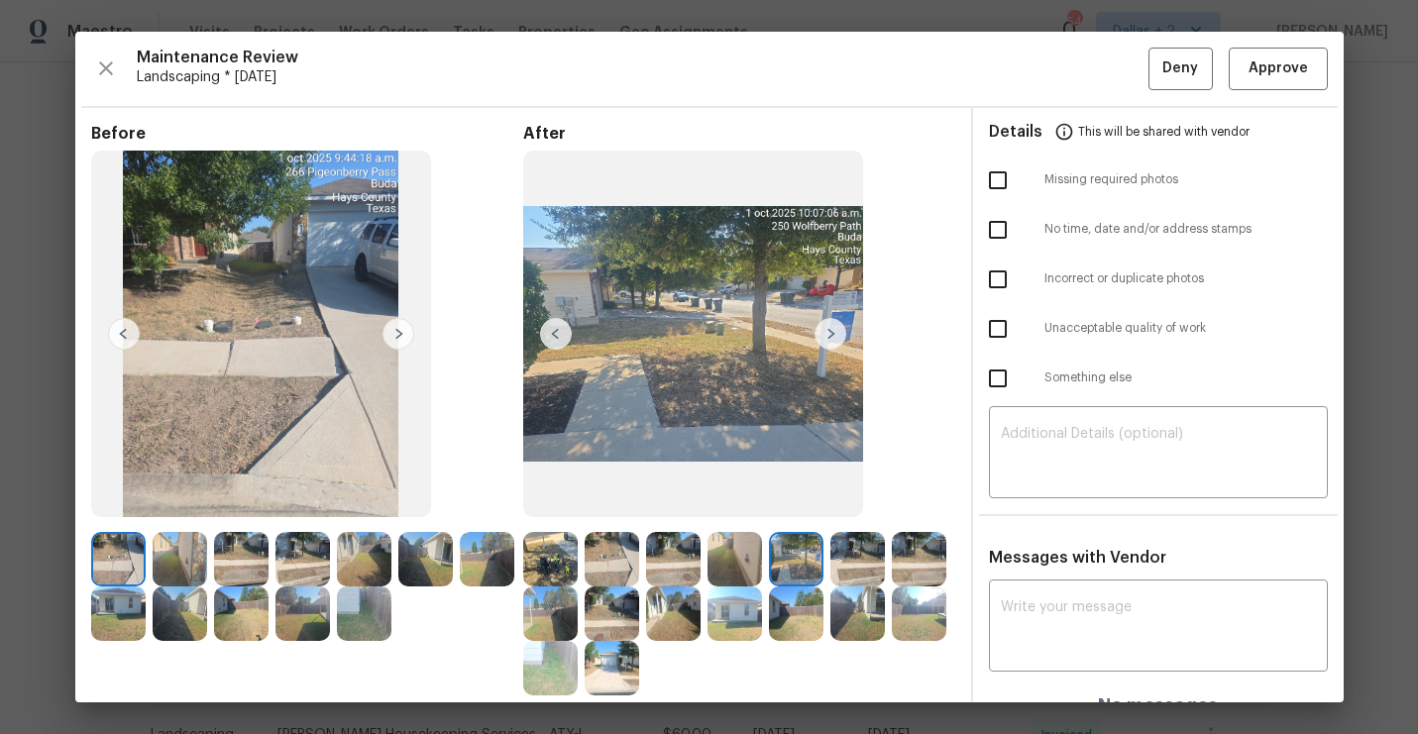
click at [542, 565] on img at bounding box center [550, 559] width 54 height 54
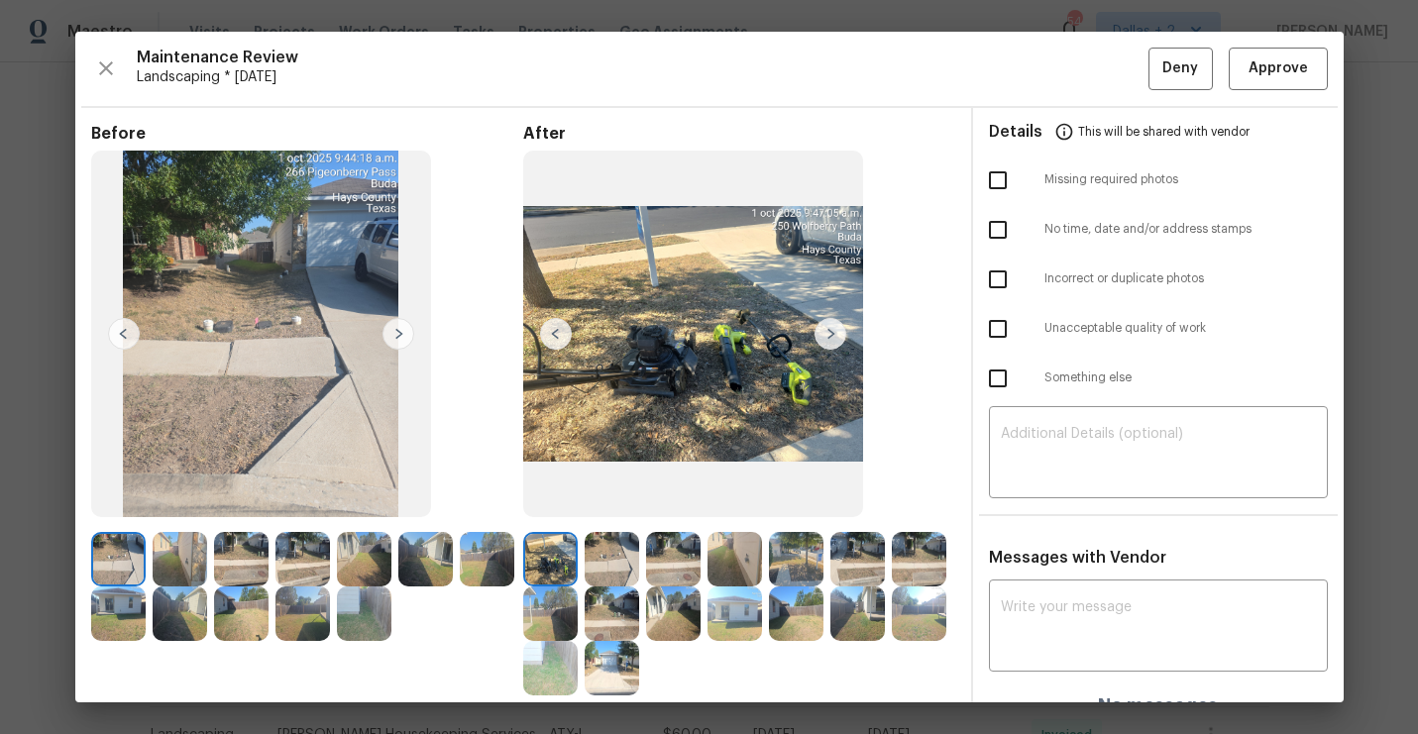
click at [837, 327] on img at bounding box center [831, 334] width 32 height 32
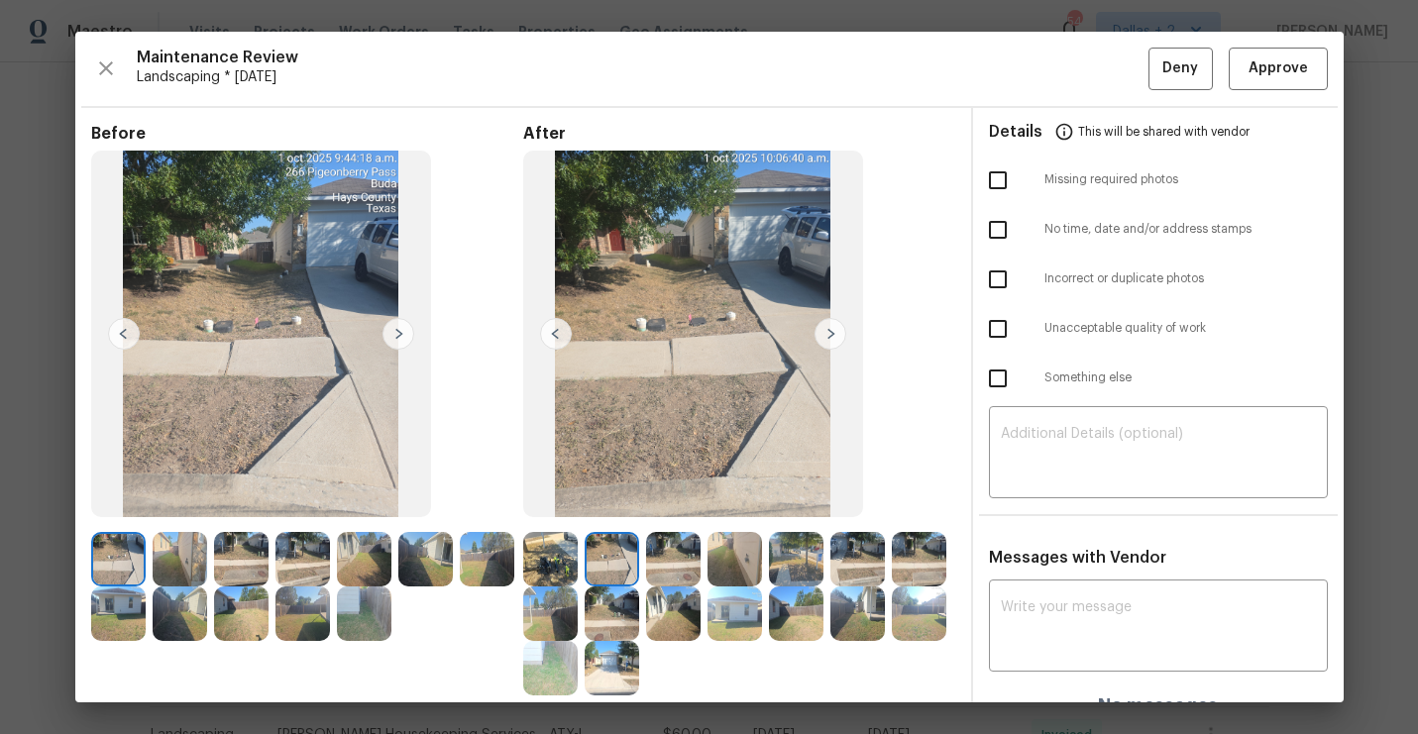
click at [837, 327] on img at bounding box center [831, 334] width 32 height 32
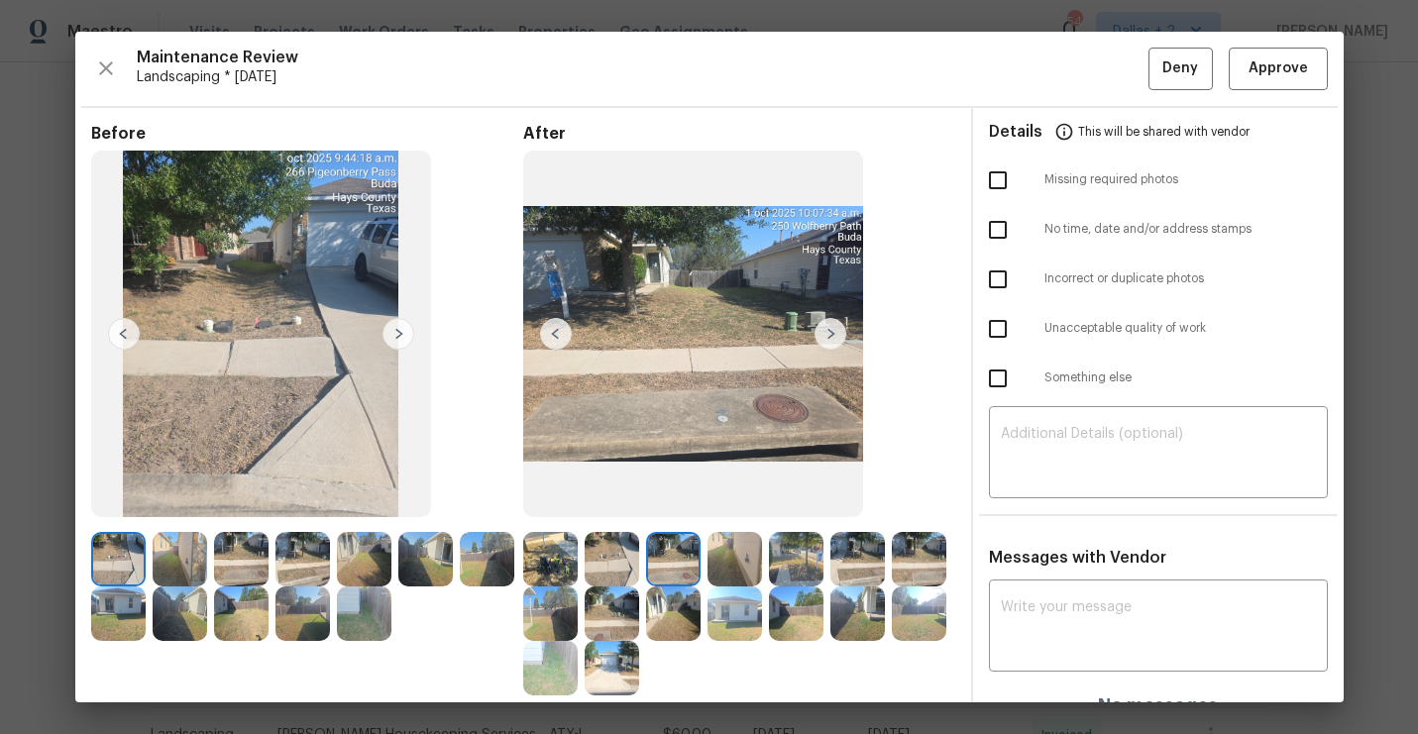
click at [837, 327] on img at bounding box center [831, 334] width 32 height 32
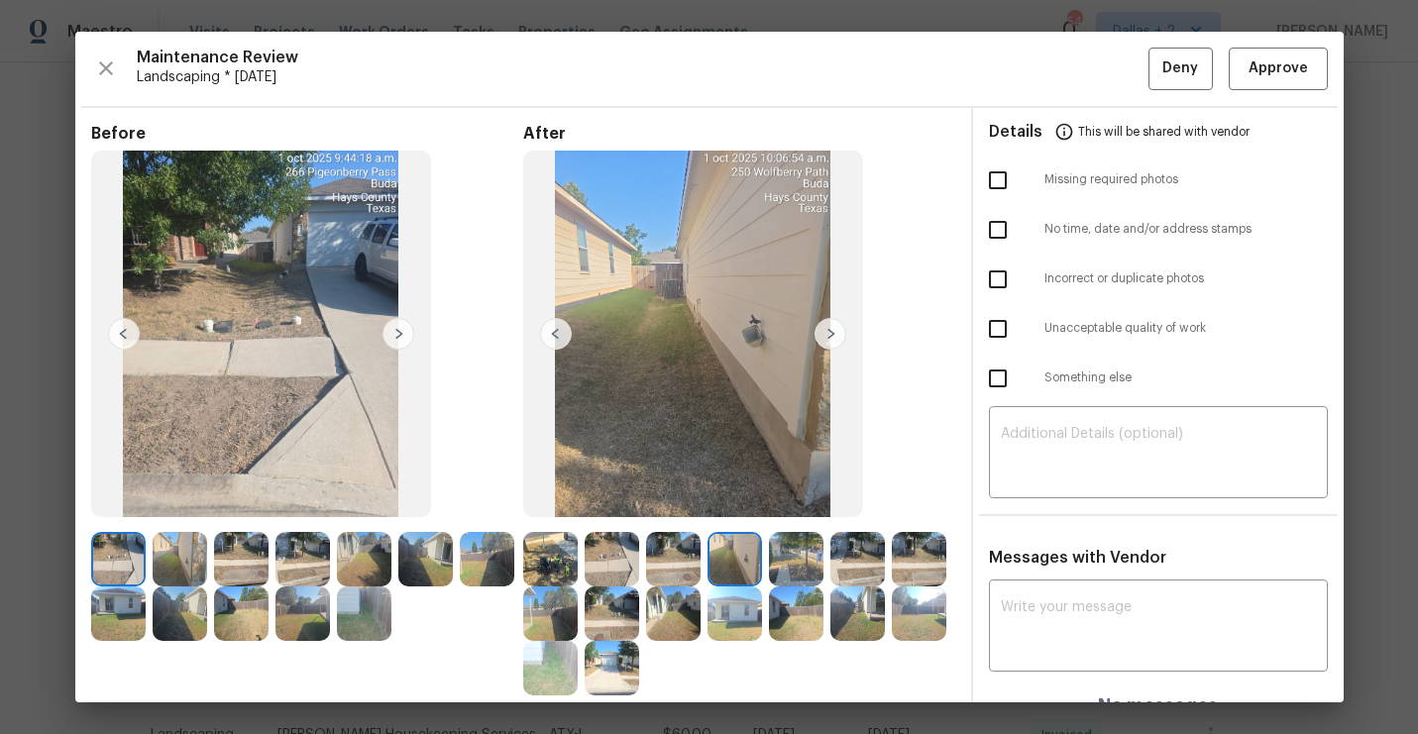
click at [837, 327] on img at bounding box center [831, 334] width 32 height 32
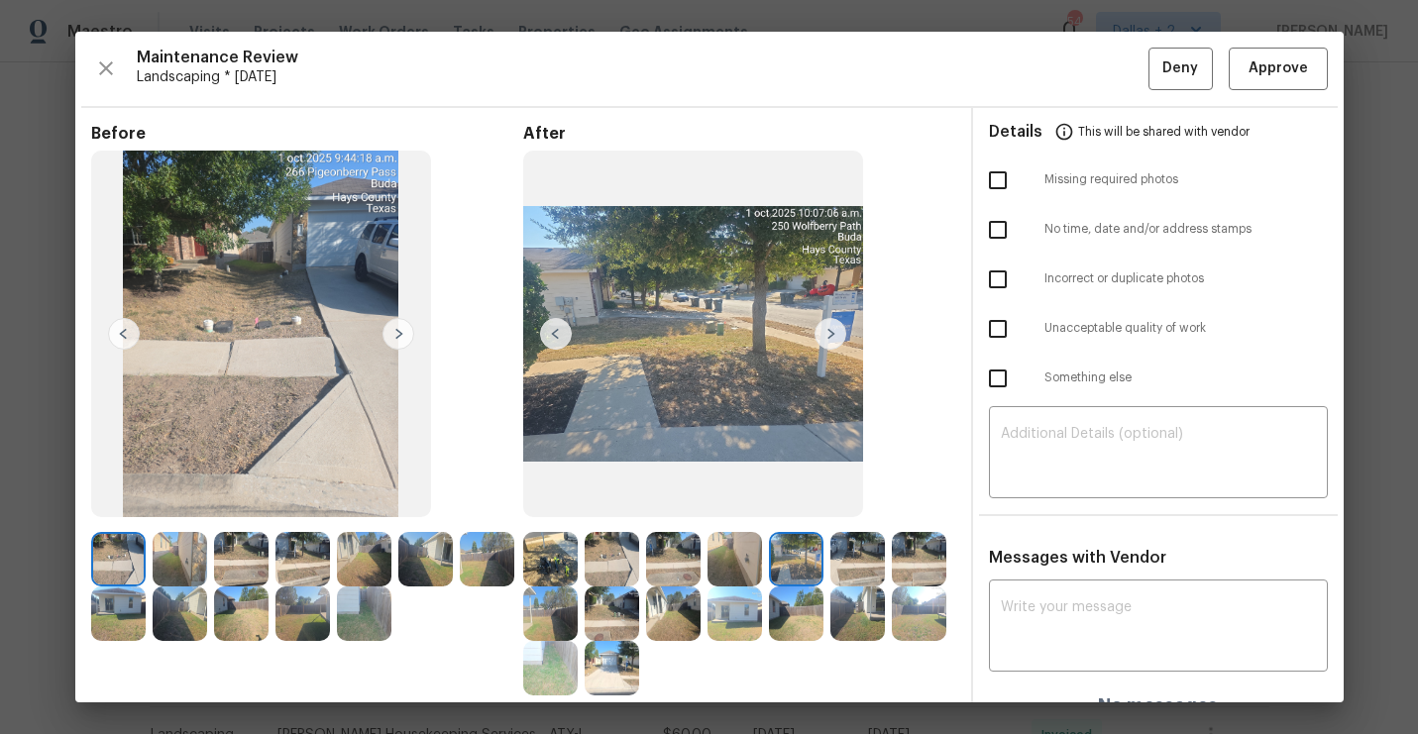
click at [837, 327] on img at bounding box center [831, 334] width 32 height 32
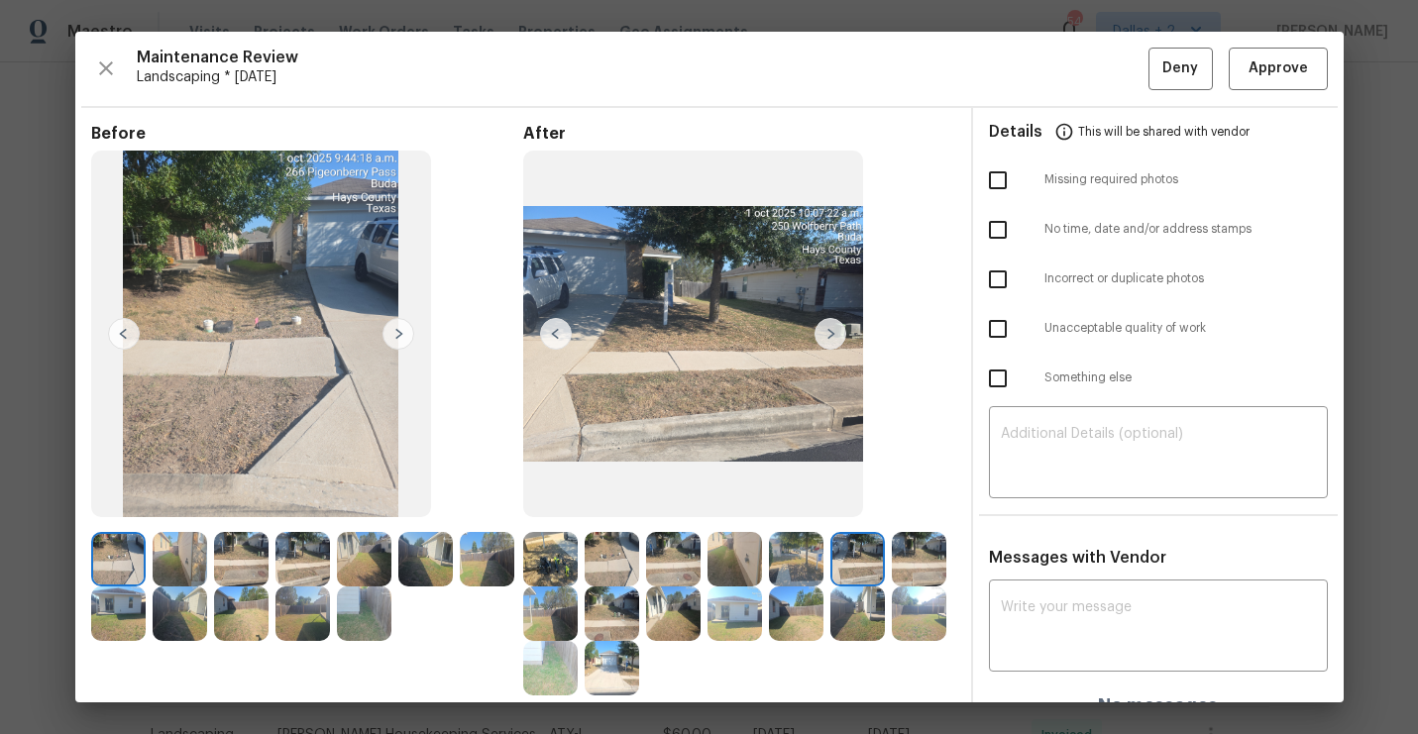
click at [837, 327] on img at bounding box center [831, 334] width 32 height 32
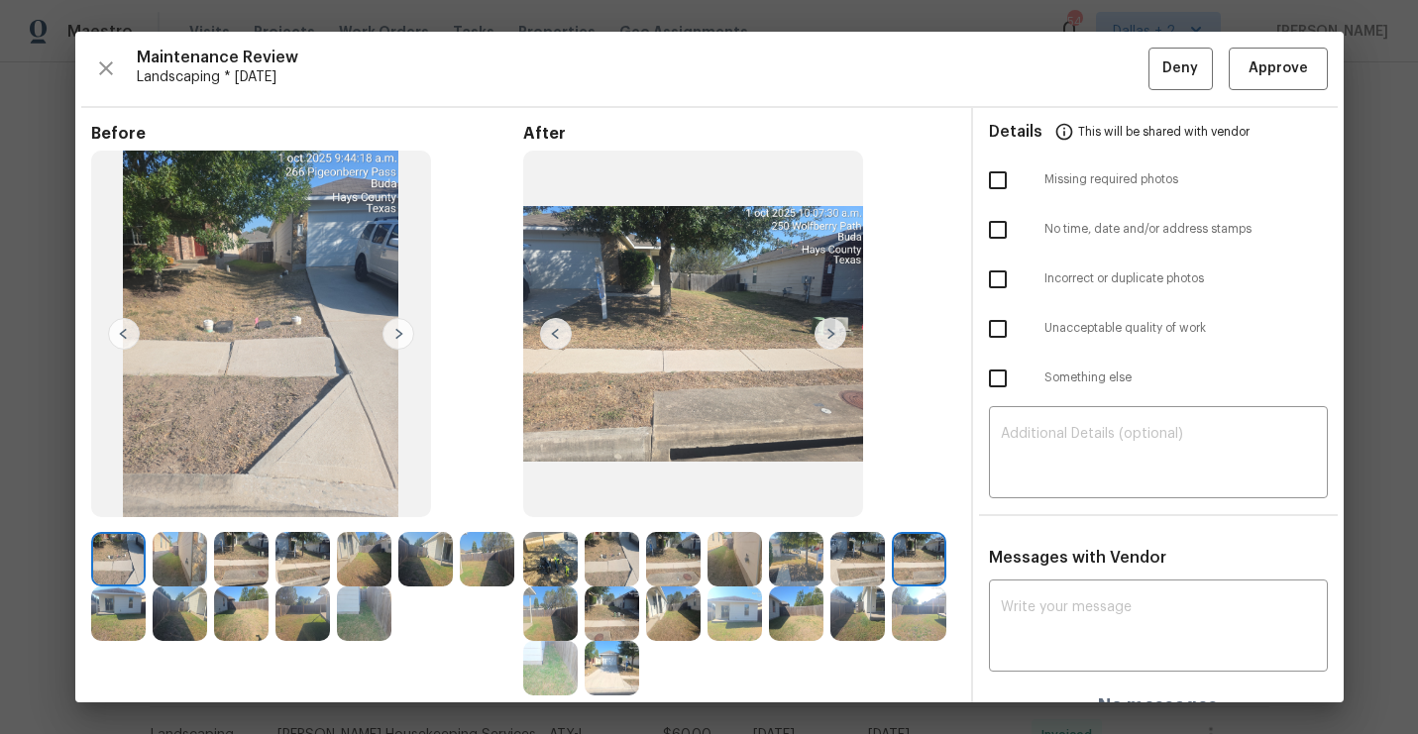
click at [837, 327] on img at bounding box center [831, 334] width 32 height 32
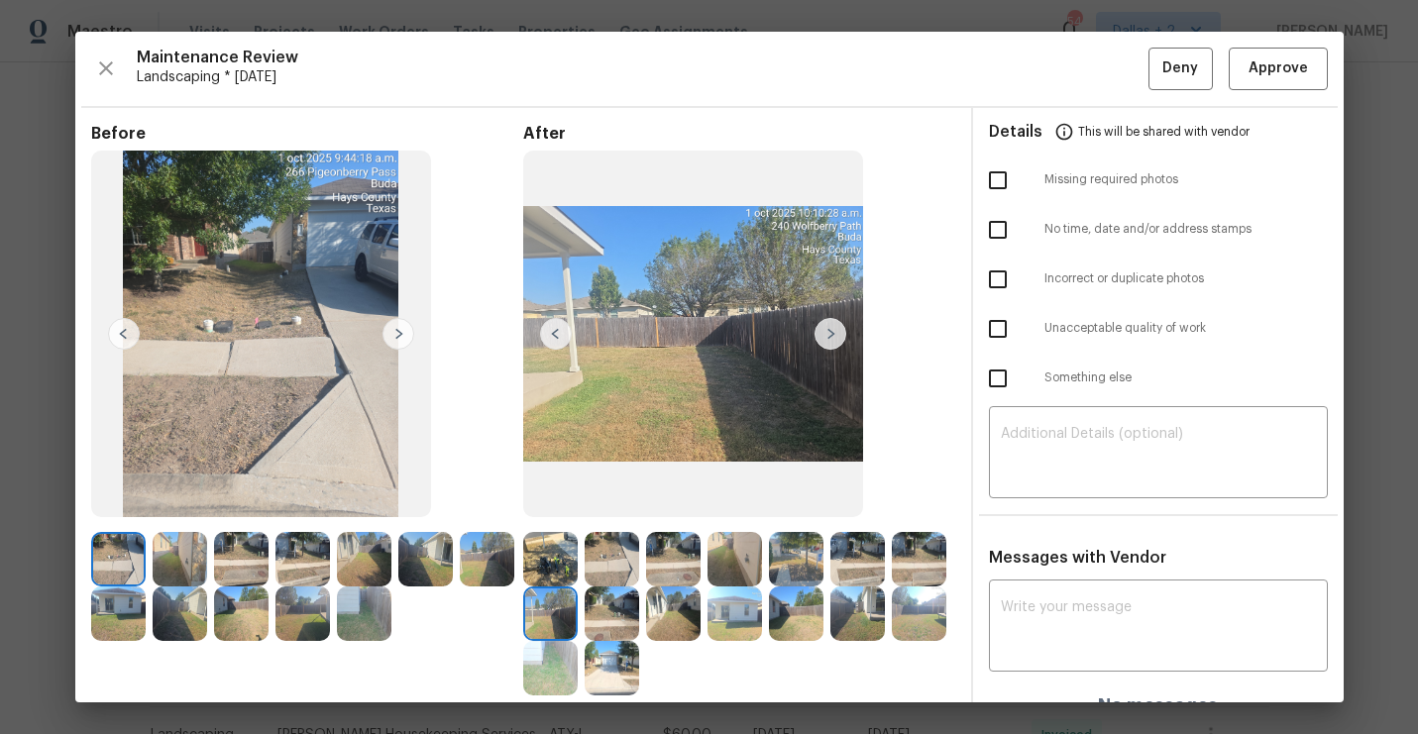
click at [837, 327] on img at bounding box center [831, 334] width 32 height 32
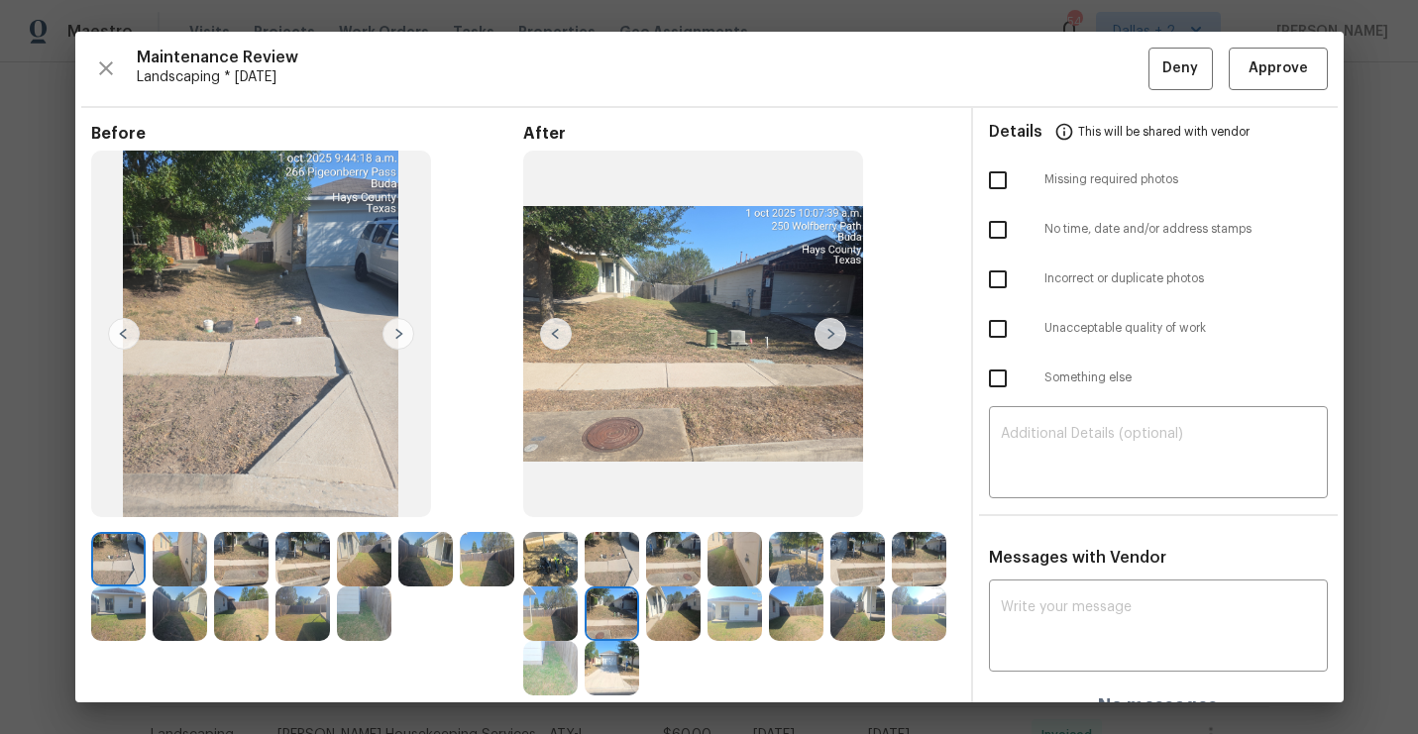
click at [827, 333] on img at bounding box center [831, 334] width 32 height 32
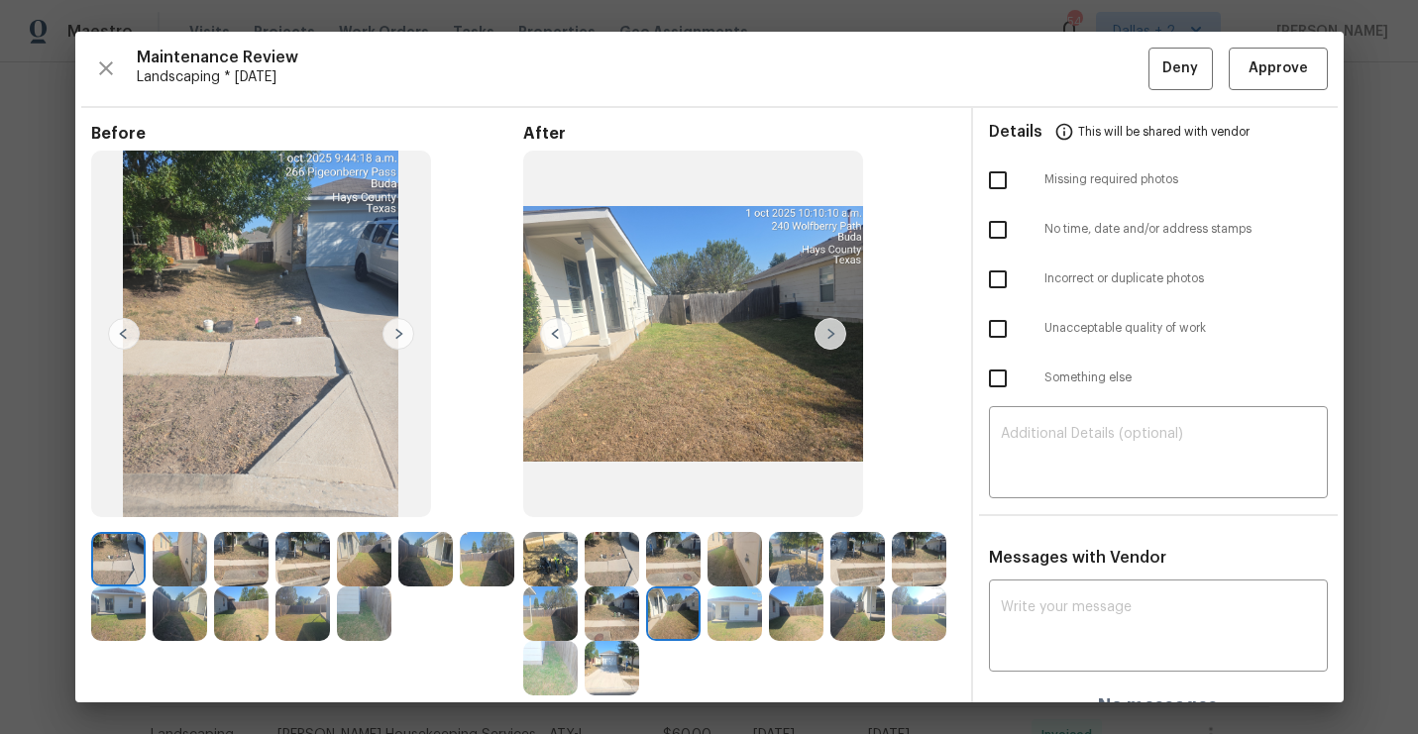
click at [551, 335] on img at bounding box center [556, 334] width 32 height 32
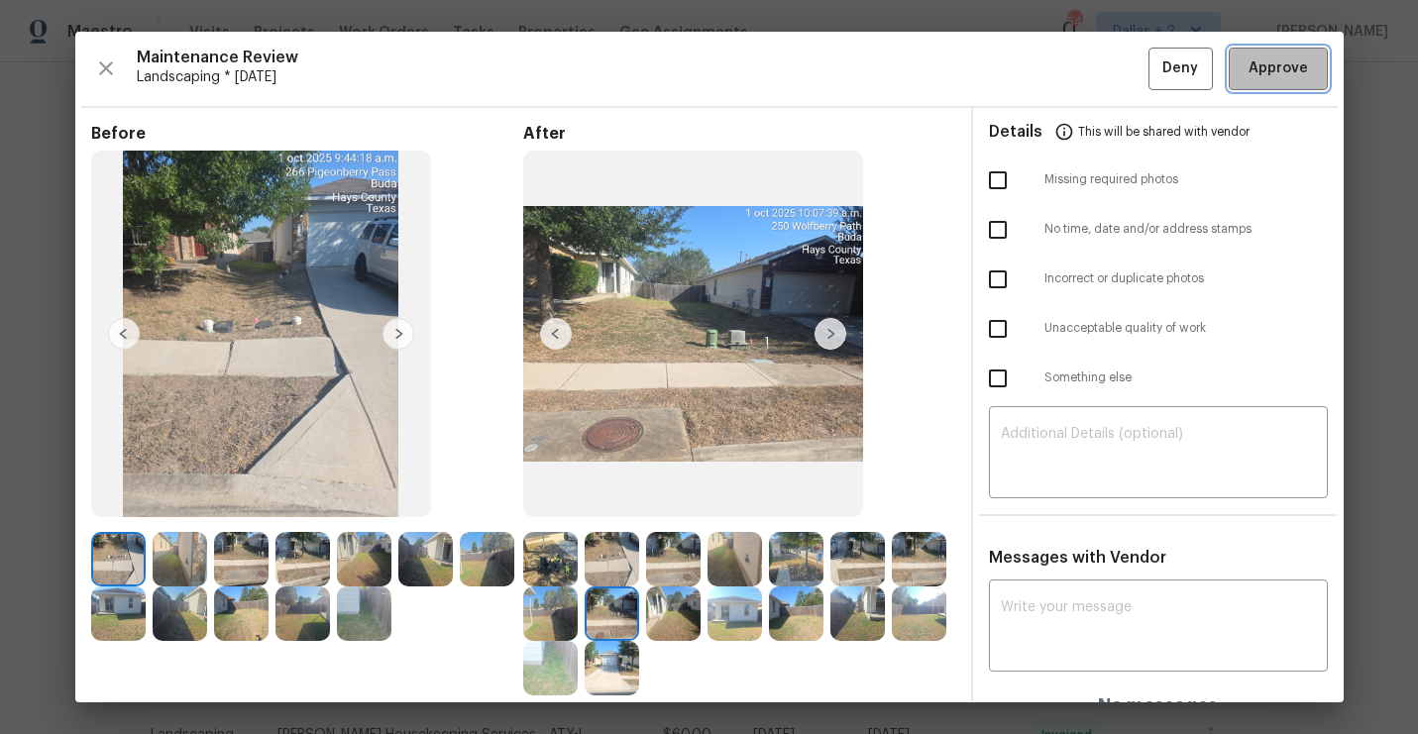
click at [1260, 74] on span "Approve" at bounding box center [1278, 68] width 59 height 25
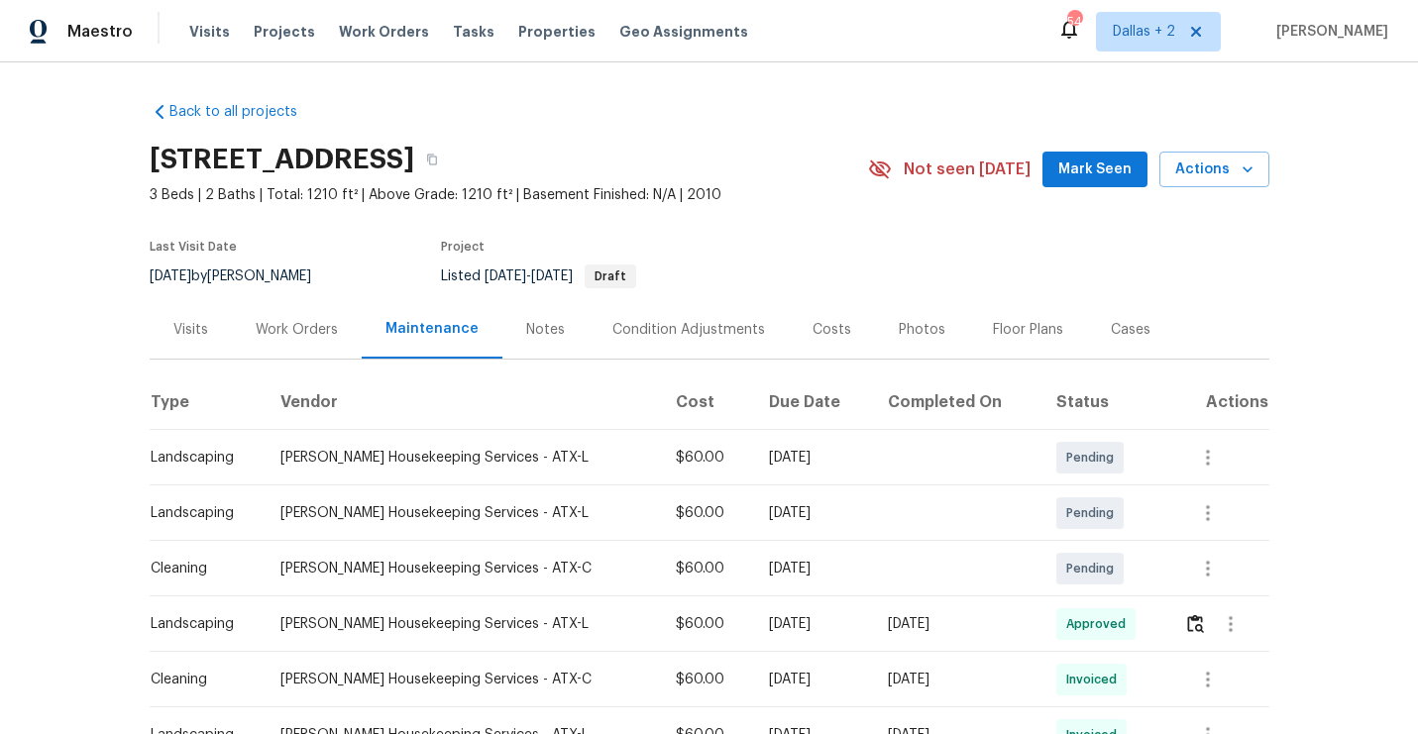
click at [1229, 449] on div at bounding box center [1208, 458] width 48 height 48
click at [1237, 452] on div at bounding box center [1226, 458] width 84 height 48
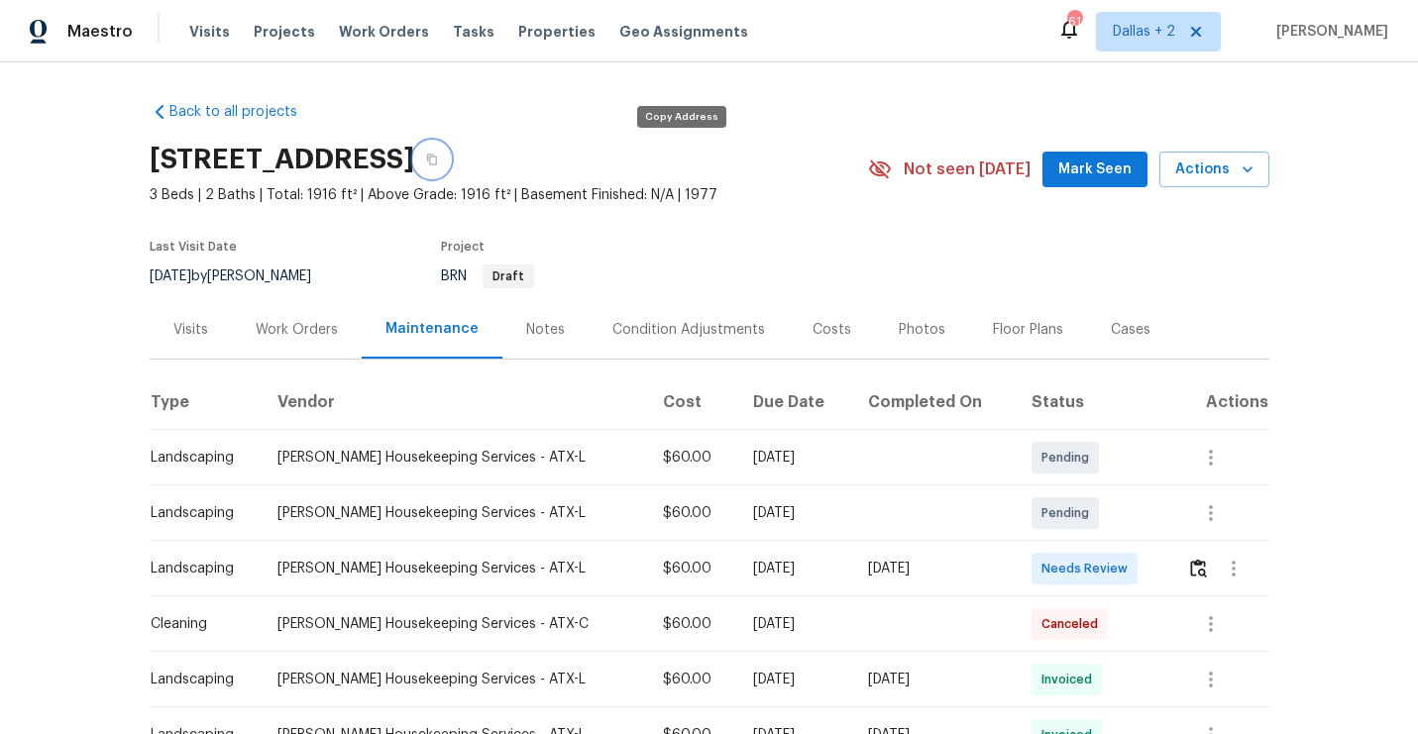
click at [437, 161] on icon "button" at bounding box center [432, 160] width 10 height 11
click at [1188, 580] on button "button" at bounding box center [1198, 569] width 23 height 48
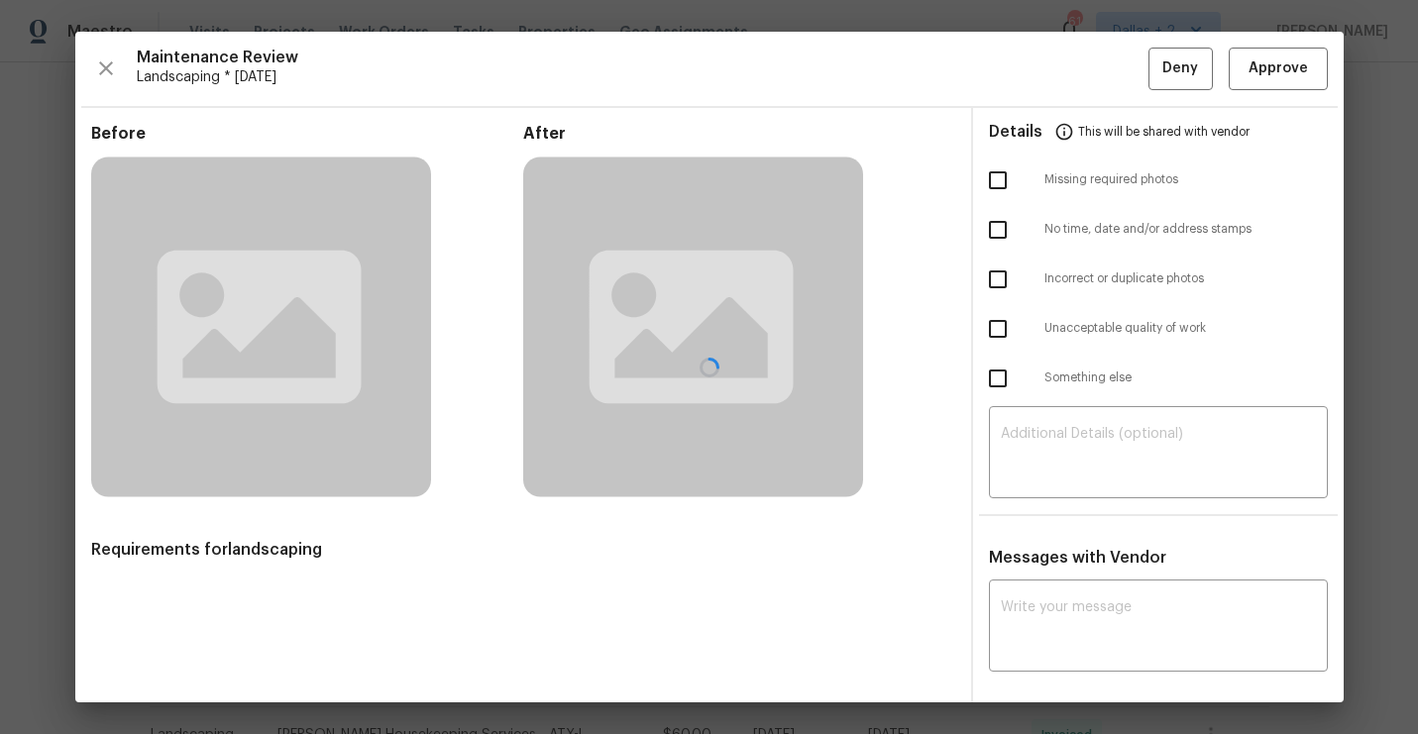
click at [1188, 580] on div at bounding box center [709, 367] width 1268 height 671
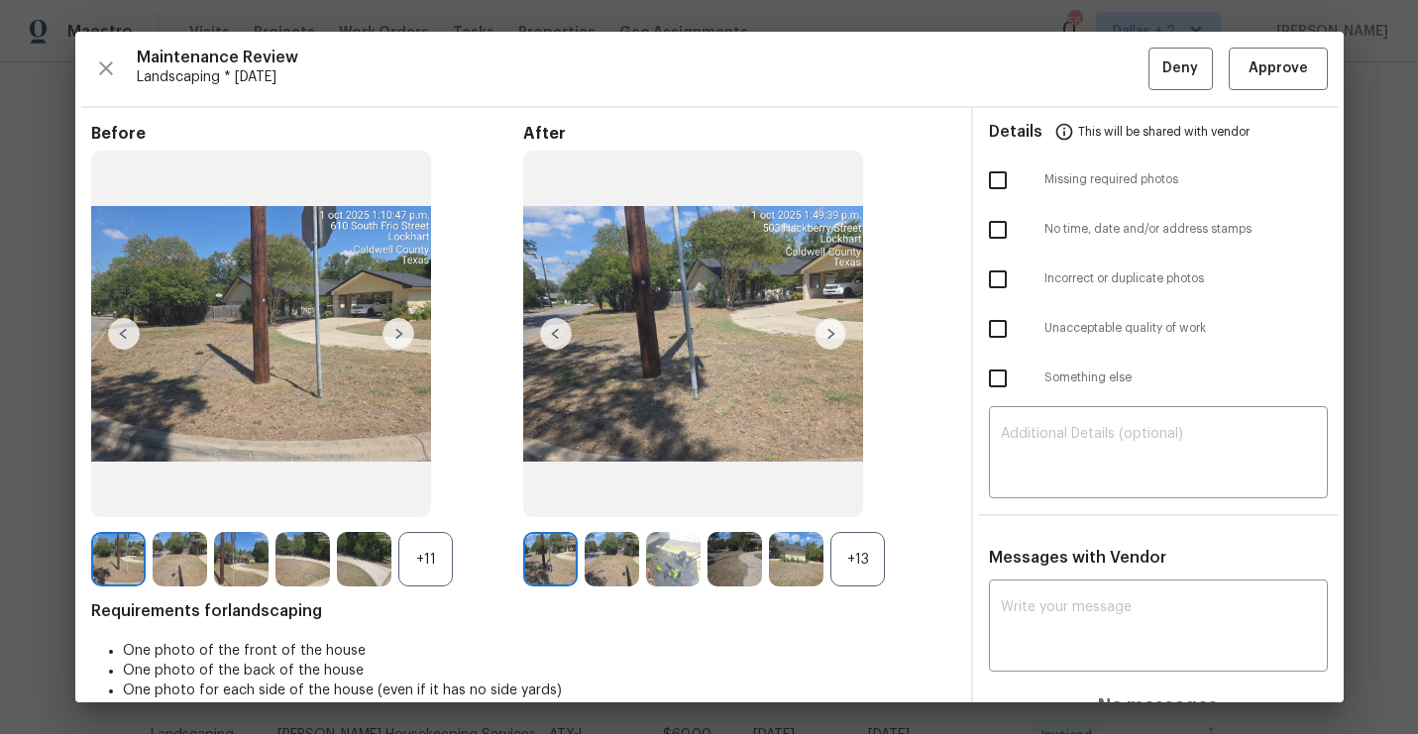
click at [864, 573] on div "+13" at bounding box center [857, 559] width 54 height 54
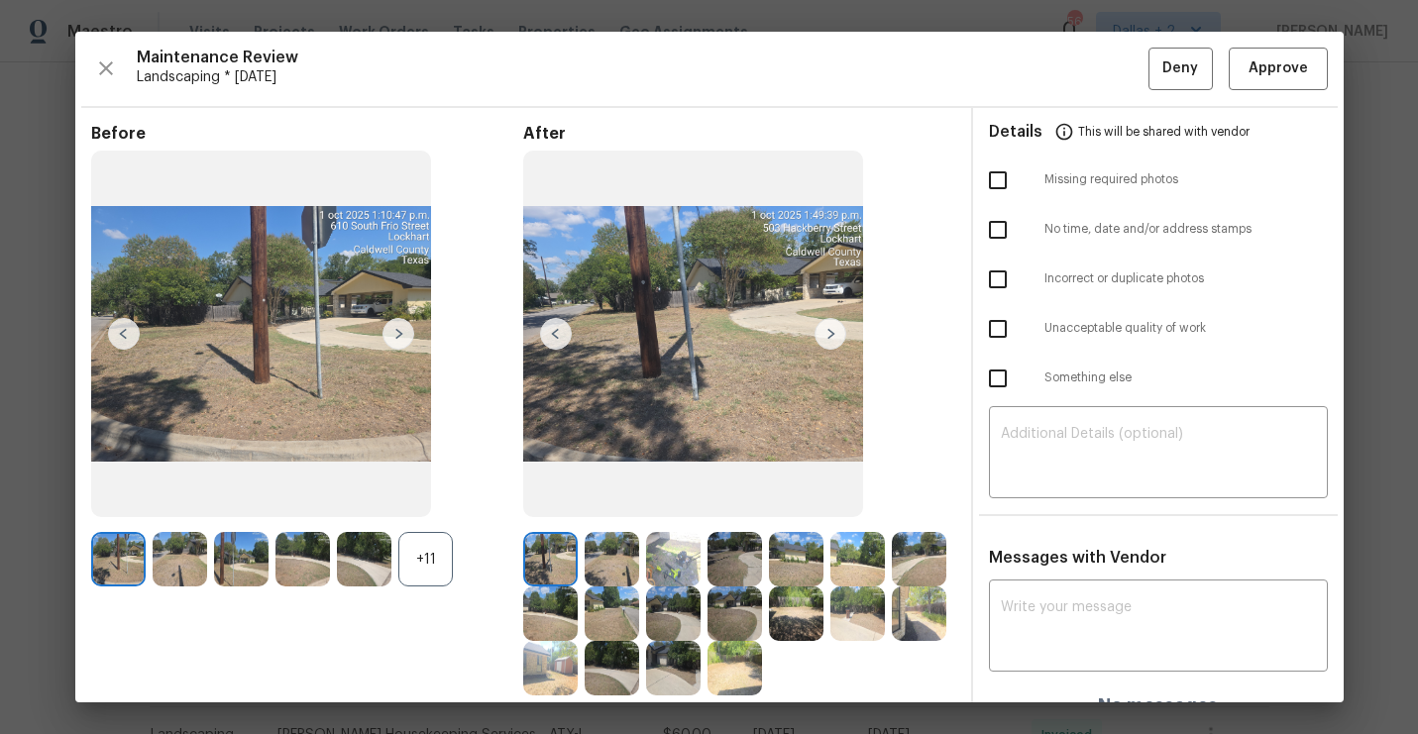
click at [430, 555] on div "+11" at bounding box center [425, 559] width 54 height 54
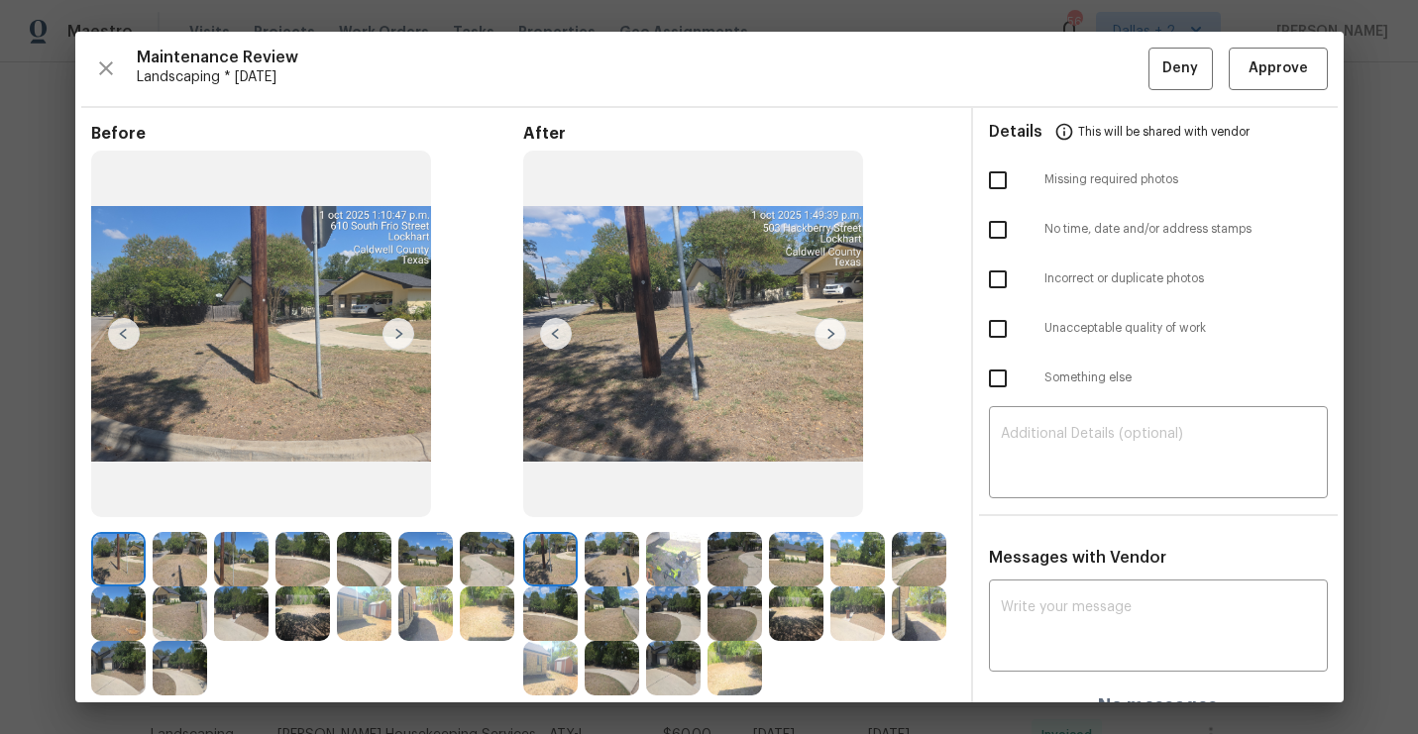
click at [825, 335] on img at bounding box center [831, 334] width 32 height 32
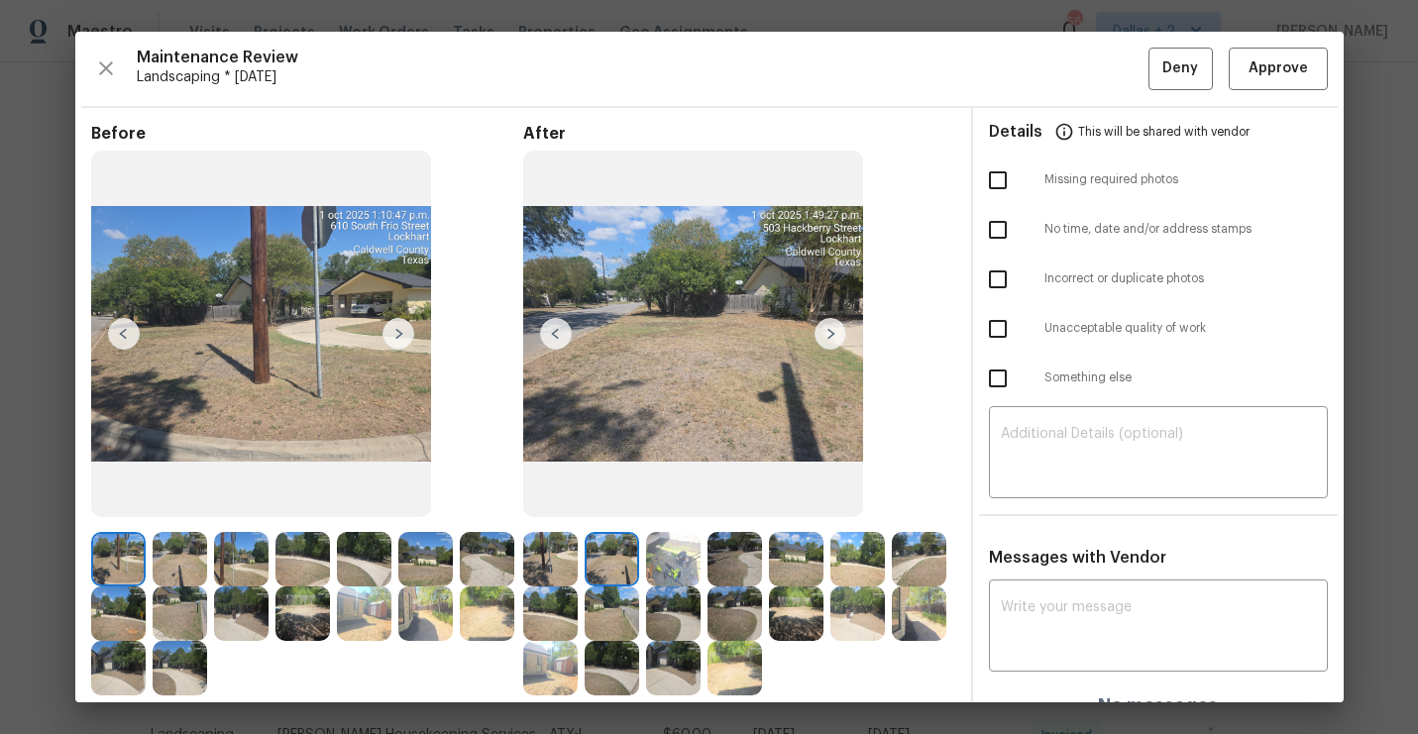
click at [825, 335] on img at bounding box center [831, 334] width 32 height 32
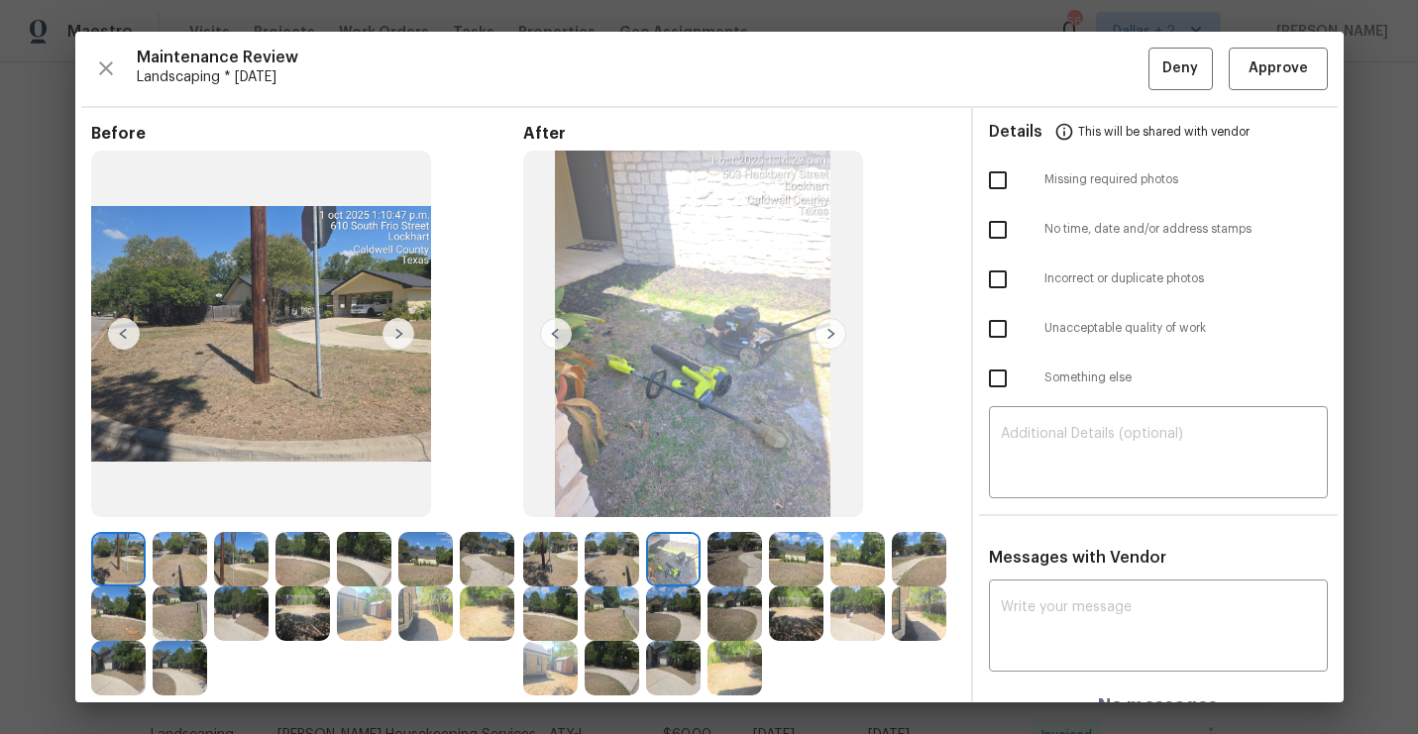
click at [827, 337] on img at bounding box center [831, 334] width 32 height 32
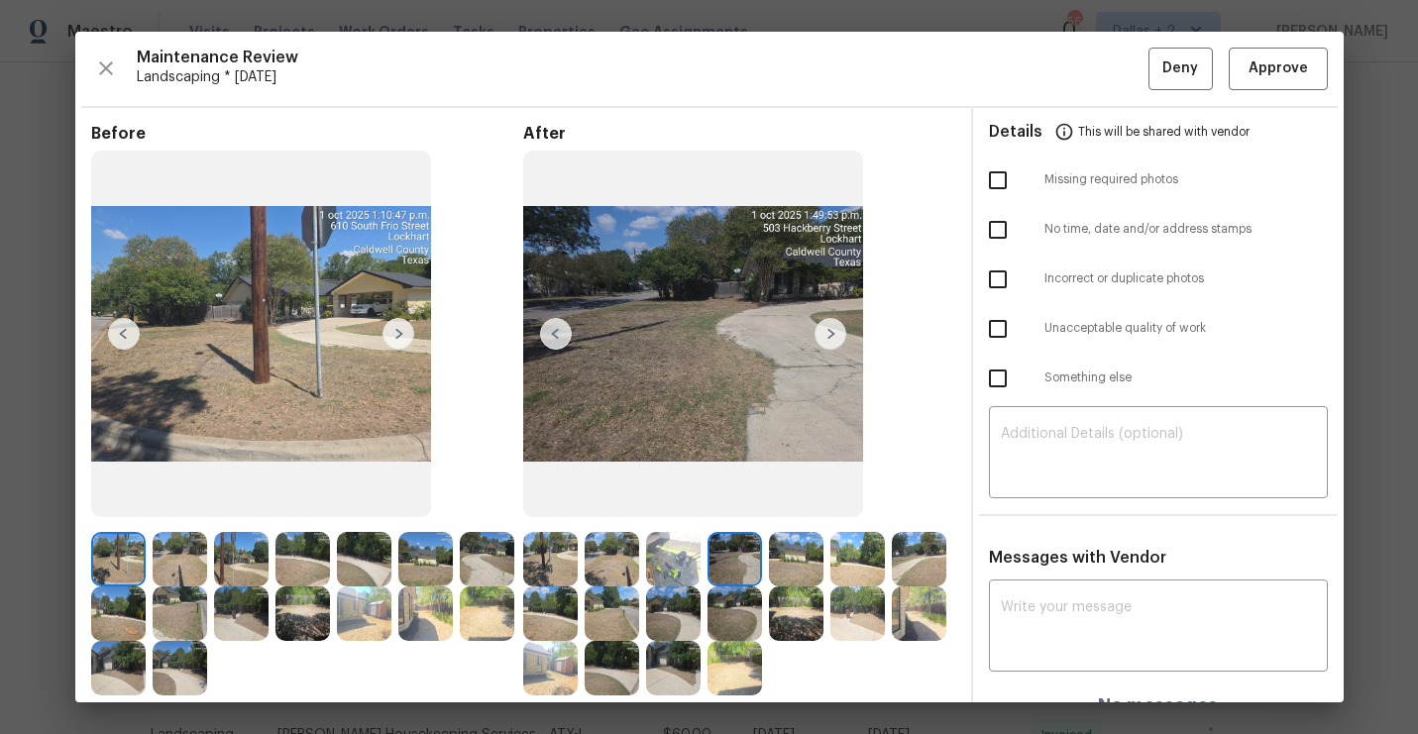
click at [827, 337] on img at bounding box center [831, 334] width 32 height 32
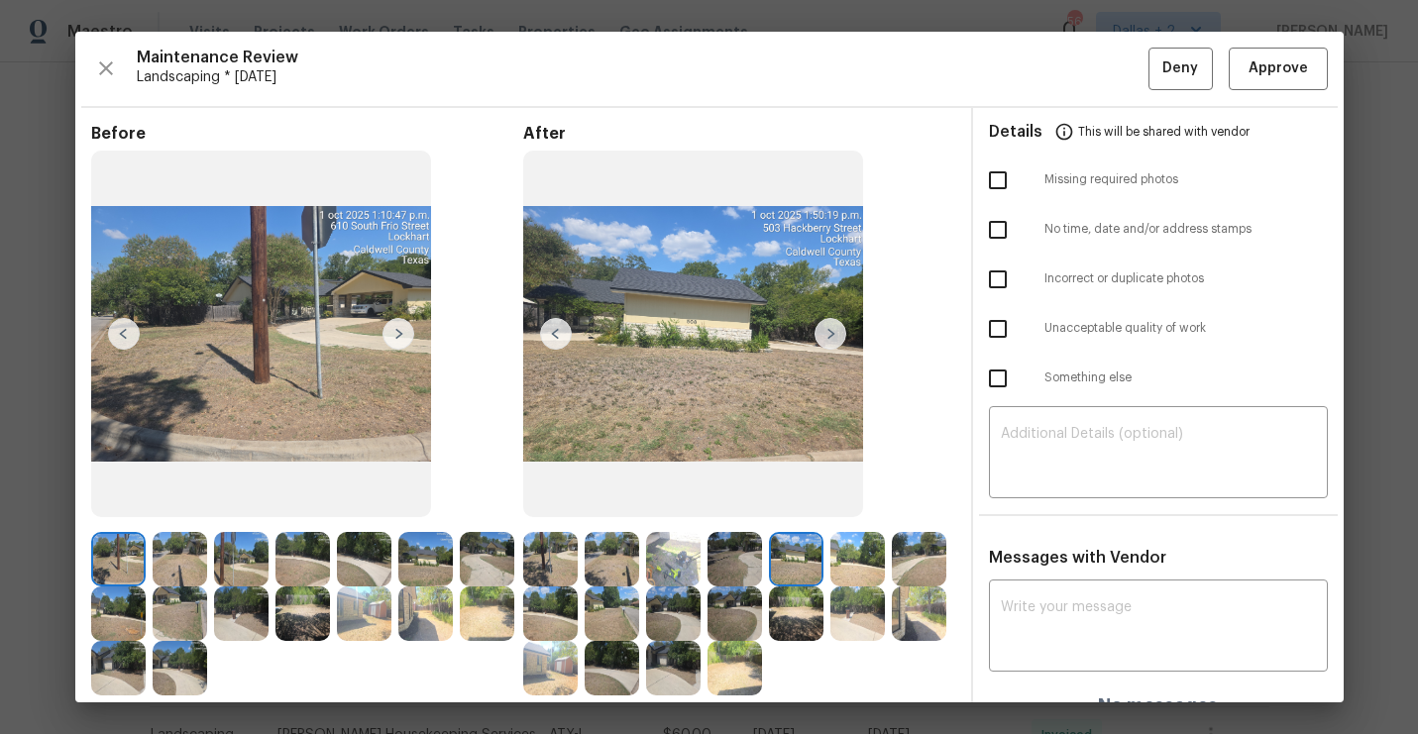
click at [827, 337] on img at bounding box center [831, 334] width 32 height 32
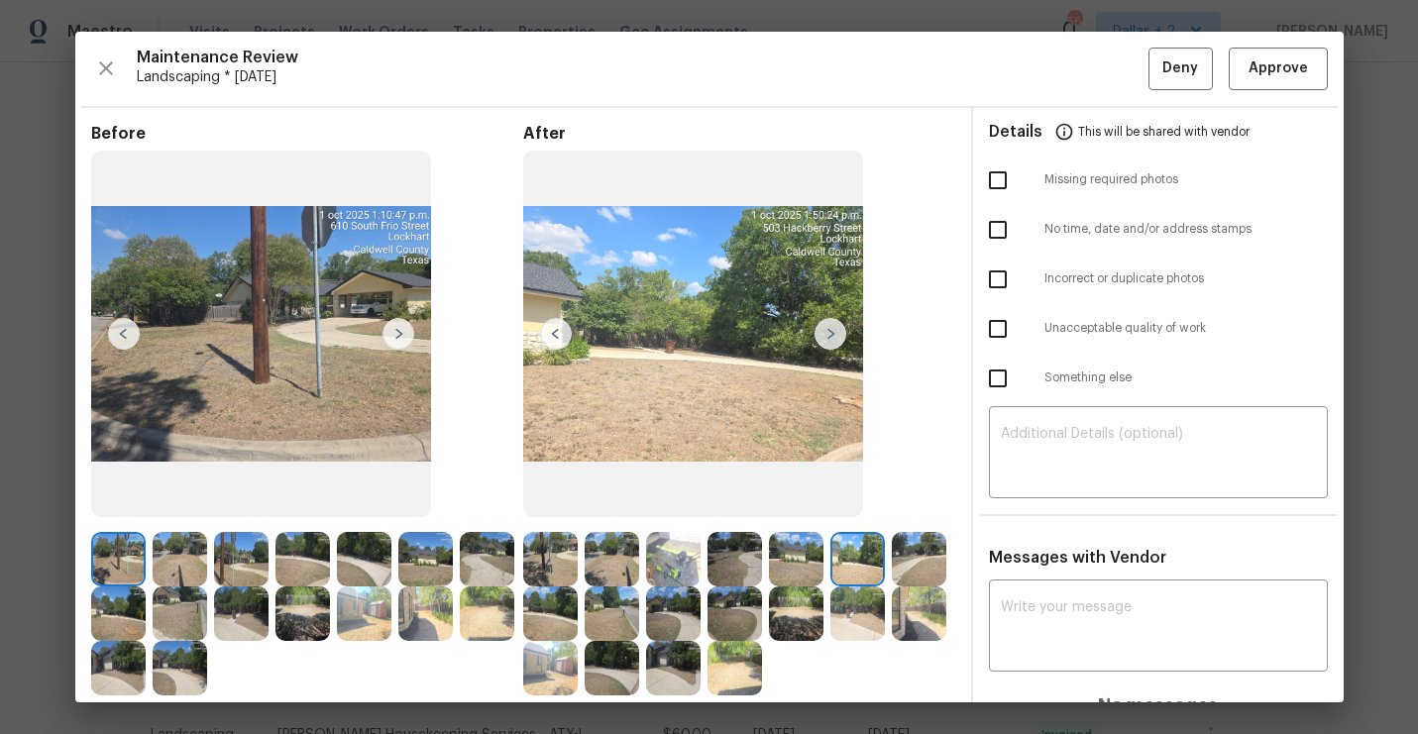
click at [827, 337] on img at bounding box center [831, 334] width 32 height 32
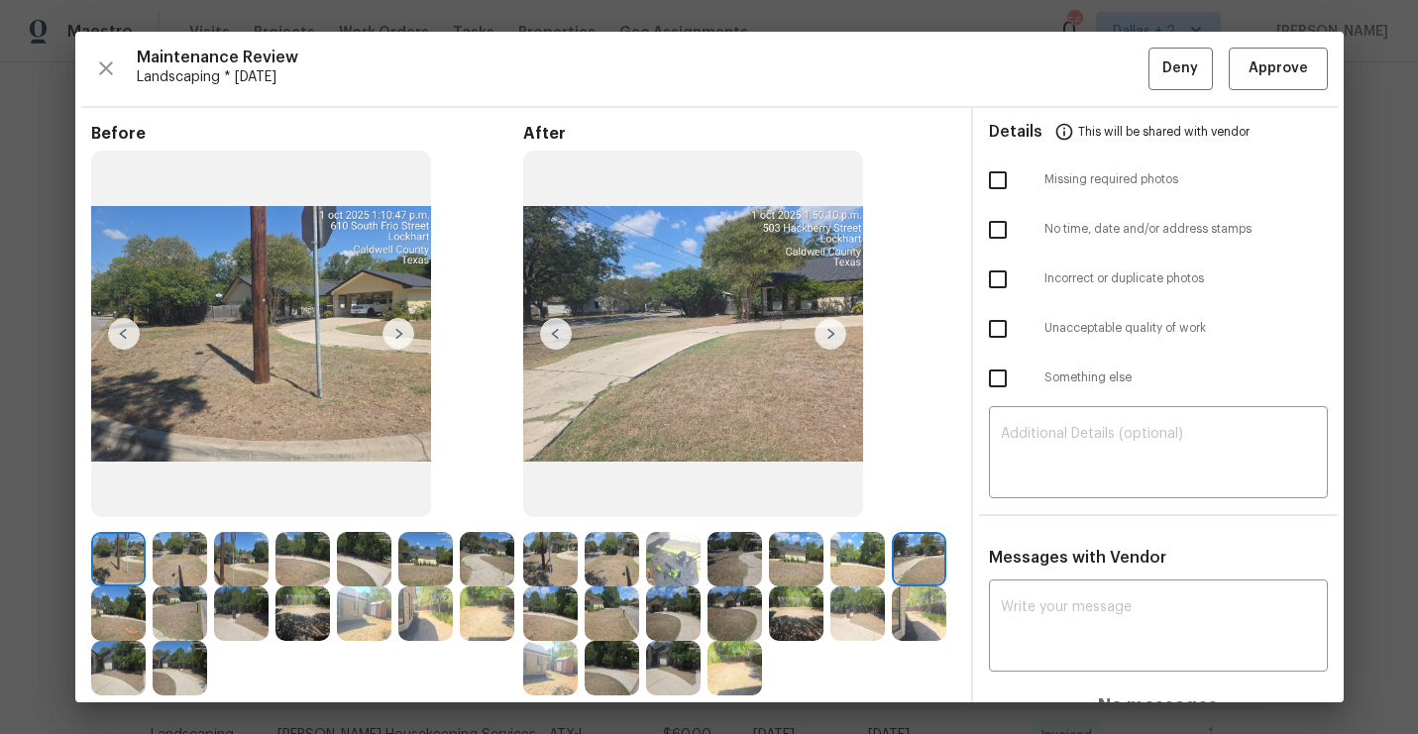
click at [827, 337] on img at bounding box center [831, 334] width 32 height 32
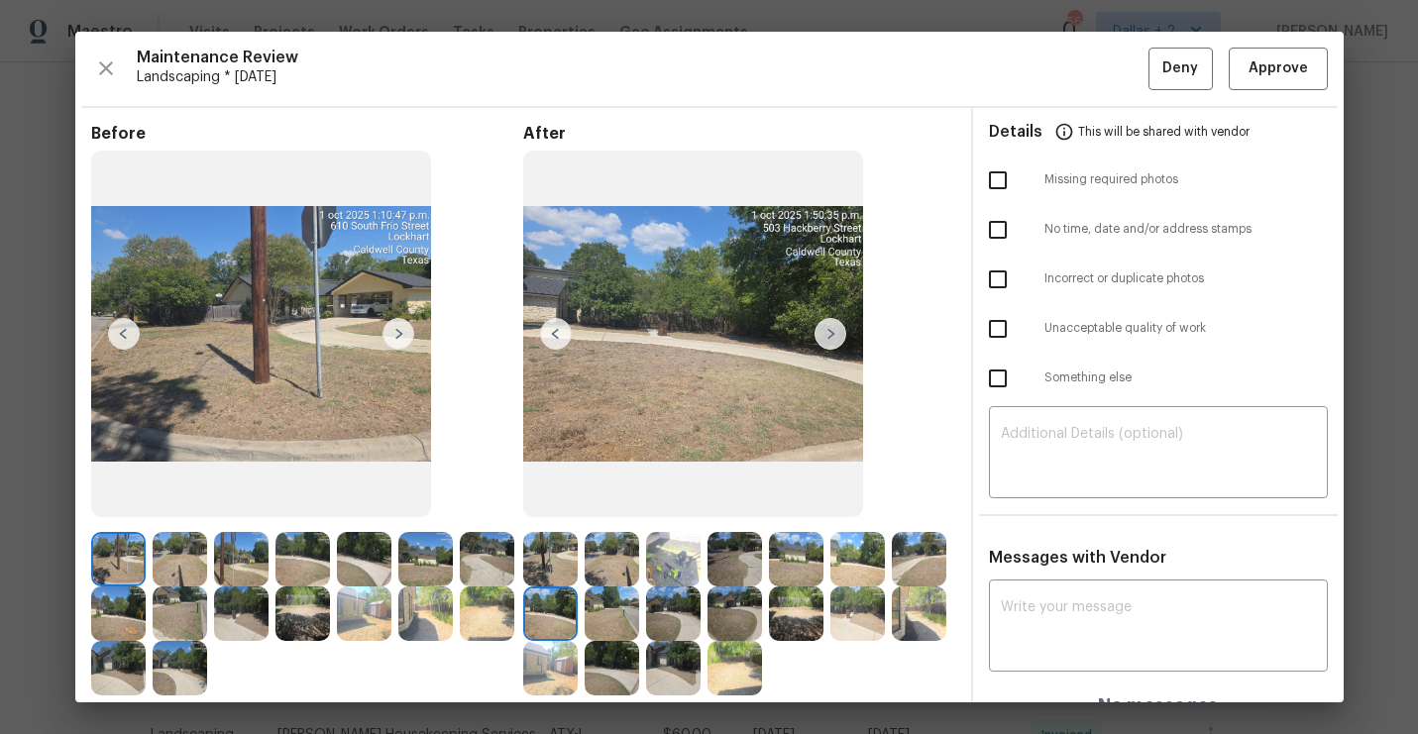
click at [827, 337] on img at bounding box center [831, 334] width 32 height 32
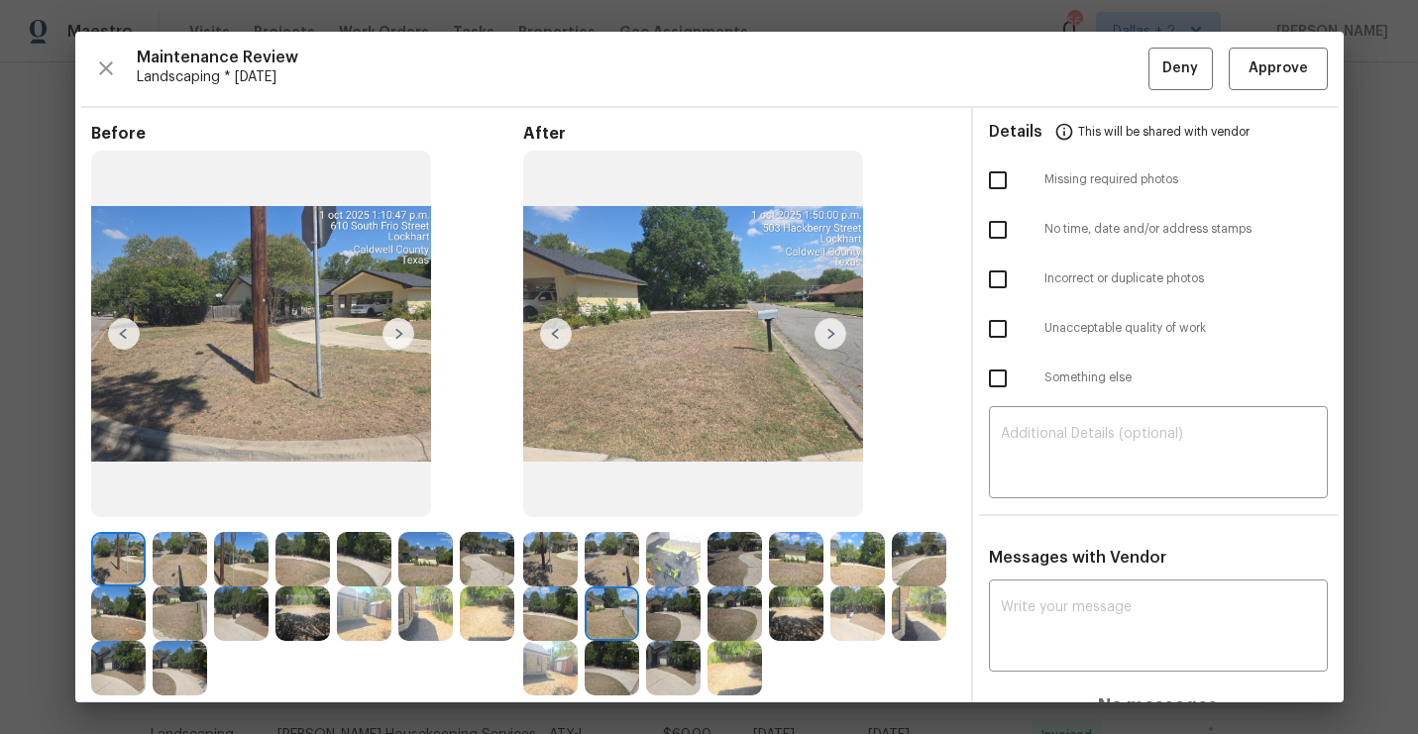
click at [827, 337] on img at bounding box center [831, 334] width 32 height 32
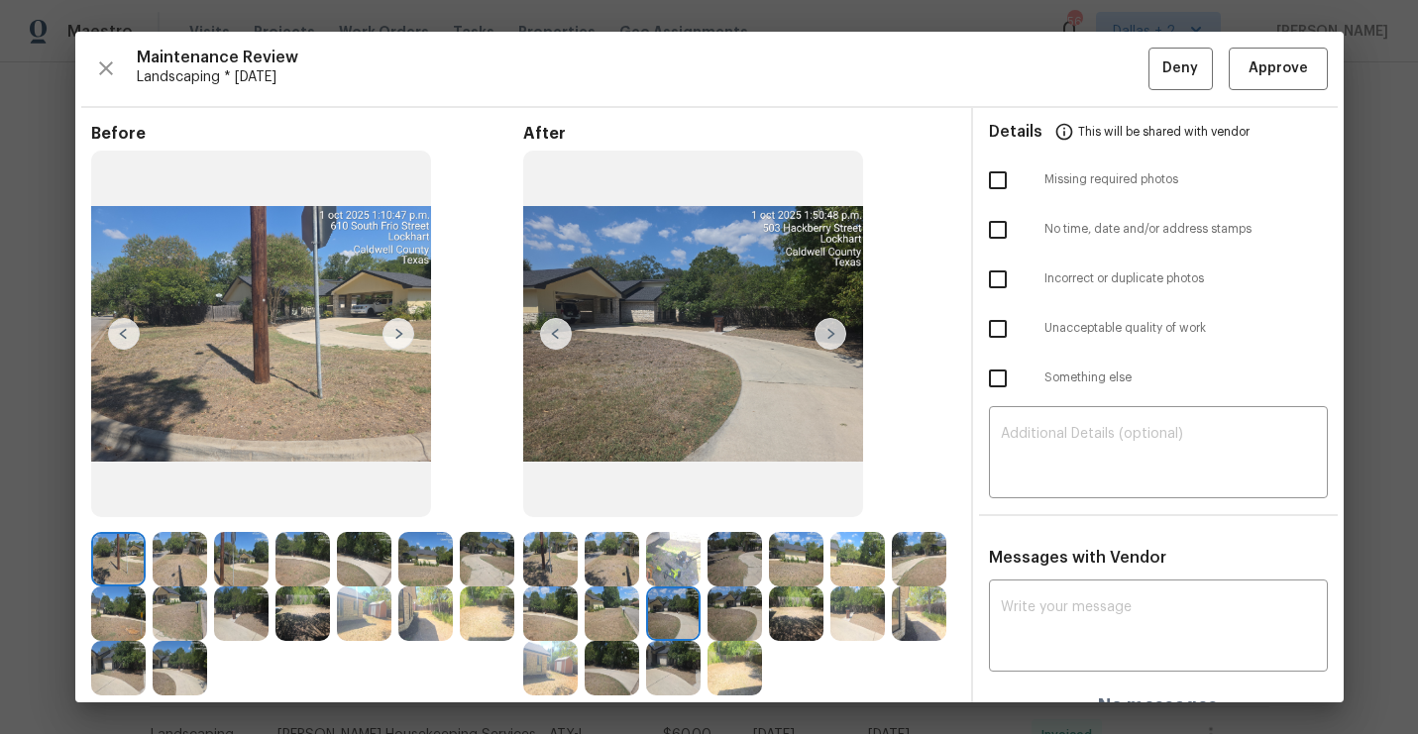
drag, startPoint x: 662, startPoint y: 382, endPoint x: 897, endPoint y: 37, distance: 418.0
click at [0, 0] on div "Maintenance Review Landscaping * [DATE] Deny Approve Before After Requirements …" at bounding box center [709, 367] width 1418 height 734
click at [839, 346] on img at bounding box center [831, 334] width 32 height 32
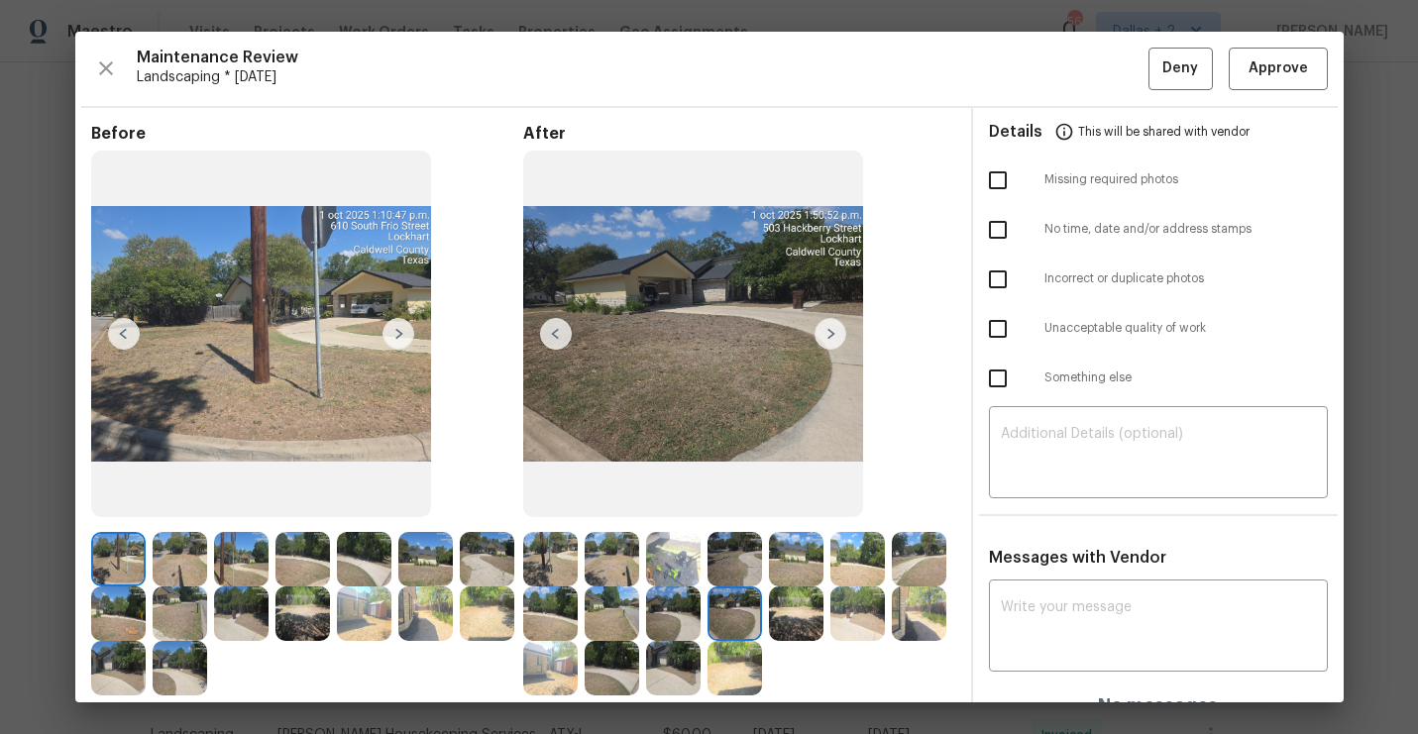
click at [839, 346] on img at bounding box center [831, 334] width 32 height 32
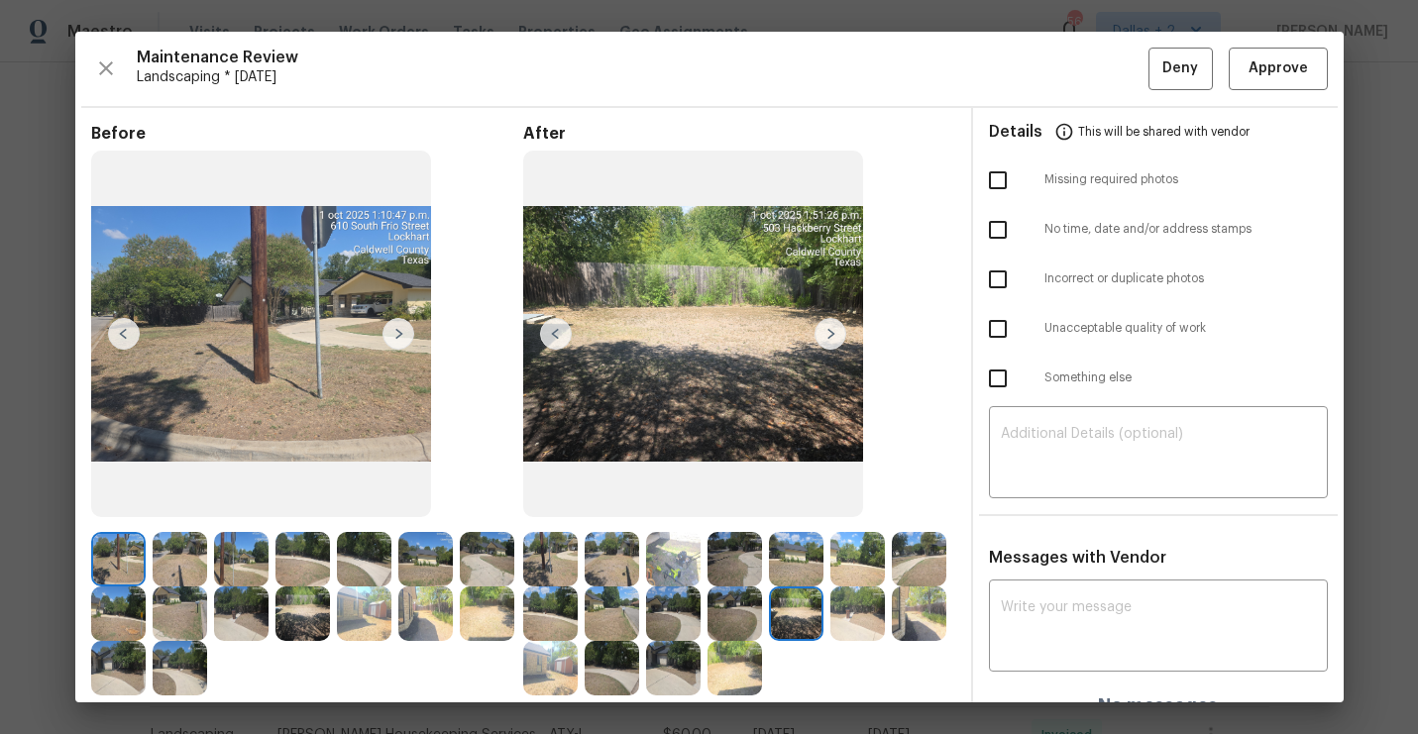
click at [830, 333] on img at bounding box center [831, 334] width 32 height 32
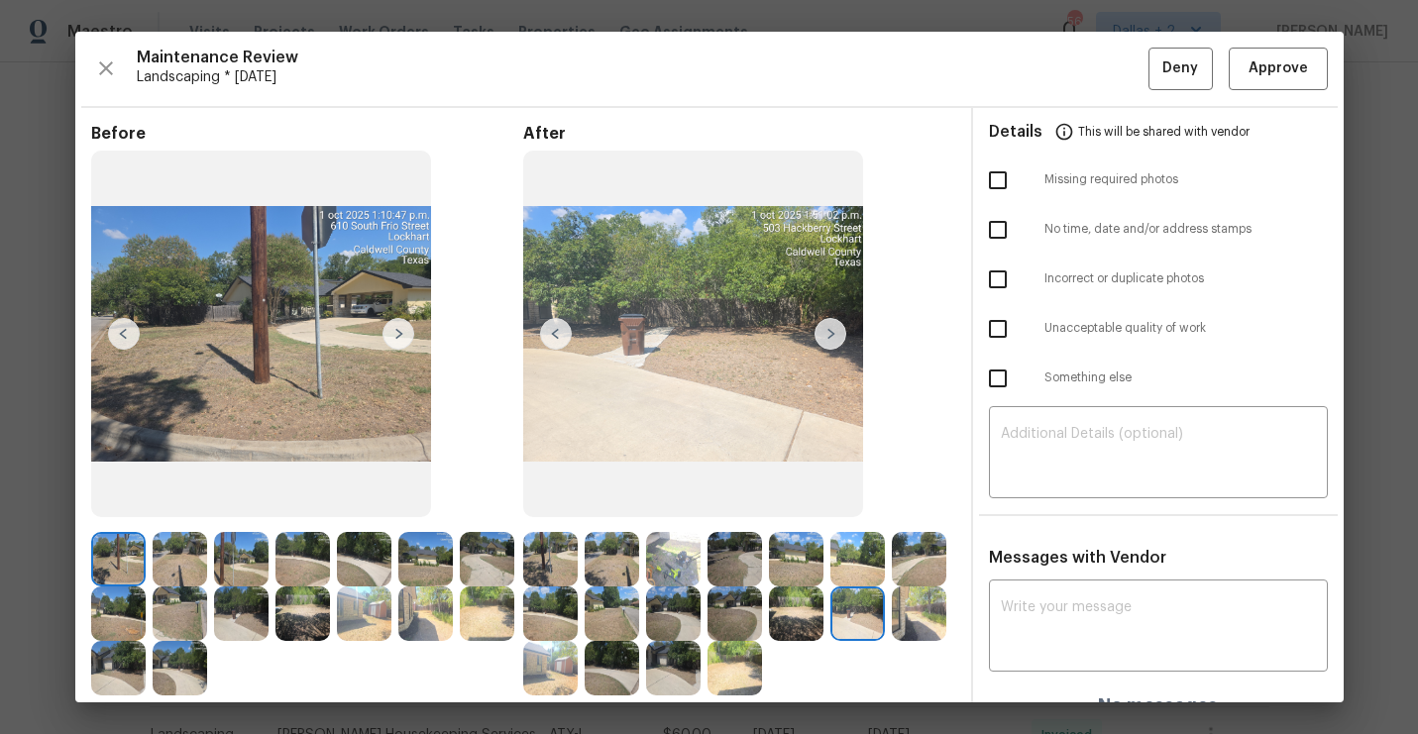
click at [830, 333] on img at bounding box center [831, 334] width 32 height 32
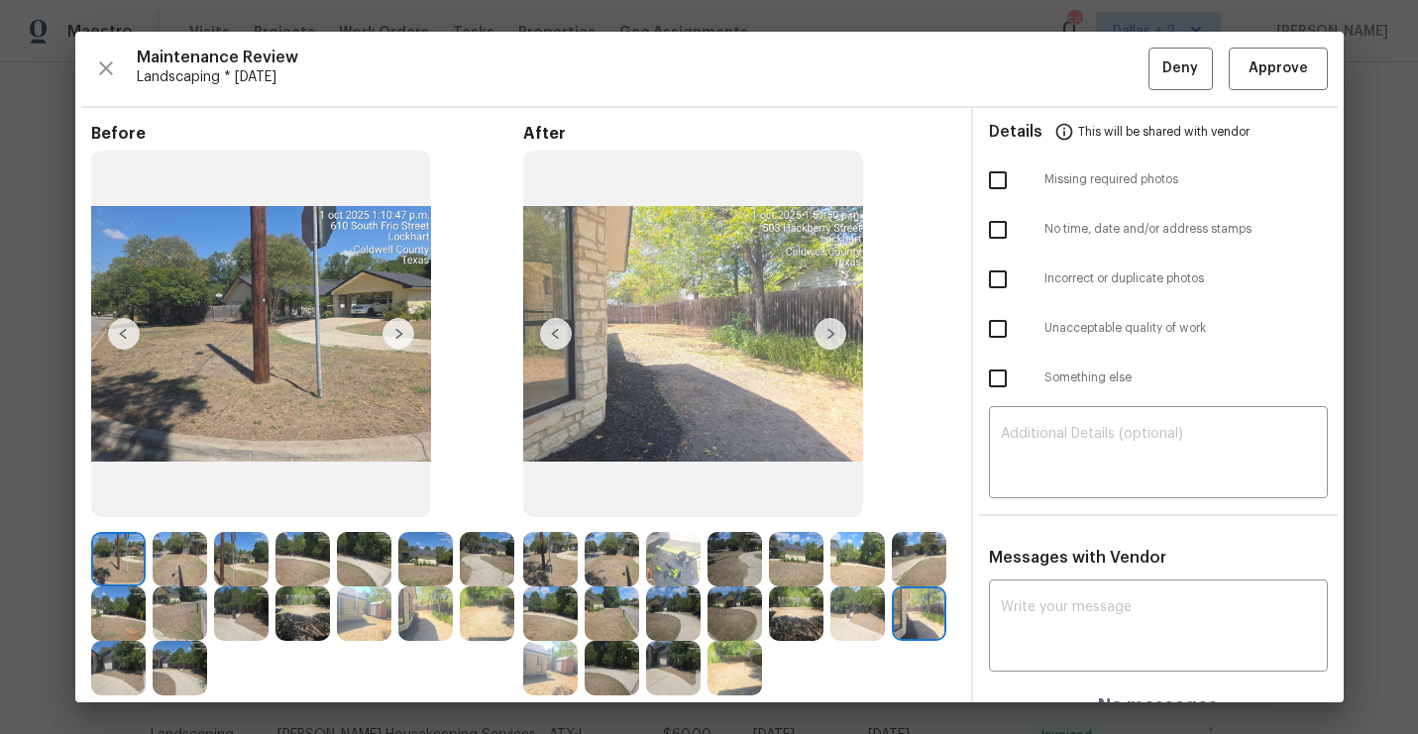
click at [830, 333] on img at bounding box center [831, 334] width 32 height 32
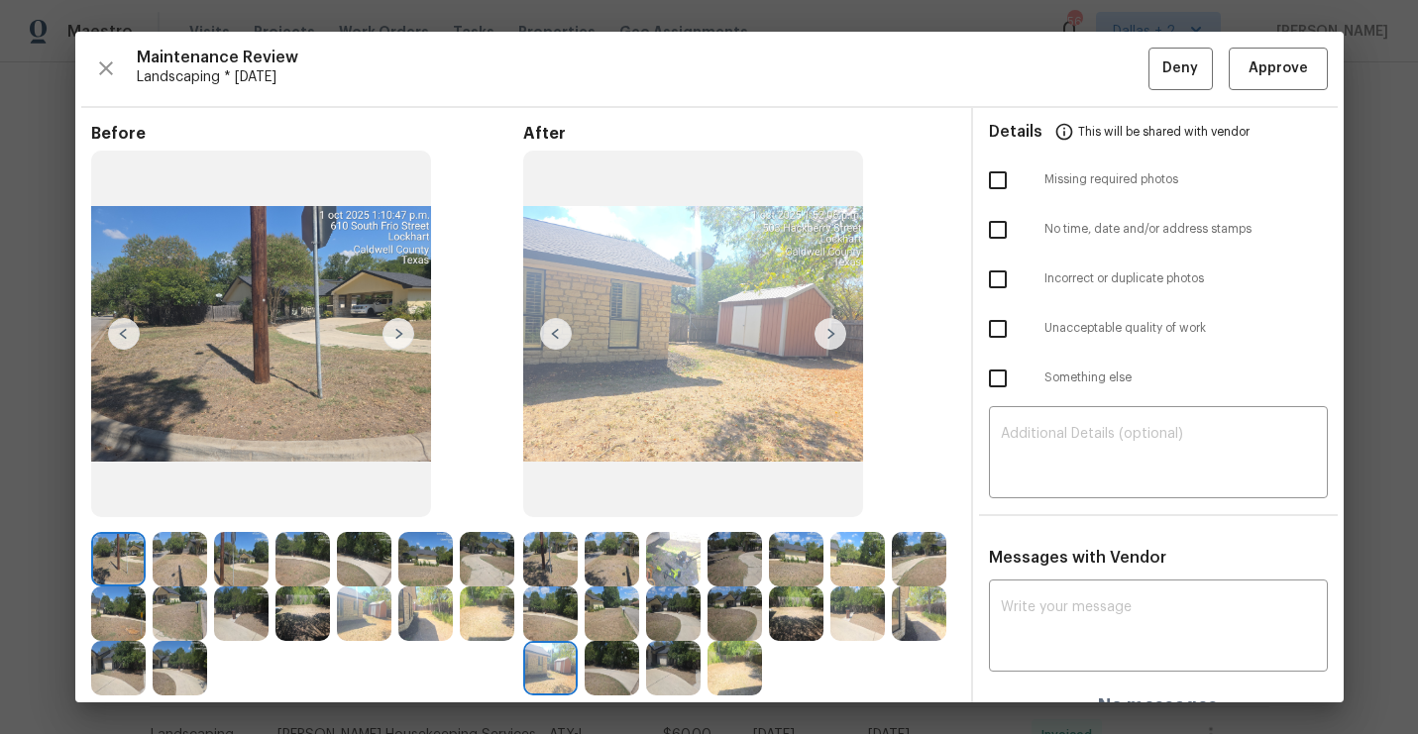
click at [830, 333] on img at bounding box center [831, 334] width 32 height 32
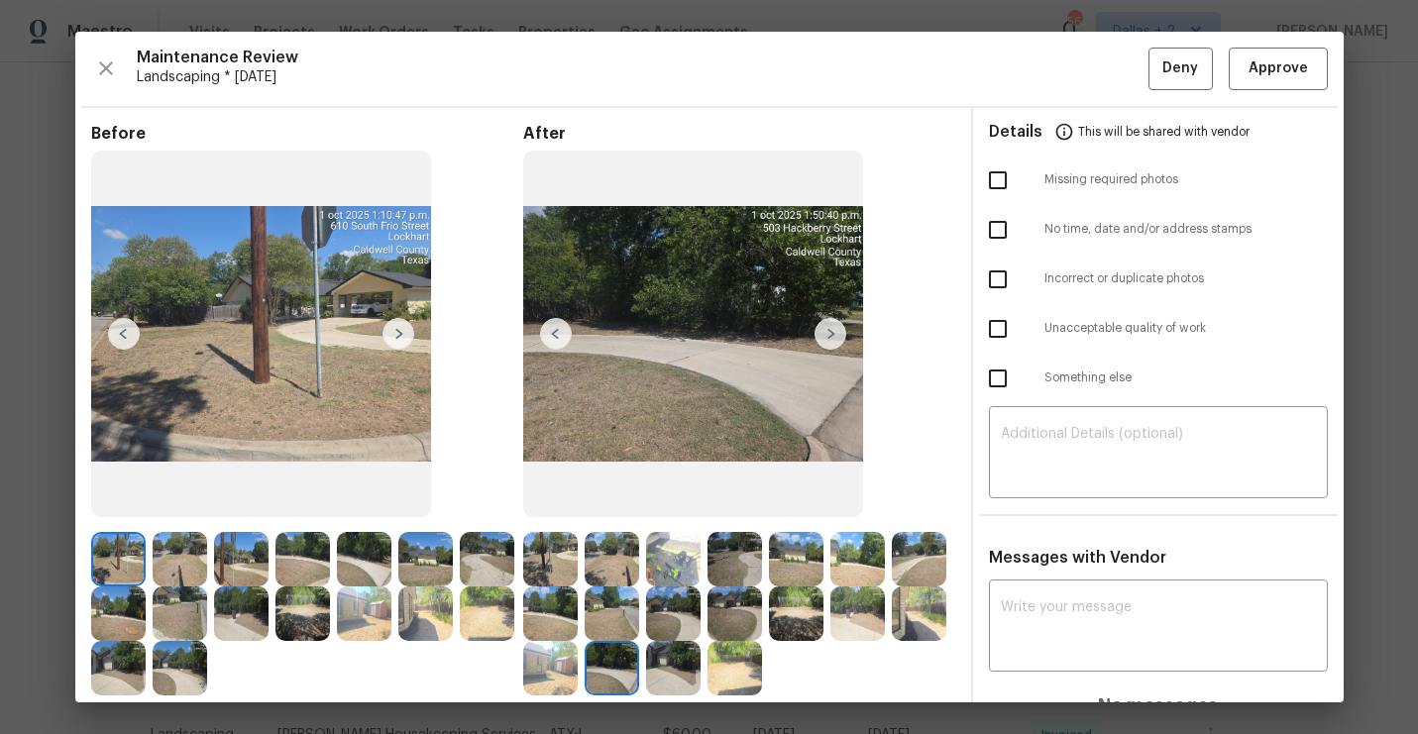
click at [830, 333] on img at bounding box center [831, 334] width 32 height 32
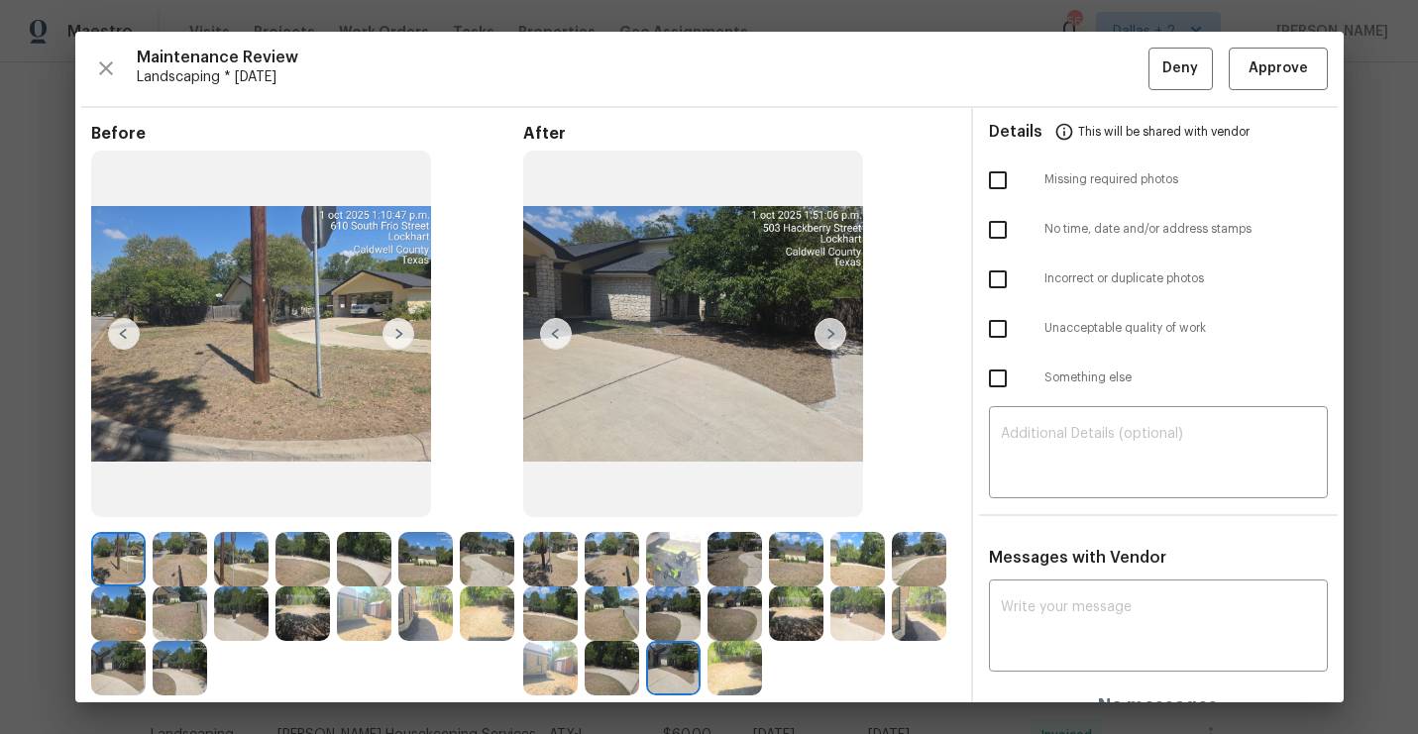
click at [830, 333] on img at bounding box center [831, 334] width 32 height 32
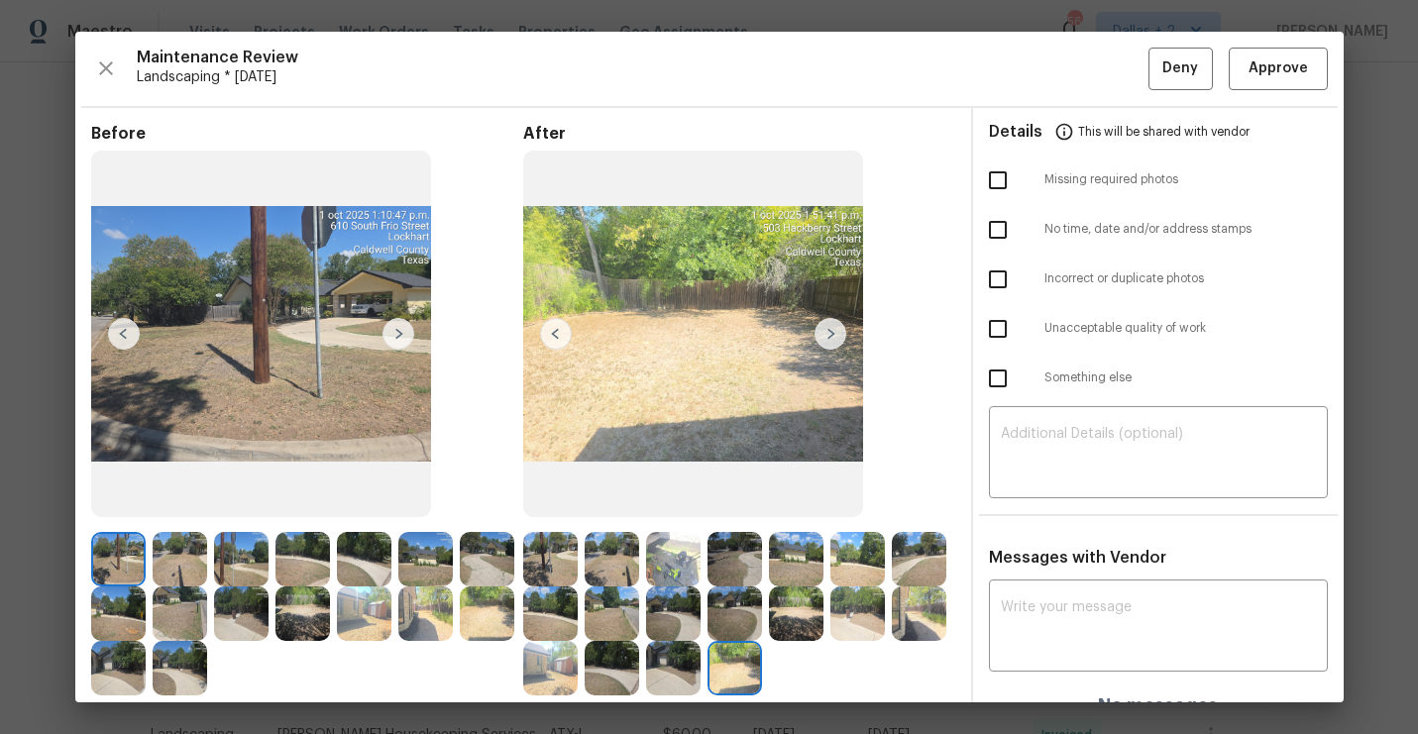
click at [550, 552] on img at bounding box center [550, 559] width 54 height 54
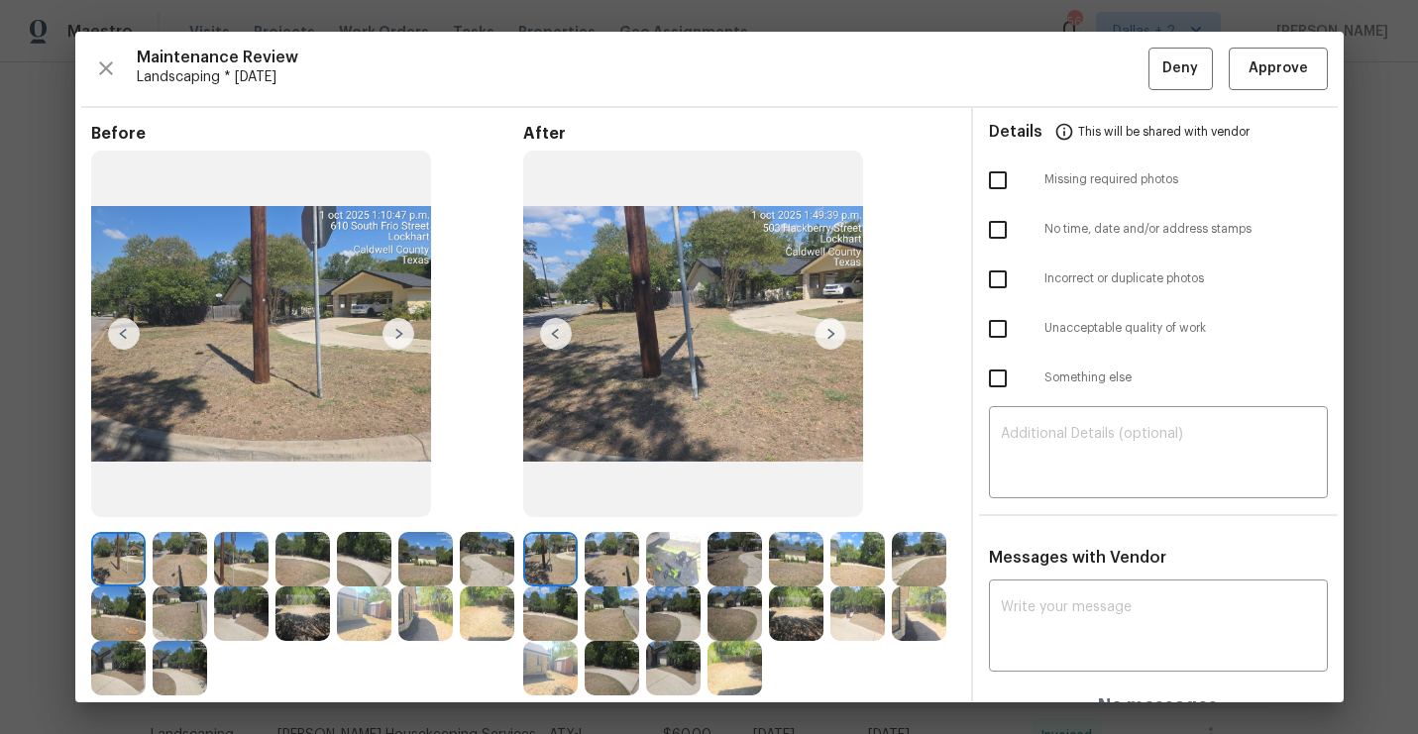
click at [829, 333] on img at bounding box center [831, 334] width 32 height 32
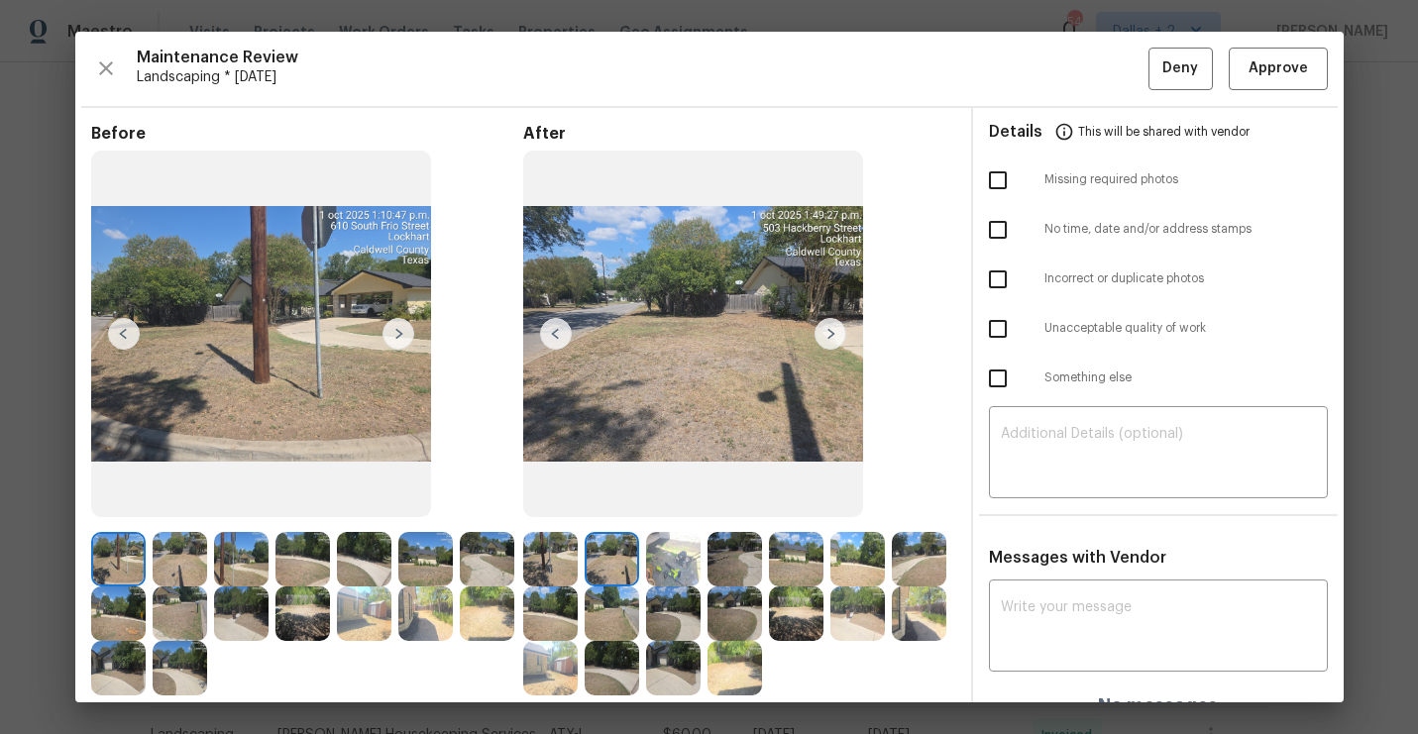
click at [829, 333] on img at bounding box center [831, 334] width 32 height 32
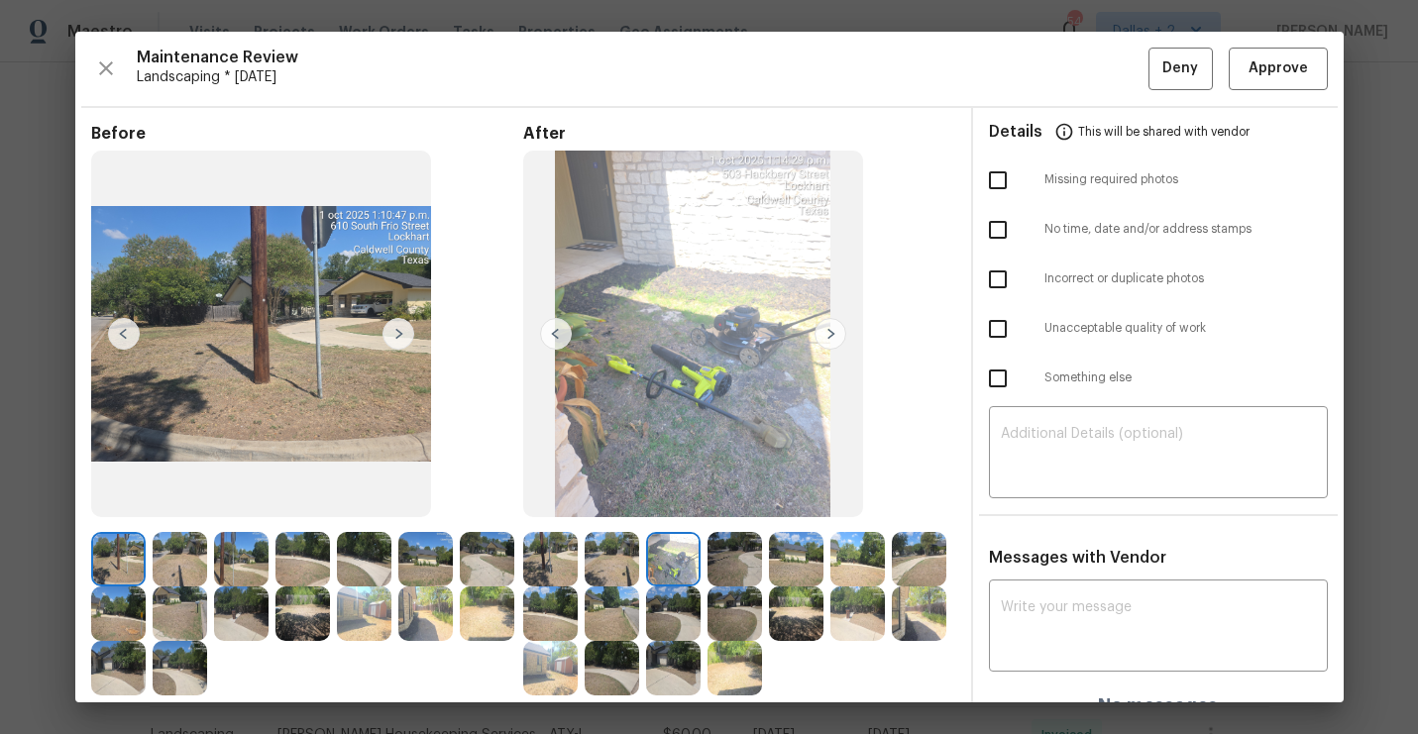
click at [829, 333] on img at bounding box center [831, 334] width 32 height 32
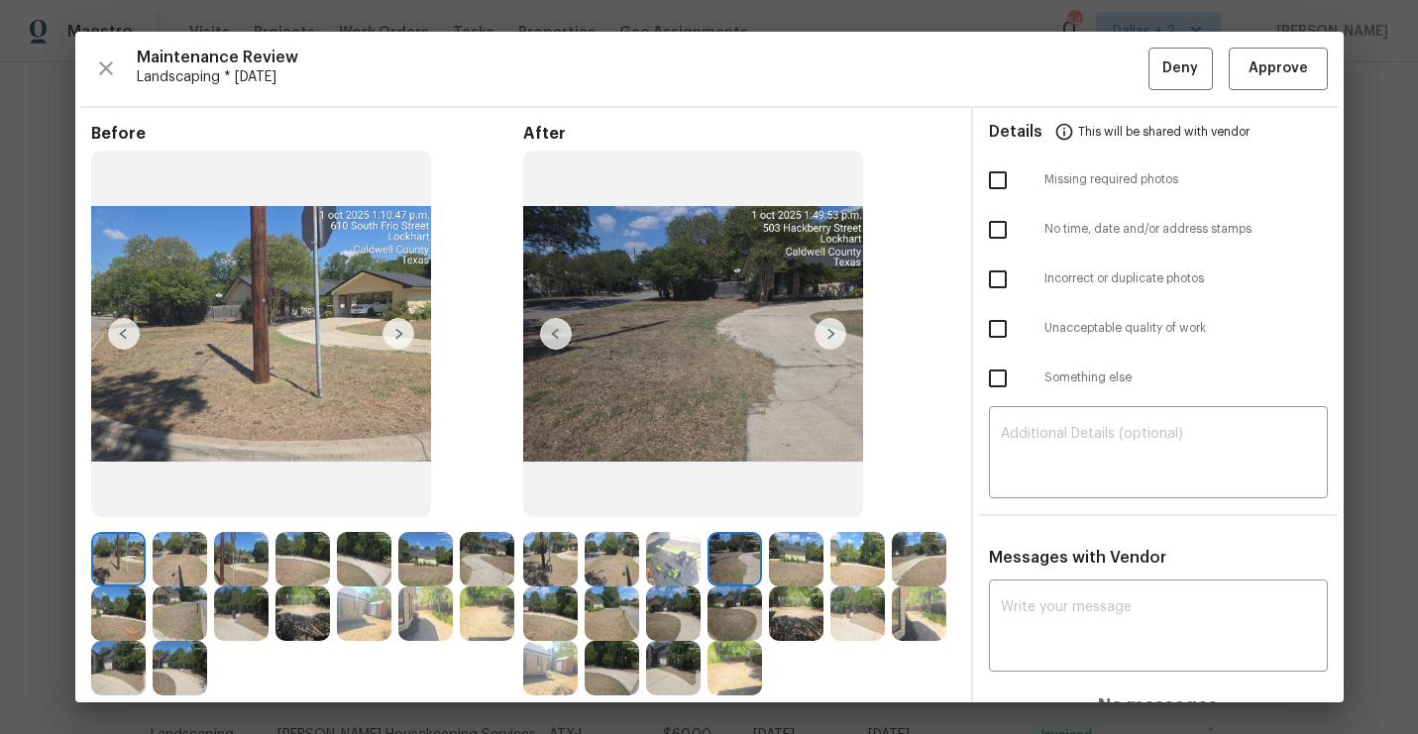
click at [829, 333] on img at bounding box center [831, 334] width 32 height 32
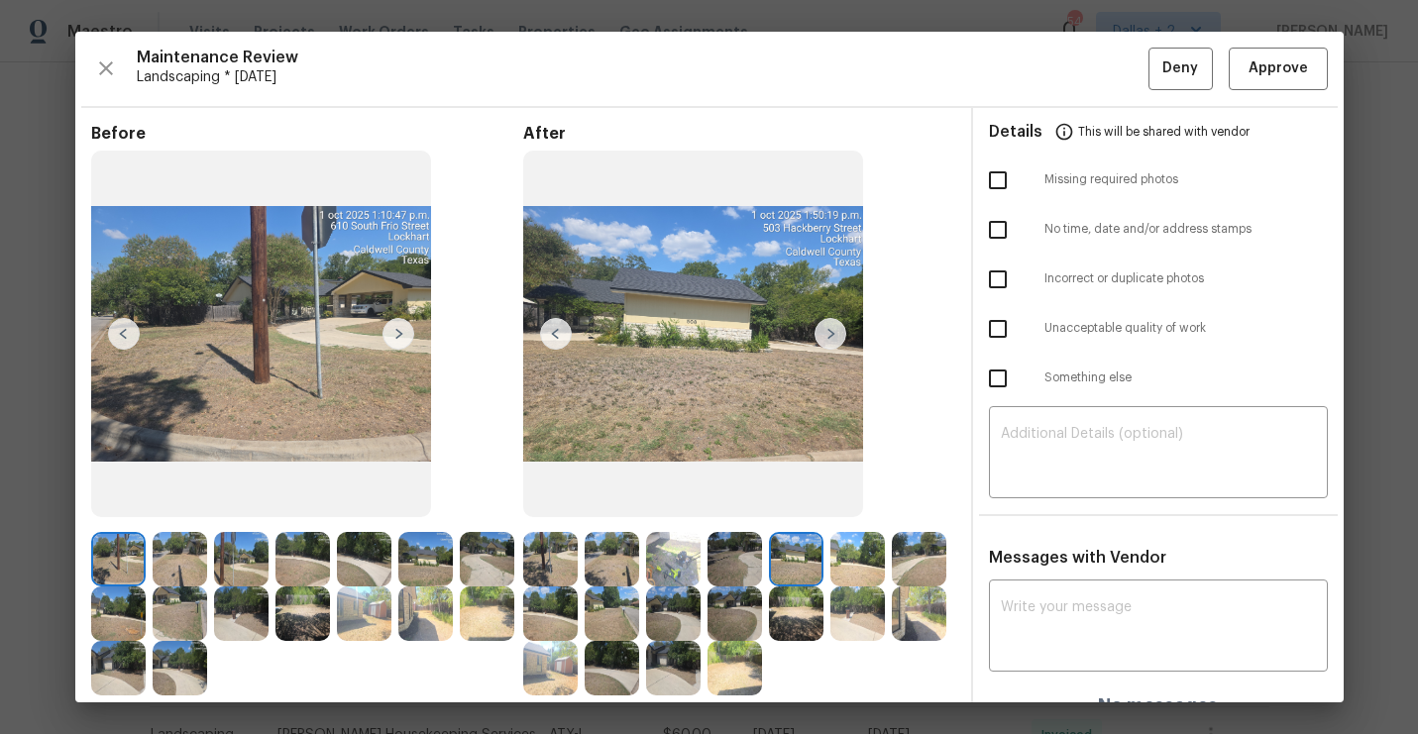
click at [829, 333] on img at bounding box center [831, 334] width 32 height 32
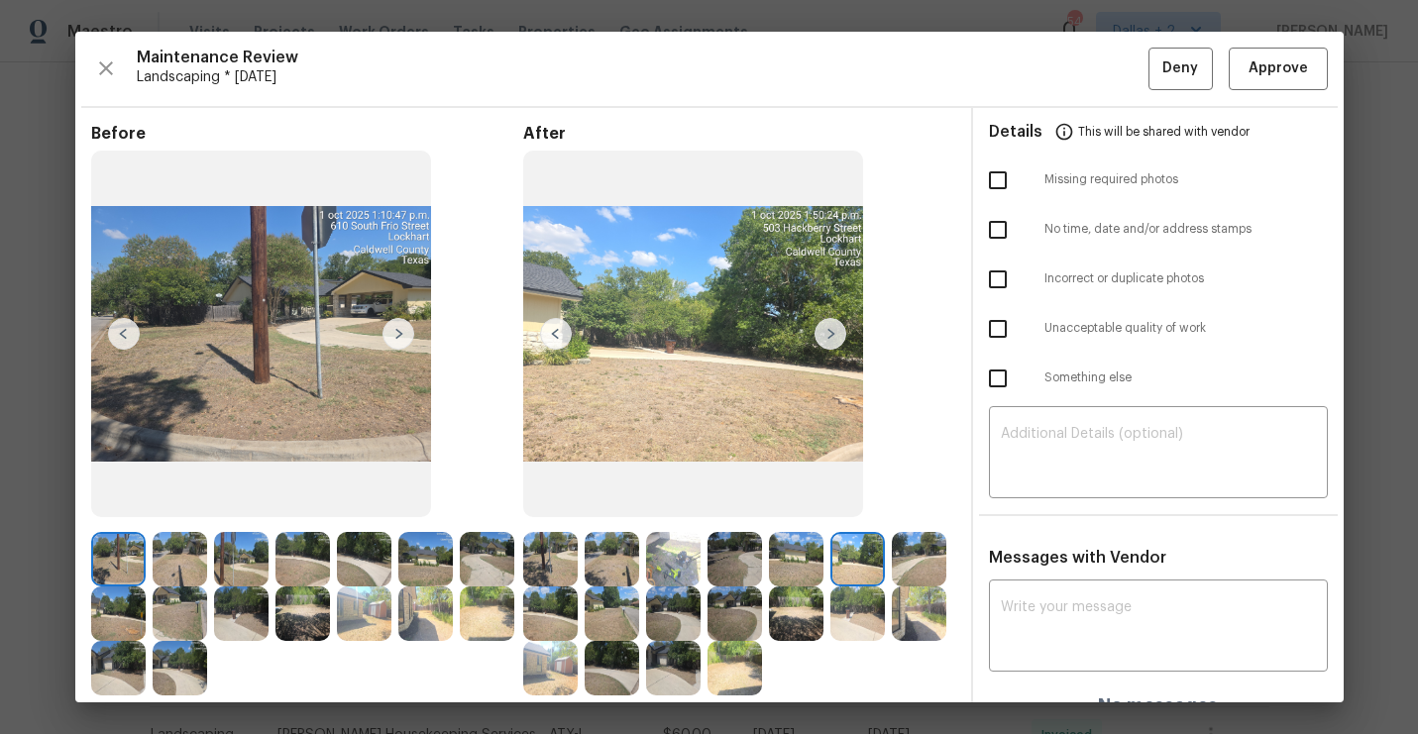
click at [829, 333] on img at bounding box center [831, 334] width 32 height 32
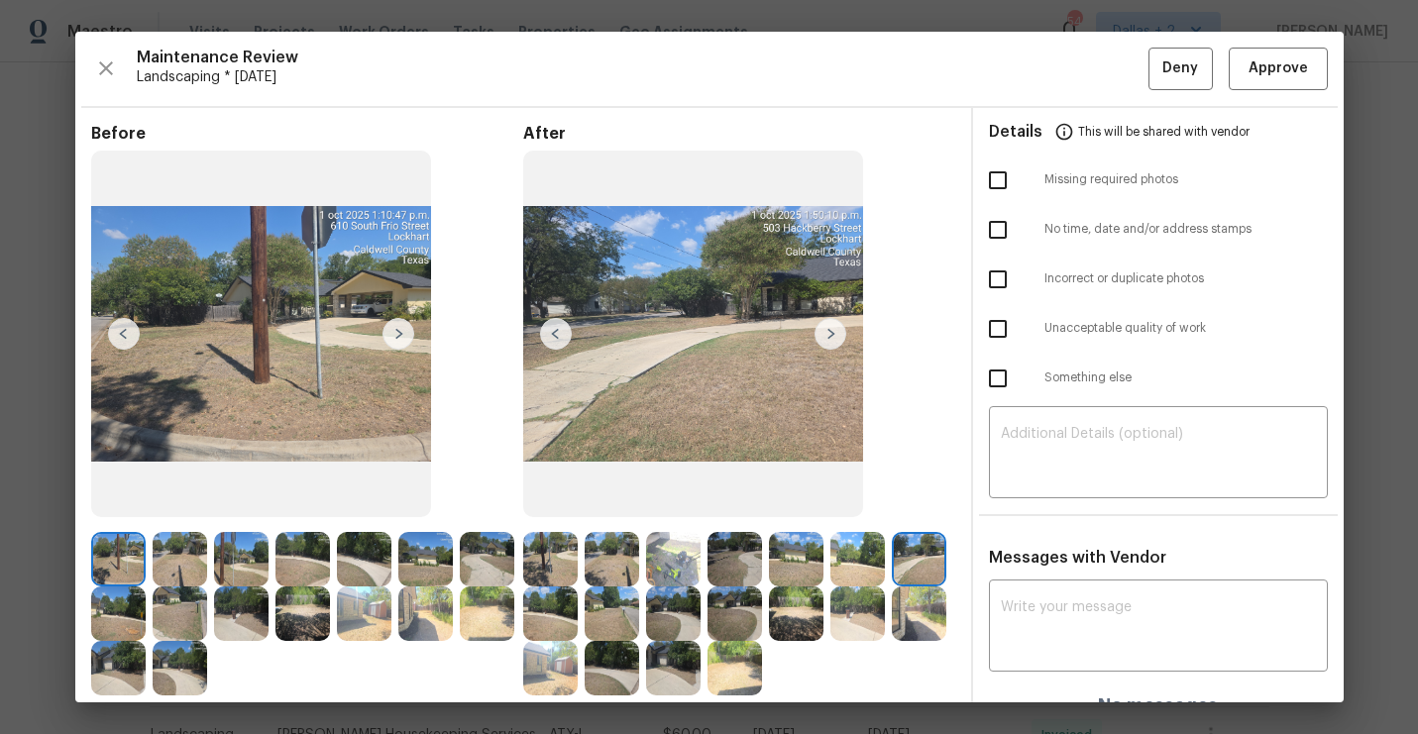
click at [551, 337] on img at bounding box center [556, 334] width 32 height 32
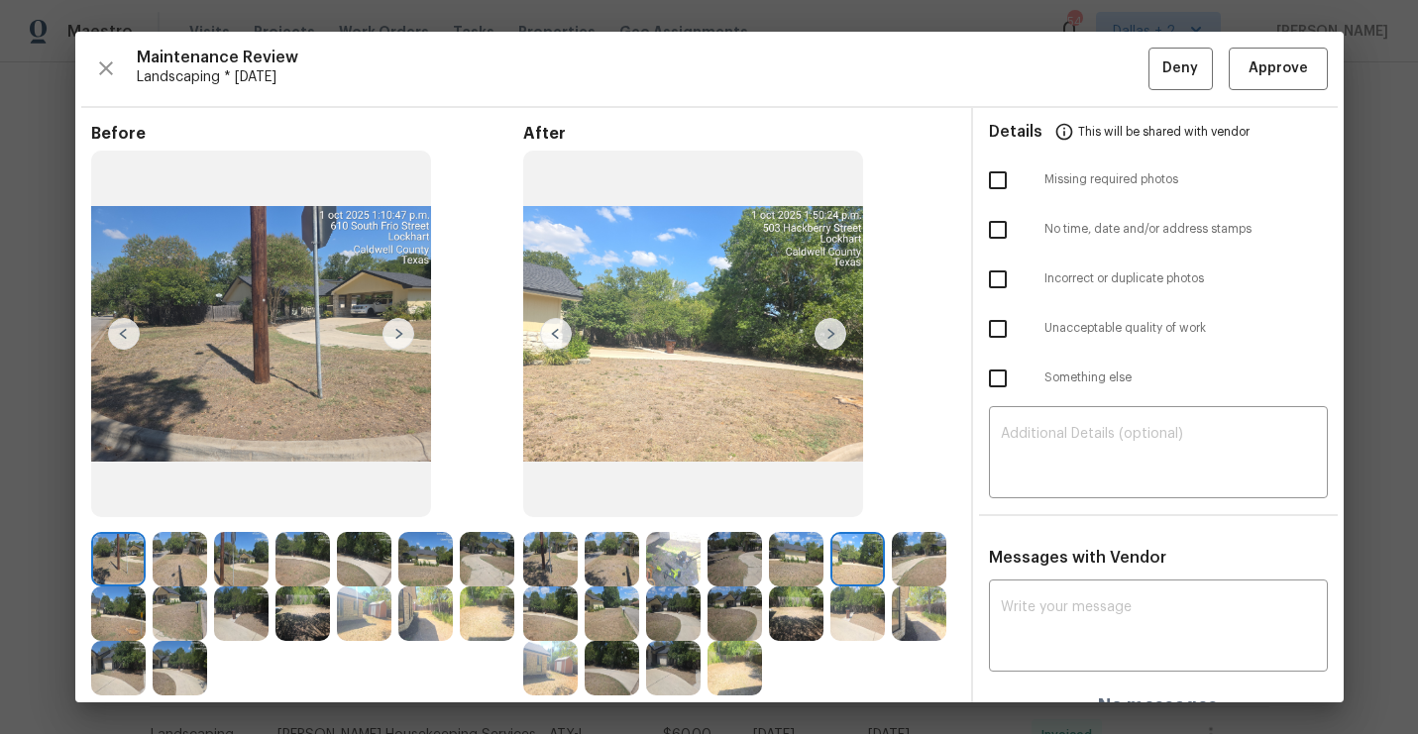
click at [551, 337] on img at bounding box center [556, 334] width 32 height 32
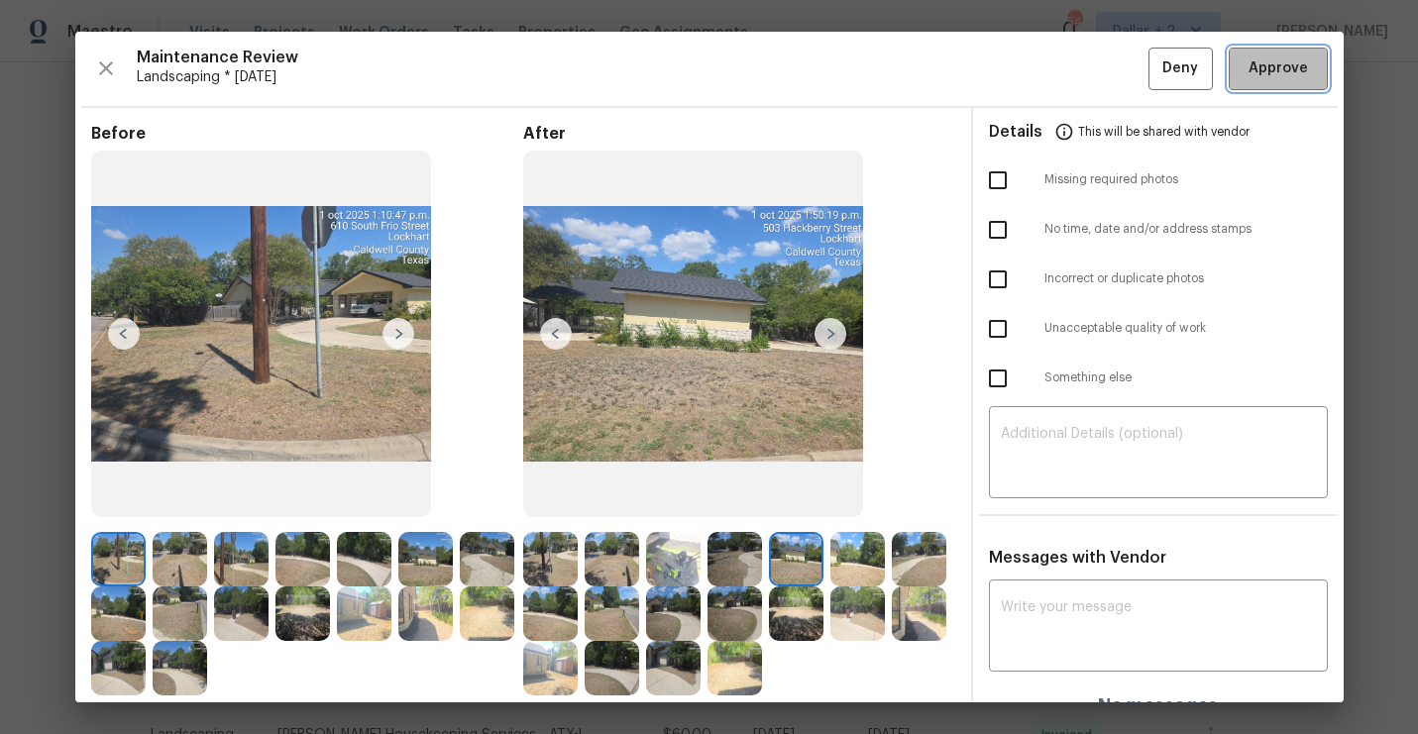
click at [1258, 58] on span "Approve" at bounding box center [1278, 68] width 59 height 25
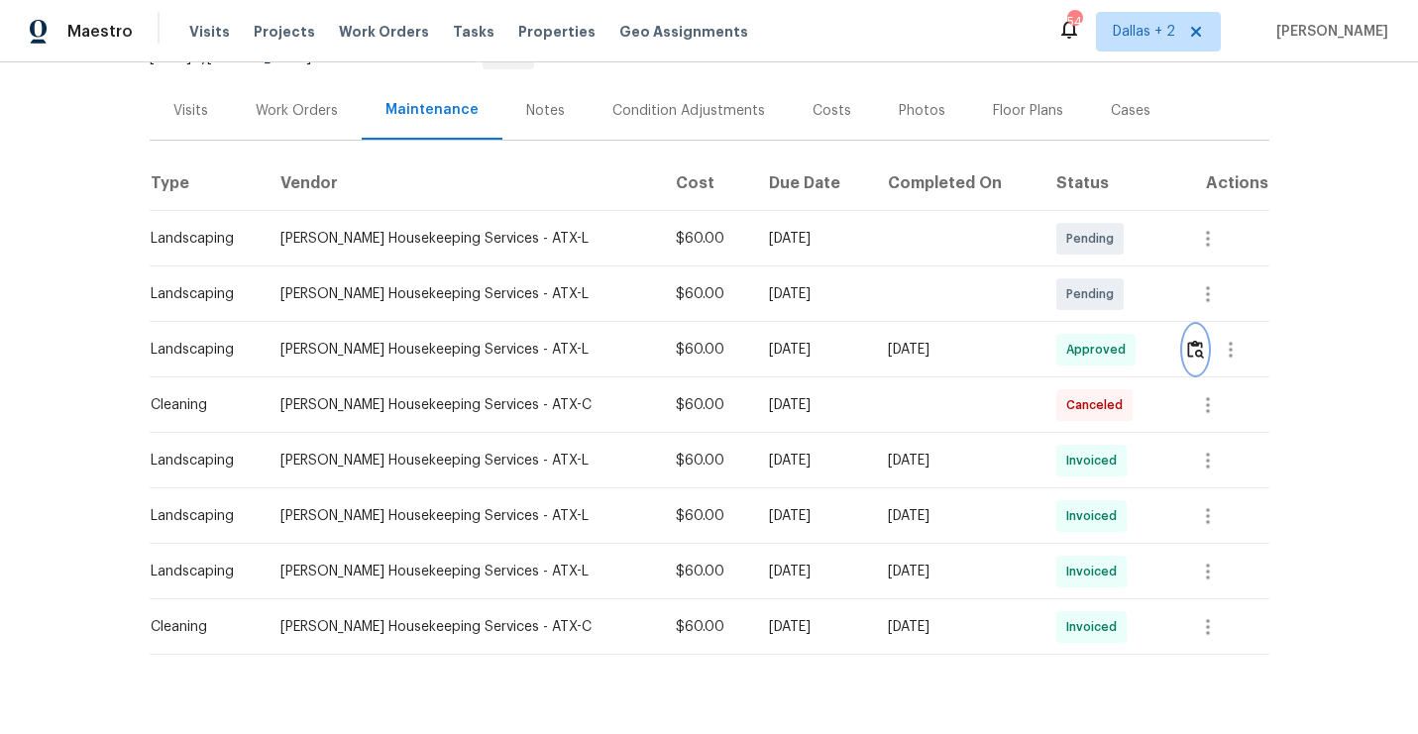
scroll to position [221, 0]
click at [1139, 363] on td "Approved" at bounding box center [1104, 347] width 128 height 55
click at [1304, 341] on div "Back to all projects 503 Hackberry St, Lockhart, TX 78644 3 Beds | 2 Baths | To…" at bounding box center [709, 398] width 1418 height 672
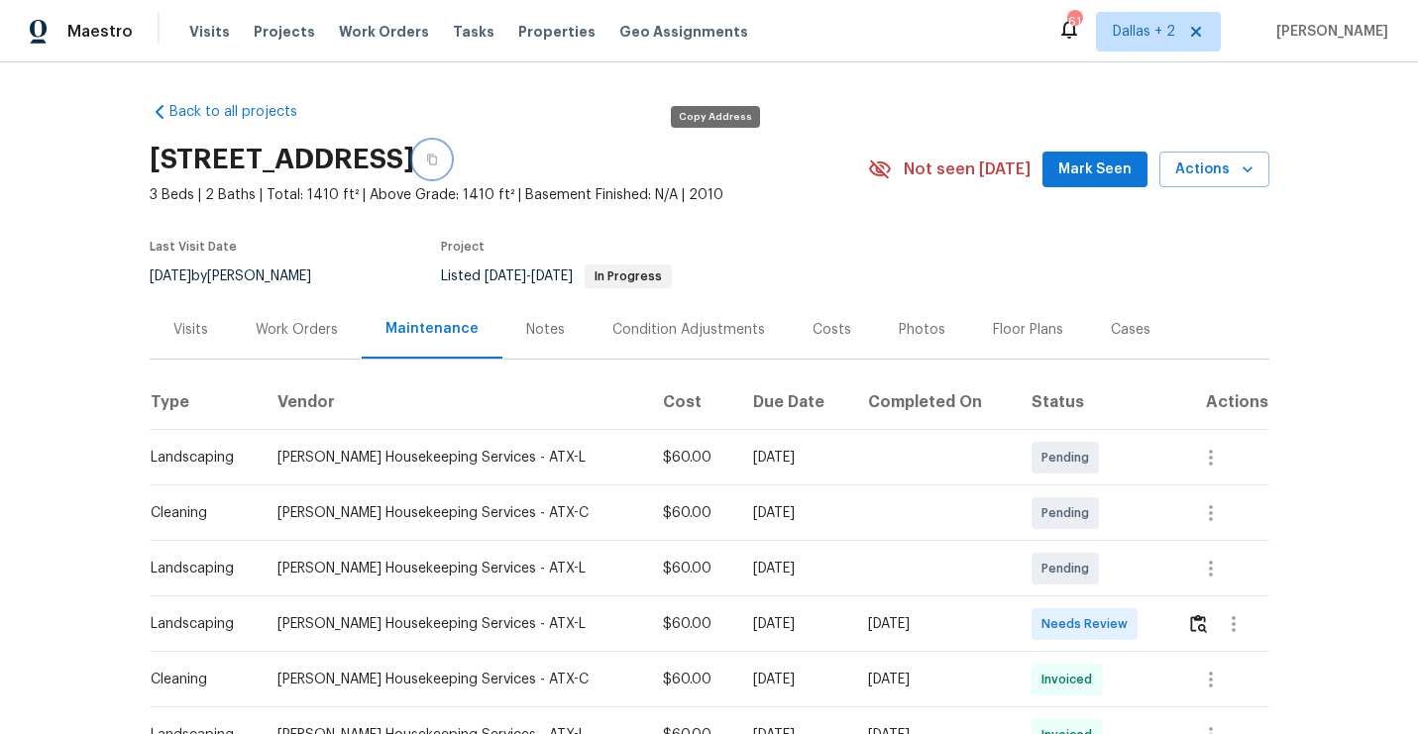
click at [450, 165] on button "button" at bounding box center [432, 160] width 36 height 36
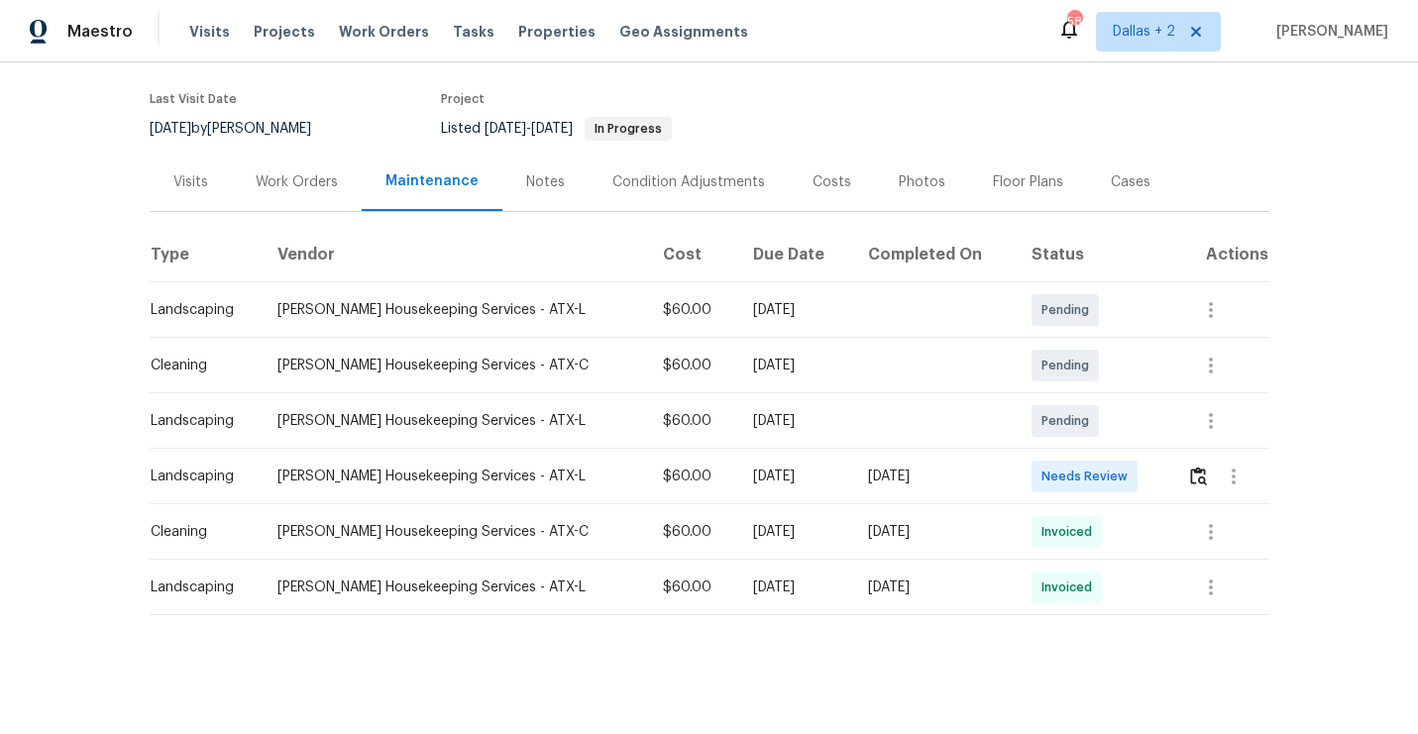
scroll to position [147, 0]
click at [1193, 470] on img "button" at bounding box center [1198, 477] width 17 height 19
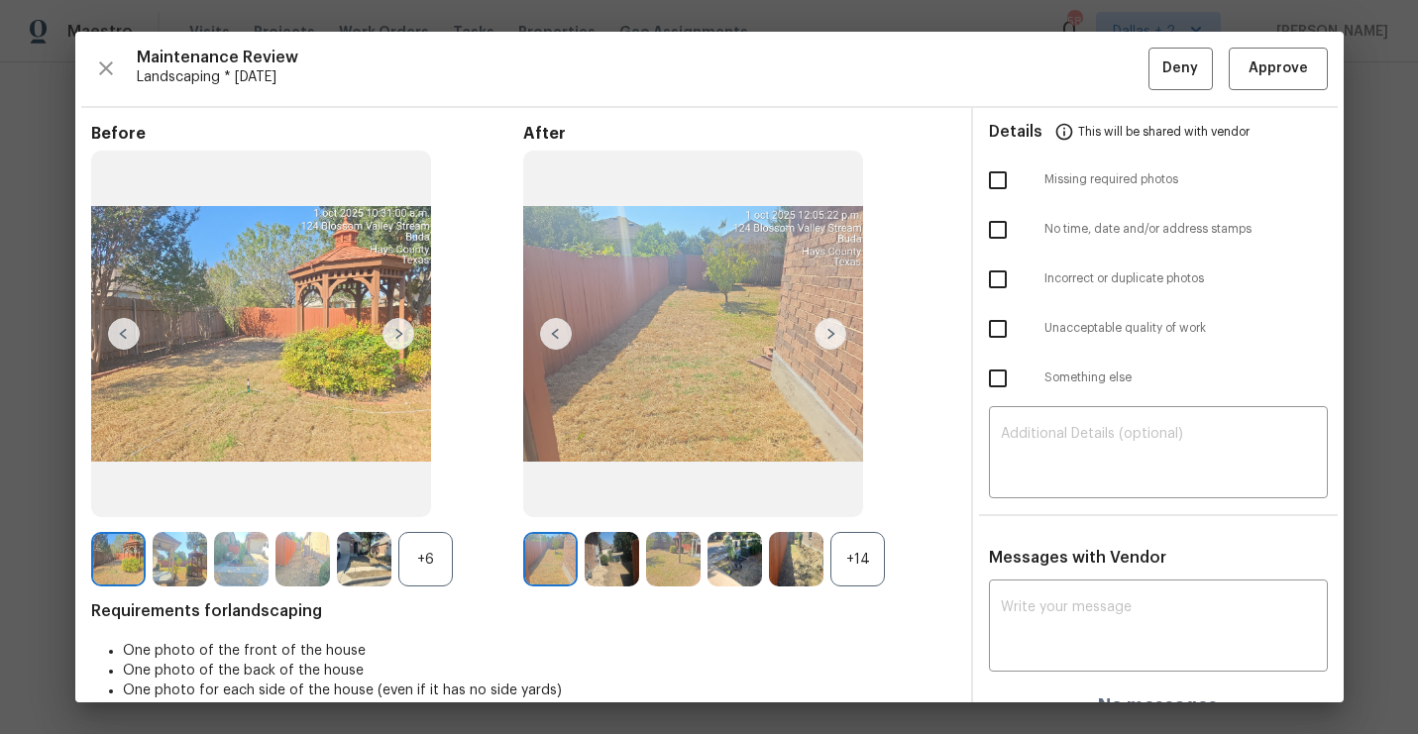
click at [871, 560] on div "+14" at bounding box center [857, 559] width 54 height 54
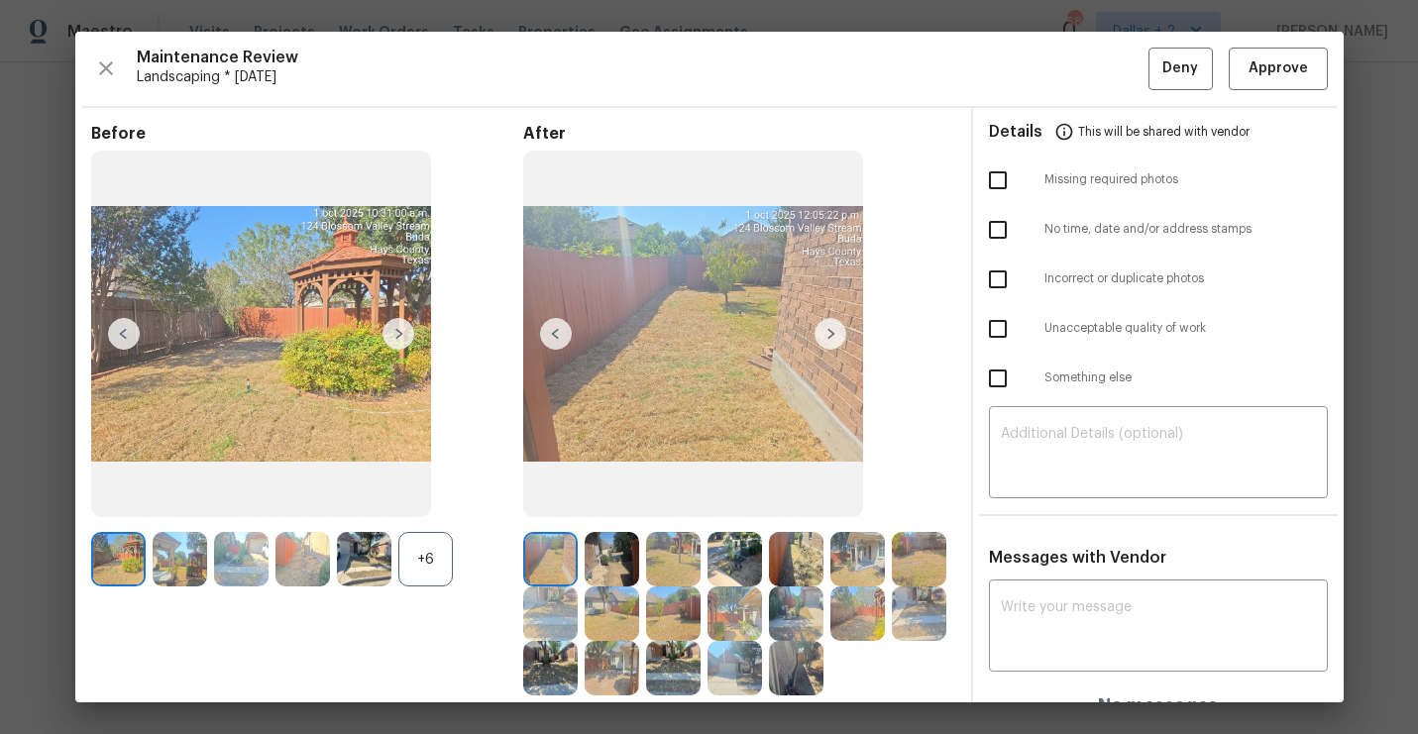
click at [443, 554] on div "+6" at bounding box center [425, 559] width 54 height 54
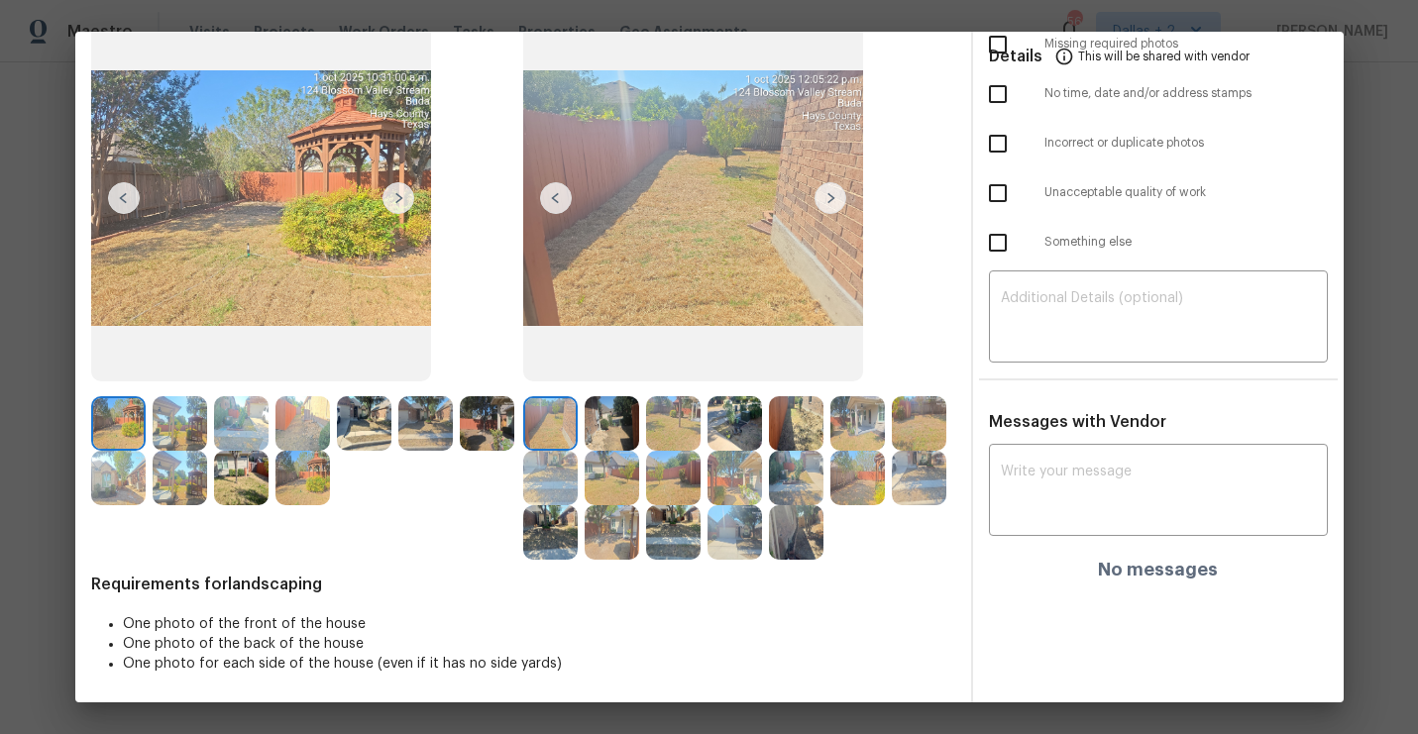
scroll to position [0, 0]
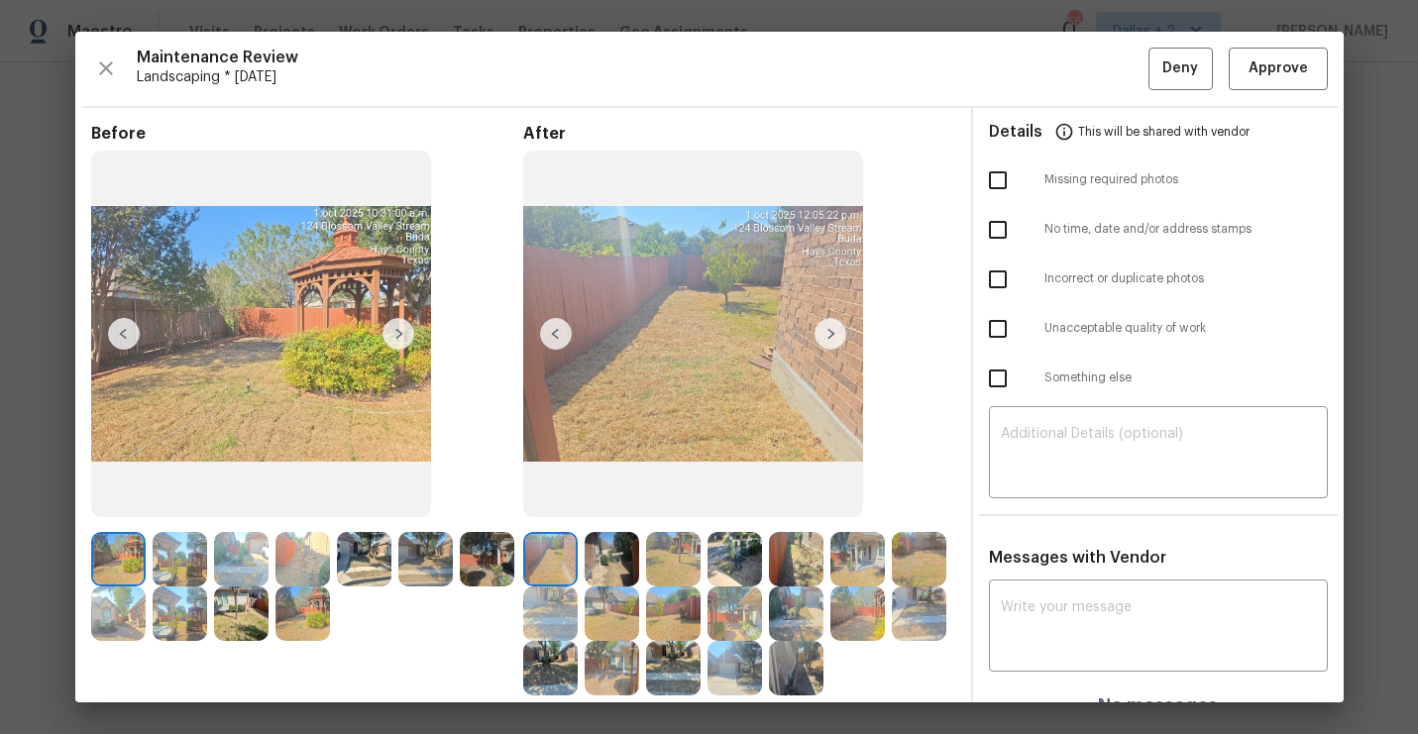
click at [816, 346] on img at bounding box center [831, 334] width 32 height 32
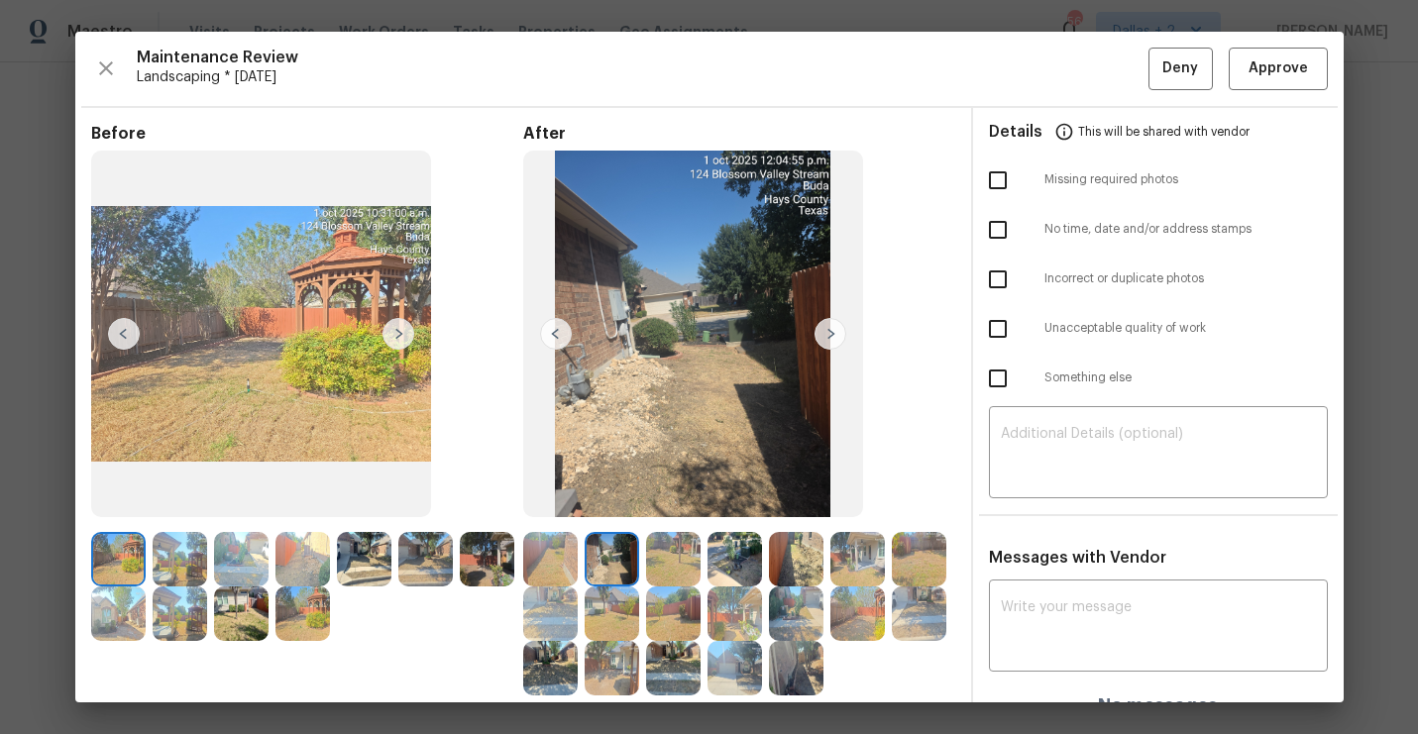
click at [842, 337] on img at bounding box center [831, 334] width 32 height 32
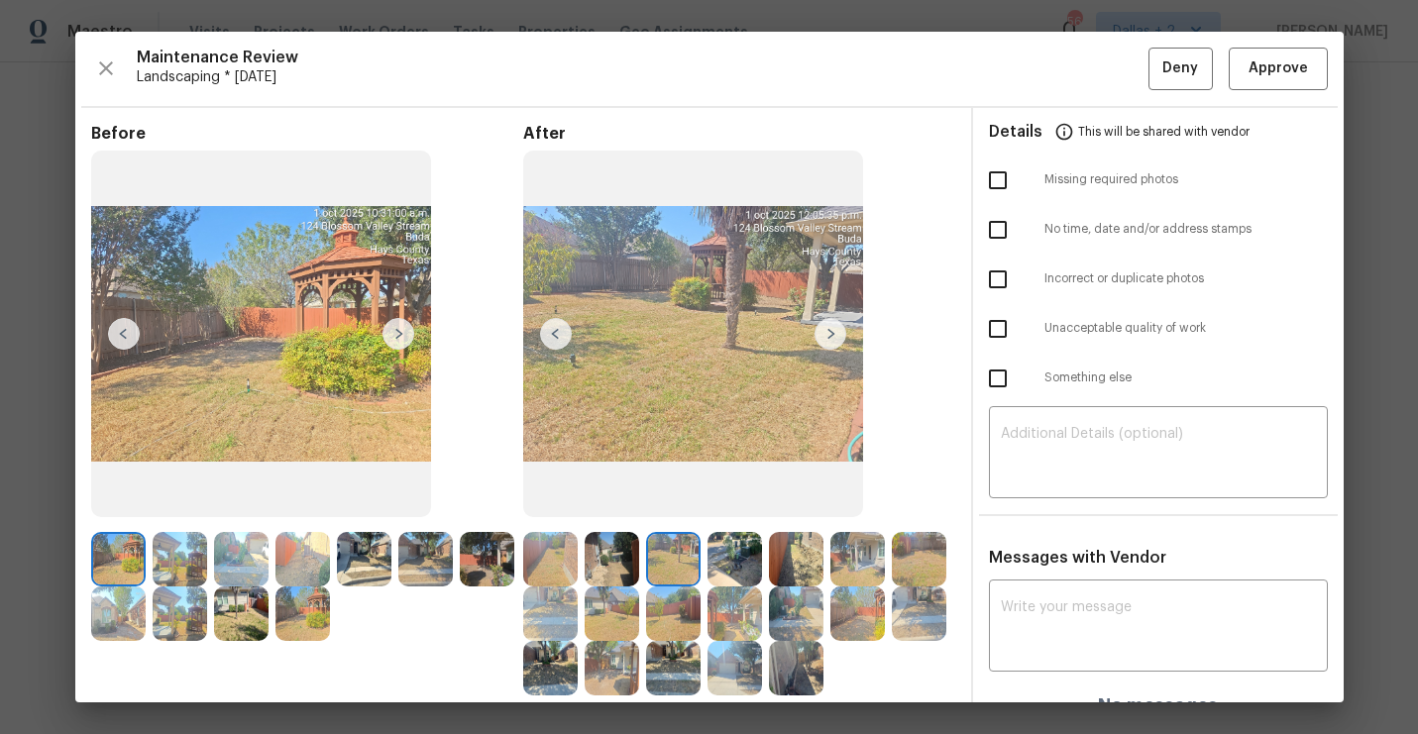
click at [842, 337] on img at bounding box center [831, 334] width 32 height 32
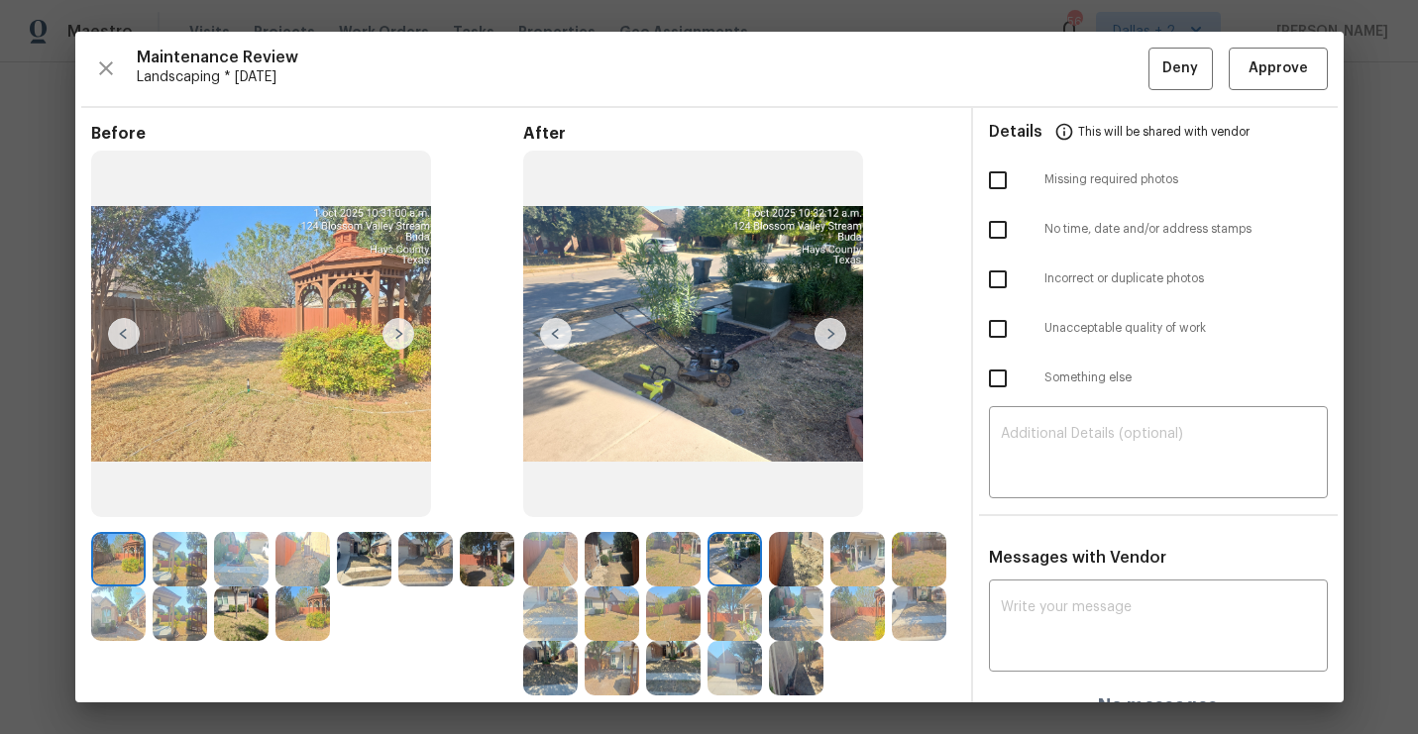
click at [842, 337] on img at bounding box center [831, 334] width 32 height 32
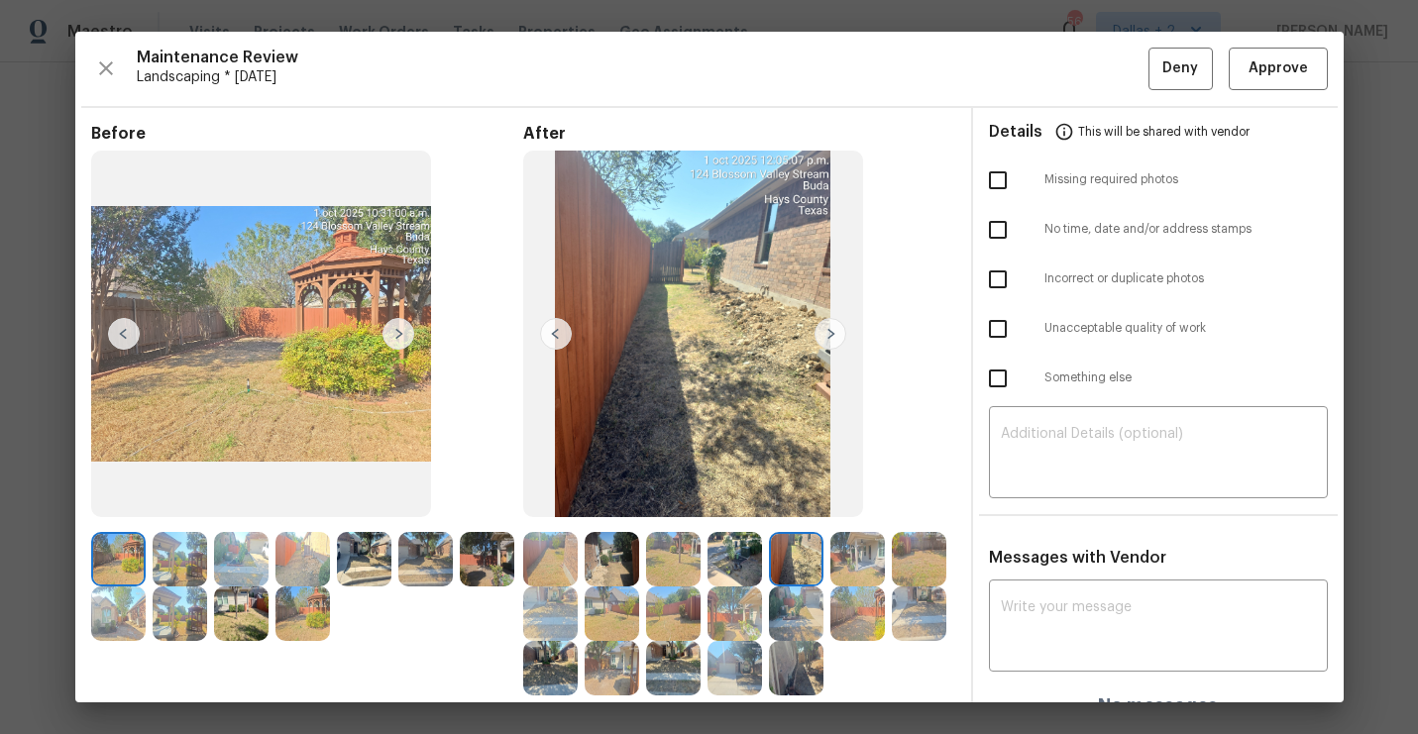
click at [828, 340] on img at bounding box center [831, 334] width 32 height 32
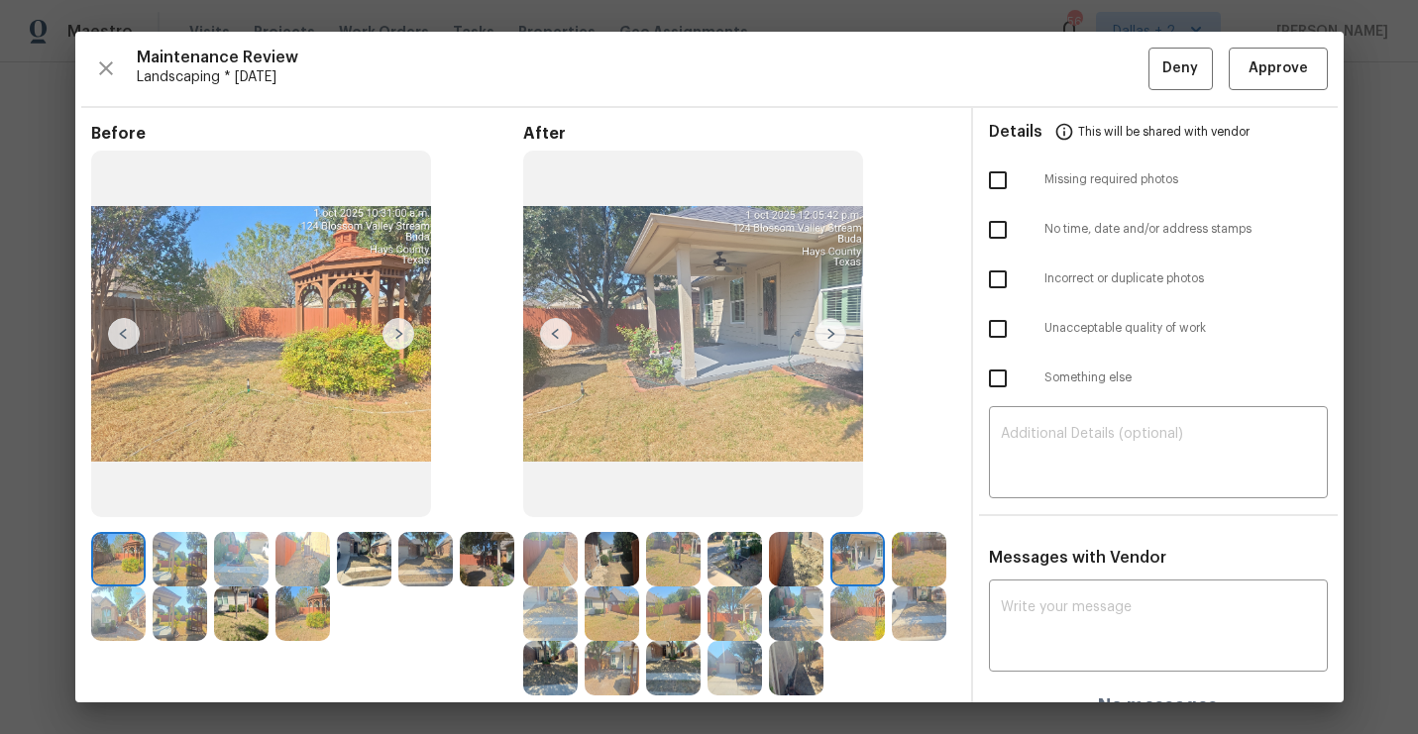
click at [827, 340] on img at bounding box center [831, 334] width 32 height 32
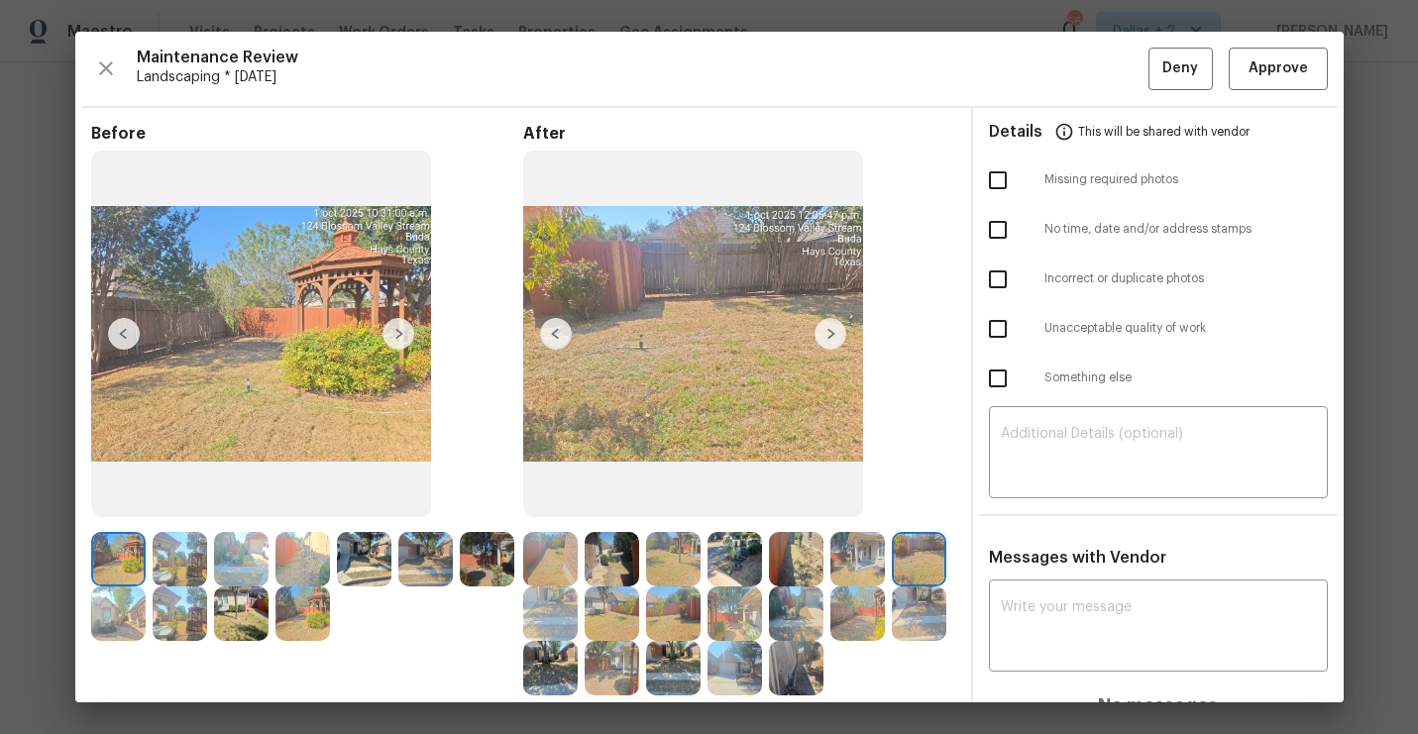
click at [827, 340] on img at bounding box center [831, 334] width 32 height 32
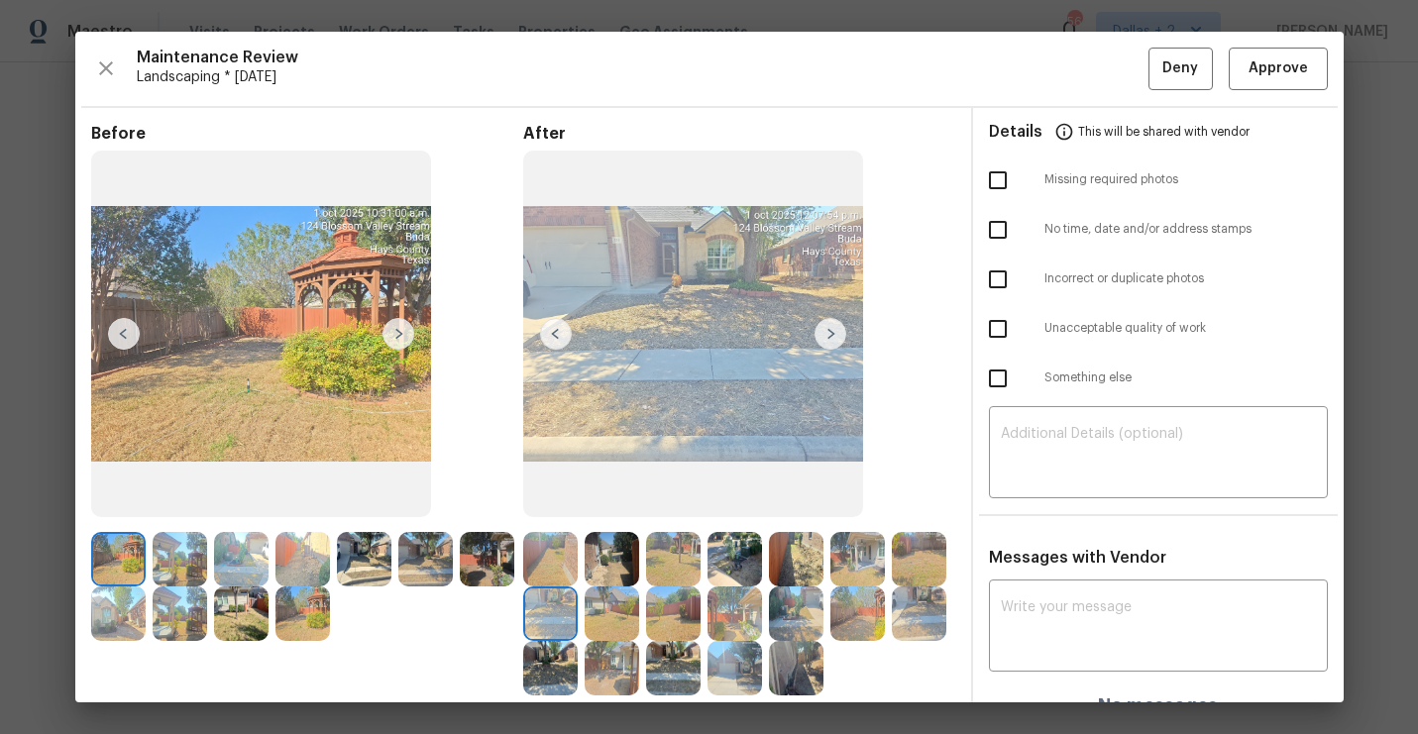
click at [830, 342] on img at bounding box center [831, 334] width 32 height 32
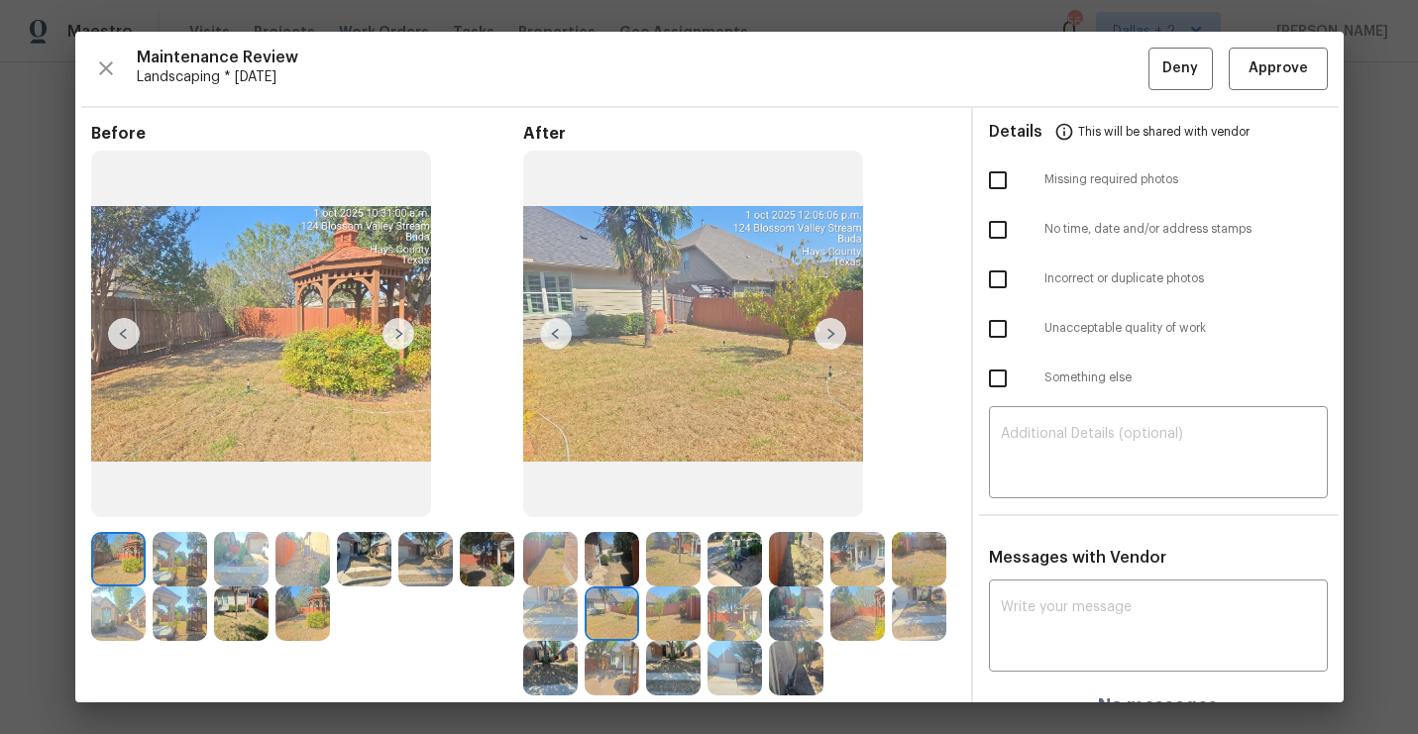
click at [831, 334] on img at bounding box center [831, 334] width 32 height 32
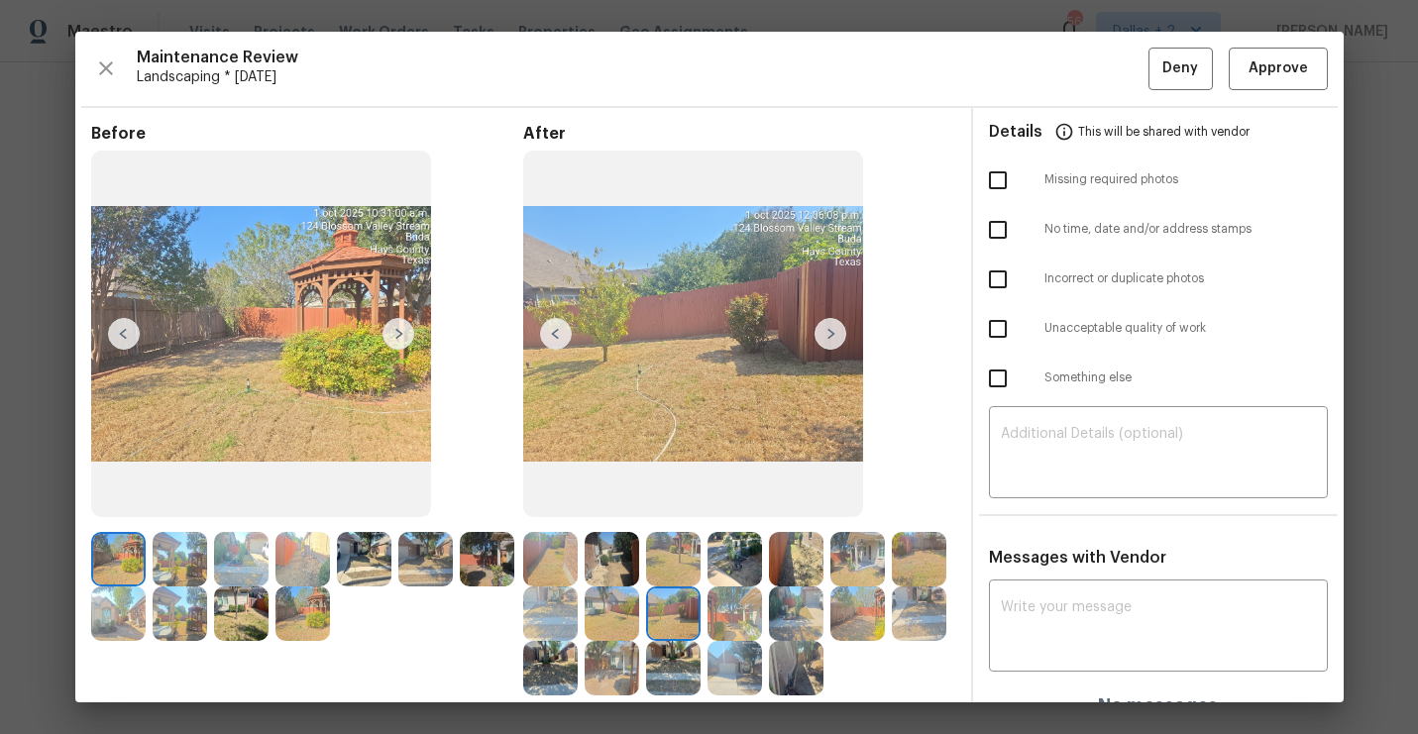
click at [831, 334] on img at bounding box center [831, 334] width 32 height 32
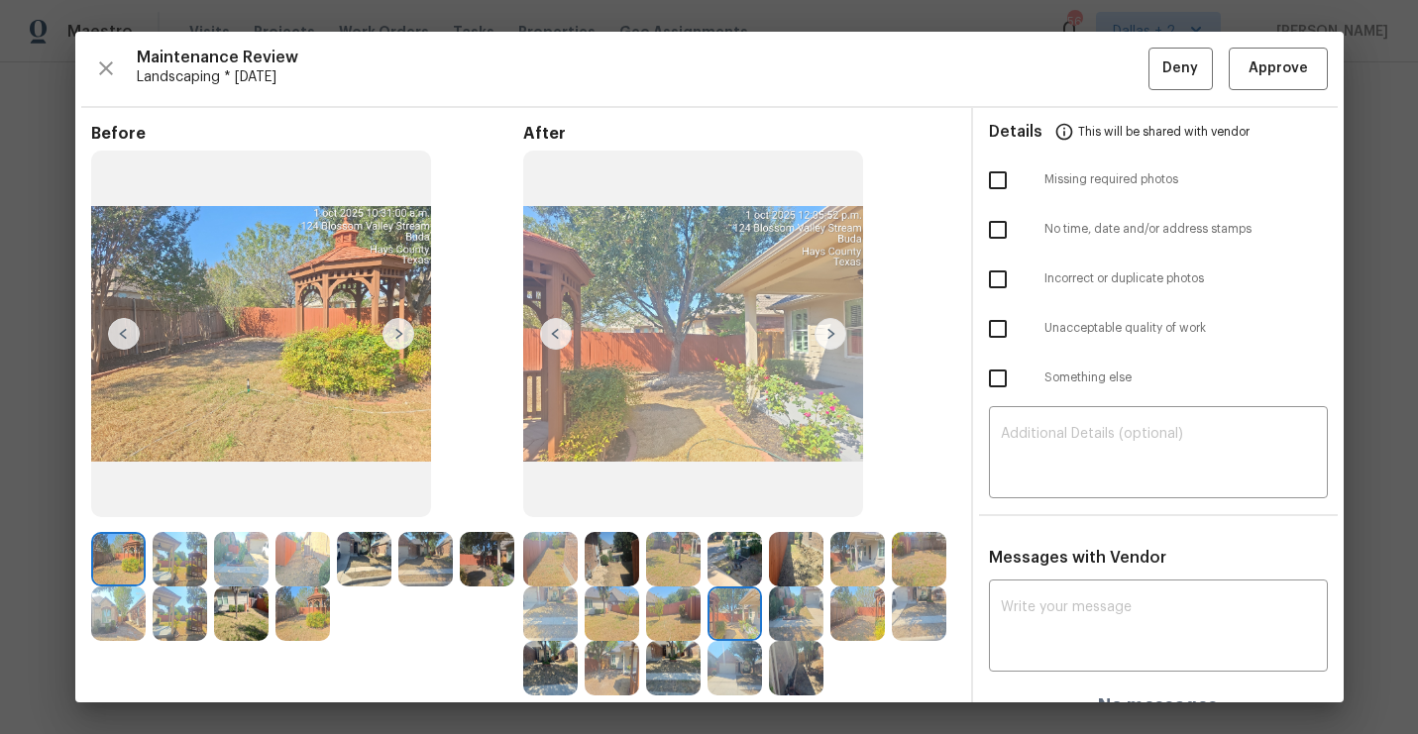
click at [831, 334] on img at bounding box center [831, 334] width 32 height 32
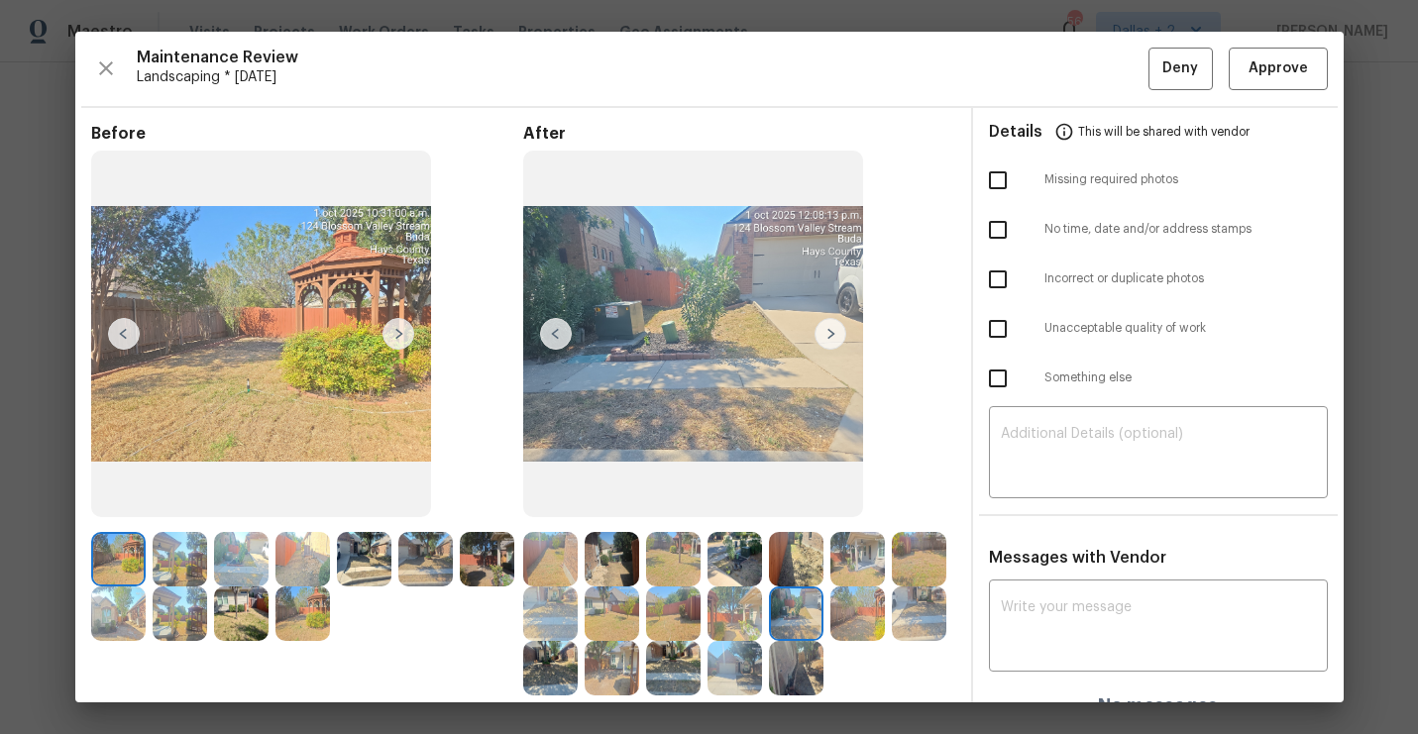
click at [823, 332] on img at bounding box center [831, 334] width 32 height 32
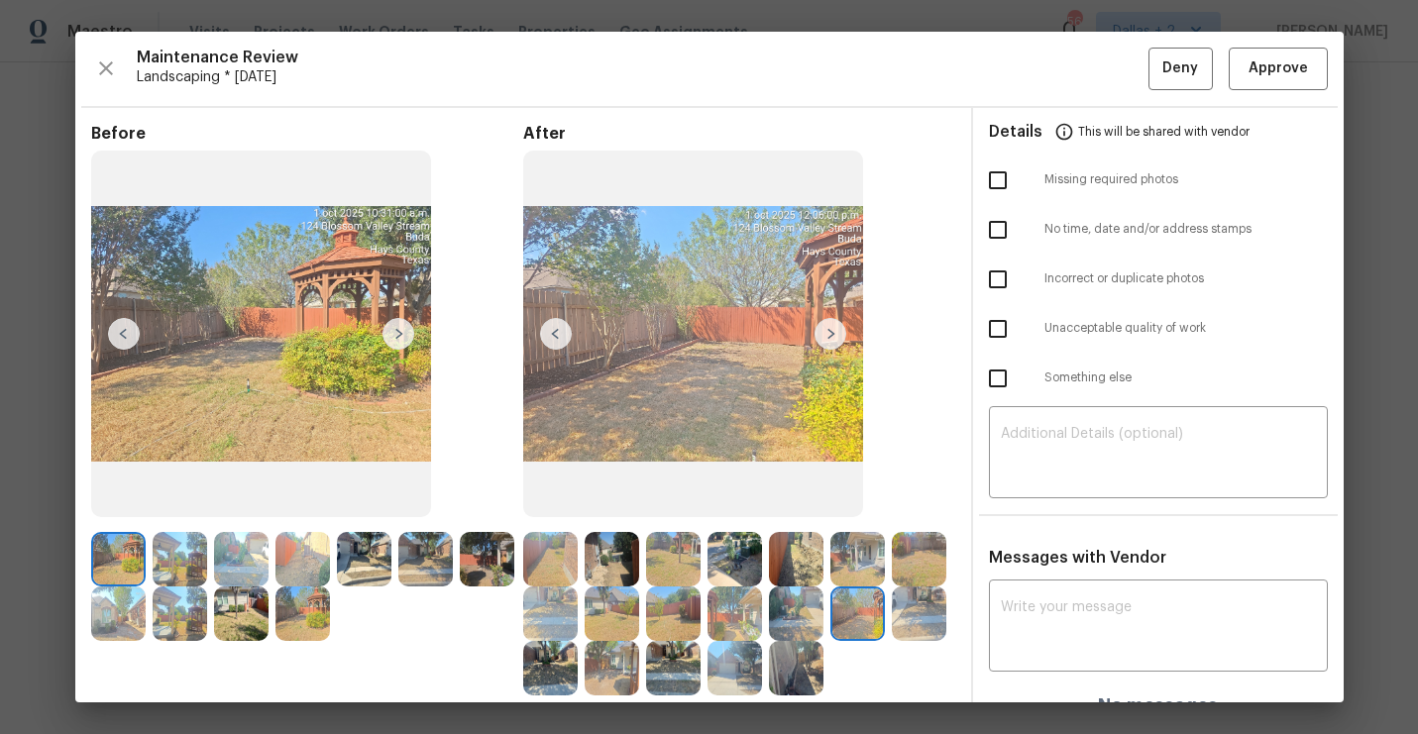
click at [823, 332] on img at bounding box center [831, 334] width 32 height 32
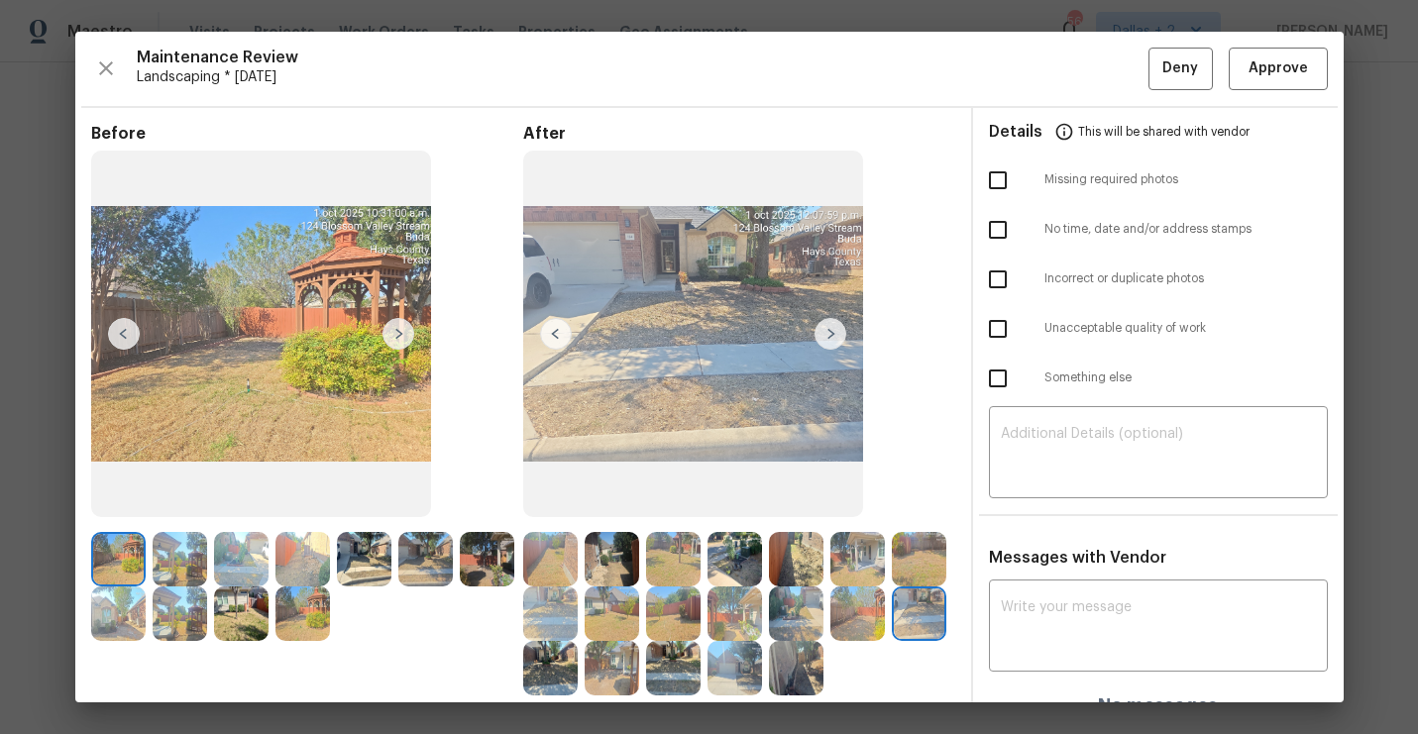
click at [832, 335] on img at bounding box center [831, 334] width 32 height 32
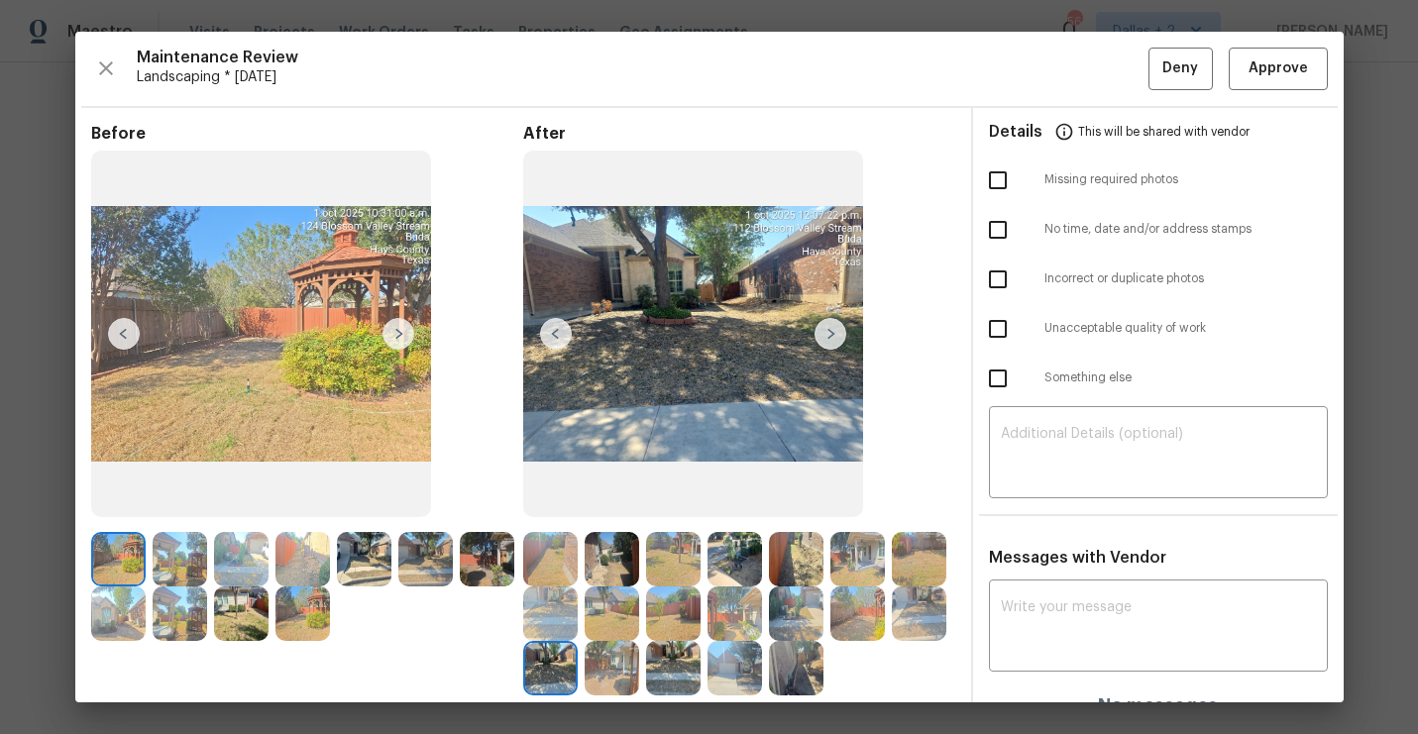
click at [832, 335] on img at bounding box center [831, 334] width 32 height 32
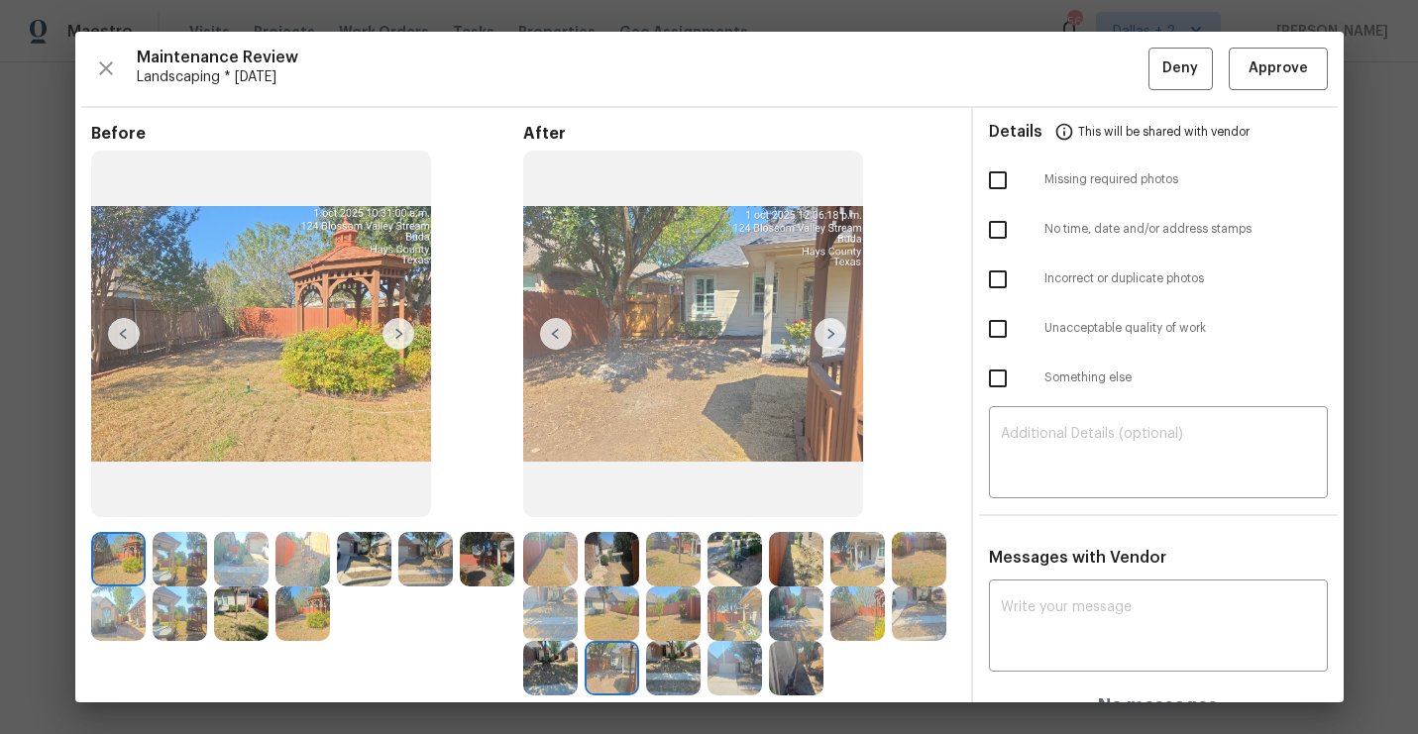
scroll to position [5, 0]
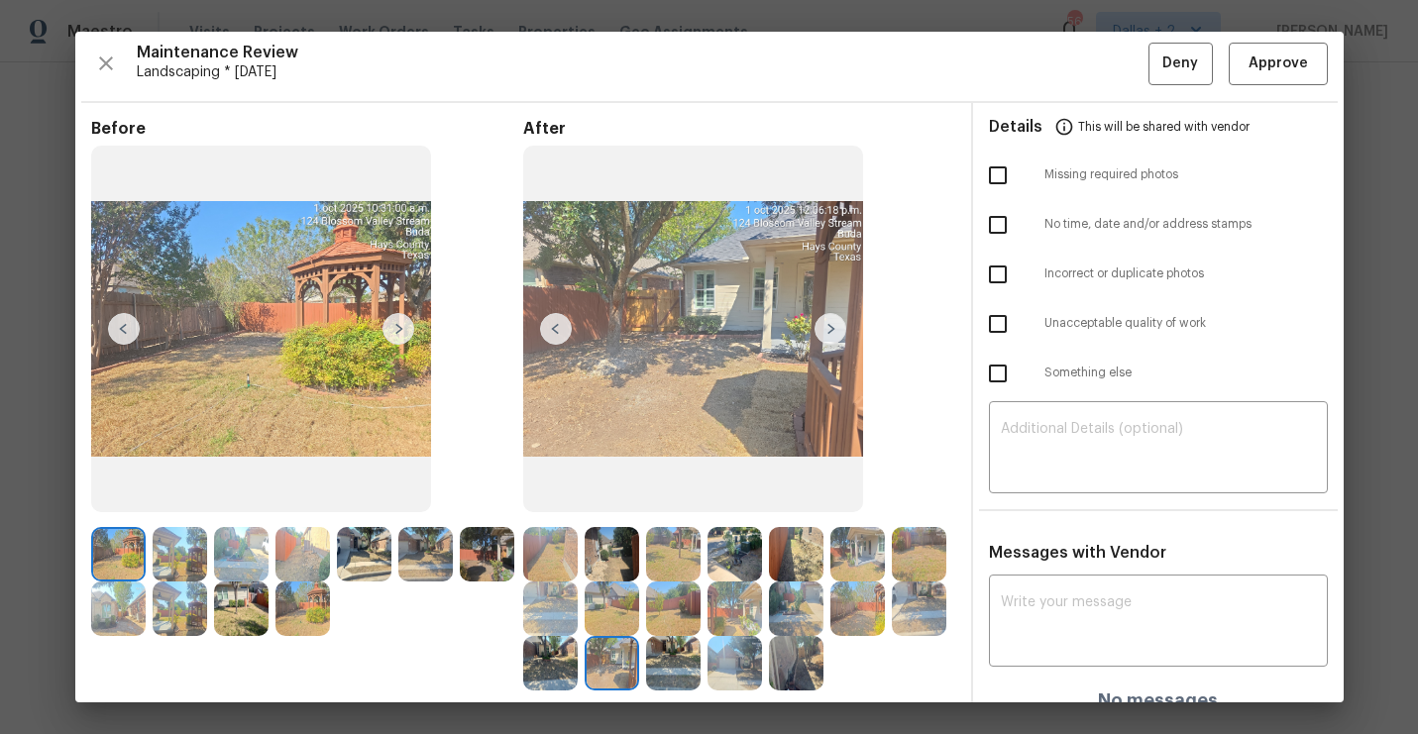
click at [832, 336] on img at bounding box center [831, 329] width 32 height 32
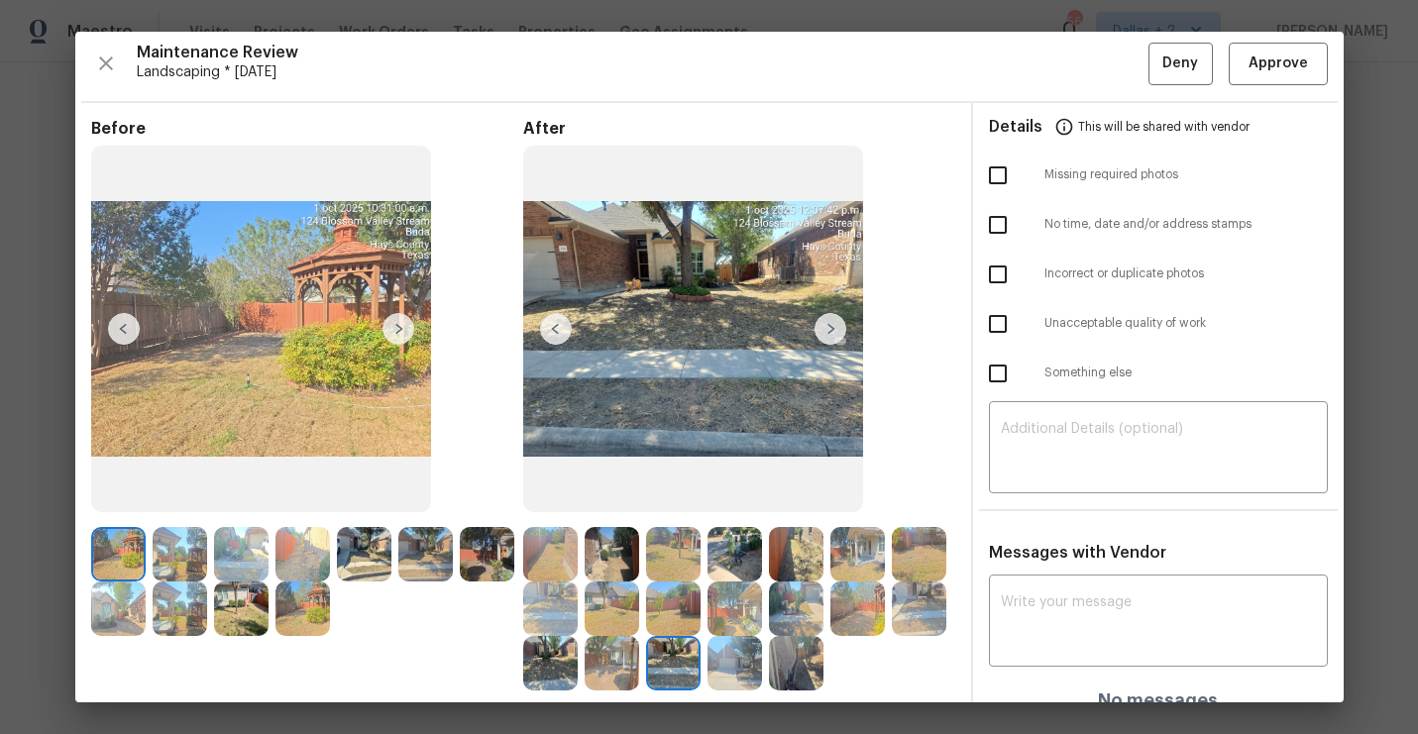
click at [835, 334] on img at bounding box center [831, 329] width 32 height 32
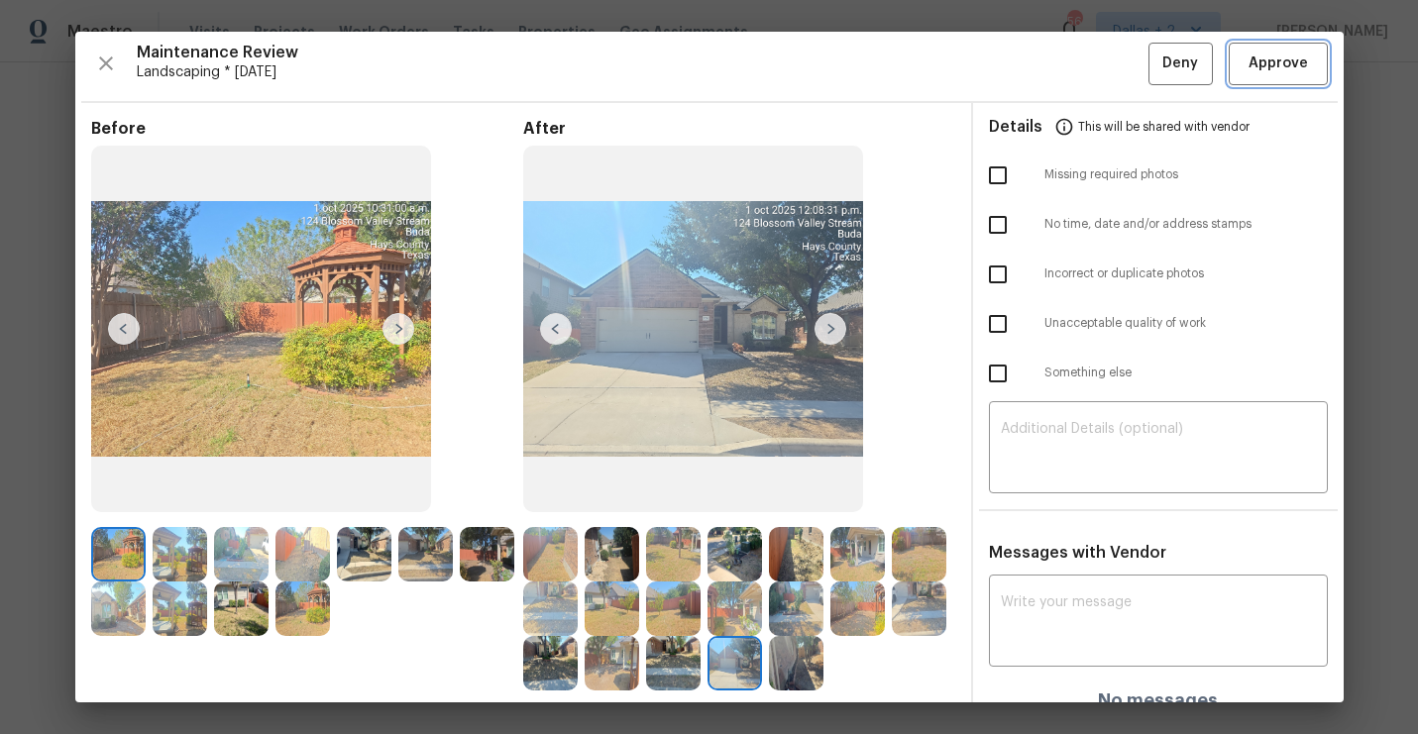
click at [1279, 75] on button "Approve" at bounding box center [1278, 64] width 99 height 43
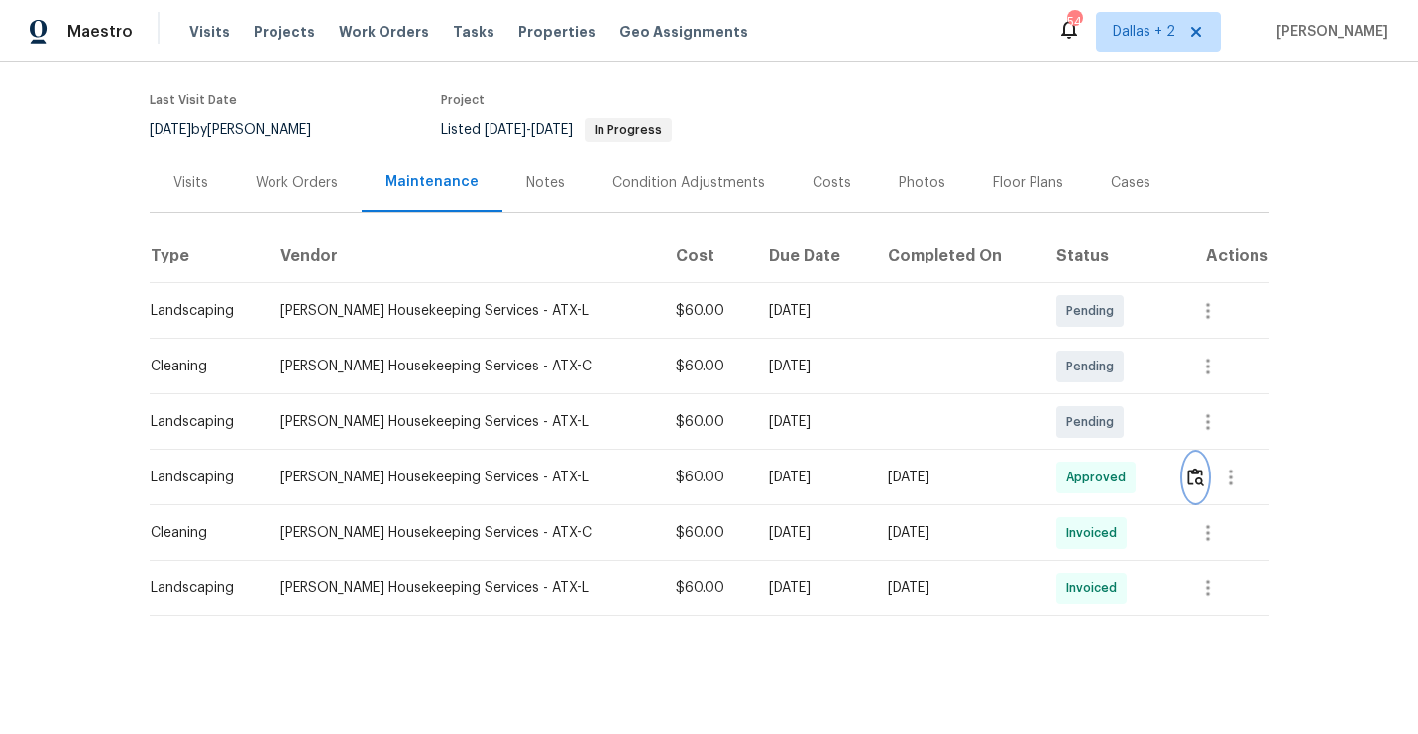
scroll to position [0, 0]
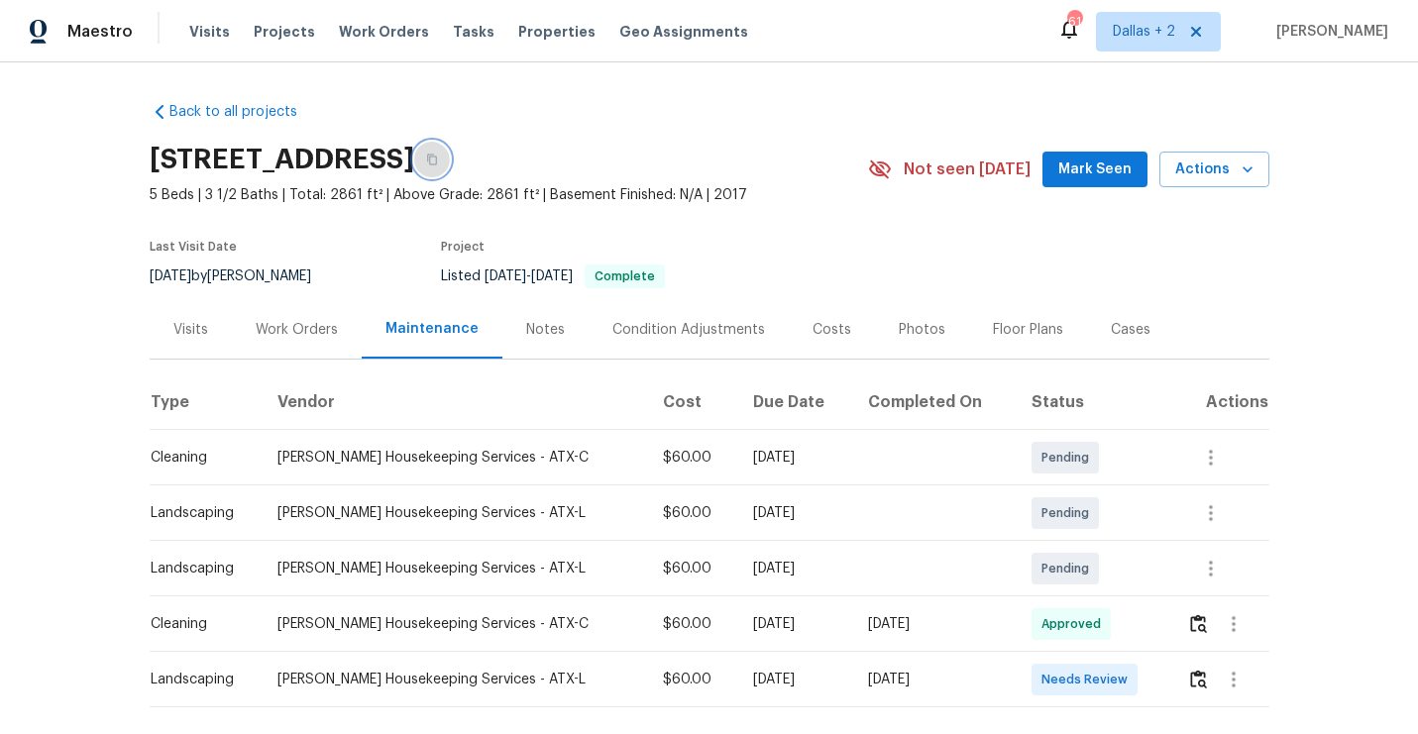
click at [437, 163] on icon "button" at bounding box center [432, 160] width 10 height 11
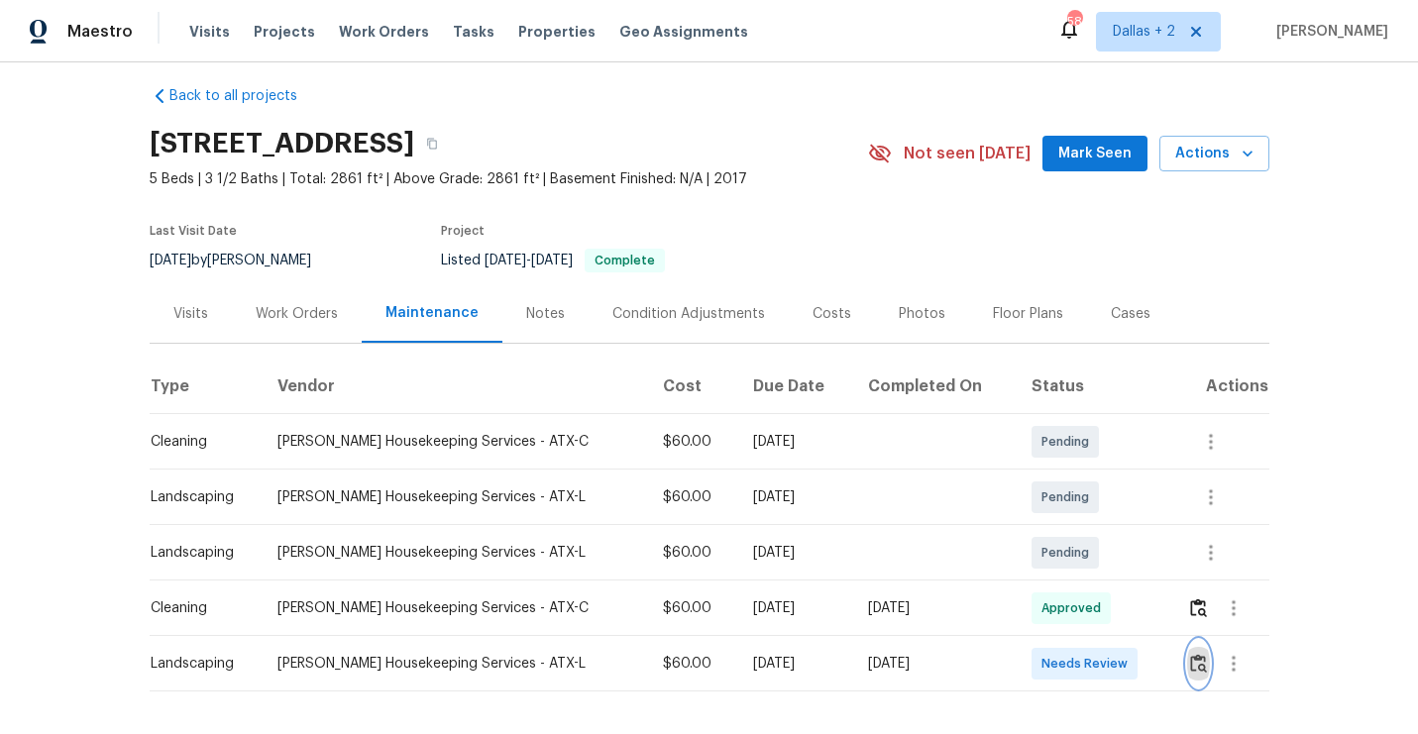
click at [1190, 667] on img "button" at bounding box center [1198, 663] width 17 height 19
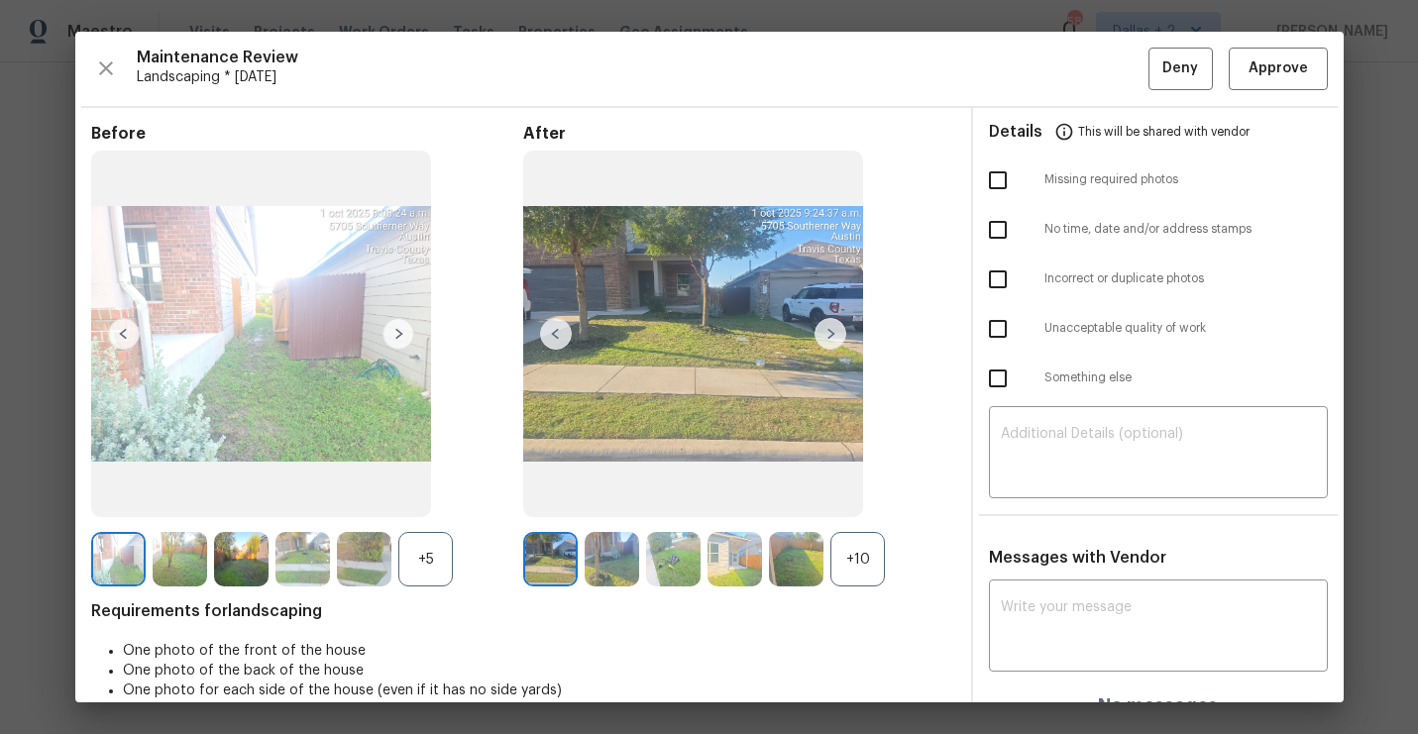
click at [436, 541] on div "+5" at bounding box center [425, 559] width 54 height 54
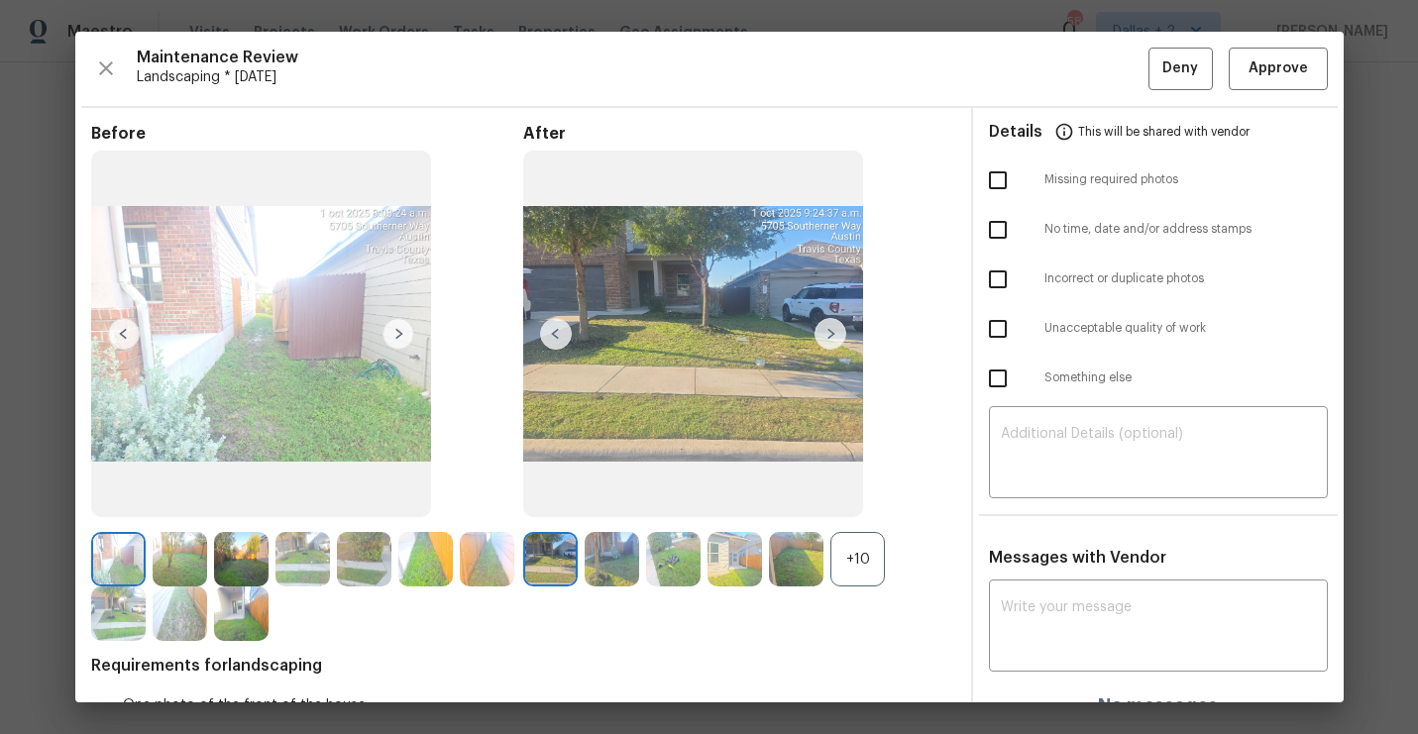
click at [860, 558] on div "+10" at bounding box center [857, 559] width 54 height 54
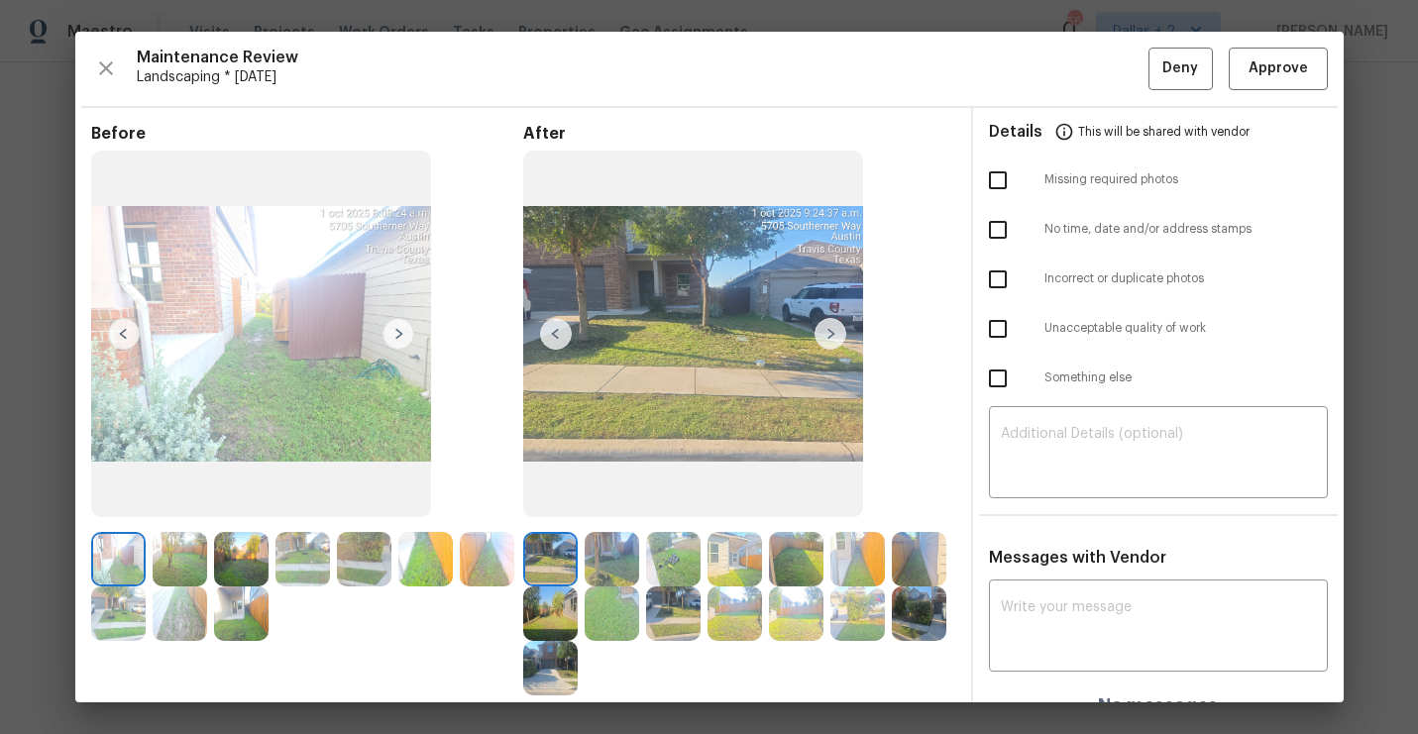
click at [618, 542] on img at bounding box center [612, 559] width 54 height 54
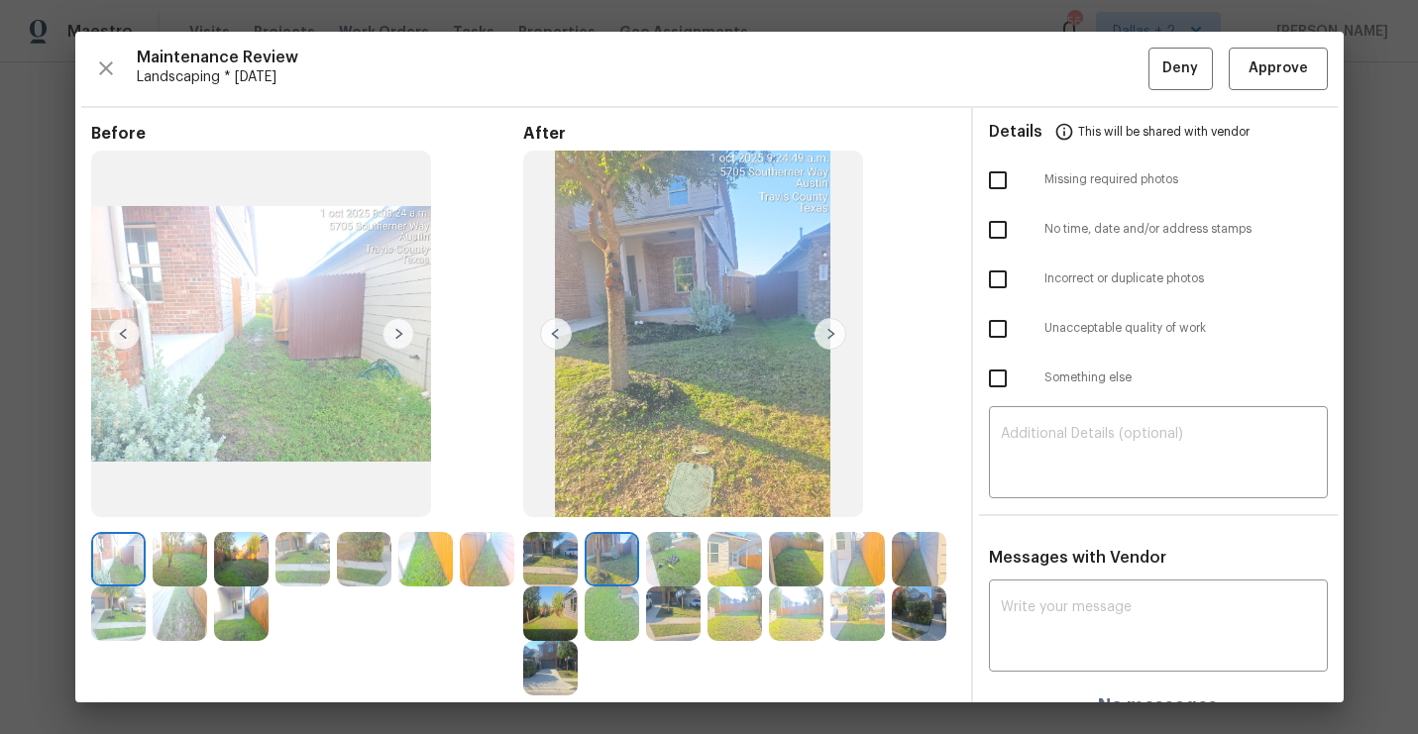
click at [680, 559] on img at bounding box center [673, 559] width 54 height 54
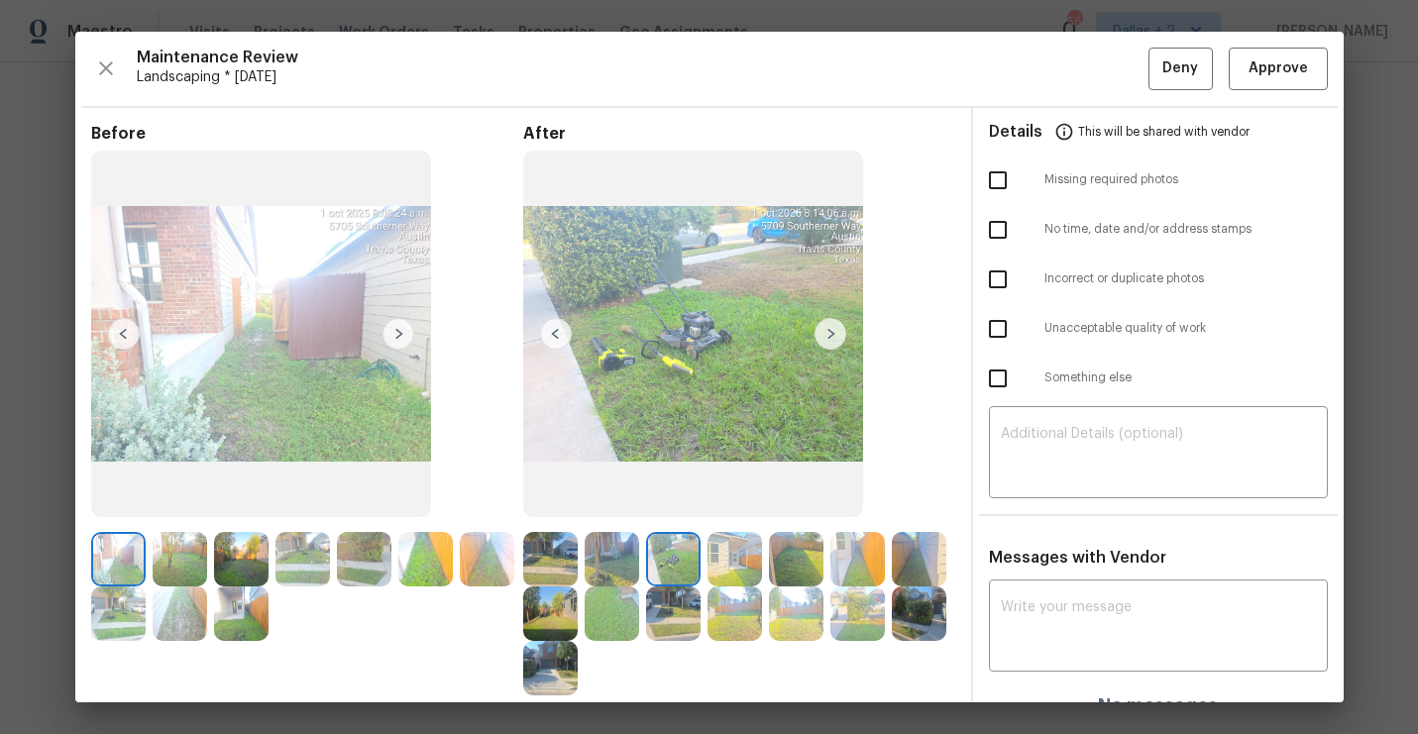
click at [824, 329] on img at bounding box center [831, 334] width 32 height 32
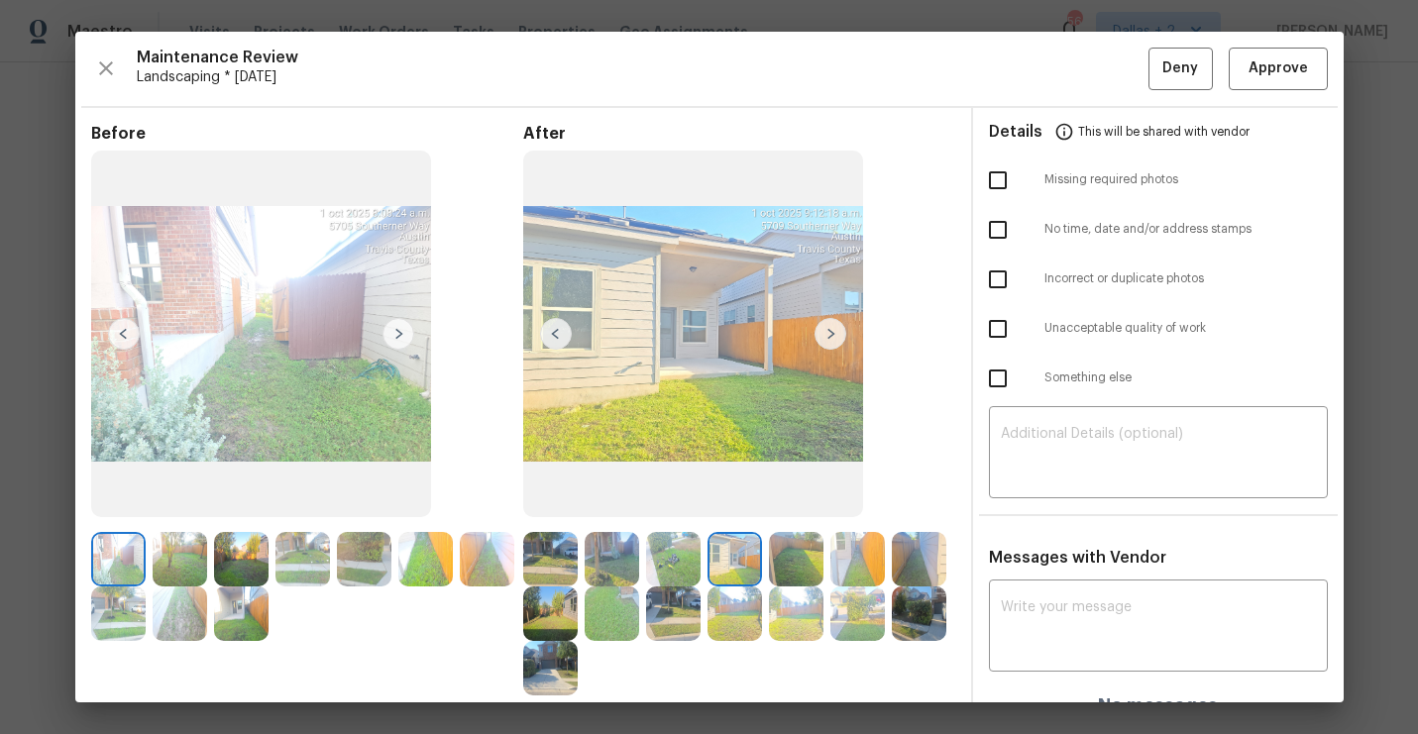
click at [831, 341] on img at bounding box center [831, 334] width 32 height 32
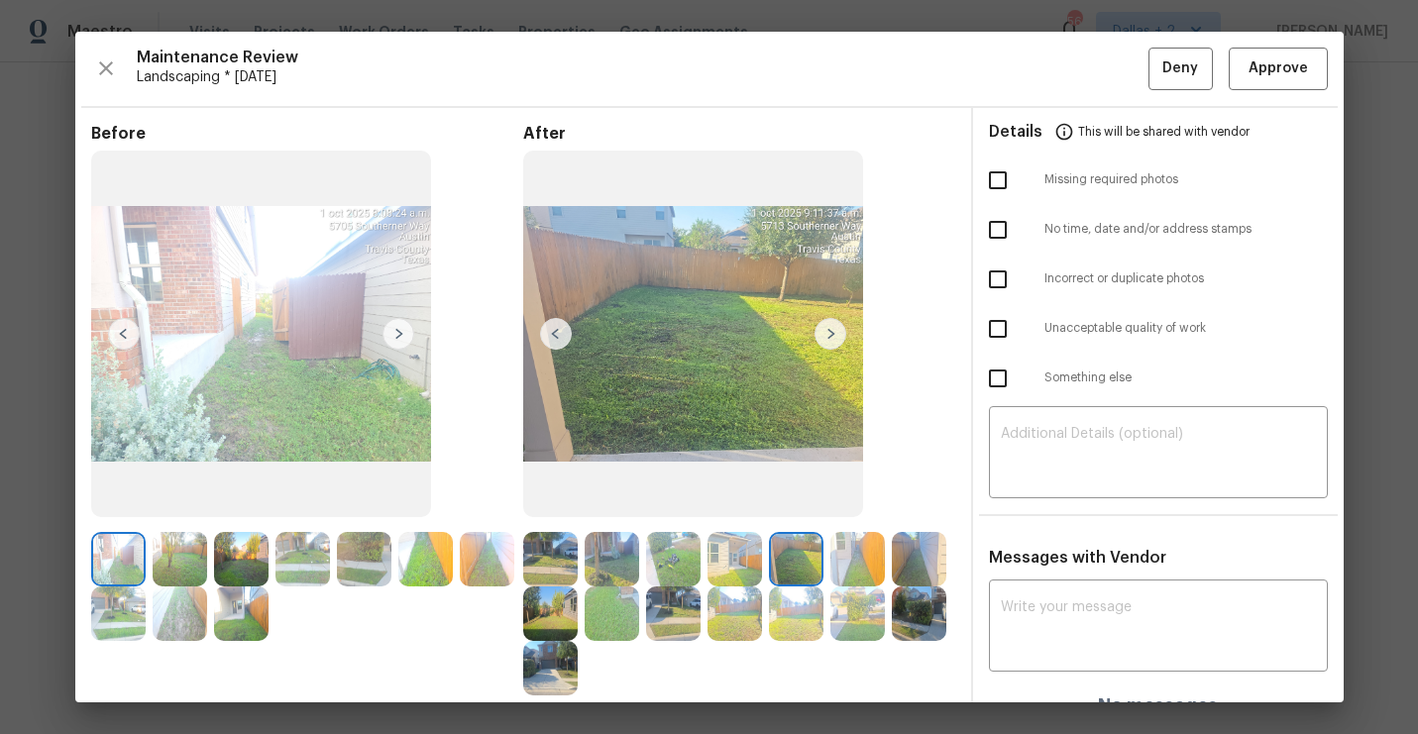
click at [837, 327] on img at bounding box center [831, 334] width 32 height 32
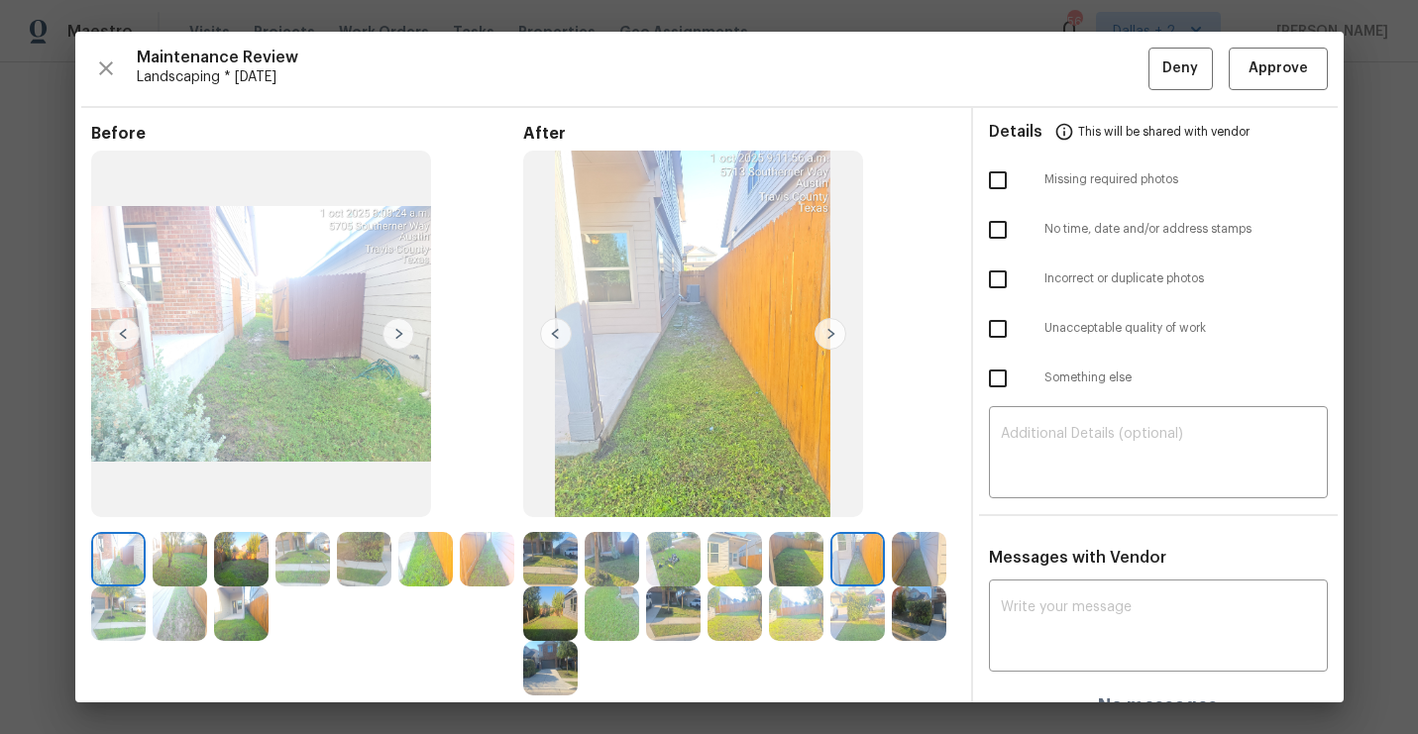
click at [828, 336] on img at bounding box center [831, 334] width 32 height 32
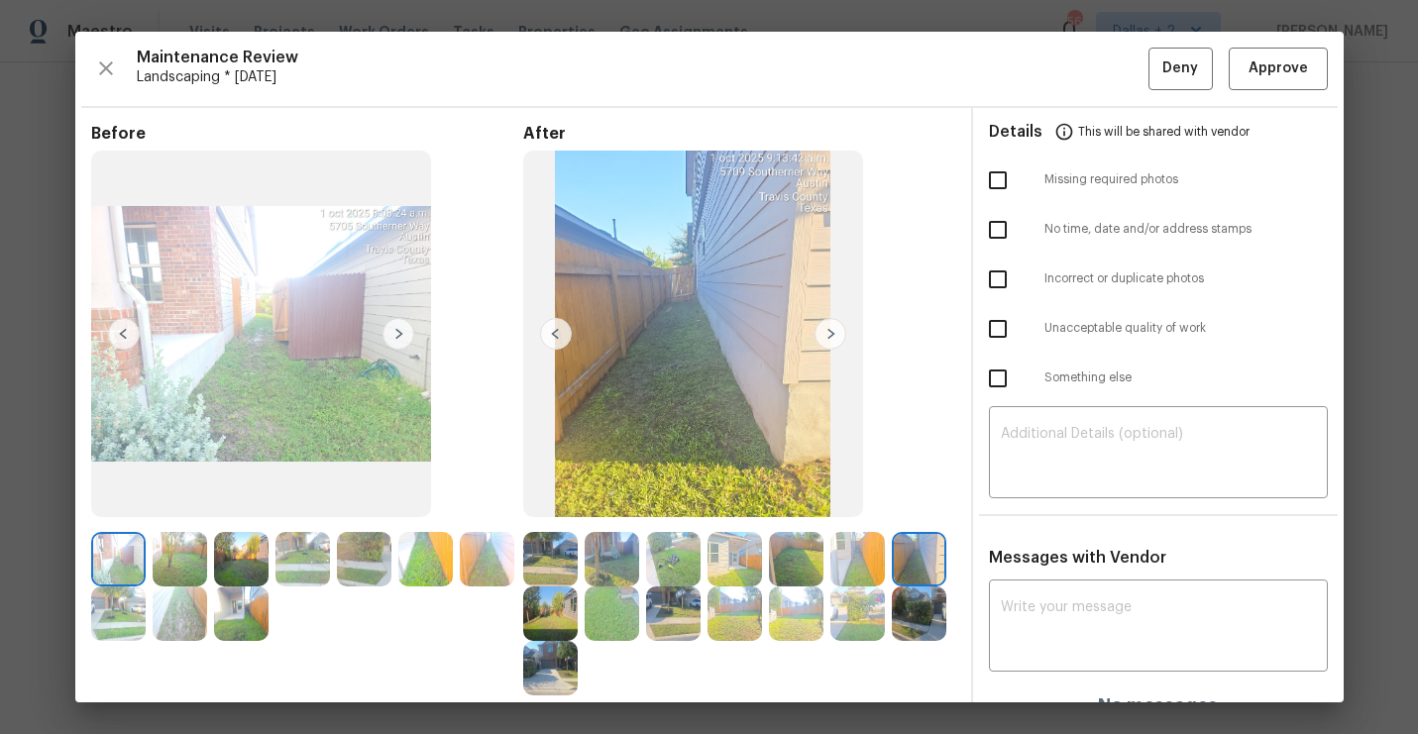
click at [828, 336] on img at bounding box center [831, 334] width 32 height 32
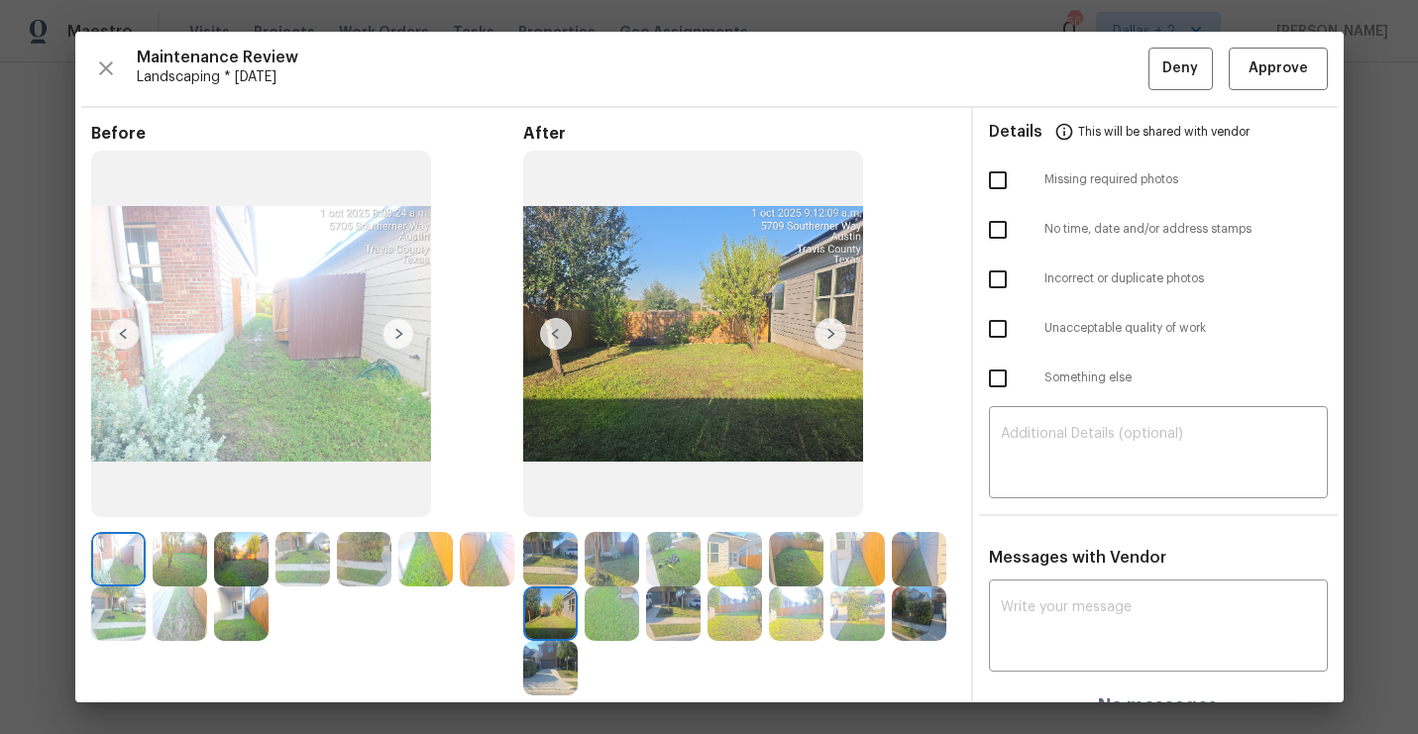
click at [828, 336] on img at bounding box center [831, 334] width 32 height 32
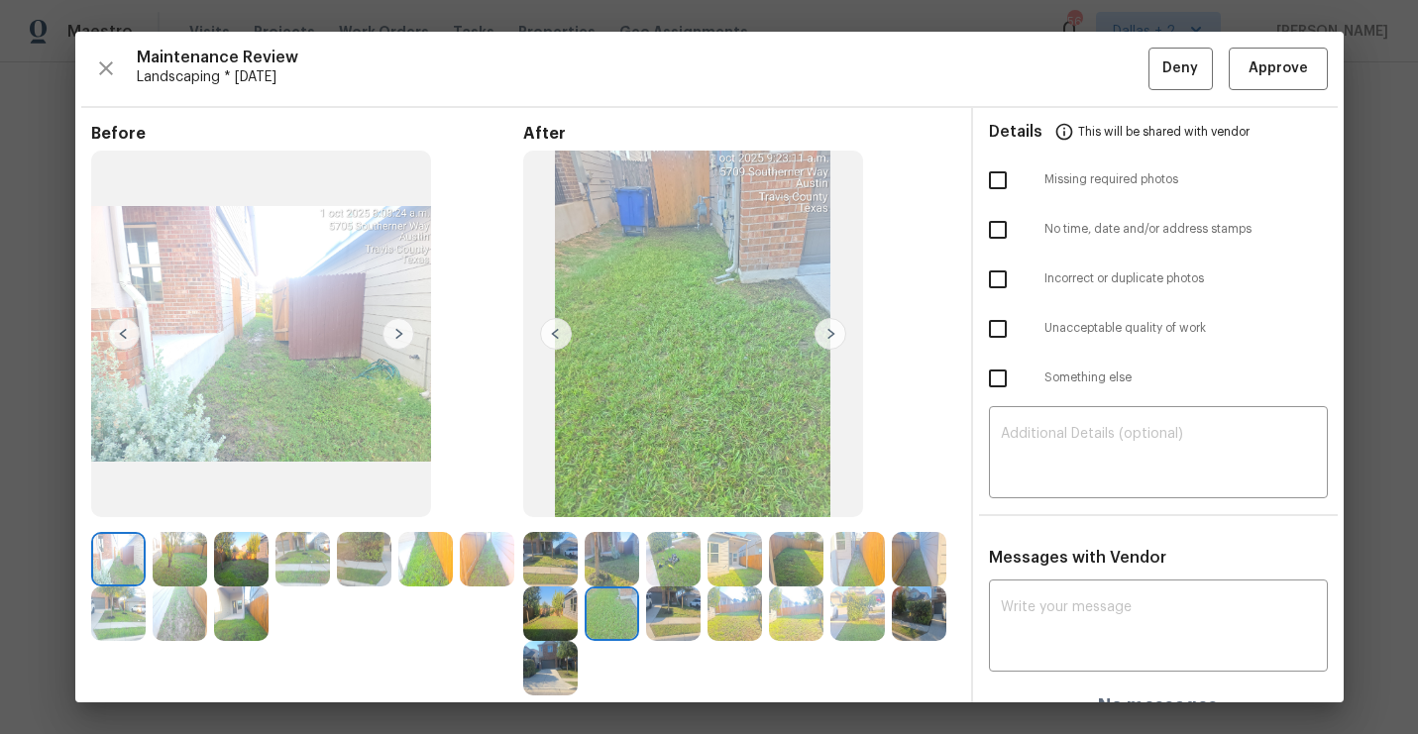
click at [828, 336] on img at bounding box center [831, 334] width 32 height 32
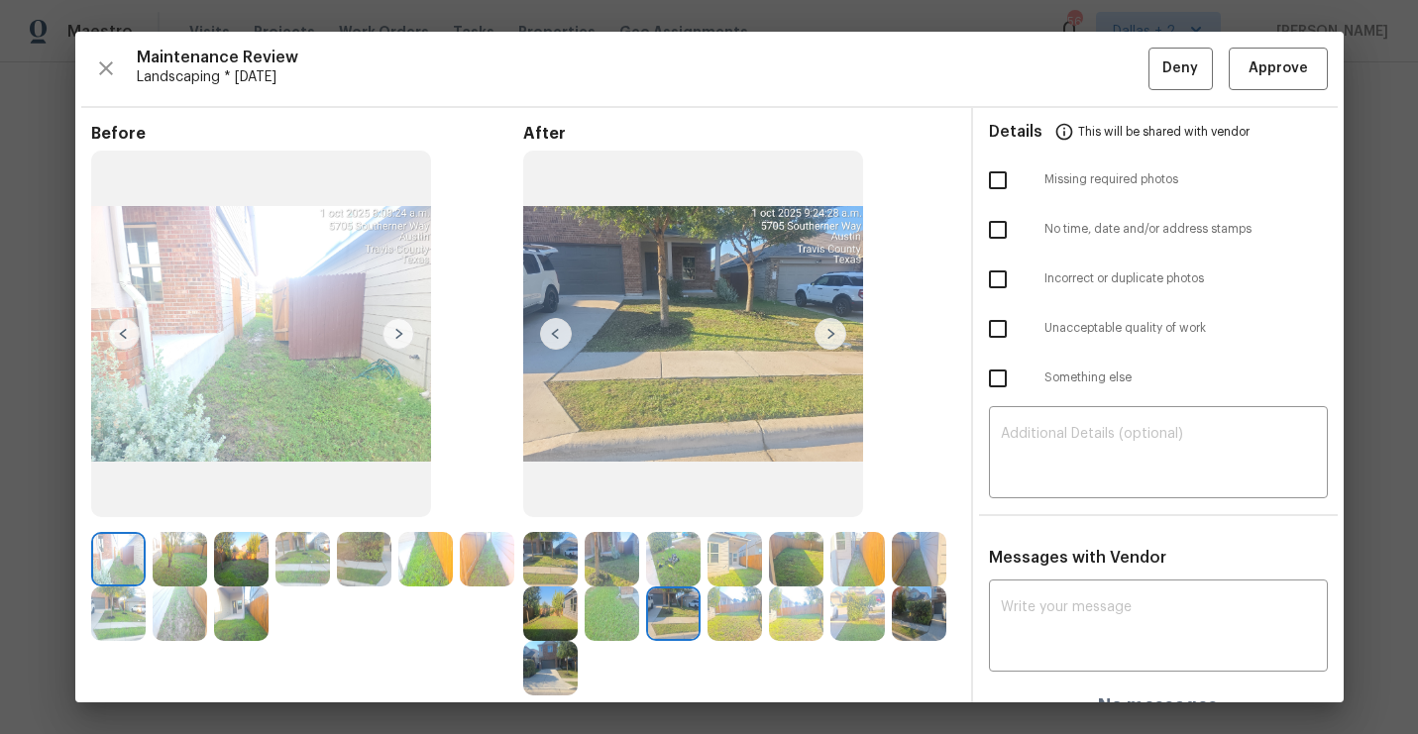
click at [828, 336] on img at bounding box center [831, 334] width 32 height 32
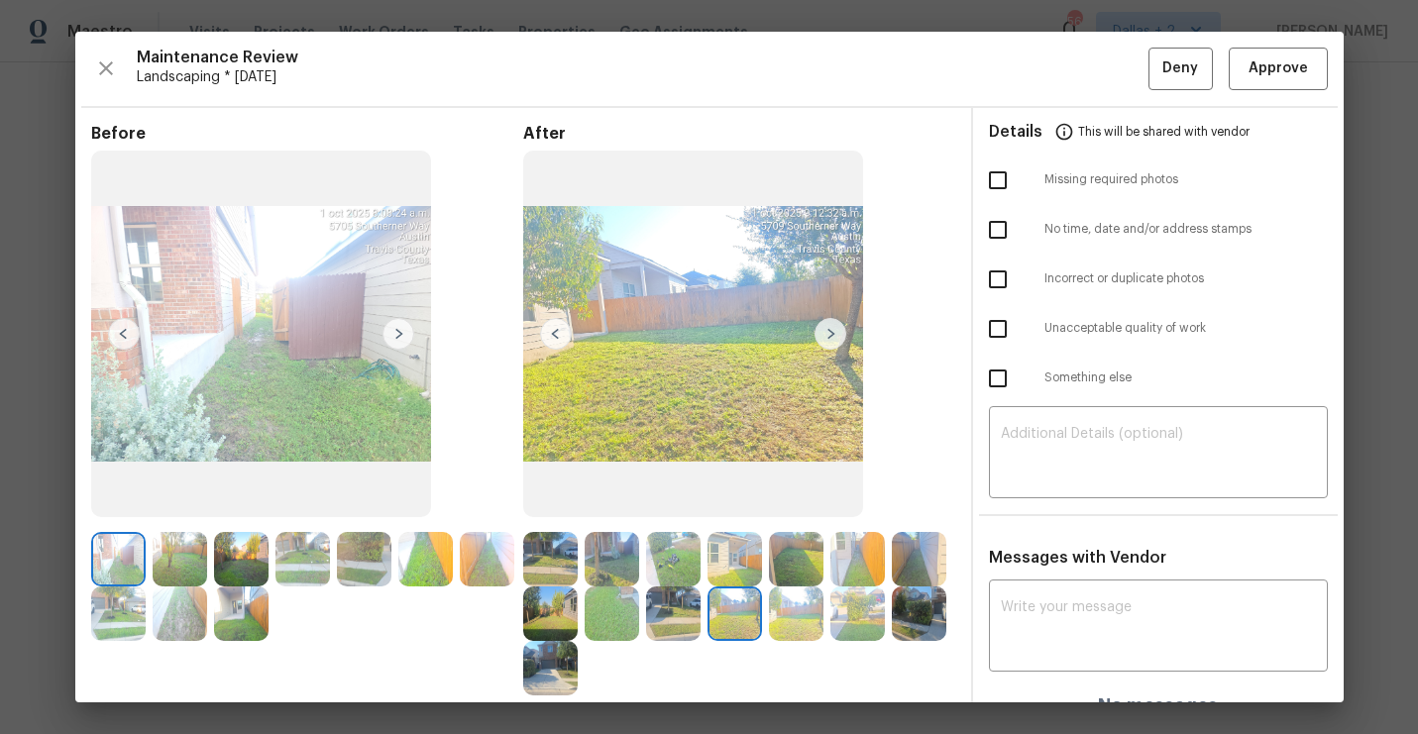
click at [826, 336] on img at bounding box center [831, 334] width 32 height 32
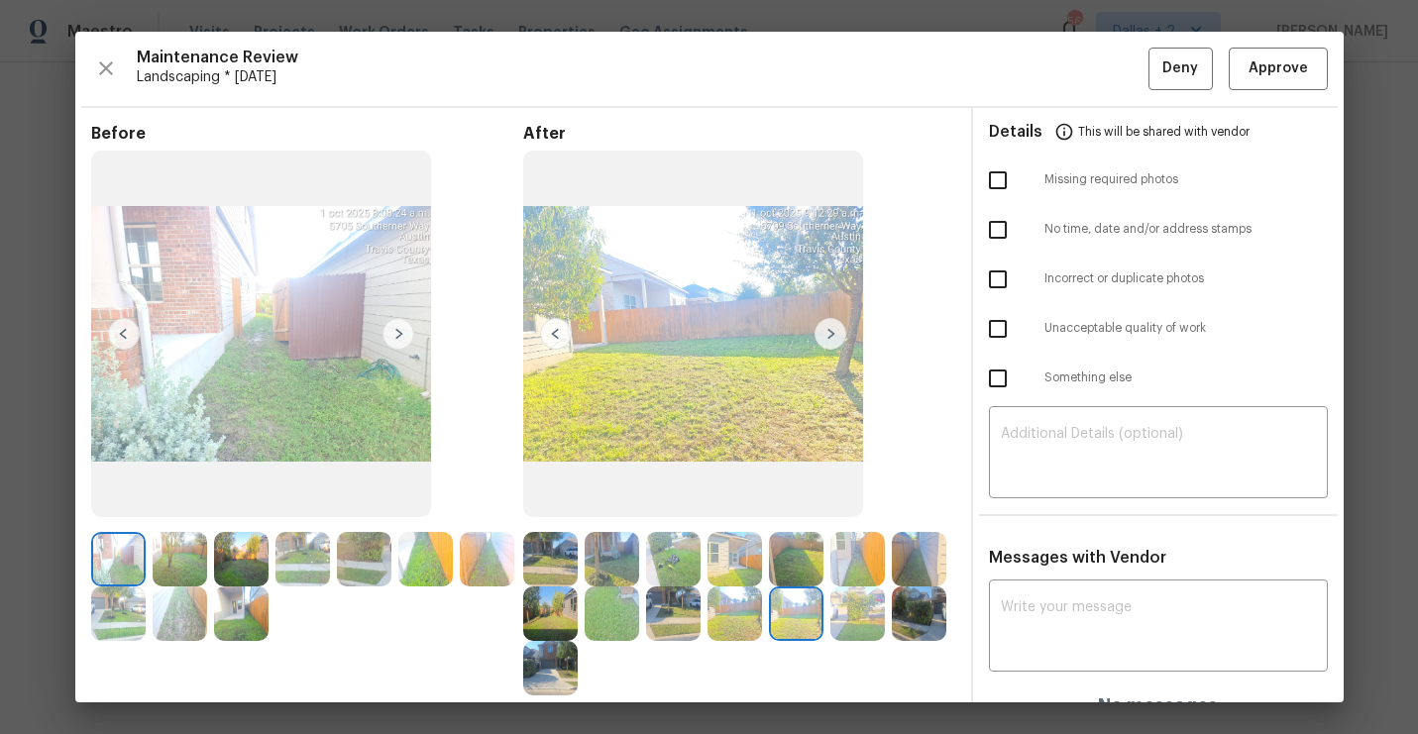
click at [826, 336] on img at bounding box center [831, 334] width 32 height 32
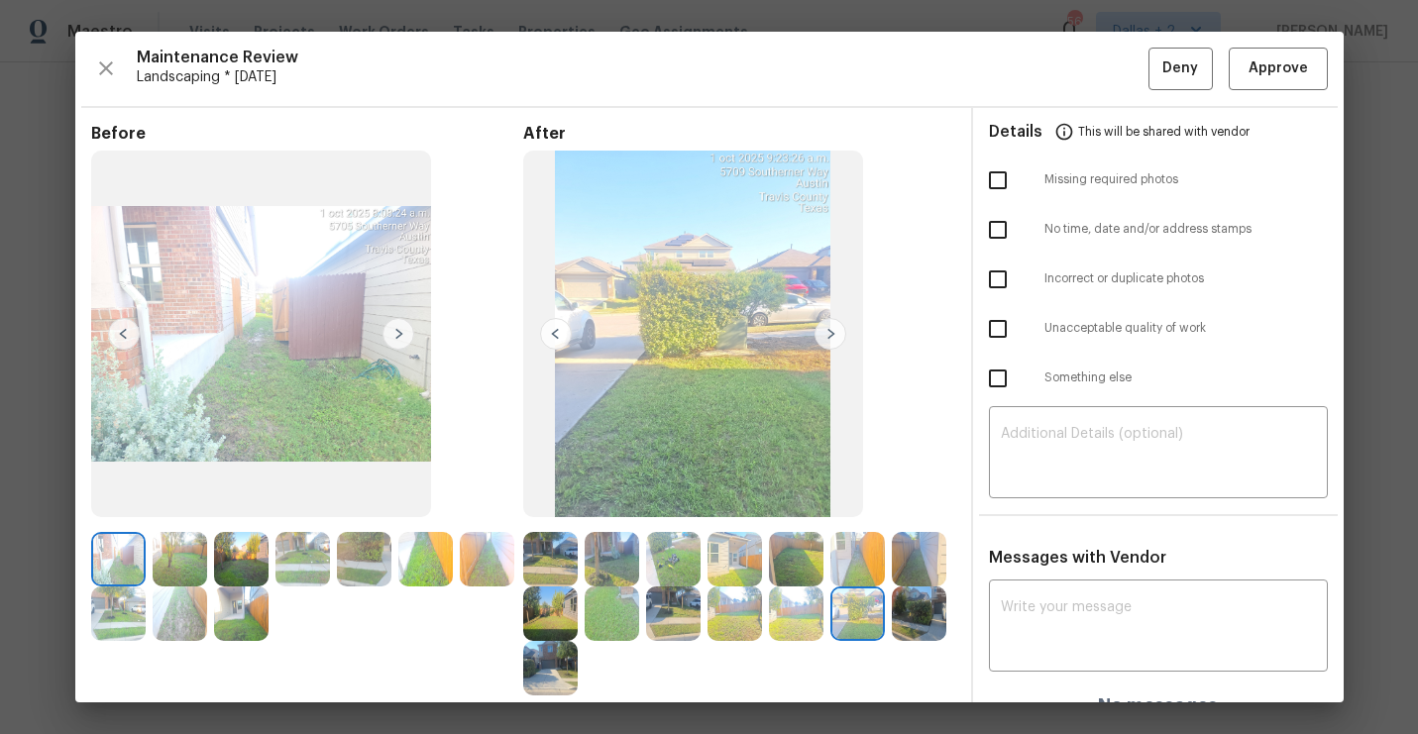
click at [826, 336] on img at bounding box center [831, 334] width 32 height 32
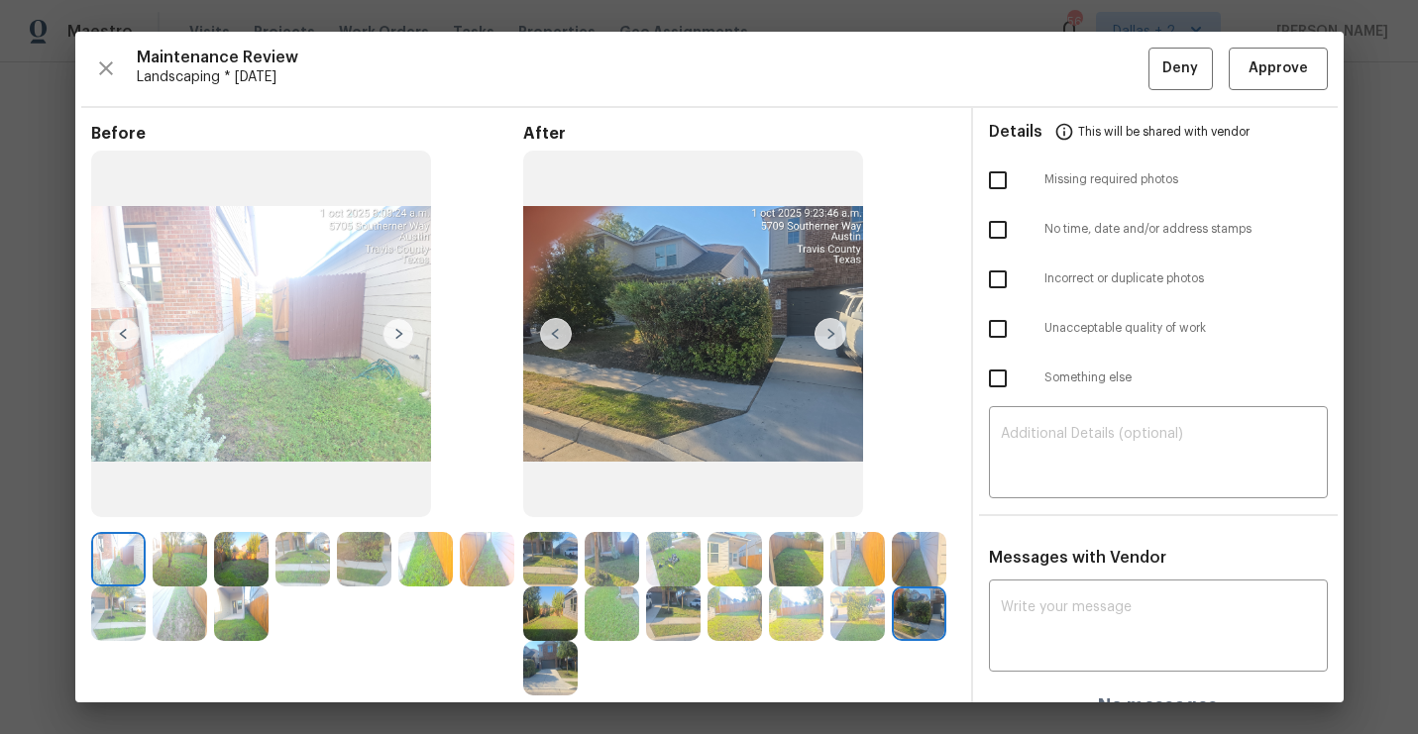
click at [396, 334] on img at bounding box center [398, 334] width 32 height 32
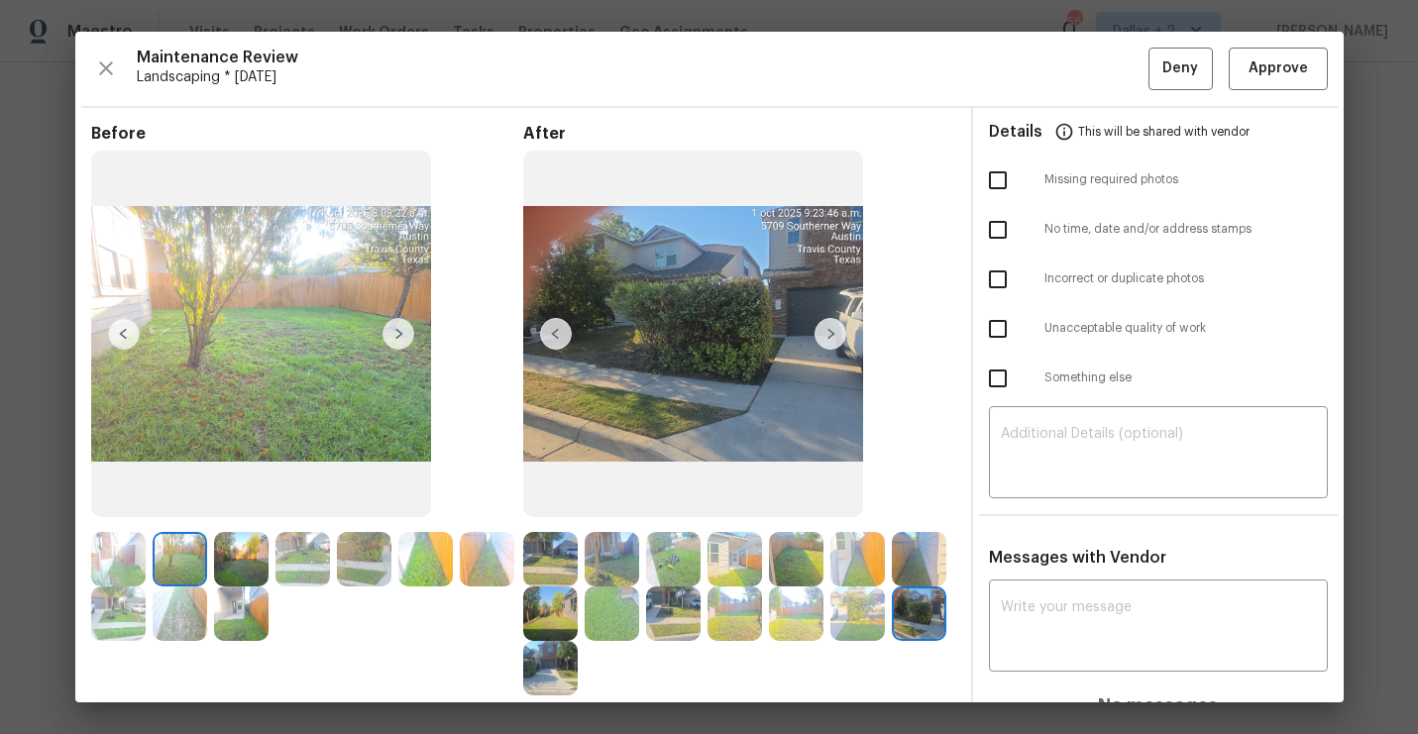
click at [393, 333] on img at bounding box center [398, 334] width 32 height 32
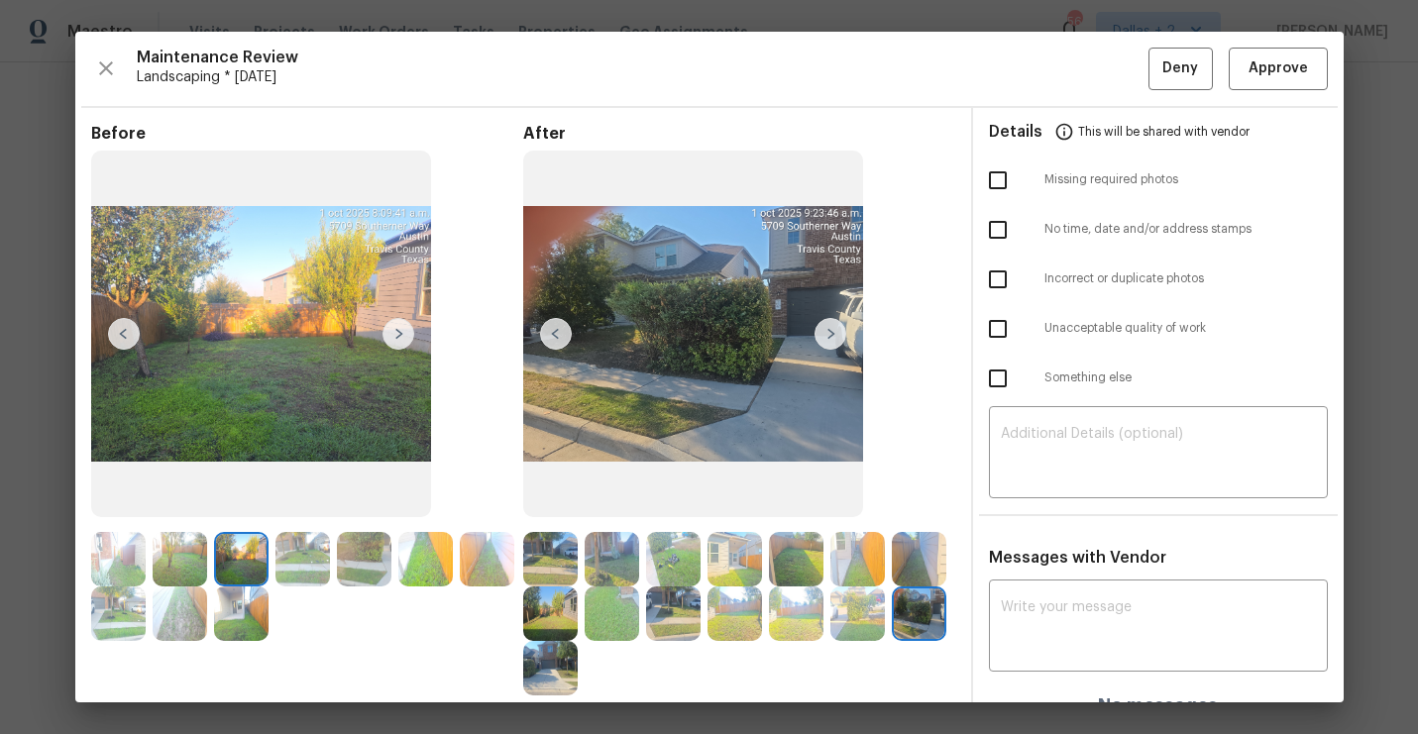
click at [393, 333] on img at bounding box center [398, 334] width 32 height 32
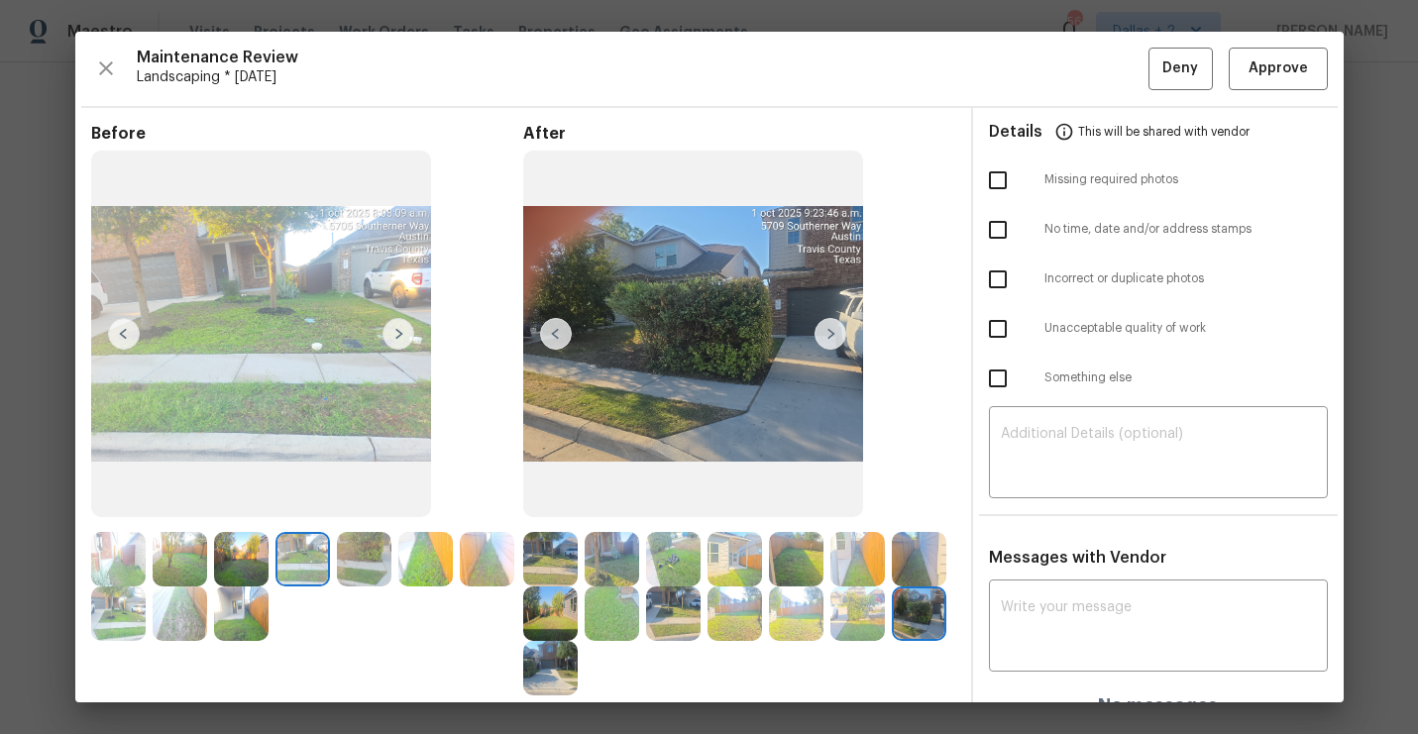
click at [393, 333] on img at bounding box center [398, 334] width 32 height 32
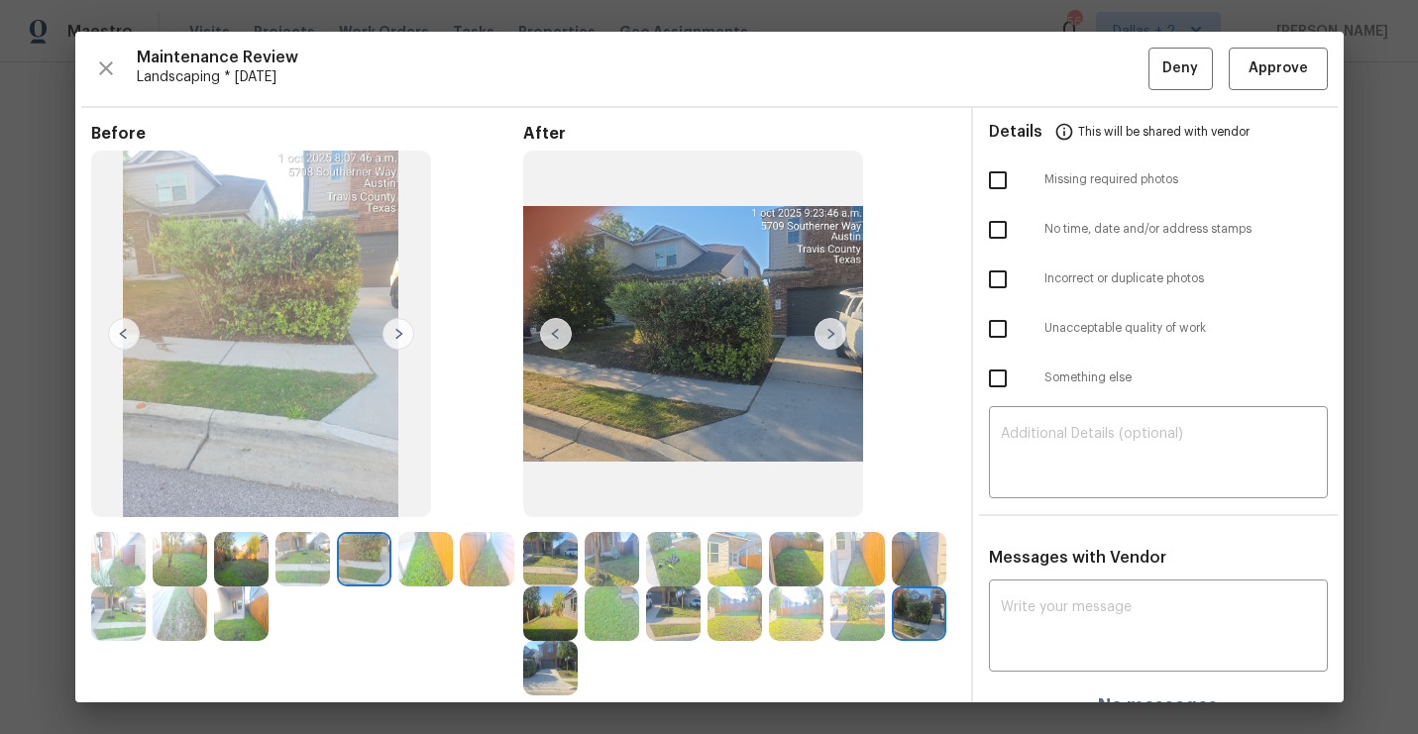
click at [393, 333] on img at bounding box center [398, 334] width 32 height 32
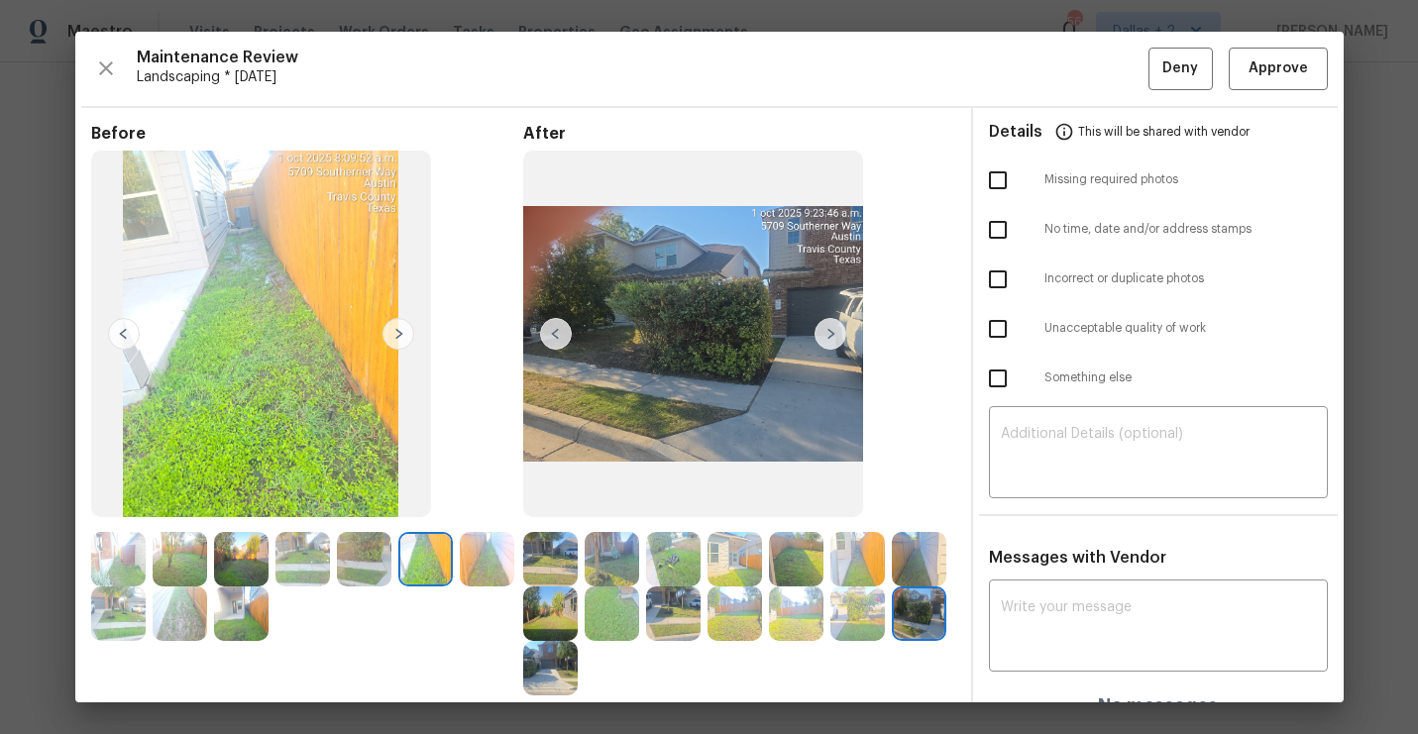
click at [393, 333] on img at bounding box center [398, 334] width 32 height 32
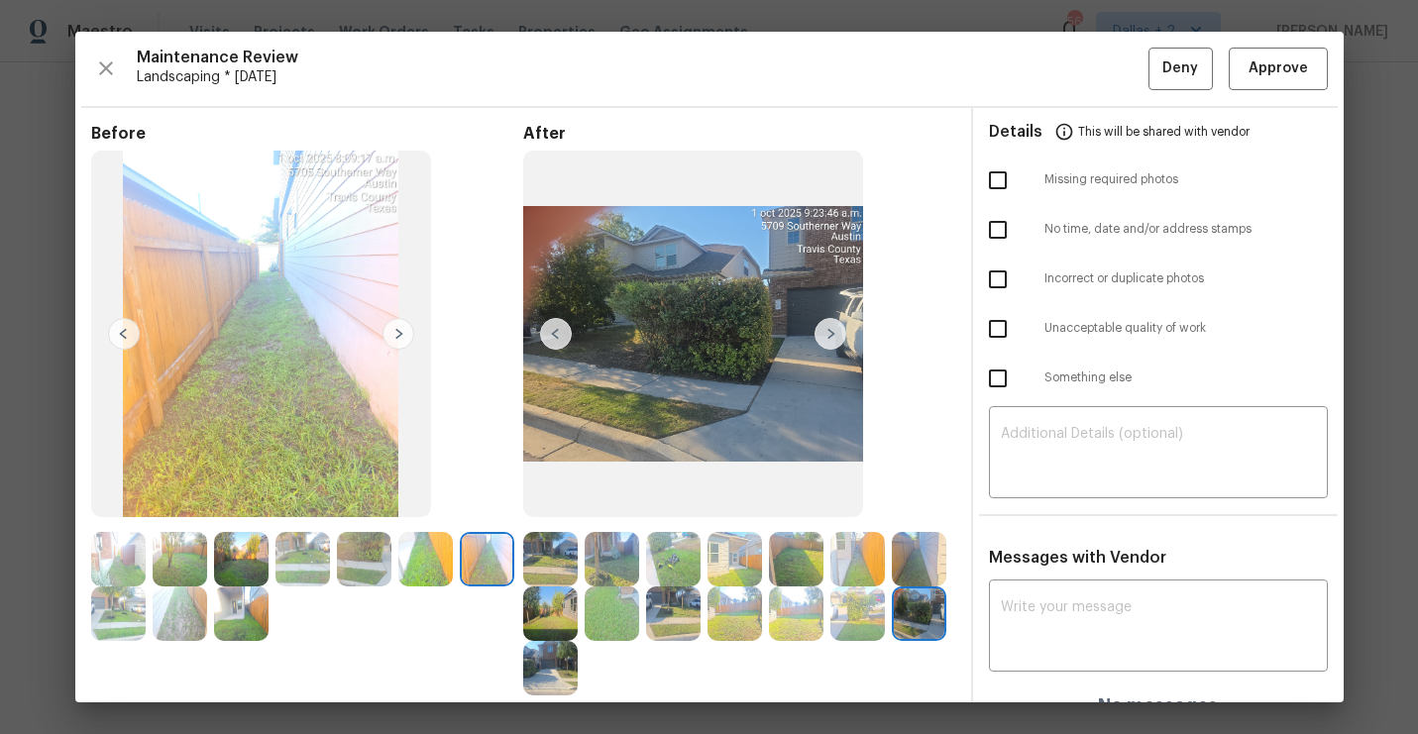
click at [393, 333] on img at bounding box center [398, 334] width 32 height 32
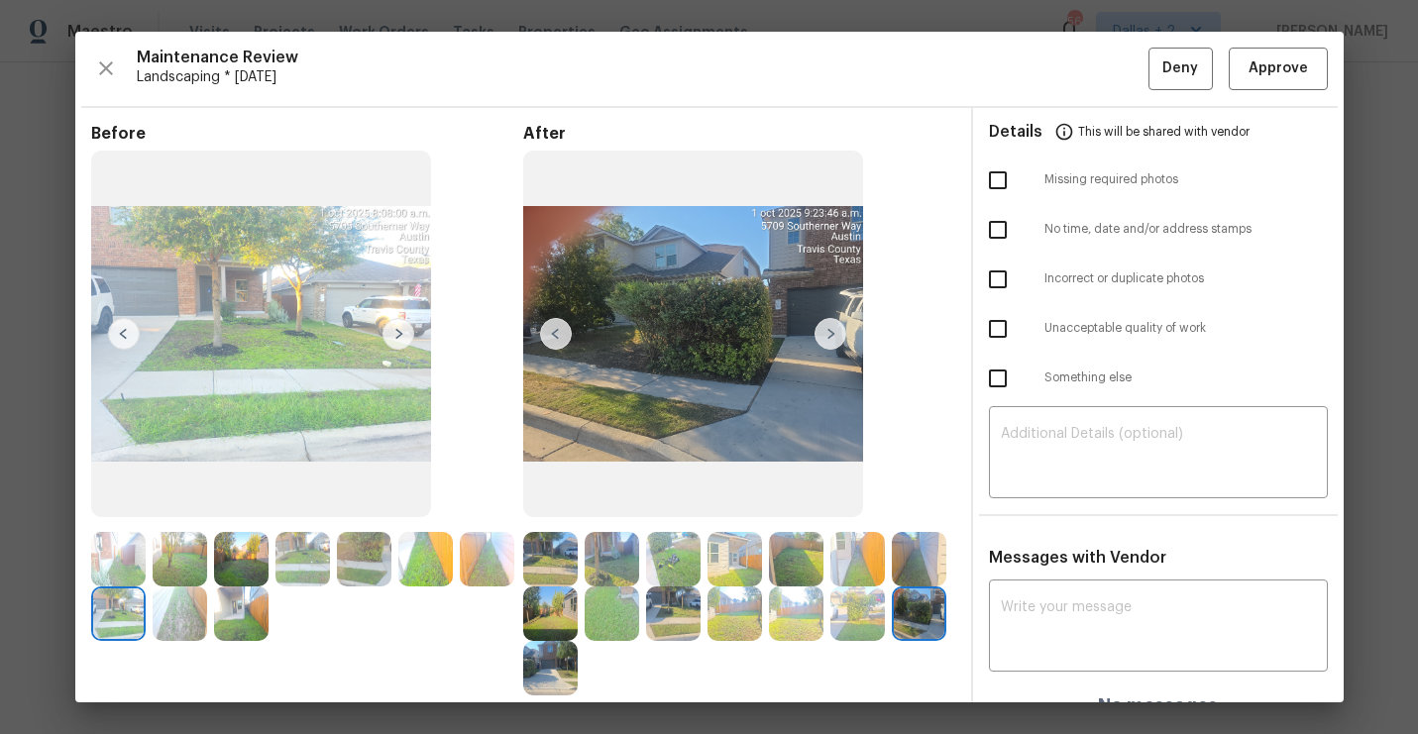
click at [393, 333] on img at bounding box center [398, 334] width 32 height 32
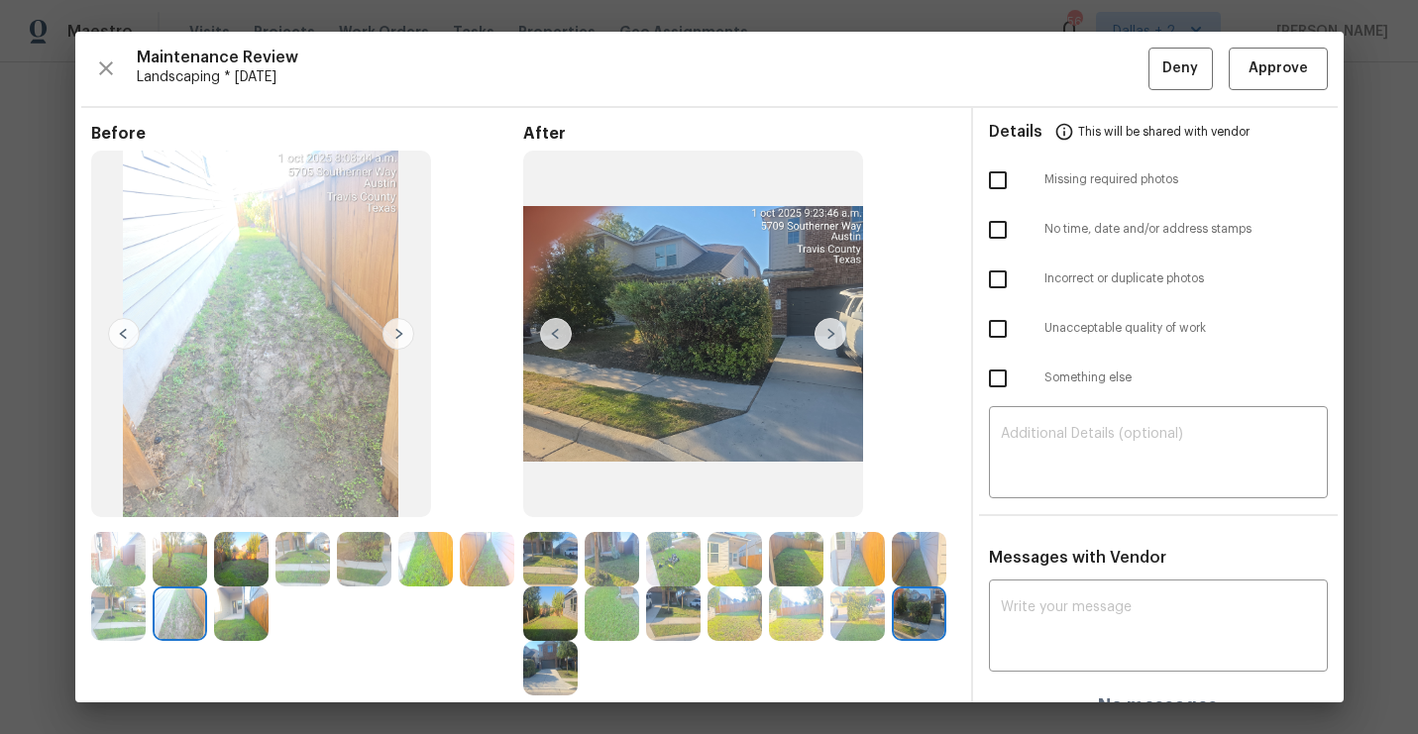
click at [393, 333] on img at bounding box center [398, 334] width 32 height 32
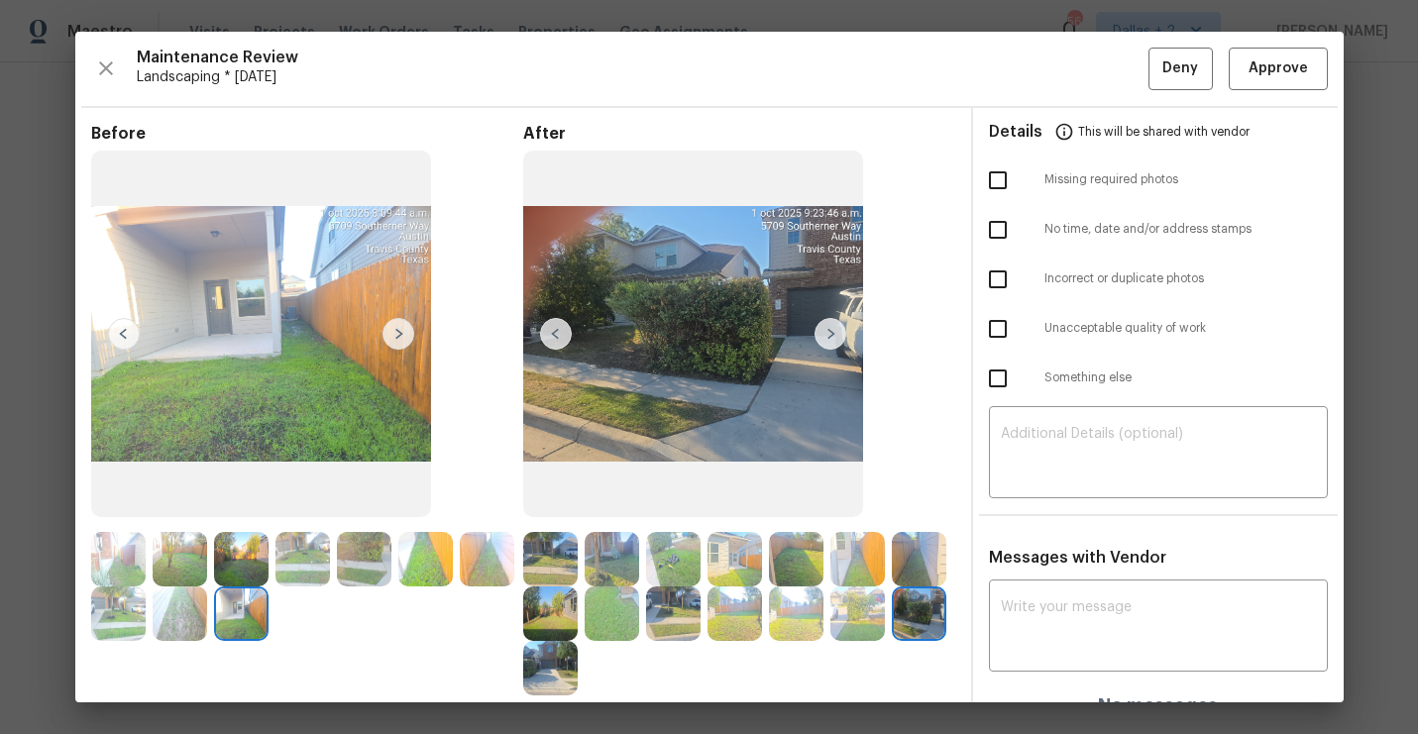
click at [830, 333] on img at bounding box center [831, 334] width 32 height 32
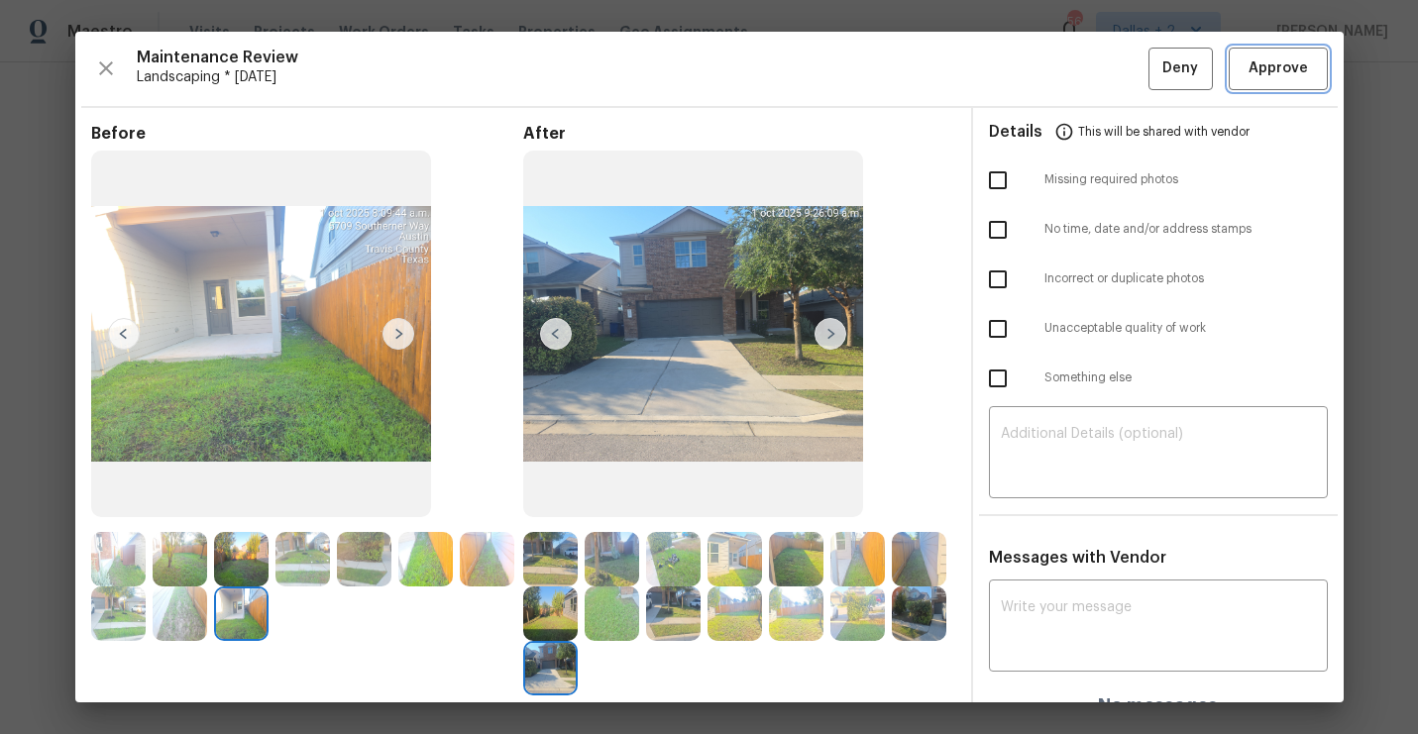
click at [1265, 77] on span "Approve" at bounding box center [1278, 68] width 59 height 25
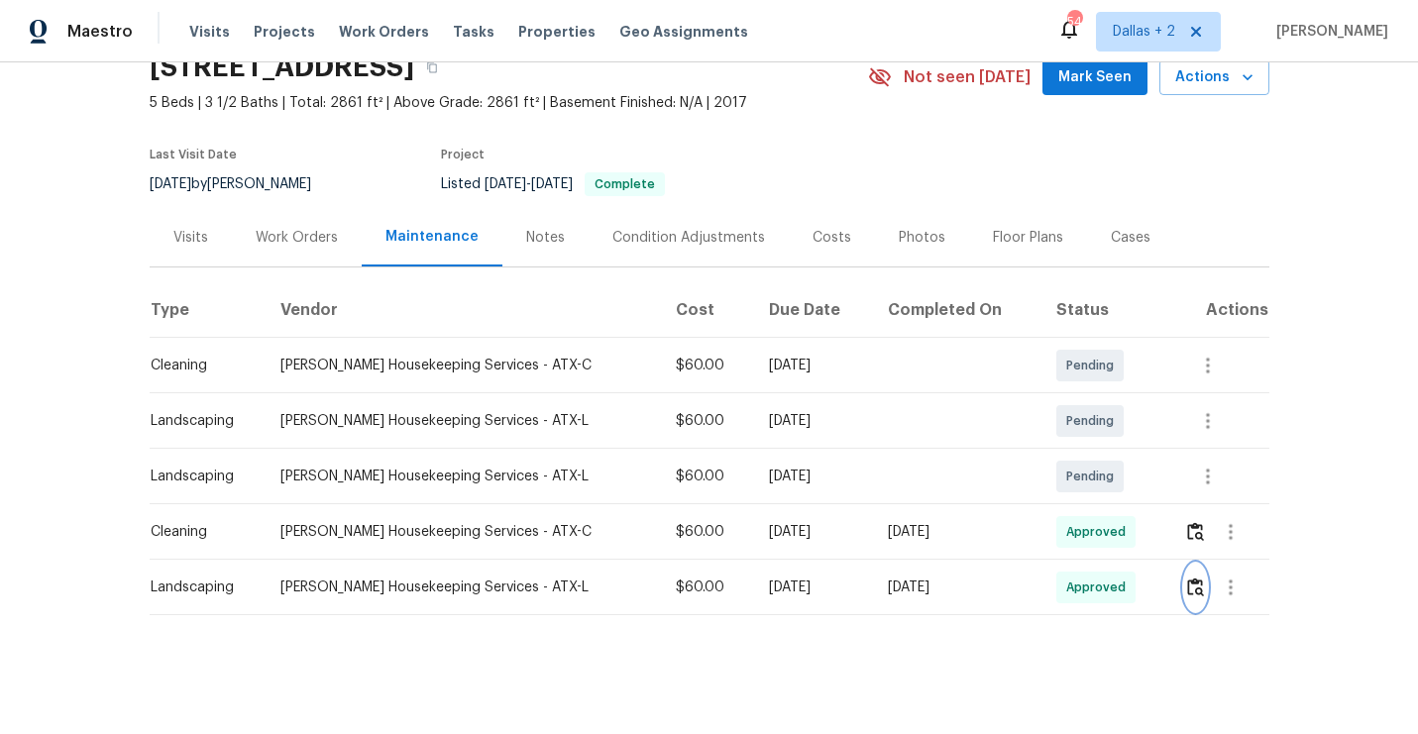
scroll to position [0, 0]
